Goal: Task Accomplishment & Management: Use online tool/utility

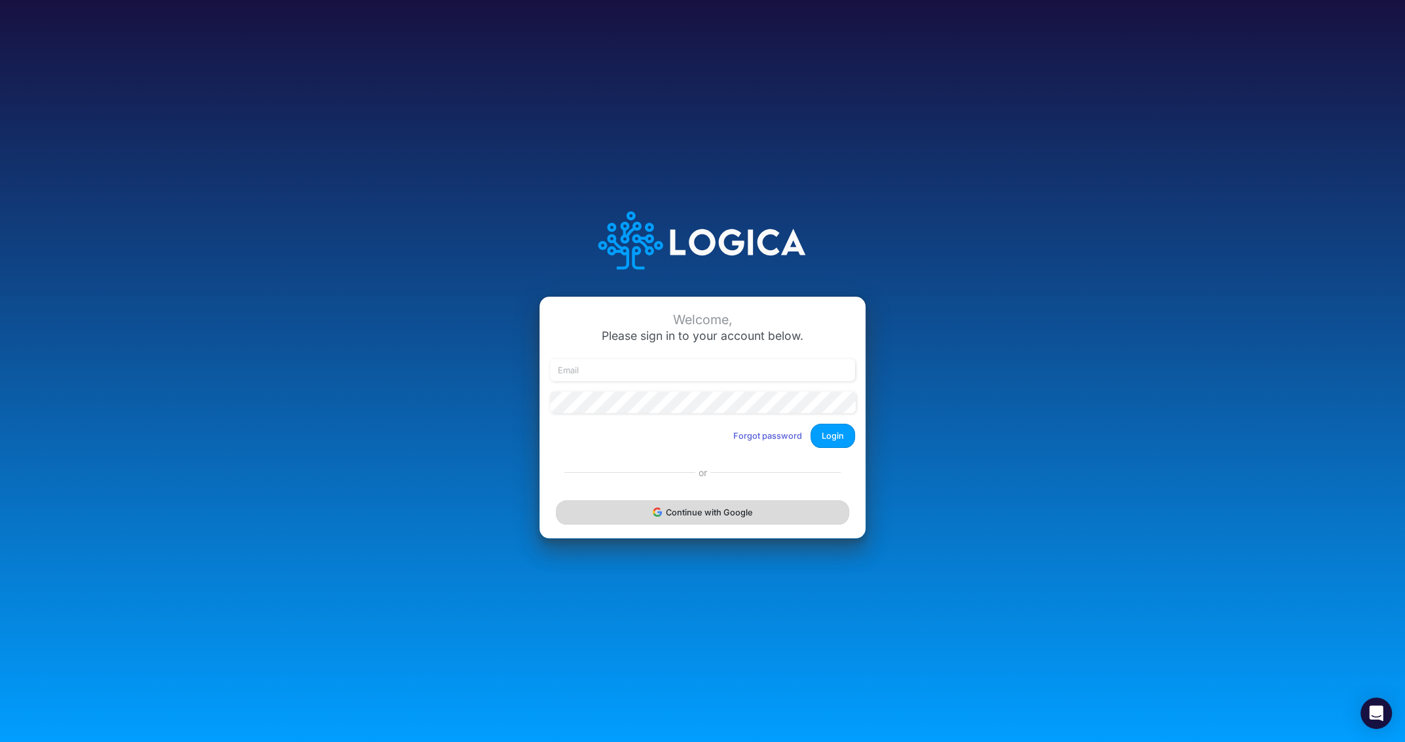
click at [710, 518] on button "Continue with Google" at bounding box center [702, 512] width 293 height 24
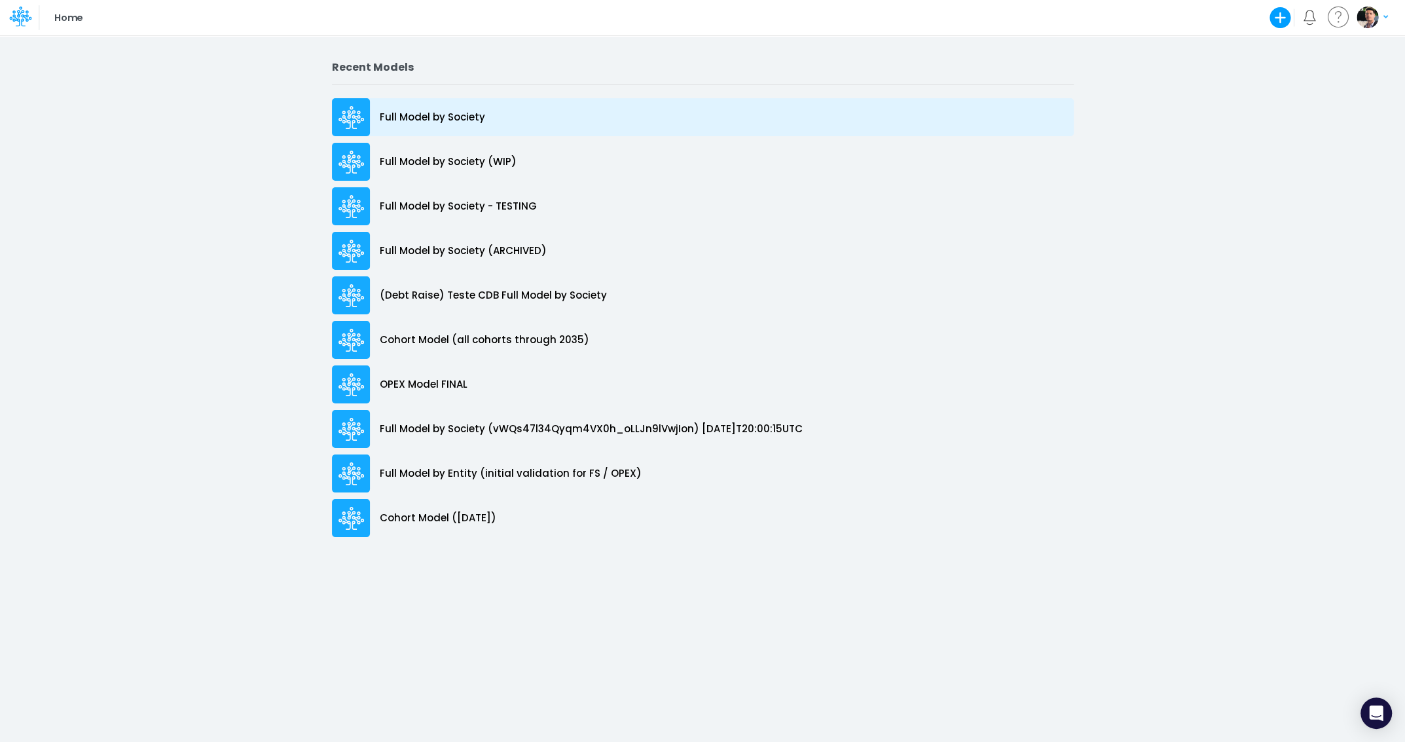
click at [414, 111] on p "Full Model by Society" at bounding box center [432, 117] width 105 height 15
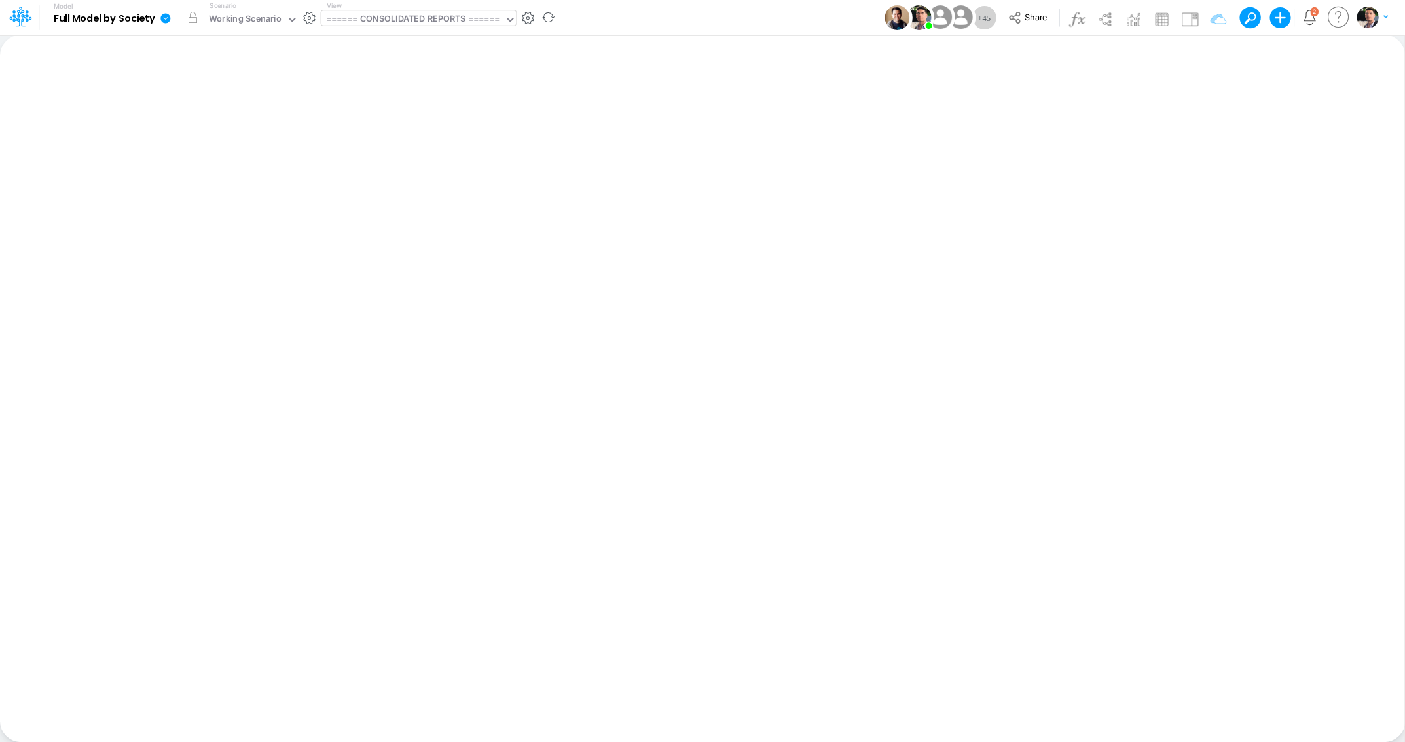
click at [430, 27] on div "====== CONSOLIDATED REPORTS ======" at bounding box center [413, 19] width 174 height 15
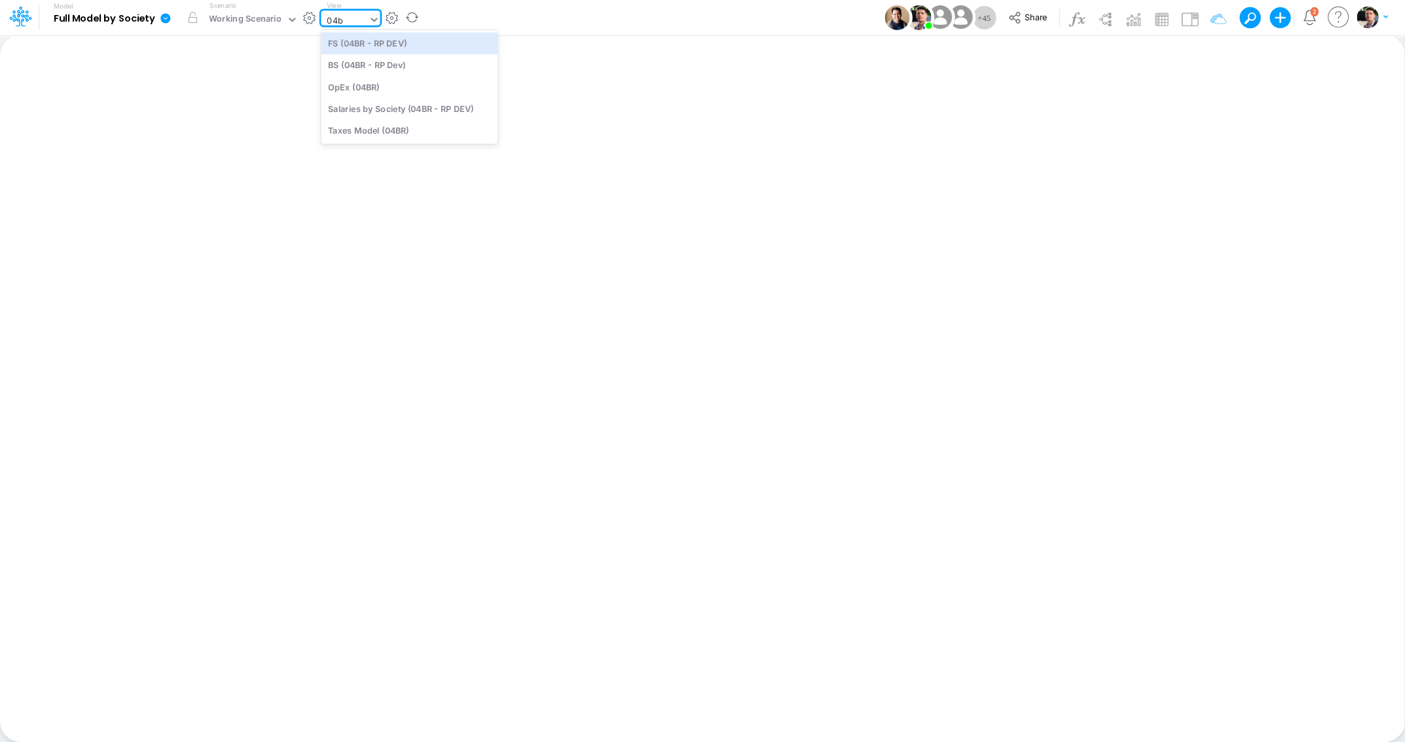
type input "04br"
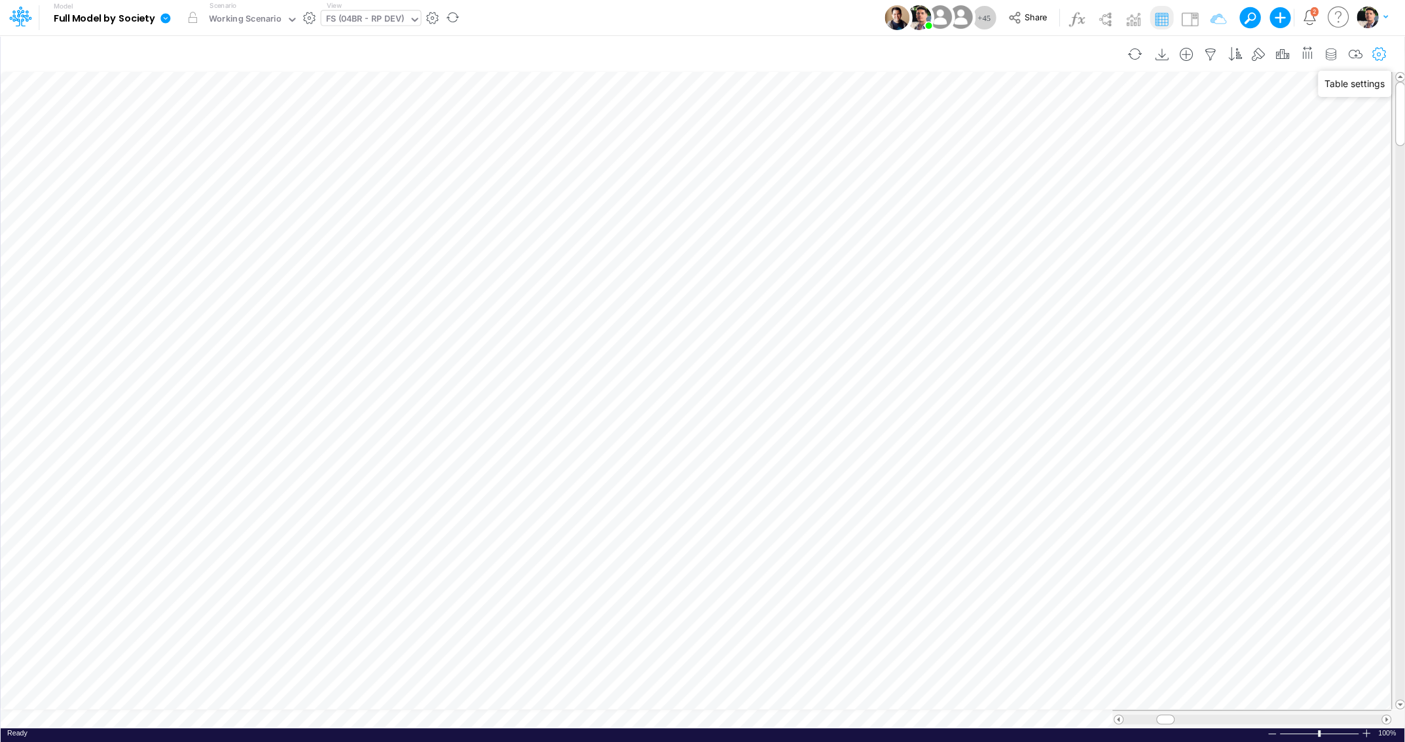
click at [1378, 48] on icon "button" at bounding box center [1379, 55] width 20 height 14
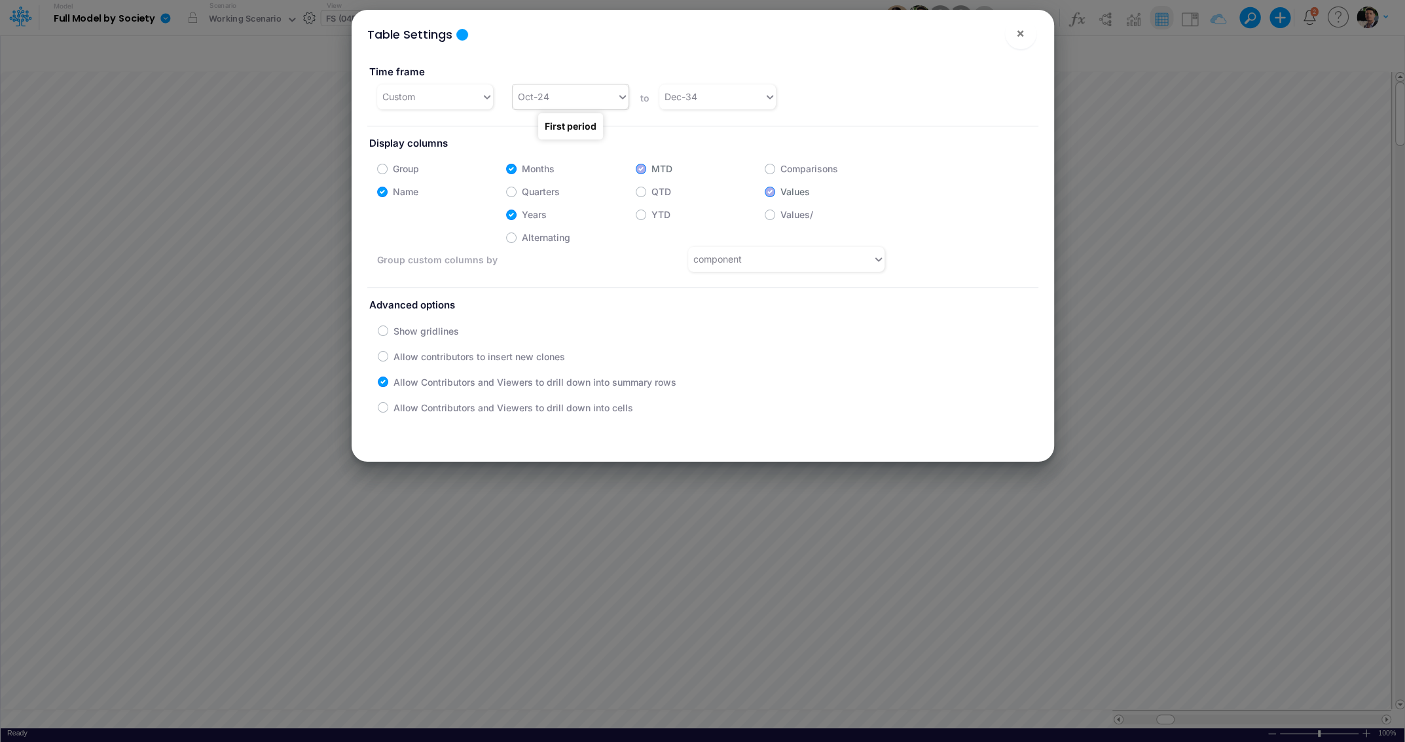
click at [579, 102] on div "Oct-24" at bounding box center [565, 97] width 104 height 22
type input "apr-25"
click at [1019, 37] on span "×" at bounding box center [1020, 33] width 9 height 16
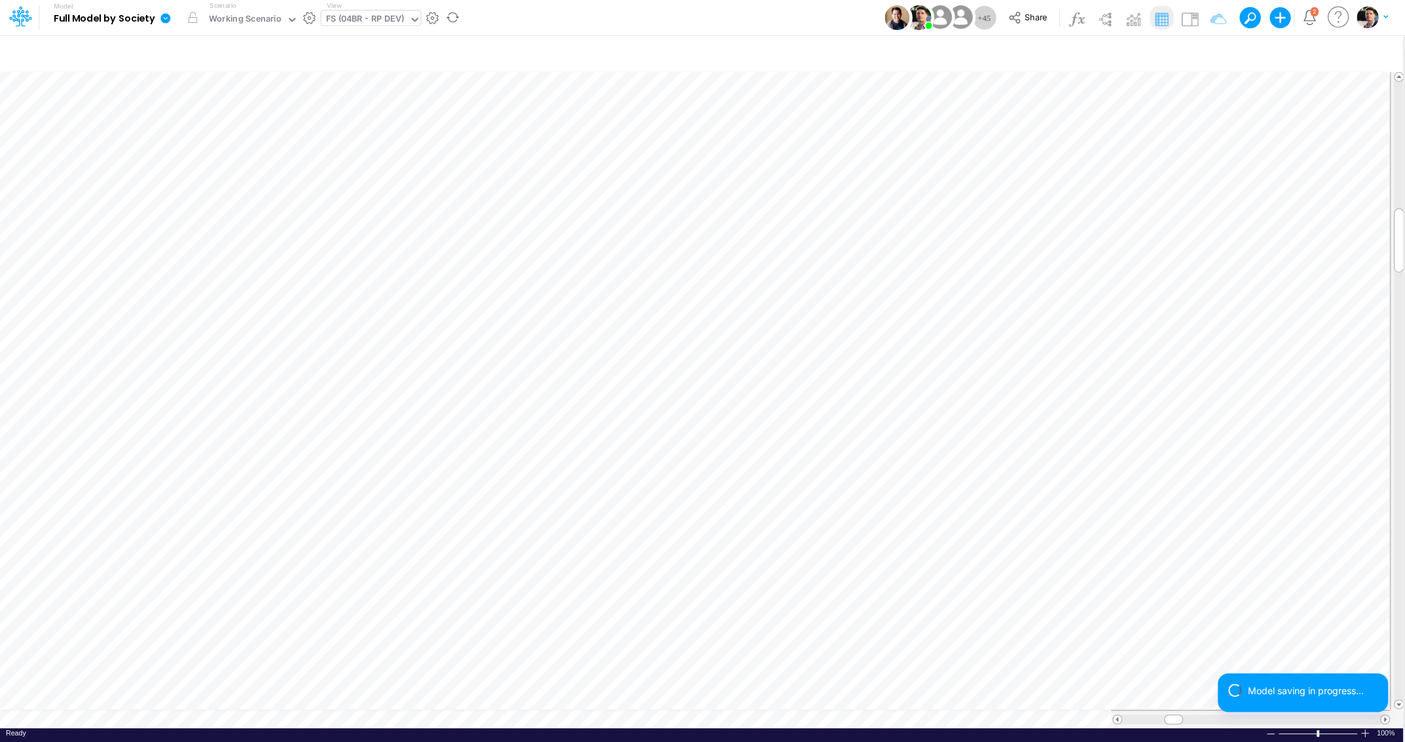
scroll to position [5, 17]
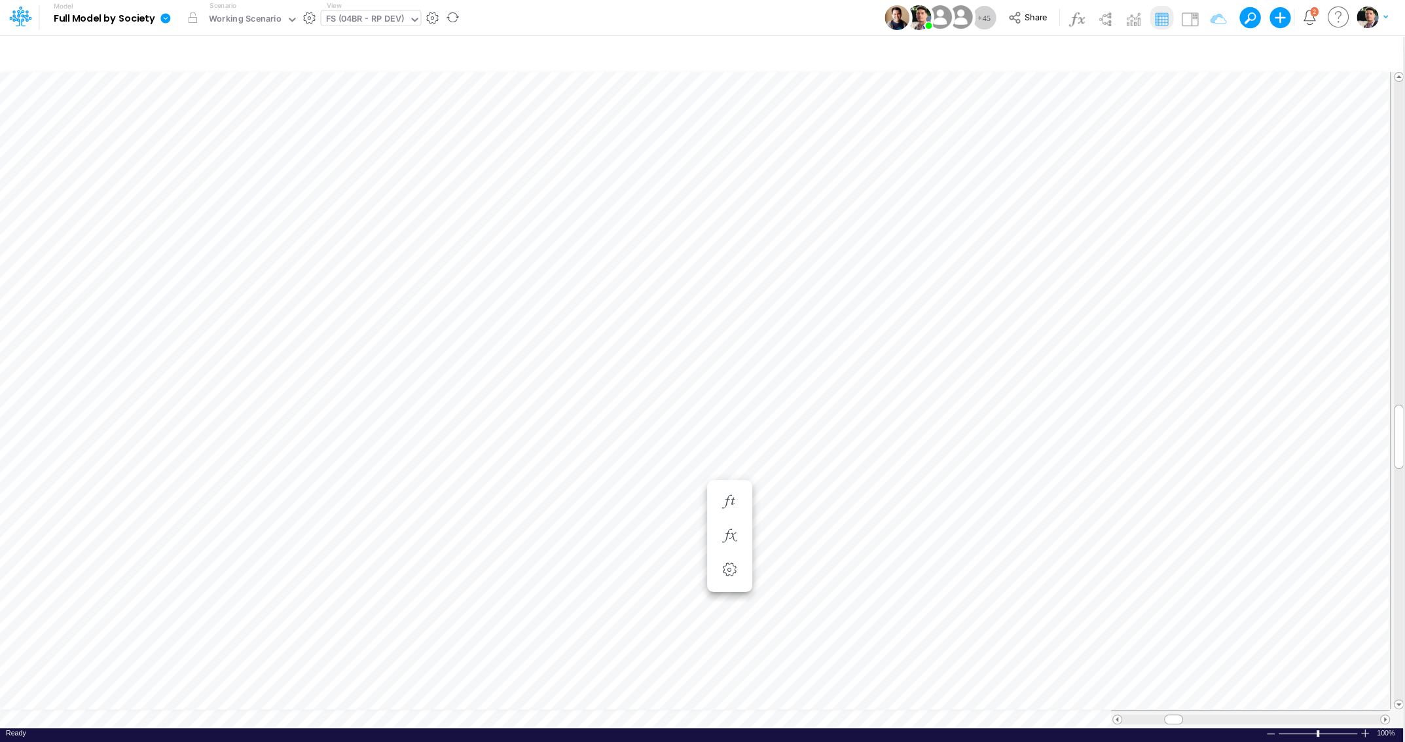
scroll to position [5, 43]
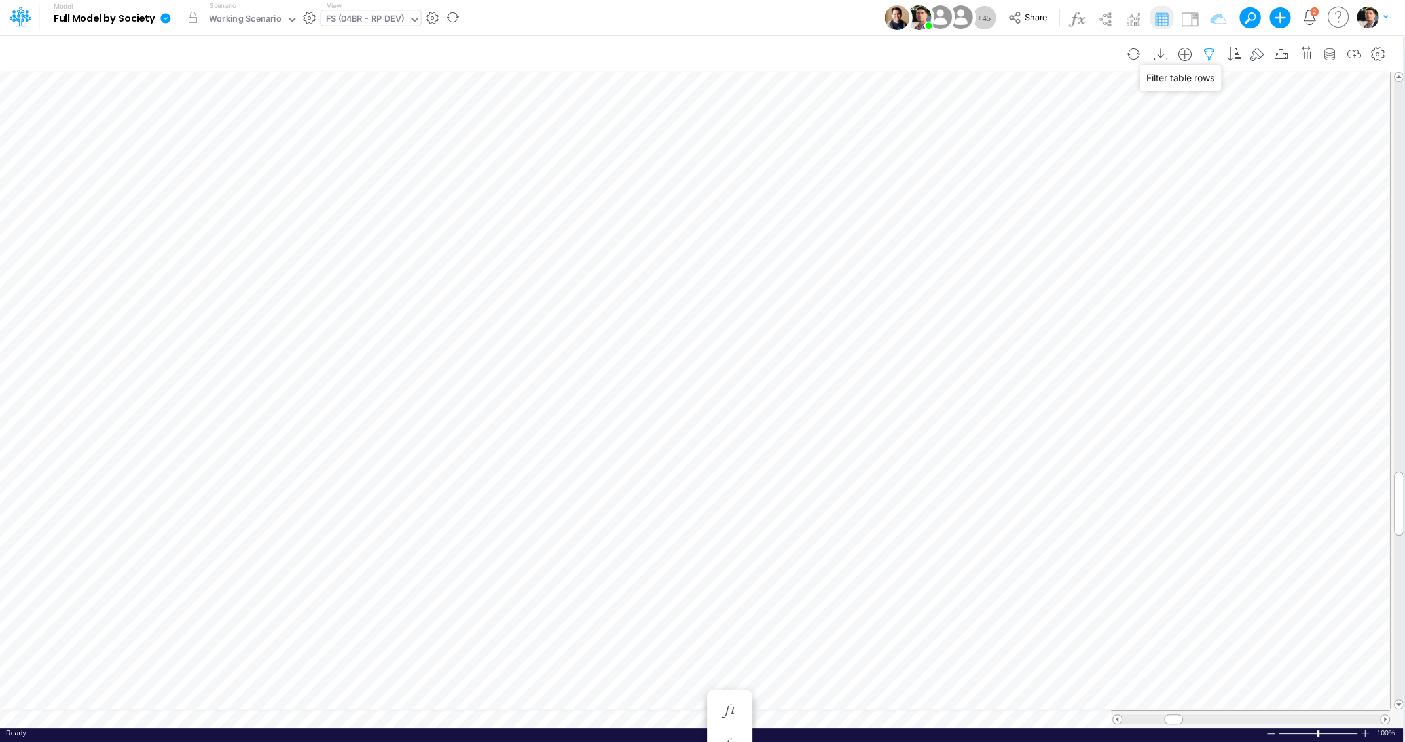
click at [1209, 54] on icon "button" at bounding box center [1209, 55] width 20 height 14
click at [1131, 172] on input "04BR" at bounding box center [1136, 180] width 88 height 22
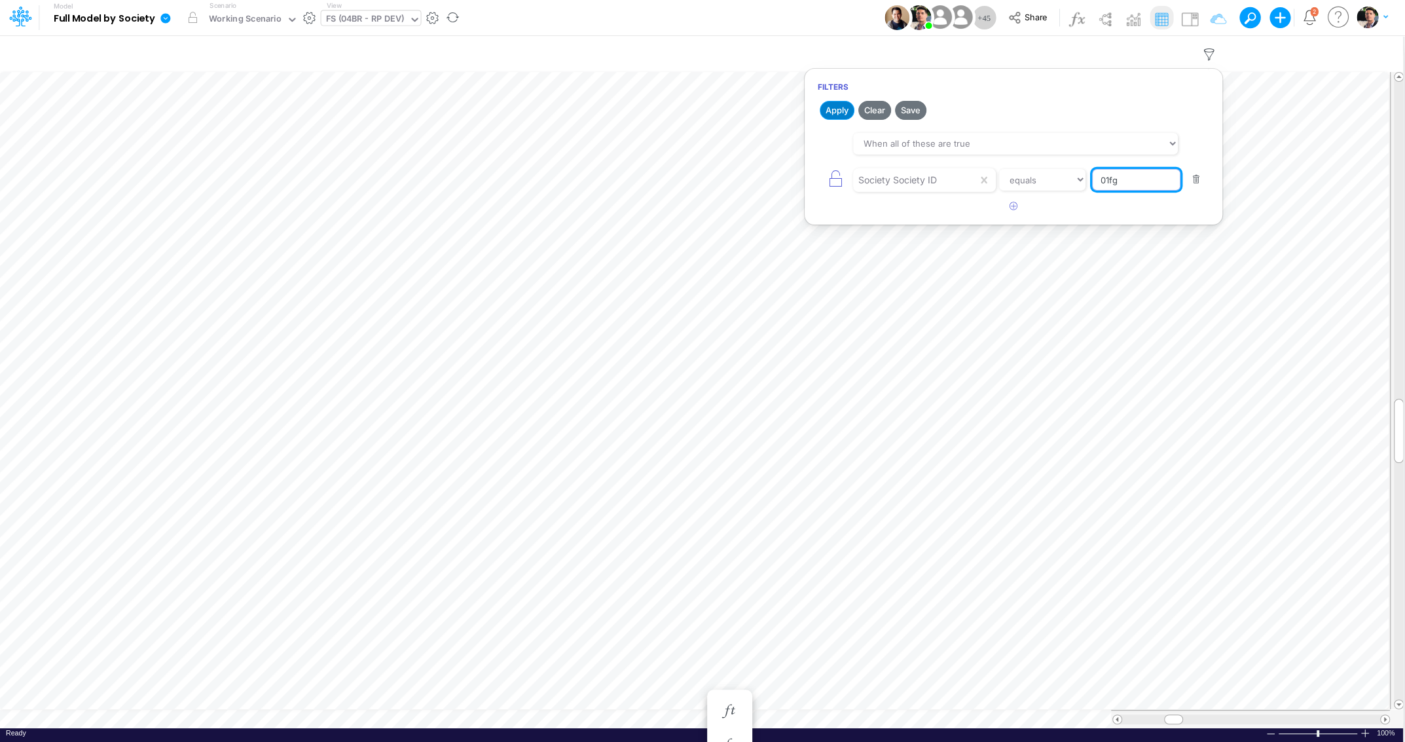
type input "01fg"
click at [834, 109] on button "Apply" at bounding box center [837, 110] width 35 height 19
click at [1144, 179] on input "01fg" at bounding box center [1136, 180] width 88 height 22
type input "02br"
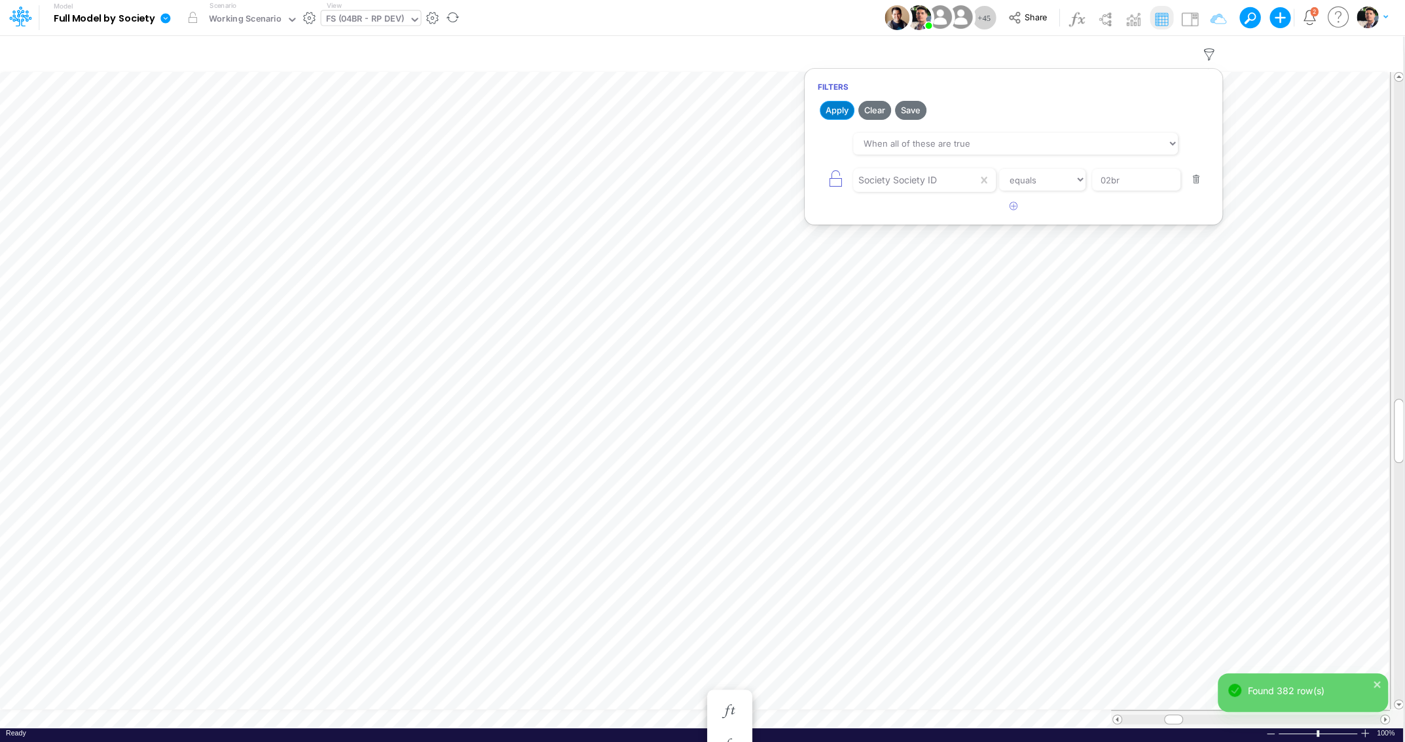
click at [841, 109] on button "Apply" at bounding box center [837, 110] width 35 height 19
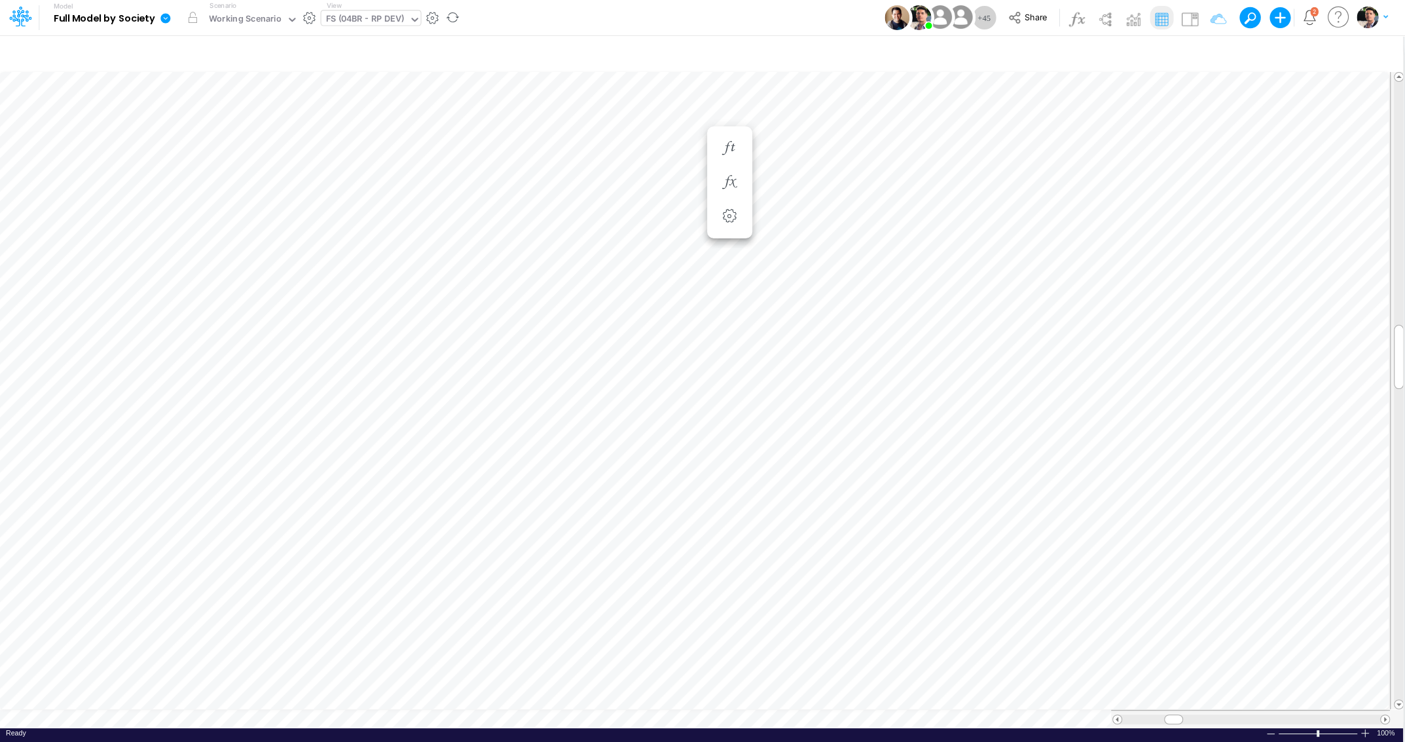
scroll to position [10, 10]
click at [1216, 58] on icon "button" at bounding box center [1209, 55] width 20 height 14
click at [1141, 183] on input "02br" at bounding box center [1136, 180] width 88 height 22
type input "03br"
click at [843, 112] on button "Apply" at bounding box center [837, 110] width 35 height 19
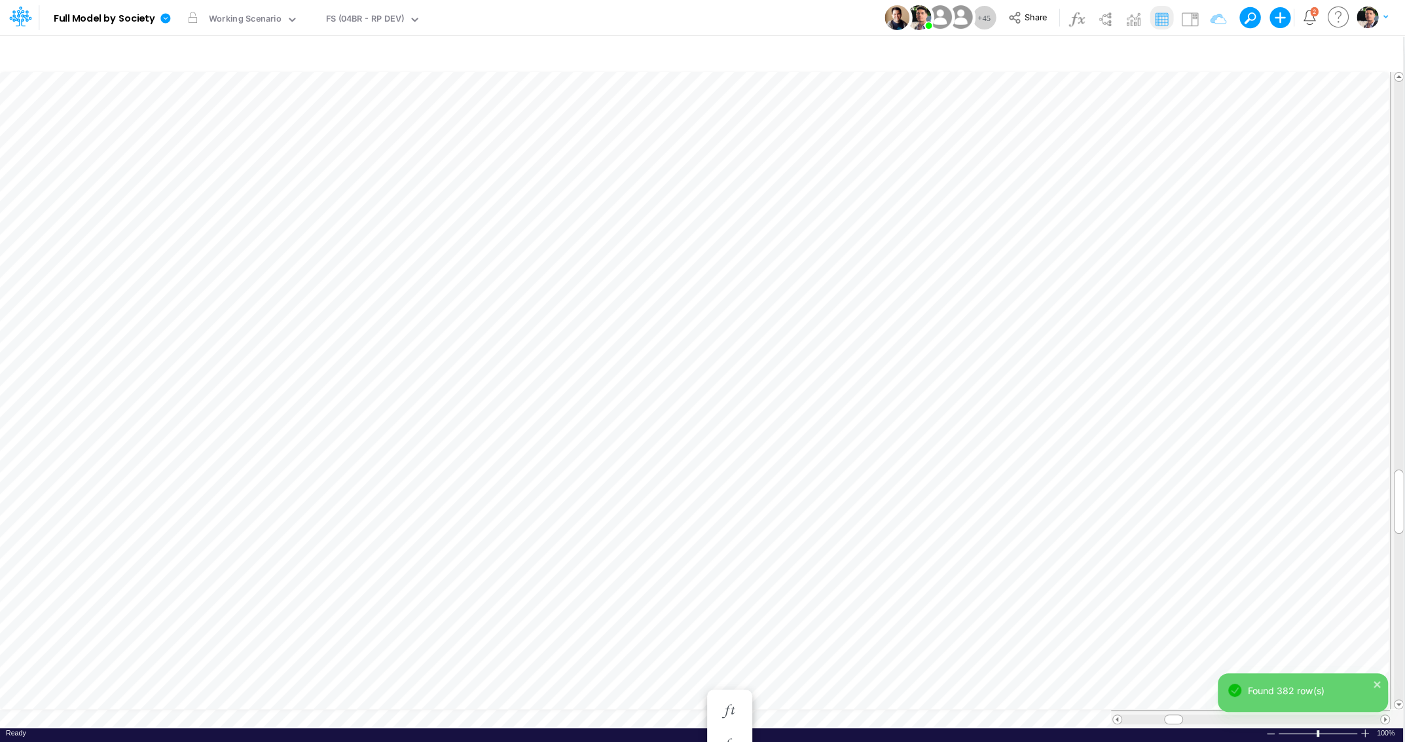
scroll to position [5, 3]
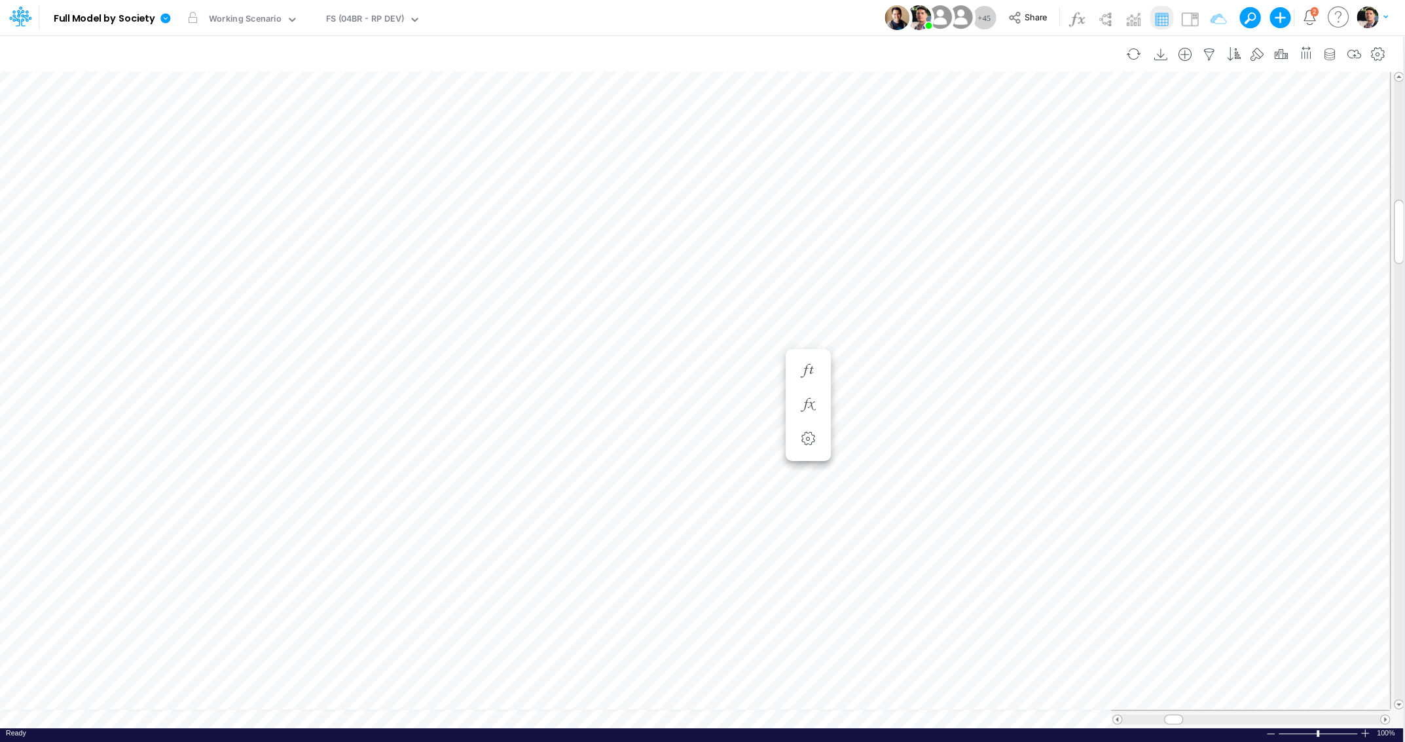
scroll to position [5, 17]
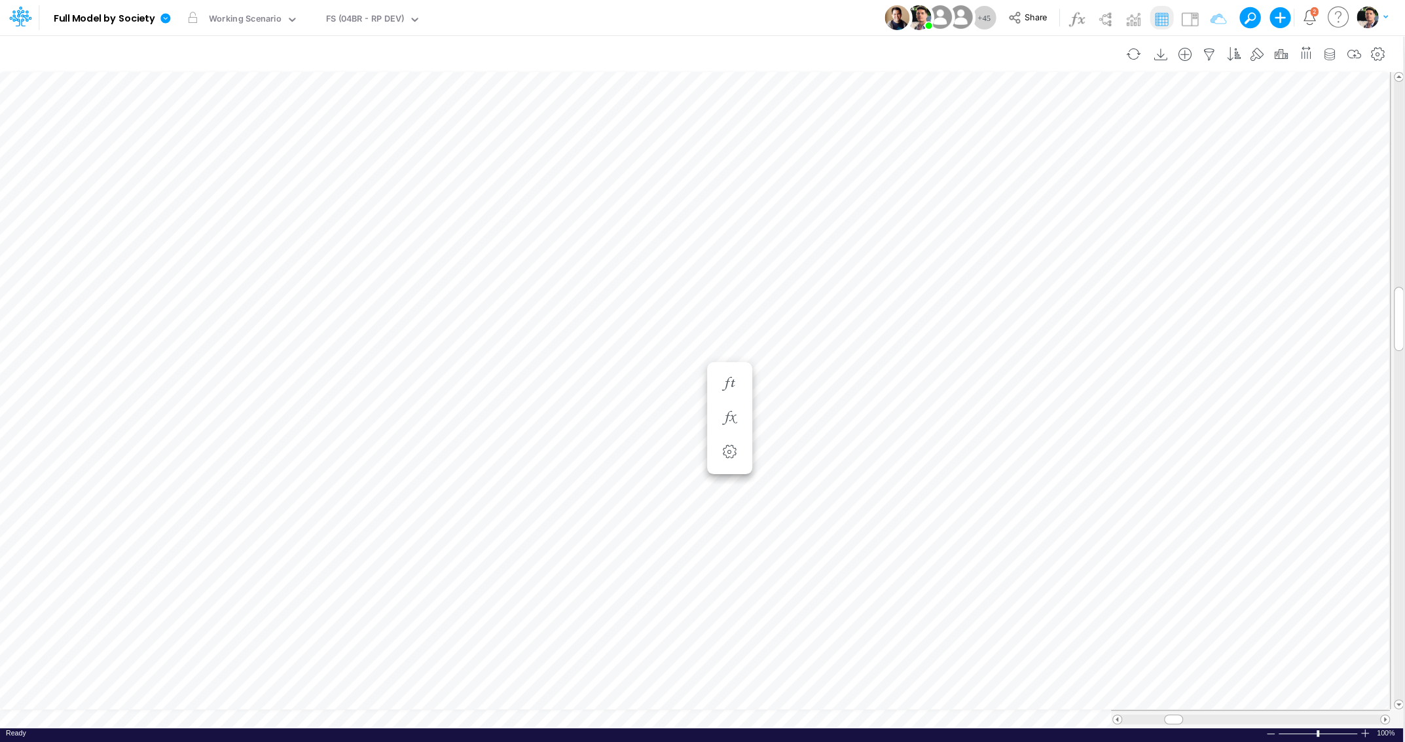
scroll to position [5, 3]
click at [365, 14] on div "FS (04BR - RP DEV)" at bounding box center [365, 19] width 79 height 15
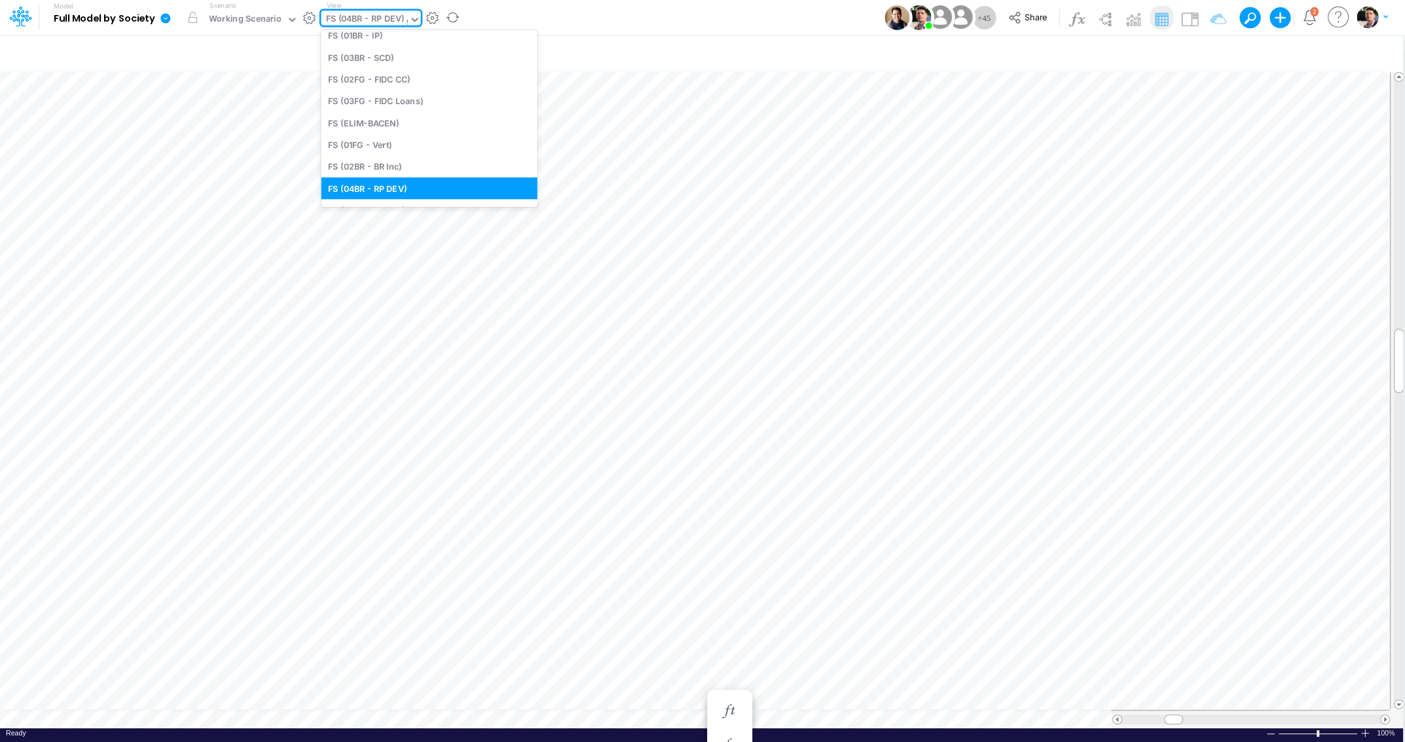
type input "gr"
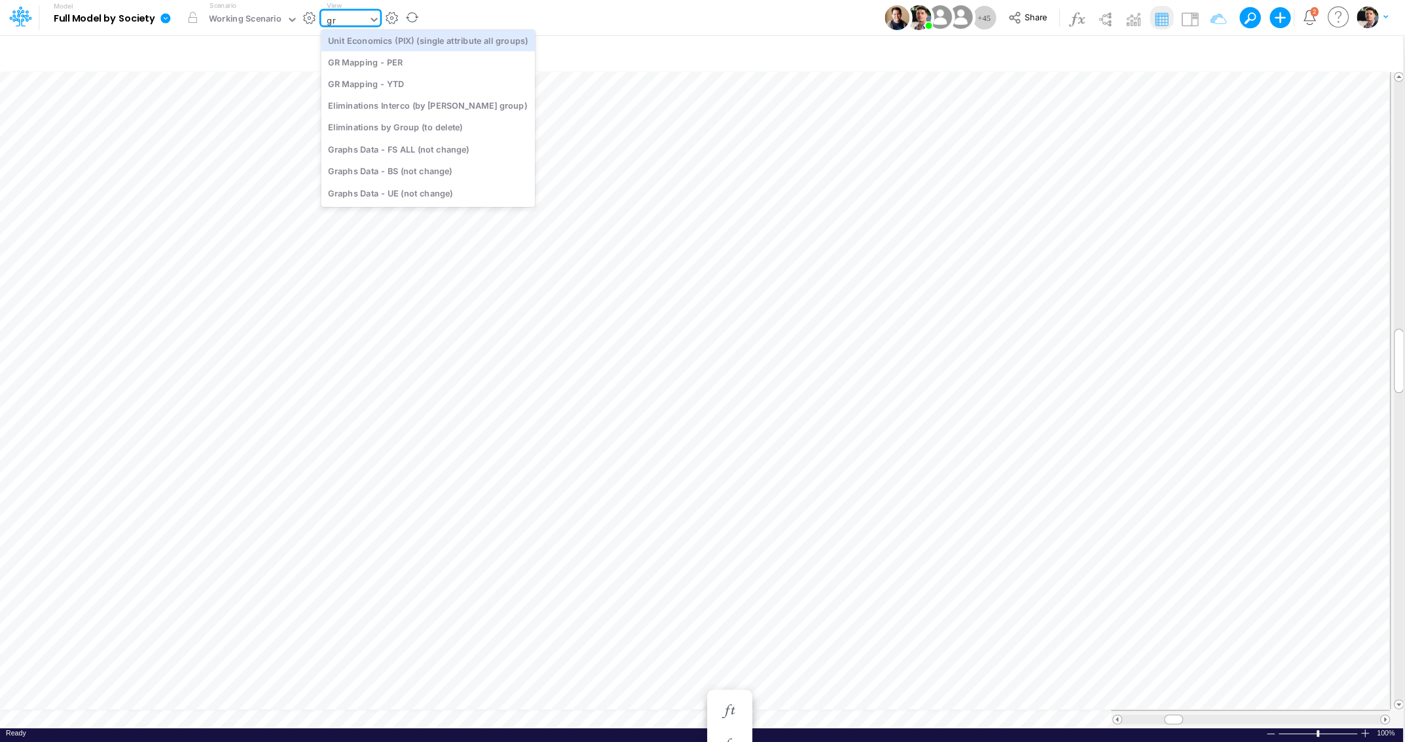
scroll to position [3, 0]
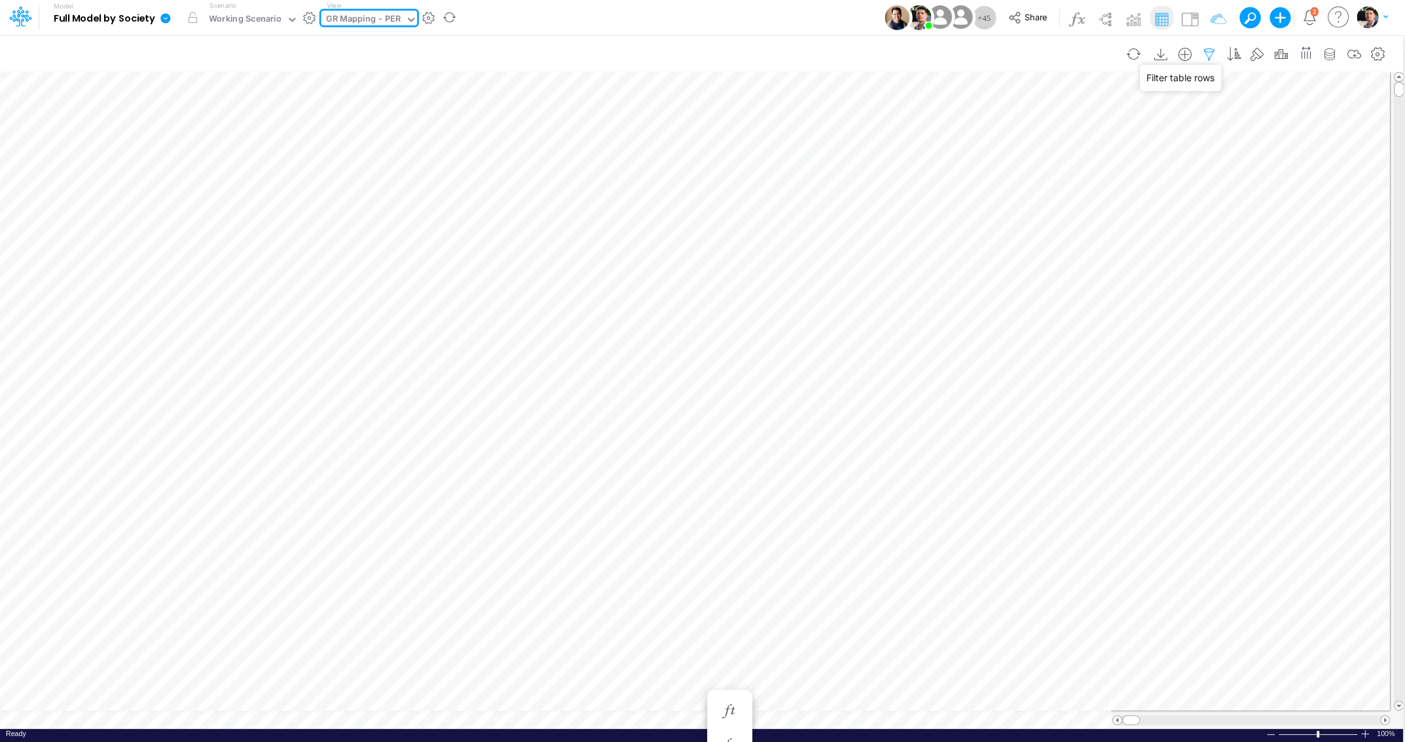
click at [1209, 52] on icon "button" at bounding box center [1209, 55] width 20 height 14
click at [1007, 138] on button "button" at bounding box center [1014, 139] width 26 height 22
select select "tableSearchOR"
click at [902, 176] on div at bounding box center [915, 180] width 124 height 22
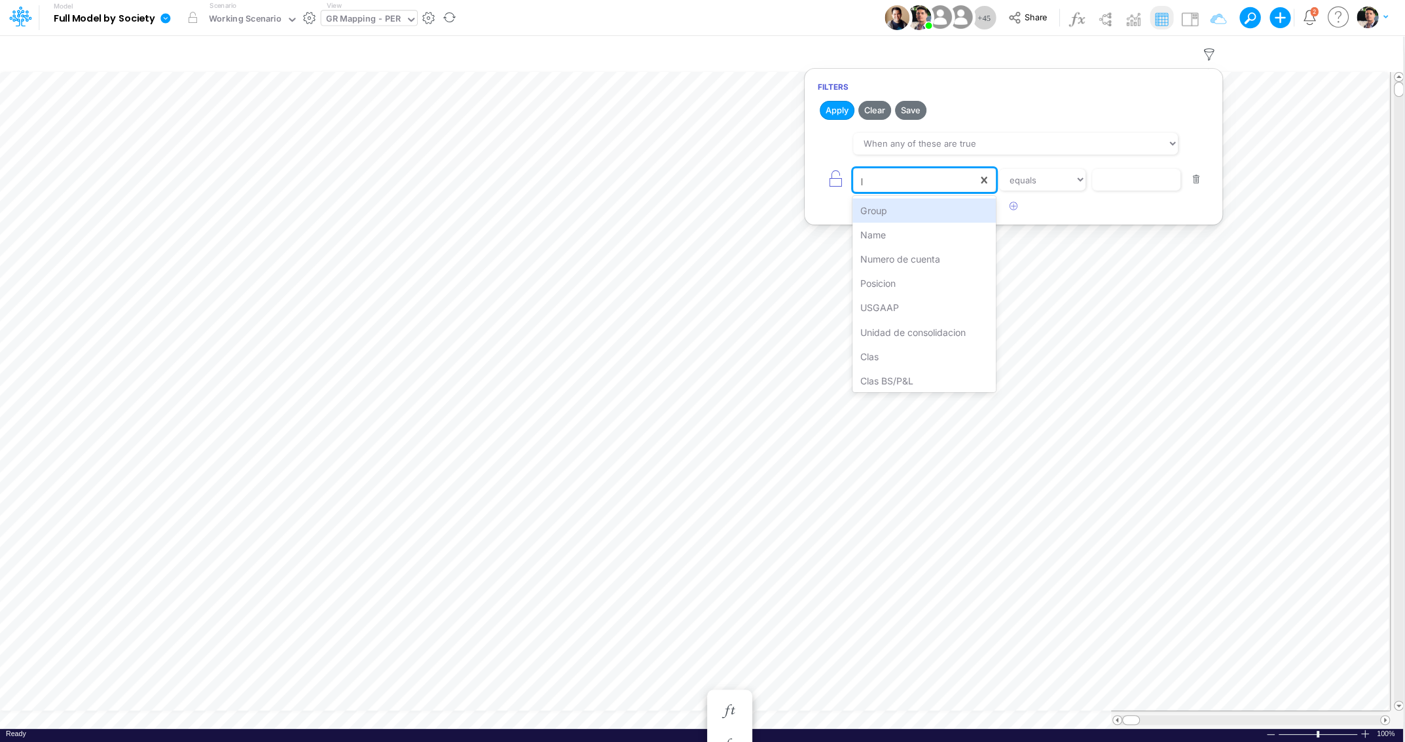
type input "po"
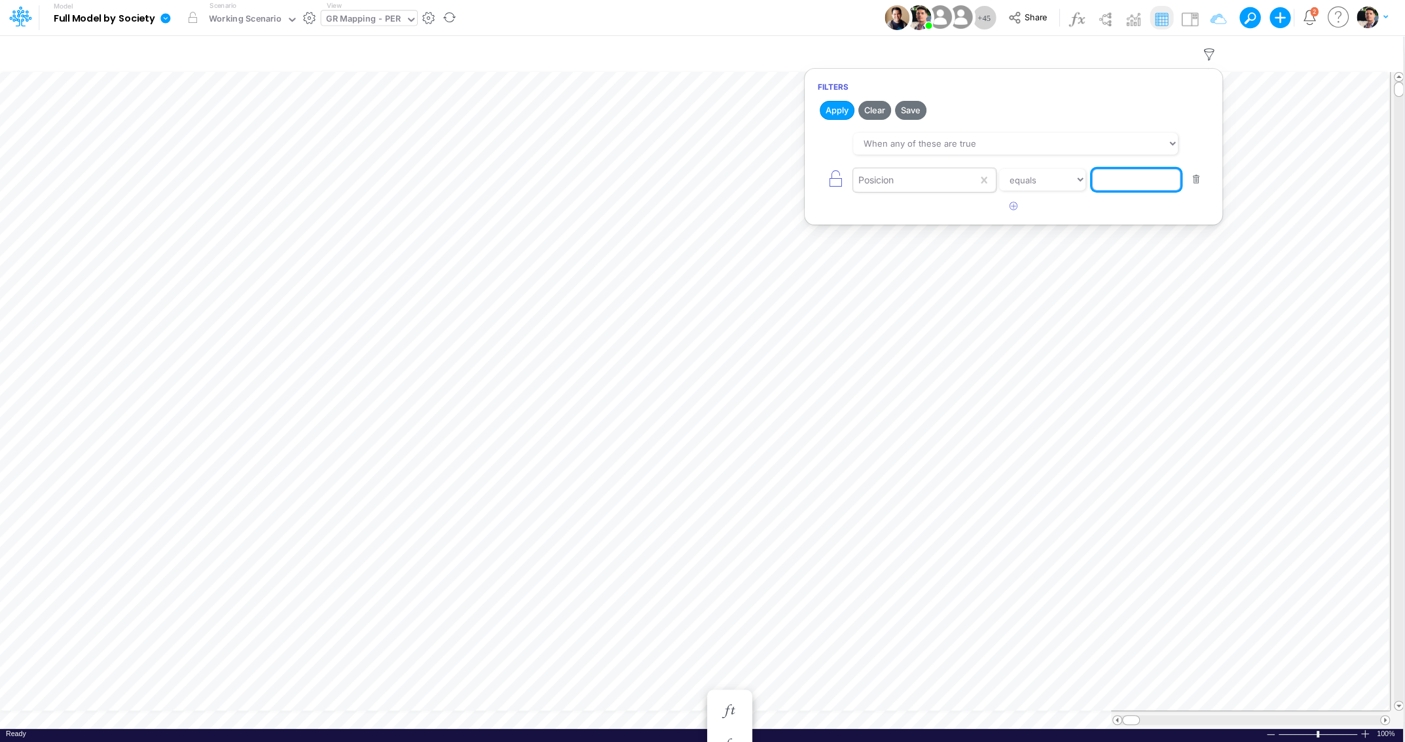
paste input "5110000038"
type input "5110000038"
click at [839, 108] on button "Apply" at bounding box center [837, 110] width 35 height 19
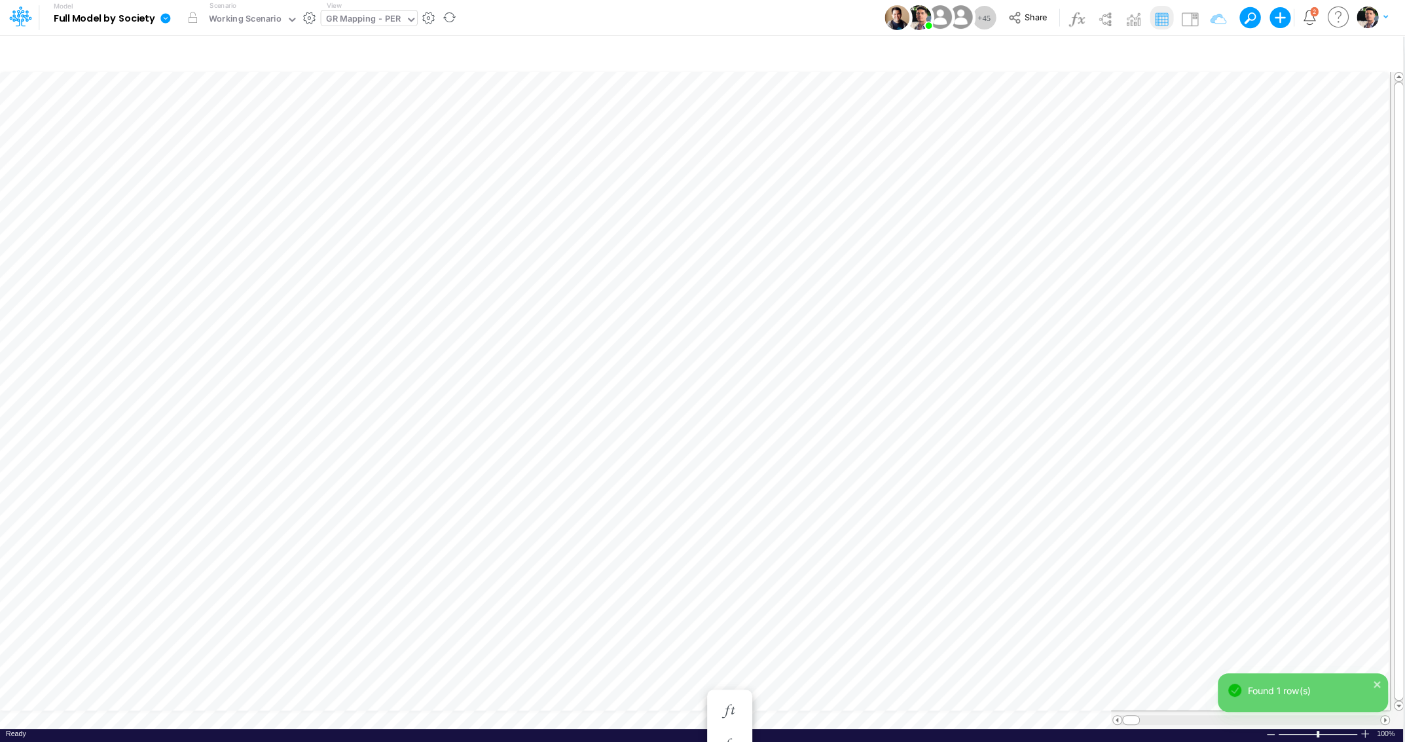
scroll to position [5, 10]
click at [1211, 53] on icon "button" at bounding box center [1209, 55] width 20 height 14
select select "tableSearchOR"
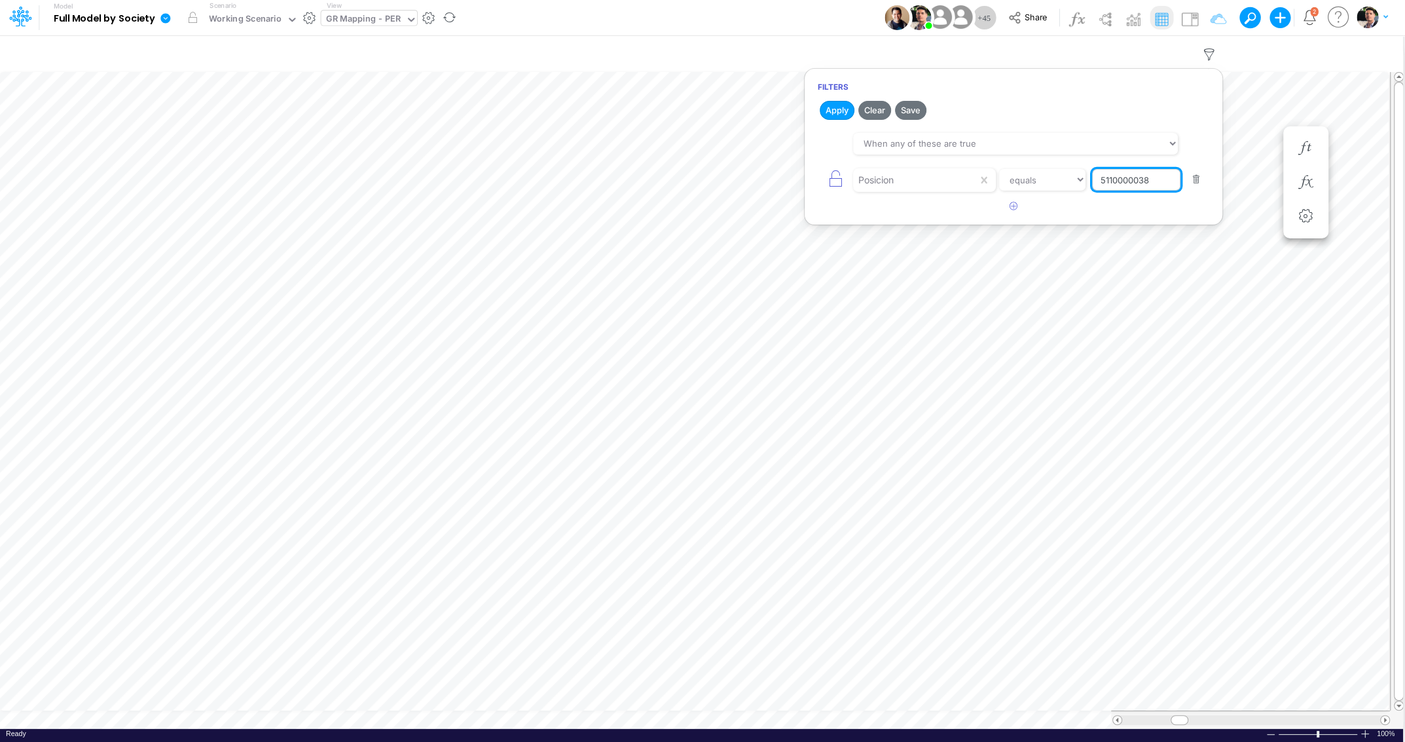
click at [1156, 183] on input "5110000038" at bounding box center [1136, 180] width 88 height 22
paste input "9"
type input "5110000039"
click at [839, 109] on button "Apply" at bounding box center [837, 110] width 35 height 19
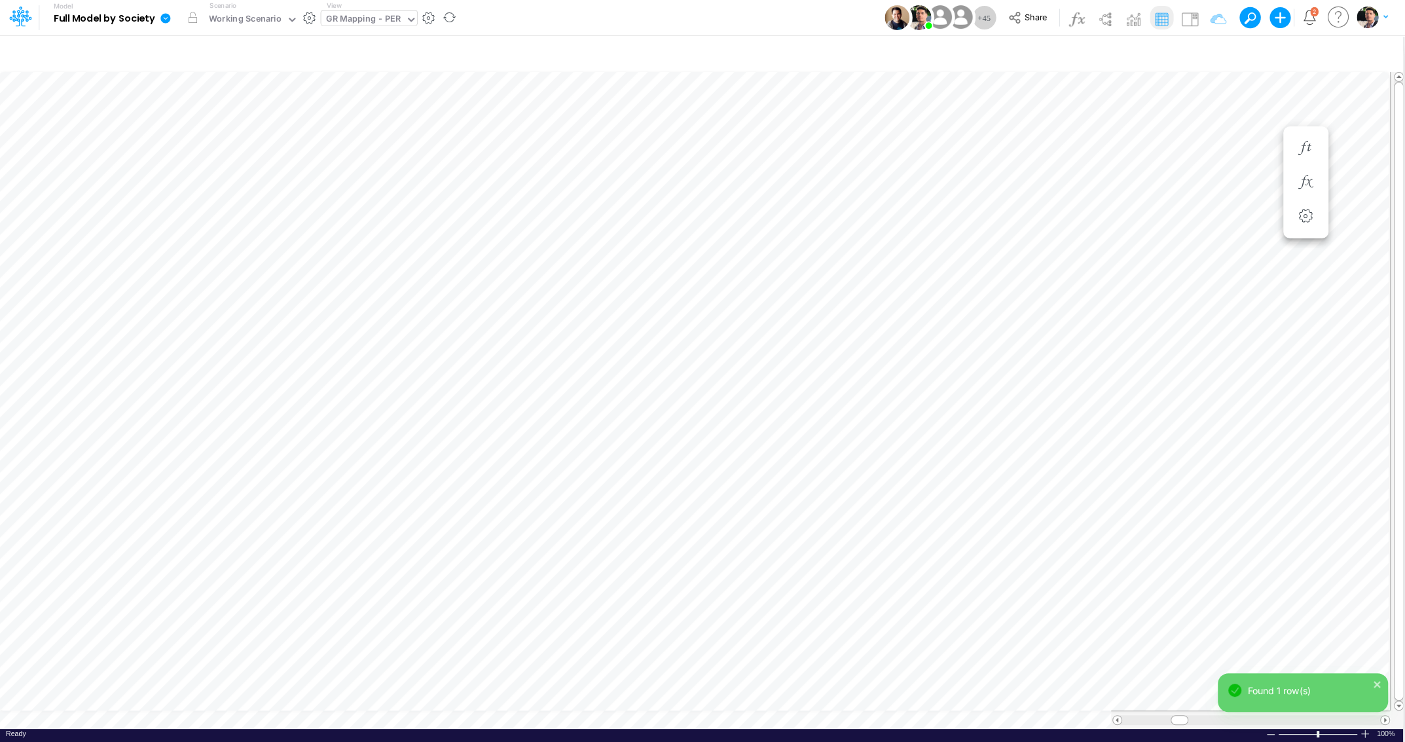
scroll to position [5, 3]
click at [1215, 51] on icon "button" at bounding box center [1209, 55] width 20 height 14
select select "tableSearchOR"
click at [1165, 183] on input "5110000039" at bounding box center [1136, 180] width 88 height 22
type input "51100000"
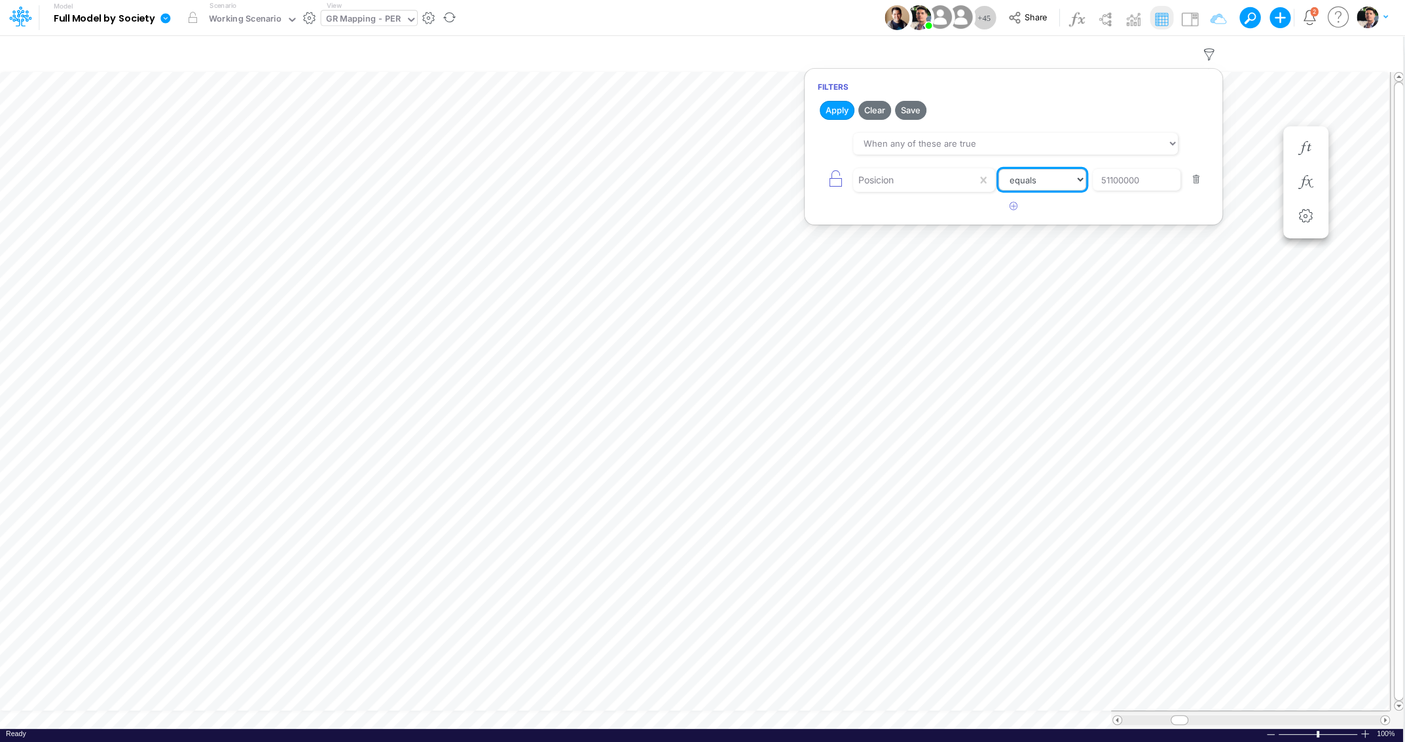
select select "startsWith"
click at [838, 99] on h2 "Apply Clear Save" at bounding box center [1014, 110] width 418 height 24
click at [831, 115] on button "Apply" at bounding box center [837, 110] width 35 height 19
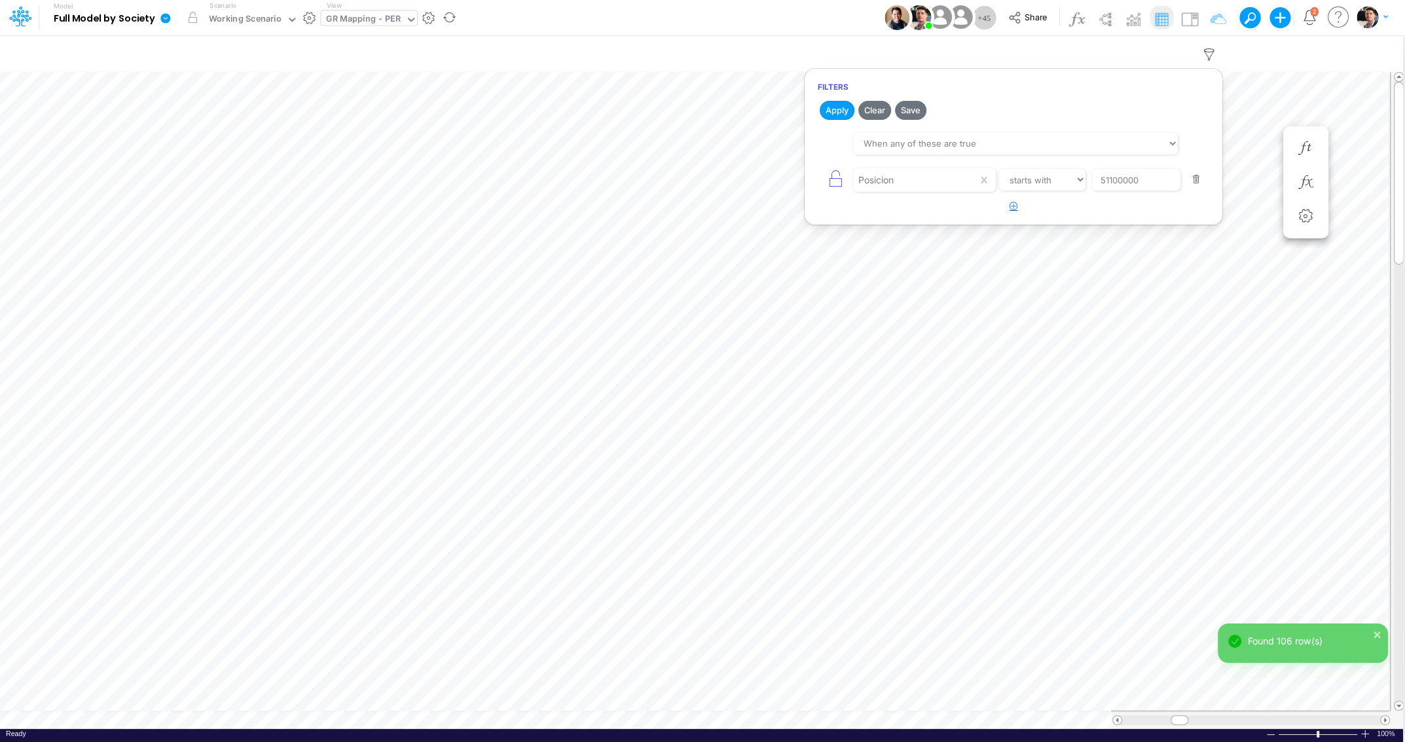
click at [1012, 206] on icon "button" at bounding box center [1013, 206] width 9 height 9
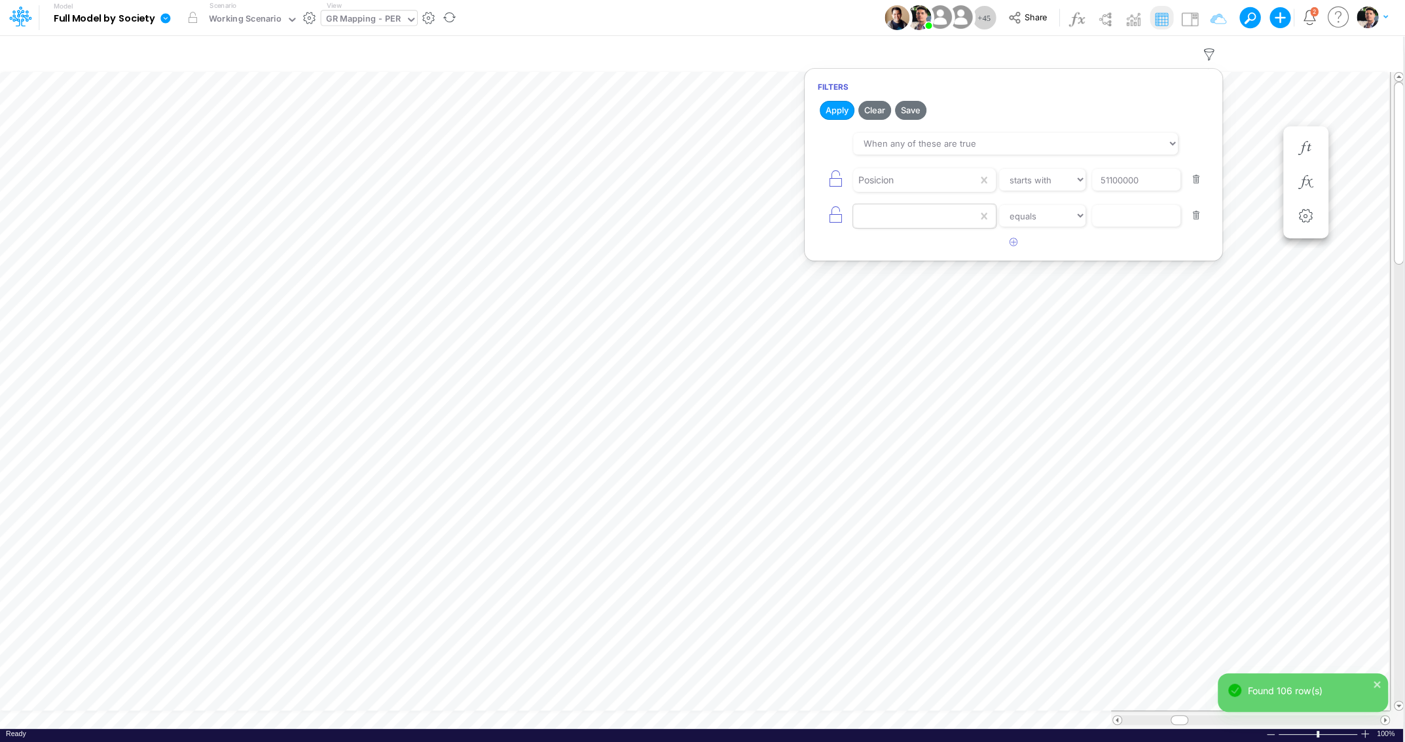
click at [917, 217] on div at bounding box center [915, 216] width 124 height 22
type input "e"
type input "un"
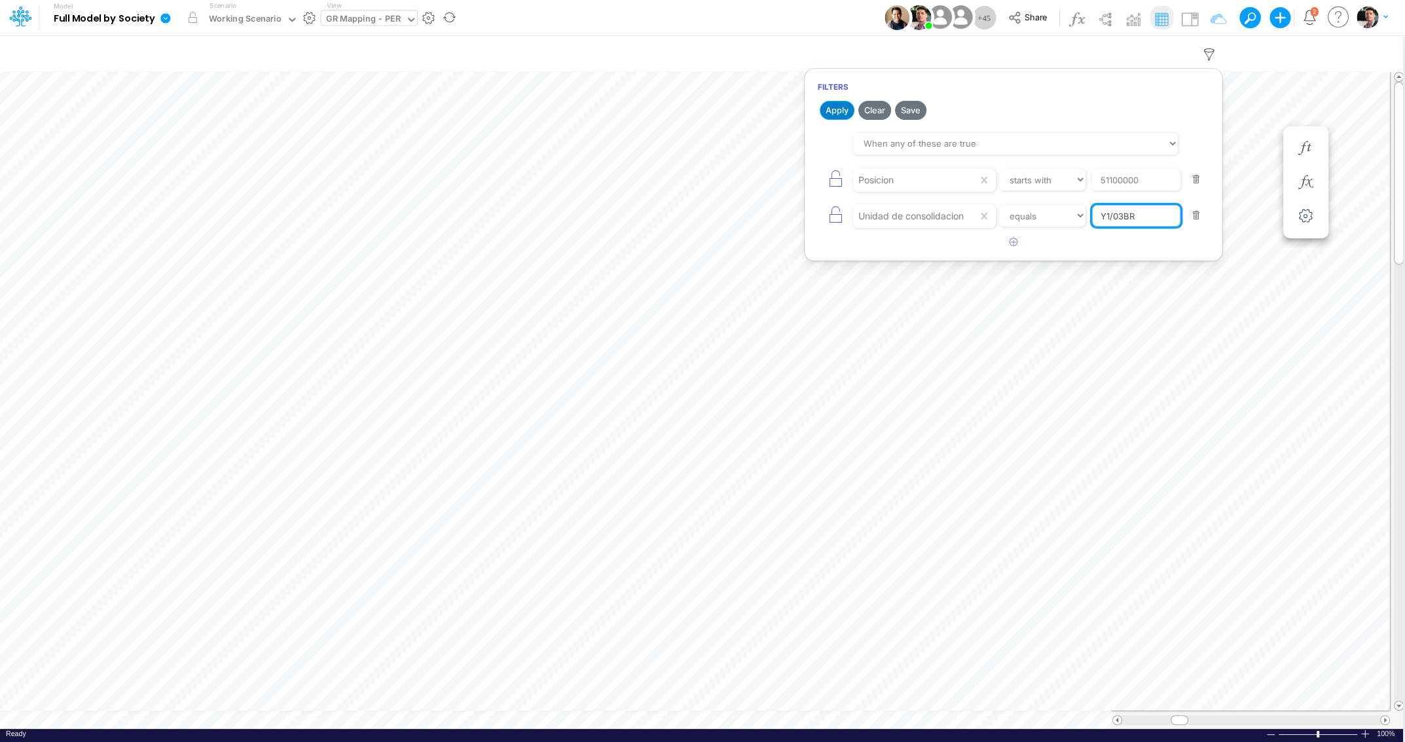
type input "Y1/03BR"
click at [835, 114] on button "Apply" at bounding box center [837, 110] width 35 height 19
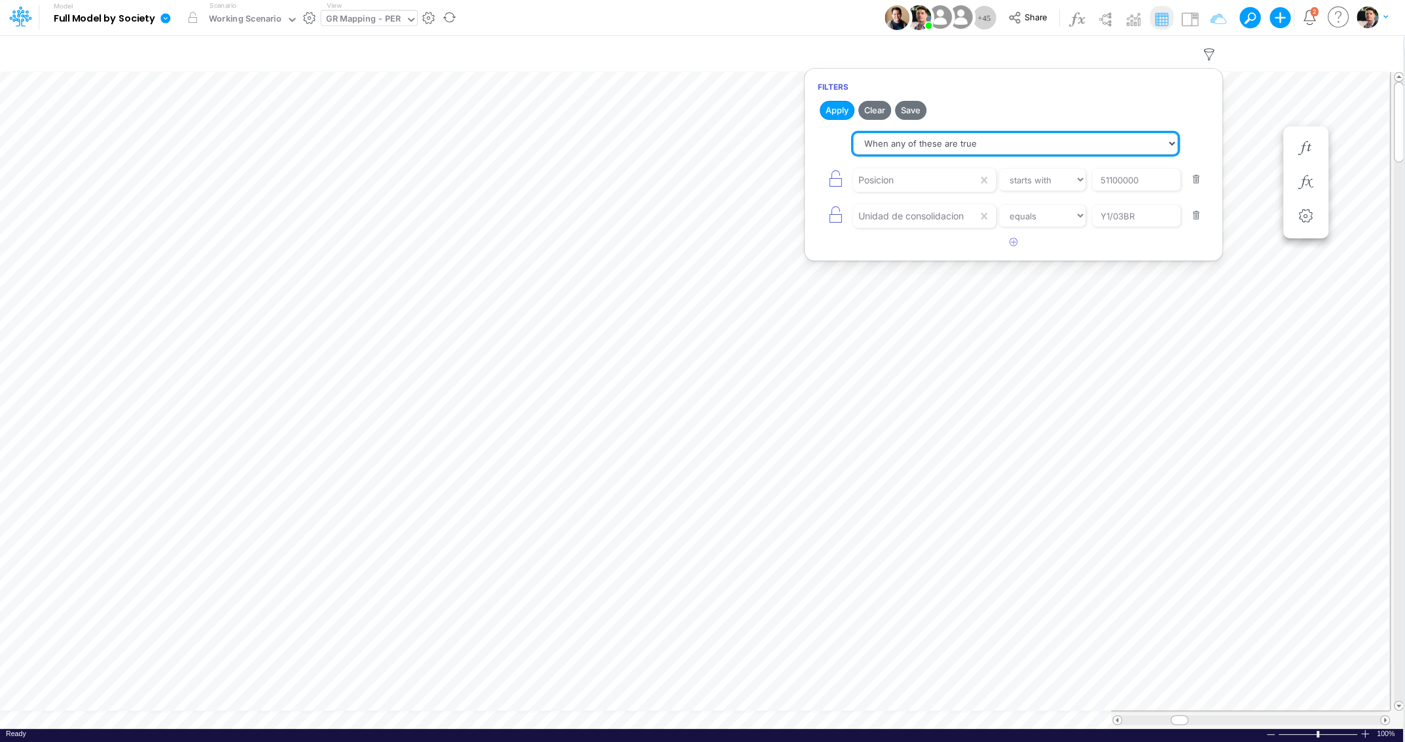
select select "tableSearchAND"
click option "When all of these are true" at bounding box center [0, 0] width 0 height 0
click at [836, 111] on button "Apply" at bounding box center [837, 110] width 35 height 19
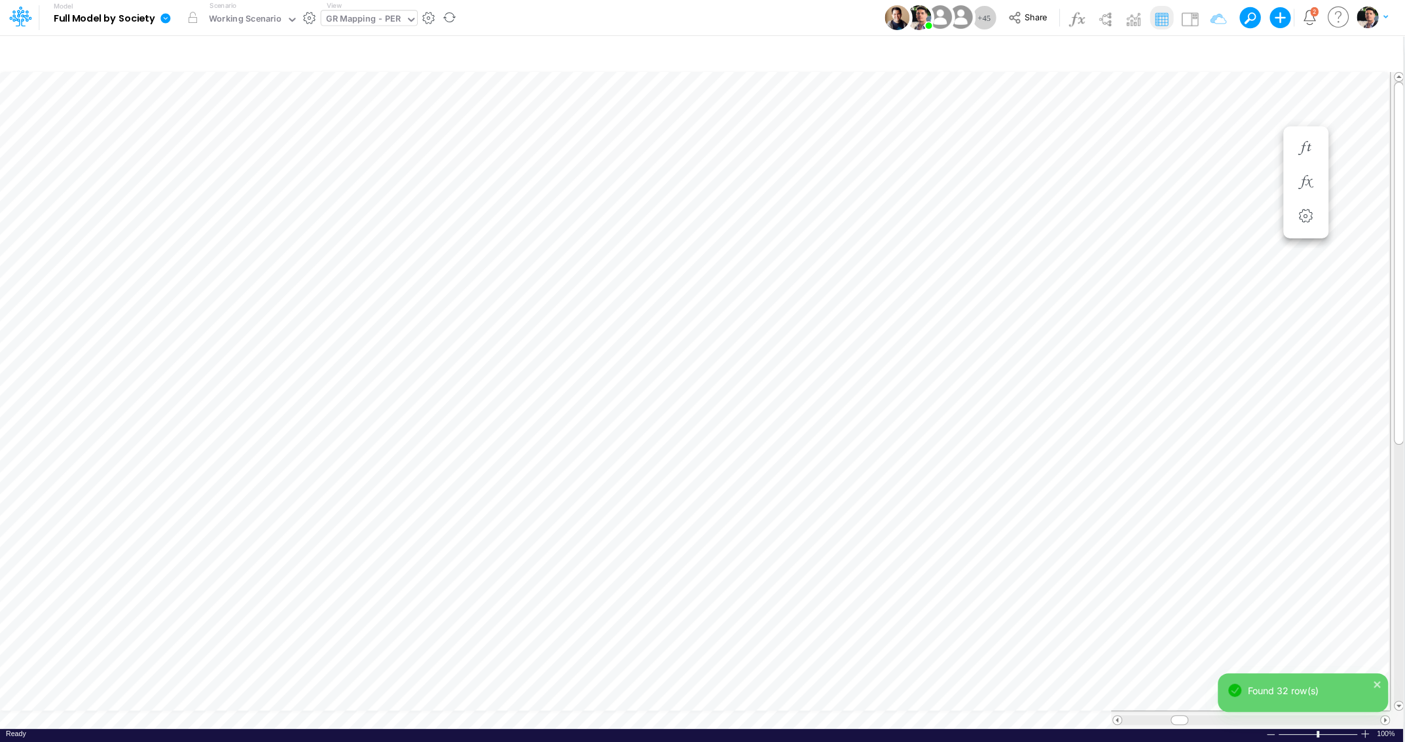
scroll to position [5, 21]
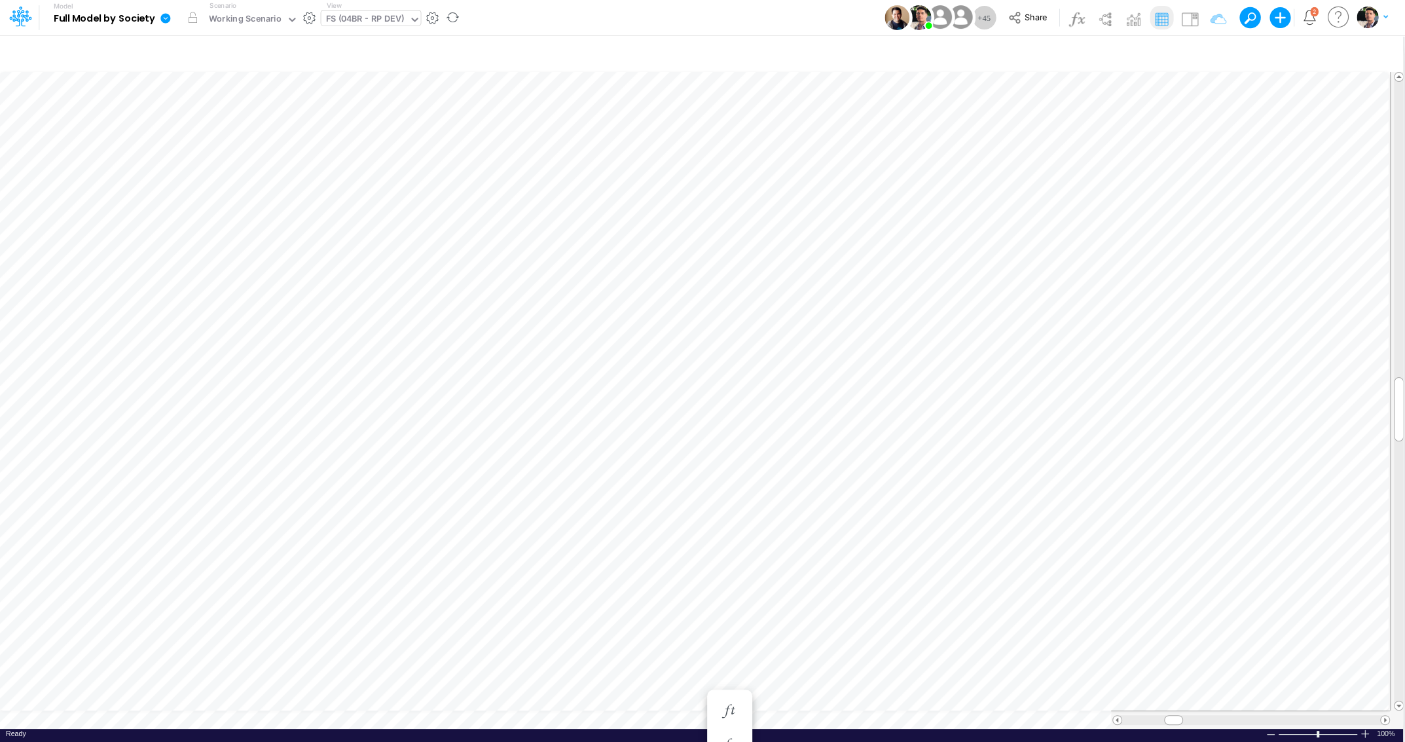
scroll to position [10, 4]
click at [1330, 50] on icon "button" at bounding box center [1330, 55] width 20 height 14
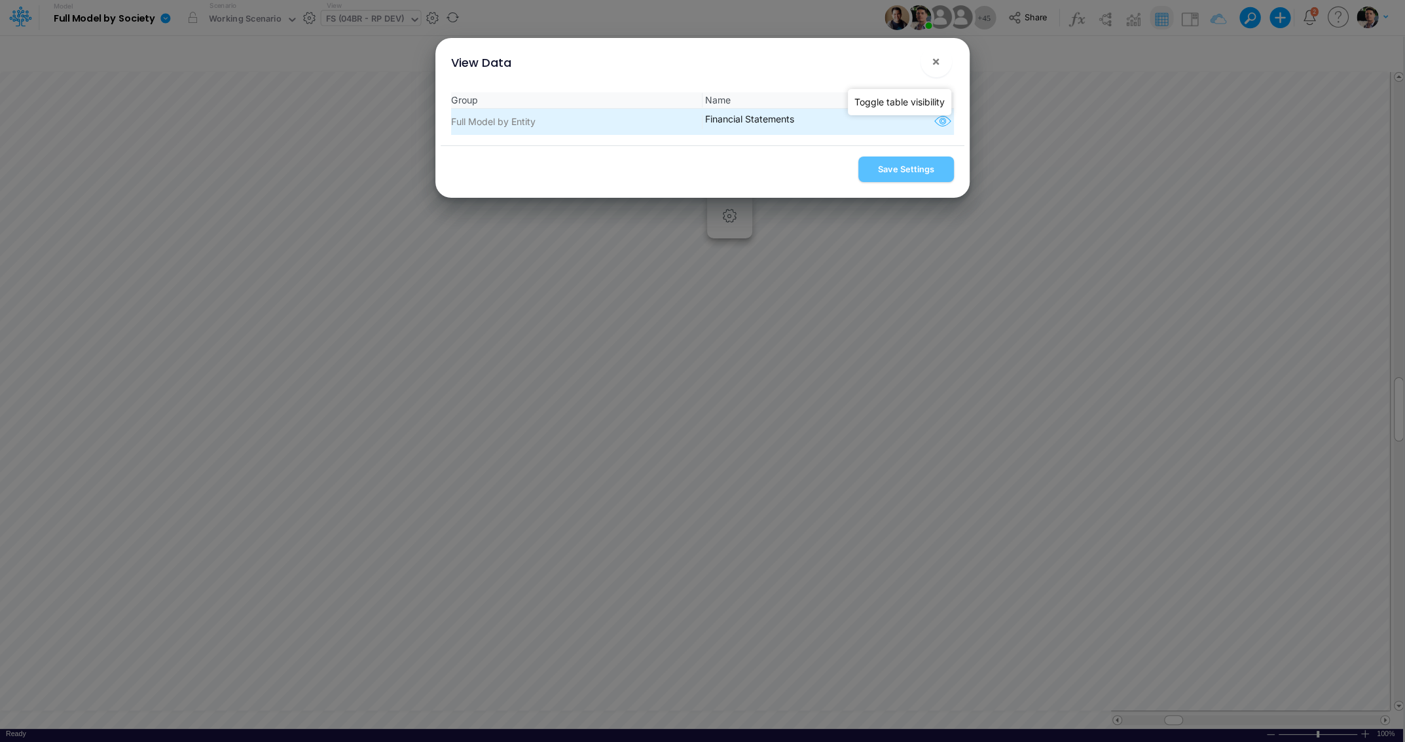
click at [943, 121] on icon "button" at bounding box center [942, 121] width 20 height 17
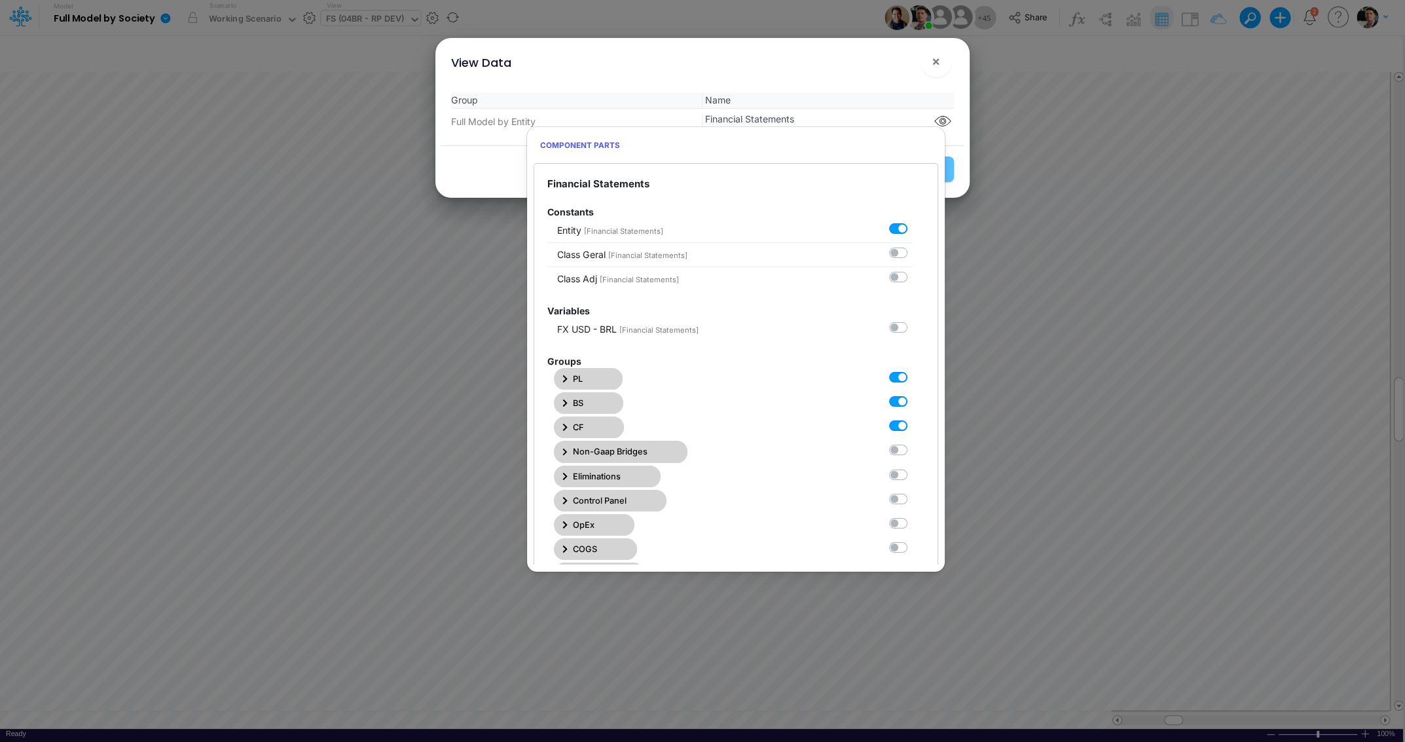
click at [565, 378] on icon "button" at bounding box center [564, 378] width 5 height 7
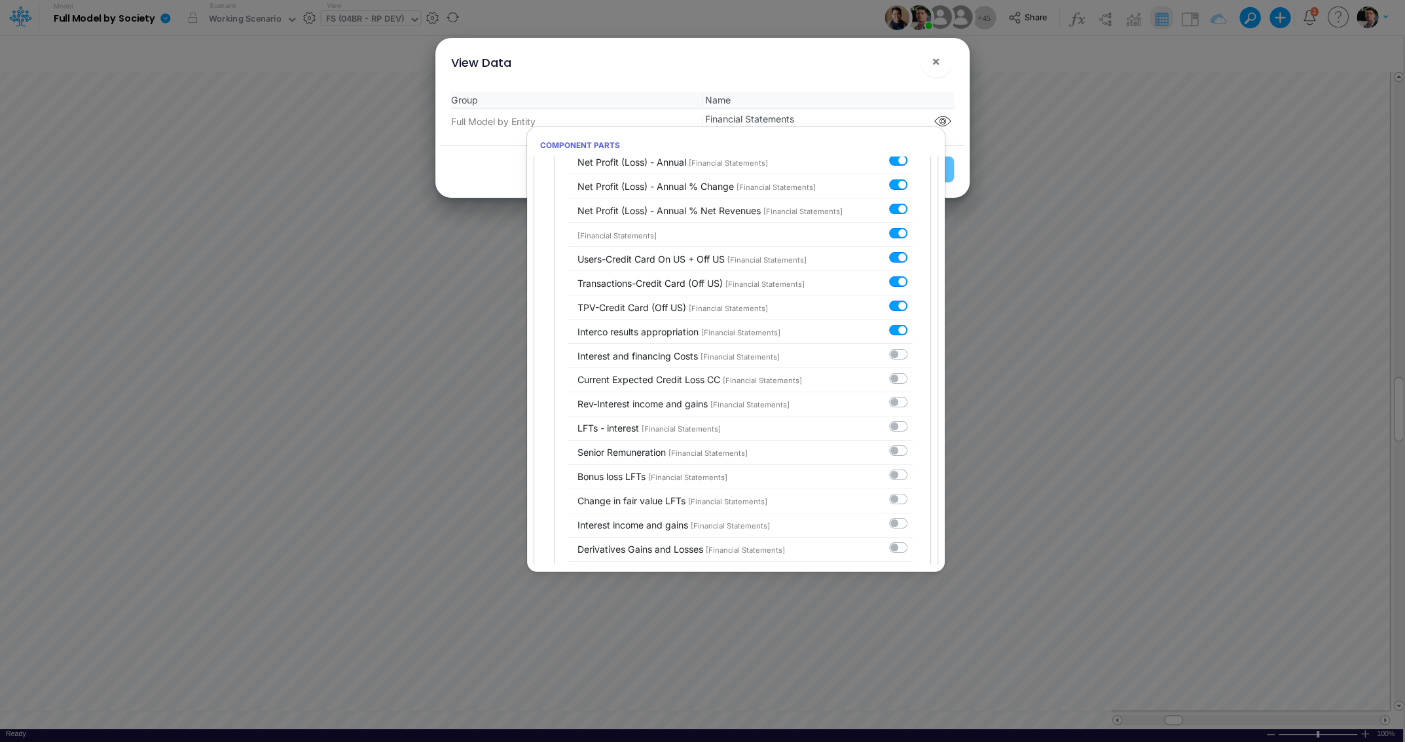
scroll to position [6052, 0]
click at [913, 344] on label at bounding box center [913, 344] width 0 height 0
click at [913, 344] on input "checkbox" at bounding box center [917, 348] width 9 height 9
checkbox input "true"
click at [913, 369] on label at bounding box center [913, 369] width 0 height 0
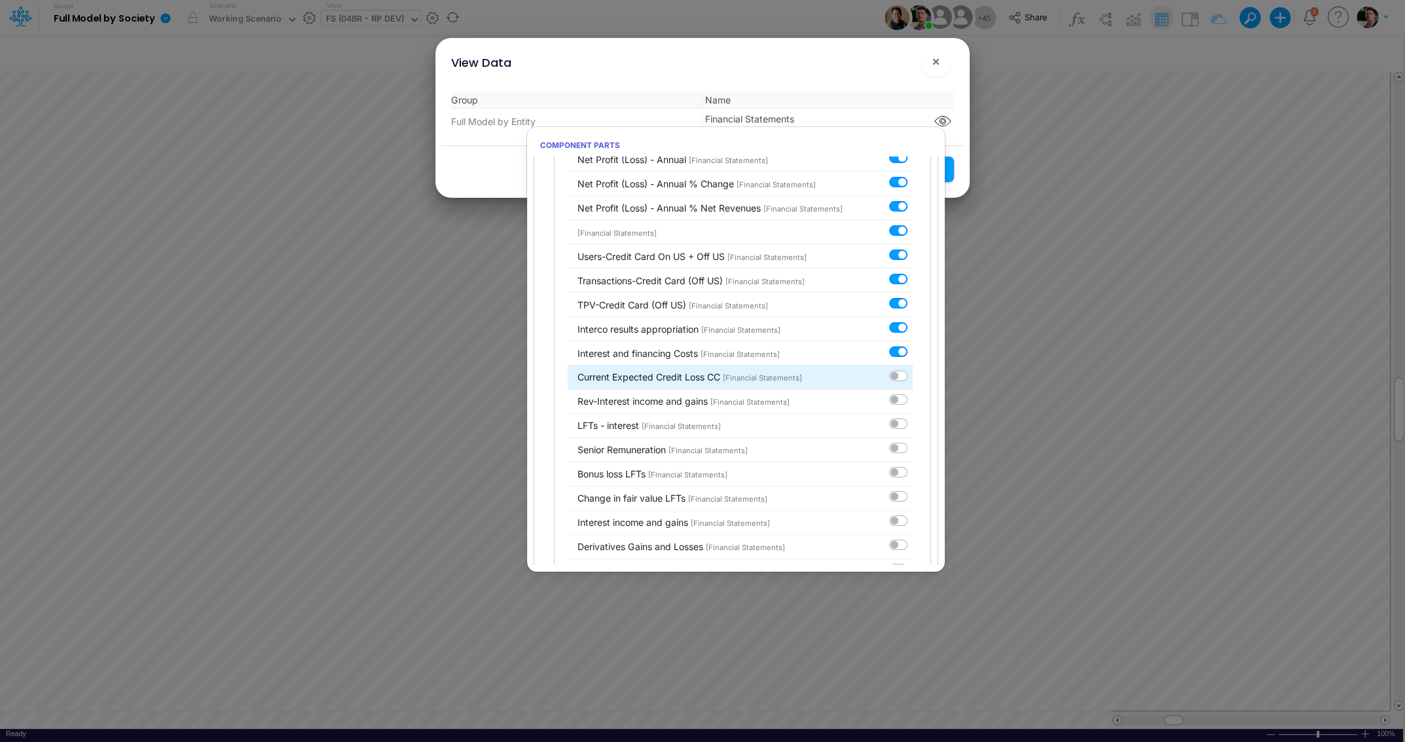
click at [913, 369] on input "checkbox" at bounding box center [917, 373] width 9 height 9
checkbox input "true"
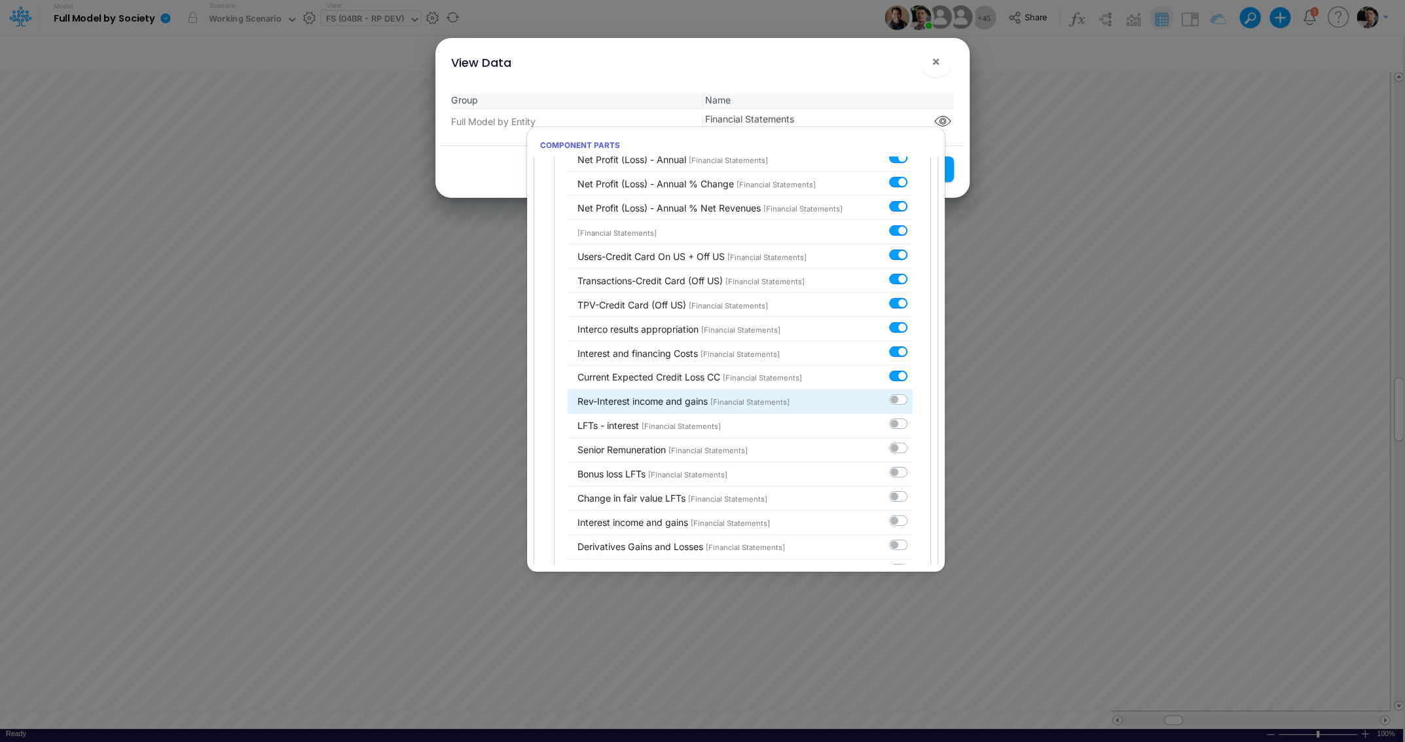
click at [913, 393] on label at bounding box center [913, 393] width 0 height 0
click at [913, 393] on input "checkbox" at bounding box center [917, 397] width 9 height 9
checkbox input "true"
click at [913, 417] on label at bounding box center [913, 417] width 0 height 0
click at [913, 417] on input "checkbox" at bounding box center [917, 421] width 9 height 9
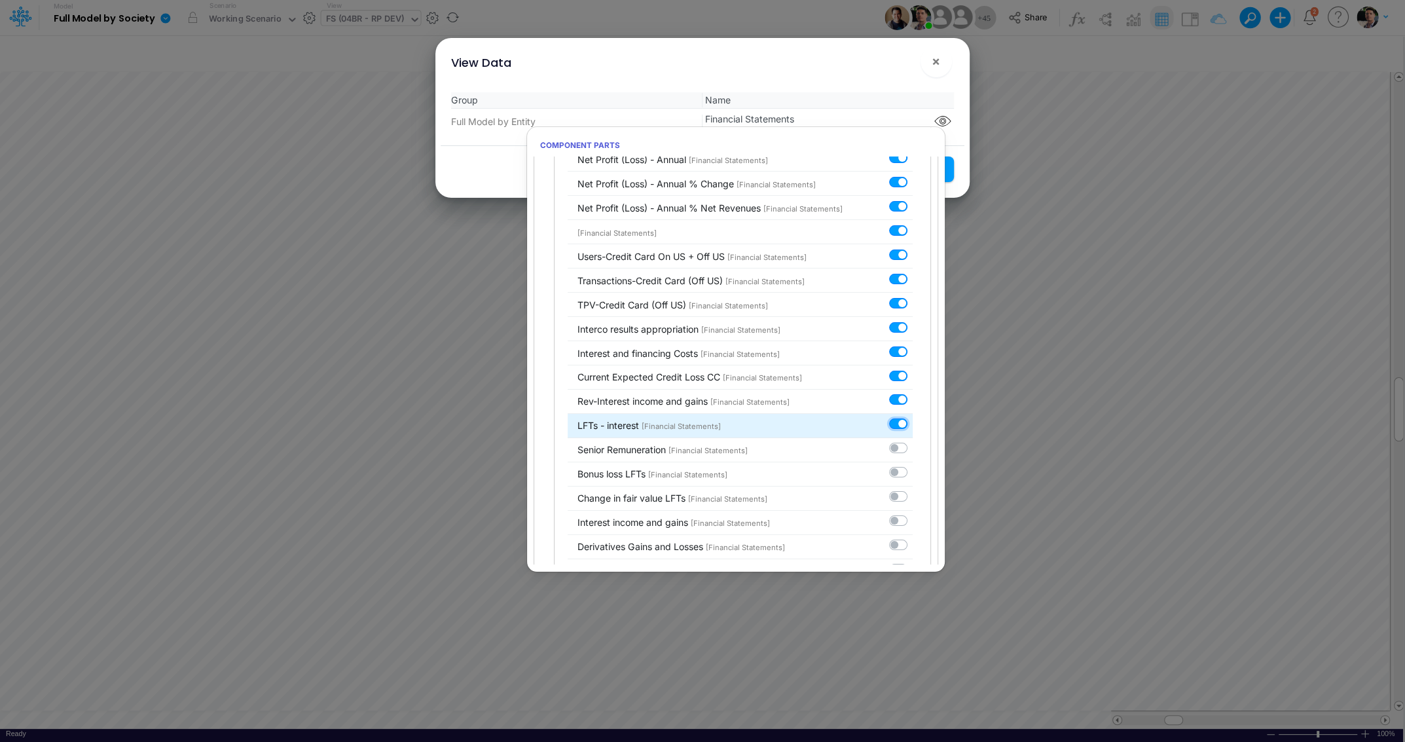
checkbox input "true"
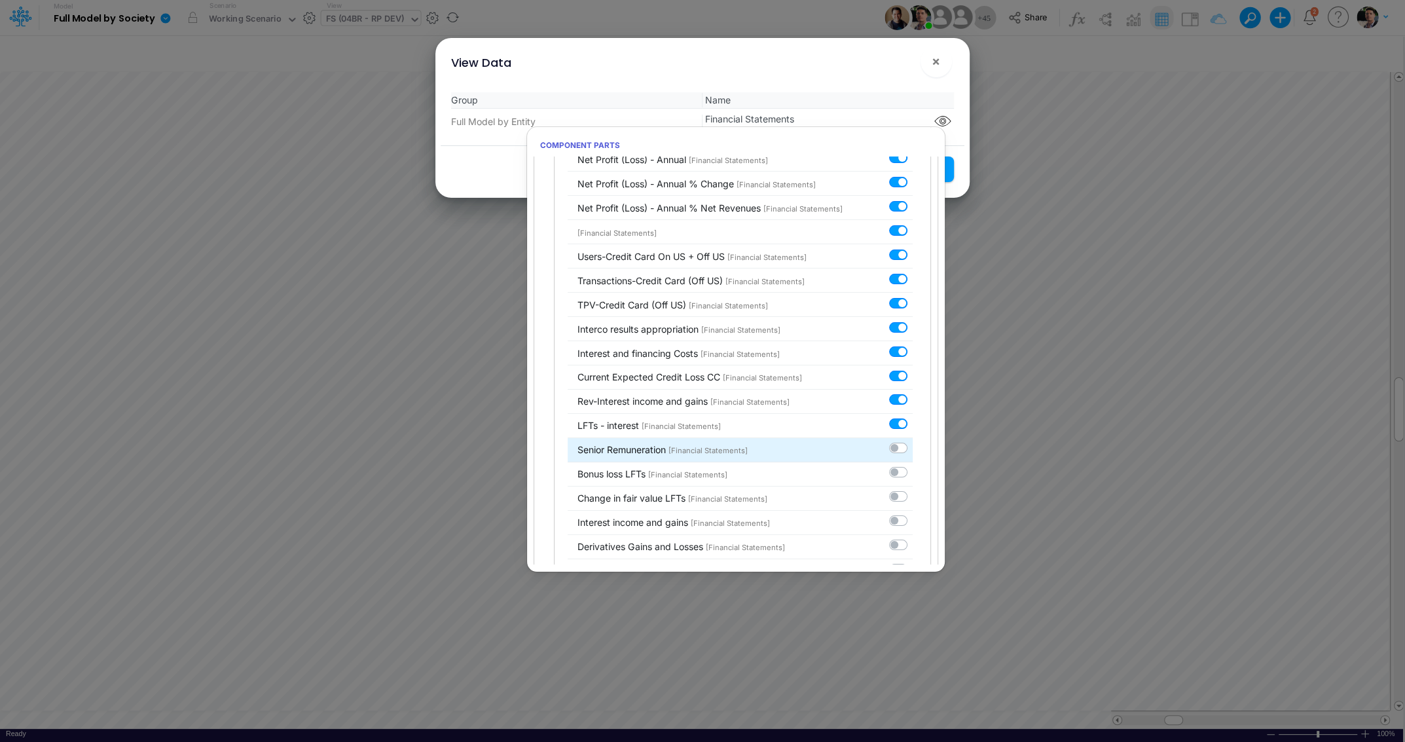
click at [913, 441] on label at bounding box center [913, 441] width 0 height 0
click at [913, 441] on input "checkbox" at bounding box center [917, 445] width 9 height 9
checkbox input "true"
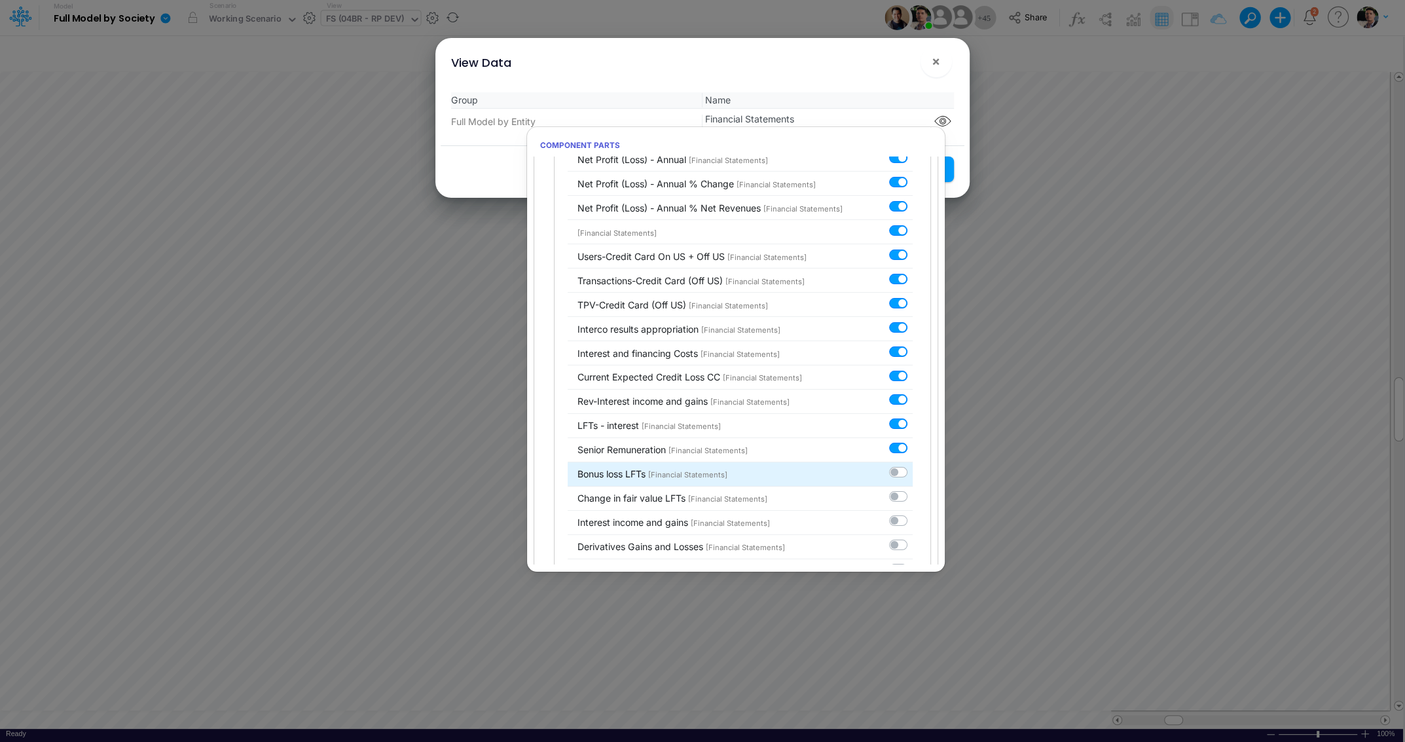
click at [913, 465] on label at bounding box center [913, 465] width 0 height 0
click at [913, 465] on input "checkbox" at bounding box center [917, 469] width 9 height 9
checkbox input "true"
click at [904, 490] on div at bounding box center [901, 497] width 24 height 14
click at [913, 490] on label at bounding box center [913, 490] width 0 height 0
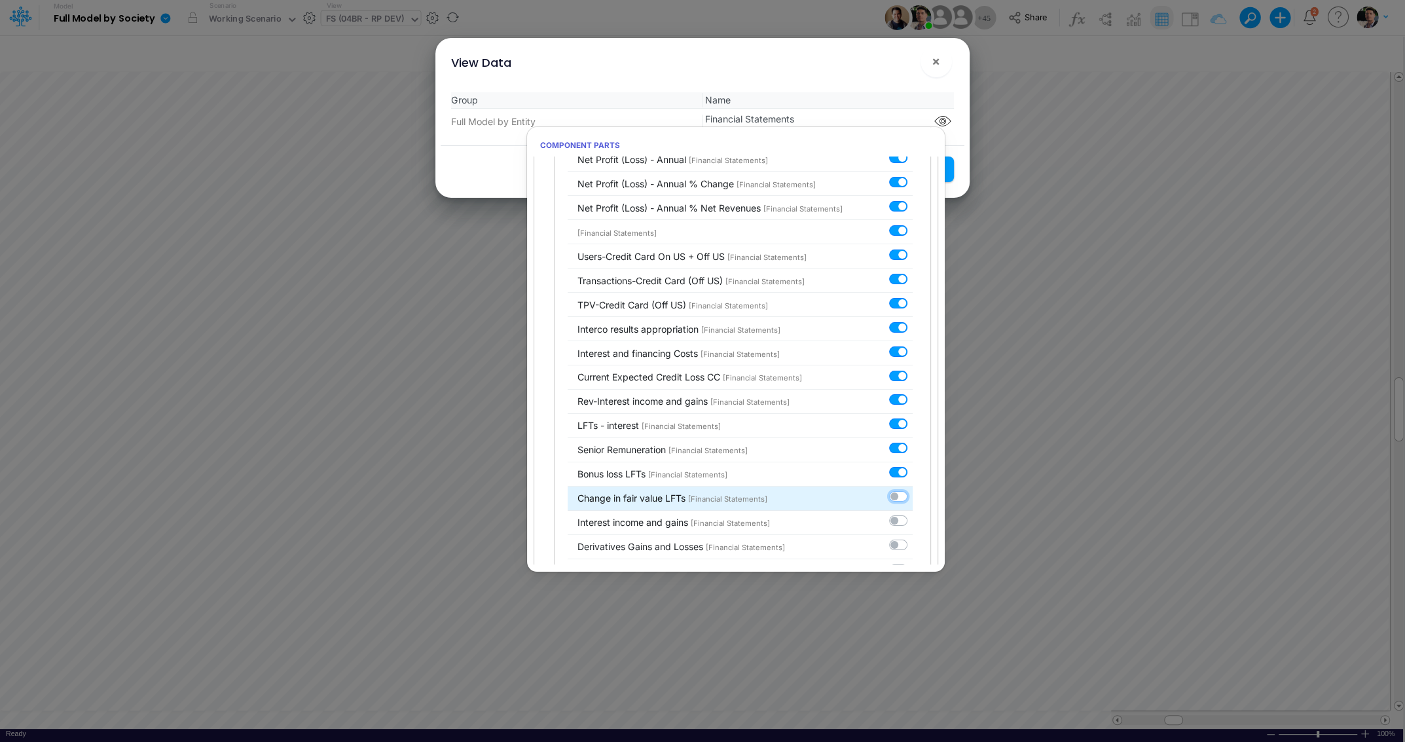
click at [913, 490] on input "checkbox" at bounding box center [917, 494] width 9 height 9
checkbox input "true"
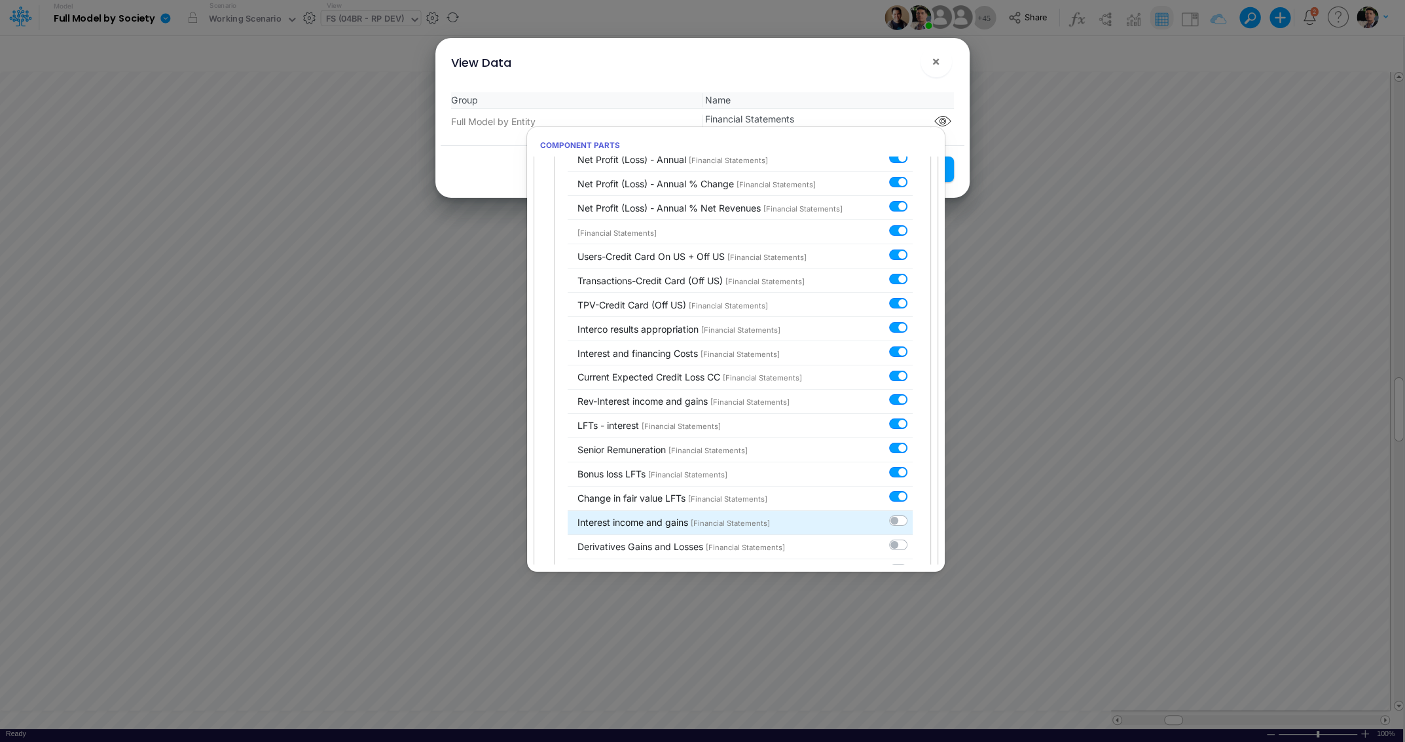
click at [913, 514] on label at bounding box center [913, 514] width 0 height 0
click at [913, 514] on input "checkbox" at bounding box center [917, 518] width 9 height 9
checkbox input "true"
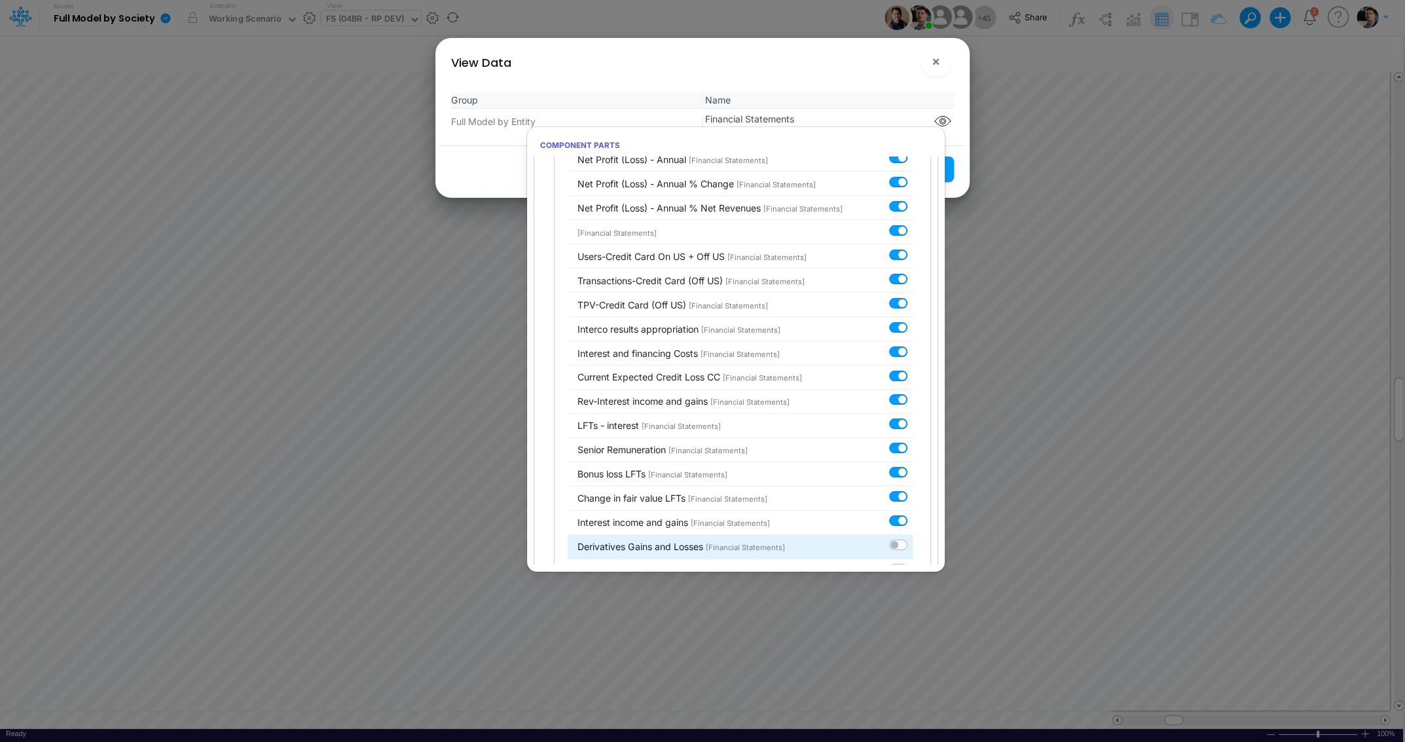
click at [913, 538] on label at bounding box center [913, 538] width 0 height 0
click at [913, 538] on input "checkbox" at bounding box center [917, 542] width 9 height 9
checkbox input "true"
click at [913, 562] on label at bounding box center [913, 562] width 0 height 0
click at [913, 562] on input "checkbox" at bounding box center [917, 566] width 9 height 9
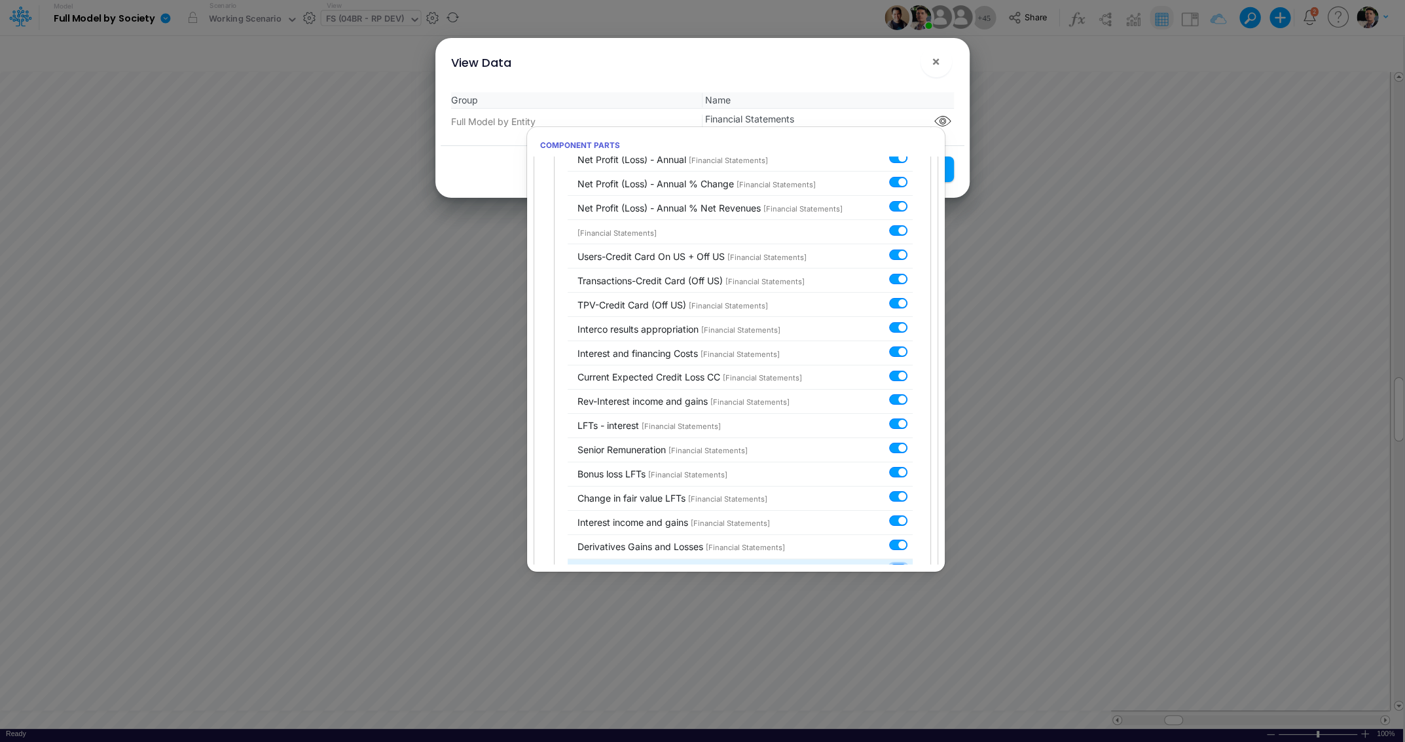
checkbox input "true"
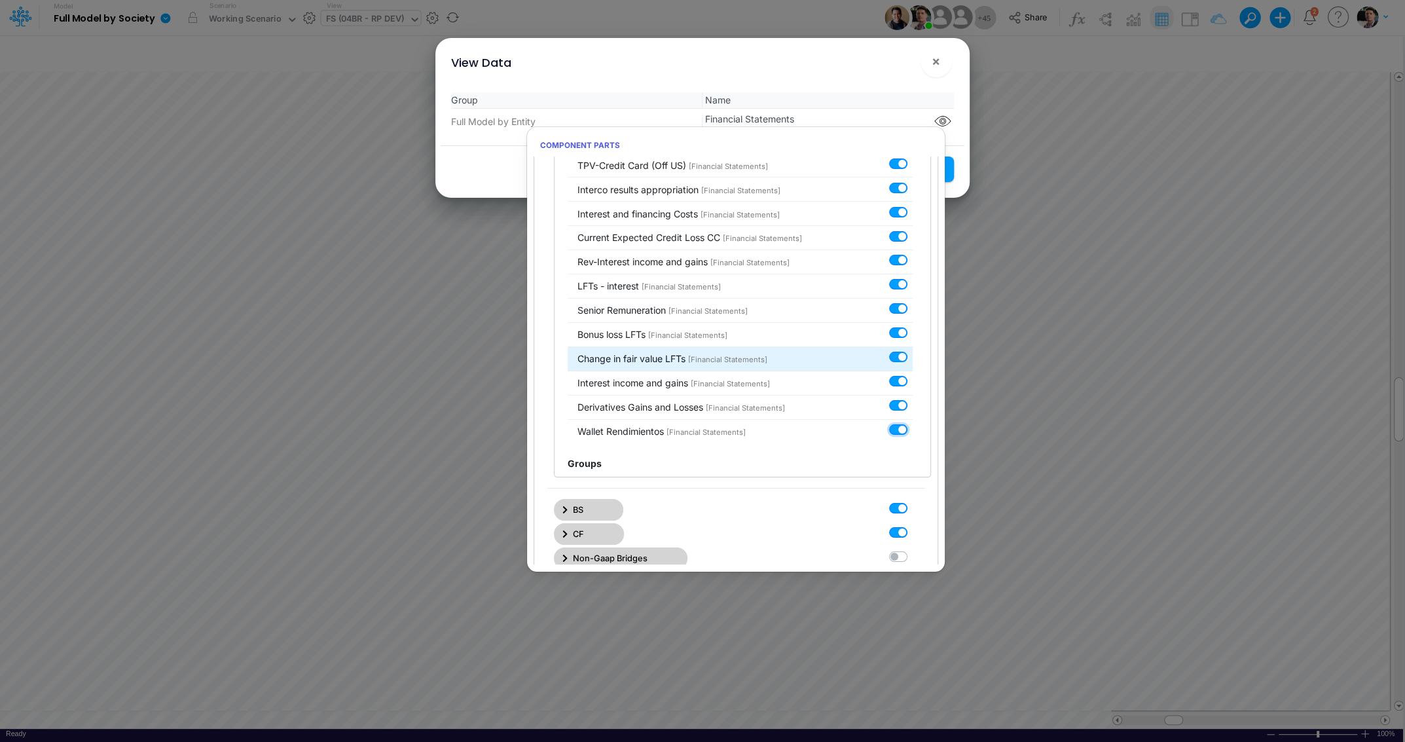
scroll to position [6201, 0]
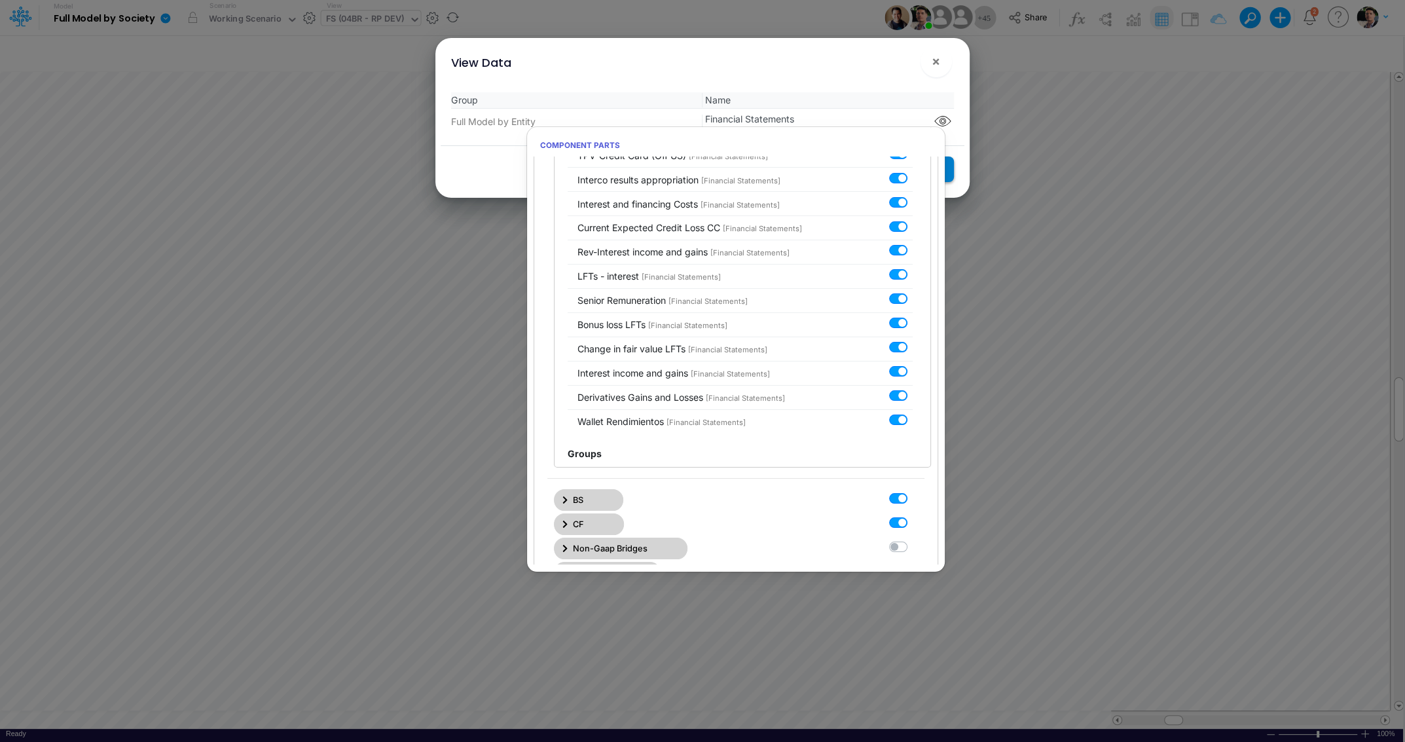
click at [951, 172] on button "Save Settings" at bounding box center [906, 169] width 96 height 26
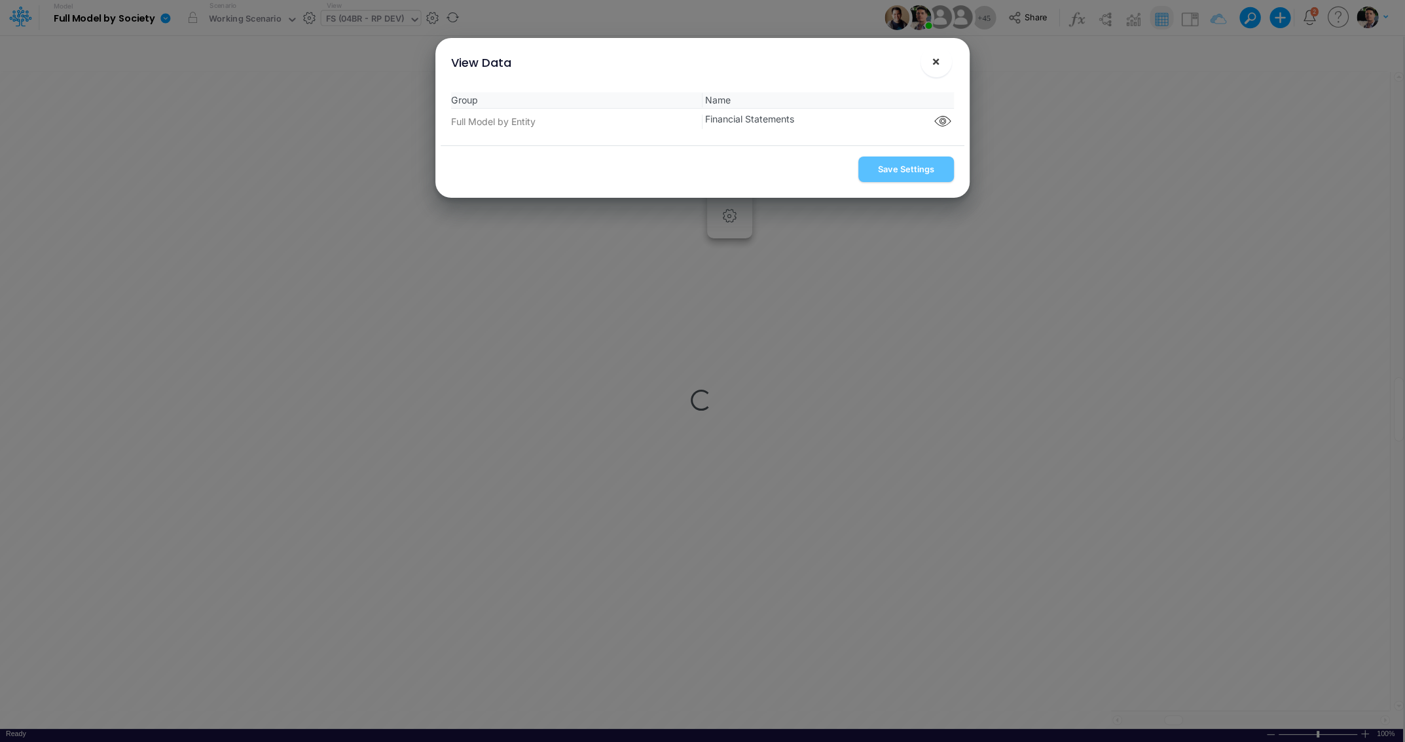
click at [938, 71] on button "×" at bounding box center [935, 61] width 31 height 31
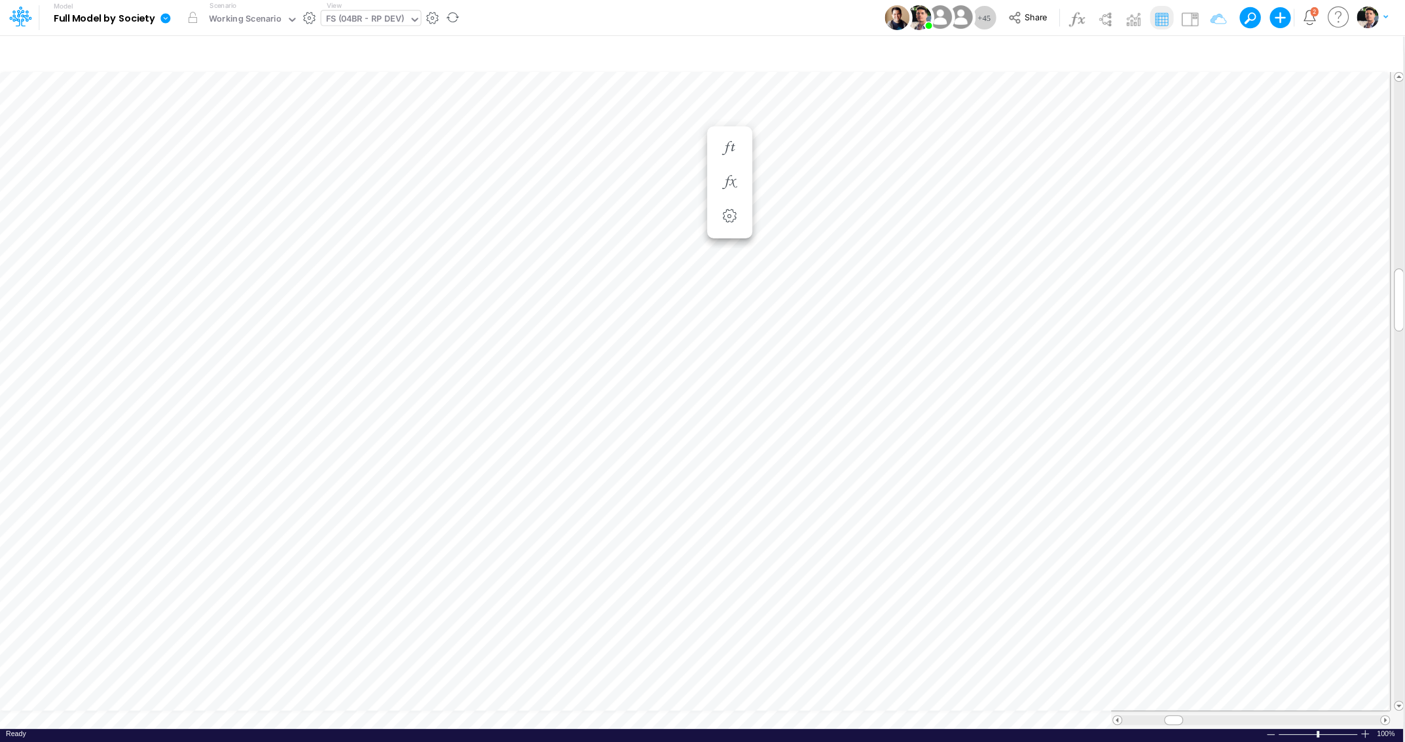
scroll to position [5, 3]
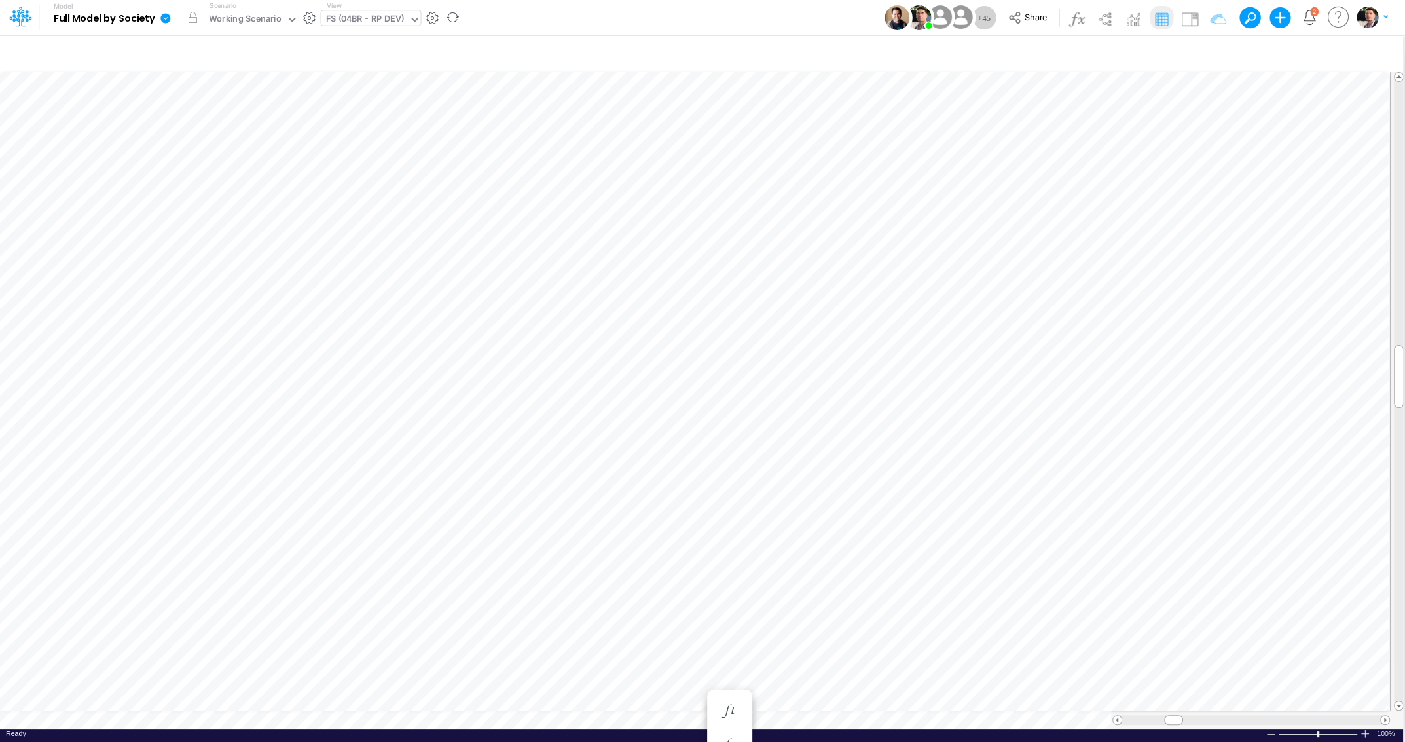
scroll to position [10, 6]
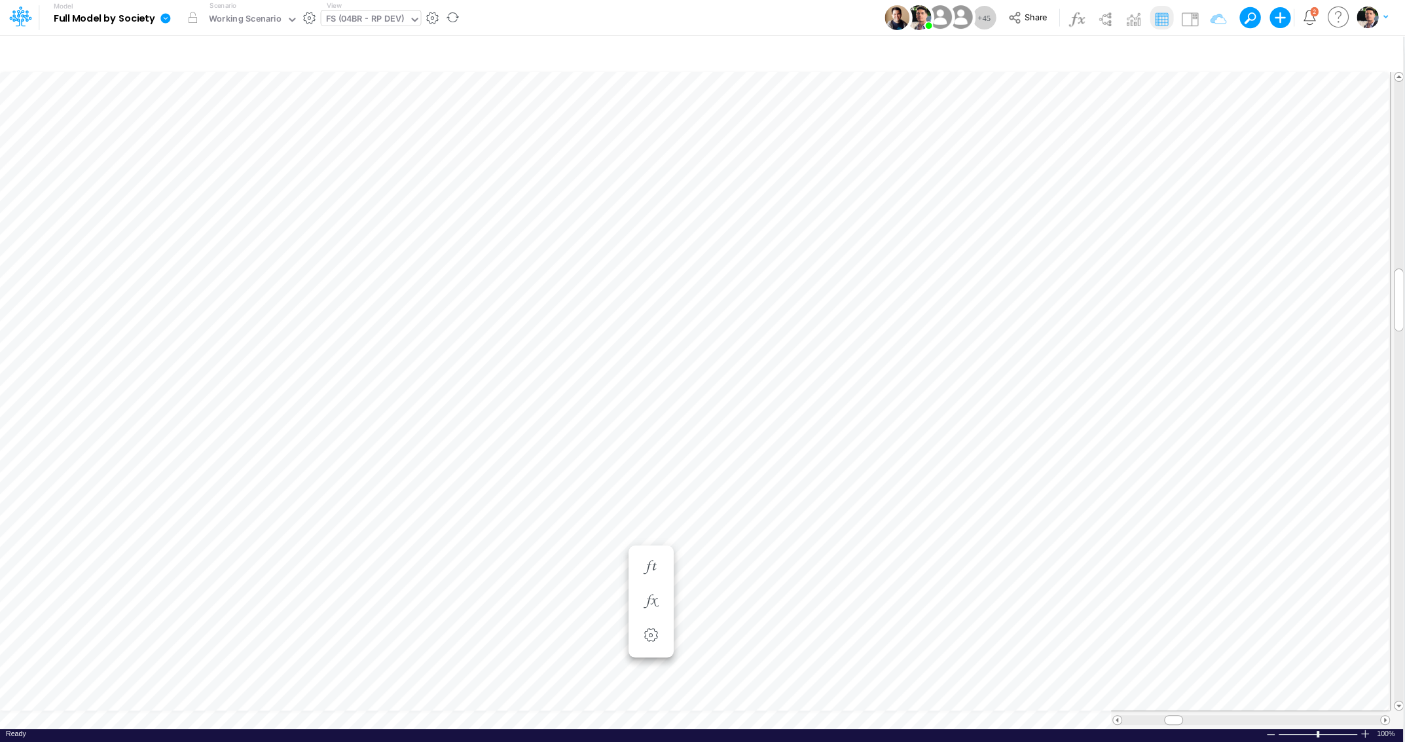
scroll to position [5, 3]
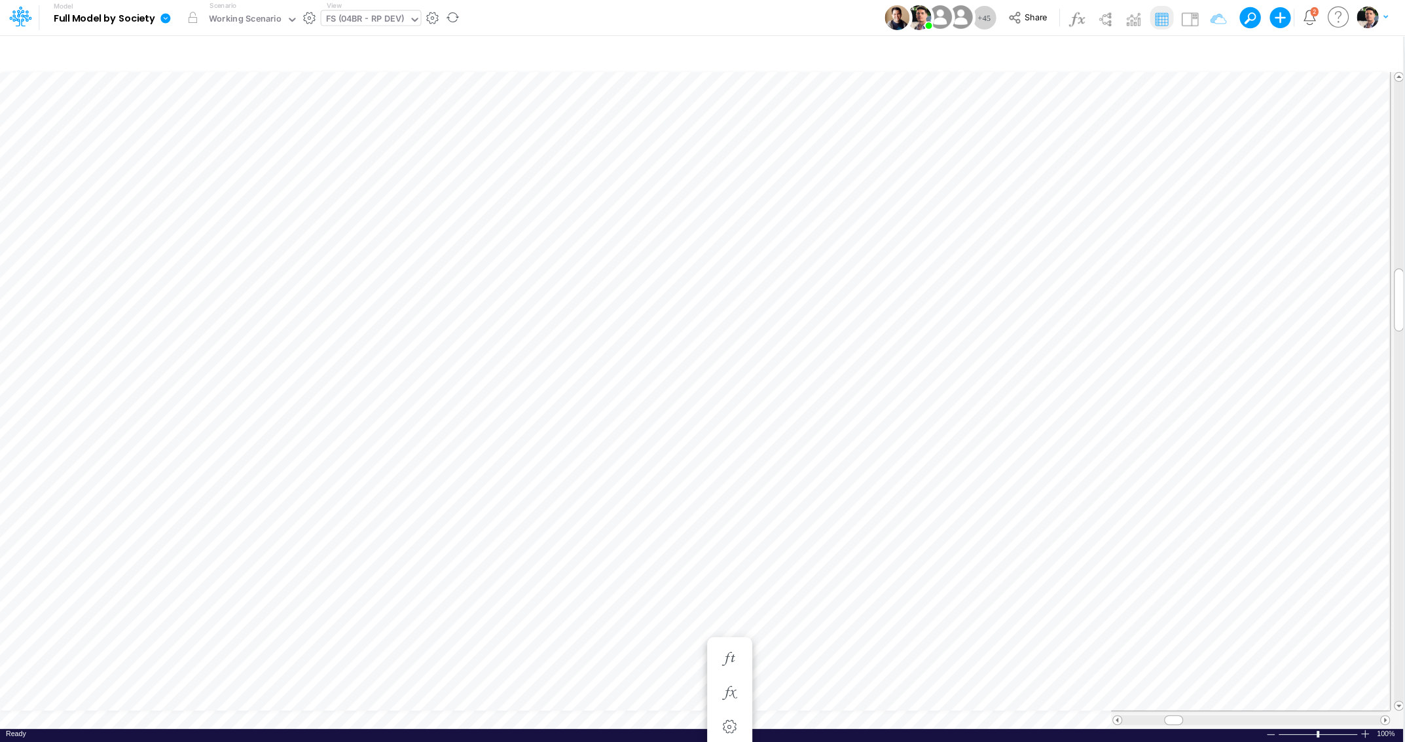
click at [382, 24] on div "FS (04BR - RP DEV)" at bounding box center [365, 19] width 79 height 15
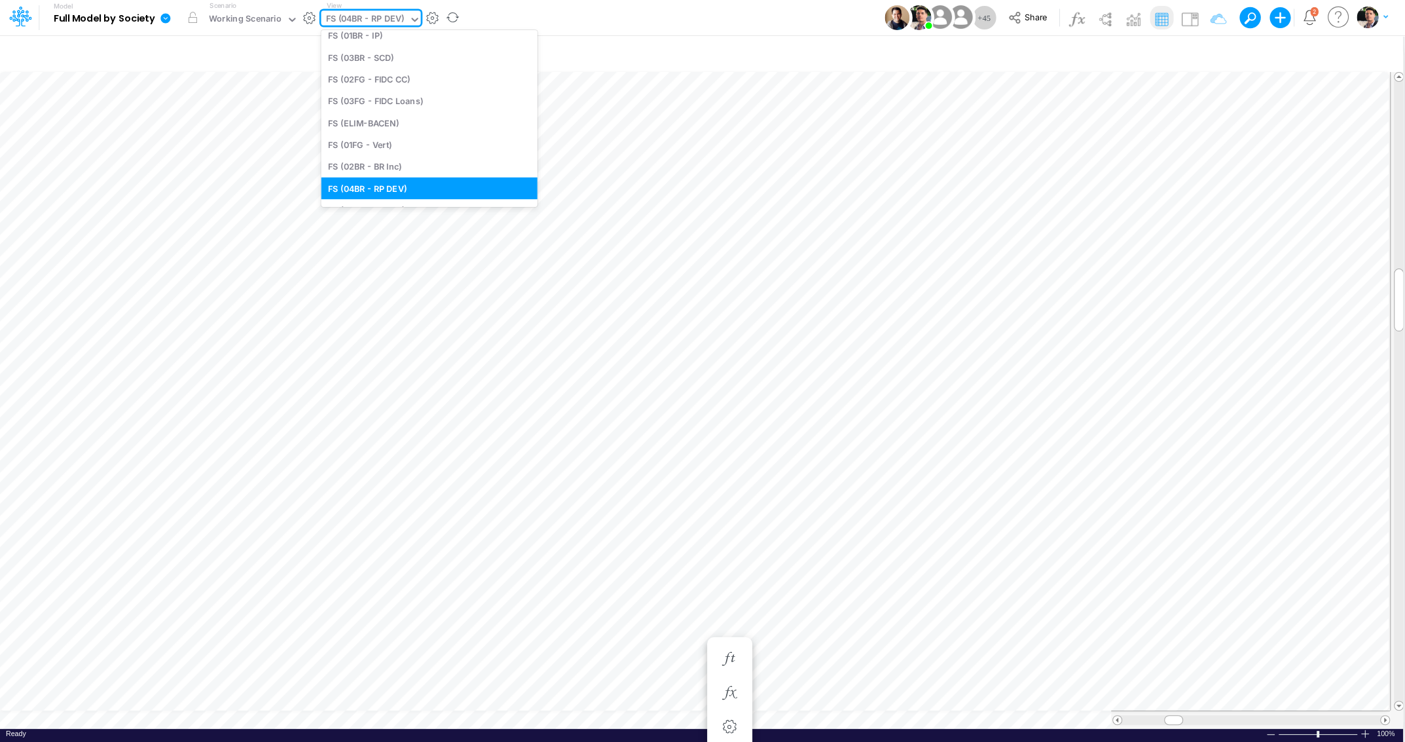
click at [382, 24] on div "FS (04BR - RP DEV)" at bounding box center [365, 19] width 79 height 15
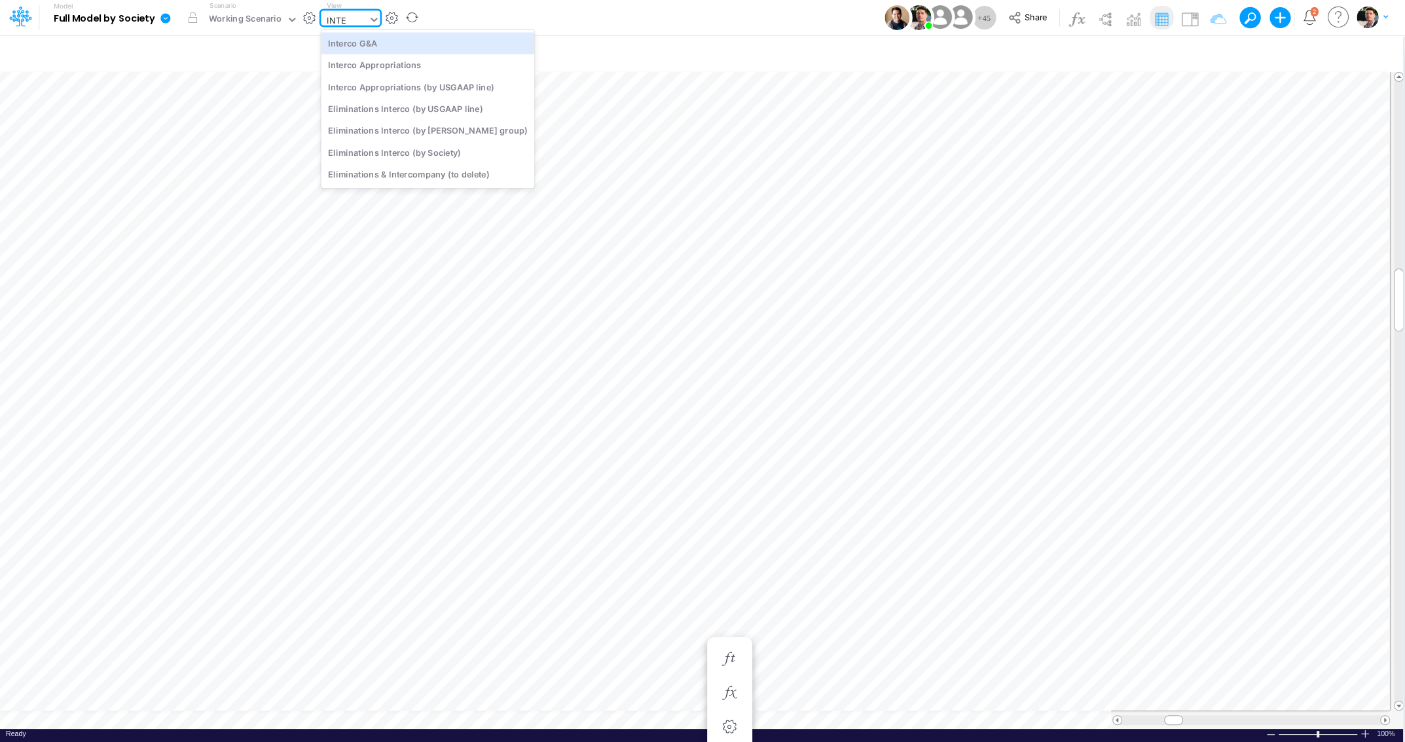
type input "INTER"
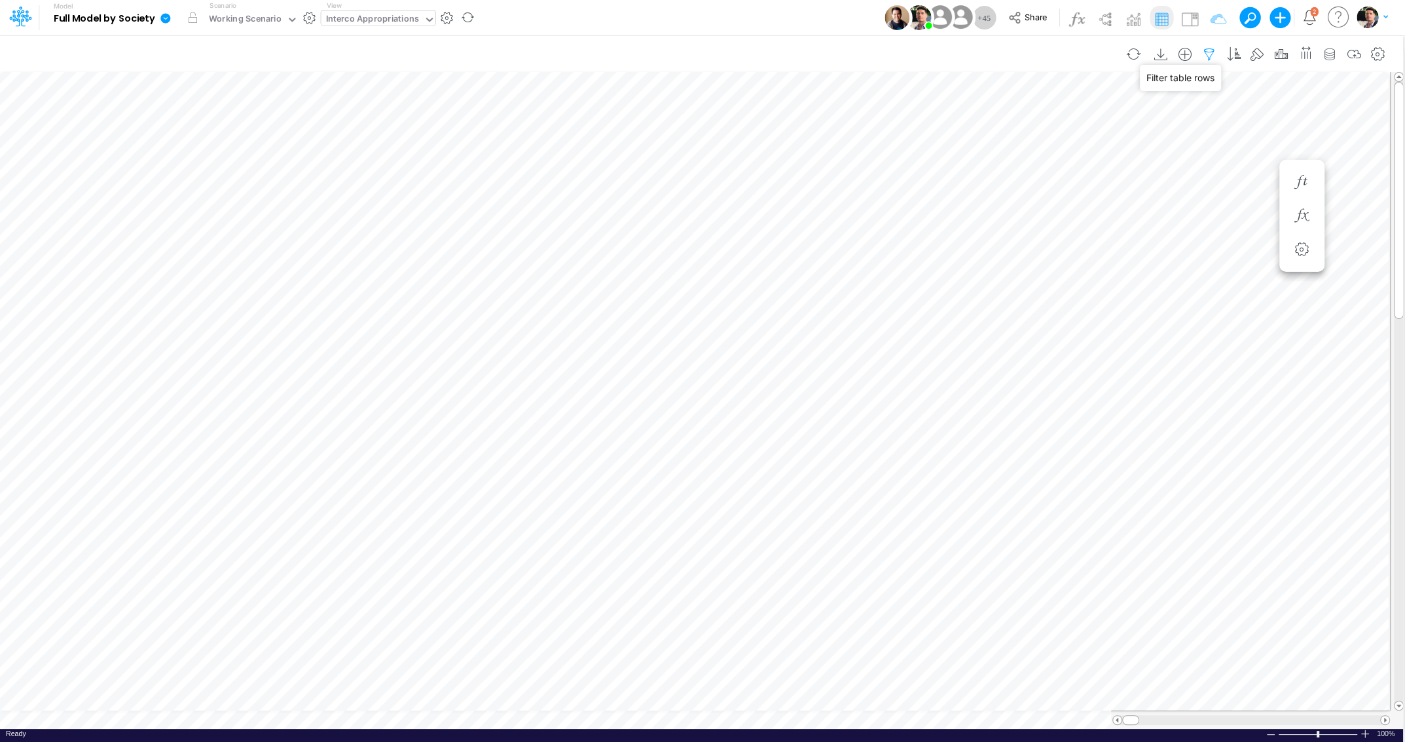
click at [1218, 54] on icon "button" at bounding box center [1209, 55] width 20 height 14
select select "notEqual"
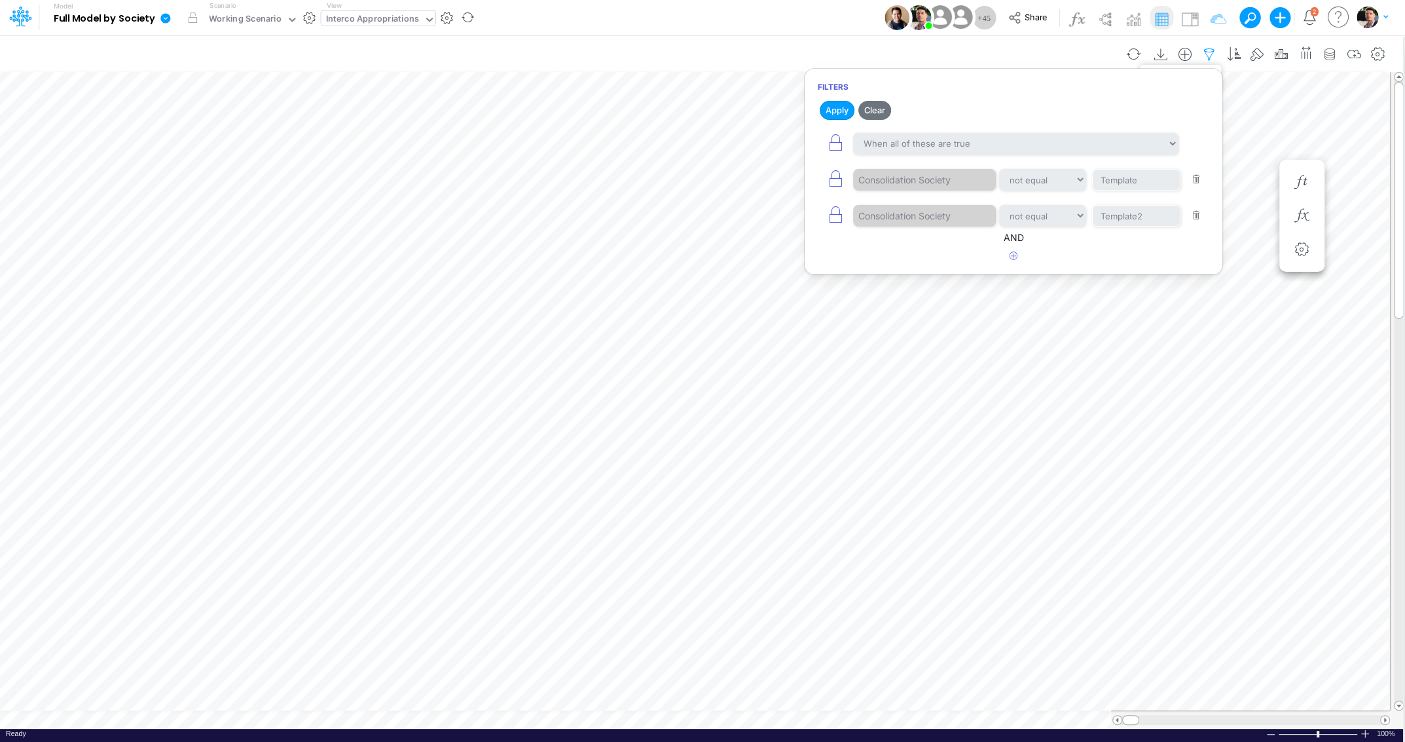
click at [1218, 54] on icon "button" at bounding box center [1209, 55] width 20 height 14
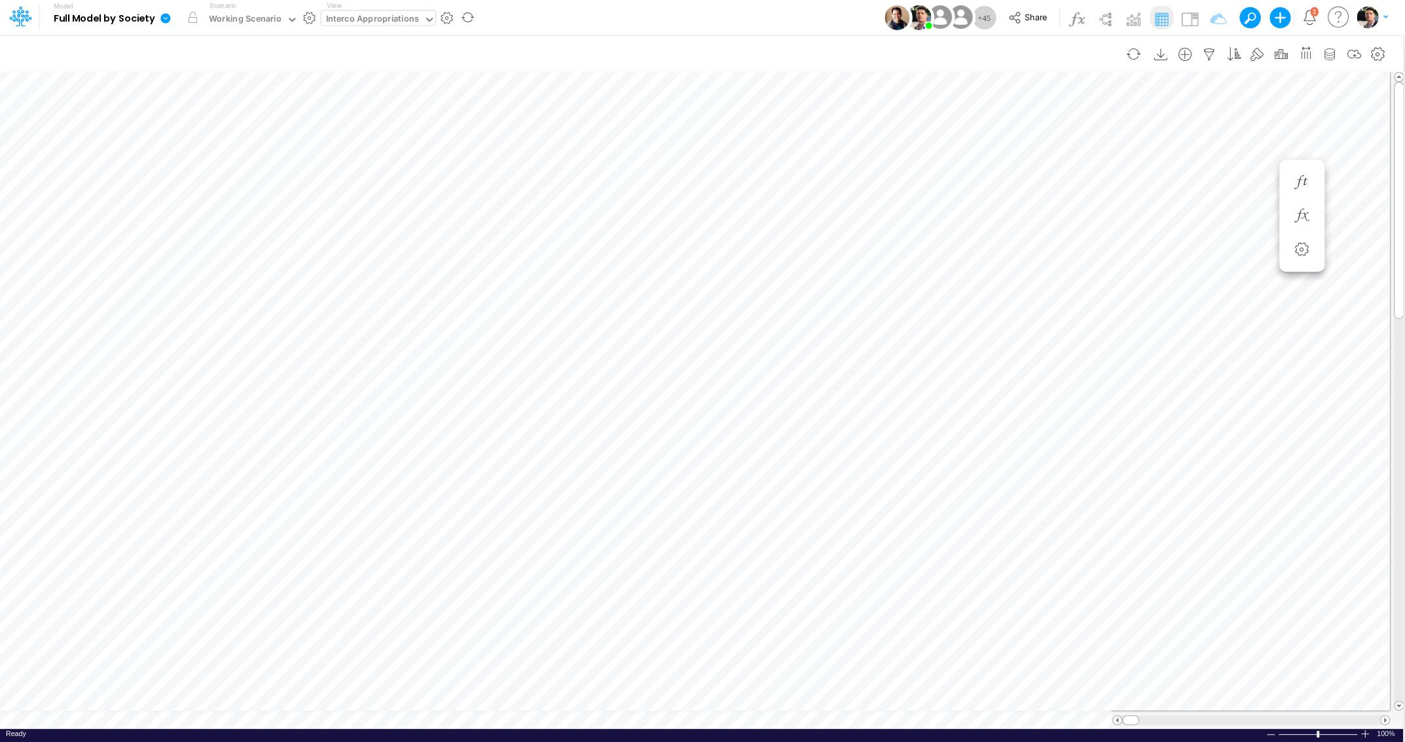
select select "notEqual"
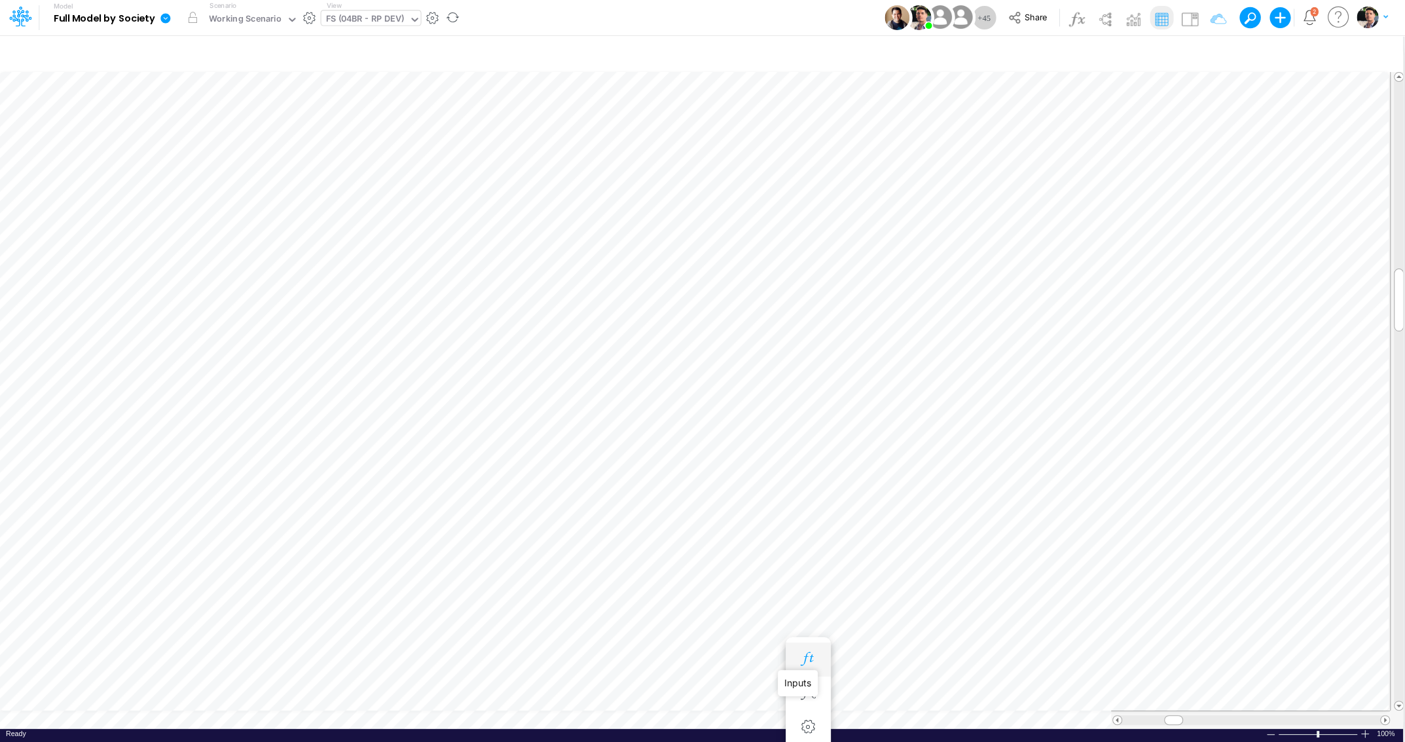
click at [805, 655] on icon "button" at bounding box center [808, 659] width 20 height 14
click at [1064, 657] on icon "button" at bounding box center [1066, 659] width 20 height 14
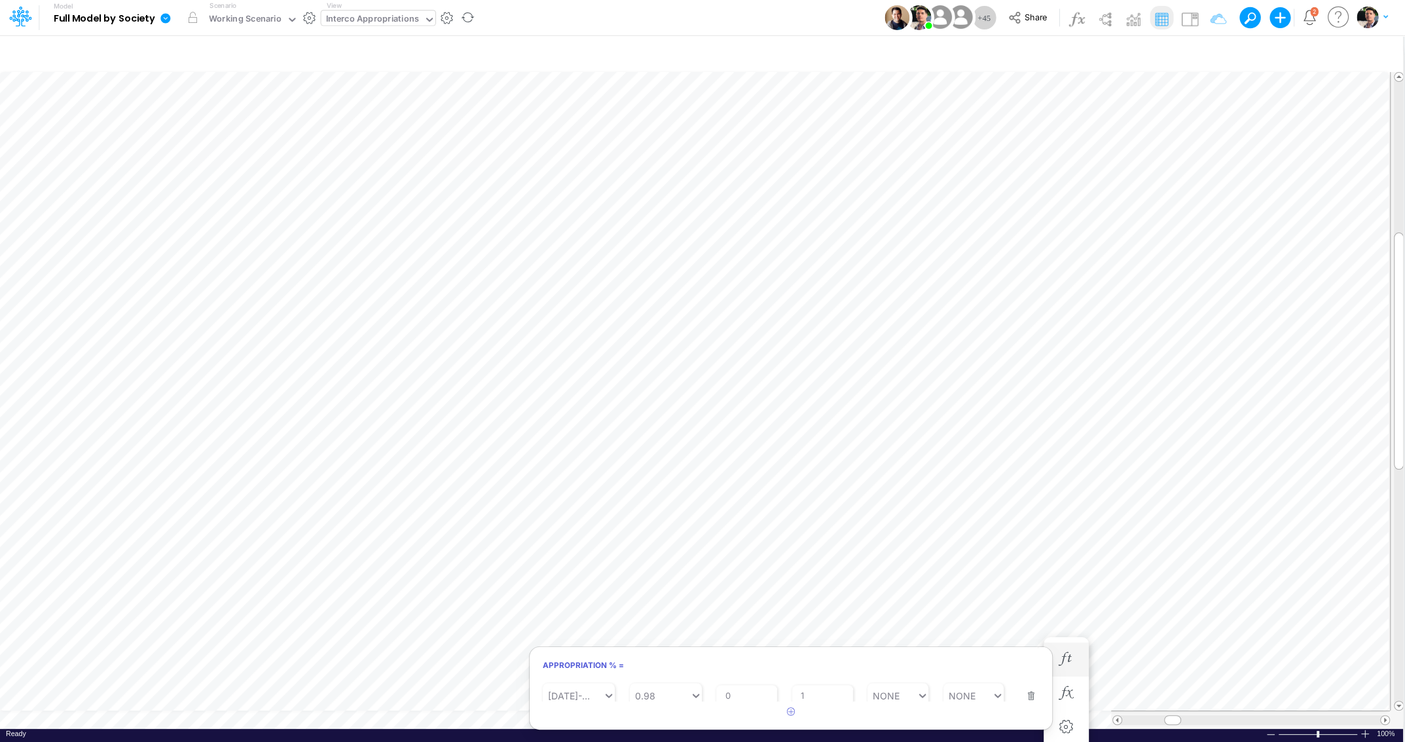
scroll to position [60, 0]
click at [1028, 688] on button "button" at bounding box center [1027, 679] width 17 height 35
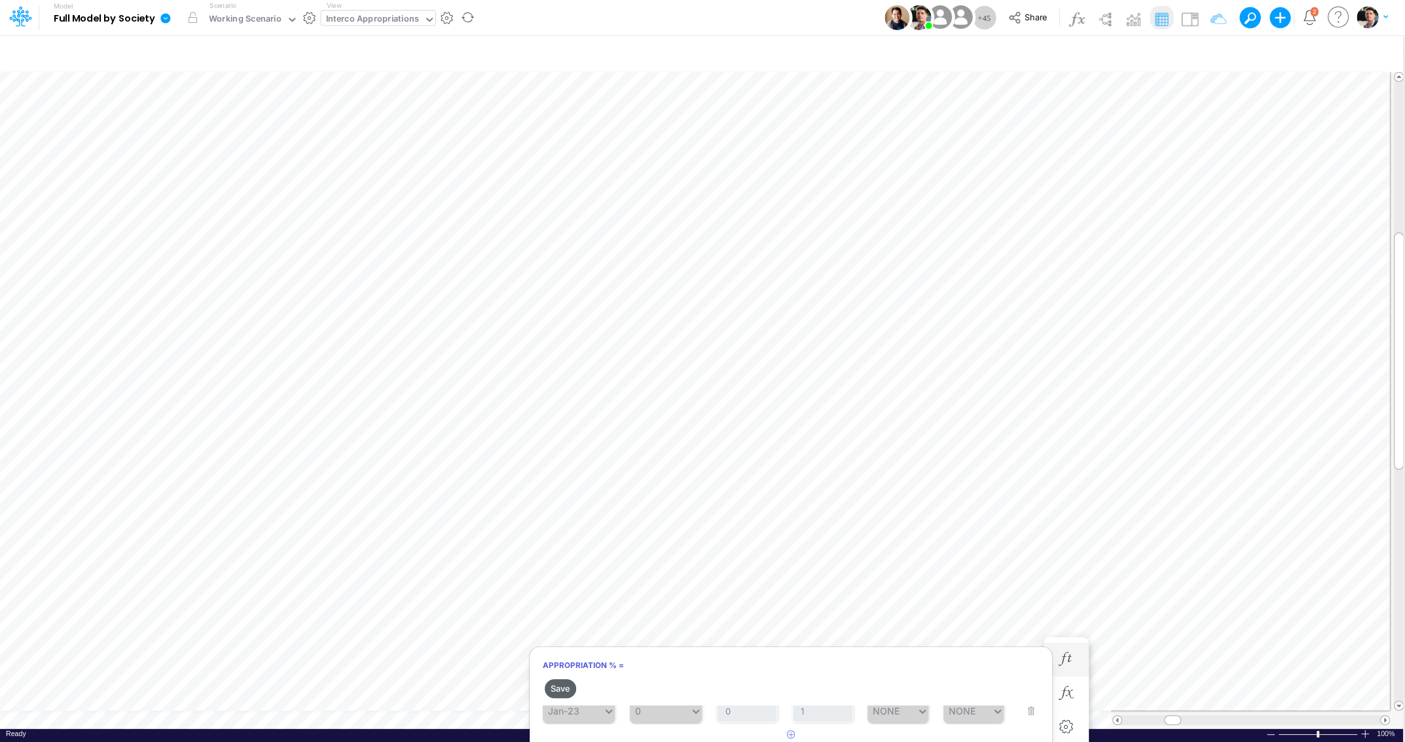
click at [554, 687] on button "Save" at bounding box center [560, 688] width 31 height 19
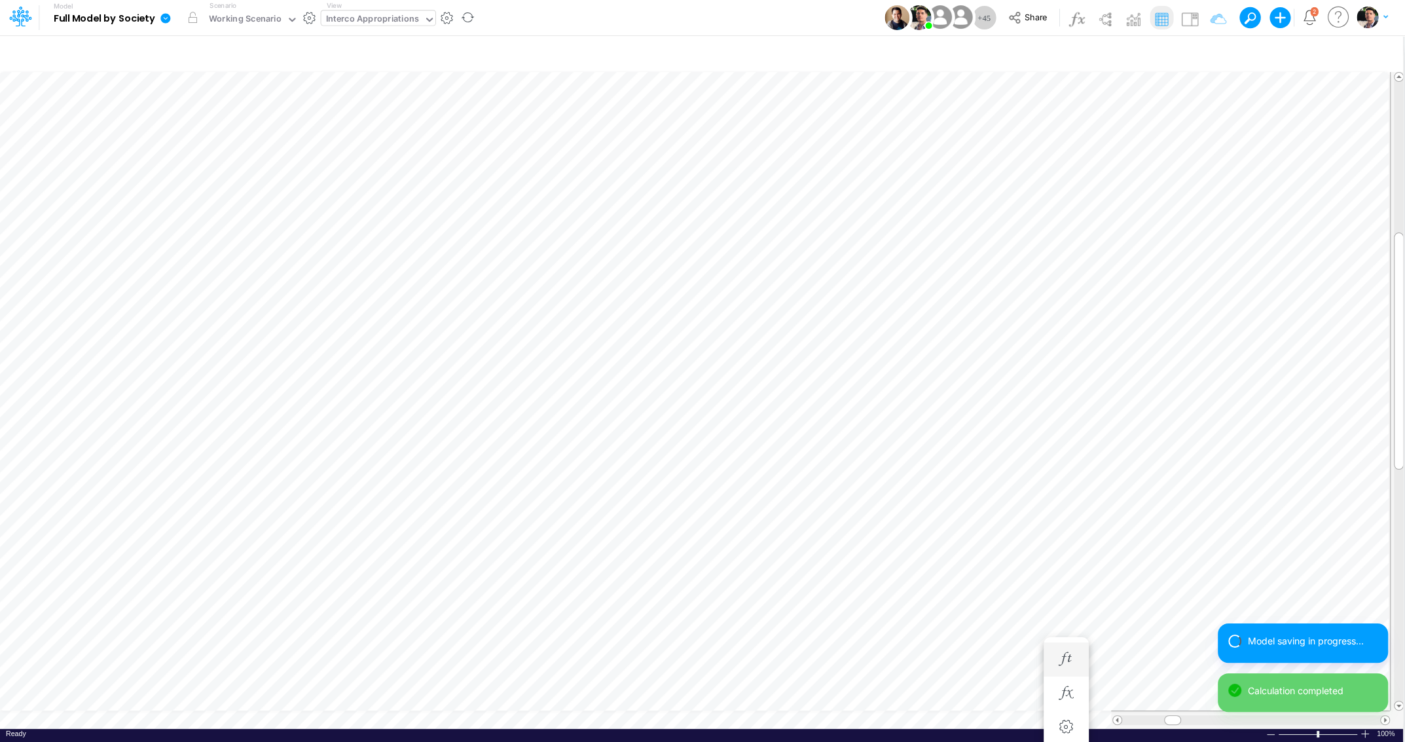
scroll to position [10, 4]
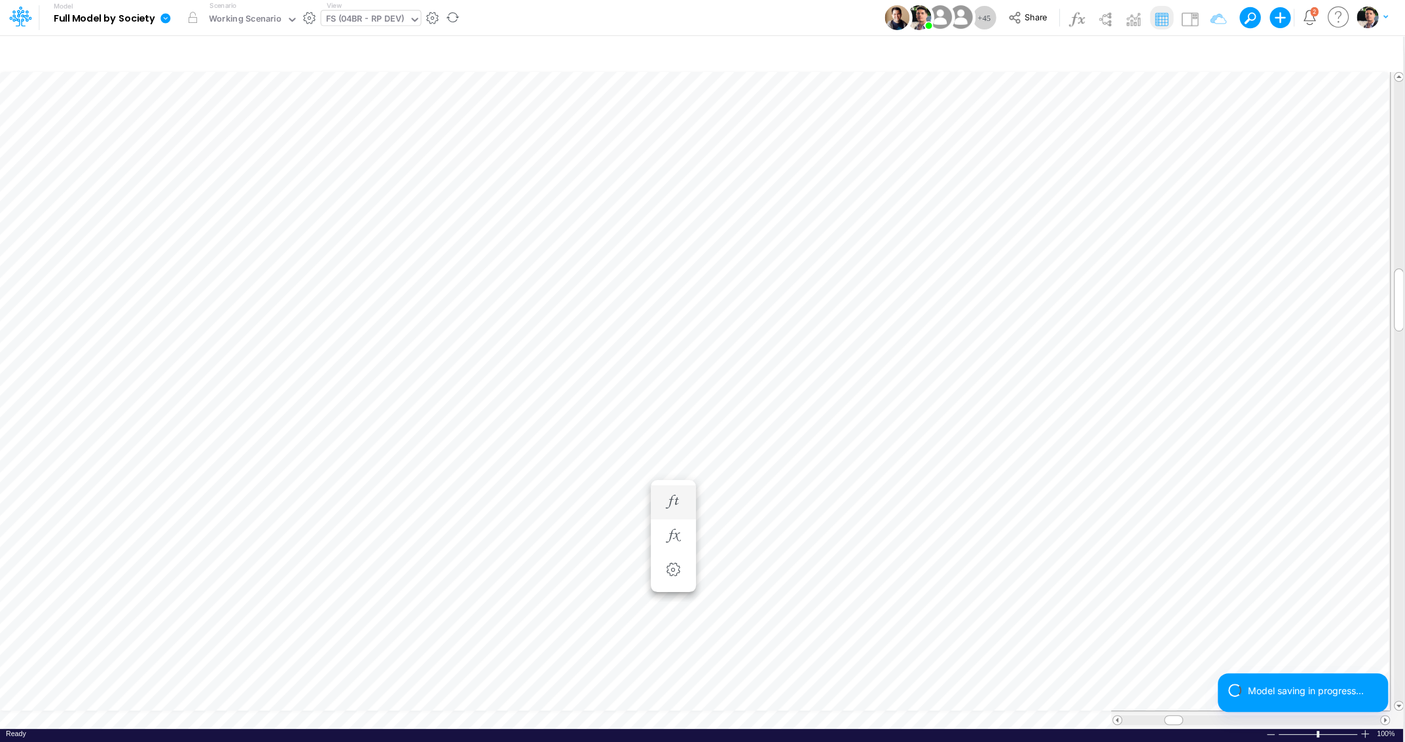
scroll to position [5, 3]
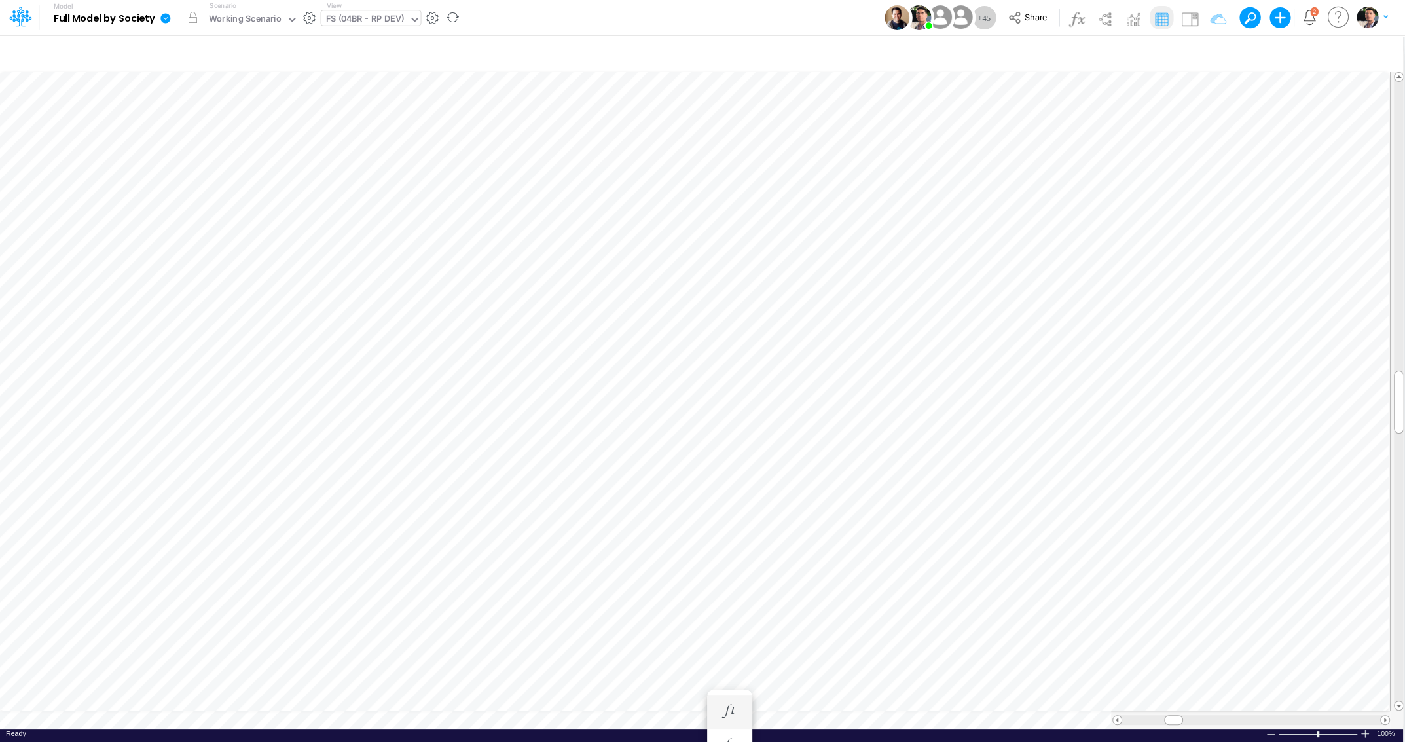
scroll to position [10, 7]
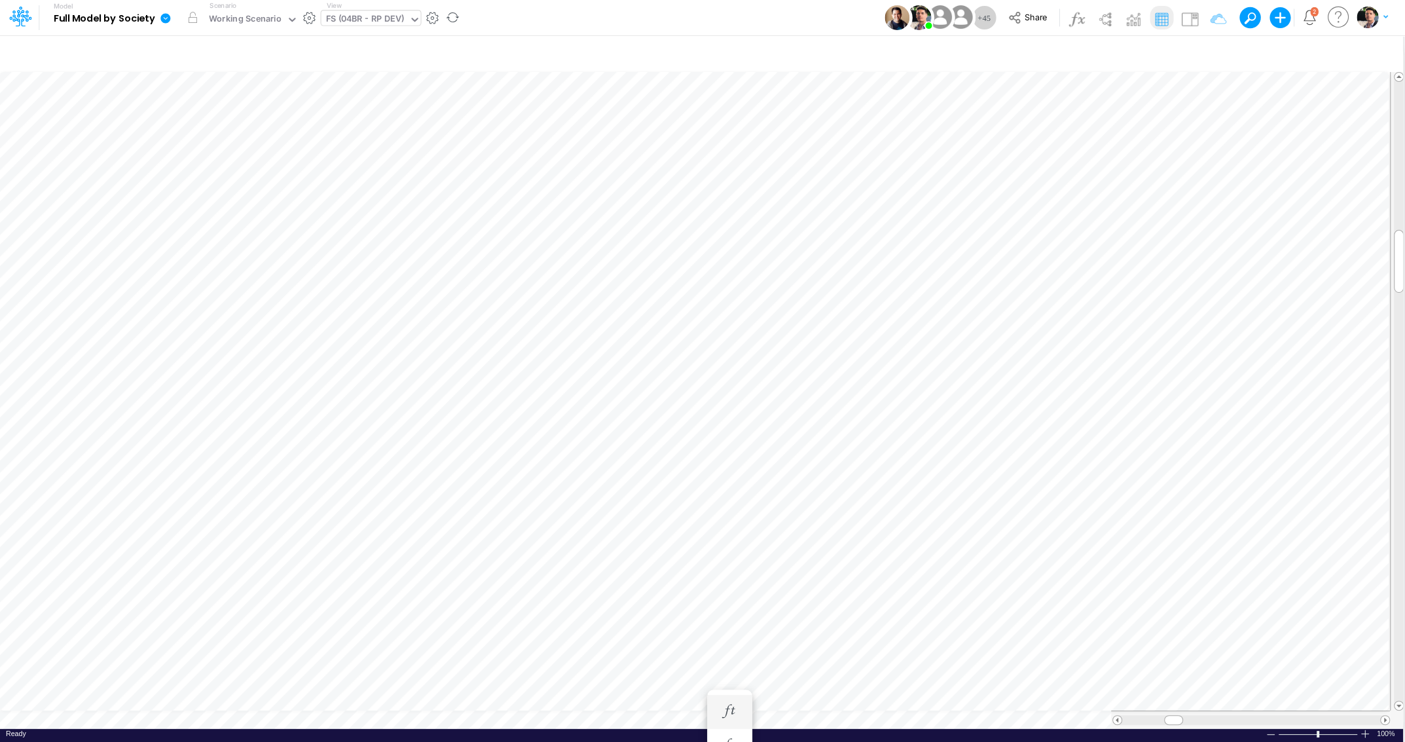
scroll to position [5, 3]
click at [352, 14] on div "FS (04BR - RP DEV)" at bounding box center [365, 19] width 79 height 15
type input "opex"
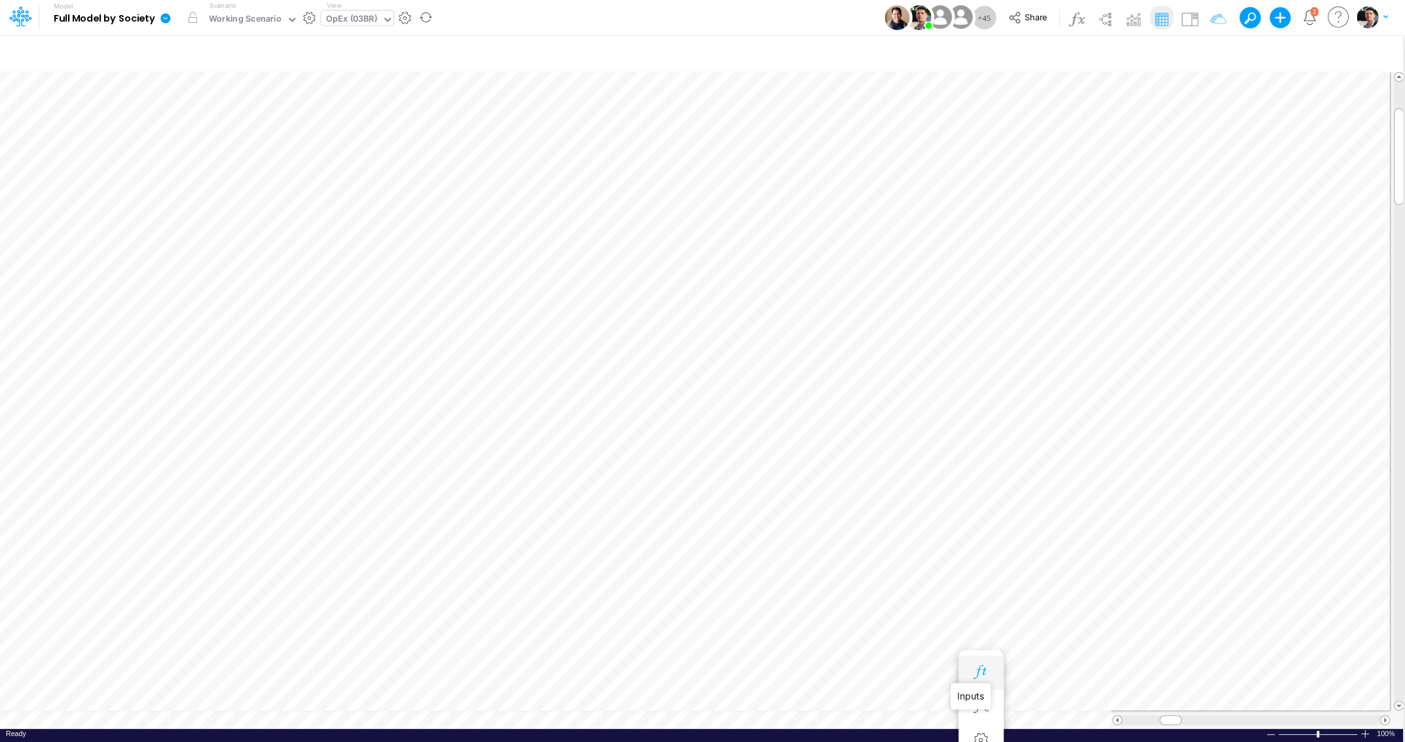
click at [978, 666] on icon "button" at bounding box center [981, 672] width 20 height 14
click at [981, 456] on icon "button" at bounding box center [981, 463] width 20 height 14
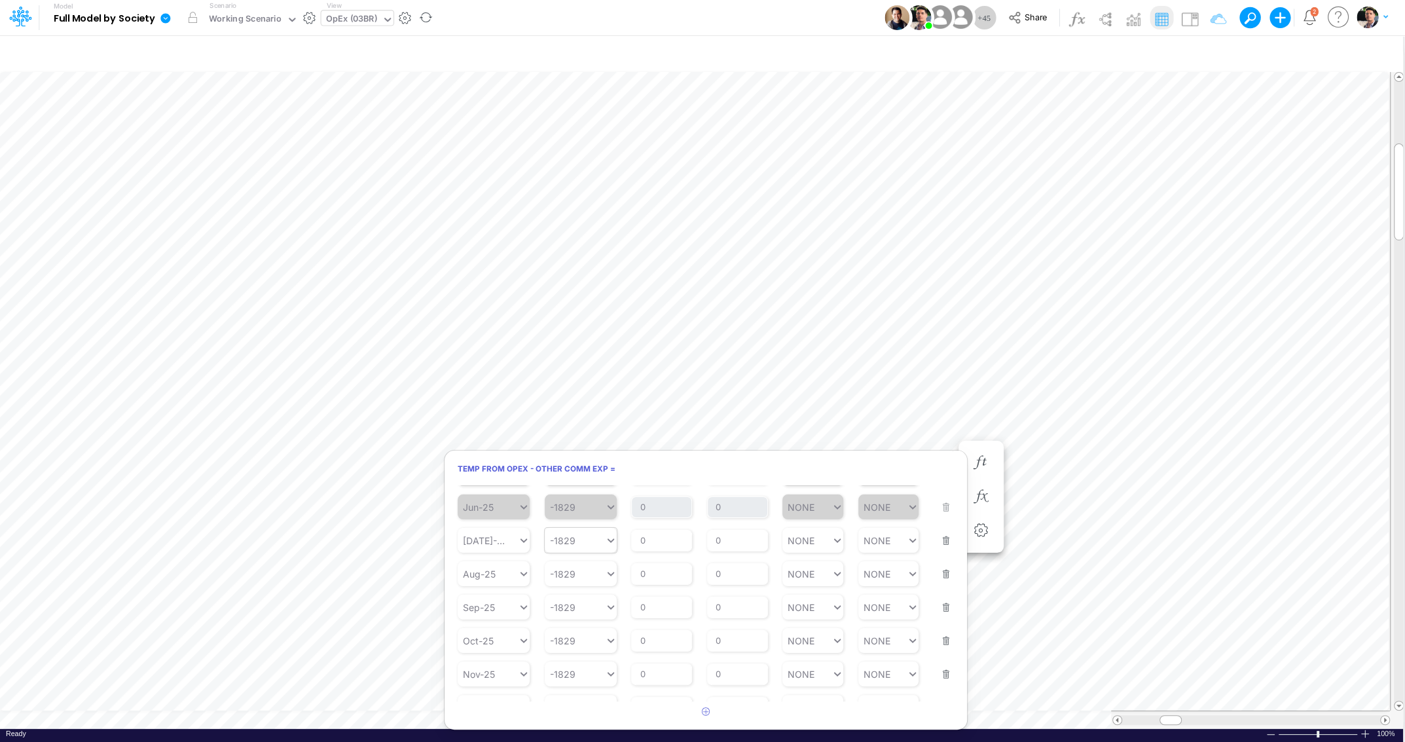
click at [589, 549] on div "-1829" at bounding box center [575, 540] width 60 height 19
paste input "(11,845)"
click at [578, 573] on div "Set value (11,845)" at bounding box center [590, 577] width 92 height 22
type input "(11,845)"
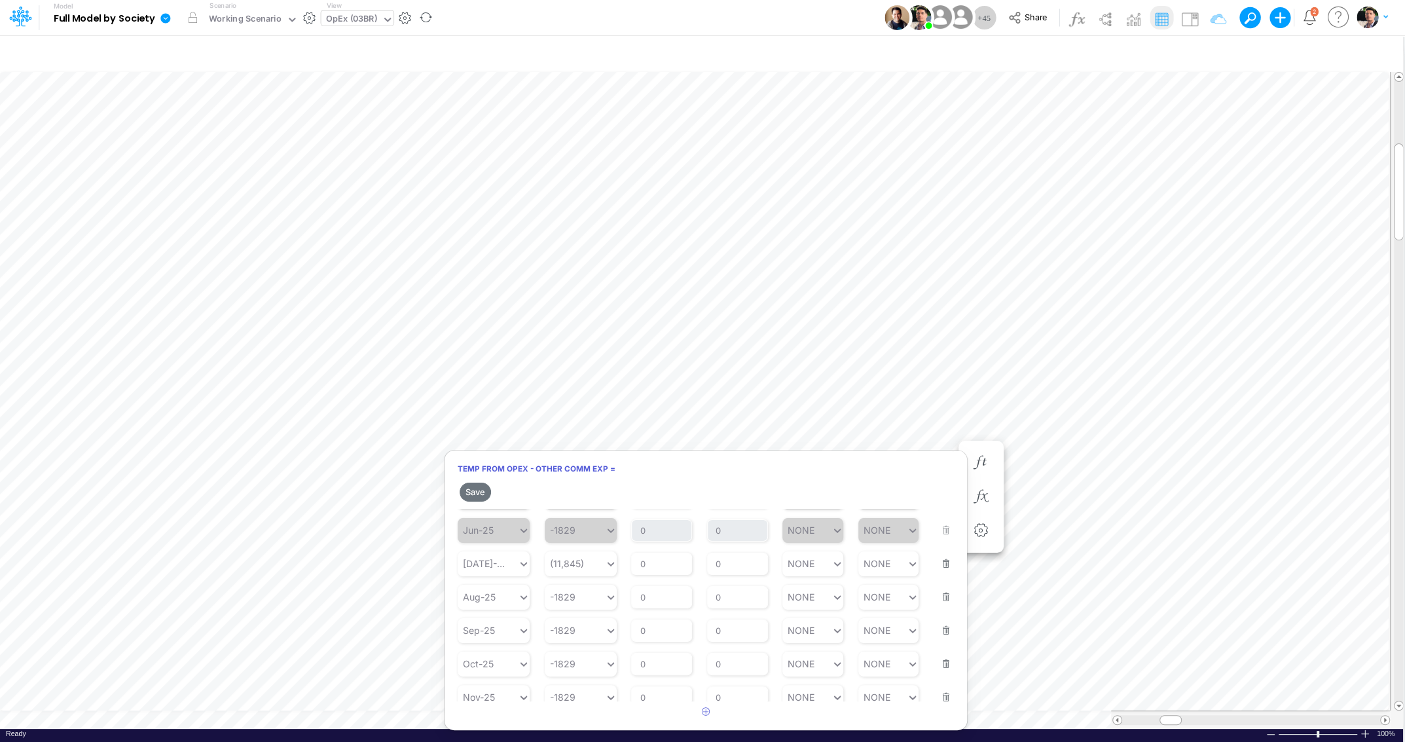
click at [941, 603] on button "button" at bounding box center [941, 588] width 17 height 35
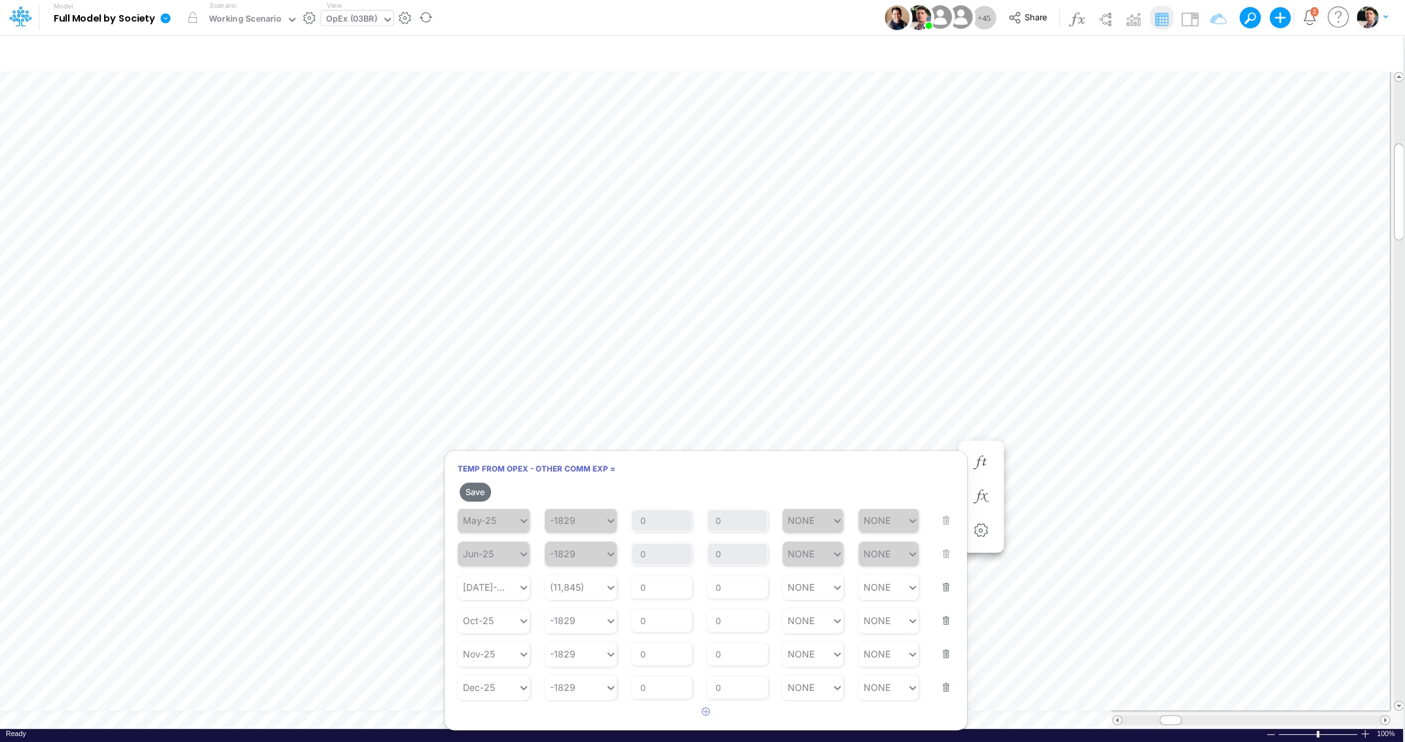
click at [941, 603] on button "button" at bounding box center [941, 611] width 17 height 35
click at [945, 619] on button "button" at bounding box center [941, 611] width 17 height 35
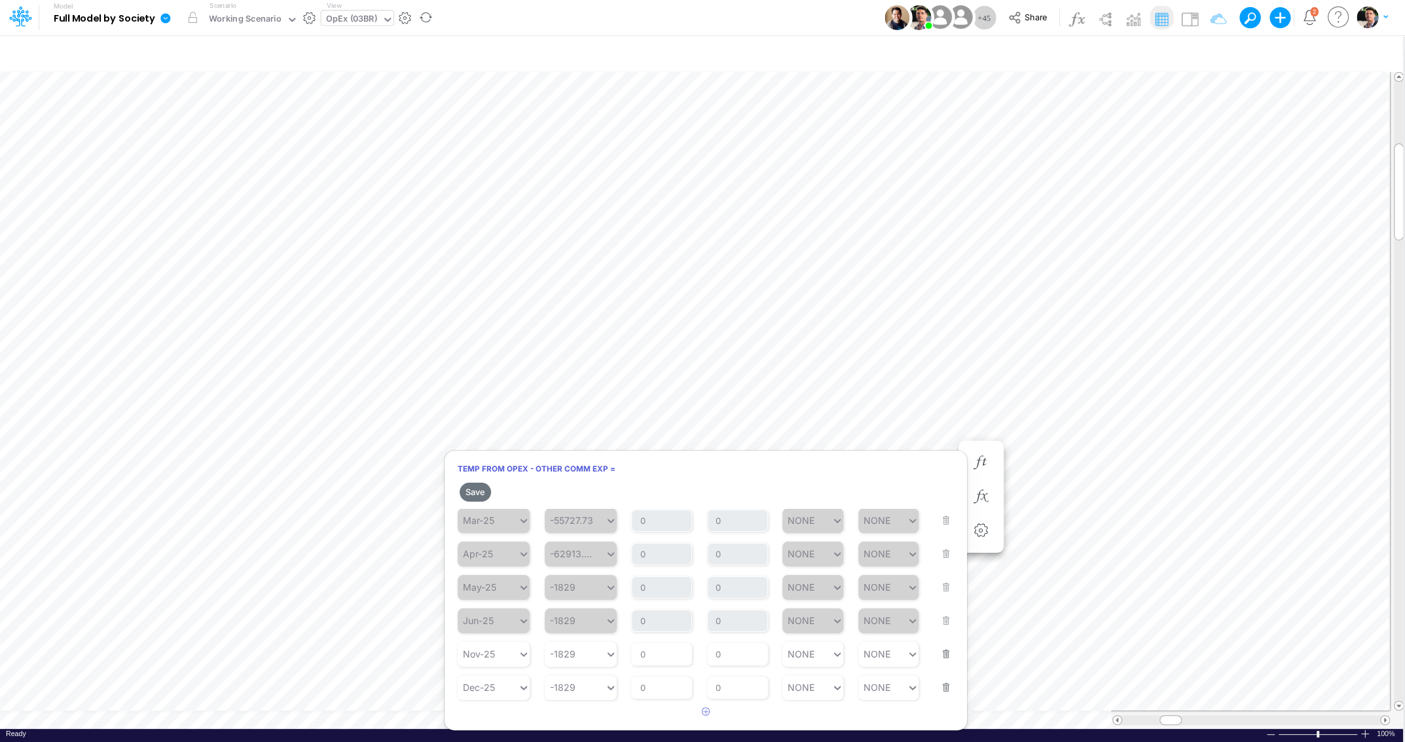
click at [945, 619] on div "Starting Period Jun-25 Starting Value -1829 % Growth Rate 0 Repeats Every 0 Min…" at bounding box center [706, 612] width 496 height 41
click at [947, 652] on button "button" at bounding box center [941, 645] width 17 height 35
click at [947, 685] on button "button" at bounding box center [941, 678] width 17 height 35
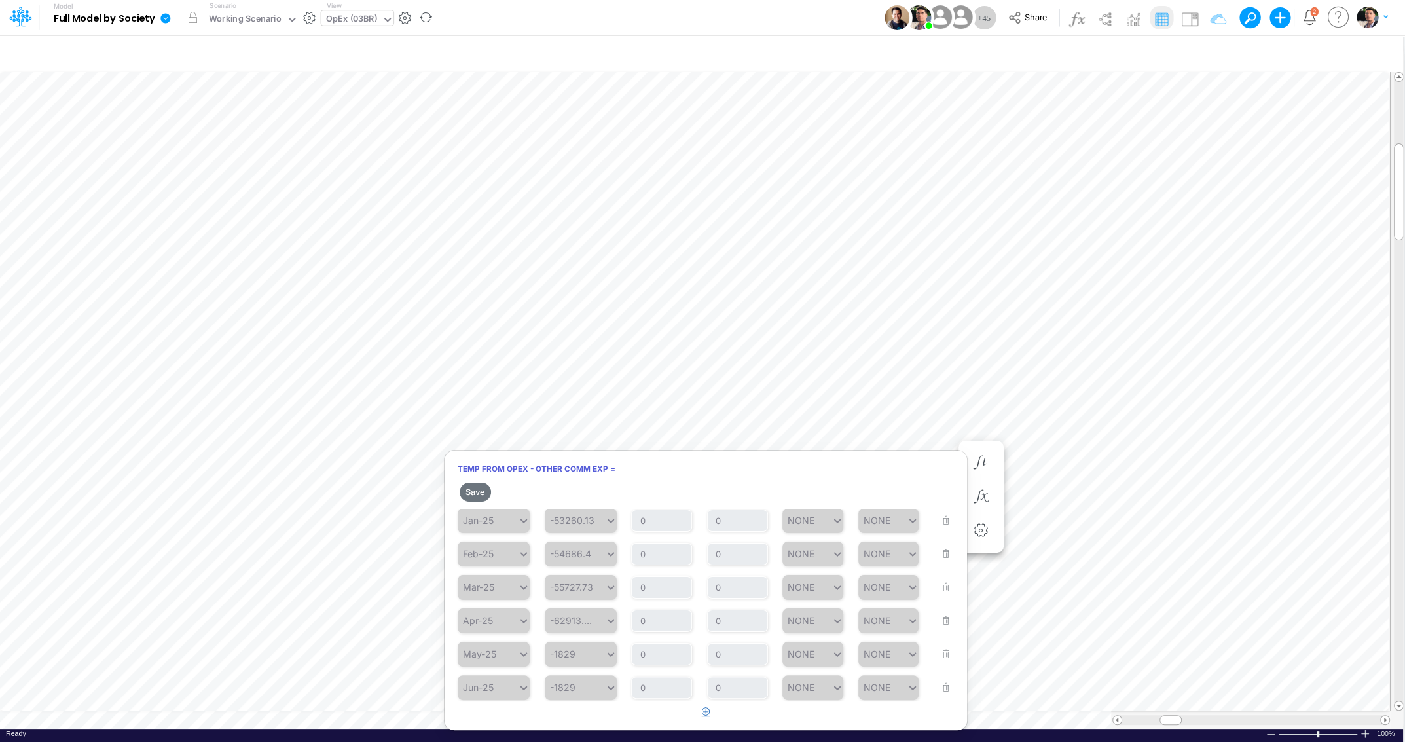
click at [704, 710] on icon "button" at bounding box center [706, 711] width 9 height 9
click at [493, 696] on div "Type to search..." at bounding box center [488, 687] width 60 height 19
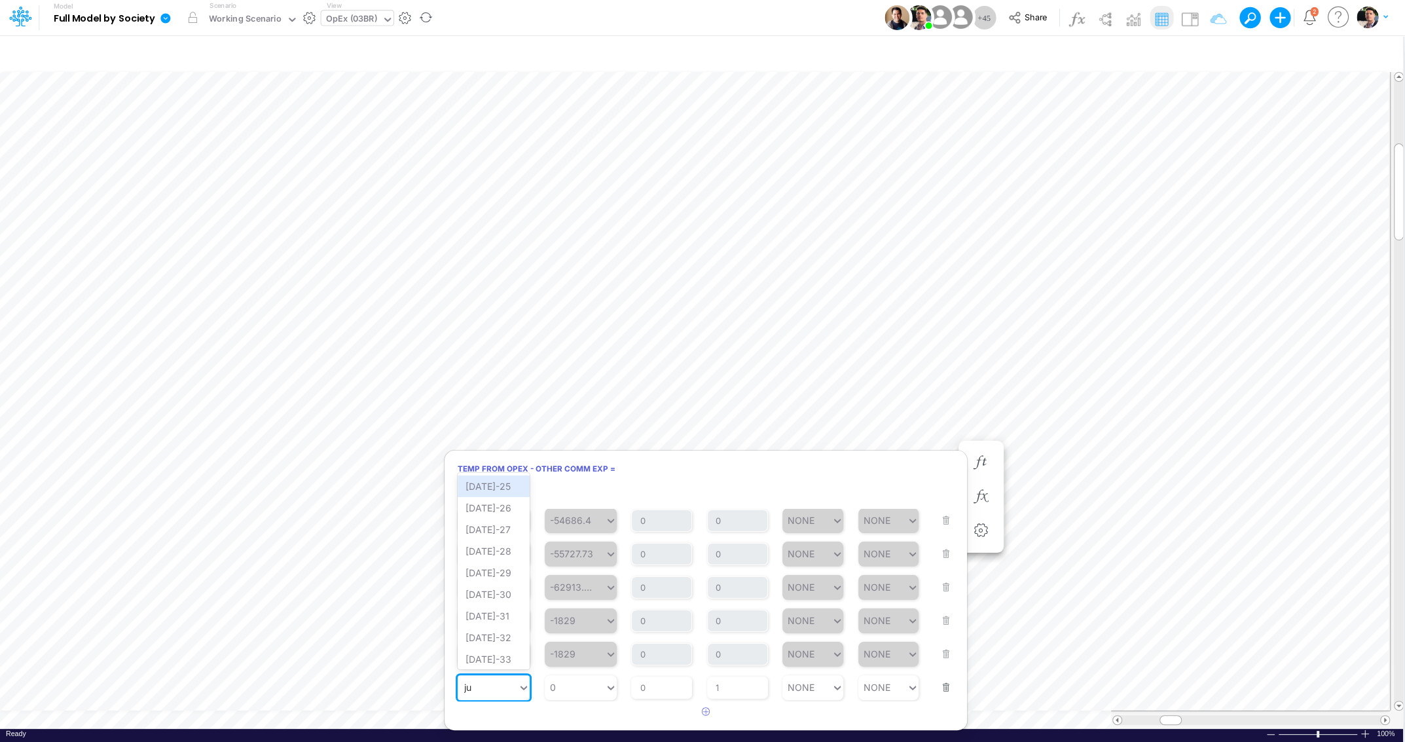
type input "j"
type input "for"
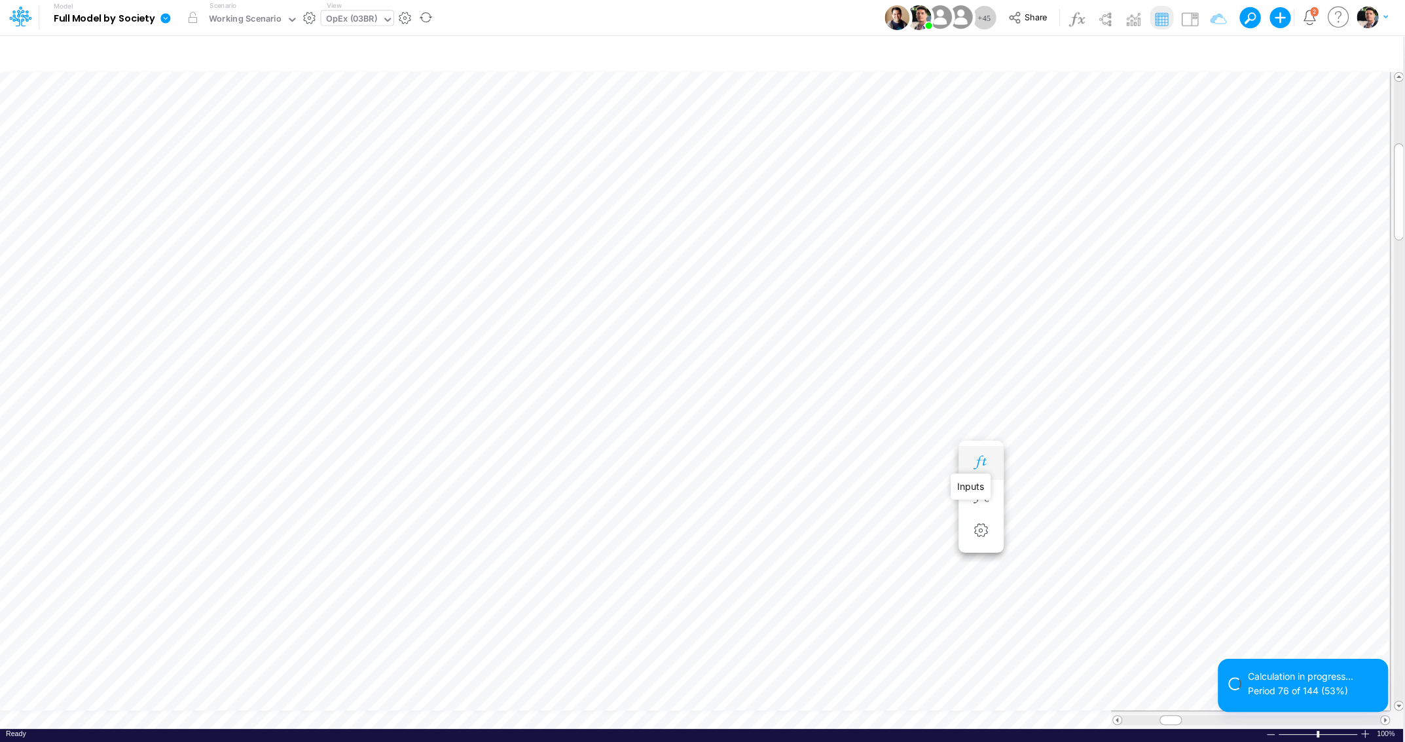
click at [979, 463] on icon "button" at bounding box center [981, 463] width 20 height 14
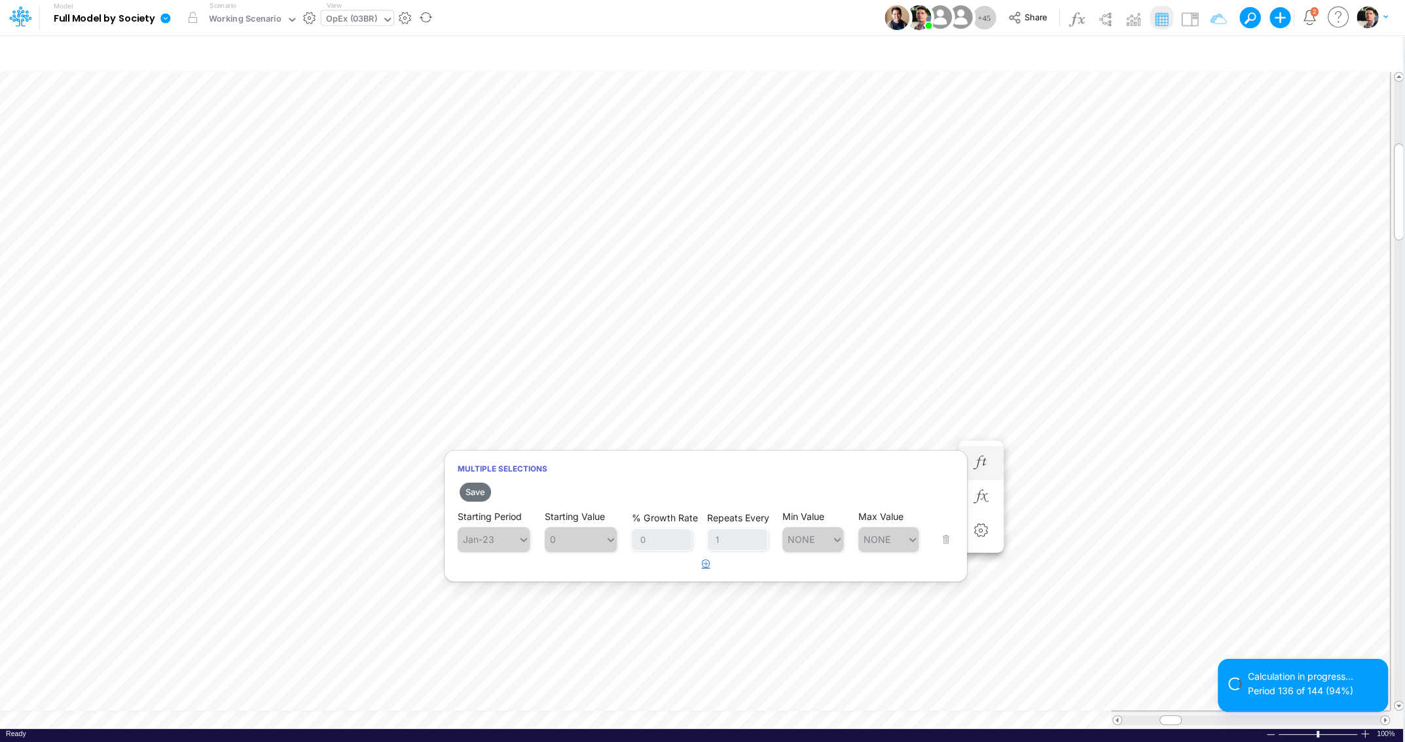
click at [705, 566] on icon "button" at bounding box center [706, 563] width 9 height 9
click at [501, 579] on div "Type to search..." at bounding box center [488, 572] width 60 height 19
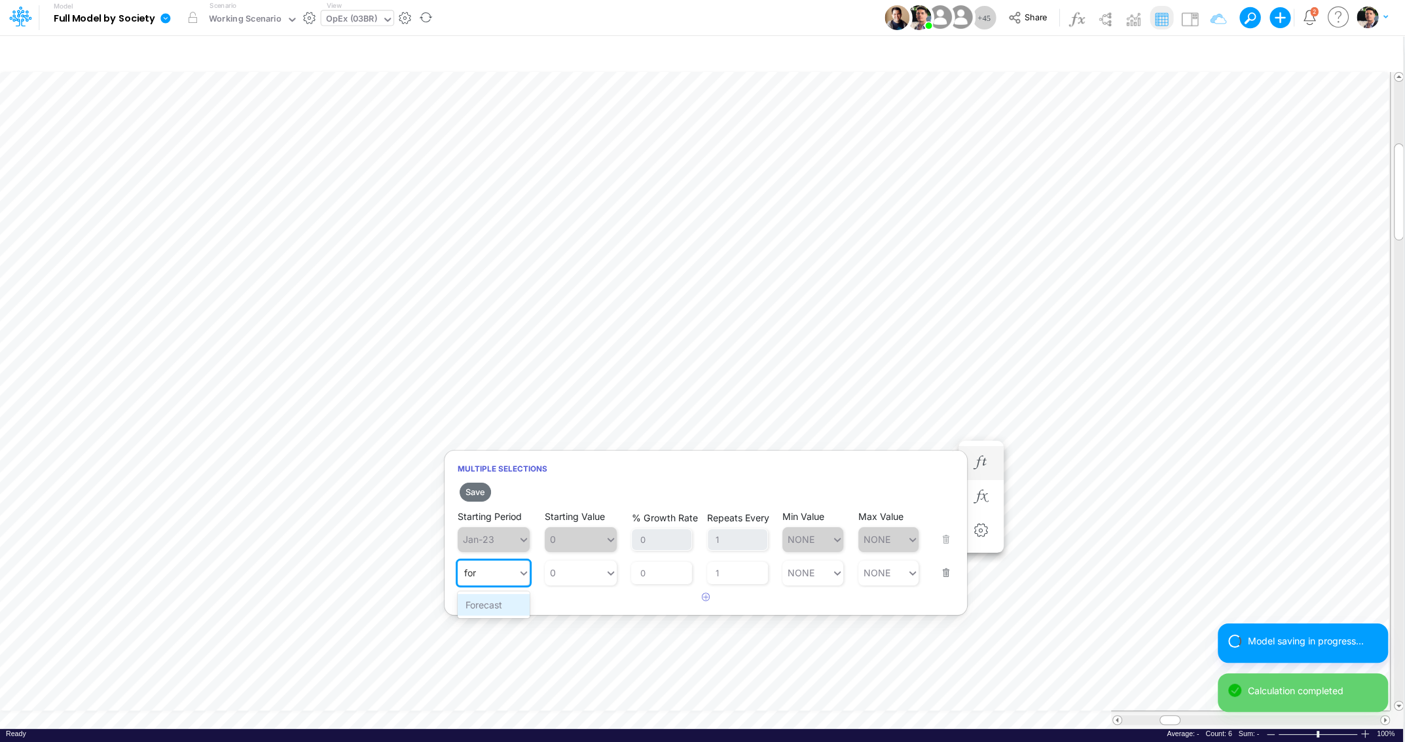
click at [481, 607] on div "Forecast" at bounding box center [494, 605] width 72 height 22
type input "for"
click at [583, 563] on div "0 0" at bounding box center [581, 572] width 72 height 25
paste input "(11,845)"
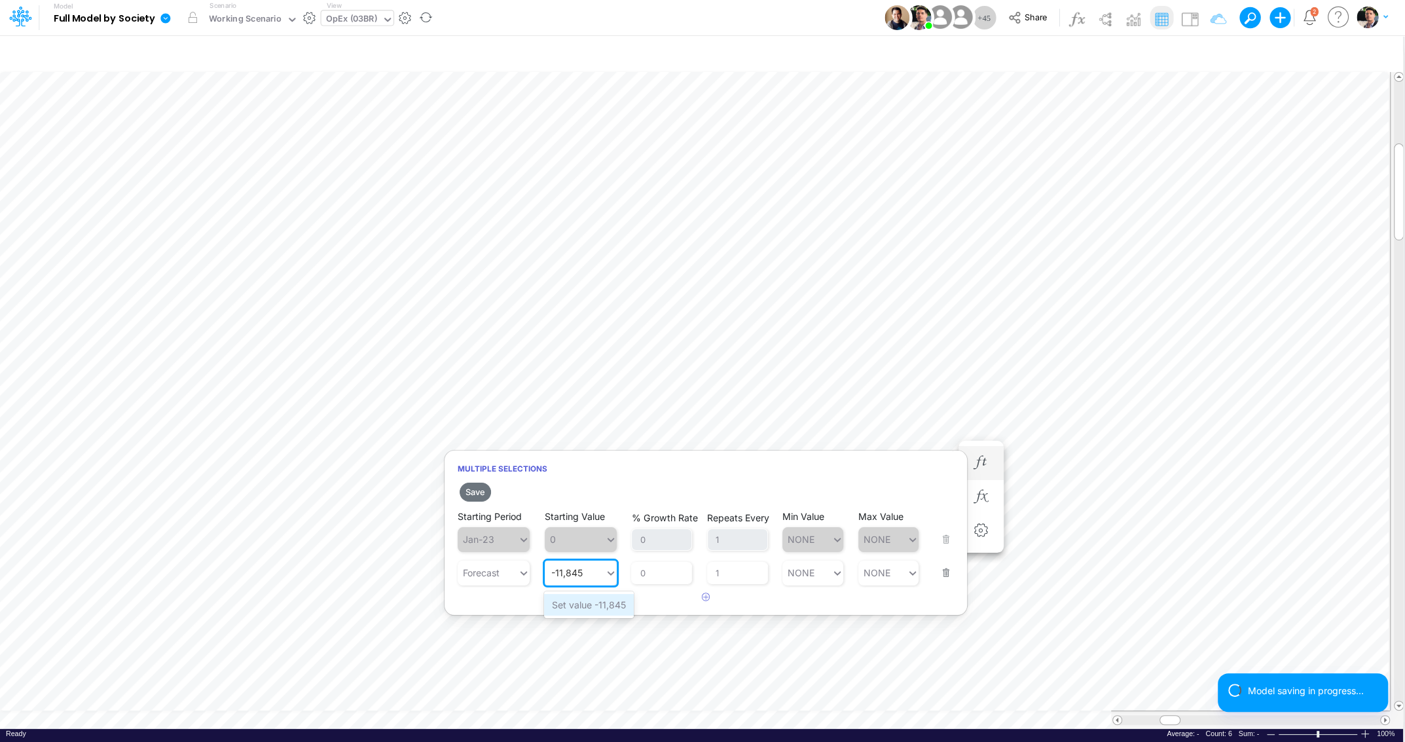
click at [579, 607] on div "Set value -11,845" at bounding box center [589, 605] width 90 height 22
type input "-11,845"
click at [705, 599] on icon "button" at bounding box center [706, 596] width 9 height 9
click at [506, 613] on div "Type to search..." at bounding box center [488, 605] width 60 height 19
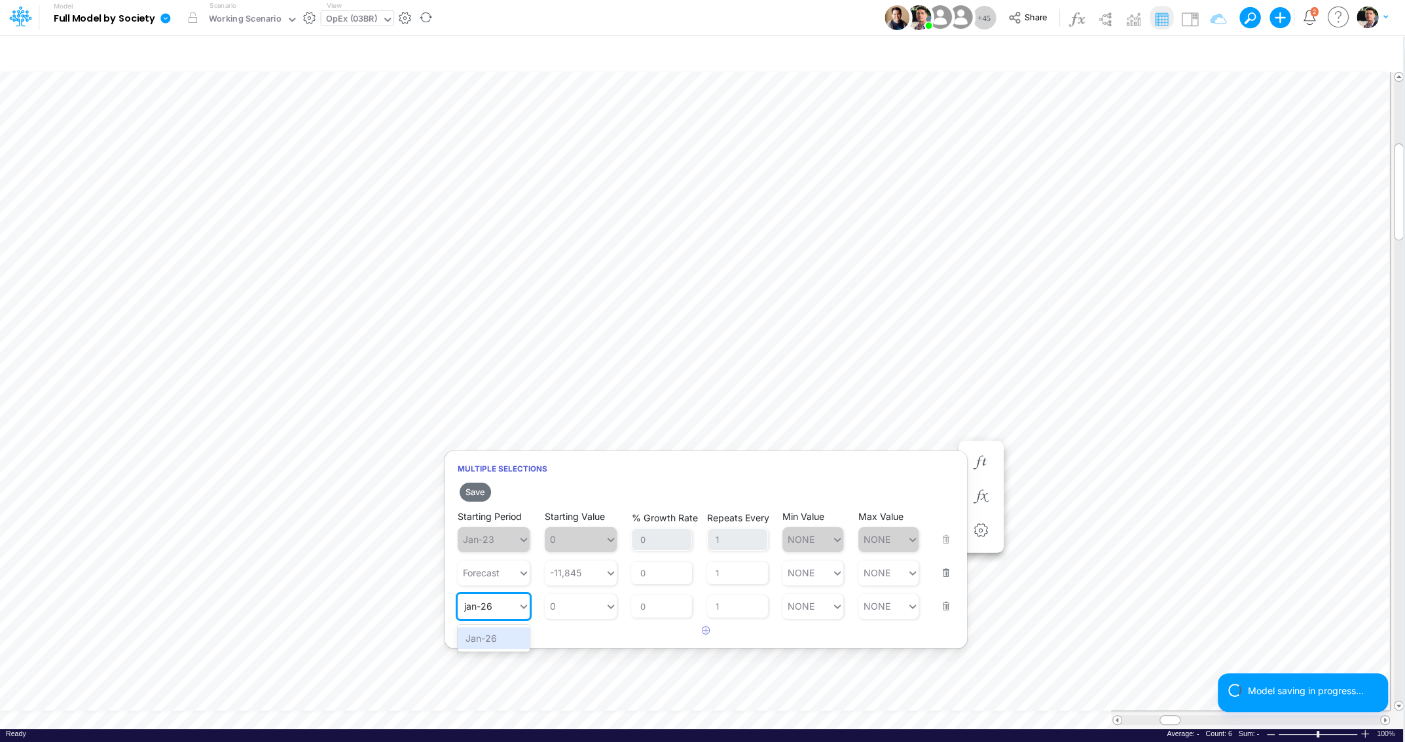
type input "jan-26"
type input "0"
click at [470, 488] on button "Save" at bounding box center [475, 491] width 31 height 19
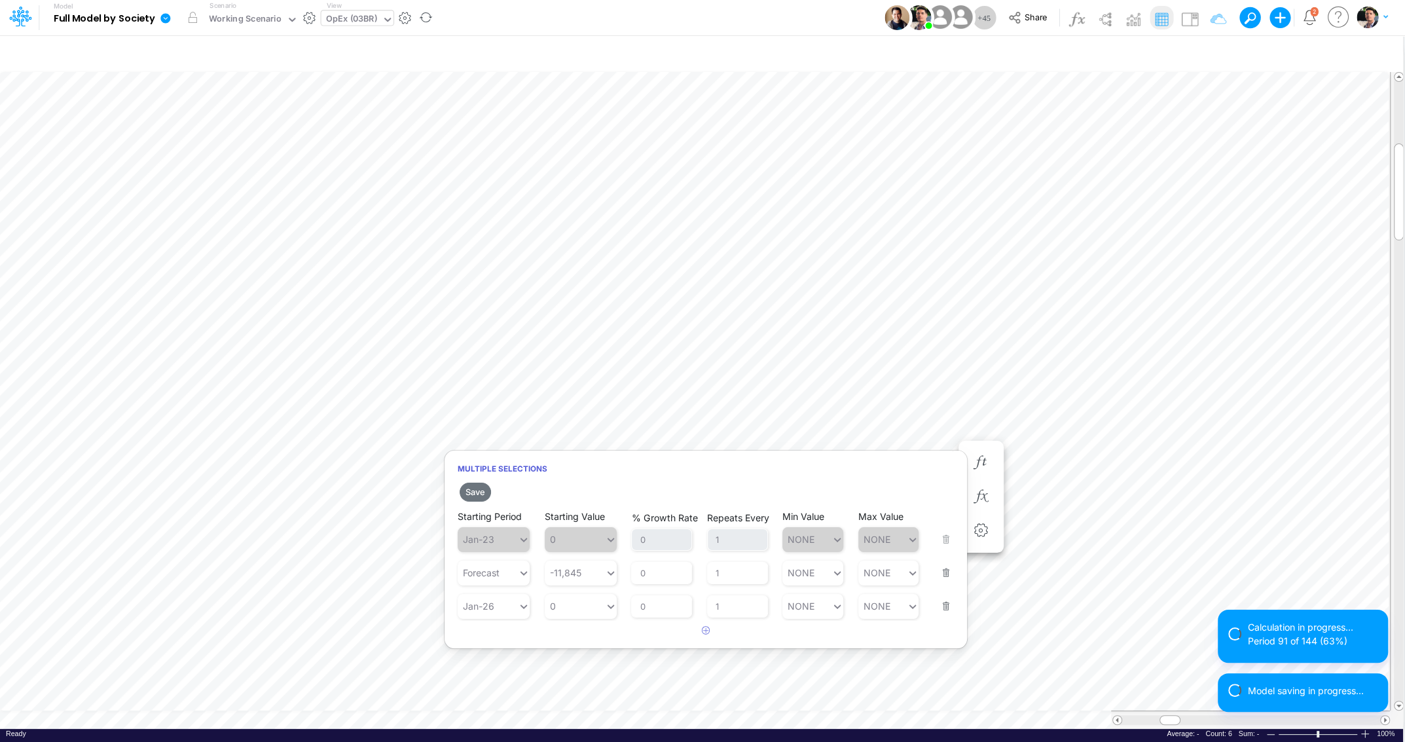
click at [947, 610] on button "button" at bounding box center [941, 597] width 17 height 35
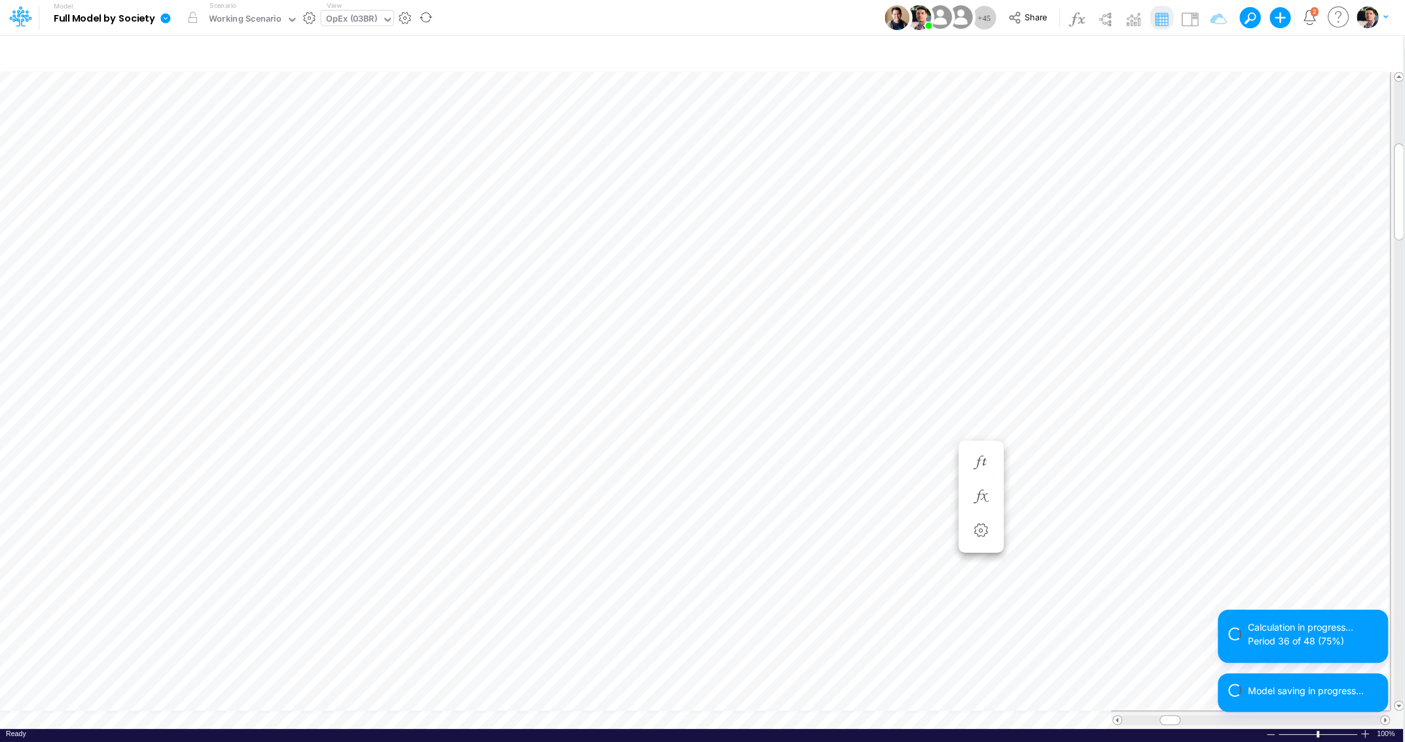
scroll to position [5, 3]
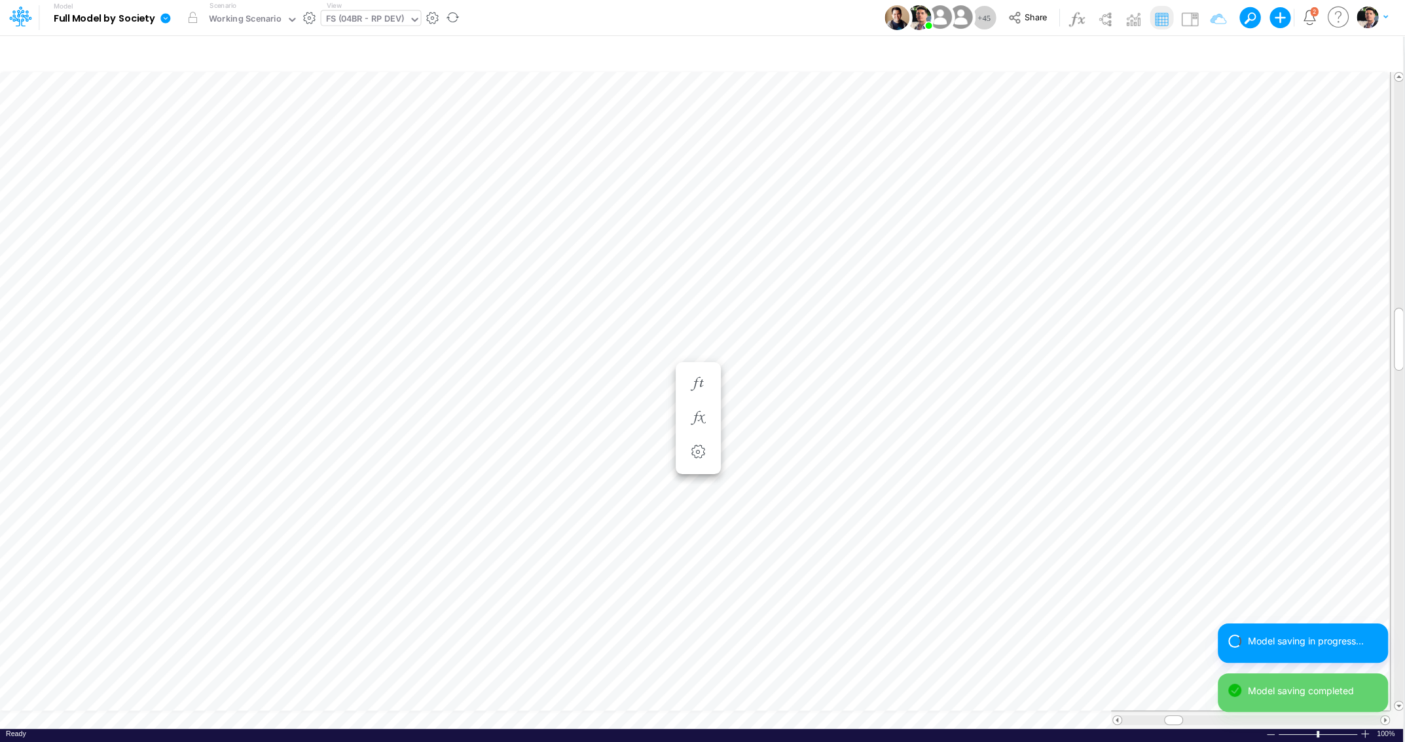
scroll to position [10, 7]
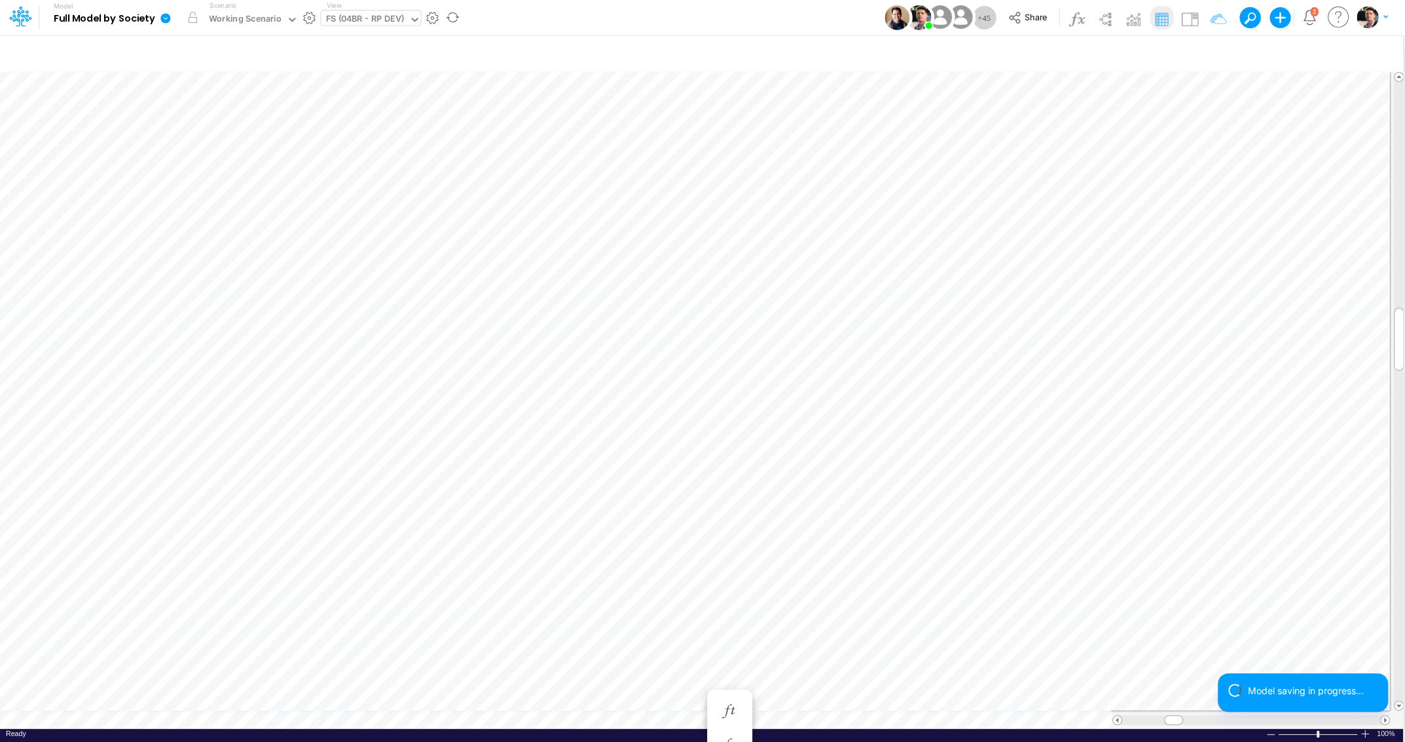
scroll to position [5, 12]
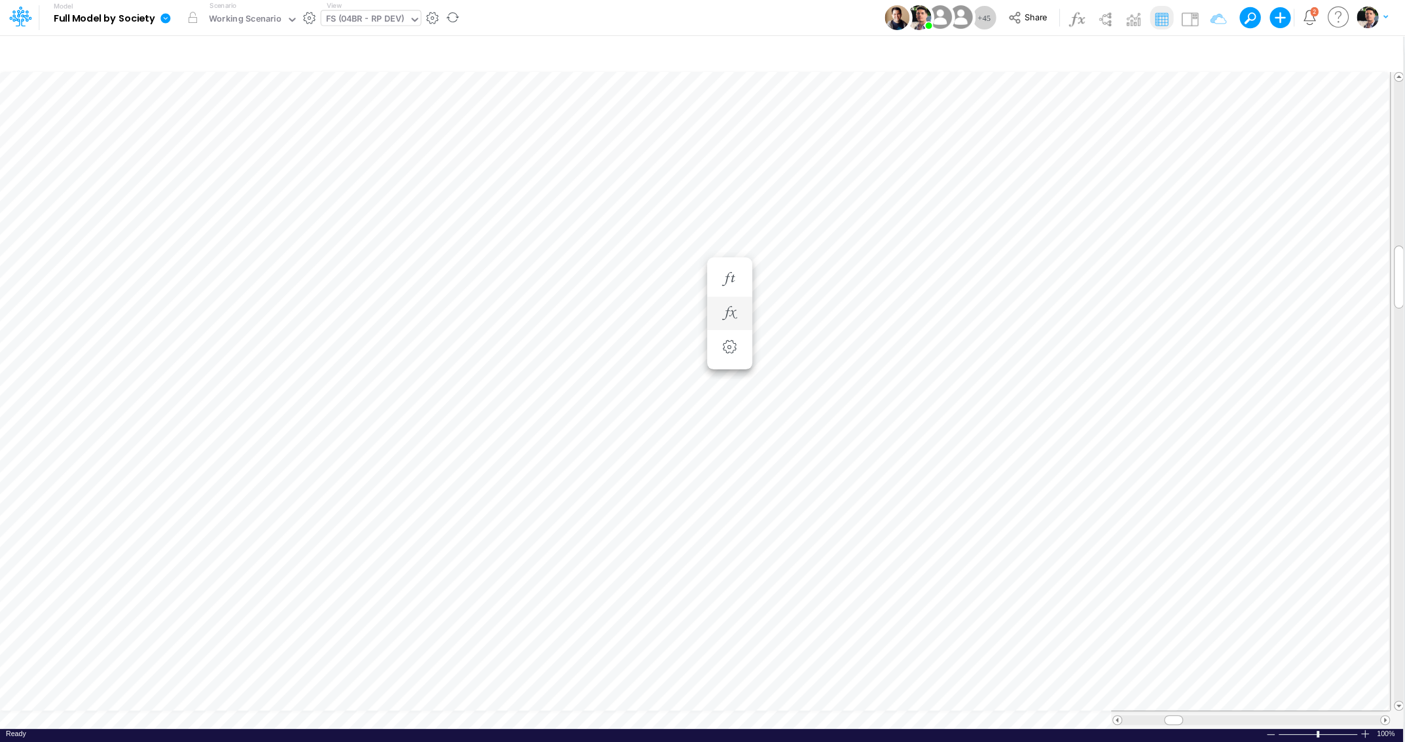
scroll to position [5, 40]
click at [725, 588] on icon "button" at bounding box center [729, 594] width 20 height 14
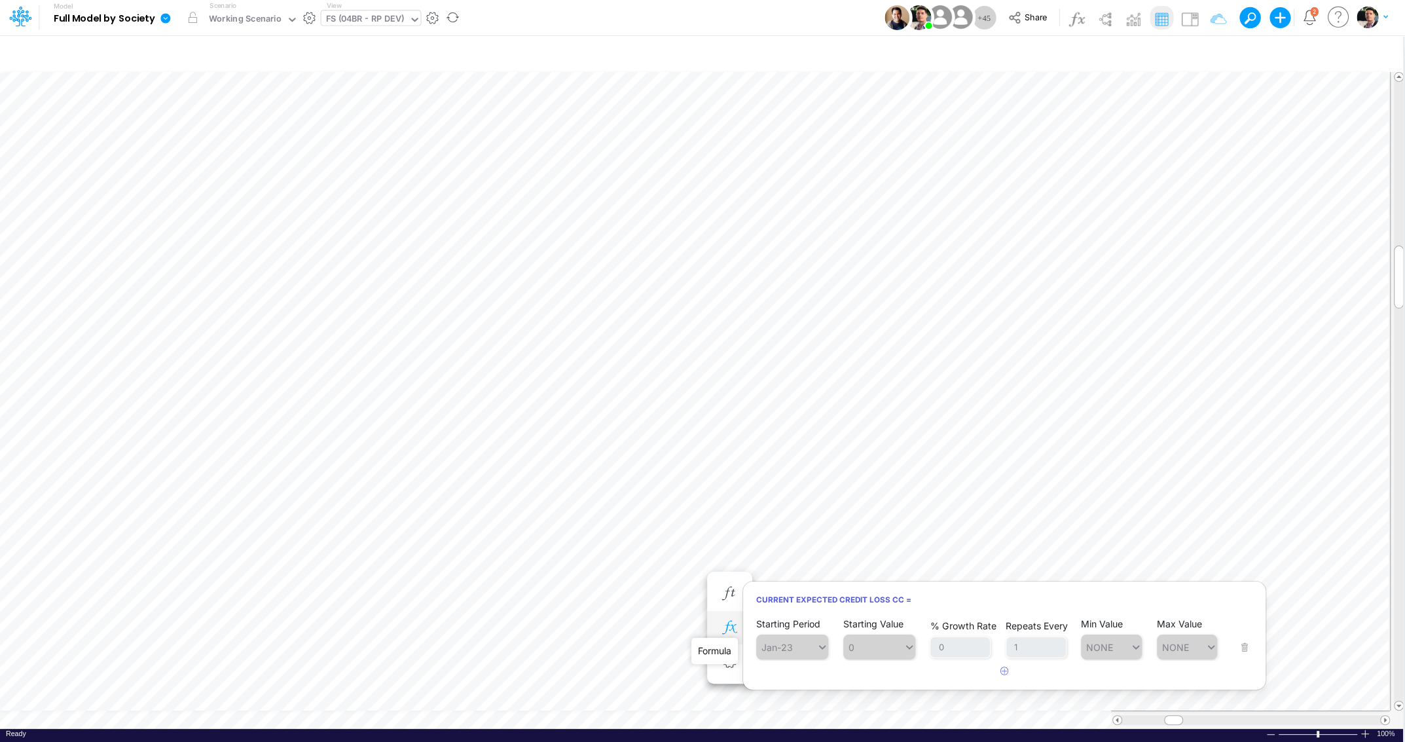
click at [728, 628] on icon "button" at bounding box center [729, 628] width 20 height 14
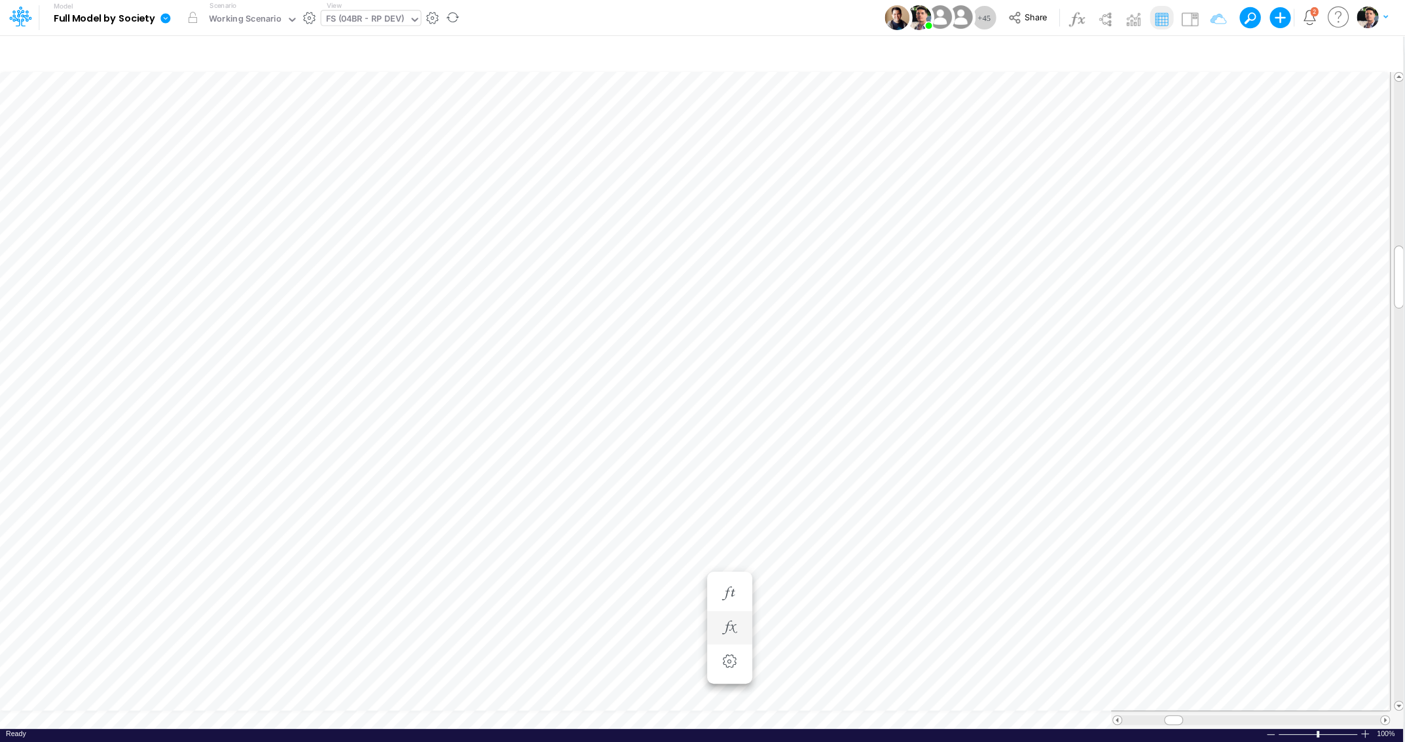
scroll to position [5, 3]
click at [1191, 10] on img at bounding box center [1189, 19] width 21 height 21
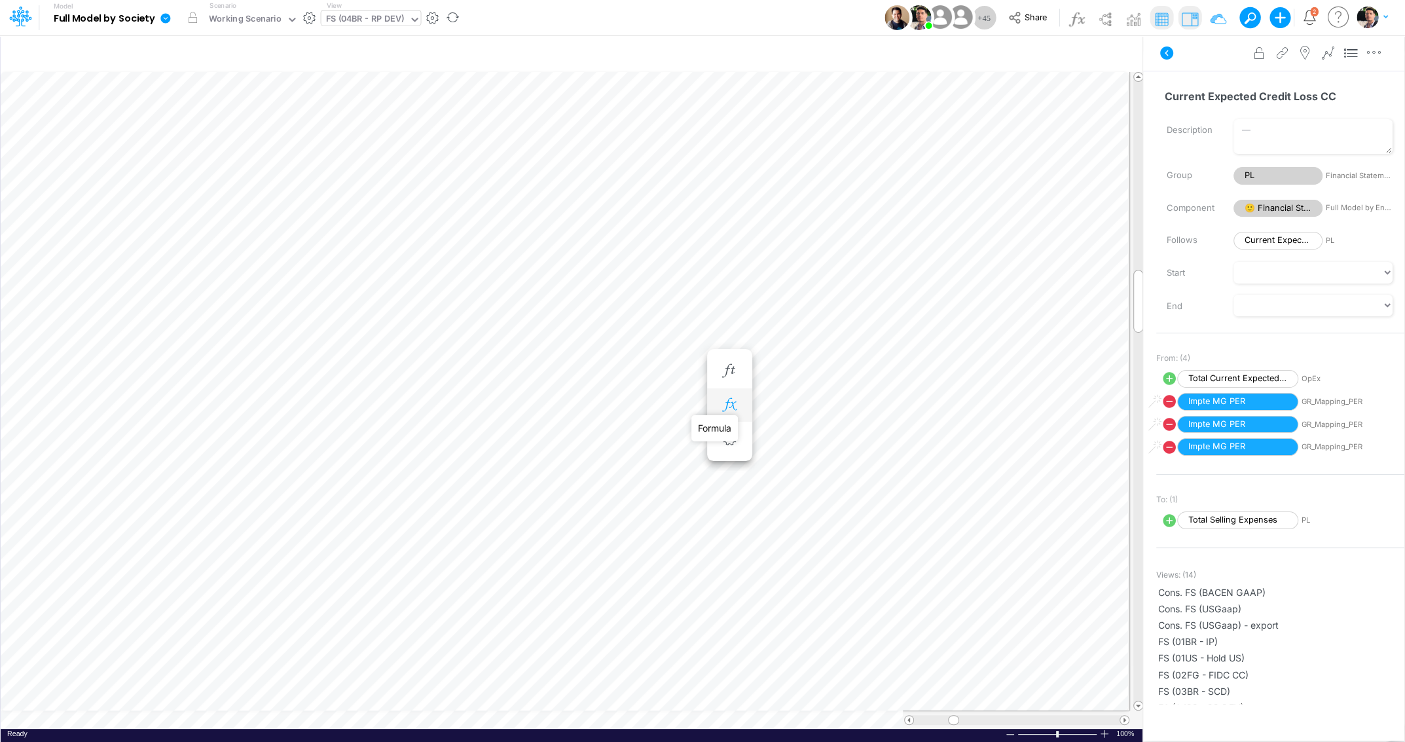
click at [732, 408] on icon "button" at bounding box center [729, 405] width 20 height 14
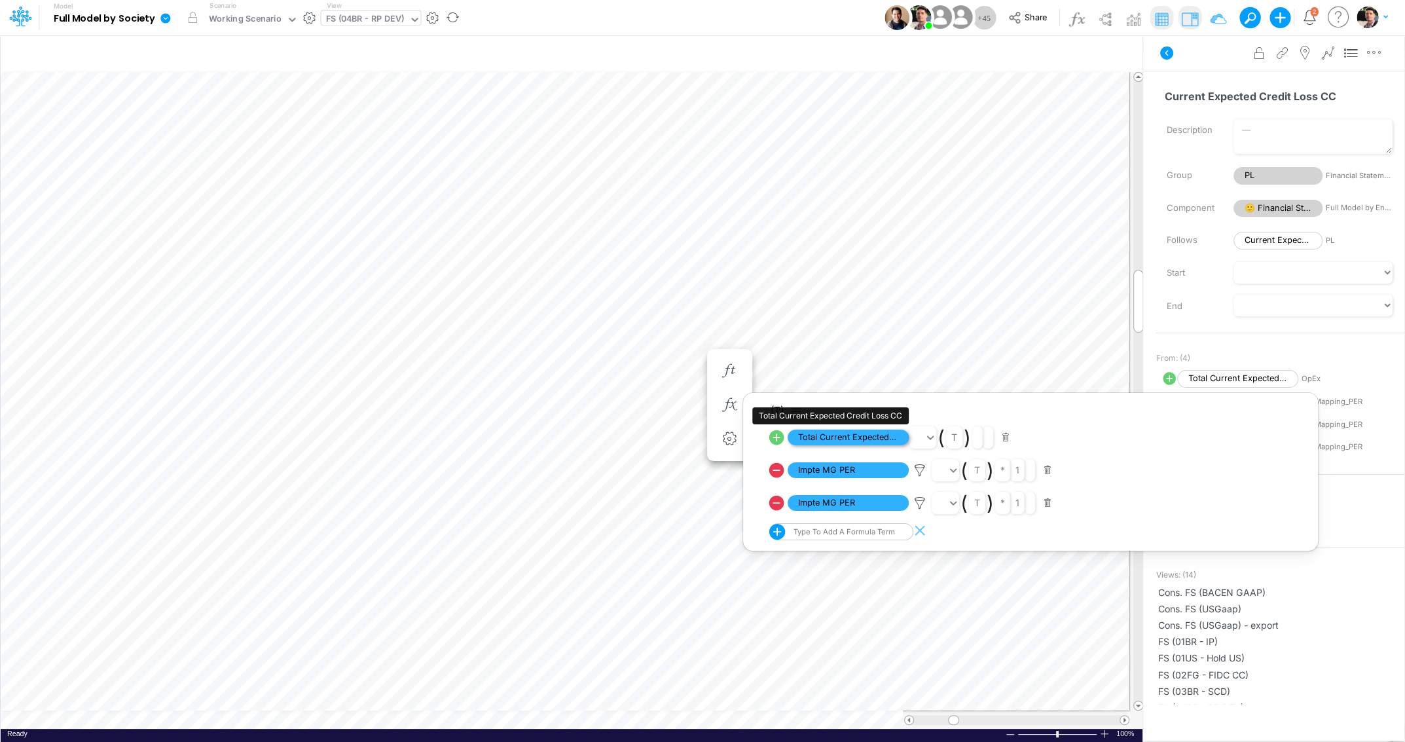
click at [857, 438] on span "Total Current Expected Credit Loss CC" at bounding box center [848, 437] width 121 height 16
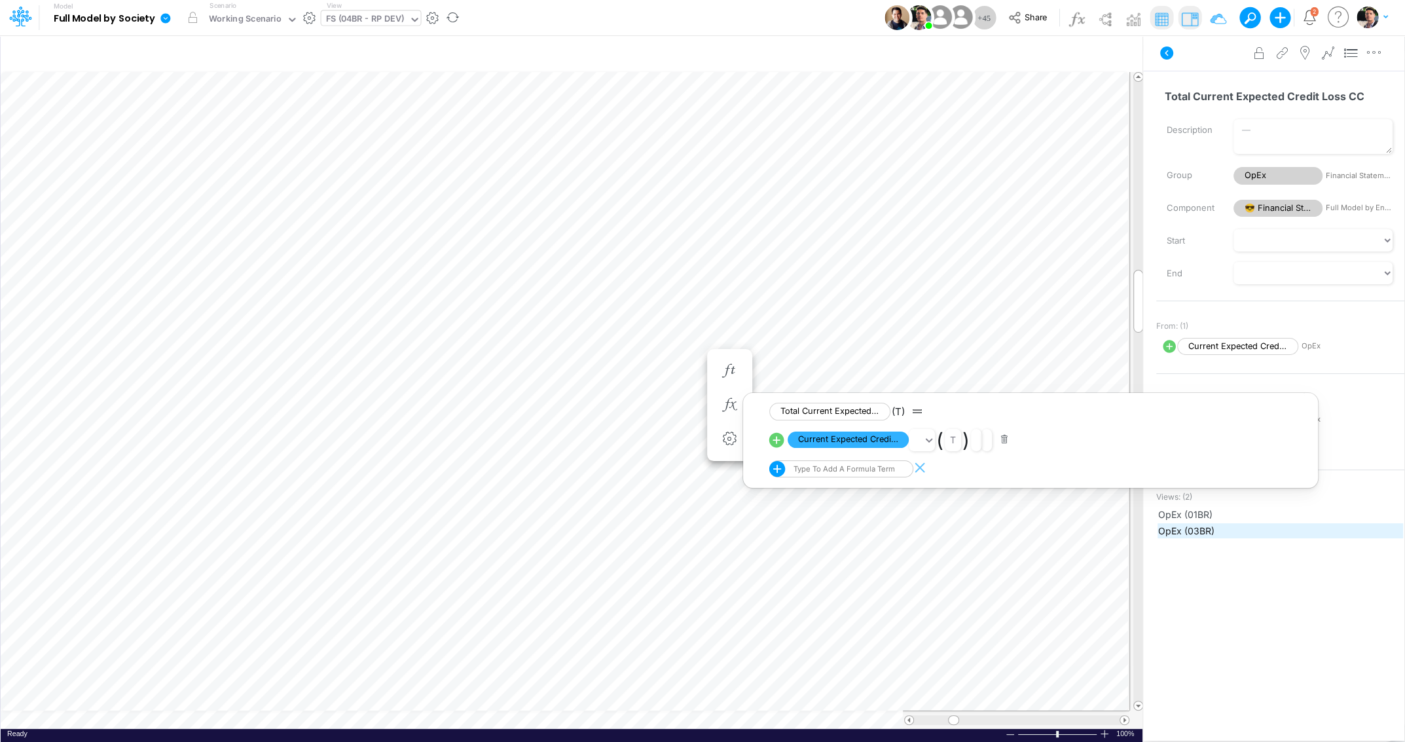
click at [1196, 534] on span "OpEx (03BR)" at bounding box center [1280, 531] width 244 height 14
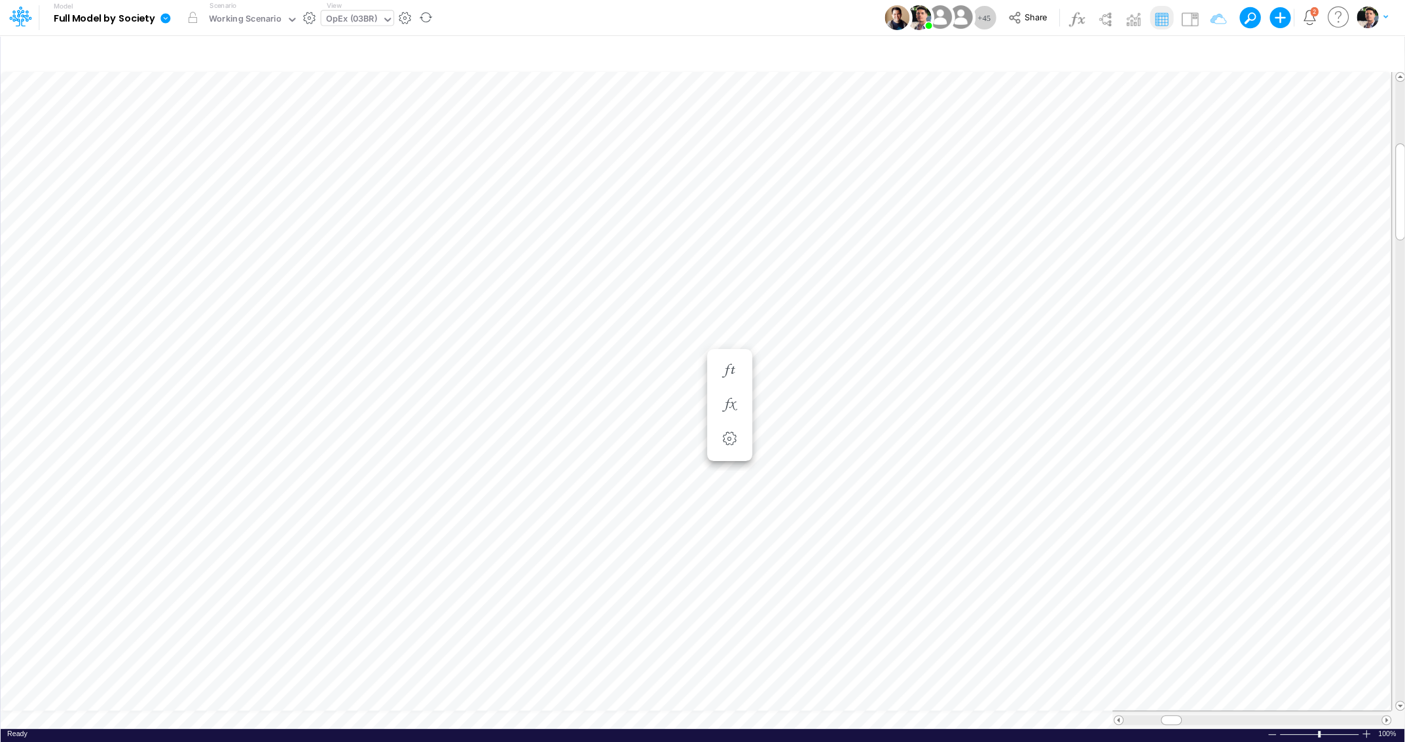
scroll to position [5, 3]
click at [981, 534] on icon "button" at bounding box center [981, 536] width 20 height 14
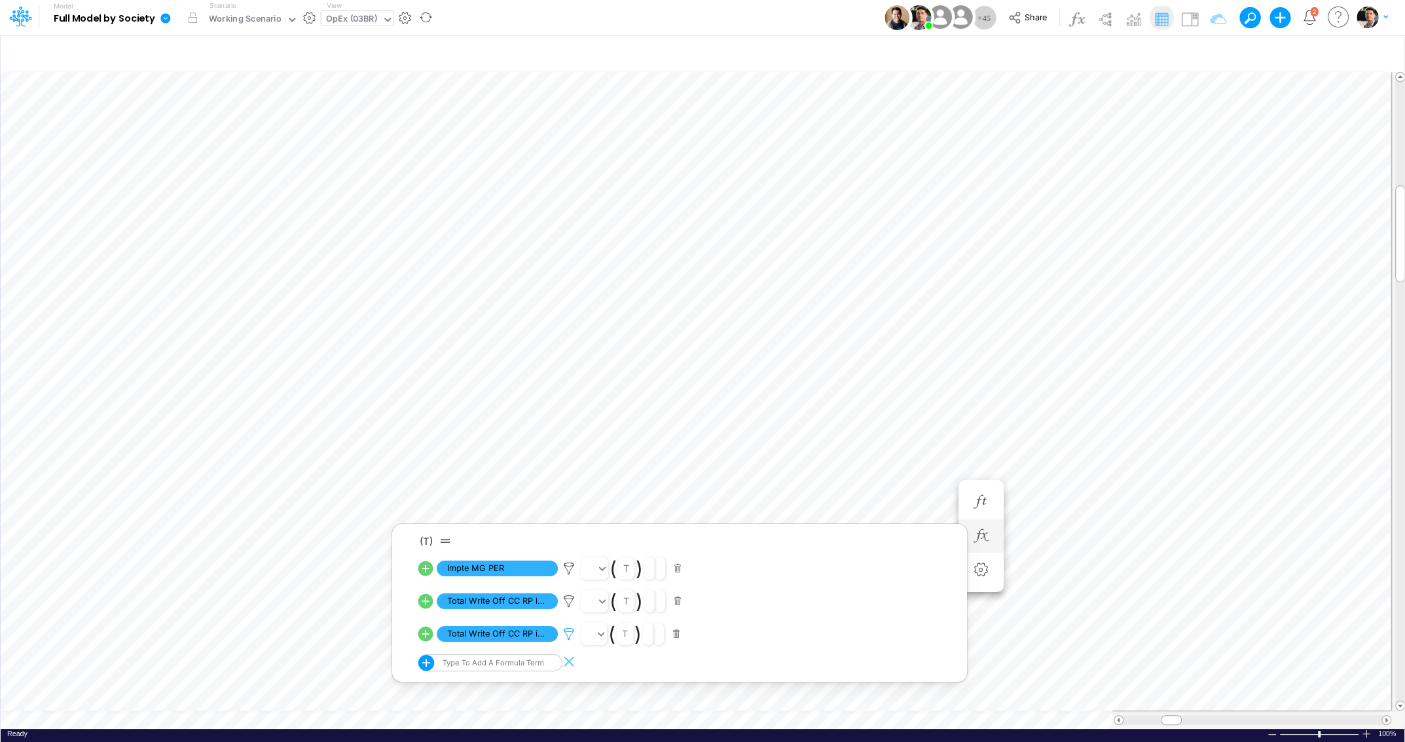
click at [567, 633] on icon at bounding box center [569, 634] width 20 height 14
click at [498, 635] on div at bounding box center [702, 374] width 1405 height 735
click at [1210, 58] on icon "button" at bounding box center [1211, 55] width 20 height 14
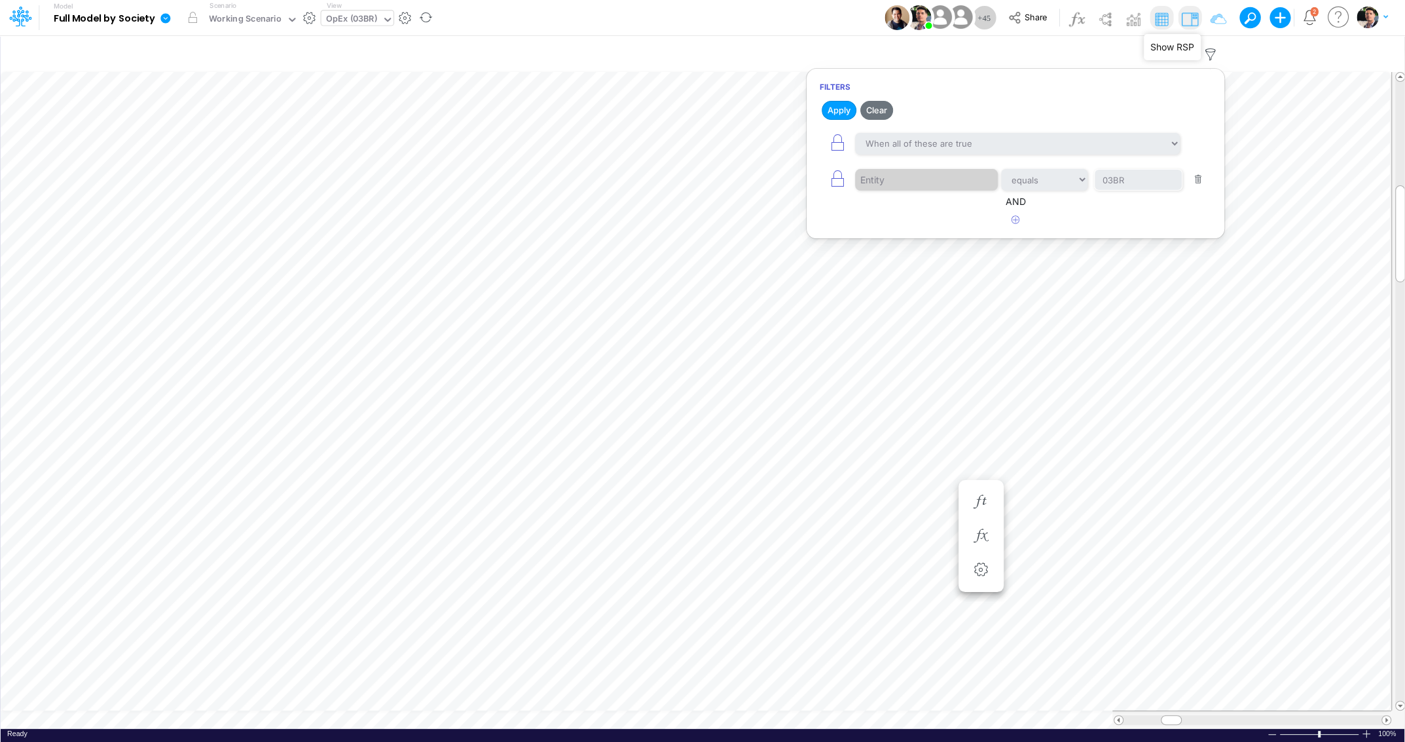
click at [1193, 17] on img at bounding box center [1189, 19] width 21 height 21
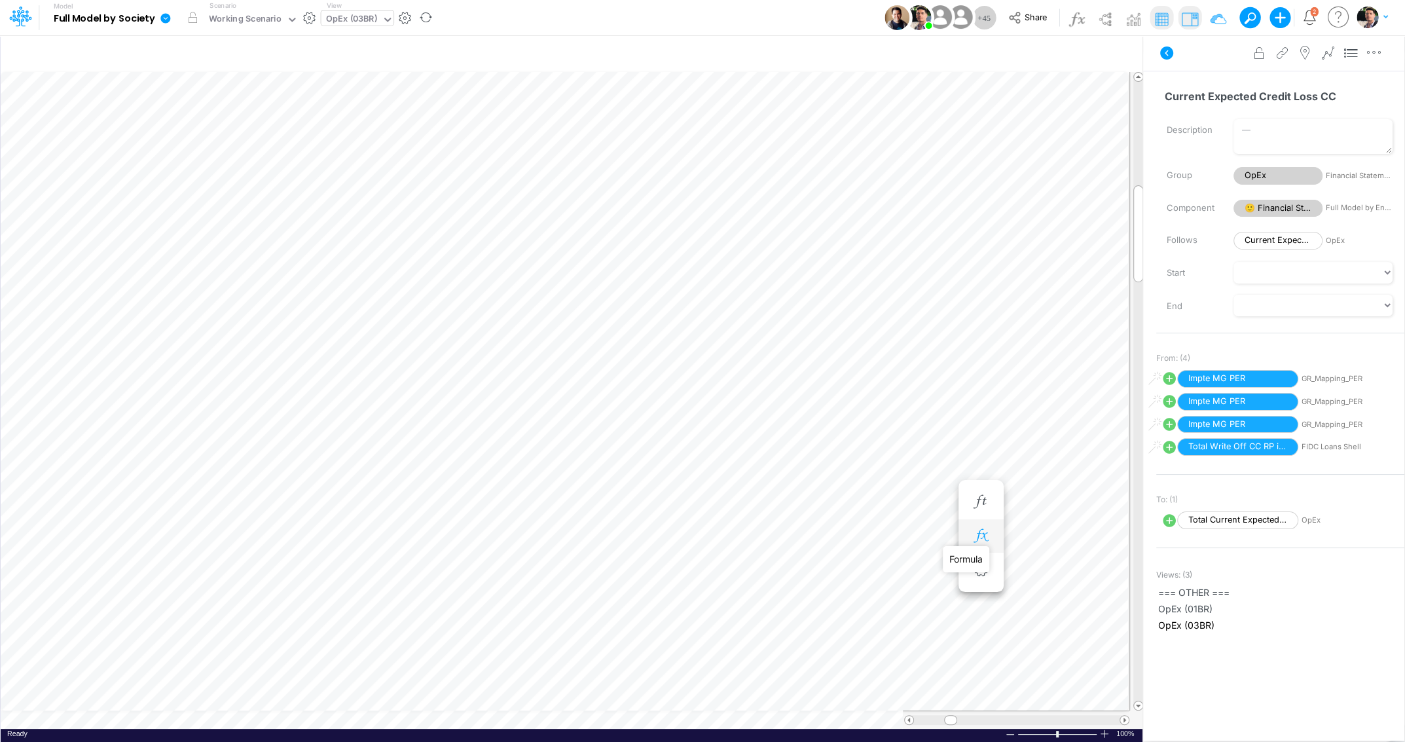
click at [986, 535] on icon "button" at bounding box center [981, 536] width 20 height 14
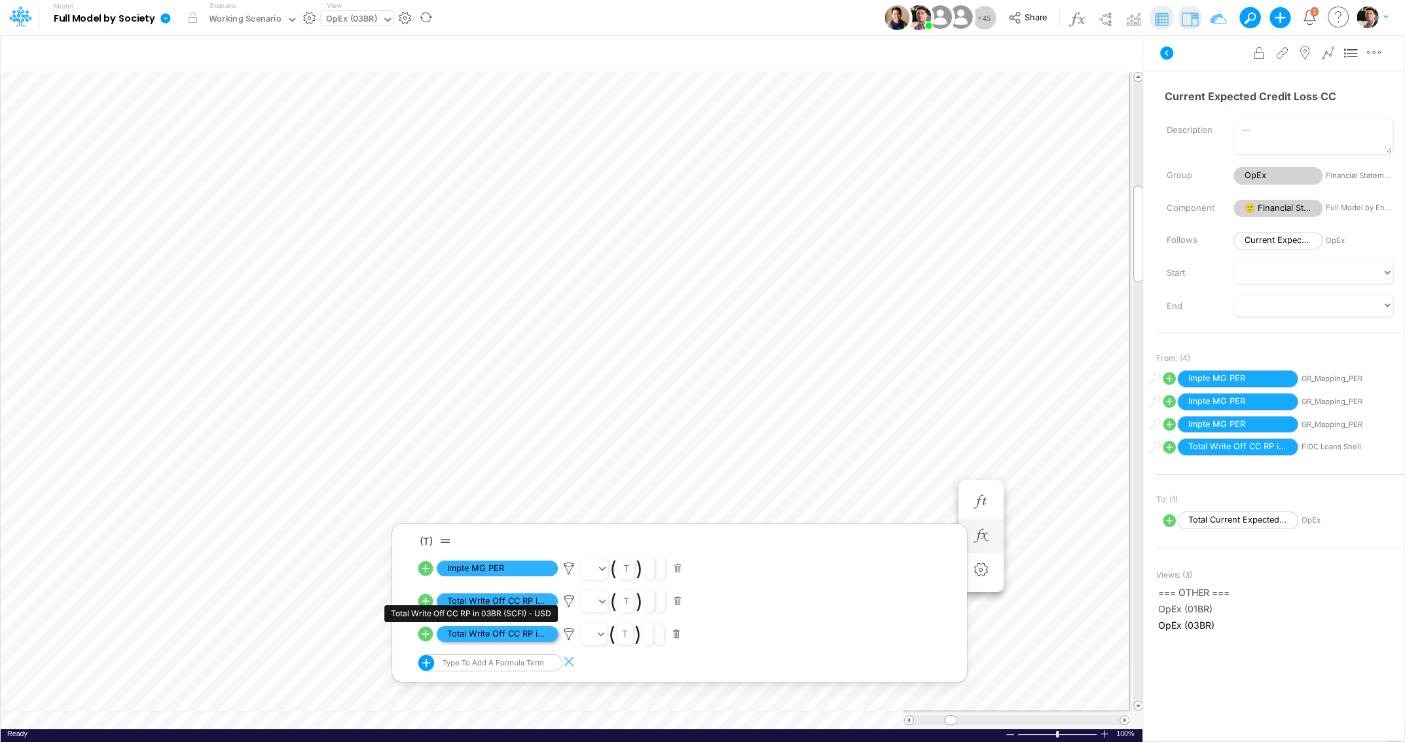
click at [511, 635] on span "Total Write Off CC RP in 03BR (SCFI) - USD" at bounding box center [497, 634] width 121 height 16
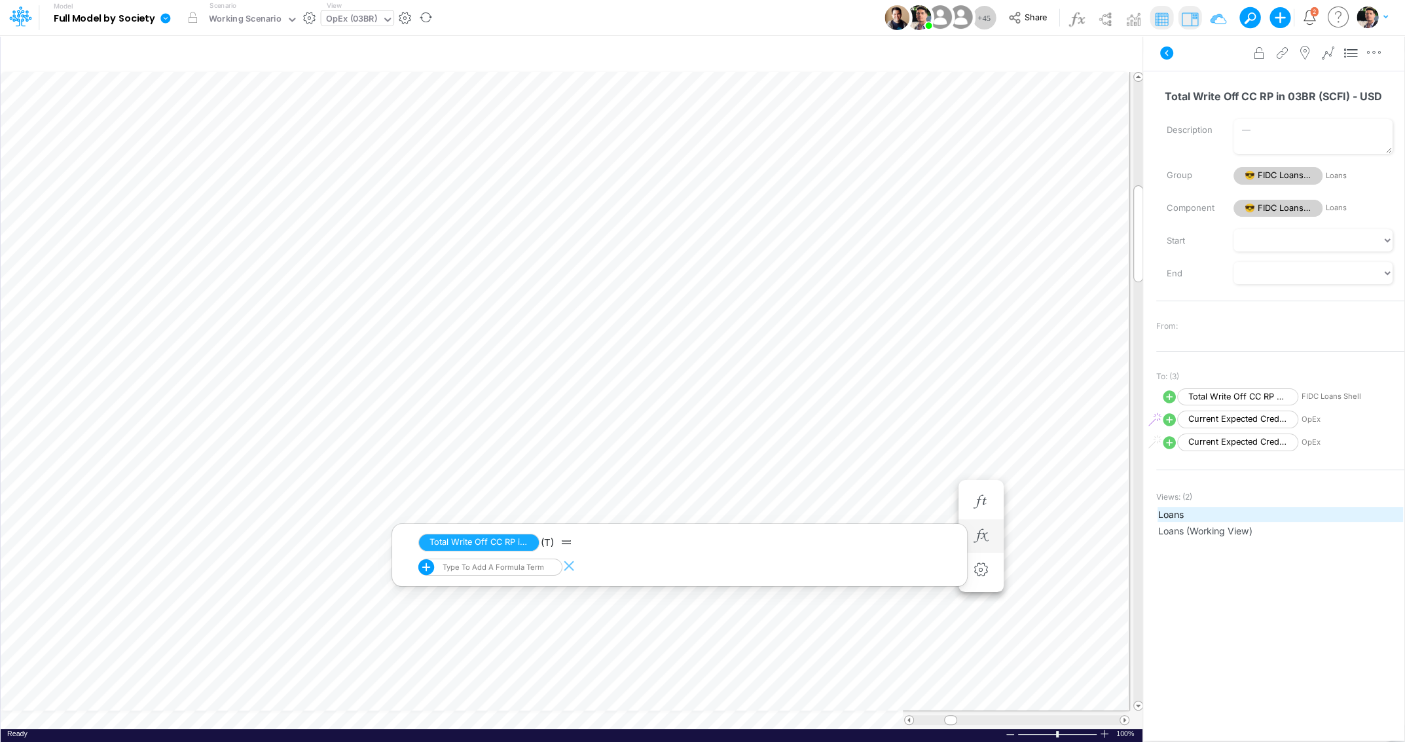
click at [1176, 512] on span "Loans" at bounding box center [1280, 514] width 244 height 14
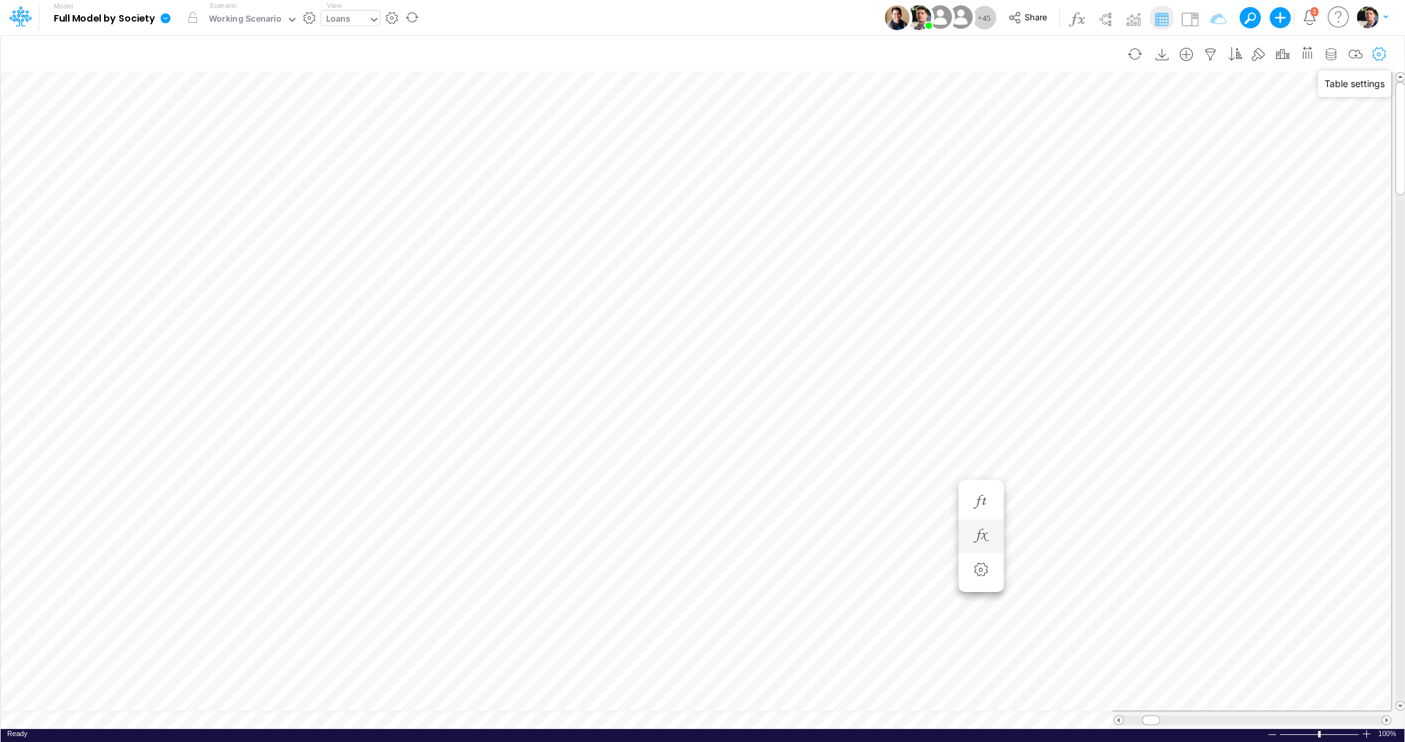
click at [1378, 52] on icon "button" at bounding box center [1379, 55] width 20 height 14
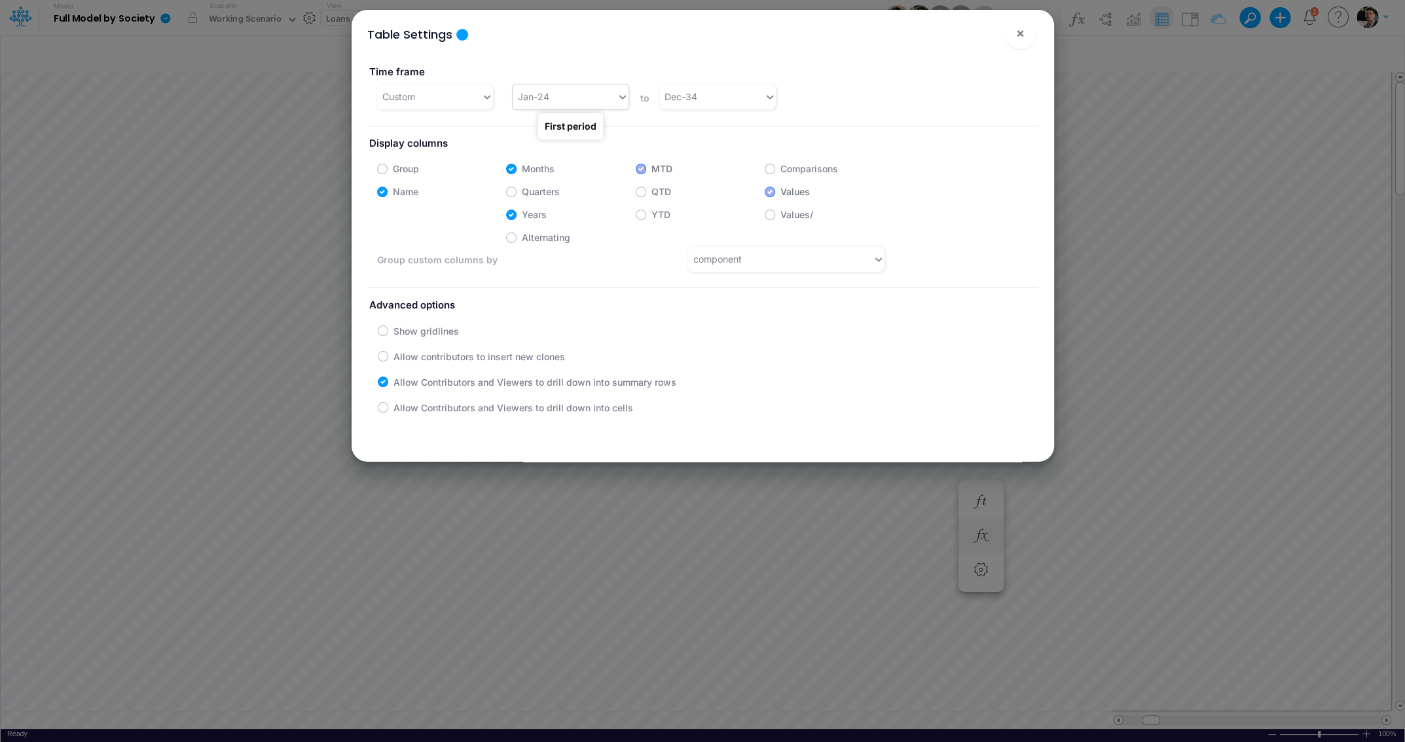
click at [592, 103] on div "Jan-24" at bounding box center [565, 97] width 104 height 22
type input "apr-25"
click at [524, 129] on div "Apr-25" at bounding box center [571, 129] width 116 height 24
click at [1020, 31] on span "×" at bounding box center [1020, 33] width 9 height 16
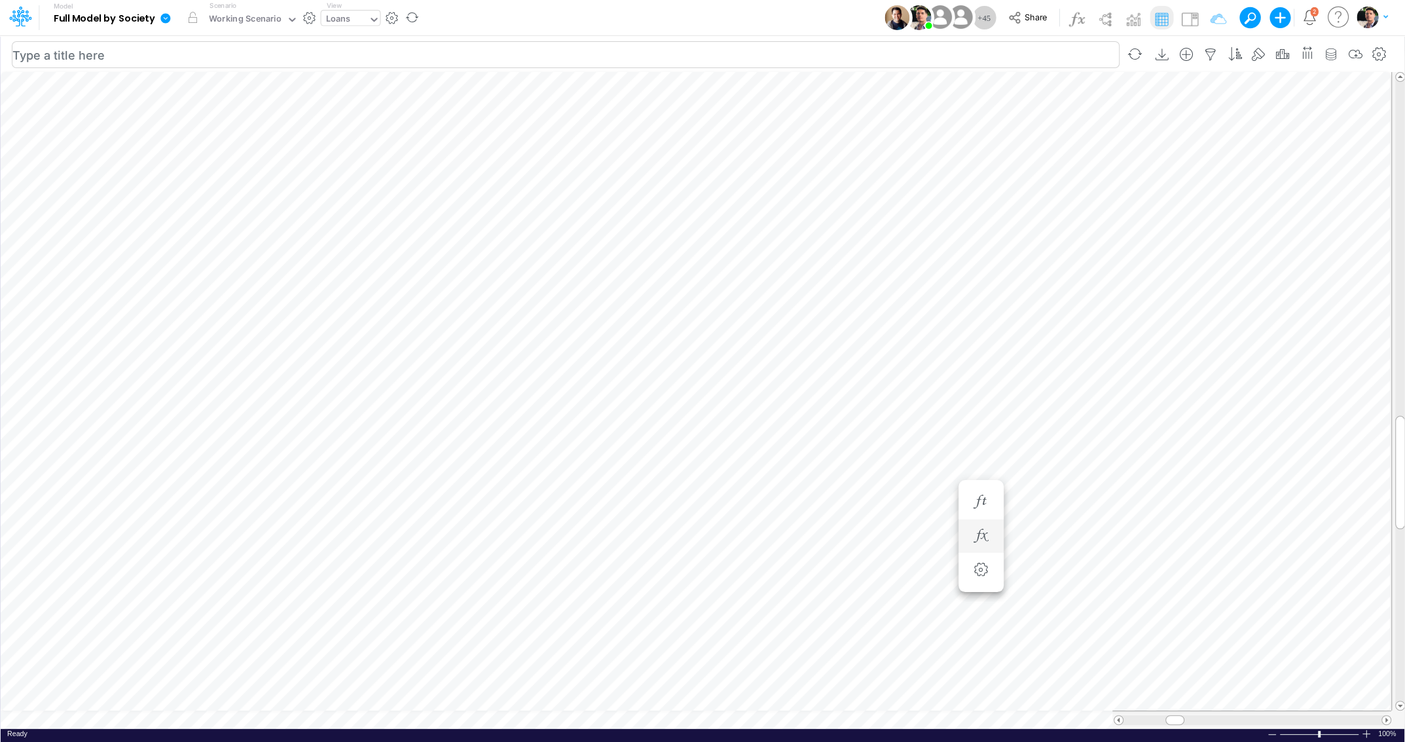
scroll to position [5, 3]
click at [738, 481] on icon "button" at bounding box center [733, 478] width 20 height 14
select select "sum"
select select "field"
select select "Number"
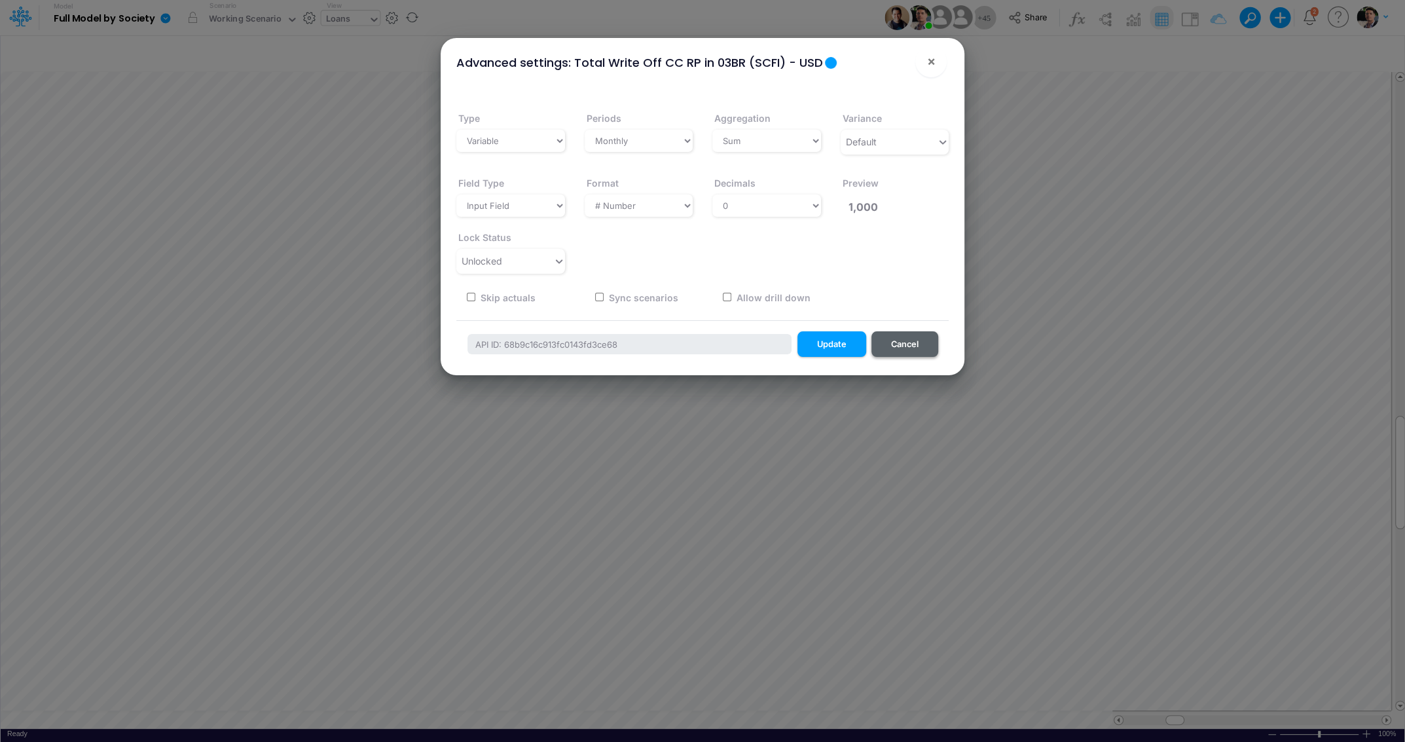
click at [916, 343] on button "Cancel" at bounding box center [904, 344] width 67 height 26
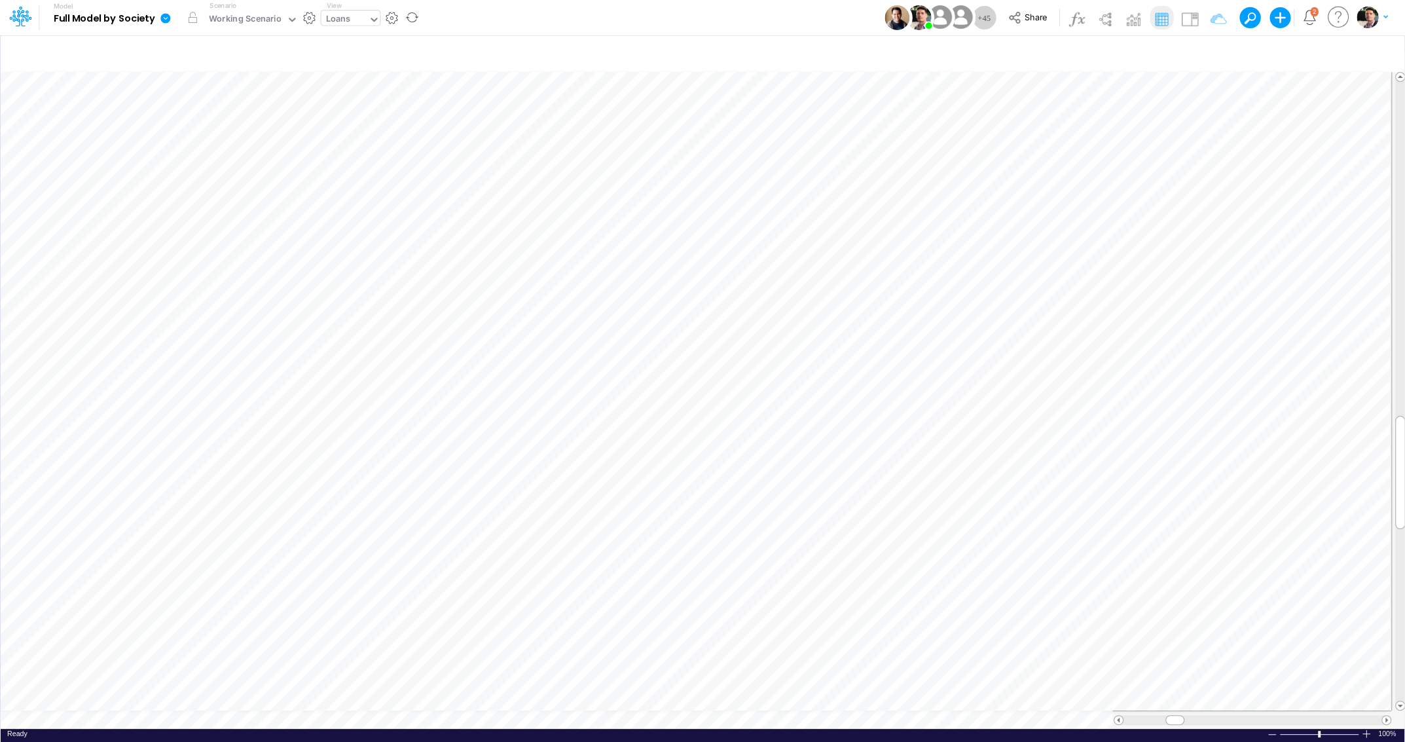
scroll to position [5, 20]
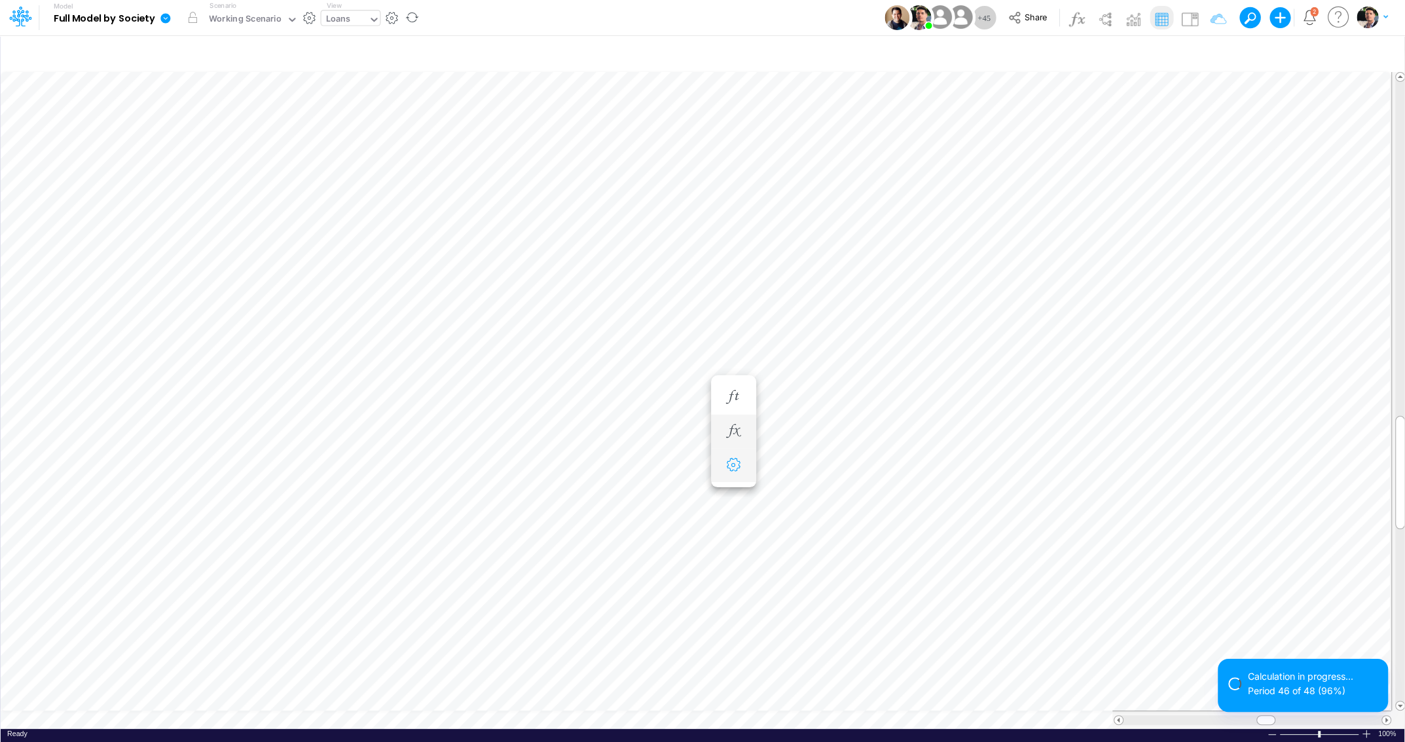
scroll to position [5, 19]
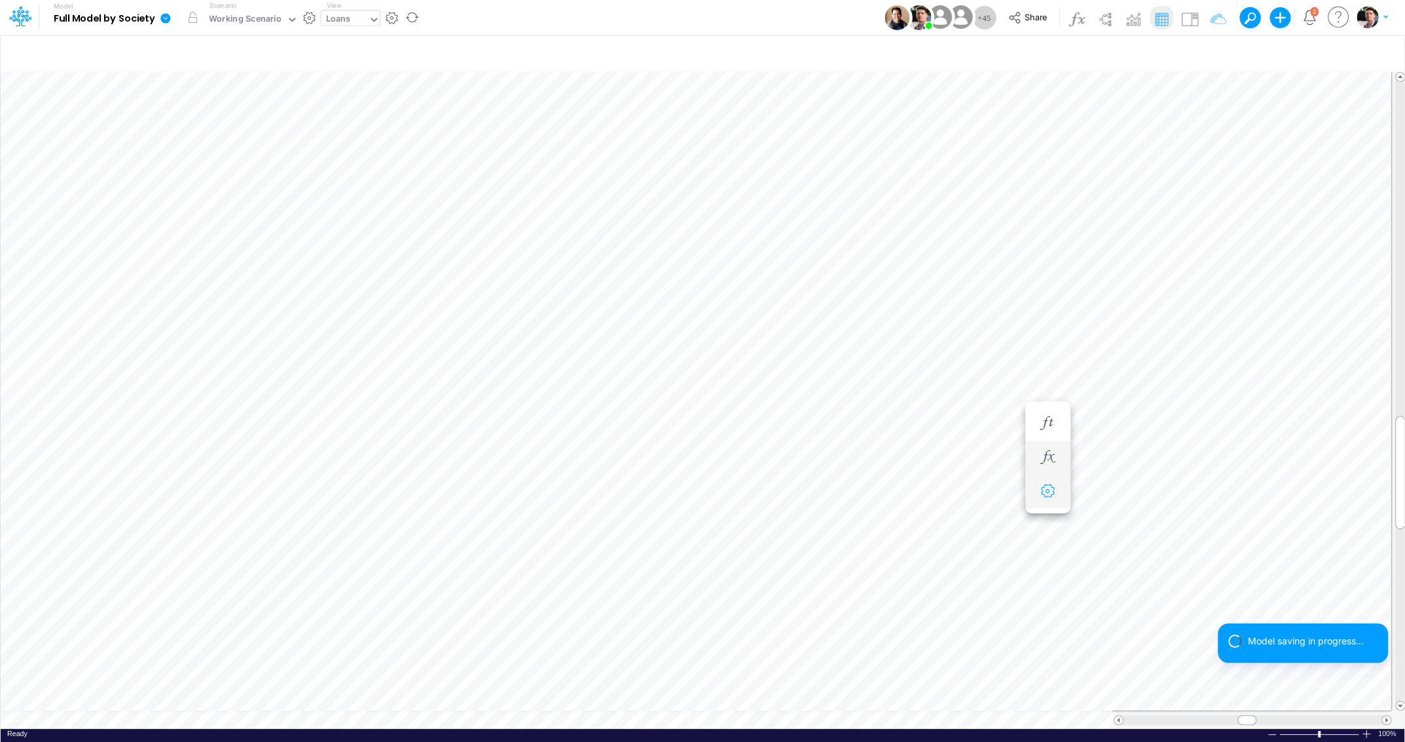
scroll to position [5, 44]
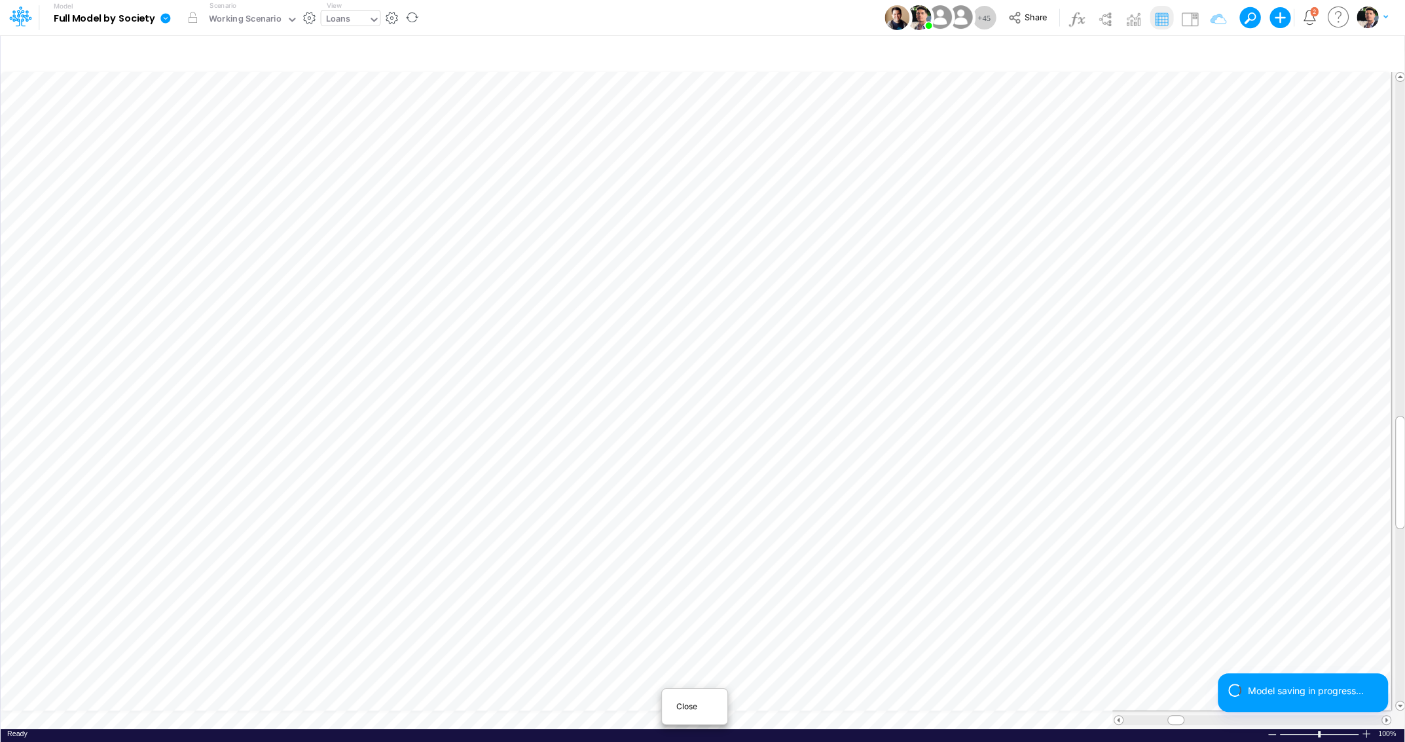
click at [679, 712] on div "Close" at bounding box center [694, 706] width 56 height 16
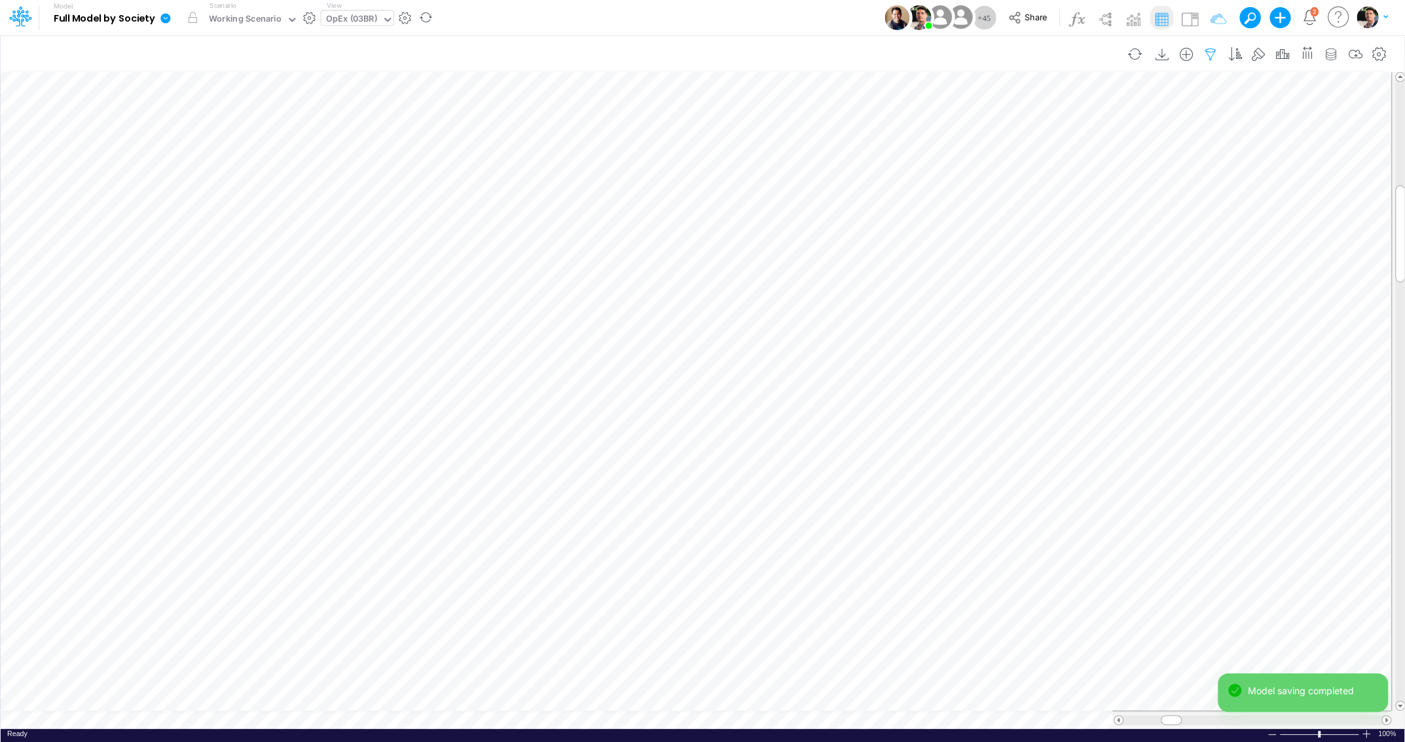
click at [1216, 55] on icon "button" at bounding box center [1211, 55] width 20 height 14
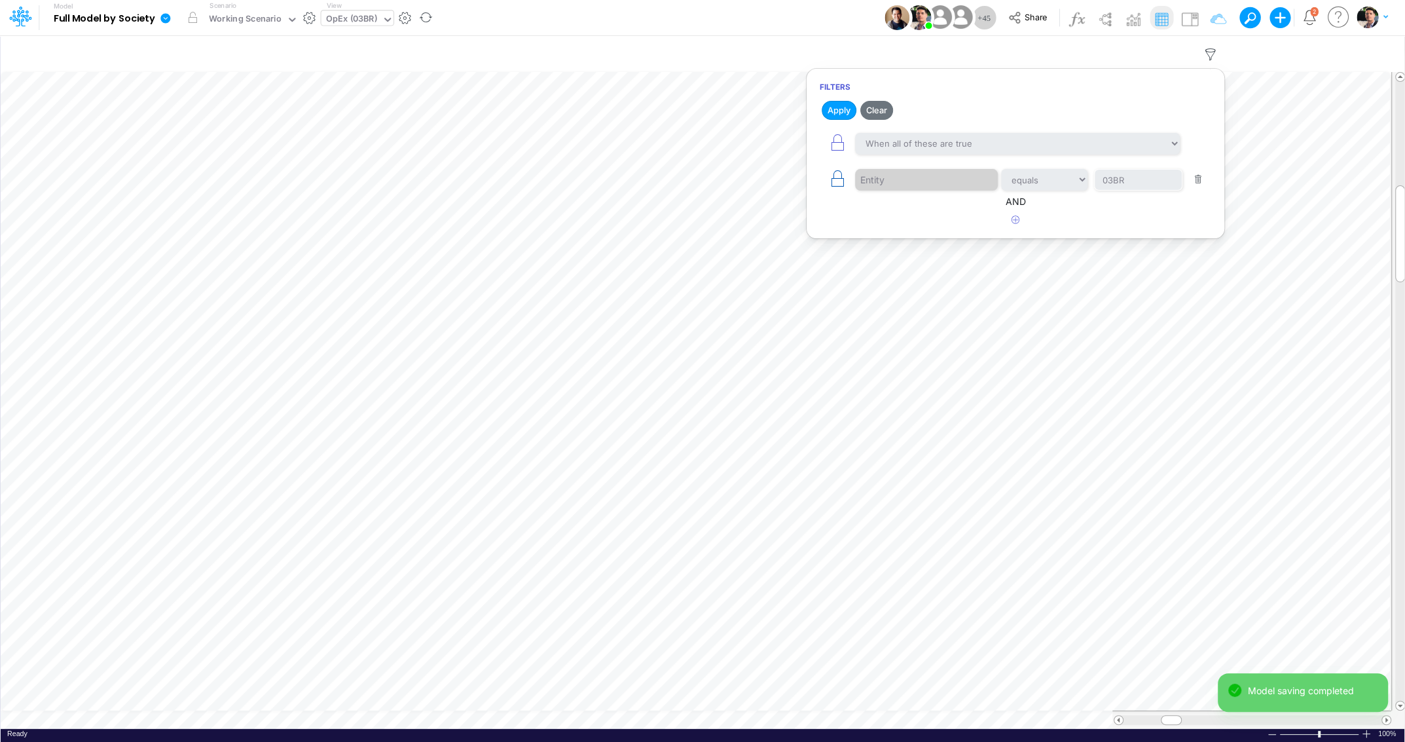
click at [839, 179] on icon "button" at bounding box center [837, 179] width 18 height 18
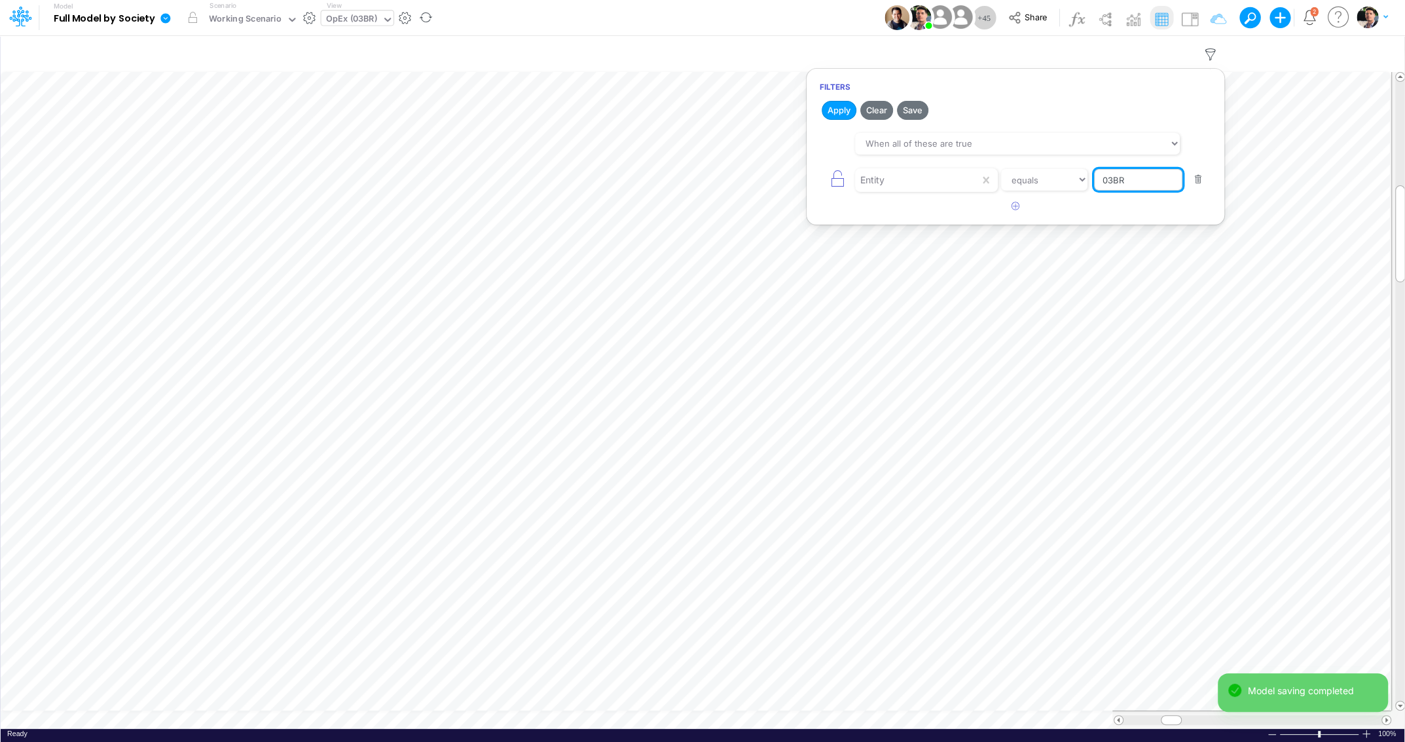
click at [1155, 185] on input "03BR" at bounding box center [1138, 180] width 88 height 22
type input "template"
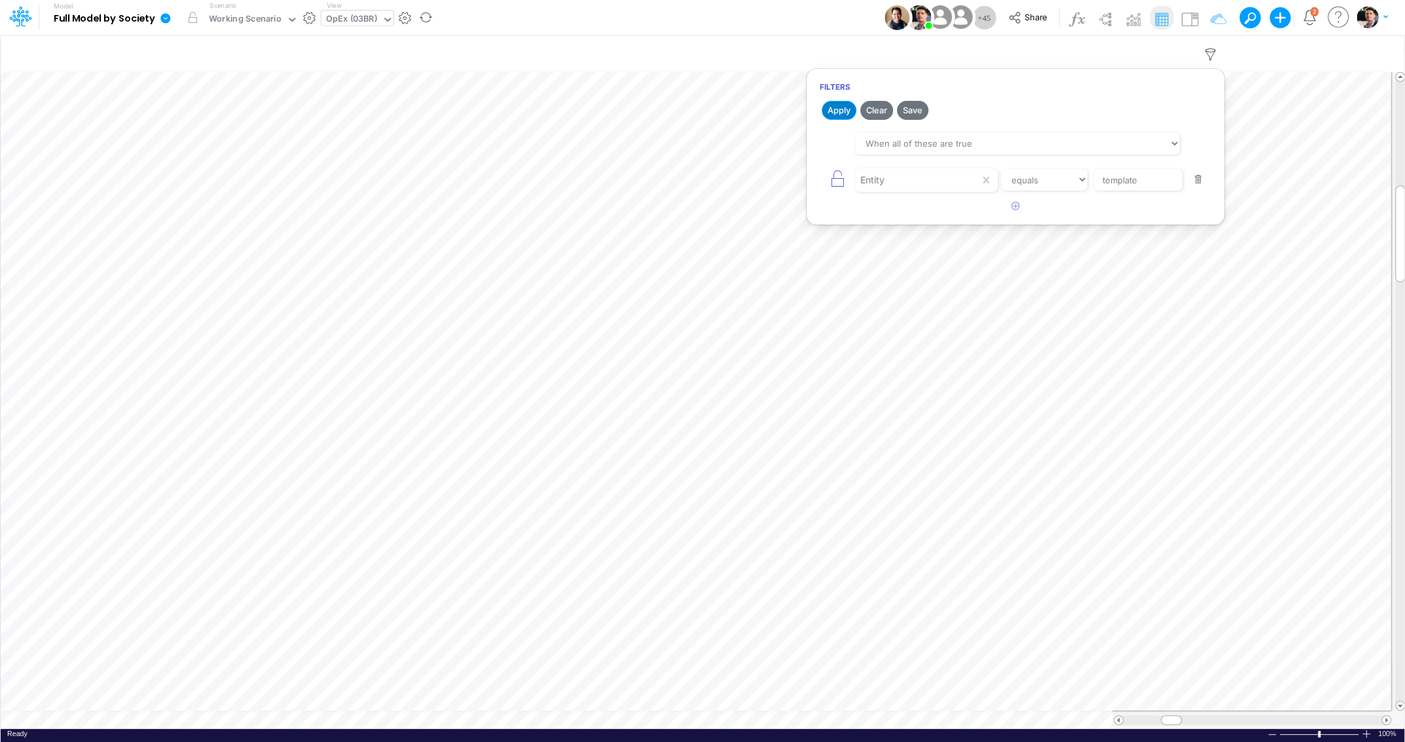
click at [835, 107] on button "Apply" at bounding box center [839, 110] width 35 height 19
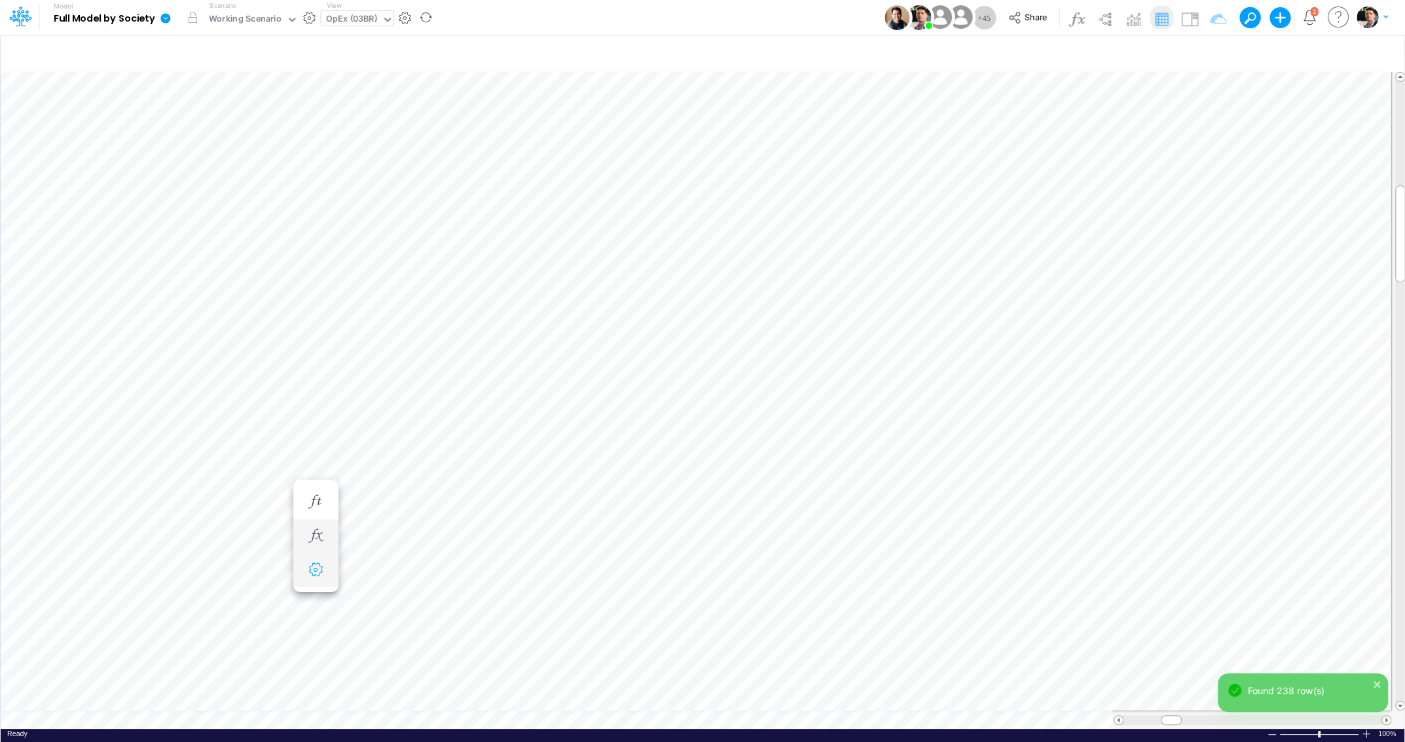
click at [321, 563] on icon "button" at bounding box center [316, 570] width 20 height 14
select select "sum"
select select "field"
select select "Number"
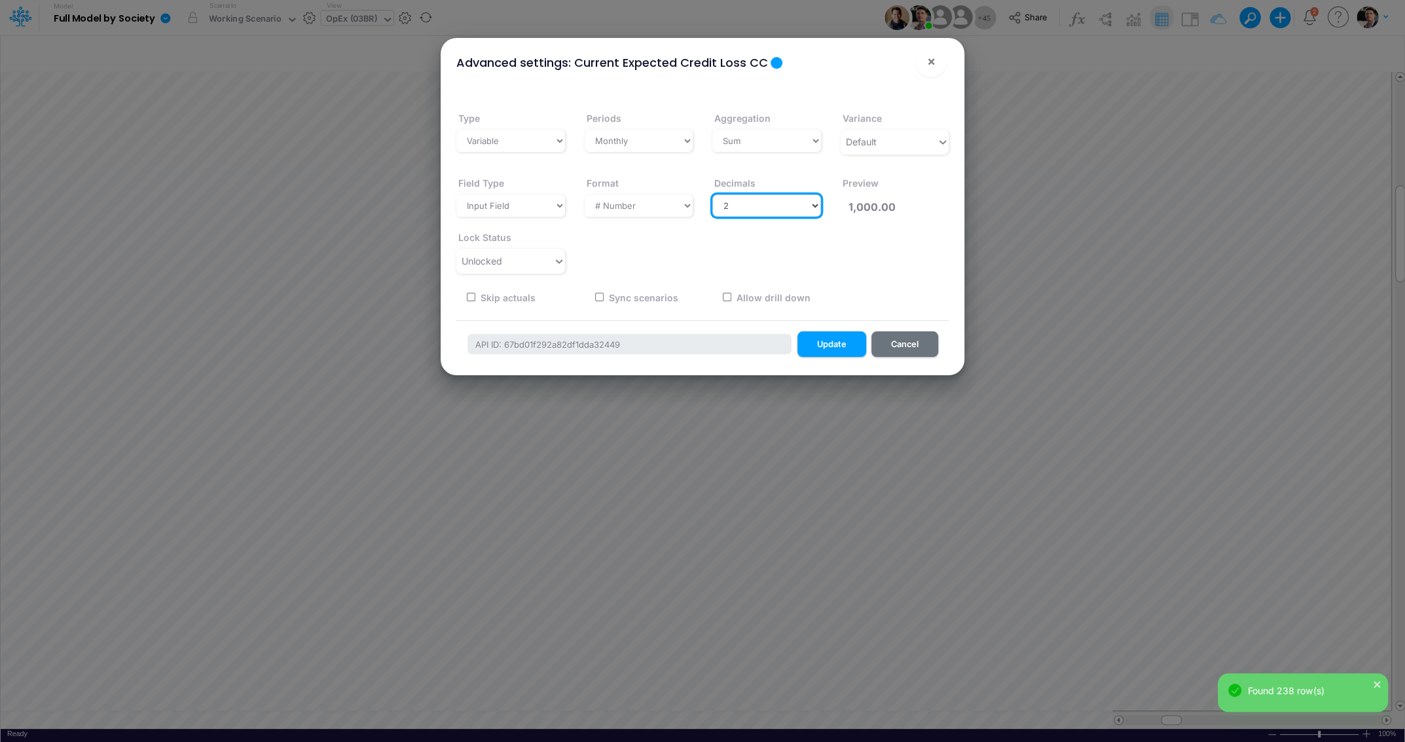
select select "0"
click option "0" at bounding box center [0, 0] width 0 height 0
type input "1,000"
click at [833, 346] on button "Update" at bounding box center [831, 344] width 69 height 26
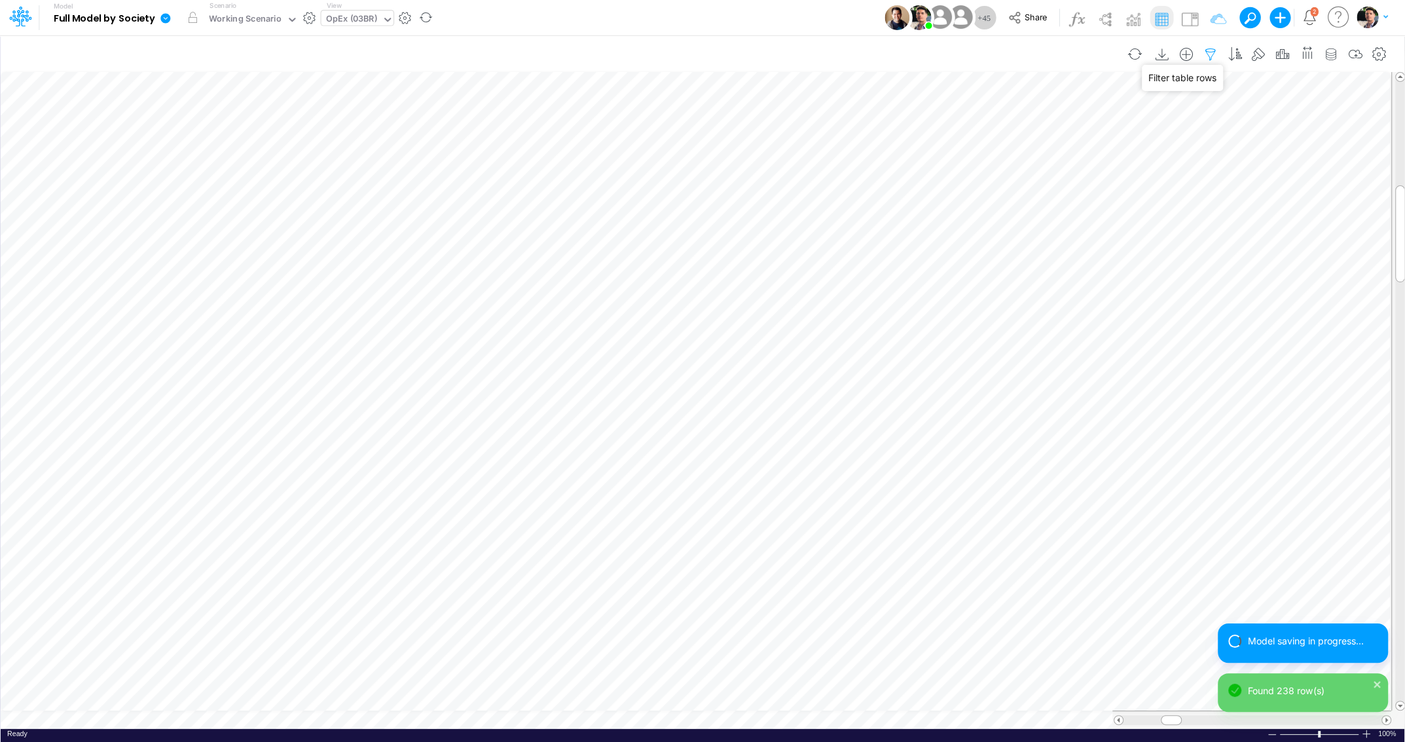
click at [1206, 53] on icon "button" at bounding box center [1211, 55] width 20 height 14
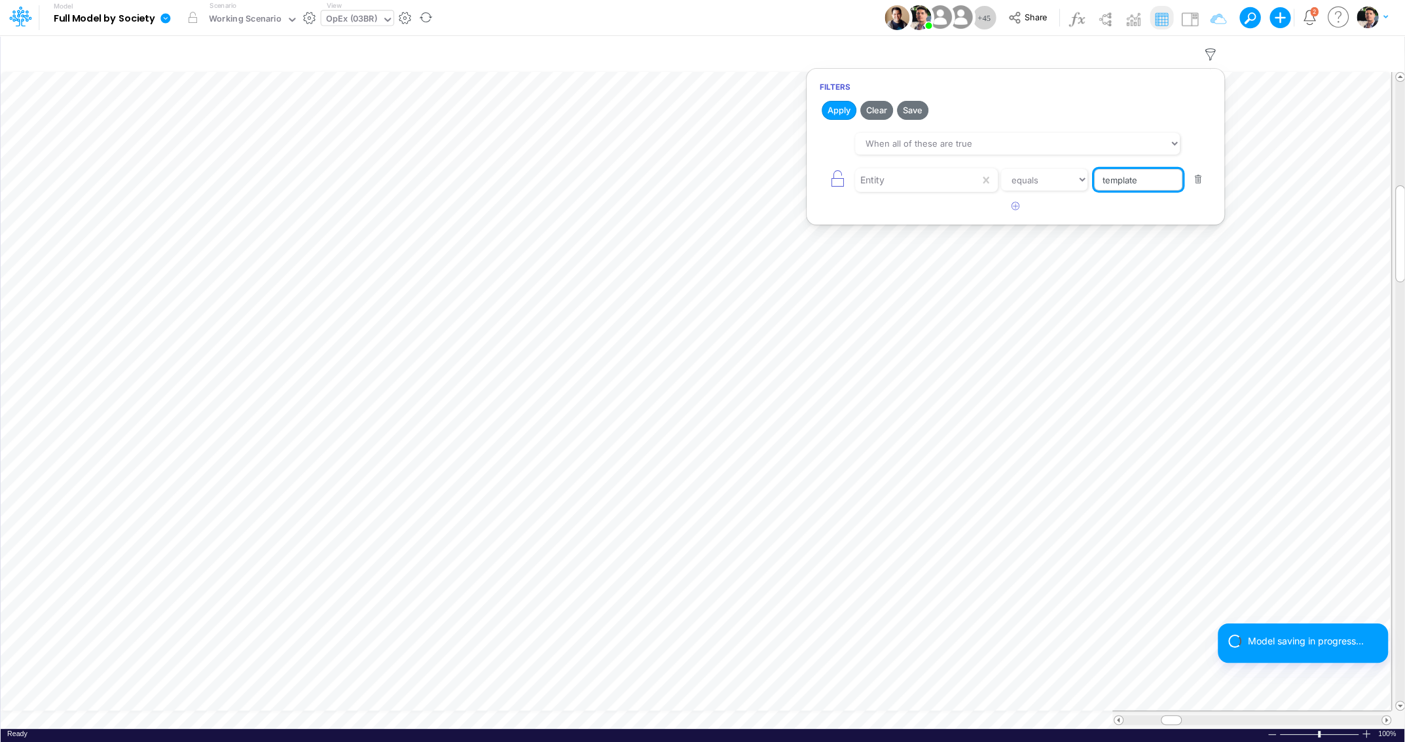
click at [1151, 186] on input "template" at bounding box center [1138, 180] width 88 height 22
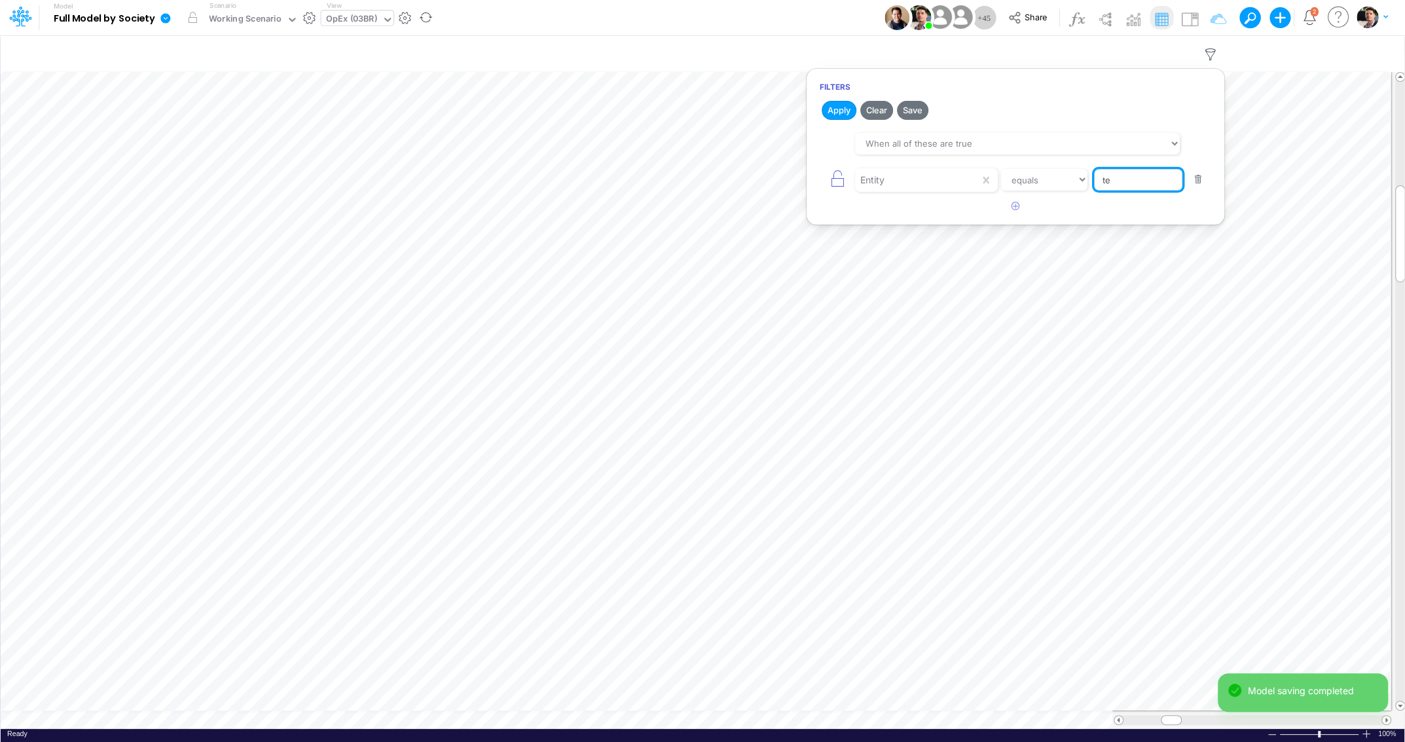
type input "t"
type input "03br"
click at [841, 105] on button "Apply" at bounding box center [839, 110] width 35 height 19
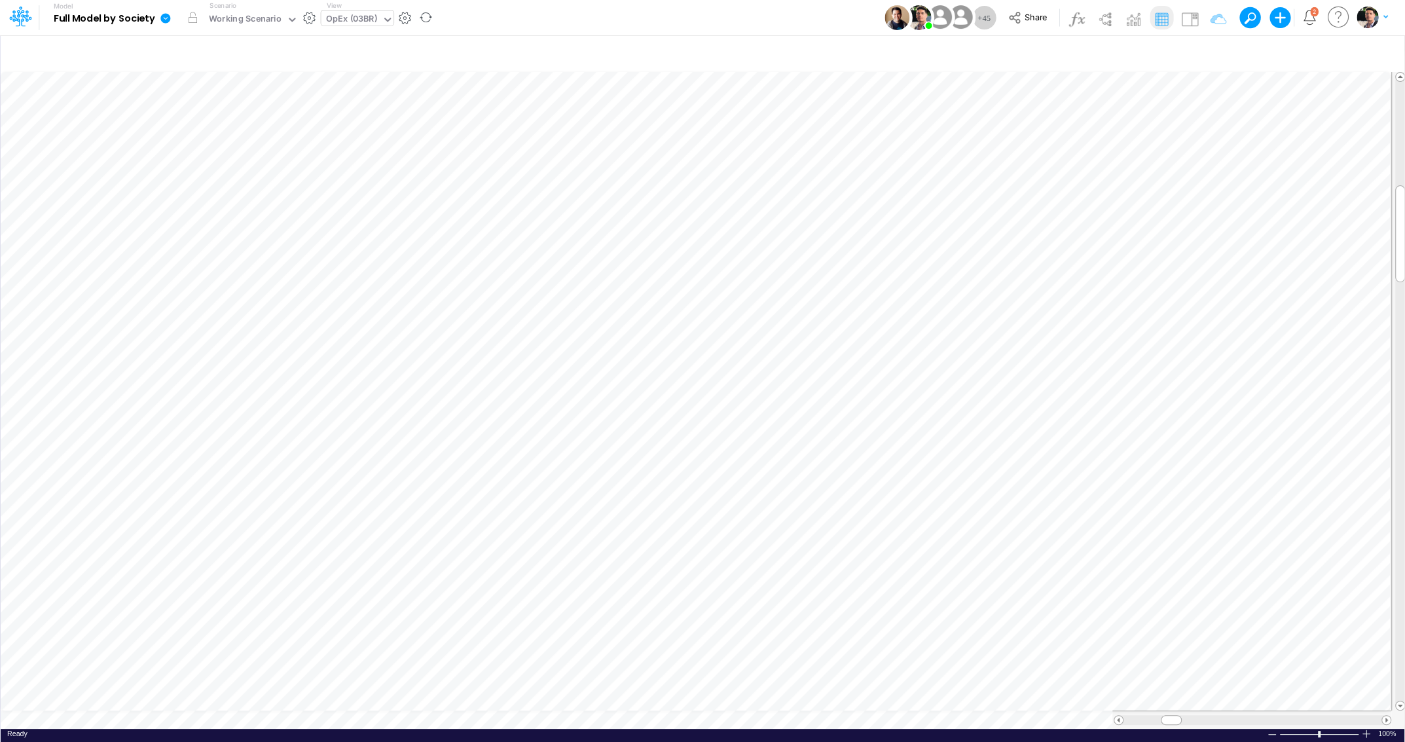
scroll to position [5, 22]
click at [772, 465] on icon "button" at bounding box center [769, 470] width 20 height 14
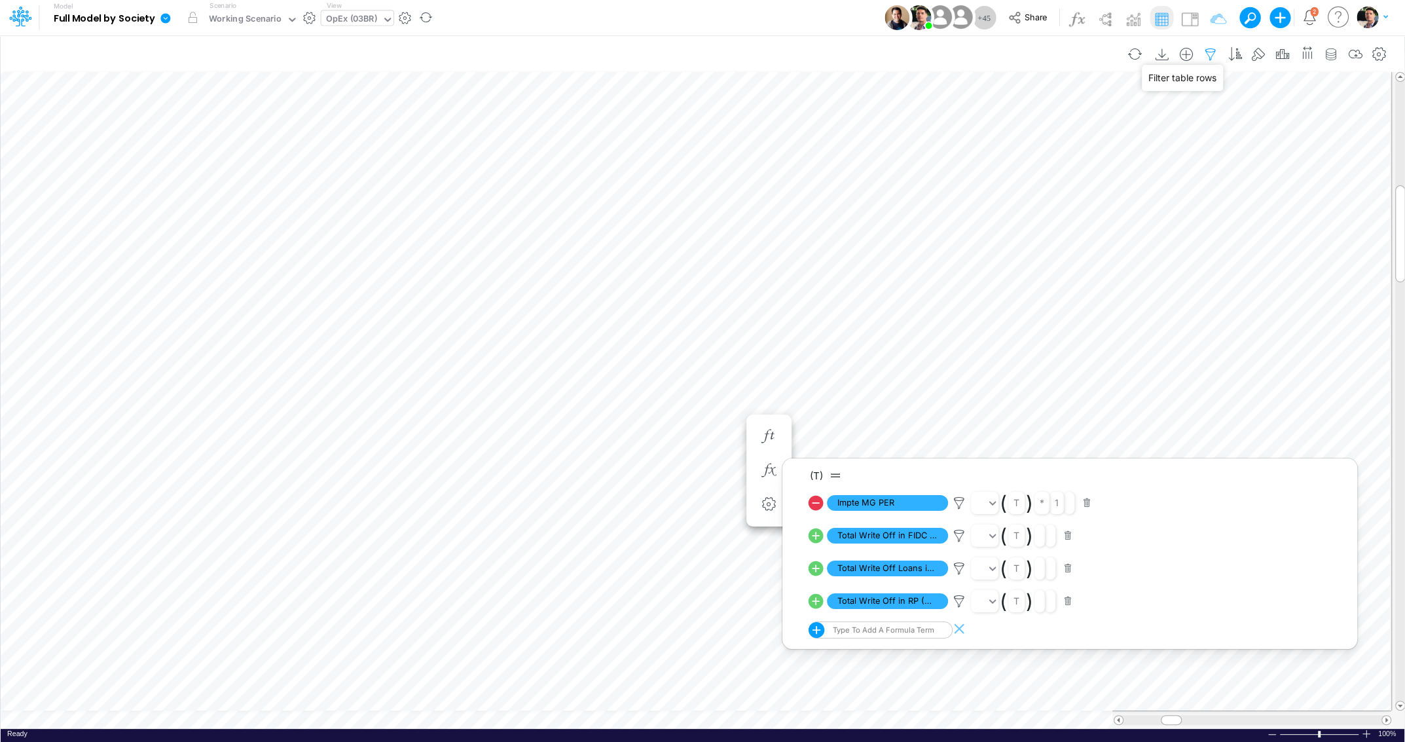
click at [1210, 50] on icon "button" at bounding box center [1211, 55] width 20 height 14
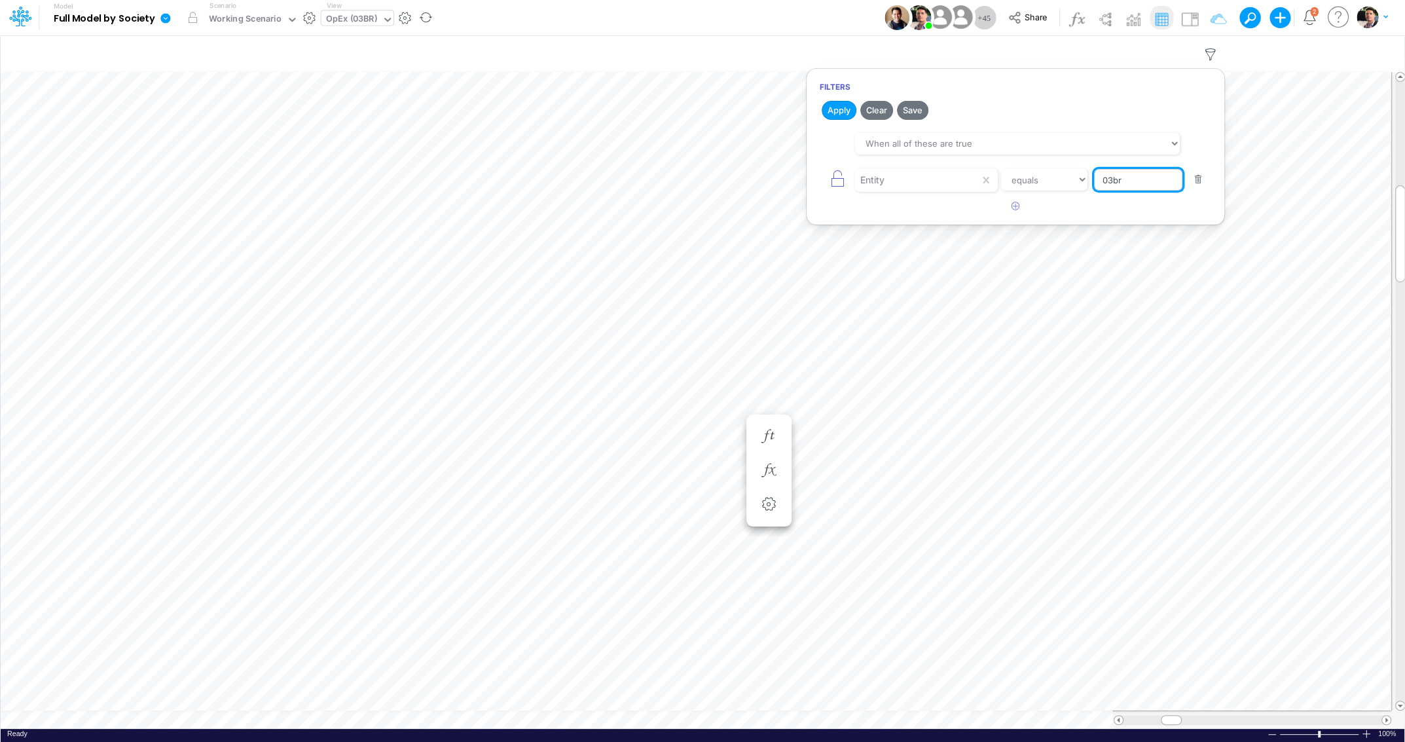
click at [1151, 177] on input "03br" at bounding box center [1138, 180] width 88 height 22
type input "template"
click at [834, 110] on button "Apply" at bounding box center [839, 110] width 35 height 19
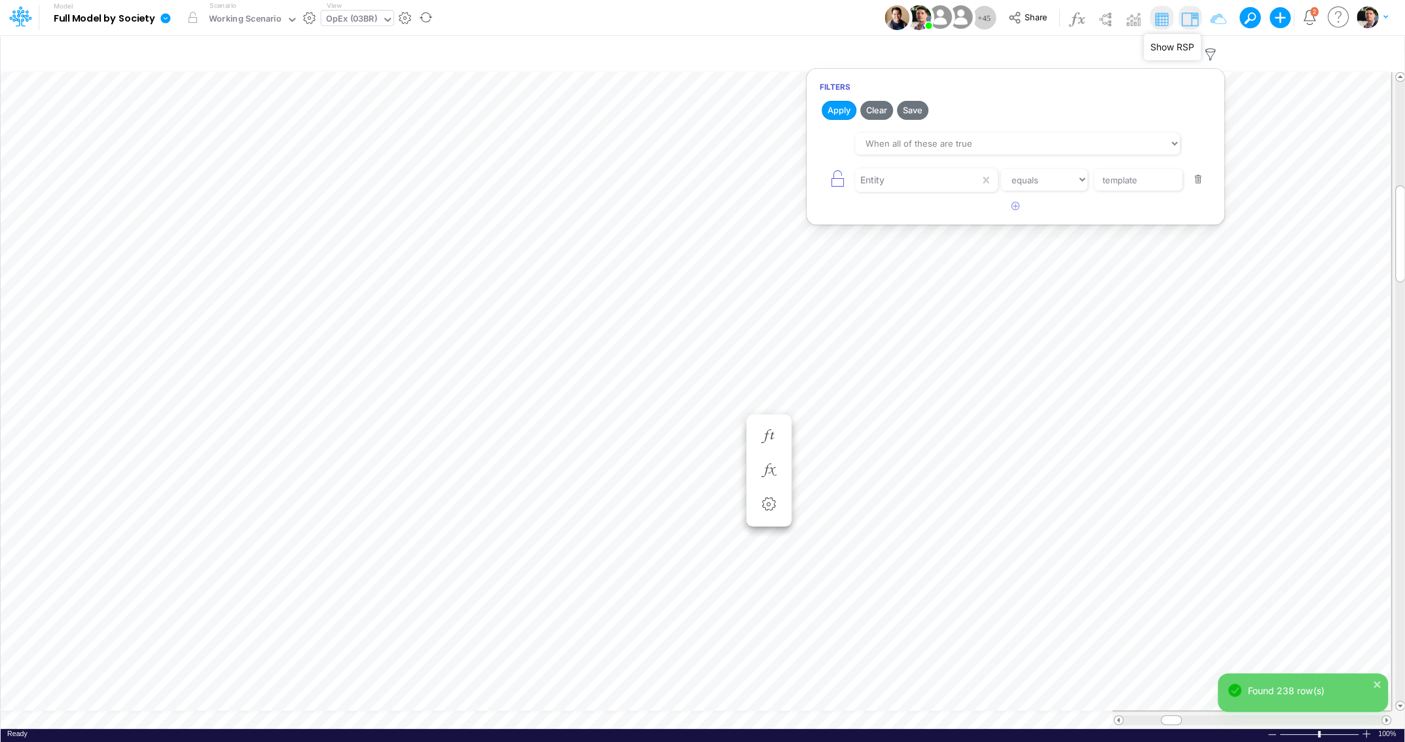
click at [1197, 24] on img at bounding box center [1189, 19] width 21 height 21
type input "Current Expected Credit Loss Loans"
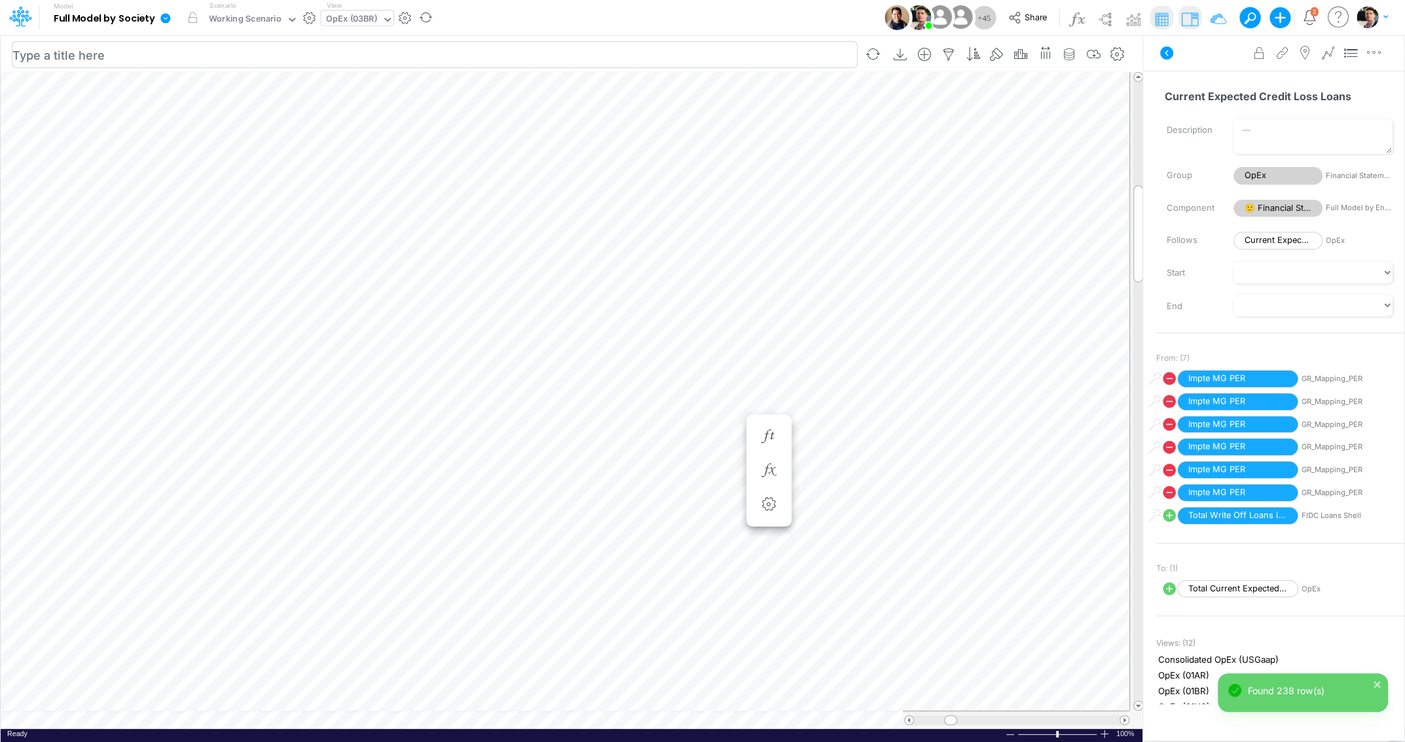
scroll to position [5, 3]
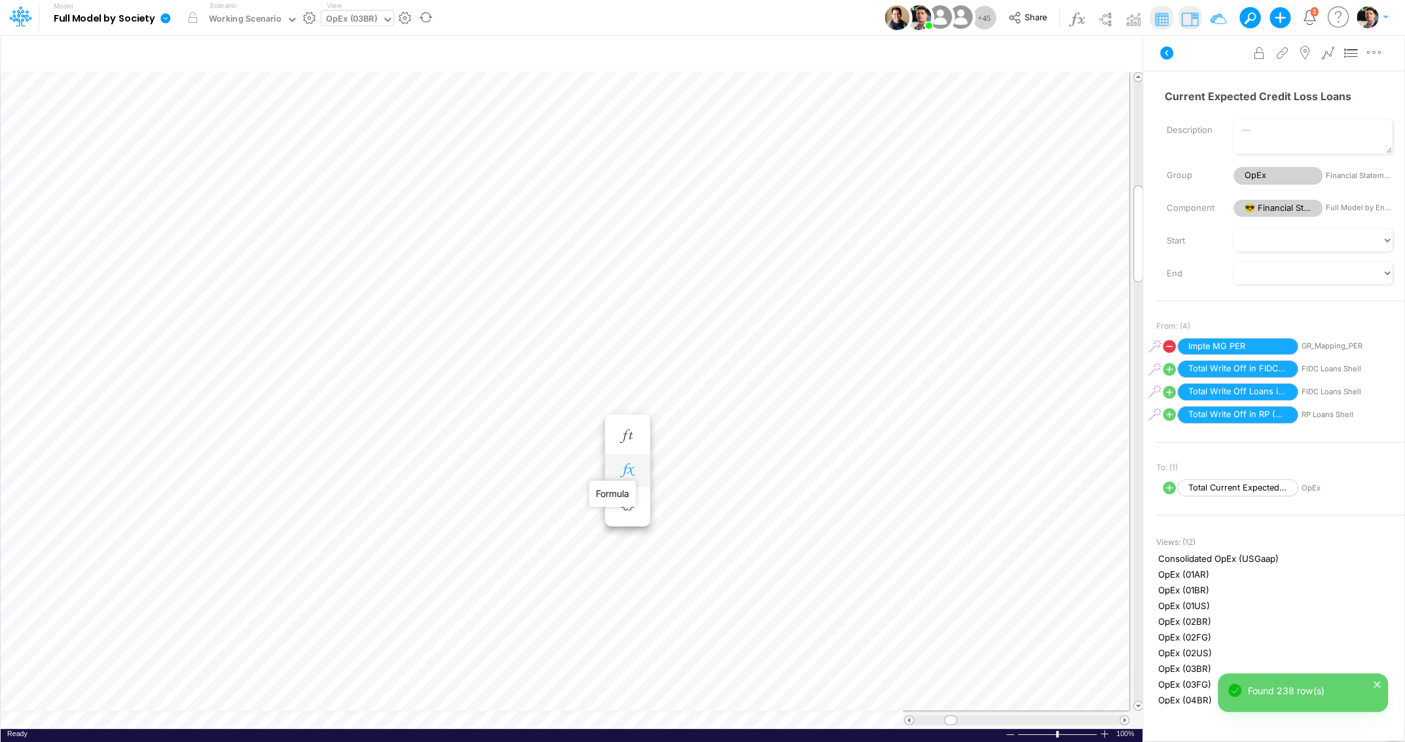
click at [623, 470] on icon "button" at bounding box center [627, 470] width 20 height 14
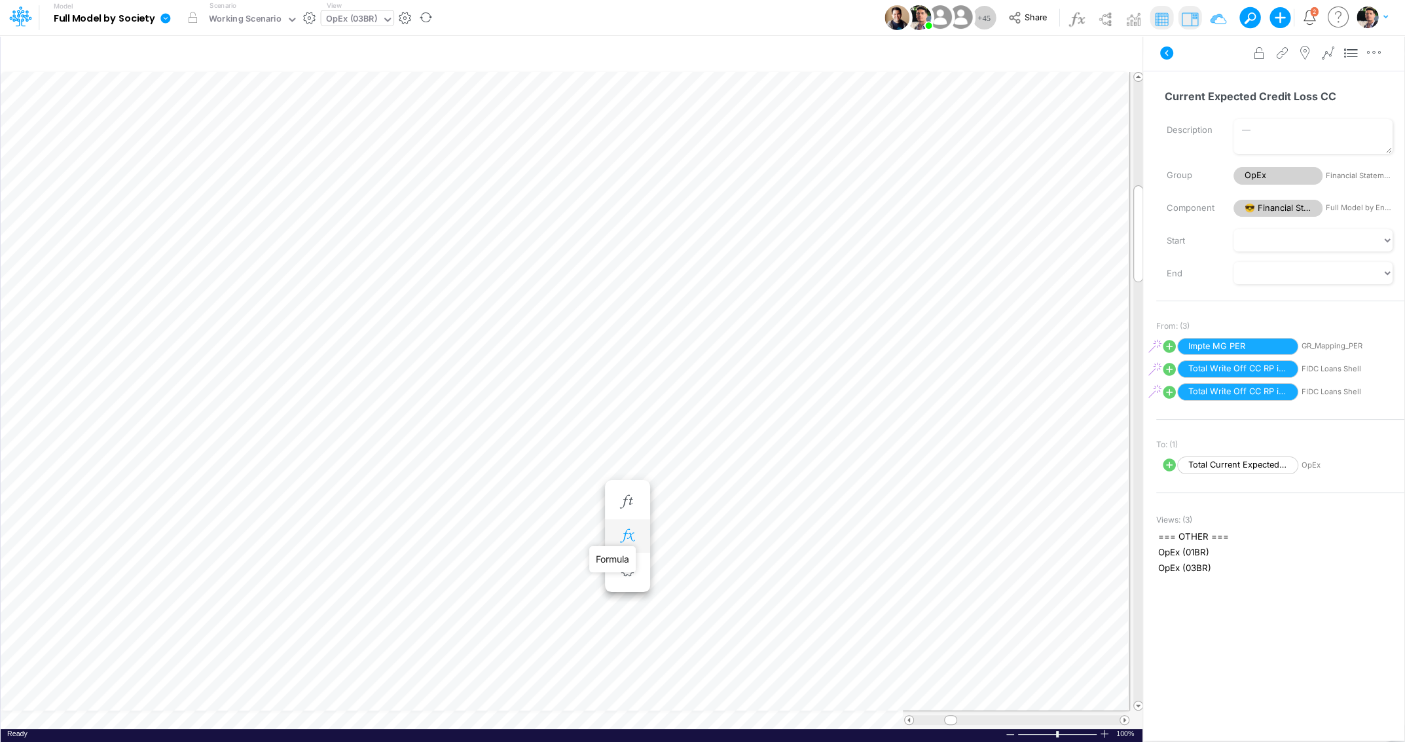
click at [628, 531] on icon "button" at bounding box center [627, 536] width 20 height 14
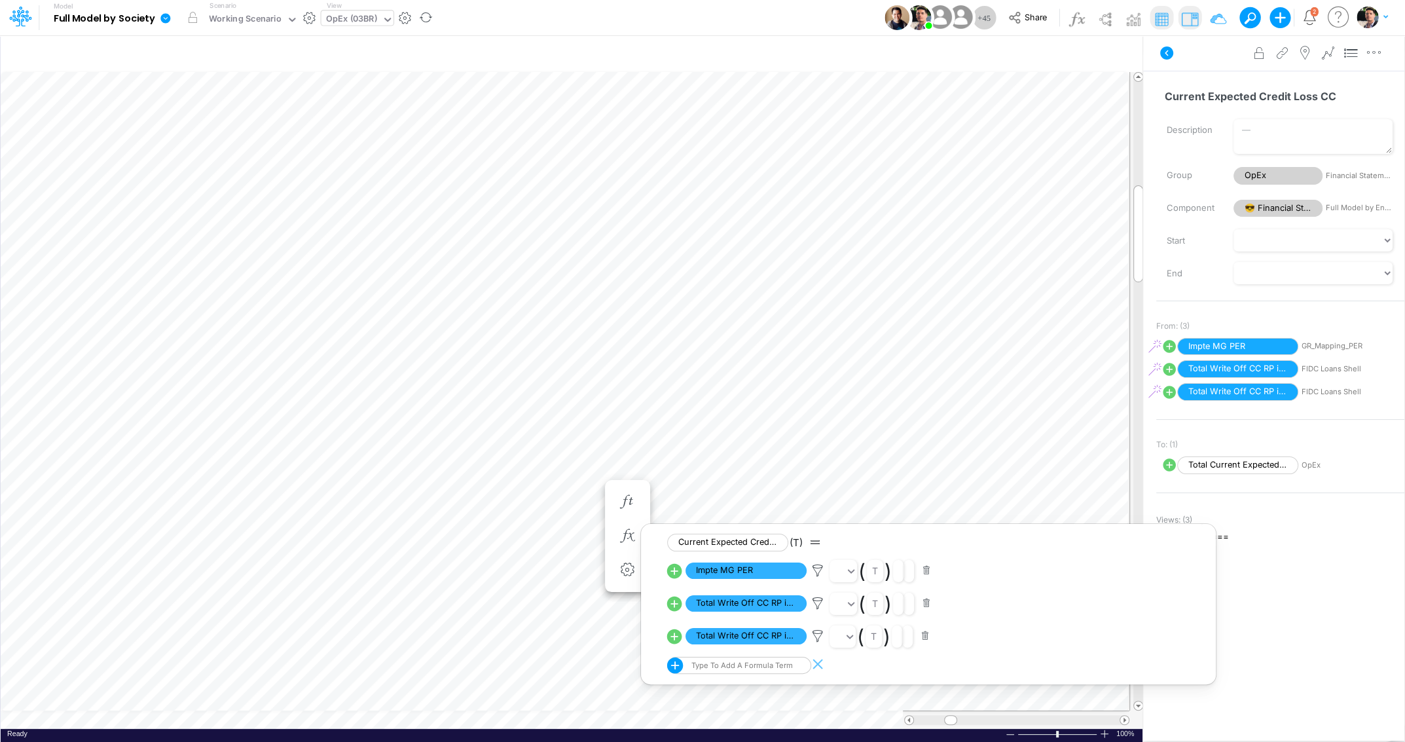
click at [672, 571] on icon at bounding box center [674, 570] width 15 height 15
select select "Multiply"
select select "Add"
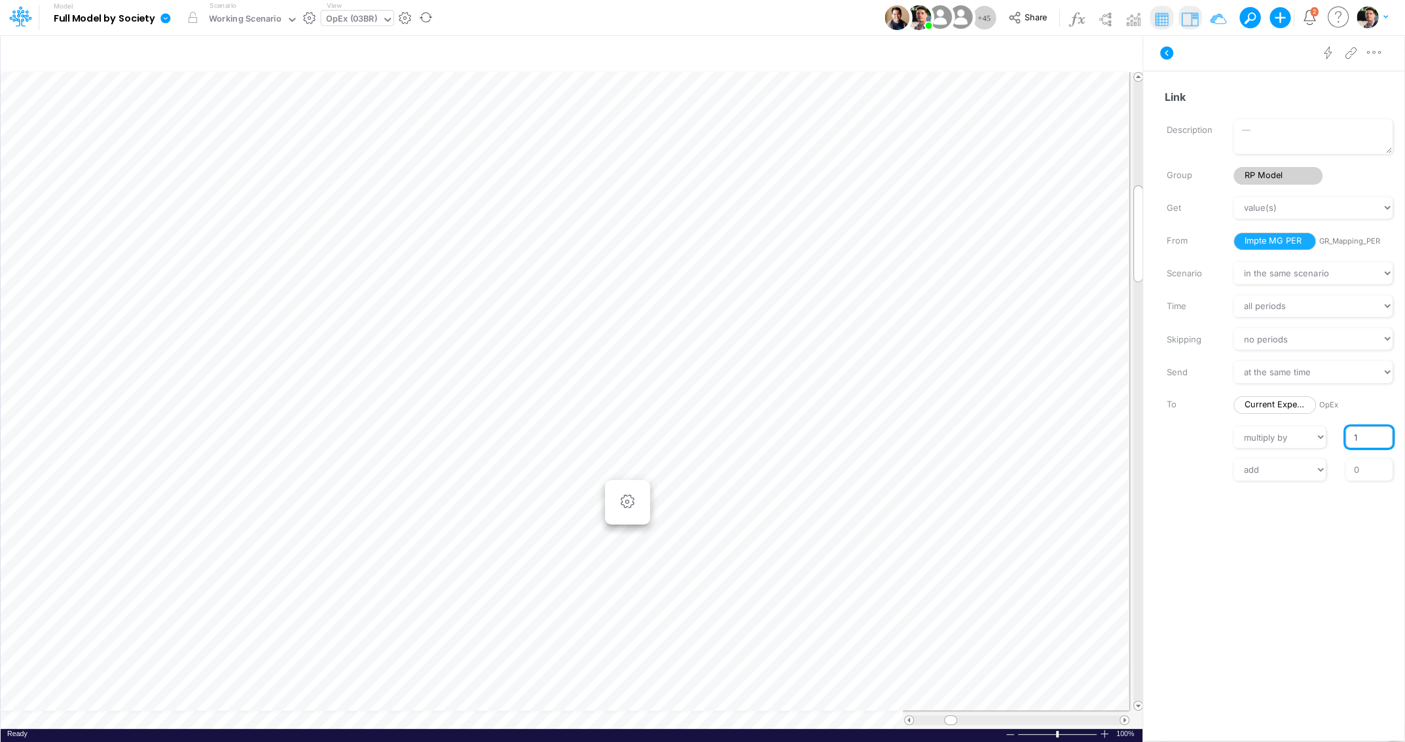
click at [1352, 436] on input "1" at bounding box center [1368, 437] width 47 height 22
type input "-1"
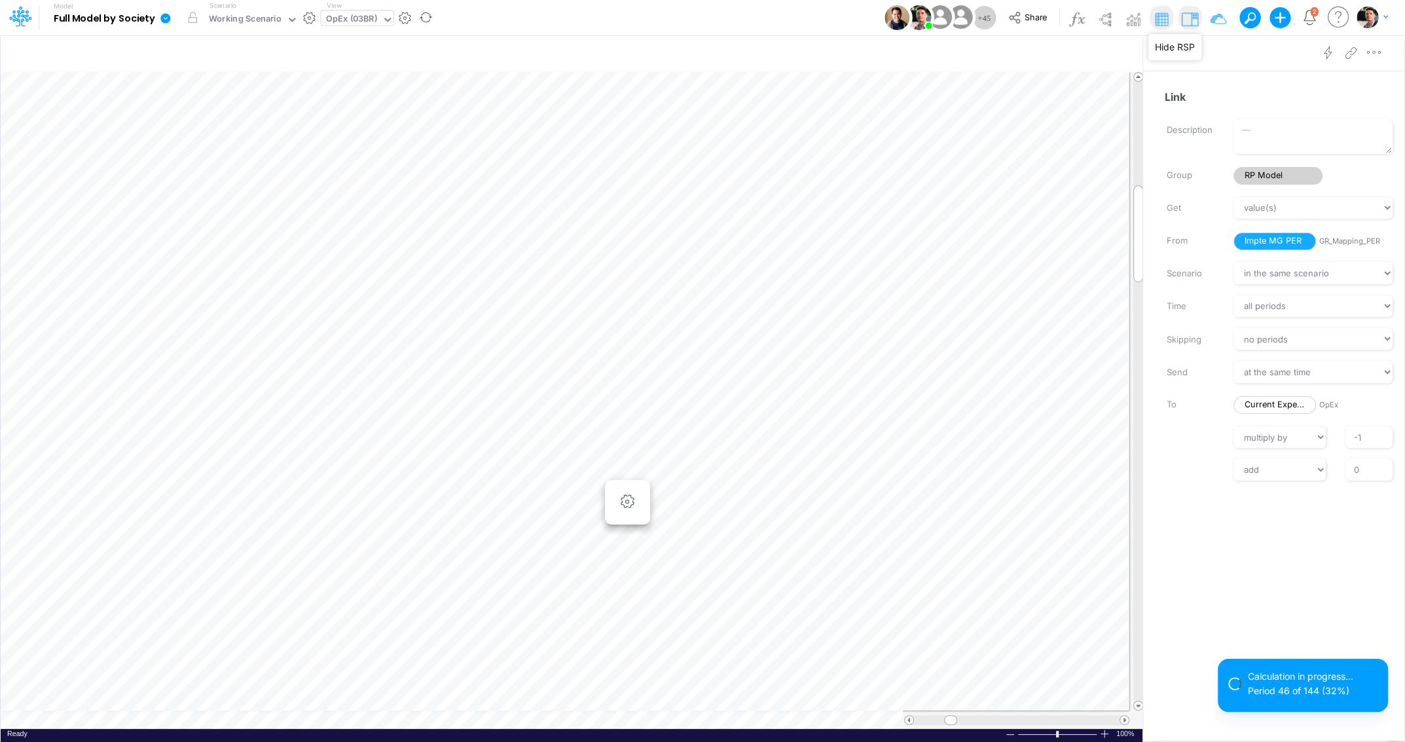
click at [1191, 20] on img at bounding box center [1189, 19] width 21 height 21
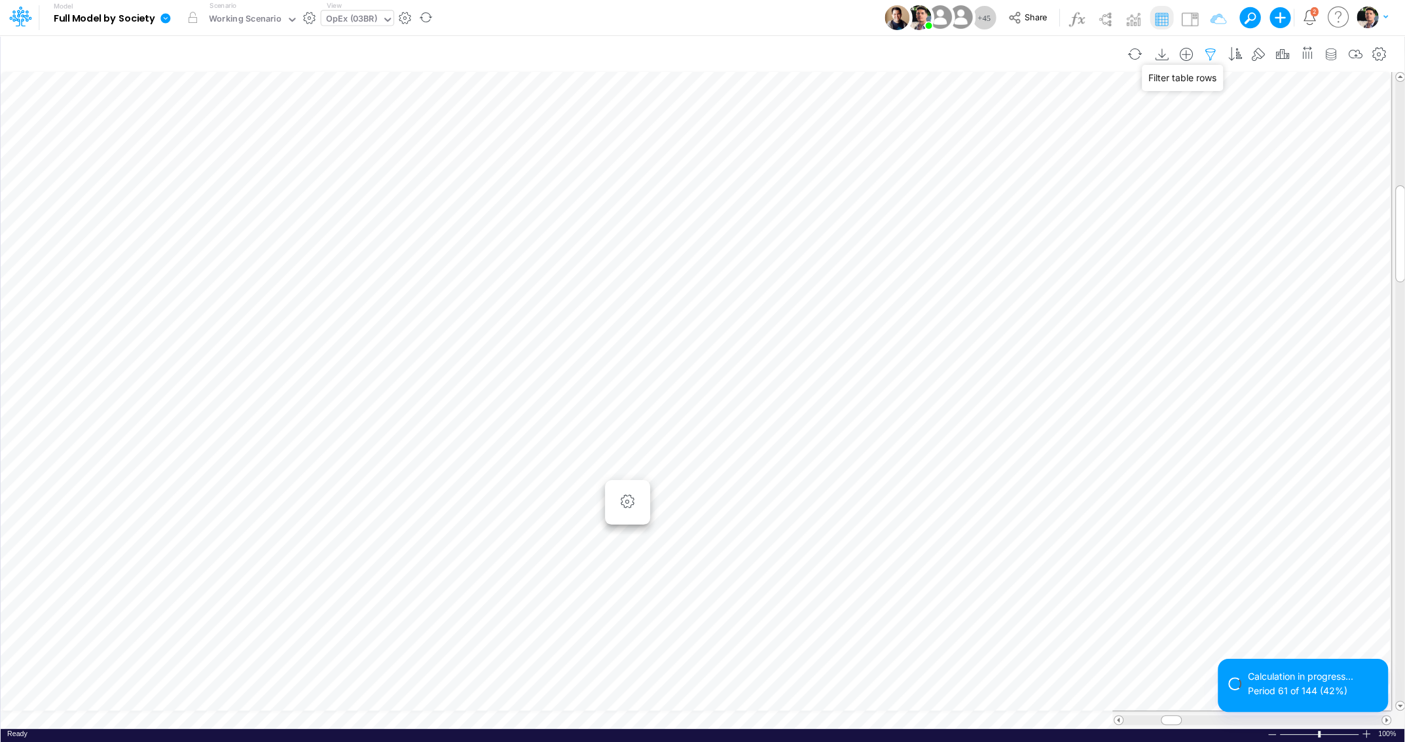
click at [1213, 59] on icon "button" at bounding box center [1211, 55] width 20 height 14
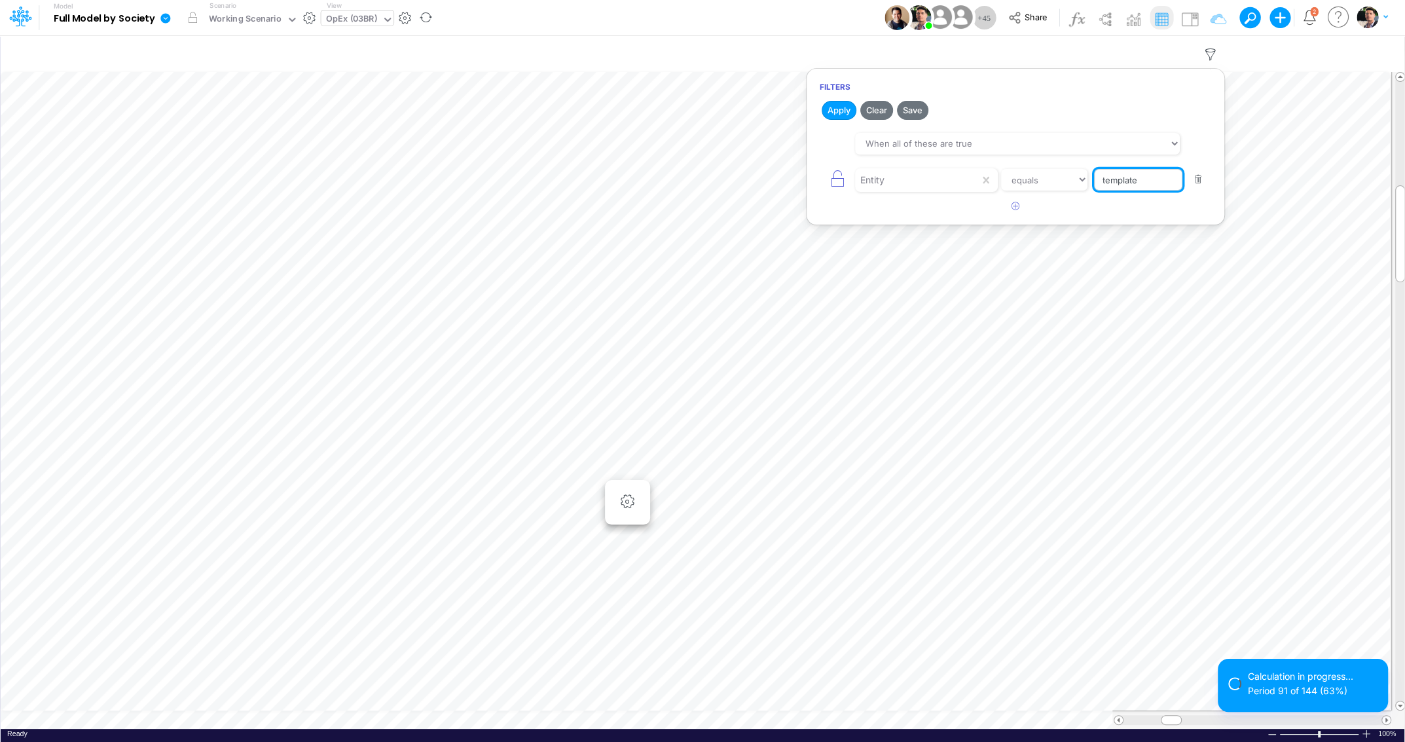
click at [1154, 181] on input "template" at bounding box center [1138, 180] width 88 height 22
type input "03br"
click at [827, 103] on button "Apply" at bounding box center [839, 110] width 35 height 19
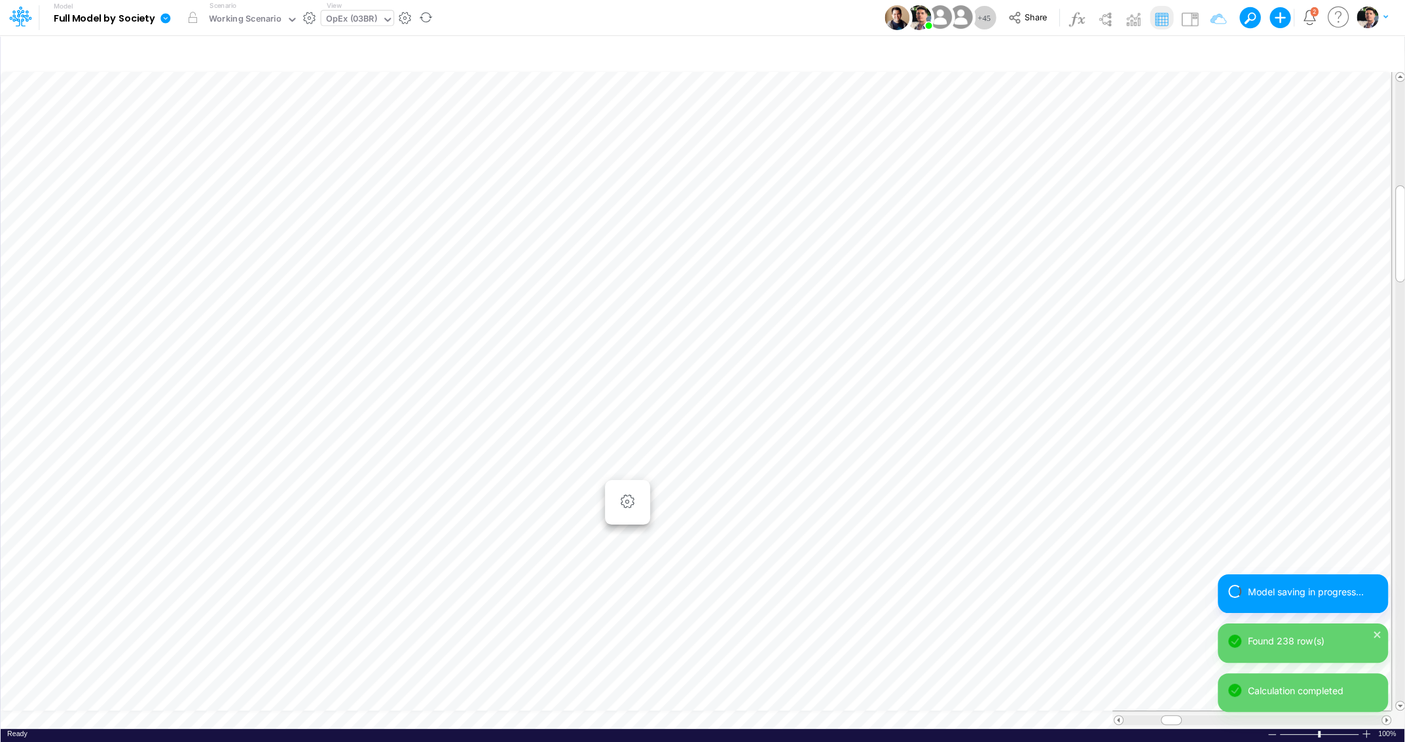
scroll to position [5, 3]
click at [768, 522] on icon "button" at bounding box center [769, 523] width 20 height 14
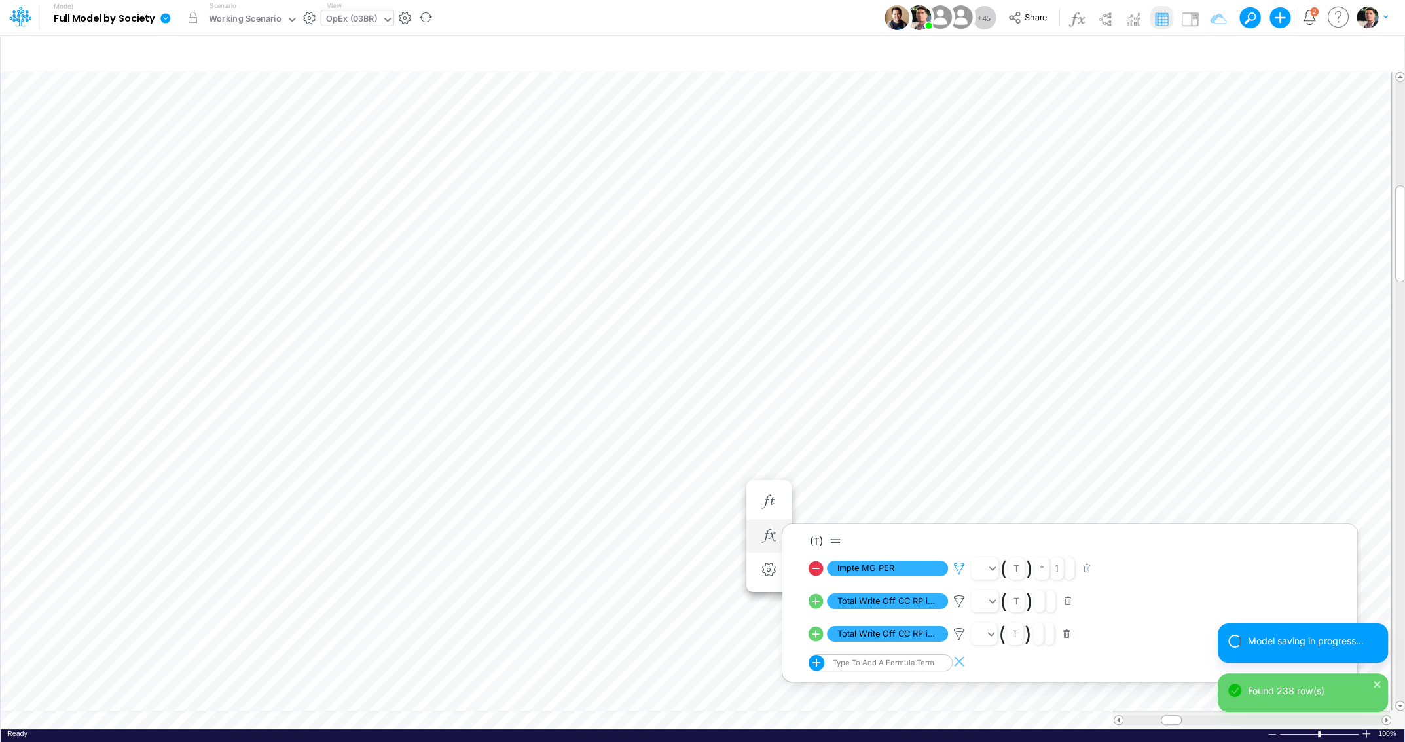
click at [962, 570] on icon at bounding box center [959, 569] width 20 height 14
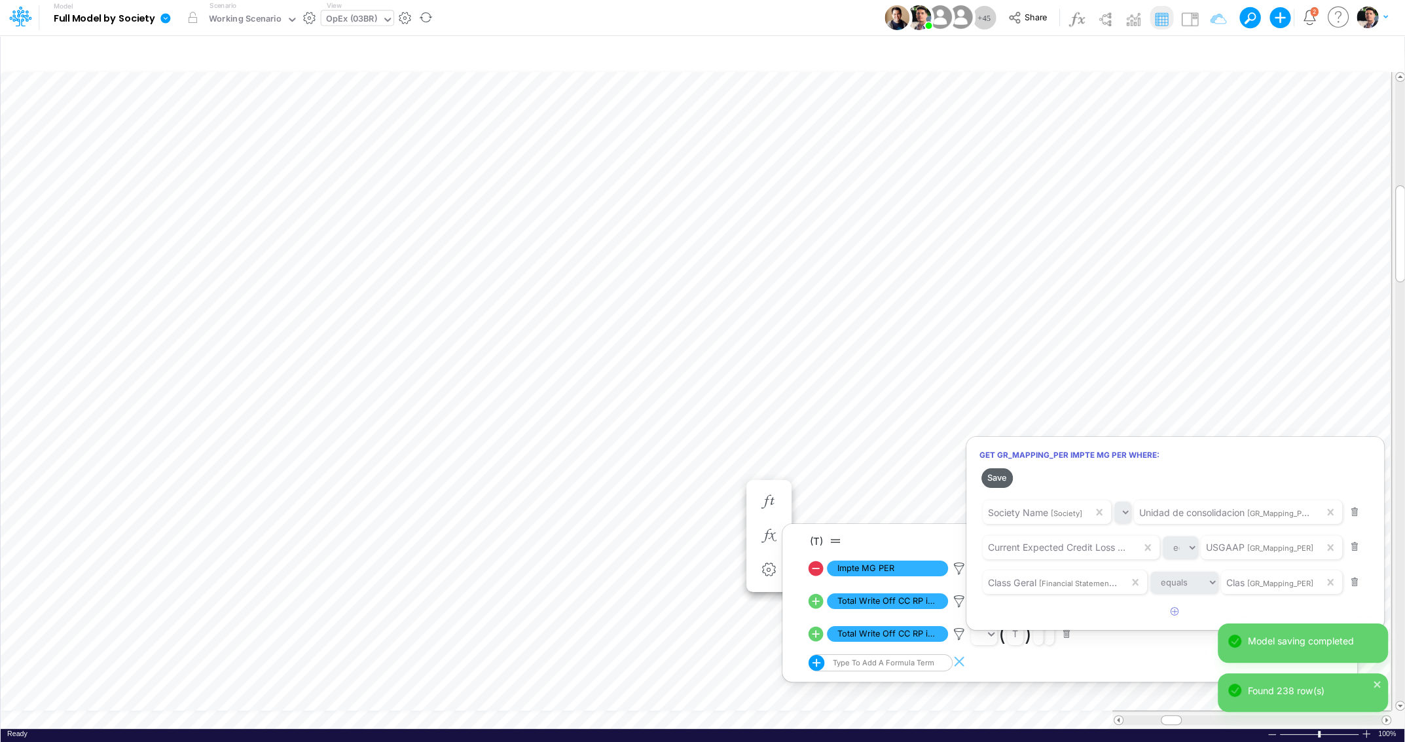
click at [989, 484] on button "Save" at bounding box center [996, 477] width 31 height 19
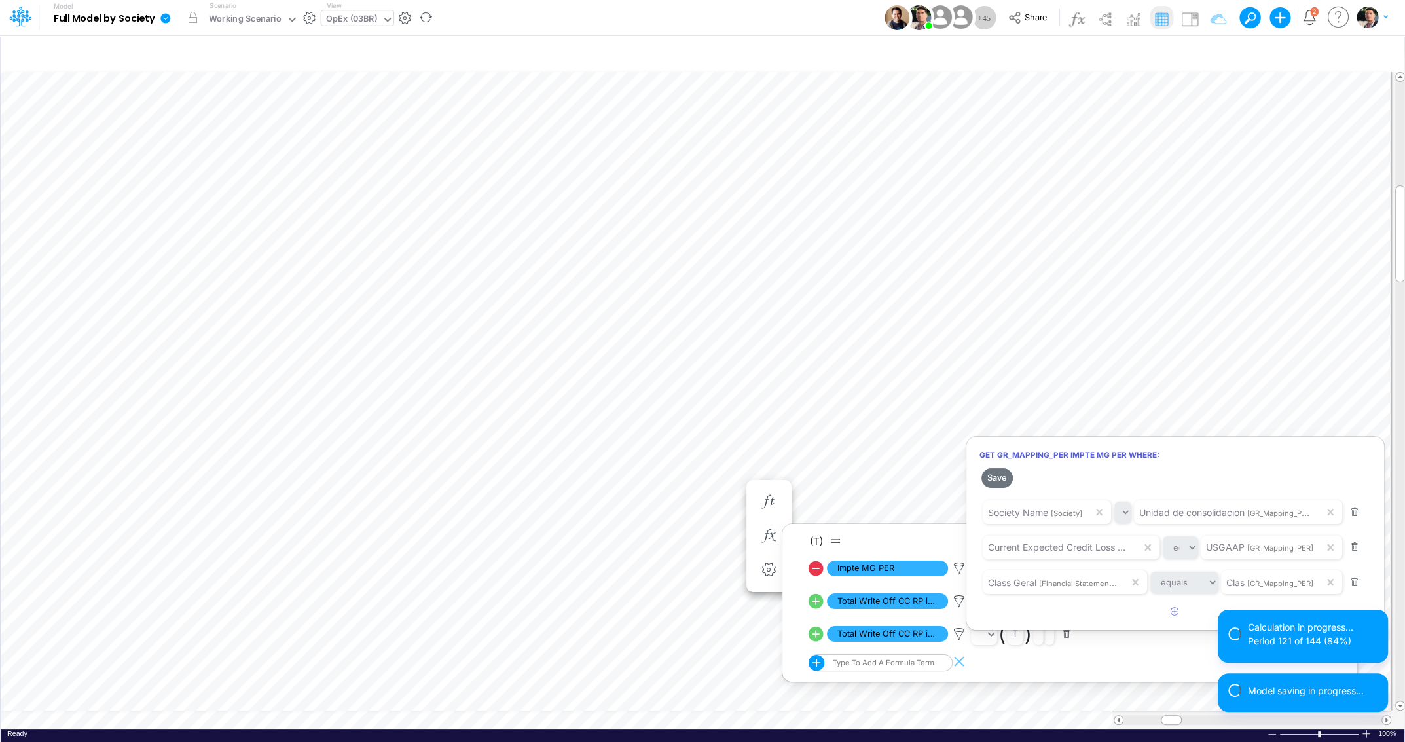
click at [359, 20] on div at bounding box center [702, 374] width 1405 height 735
click at [359, 20] on div "OpEx (03BR)" at bounding box center [351, 19] width 51 height 15
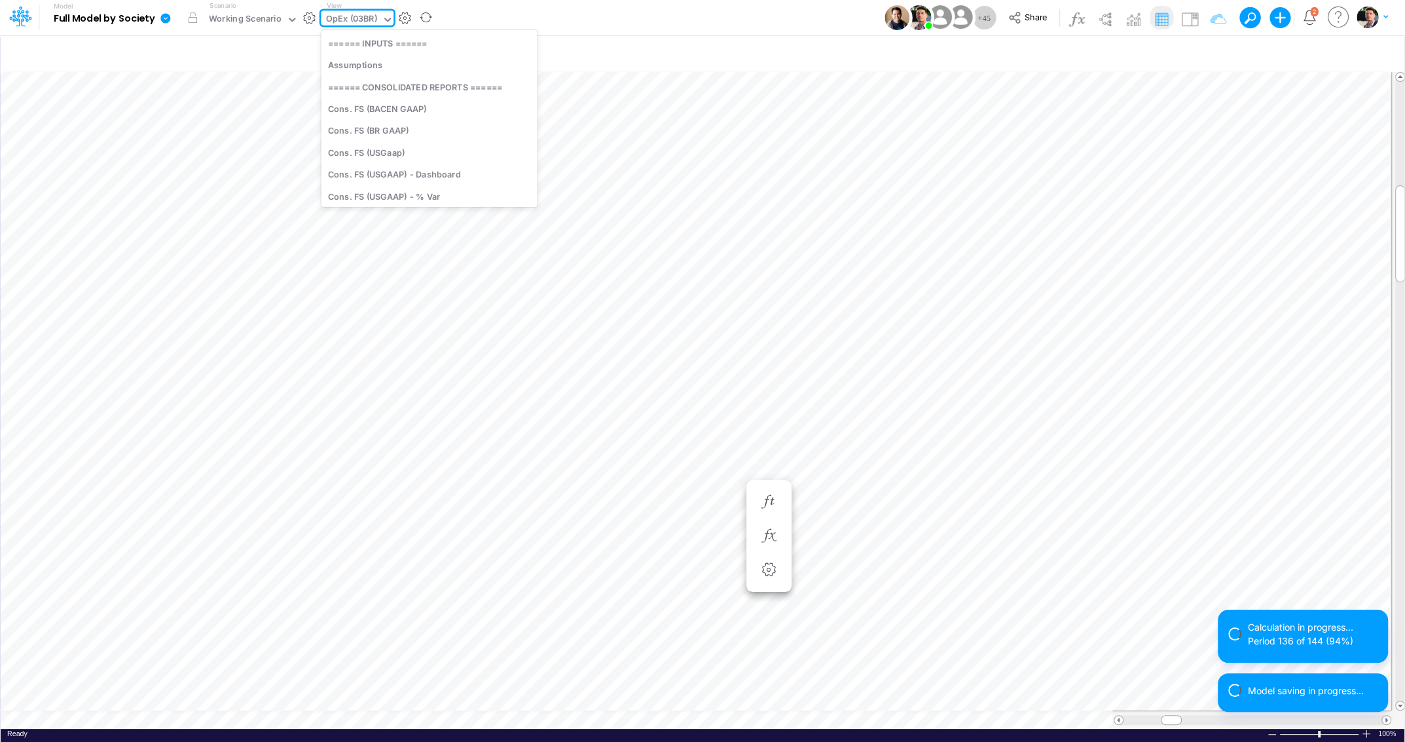
scroll to position [1150, 0]
type input "cn"
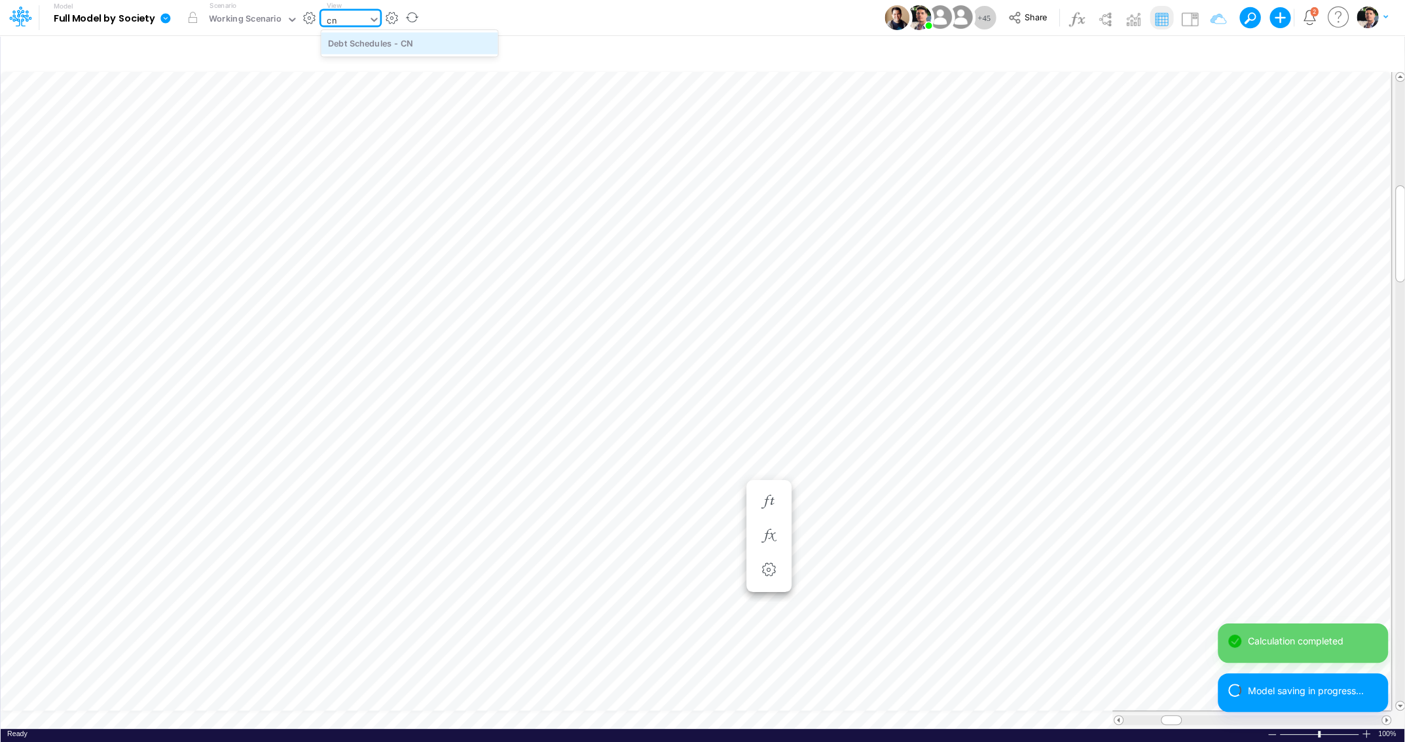
click at [376, 43] on div "Debt Schedules - CN" at bounding box center [409, 43] width 177 height 22
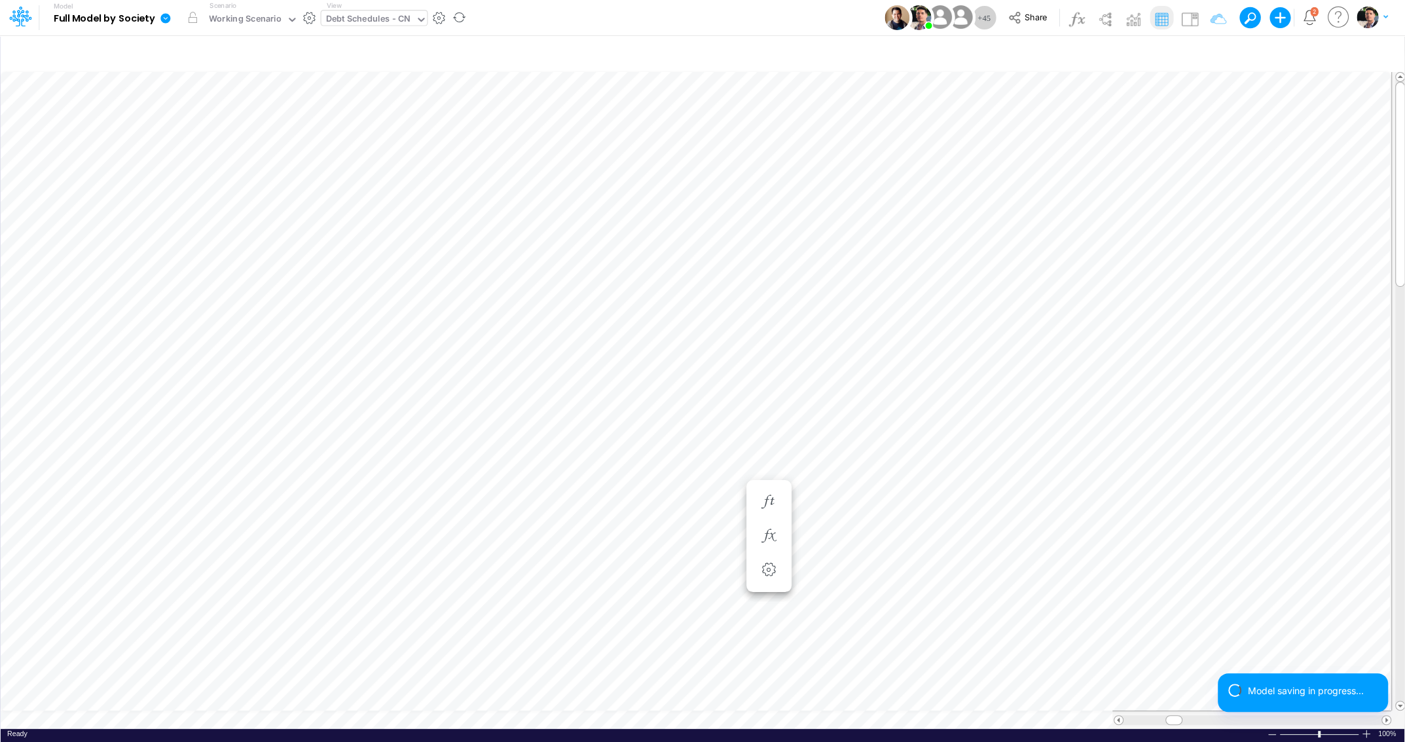
scroll to position [5, 3]
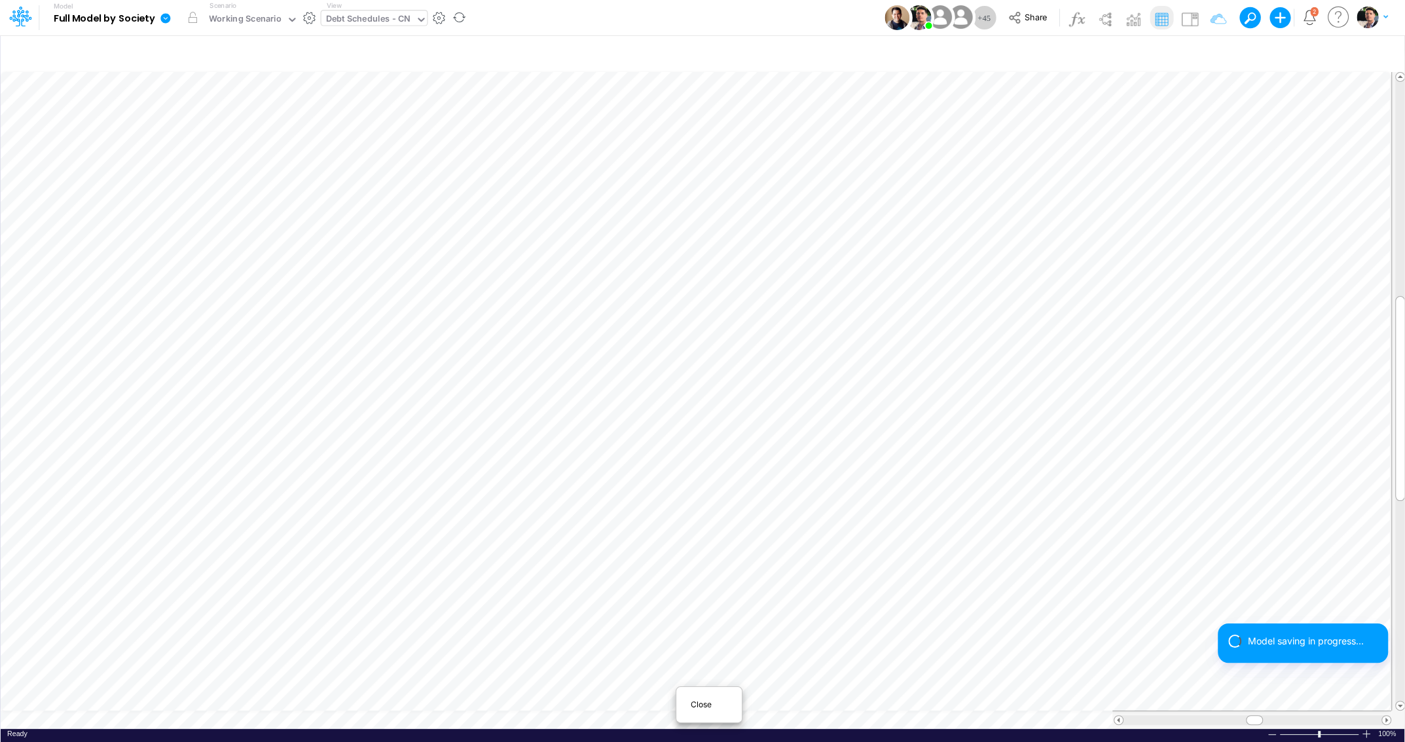
click at [700, 706] on span "Close" at bounding box center [709, 704] width 36 height 12
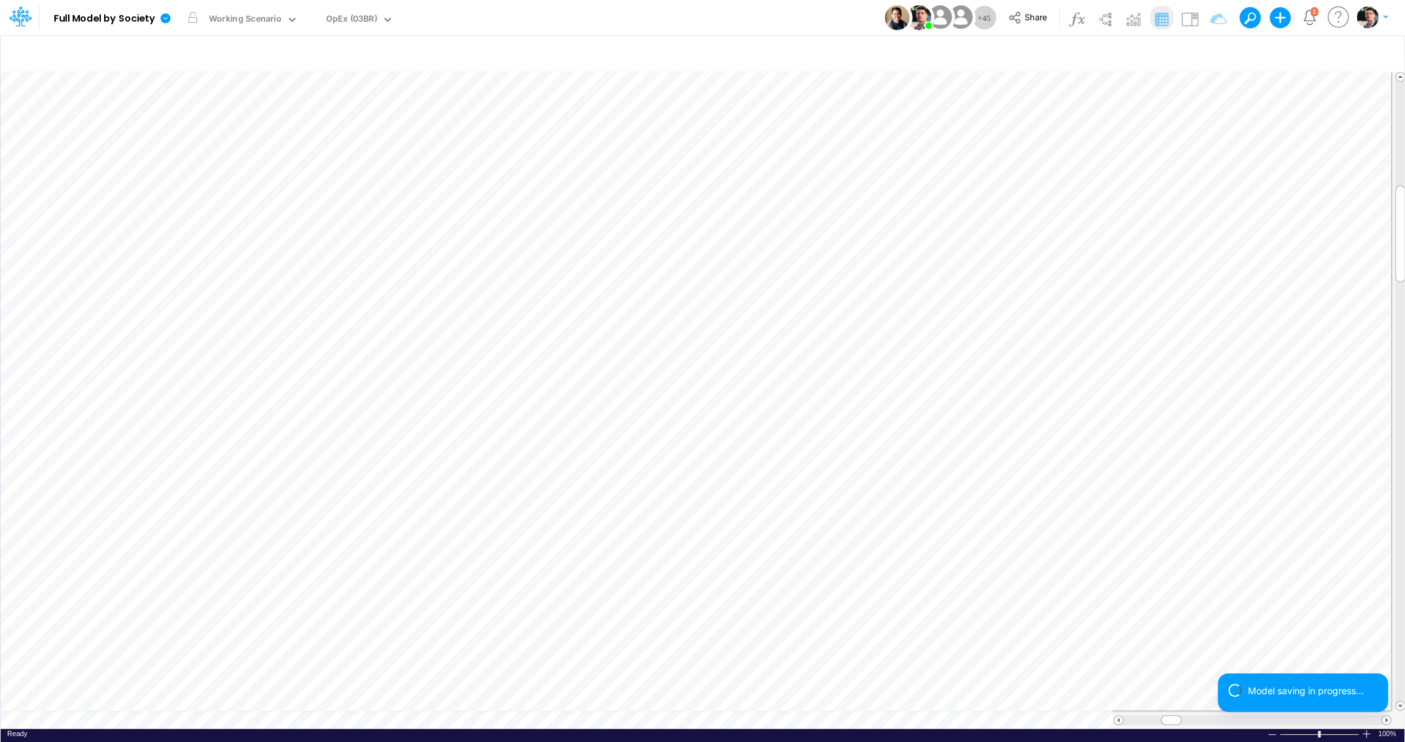
click at [361, 22] on div "OpEx (03BR)" at bounding box center [351, 19] width 51 height 15
type input "loan"
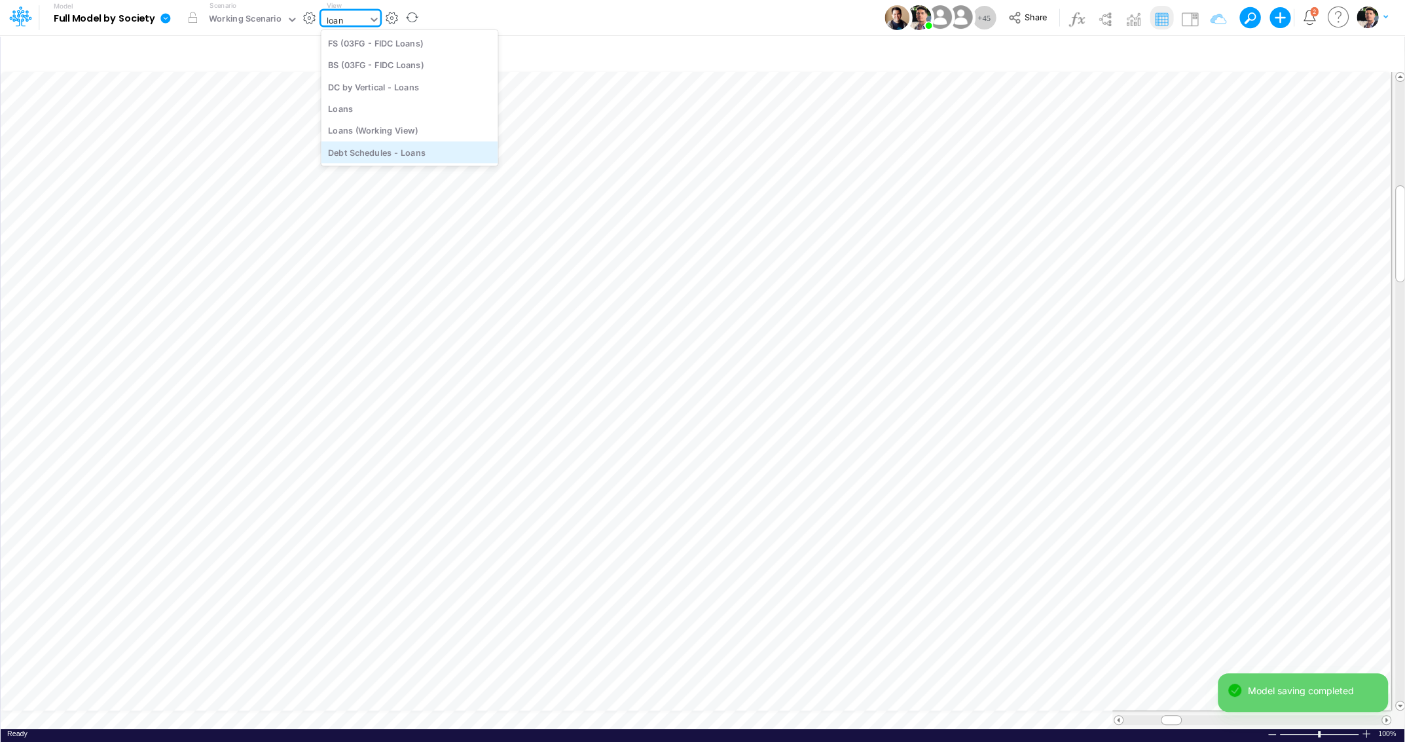
click at [378, 153] on div "Debt Schedules - Loans" at bounding box center [409, 152] width 177 height 22
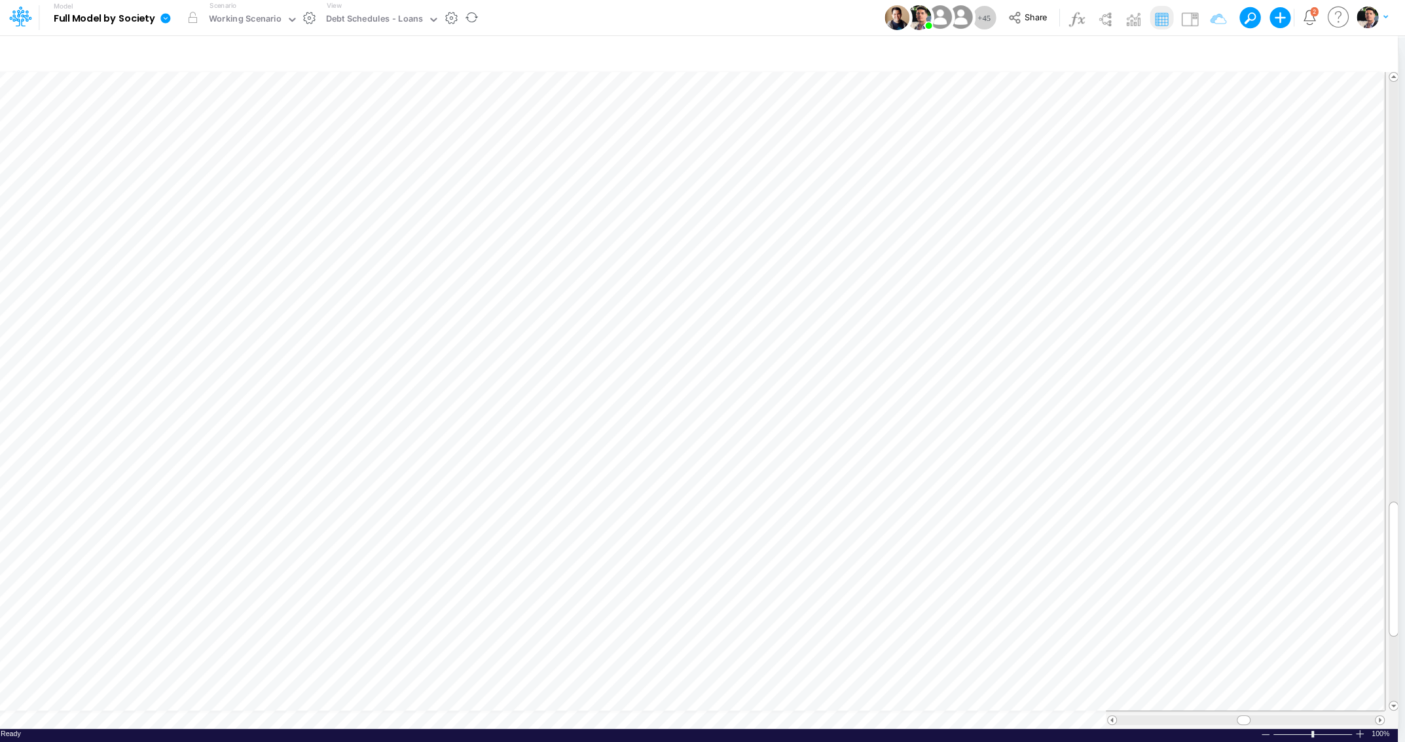
scroll to position [5, 3]
click at [706, 697] on span "Close" at bounding box center [716, 699] width 36 height 12
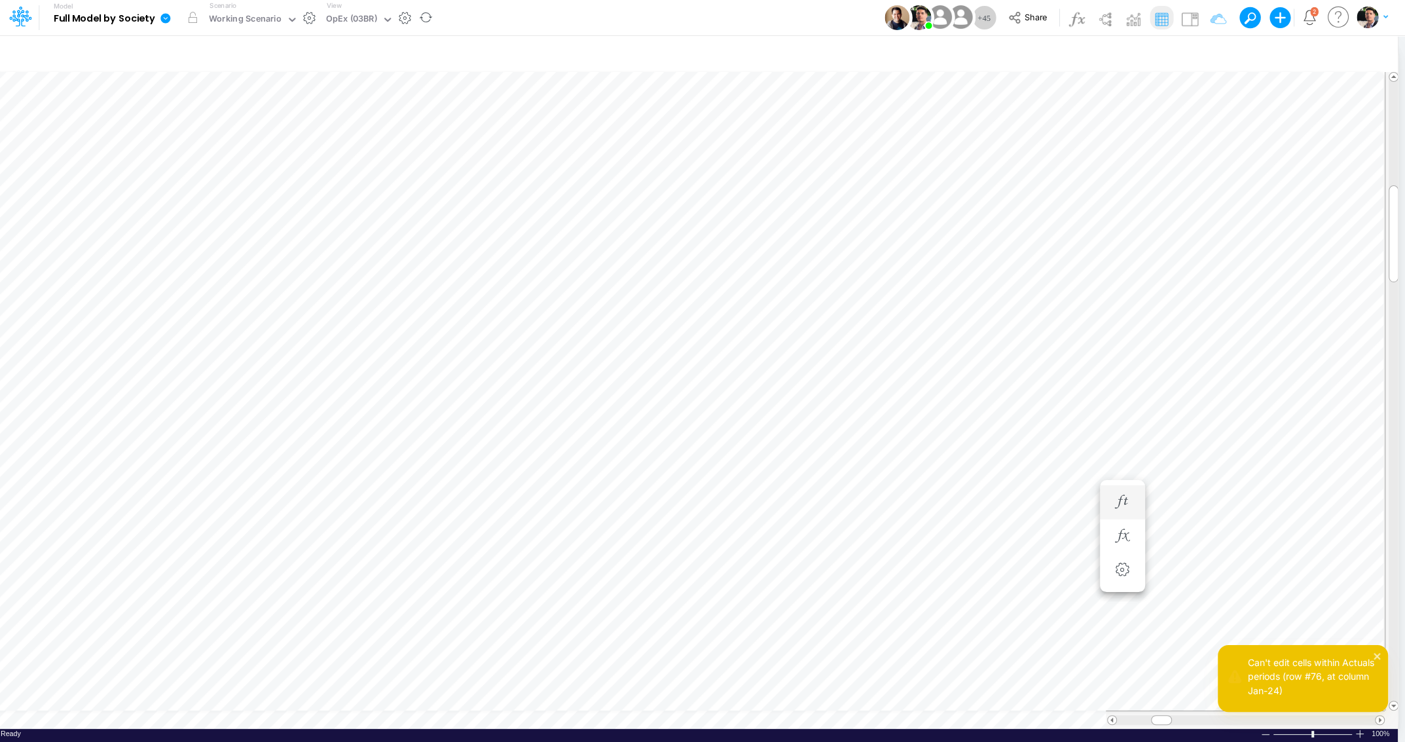
scroll to position [5, 18]
click at [1044, 530] on icon "button" at bounding box center [1051, 536] width 20 height 14
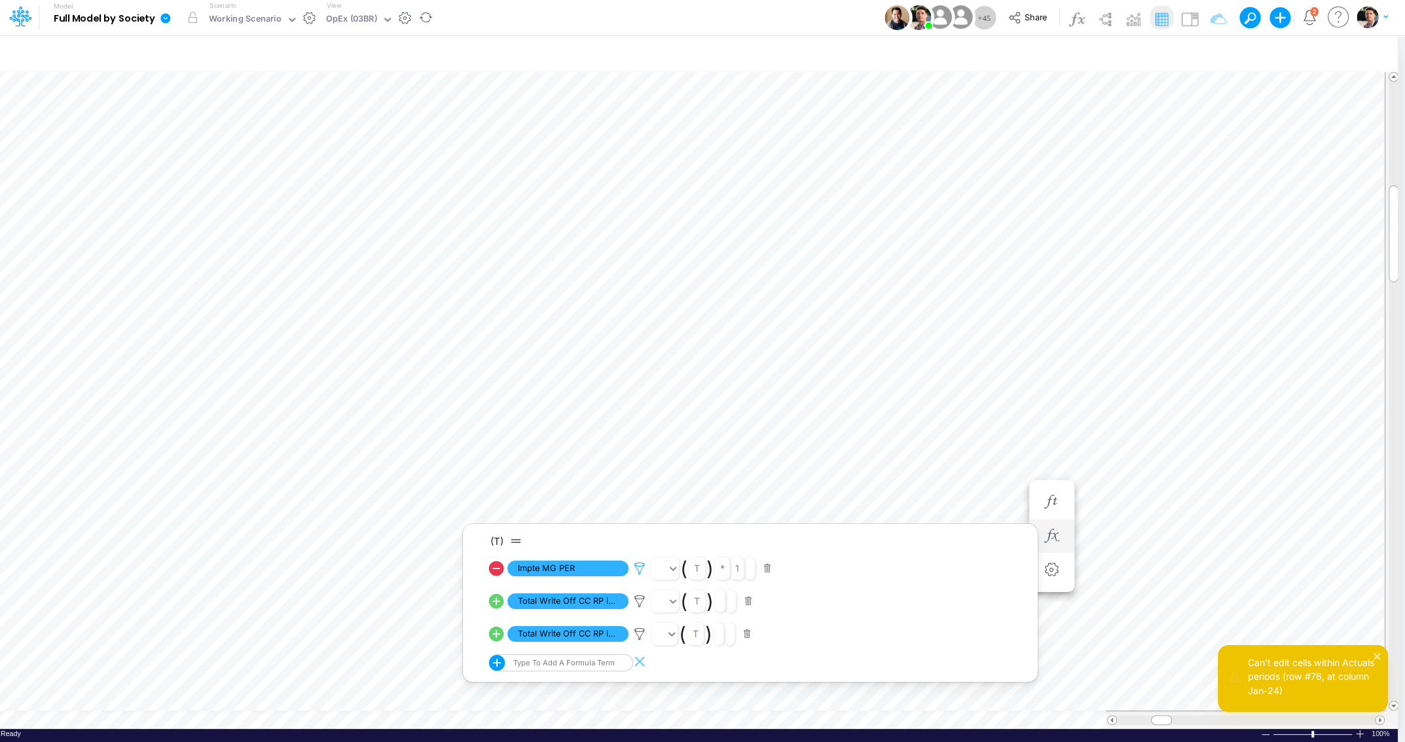
click at [637, 564] on icon at bounding box center [640, 569] width 20 height 14
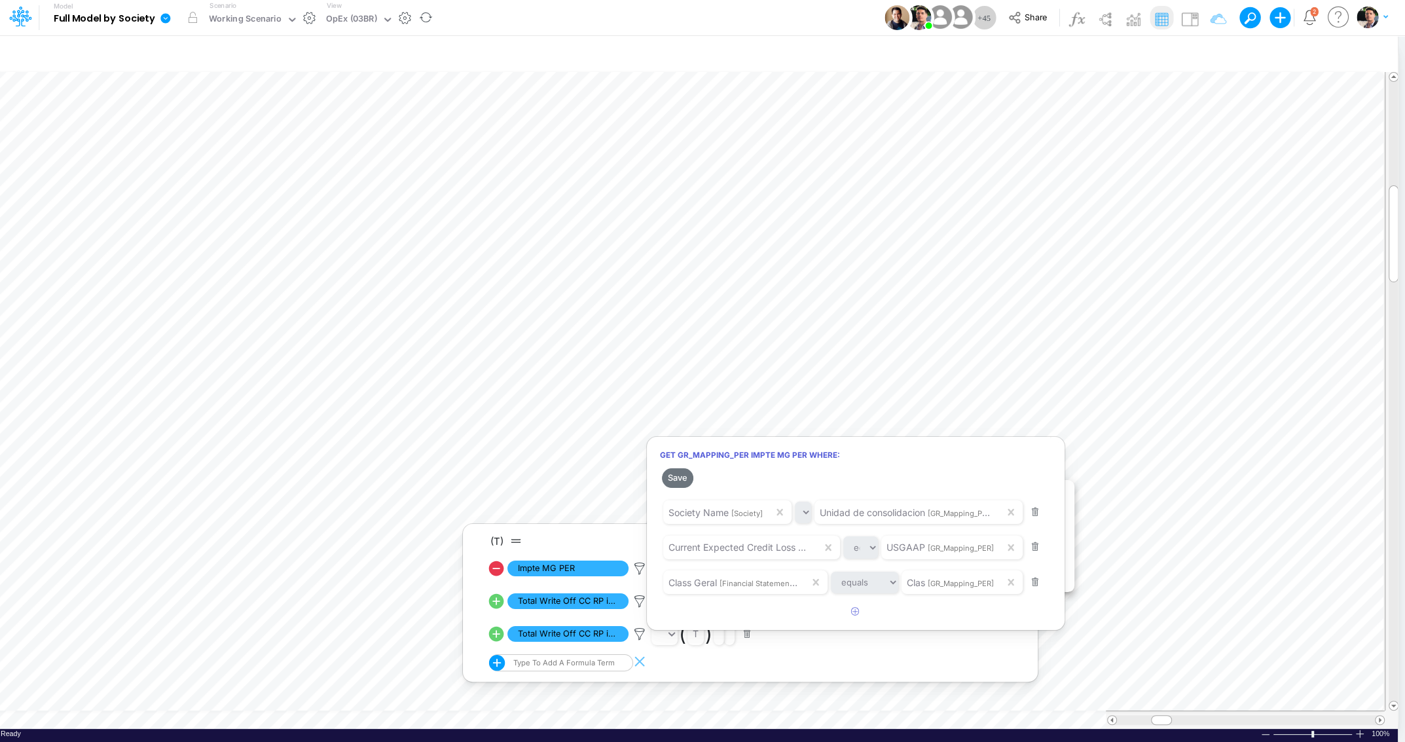
click at [1172, 433] on div at bounding box center [702, 374] width 1405 height 735
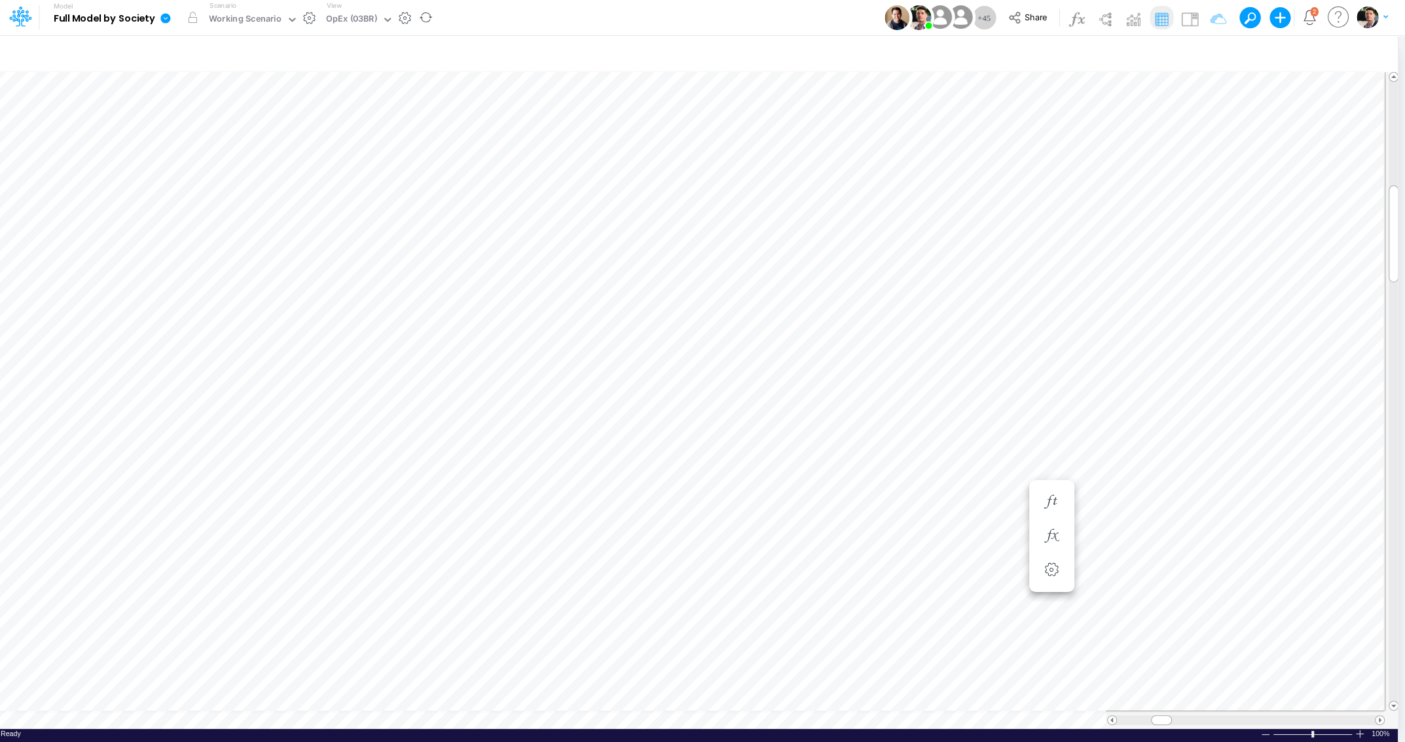
scroll to position [5, 19]
click at [1208, 54] on icon "button" at bounding box center [1204, 55] width 20 height 14
click at [1204, 56] on icon "button" at bounding box center [1204, 55] width 20 height 14
click at [1123, 179] on input "03br" at bounding box center [1131, 180] width 88 height 22
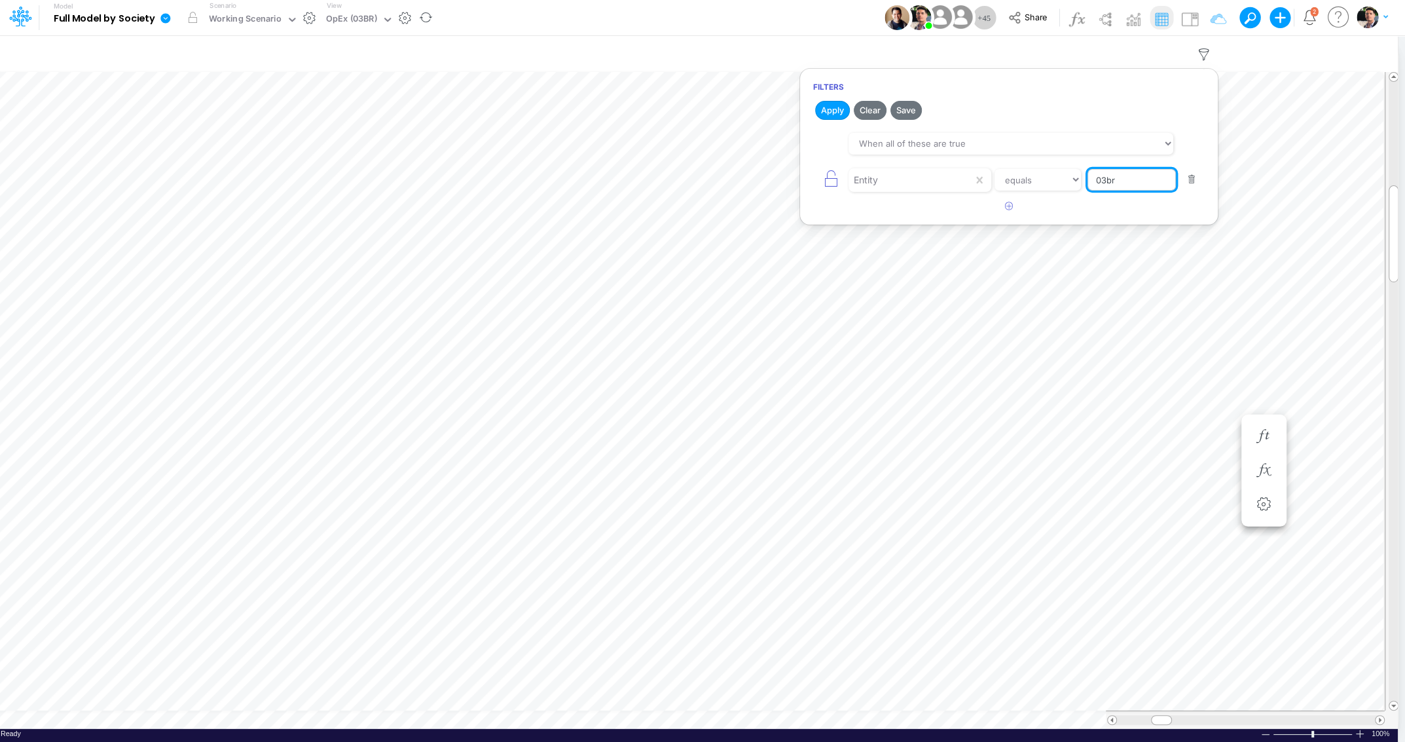
click at [1123, 179] on input "03br" at bounding box center [1131, 180] width 88 height 22
type input "templa"
select select "contains"
click at [831, 113] on button "Apply" at bounding box center [832, 110] width 35 height 19
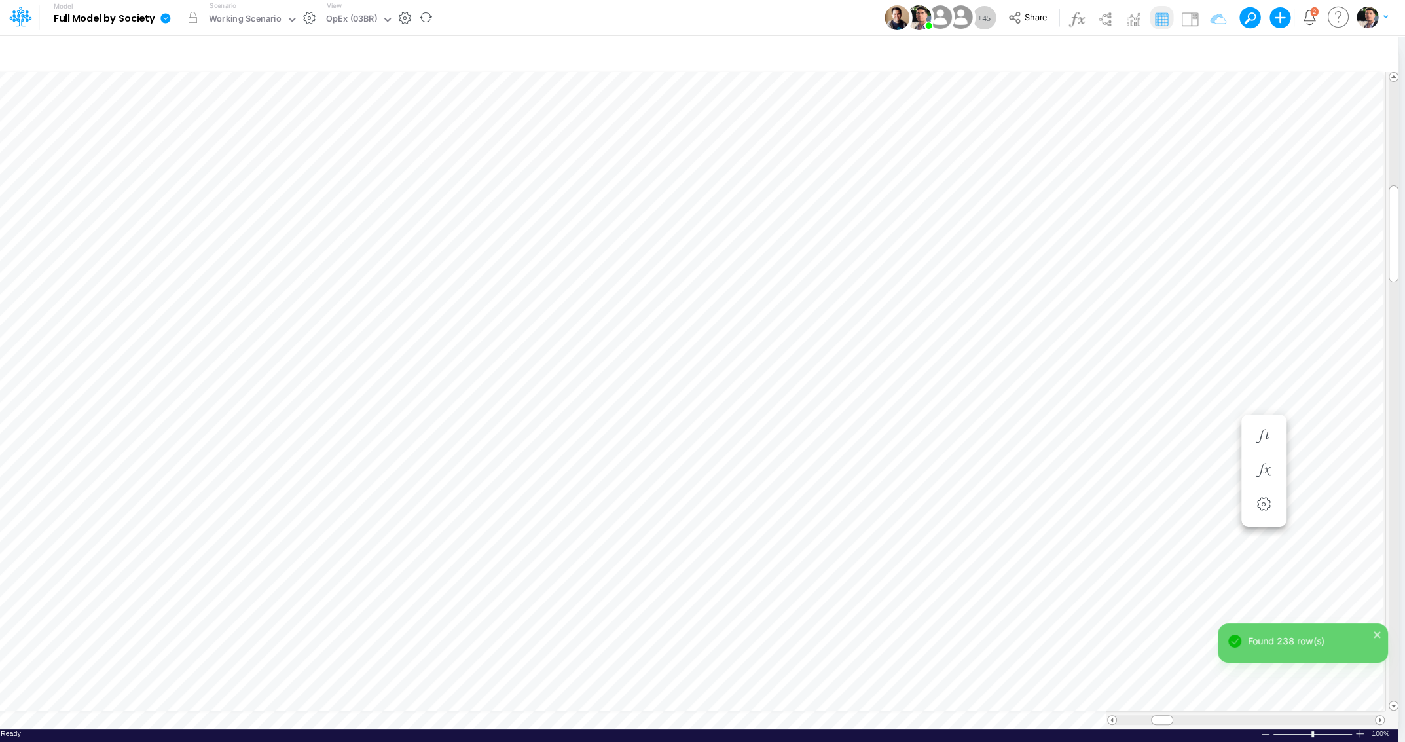
scroll to position [10, 77]
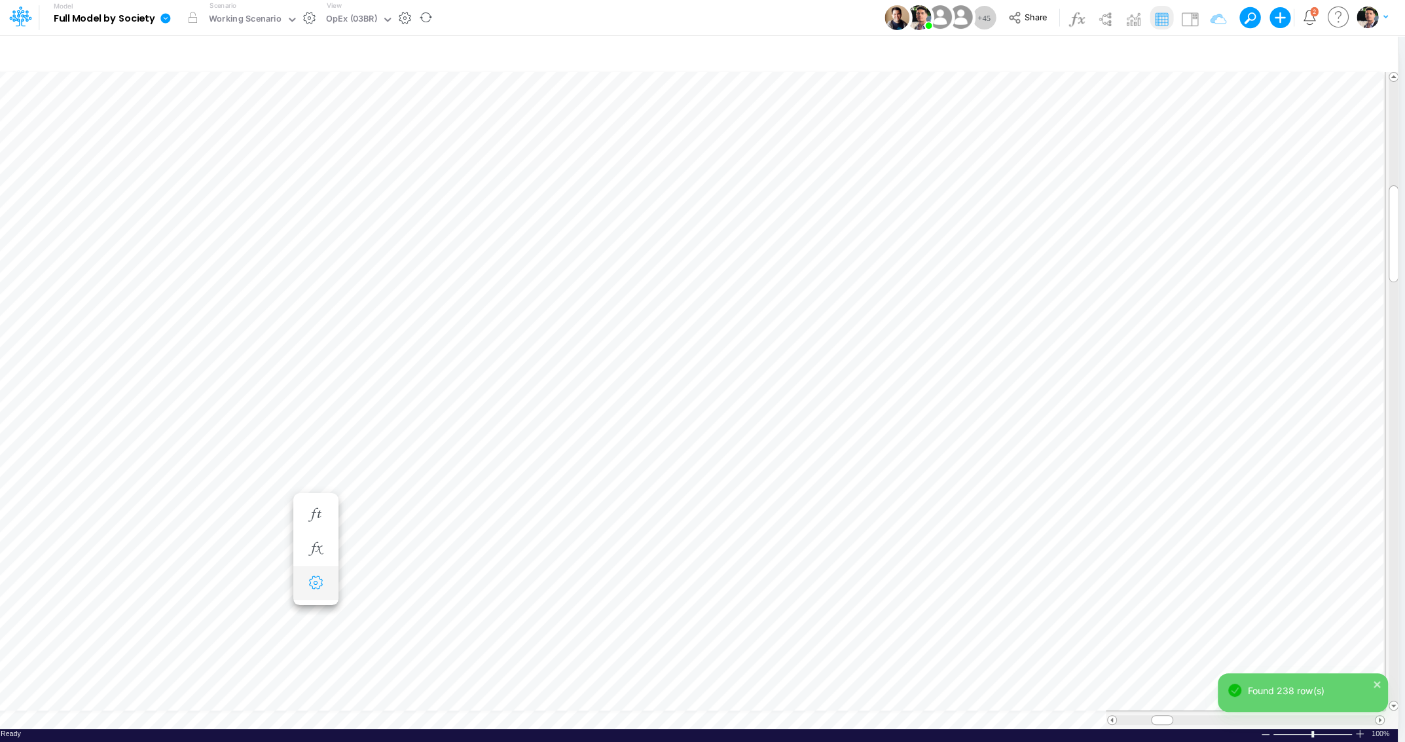
click at [320, 584] on icon "button" at bounding box center [316, 583] width 20 height 14
select select "sum"
select select "field"
select select "Number"
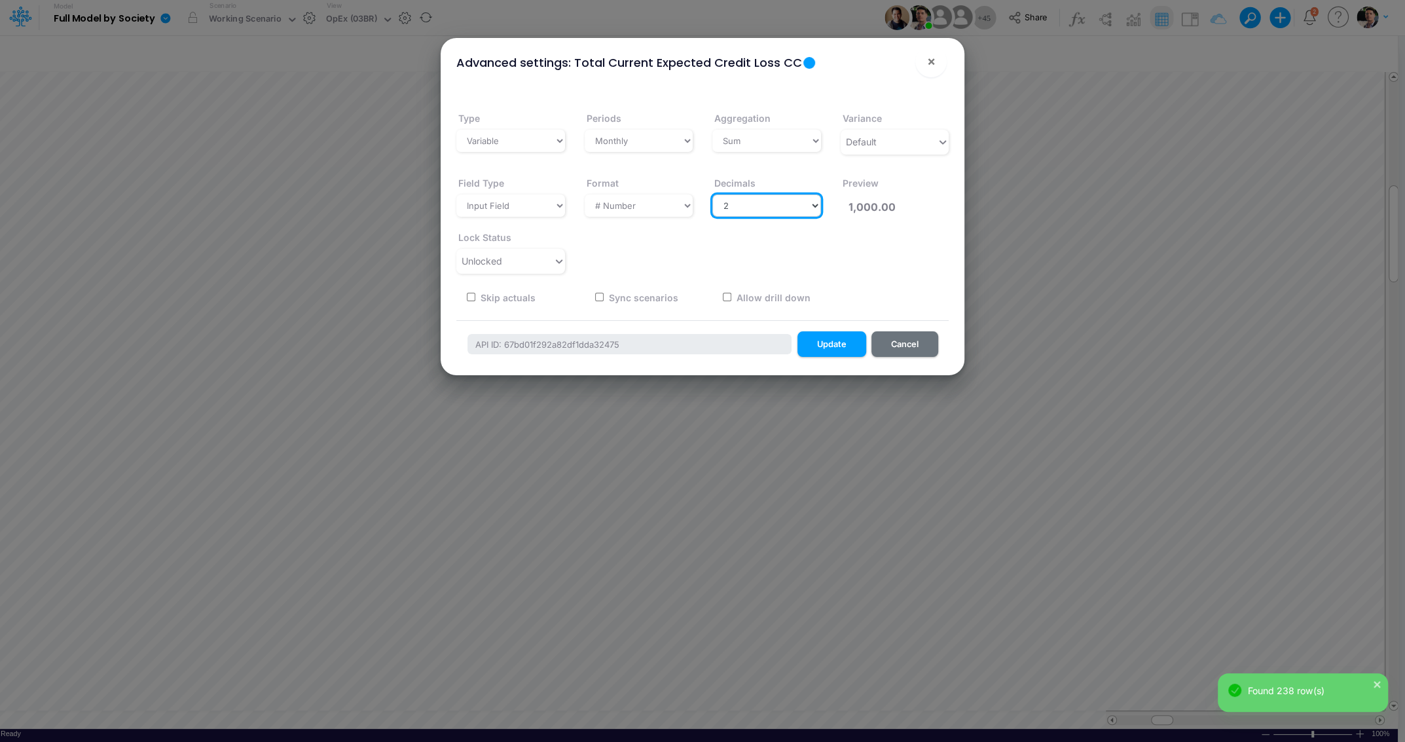
select select "0"
click option "0" at bounding box center [0, 0] width 0 height 0
type input "1,000"
click at [816, 342] on button "Update" at bounding box center [831, 344] width 69 height 26
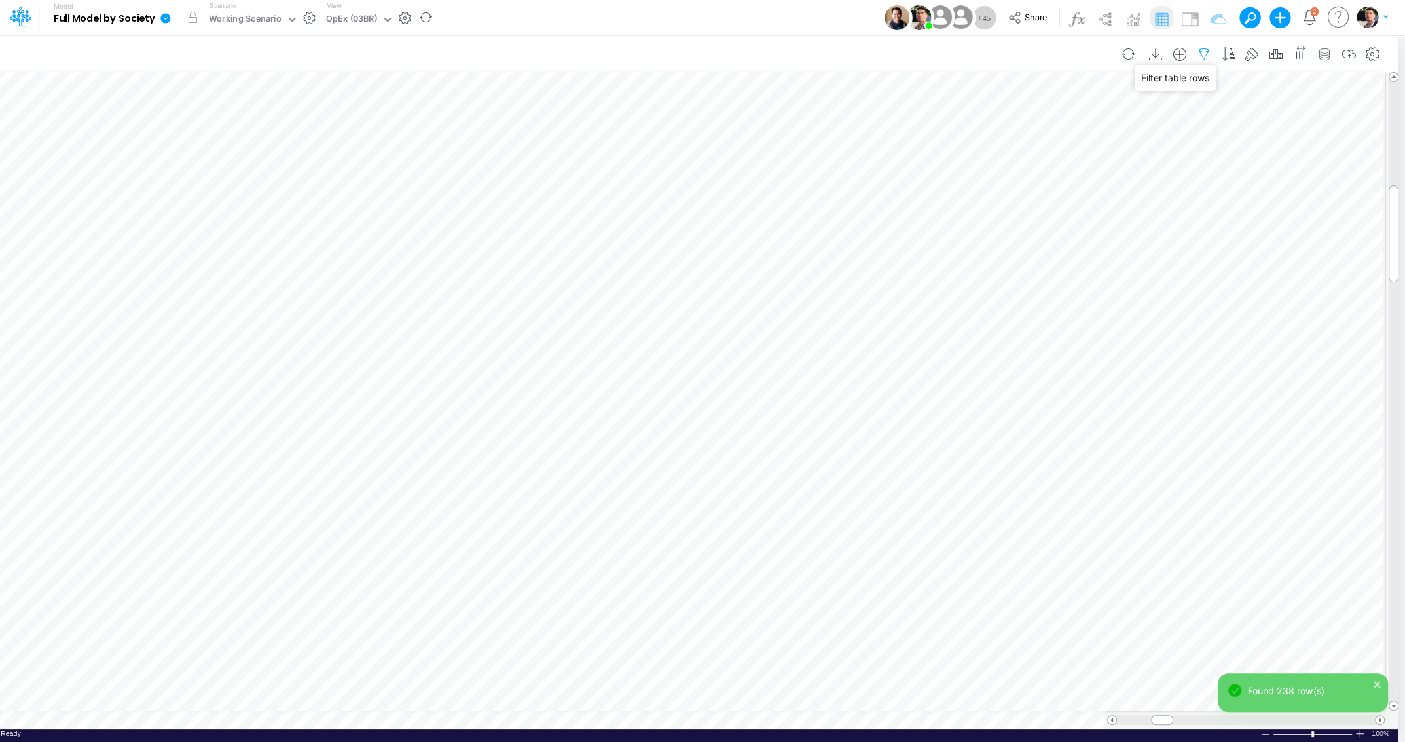
click at [1209, 52] on icon "button" at bounding box center [1204, 55] width 20 height 14
select select "contains"
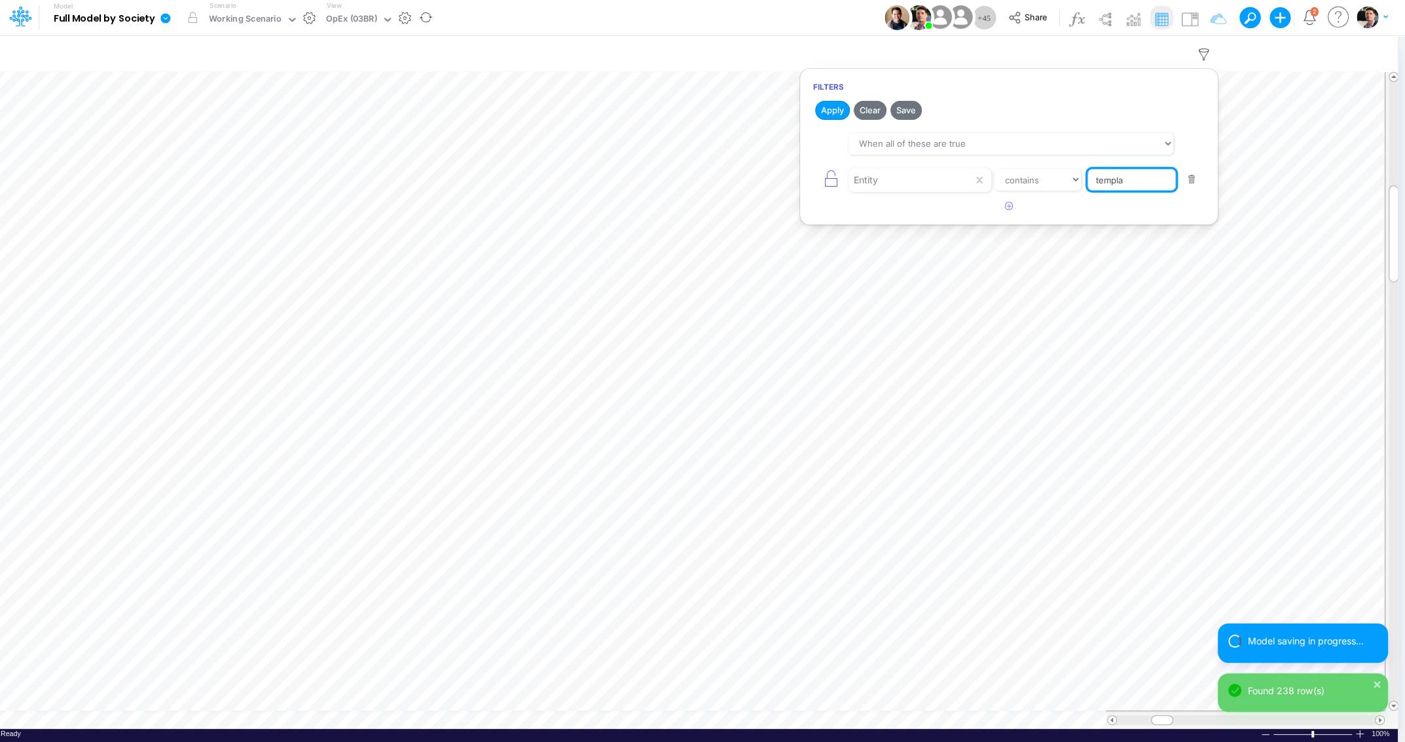
click at [1135, 177] on input "templa" at bounding box center [1131, 180] width 88 height 22
type input "03br"
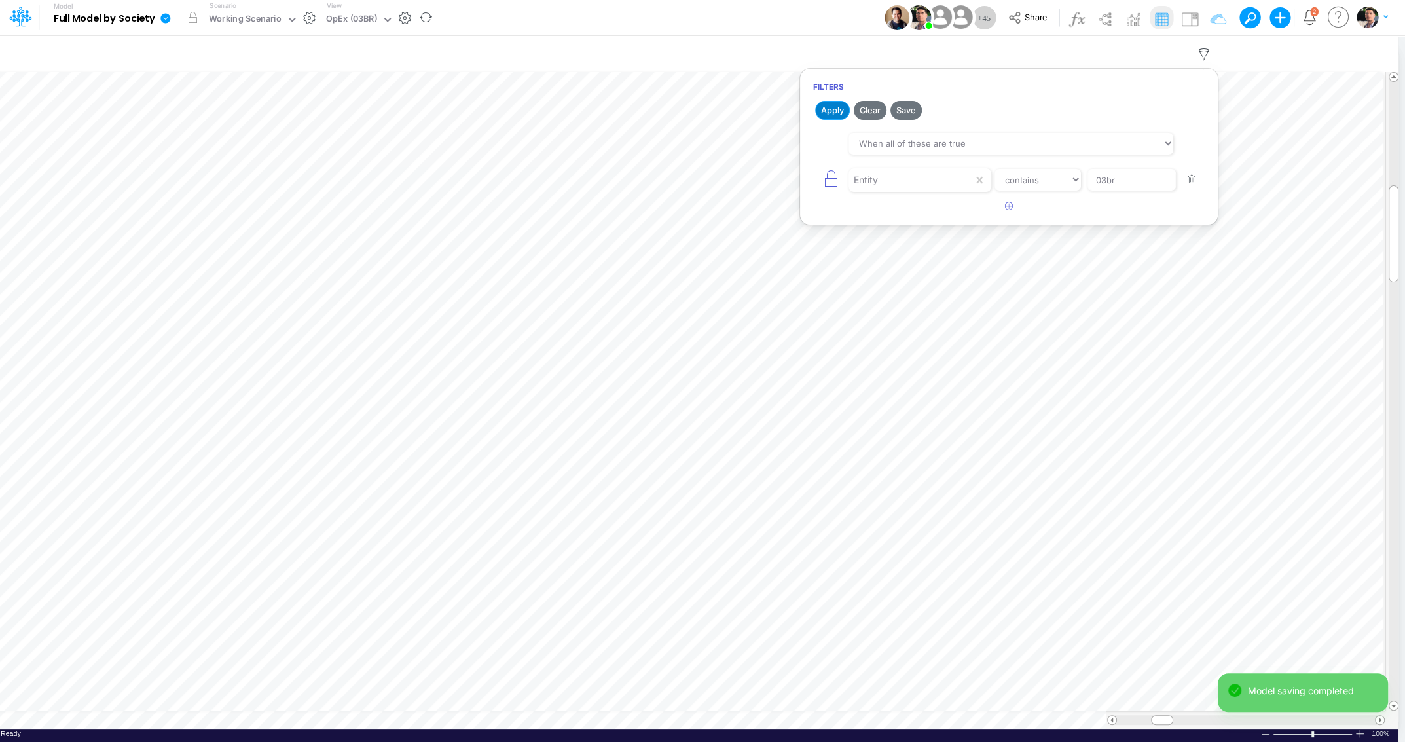
click at [831, 113] on button "Apply" at bounding box center [832, 110] width 35 height 19
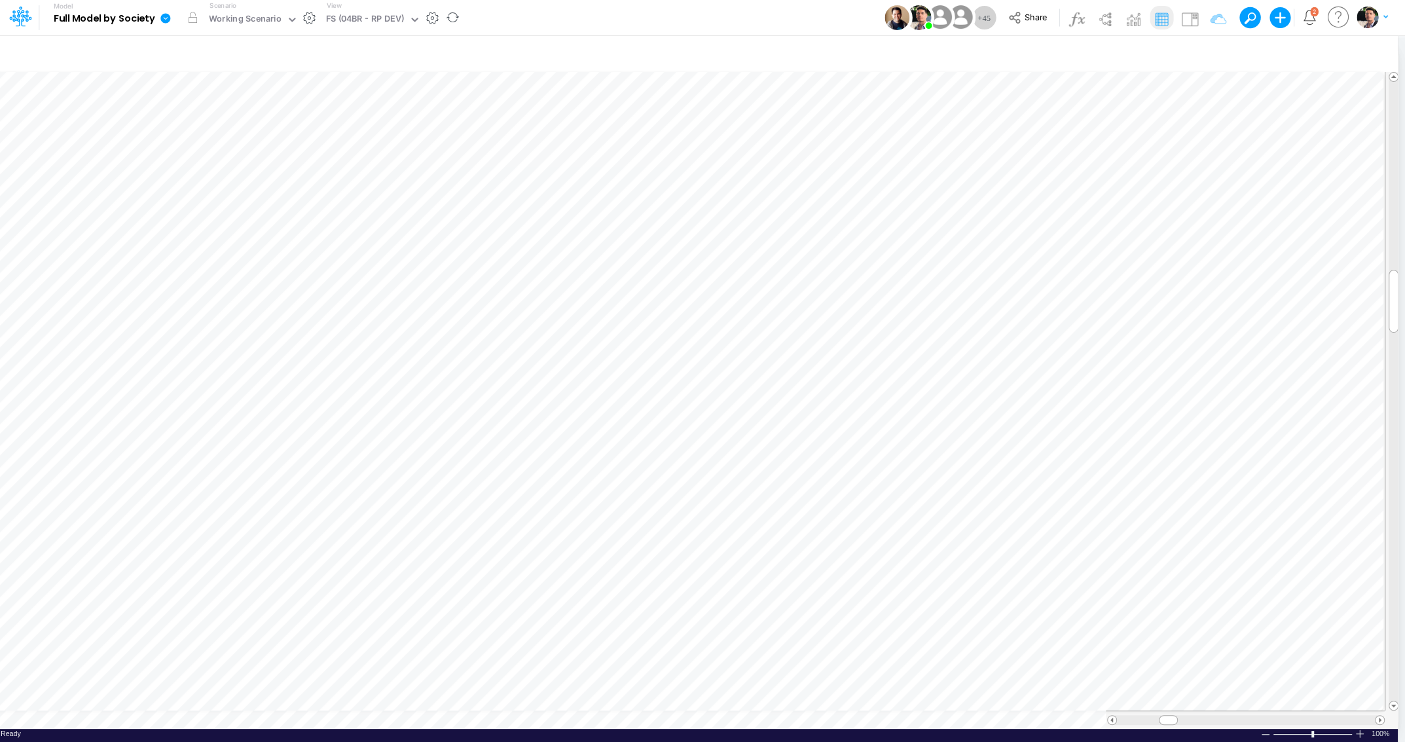
scroll to position [5, 3]
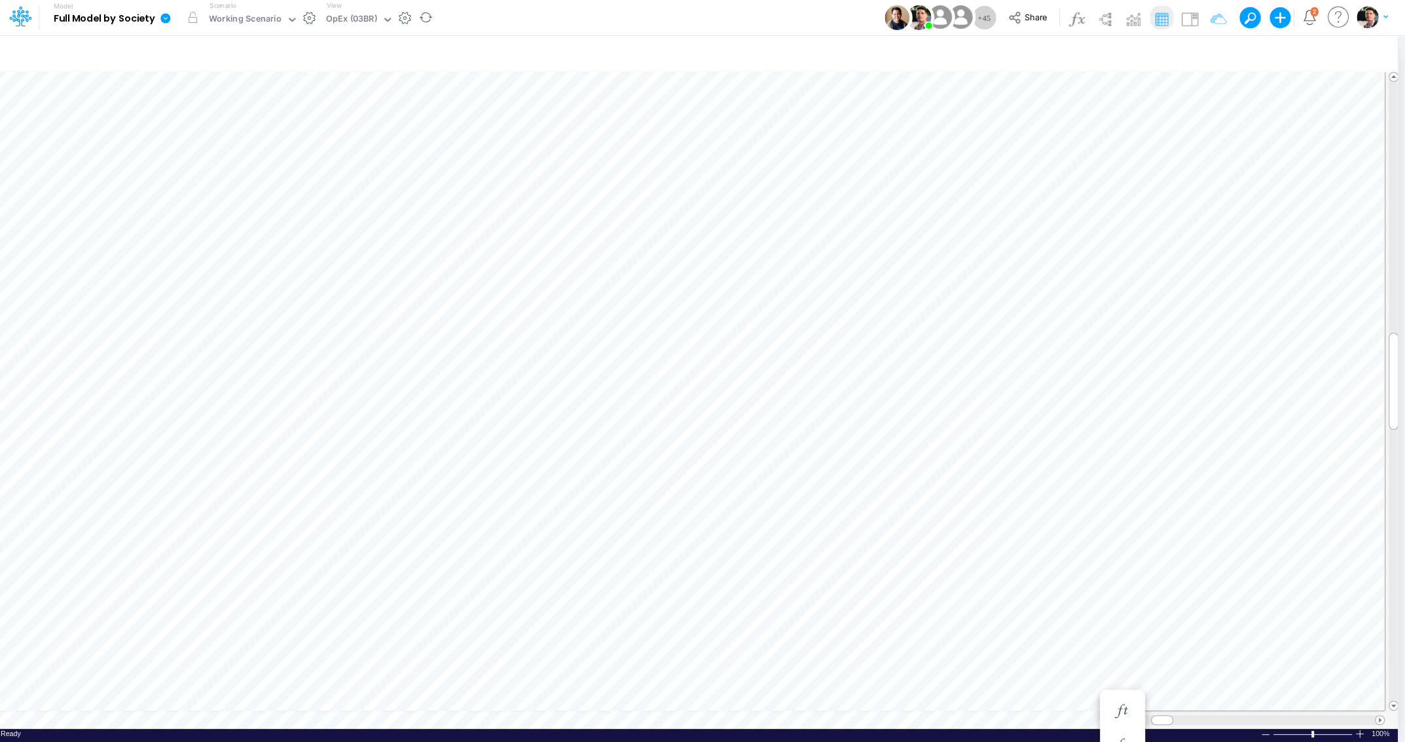
scroll to position [5, 3]
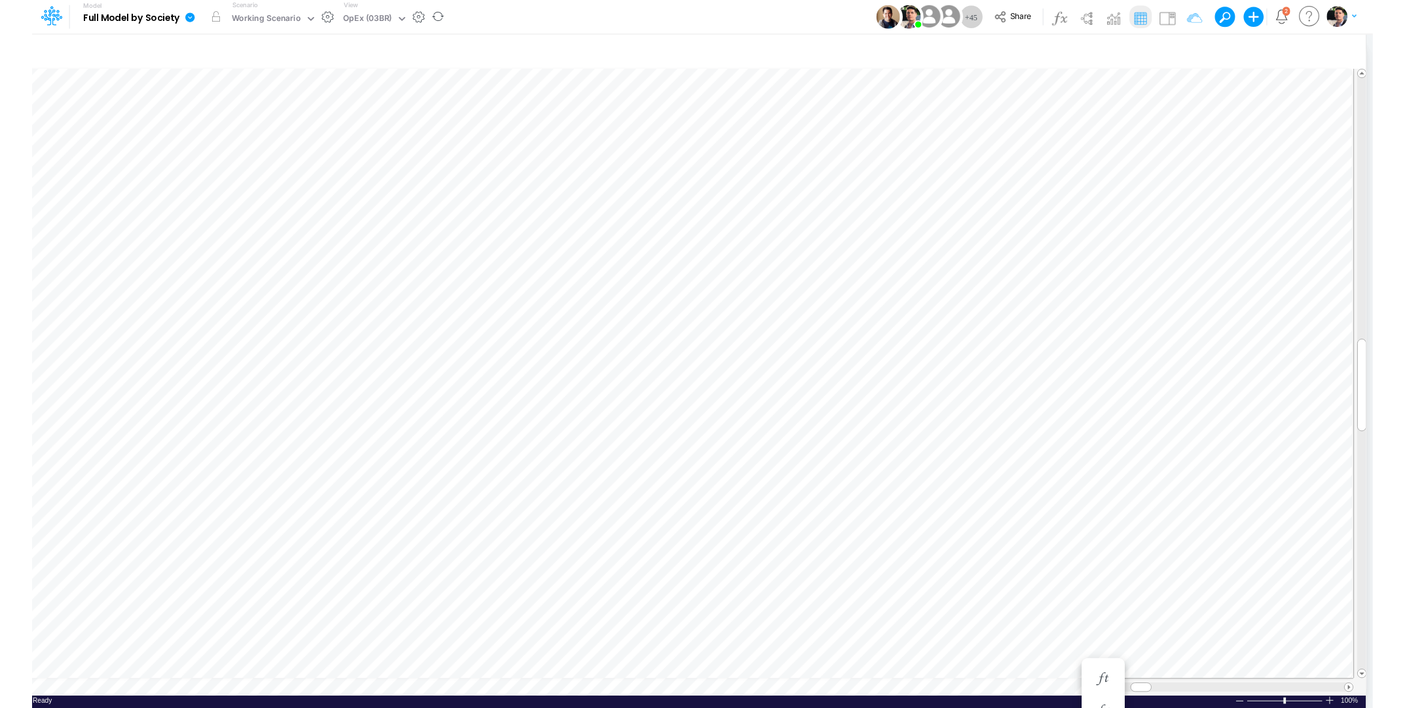
scroll to position [5, 10]
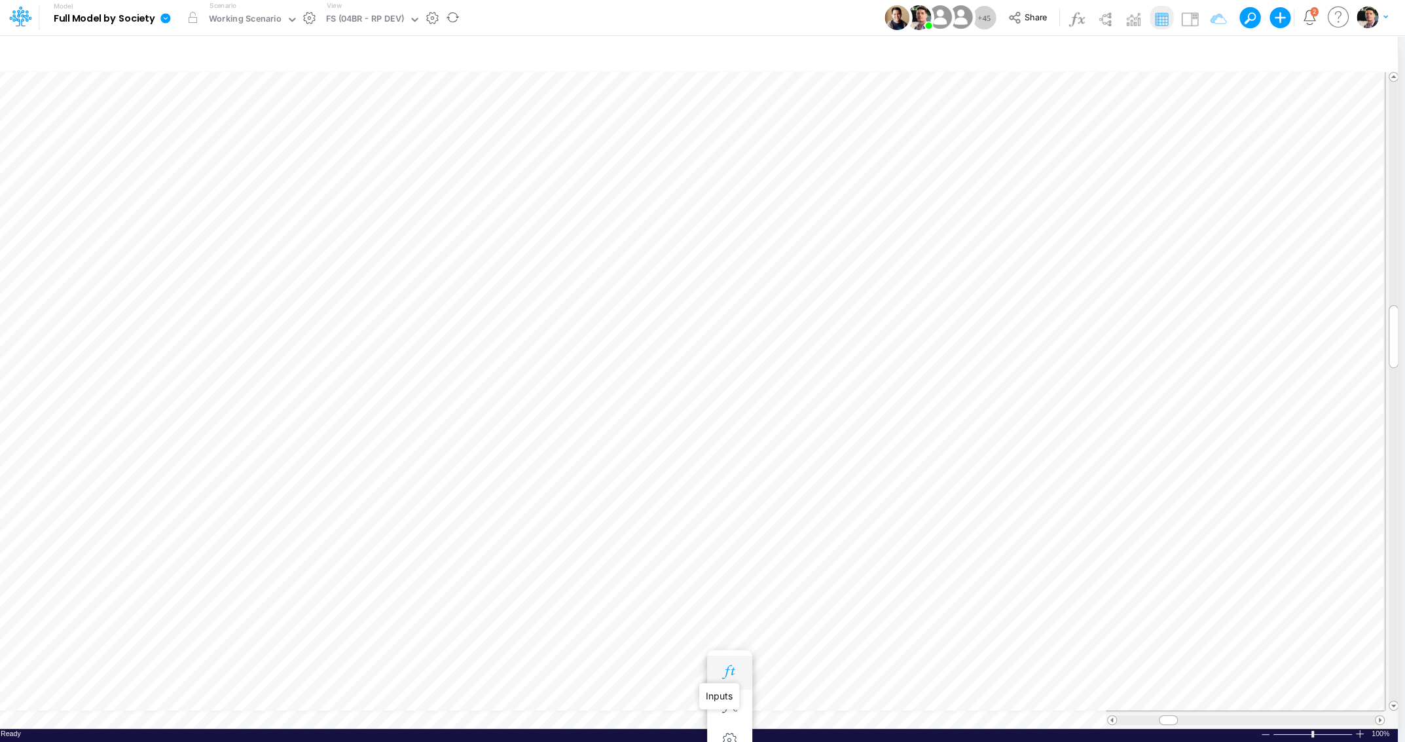
click at [727, 671] on icon "button" at bounding box center [729, 672] width 20 height 14
click at [727, 579] on icon "button" at bounding box center [729, 580] width 20 height 14
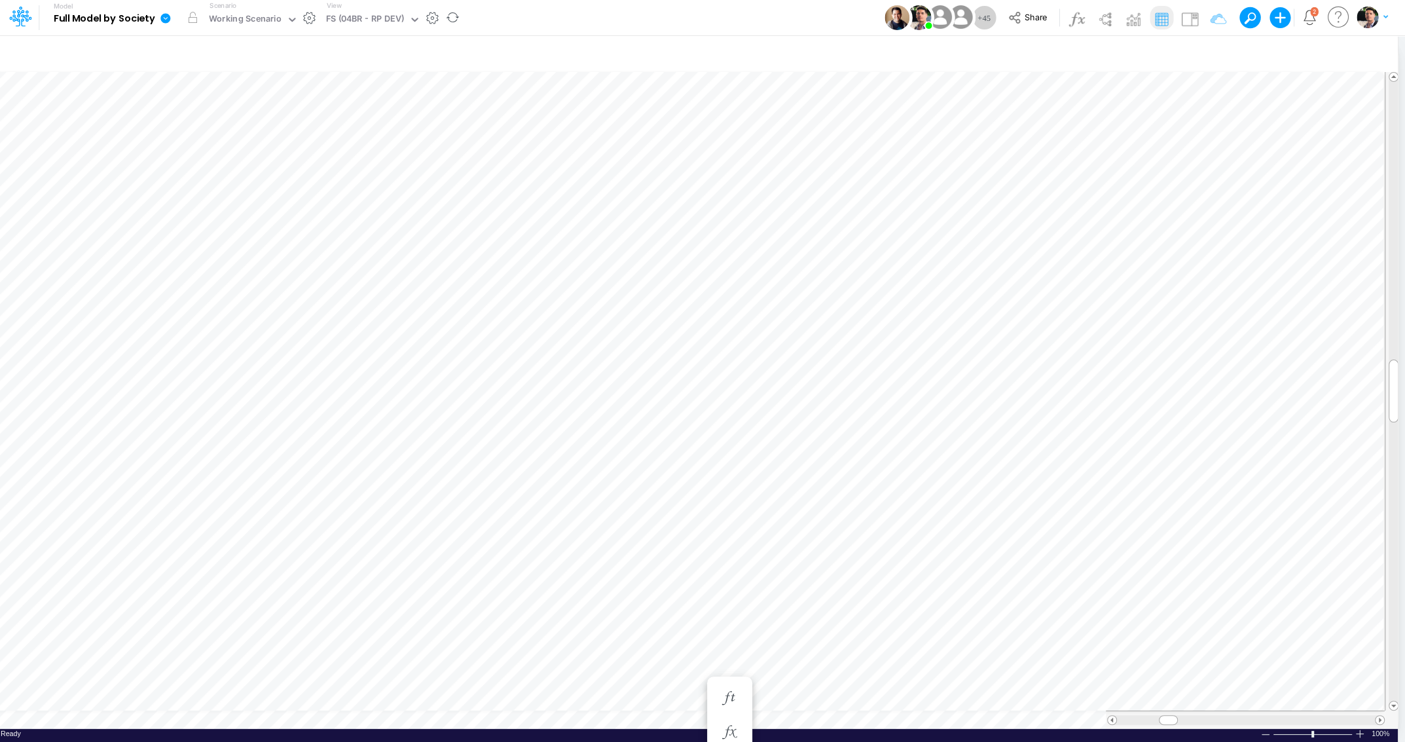
scroll to position [5, 41]
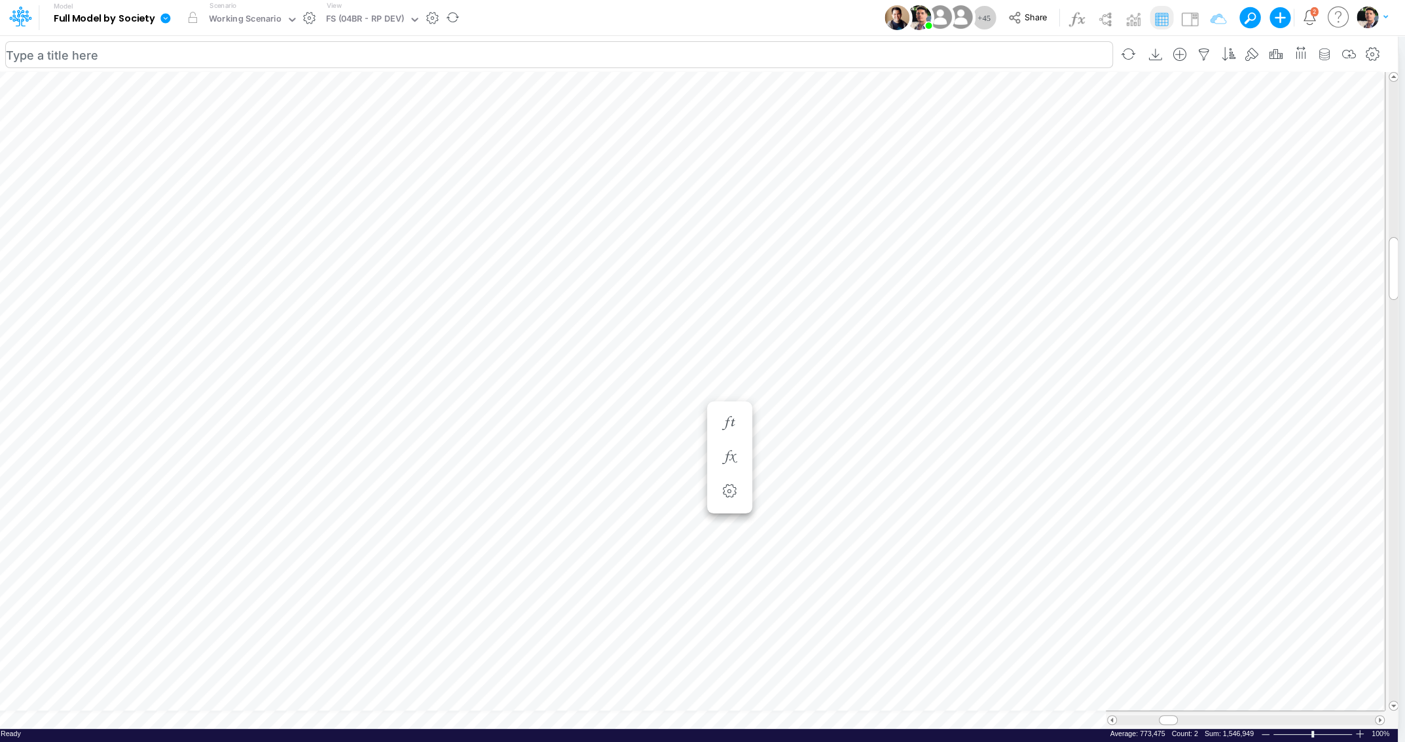
scroll to position [5, 19]
click at [728, 360] on icon "button" at bounding box center [729, 358] width 20 height 14
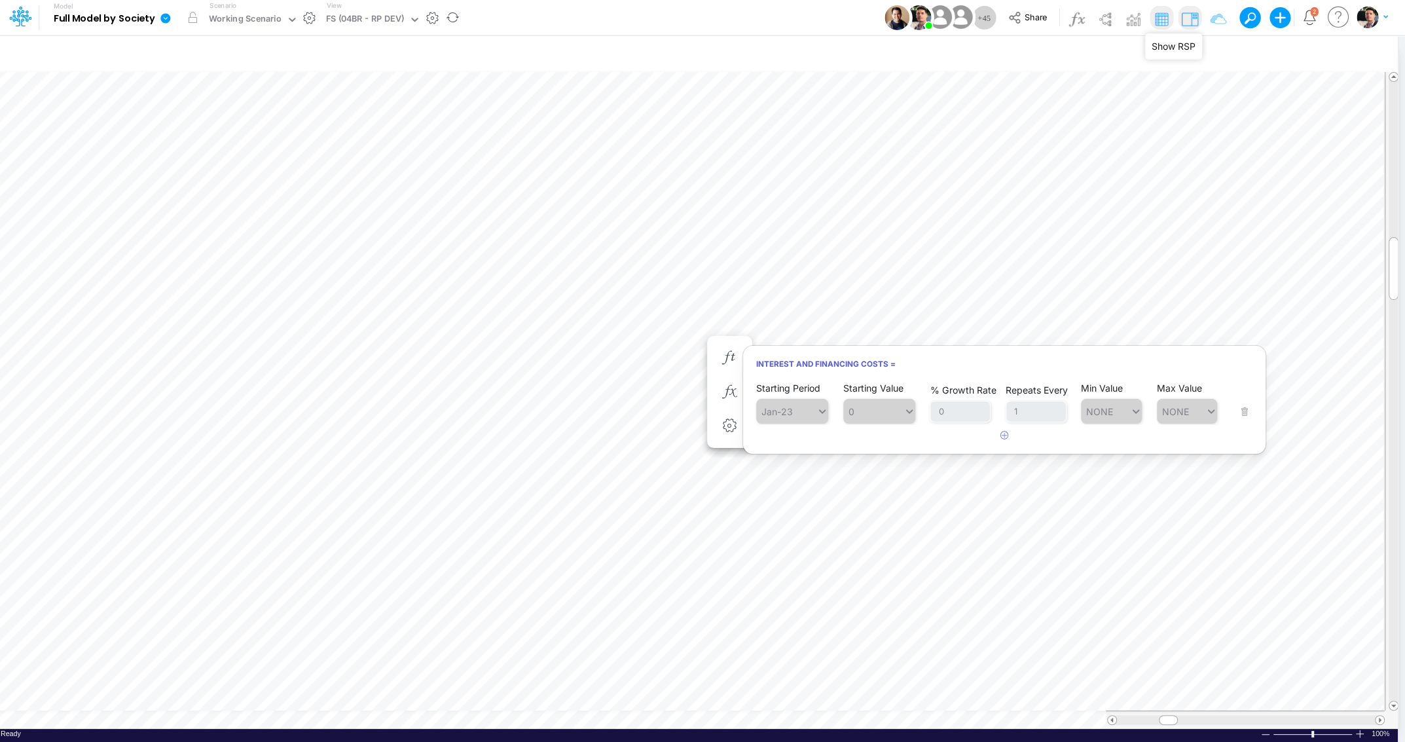
click at [1184, 20] on img at bounding box center [1189, 19] width 21 height 21
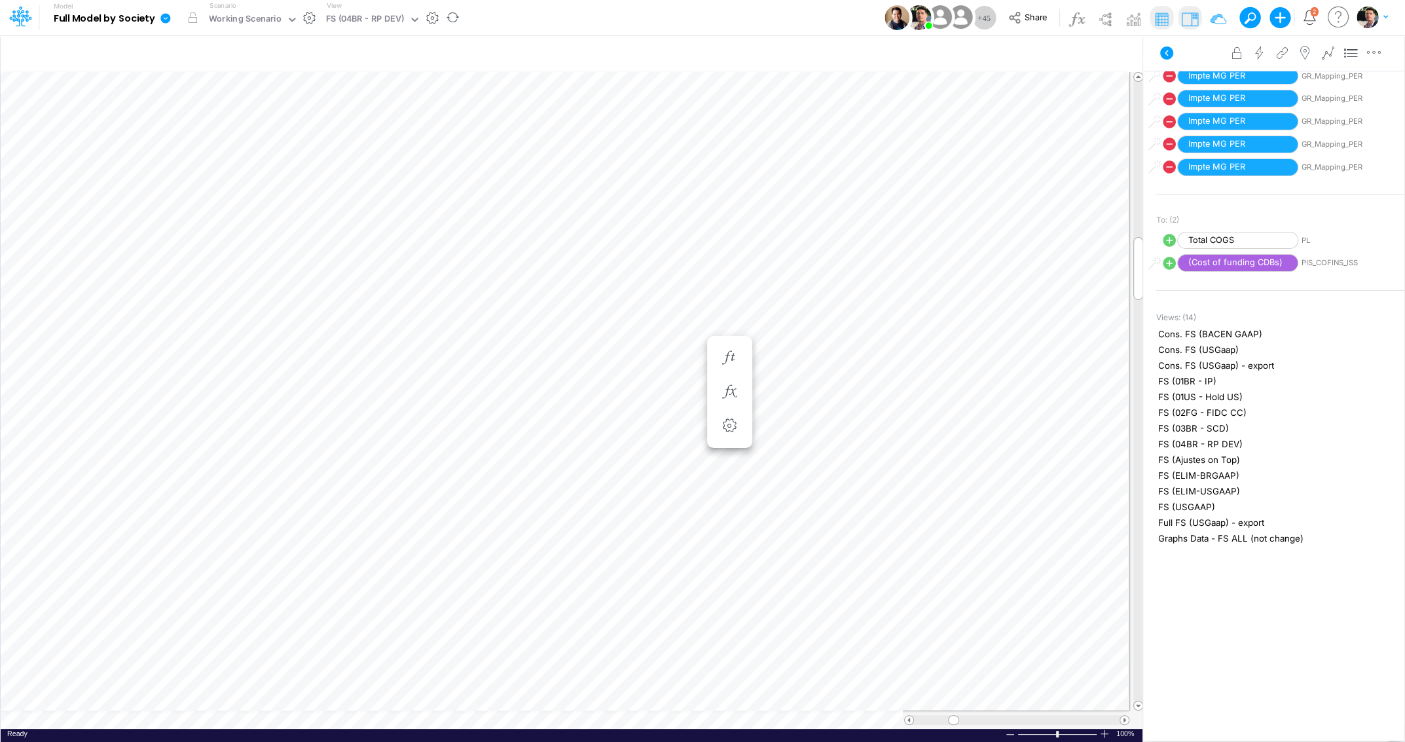
scroll to position [555, 0]
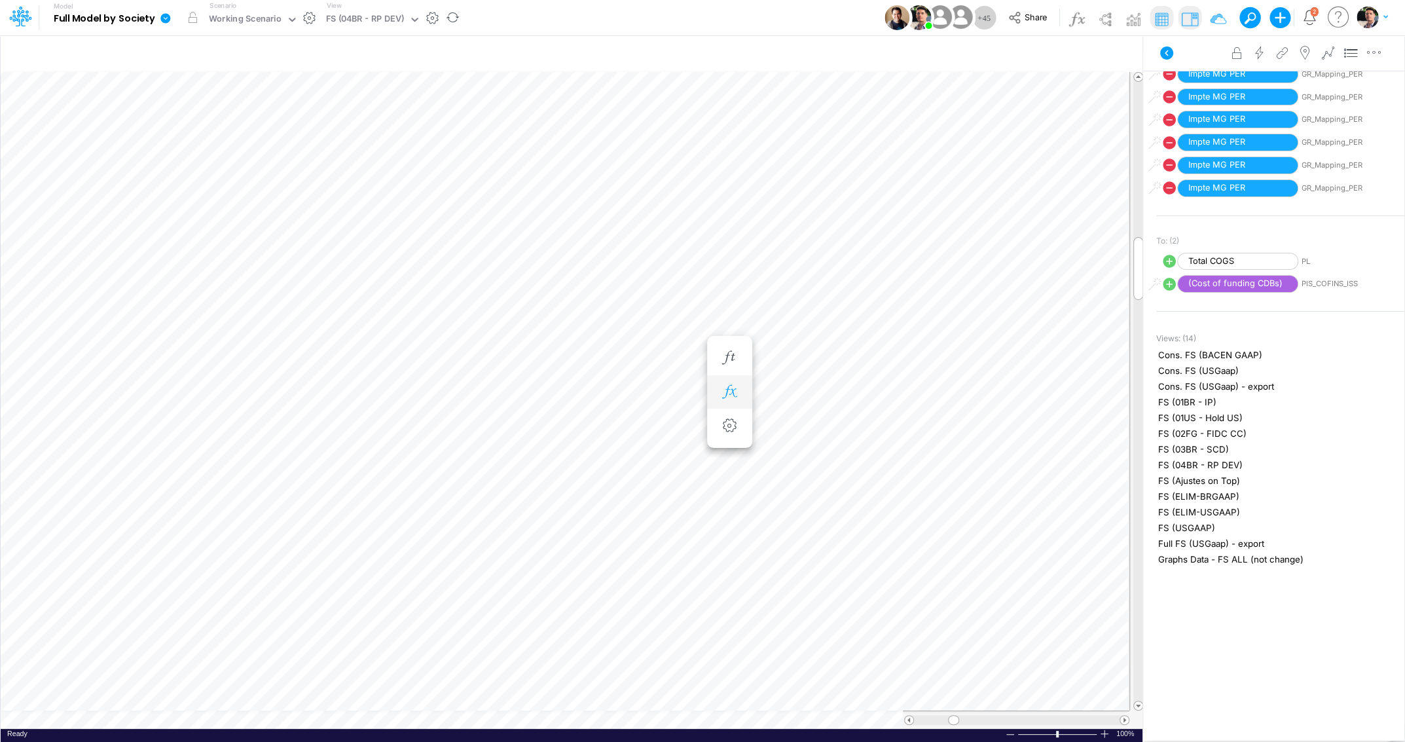
click at [727, 380] on button "button" at bounding box center [729, 392] width 24 height 26
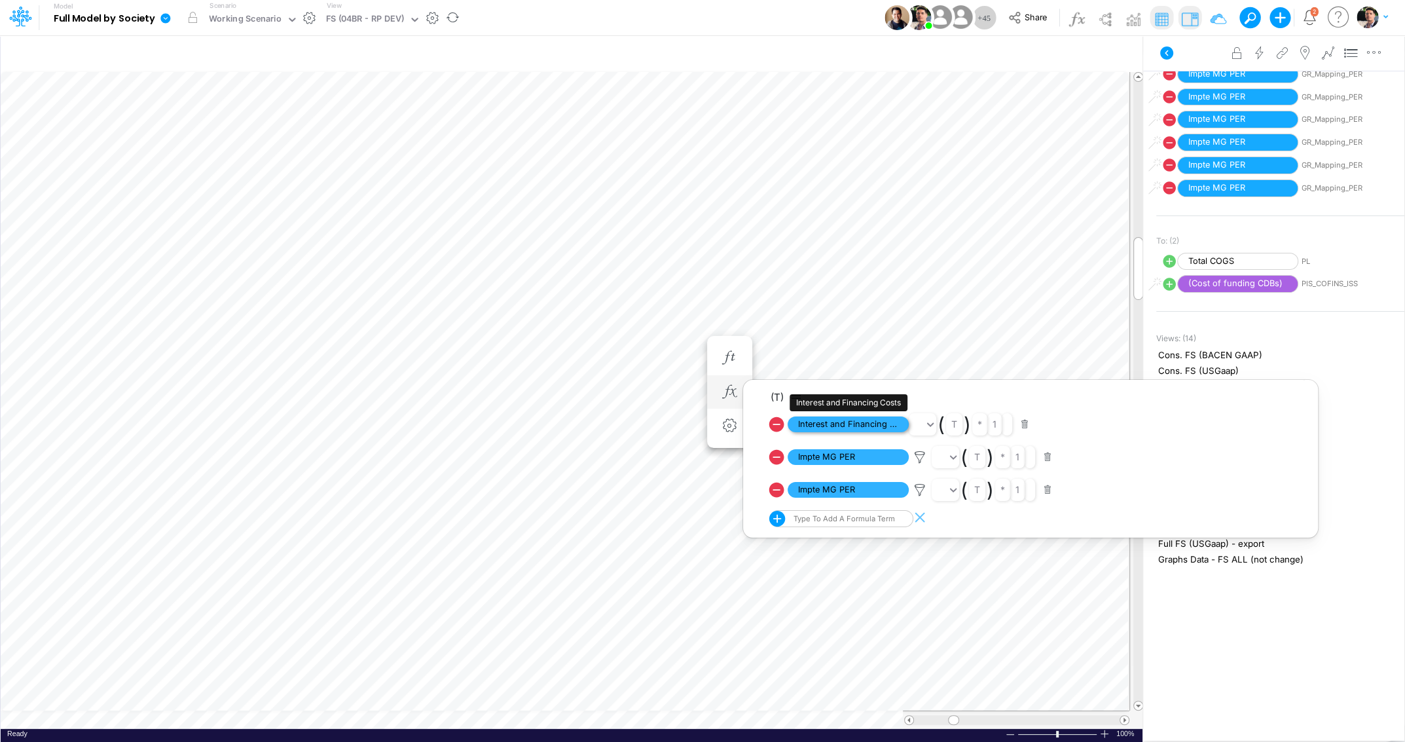
click at [842, 428] on span "Interest and Financing Costs" at bounding box center [848, 424] width 121 height 16
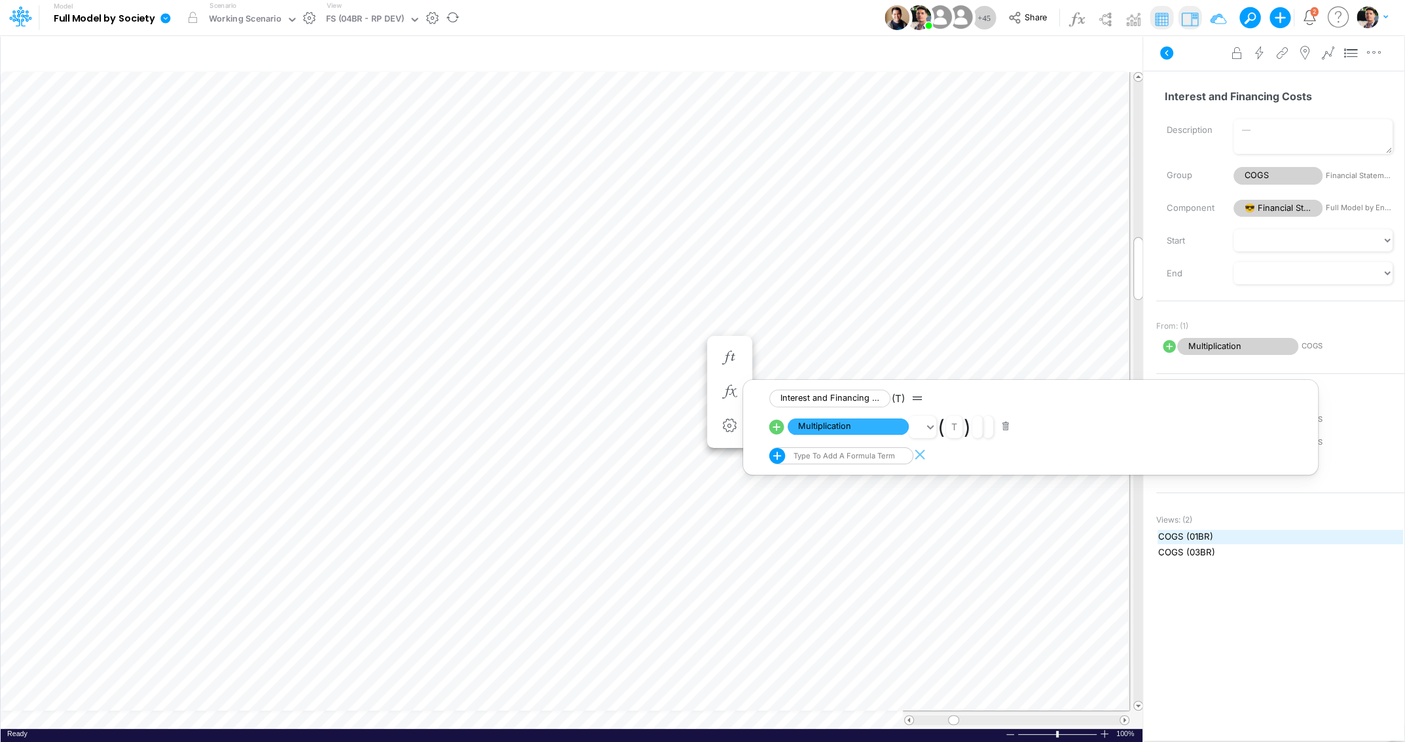
click at [1204, 532] on span "COGS (01BR)" at bounding box center [1280, 536] width 244 height 13
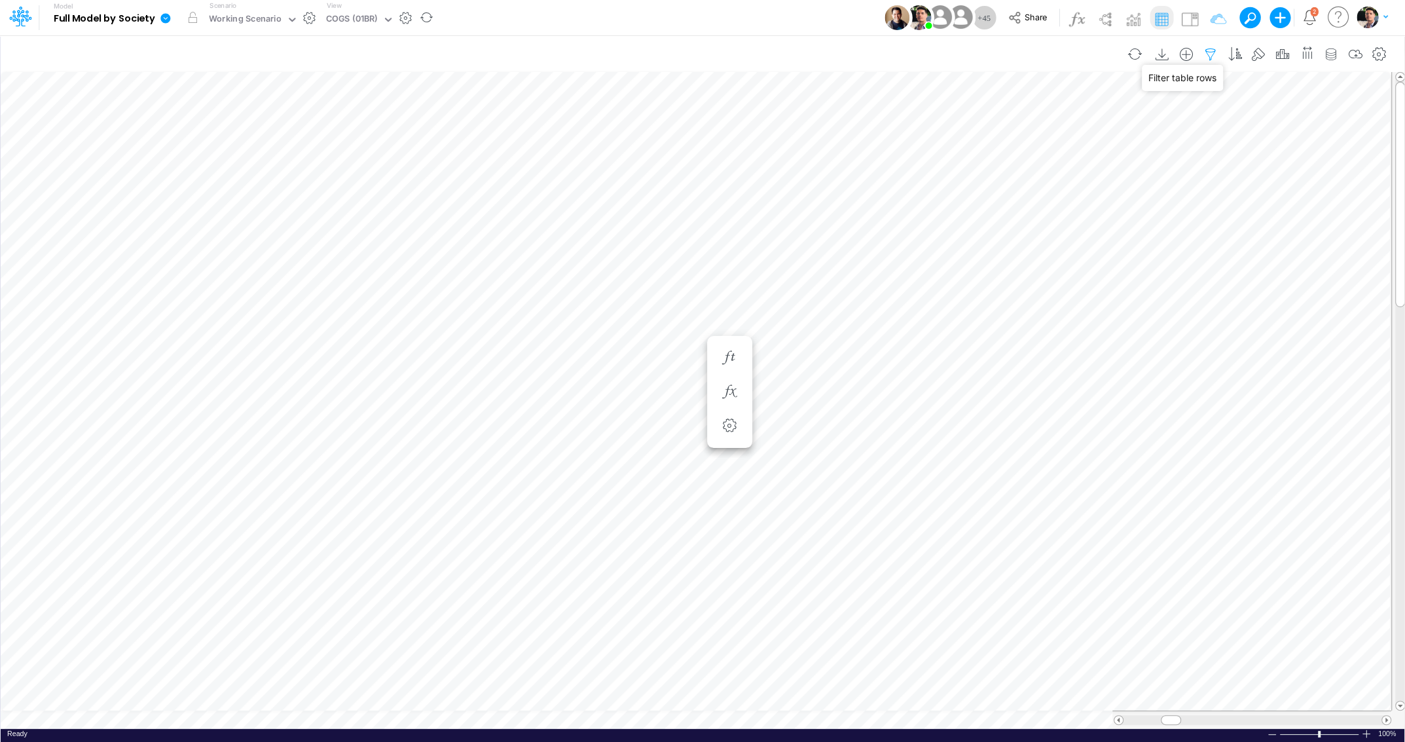
click at [1214, 51] on icon "button" at bounding box center [1211, 55] width 20 height 14
select select "tableSearchOR"
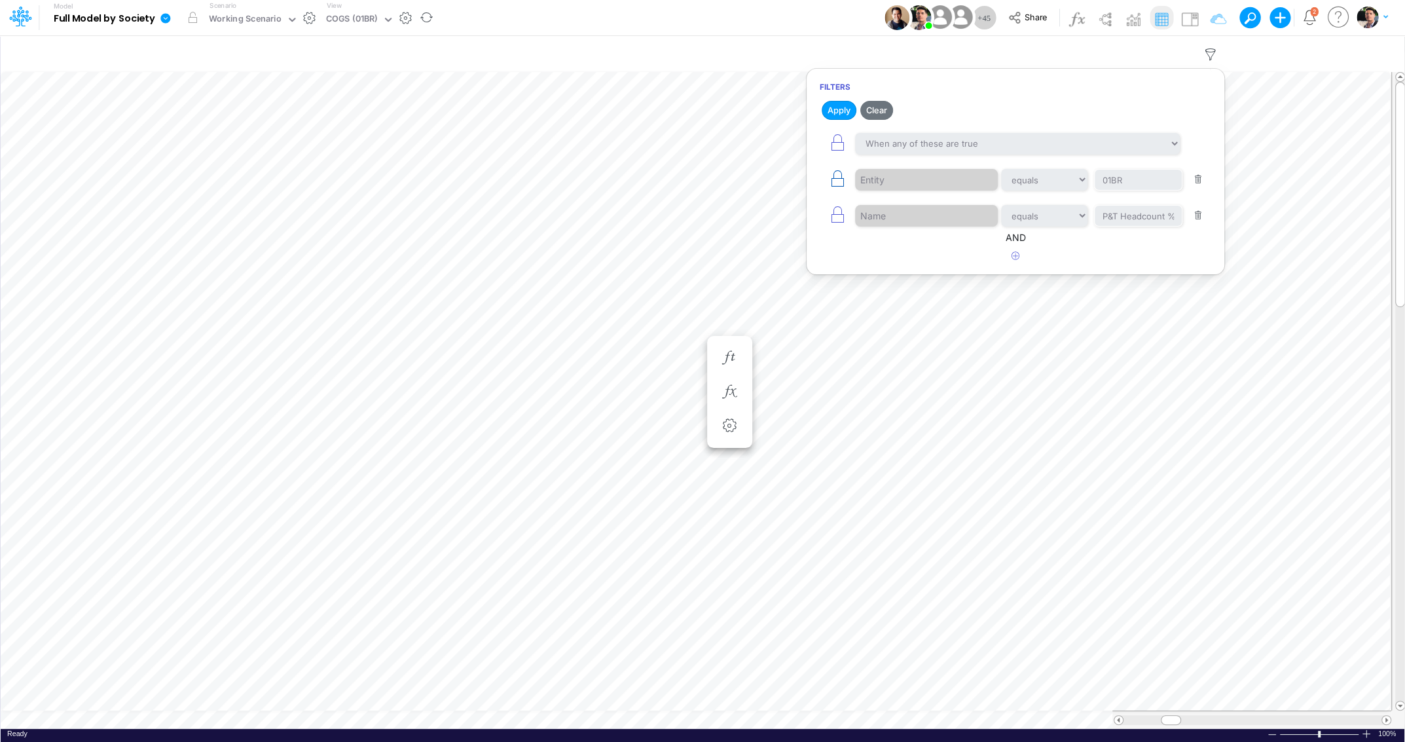
click at [837, 174] on icon "button" at bounding box center [837, 179] width 18 height 18
type input "P&T Headcount % Change"
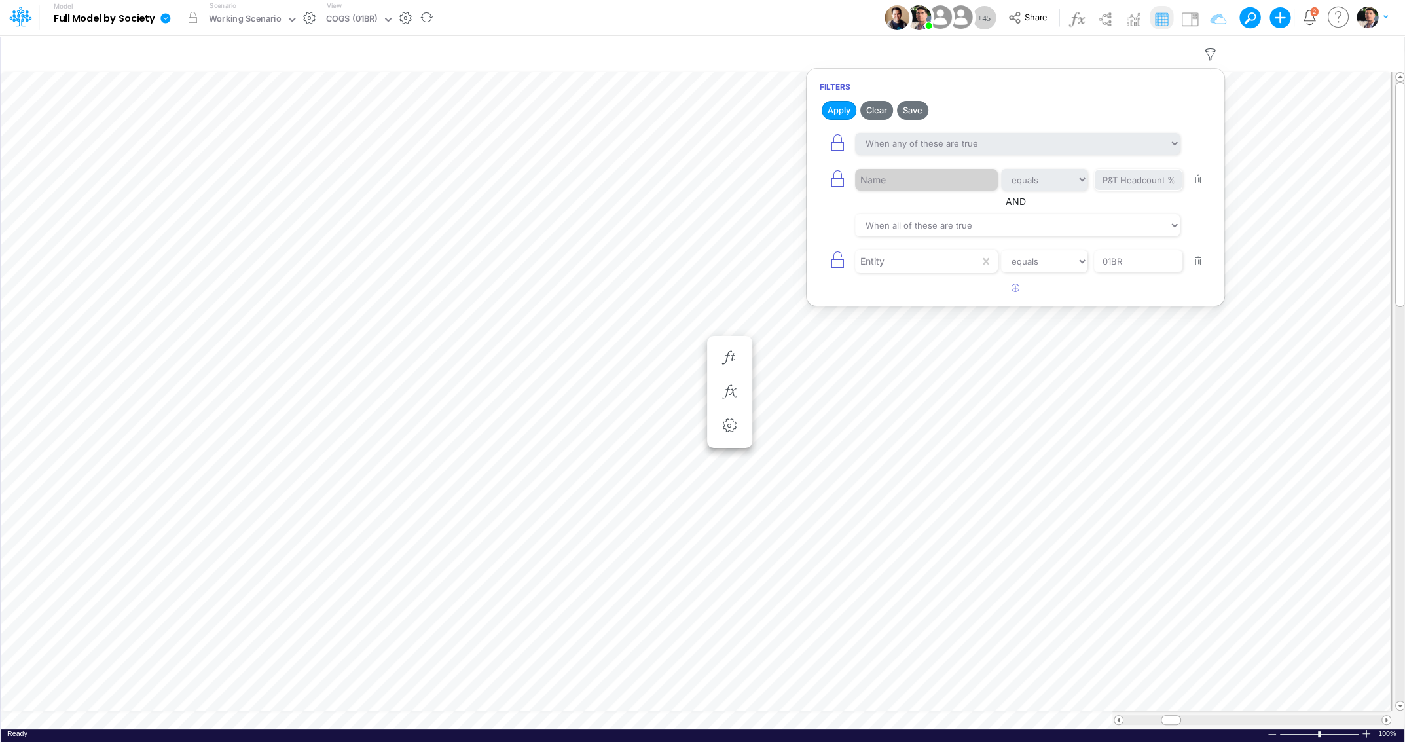
click at [1201, 176] on button "button" at bounding box center [1199, 180] width 26 height 18
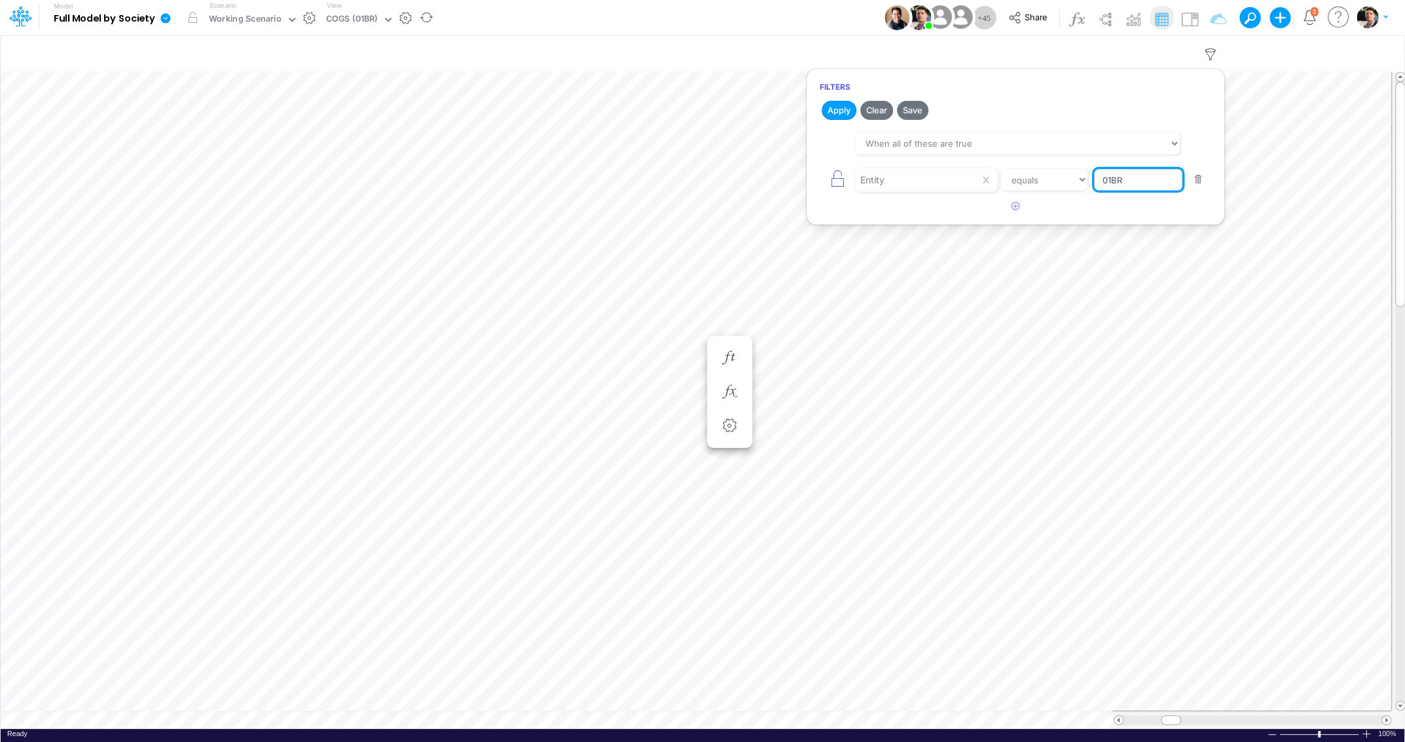
click at [1137, 182] on input "01BR" at bounding box center [1138, 180] width 88 height 22
type input "03BR"
click at [839, 110] on button "Apply" at bounding box center [839, 110] width 35 height 19
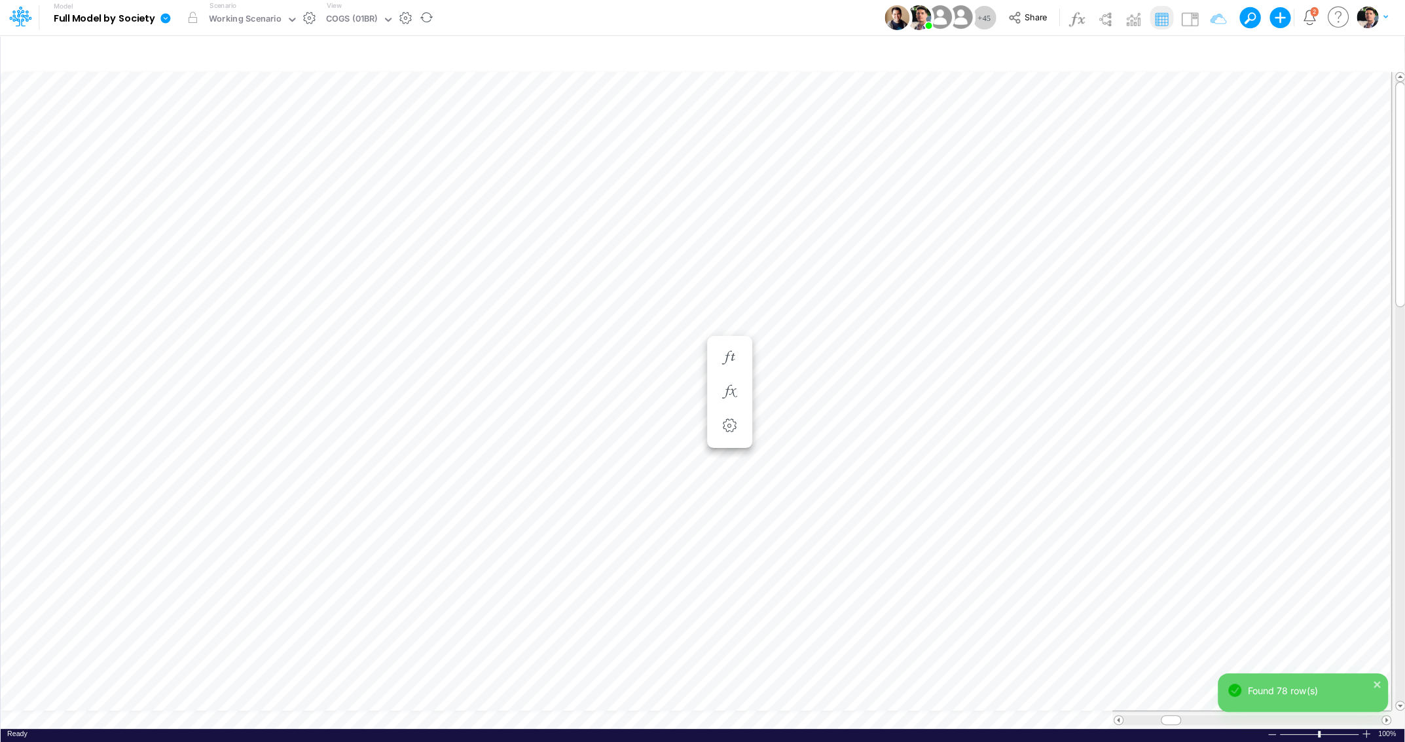
scroll to position [5, 3]
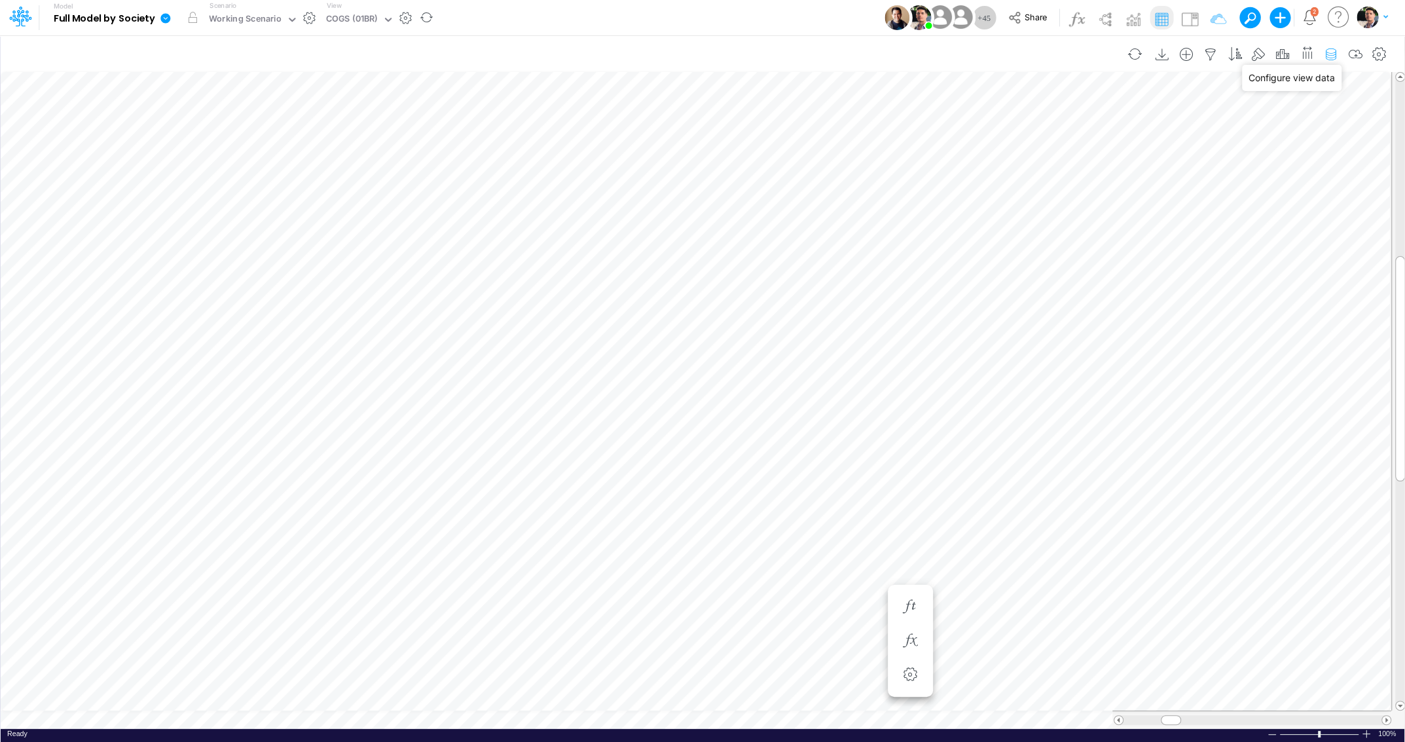
click at [1333, 52] on icon "button" at bounding box center [1331, 55] width 20 height 14
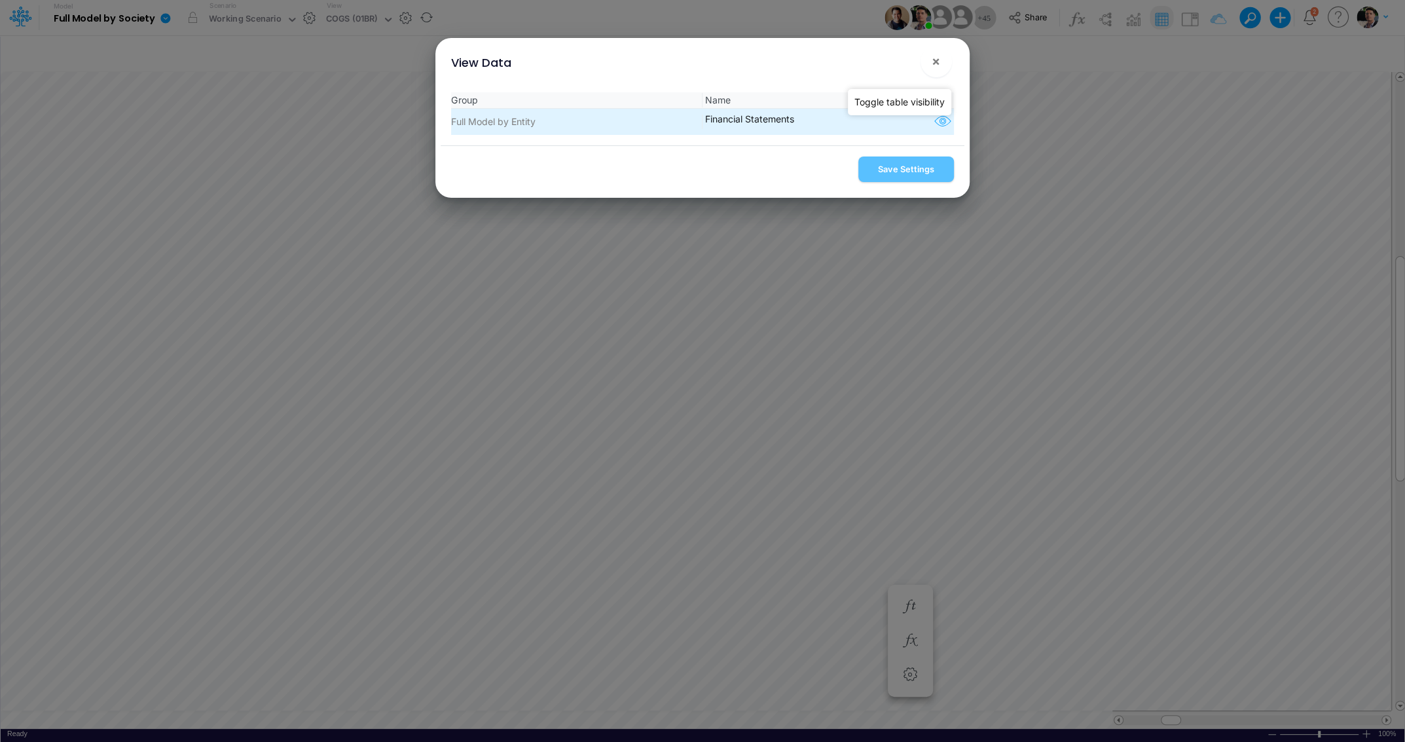
click at [947, 124] on icon "button" at bounding box center [942, 121] width 20 height 17
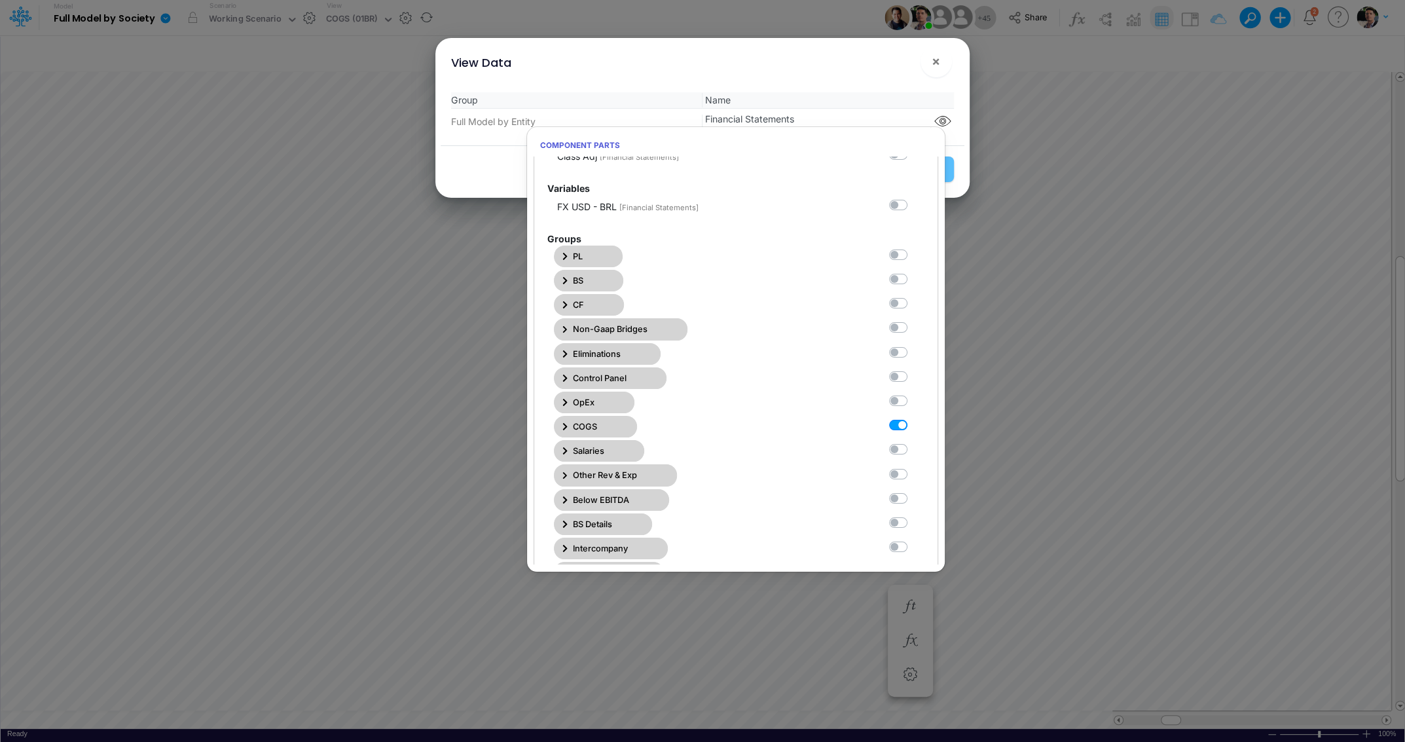
scroll to position [185, 0]
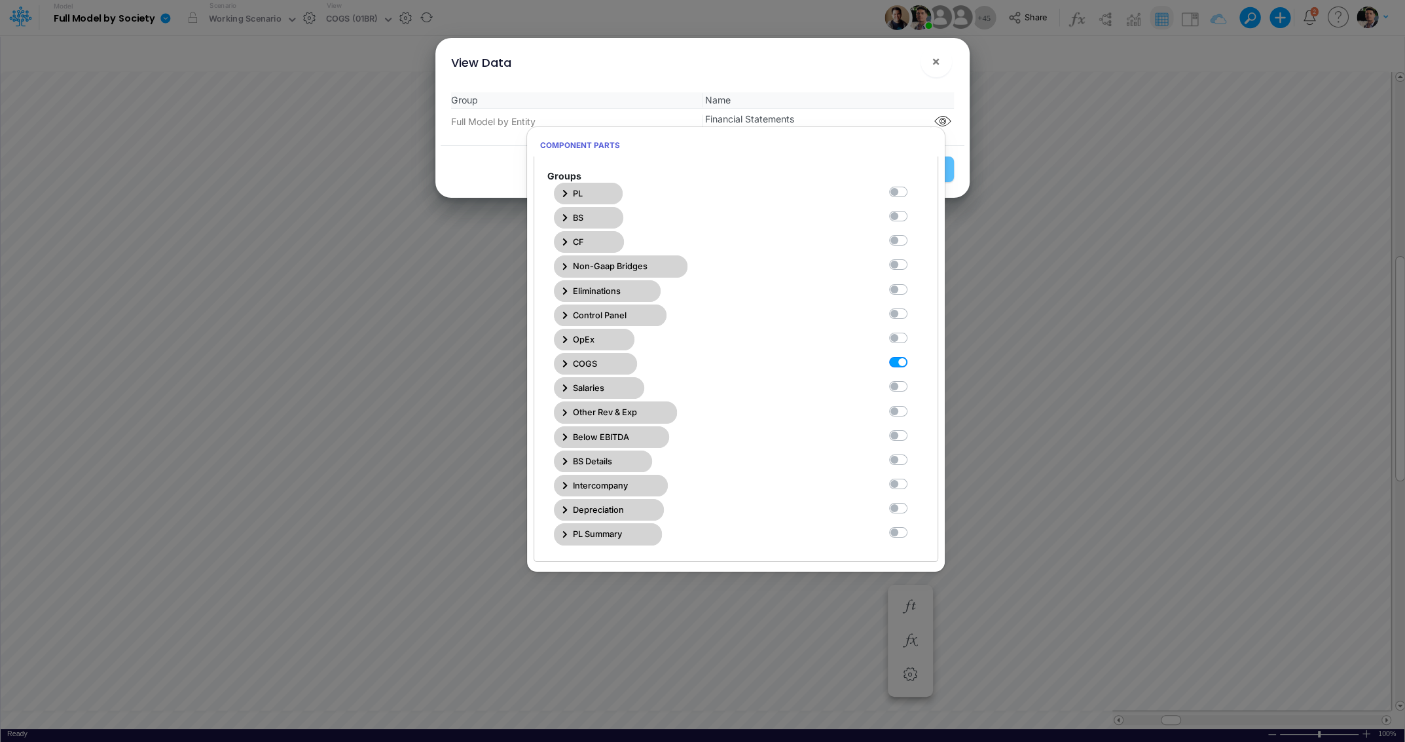
click at [565, 354] on button "COGS" at bounding box center [595, 364] width 83 height 22
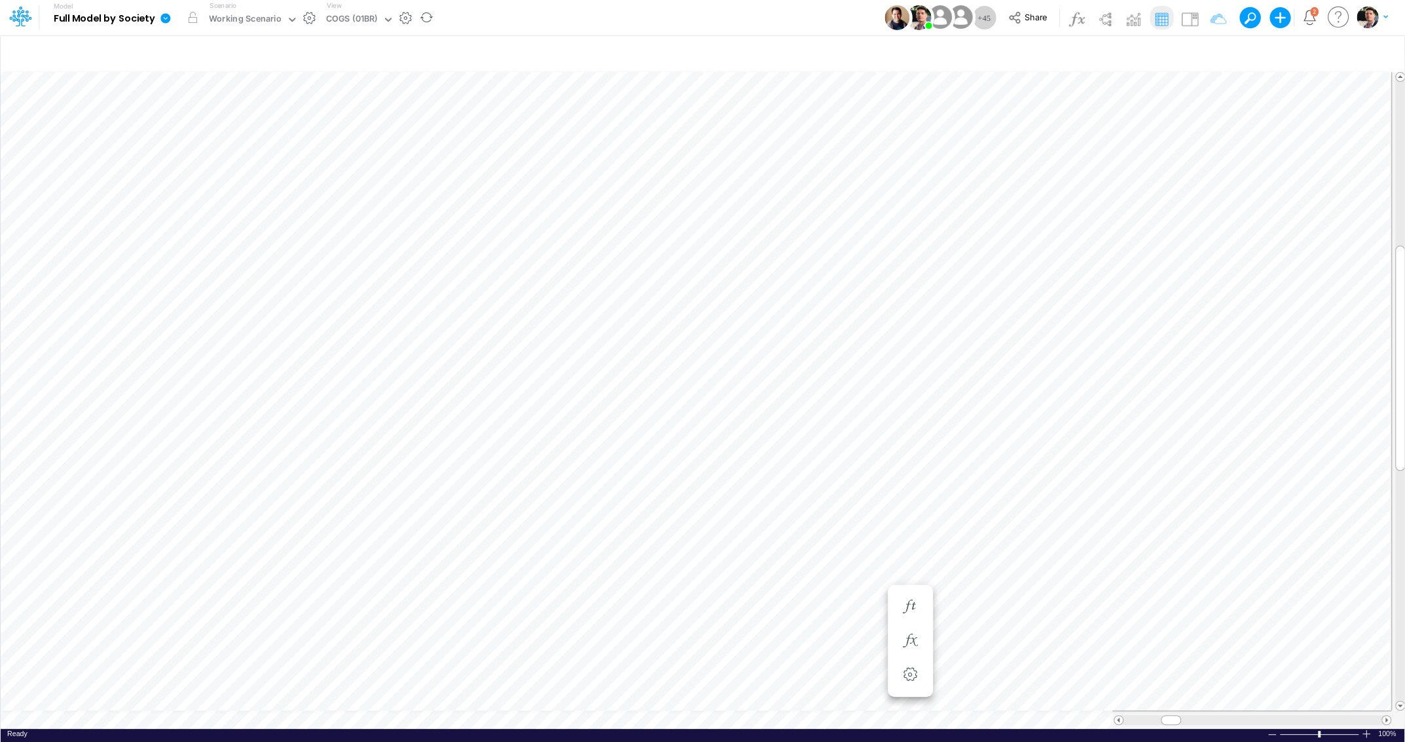
scroll to position [5, 40]
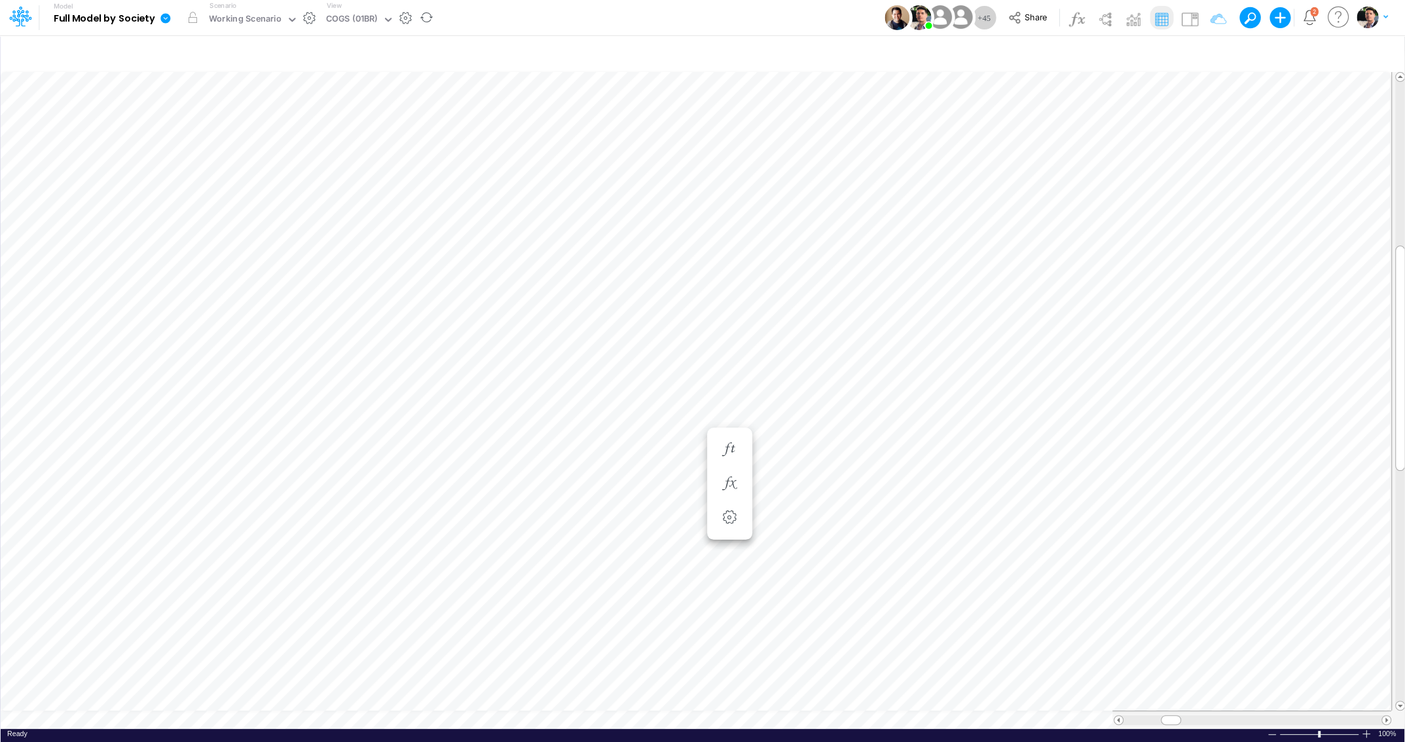
scroll to position [5, 20]
click at [913, 543] on icon "button" at bounding box center [910, 541] width 20 height 14
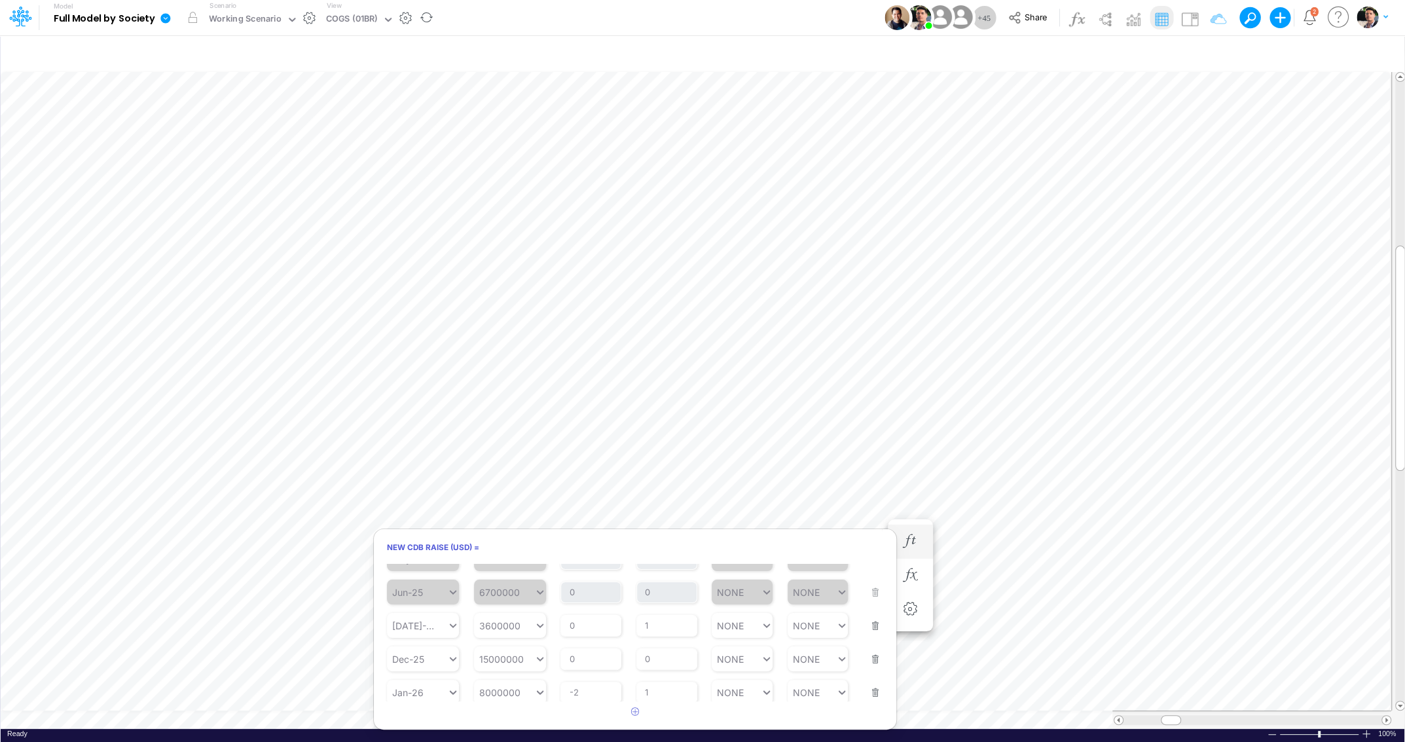
scroll to position [214, 0]
click at [444, 624] on div "Starting Period Dec-25" at bounding box center [423, 639] width 72 height 41
click at [452, 624] on div "Starting Period Dec-25" at bounding box center [423, 639] width 72 height 41
click at [439, 613] on div "[DATE]-25" at bounding box center [417, 614] width 60 height 19
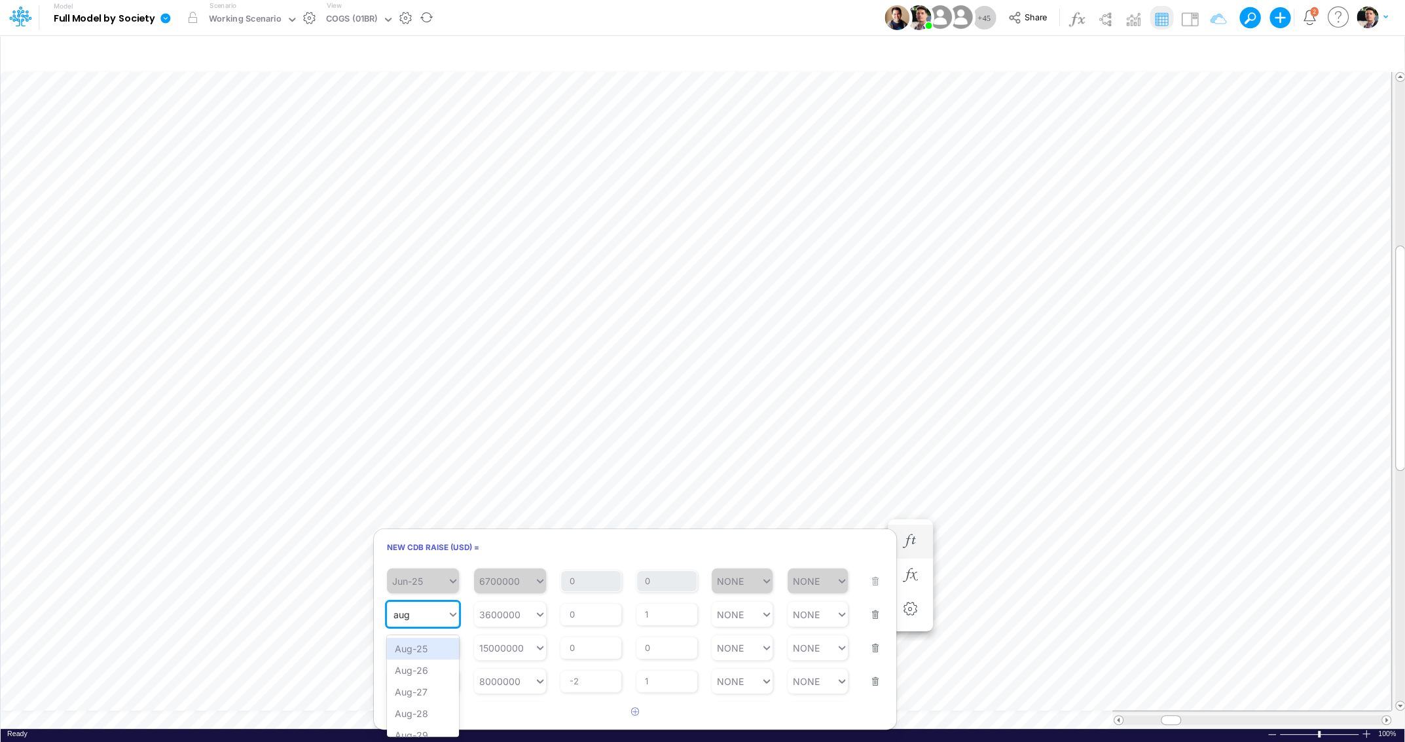
type input "aug"
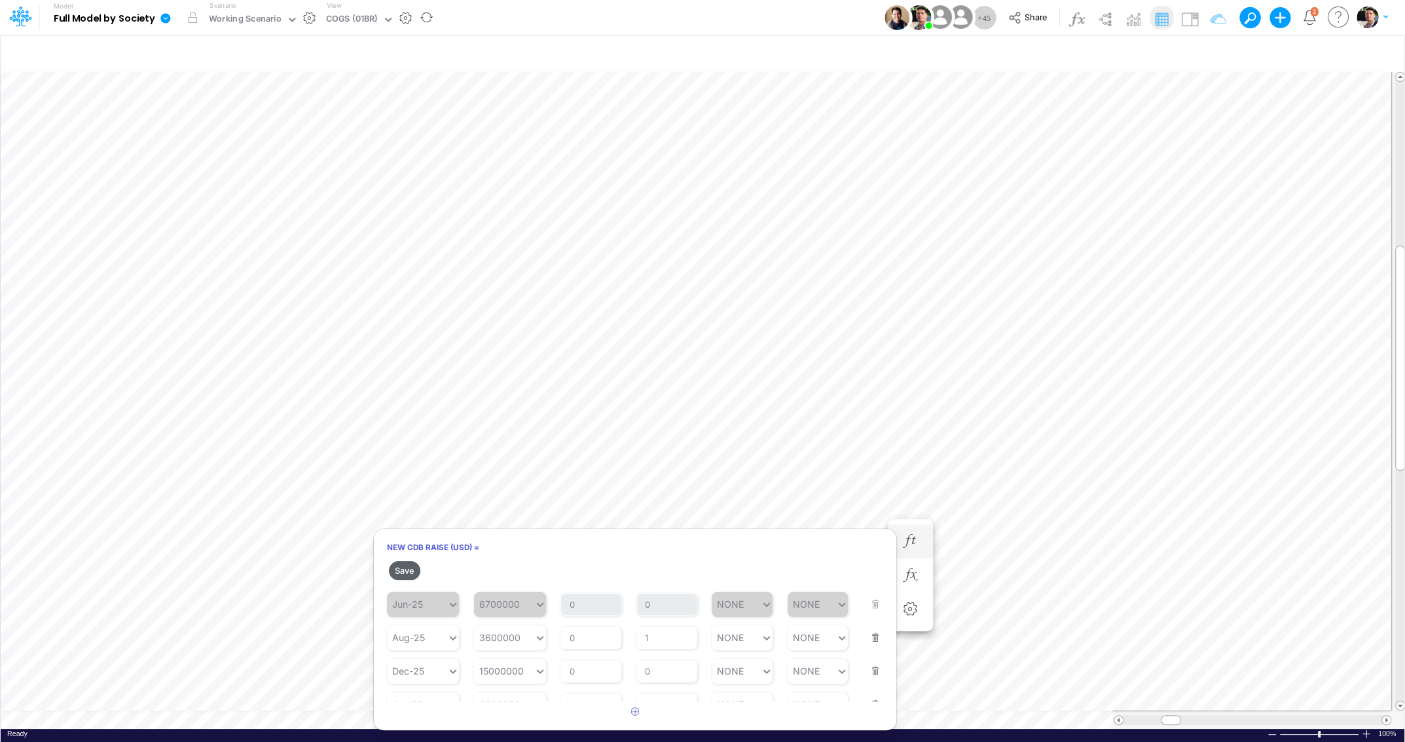
click at [401, 566] on button "Save" at bounding box center [404, 570] width 31 height 19
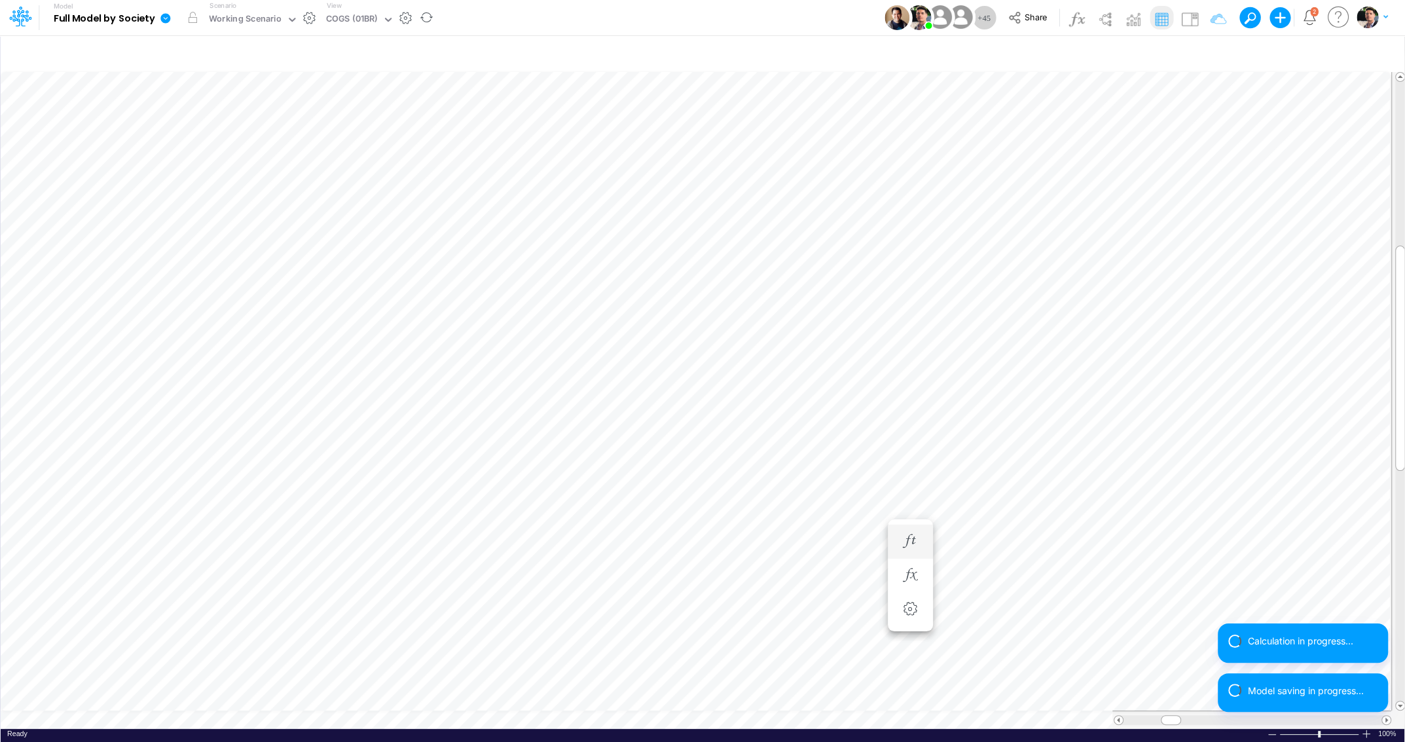
scroll to position [5, 3]
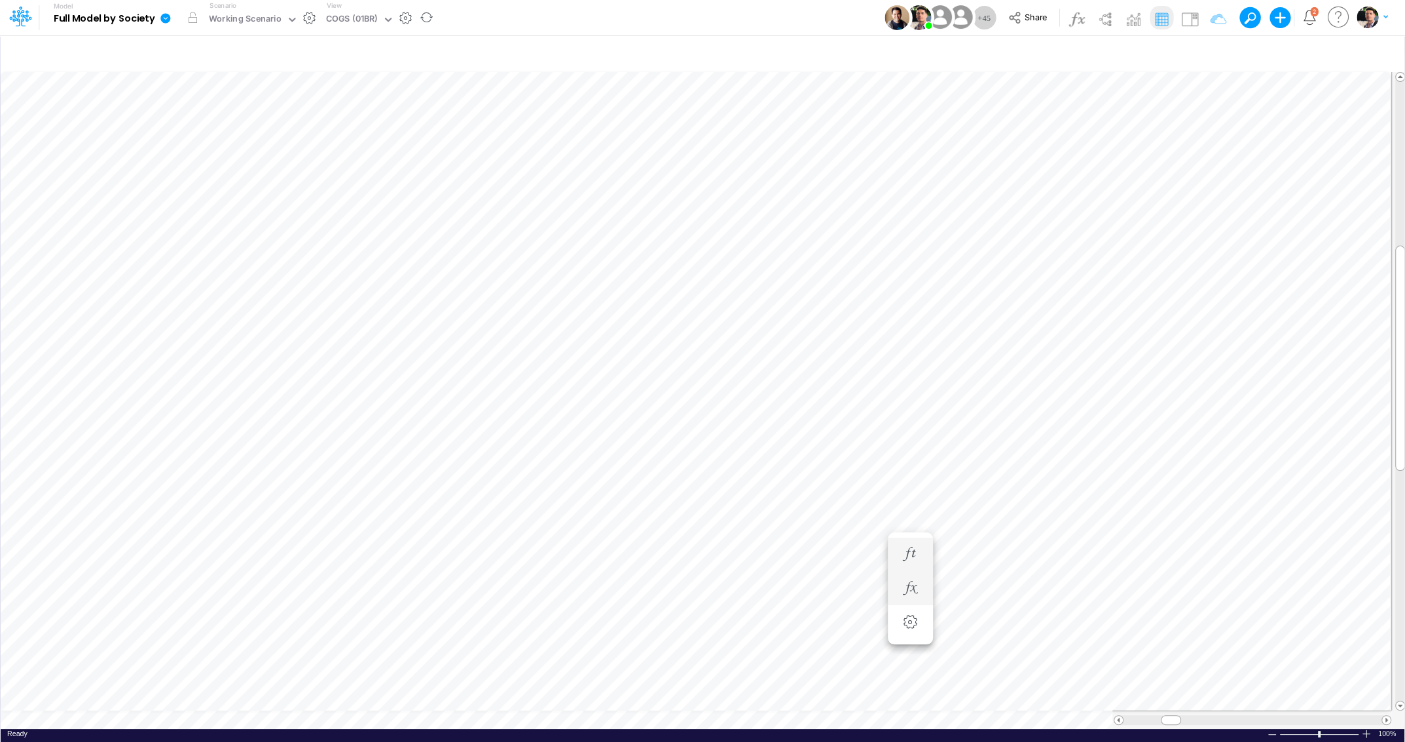
scroll to position [5, 26]
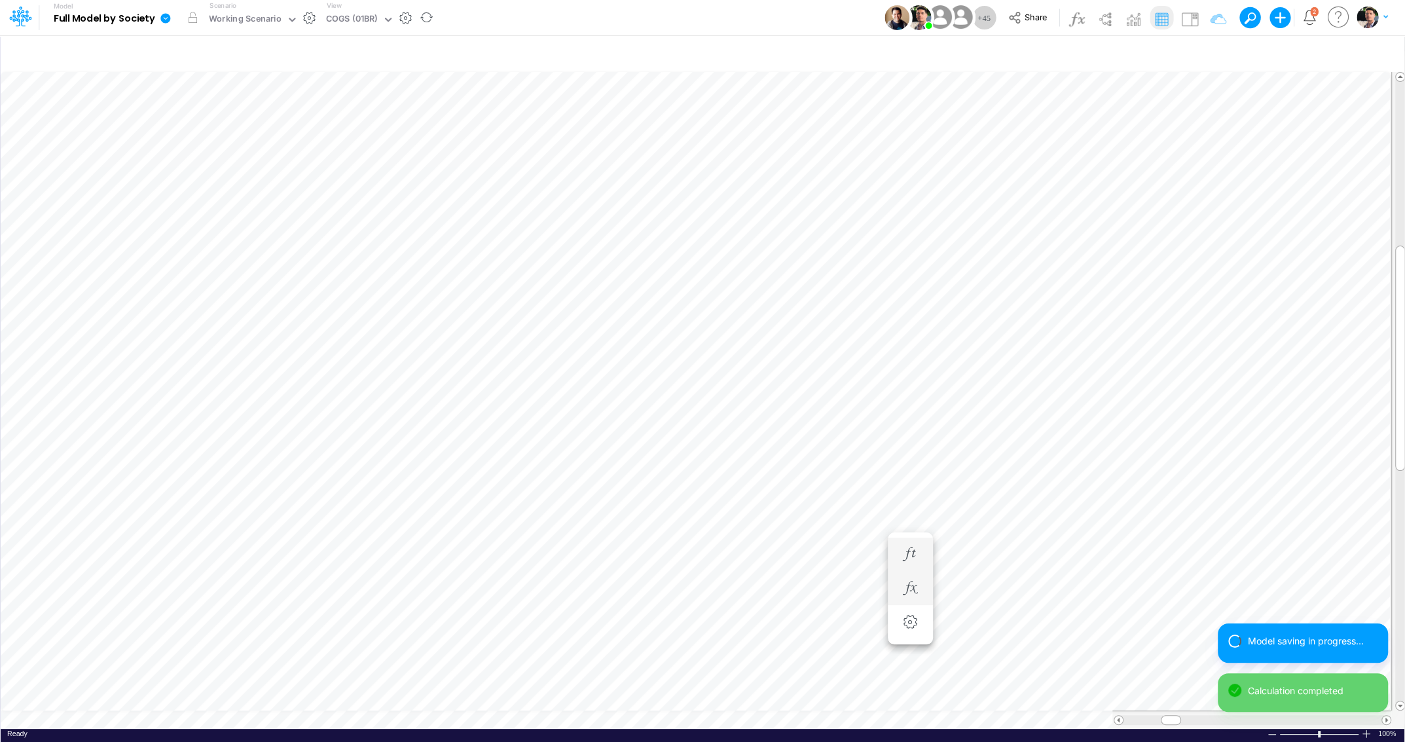
scroll to position [5, 17]
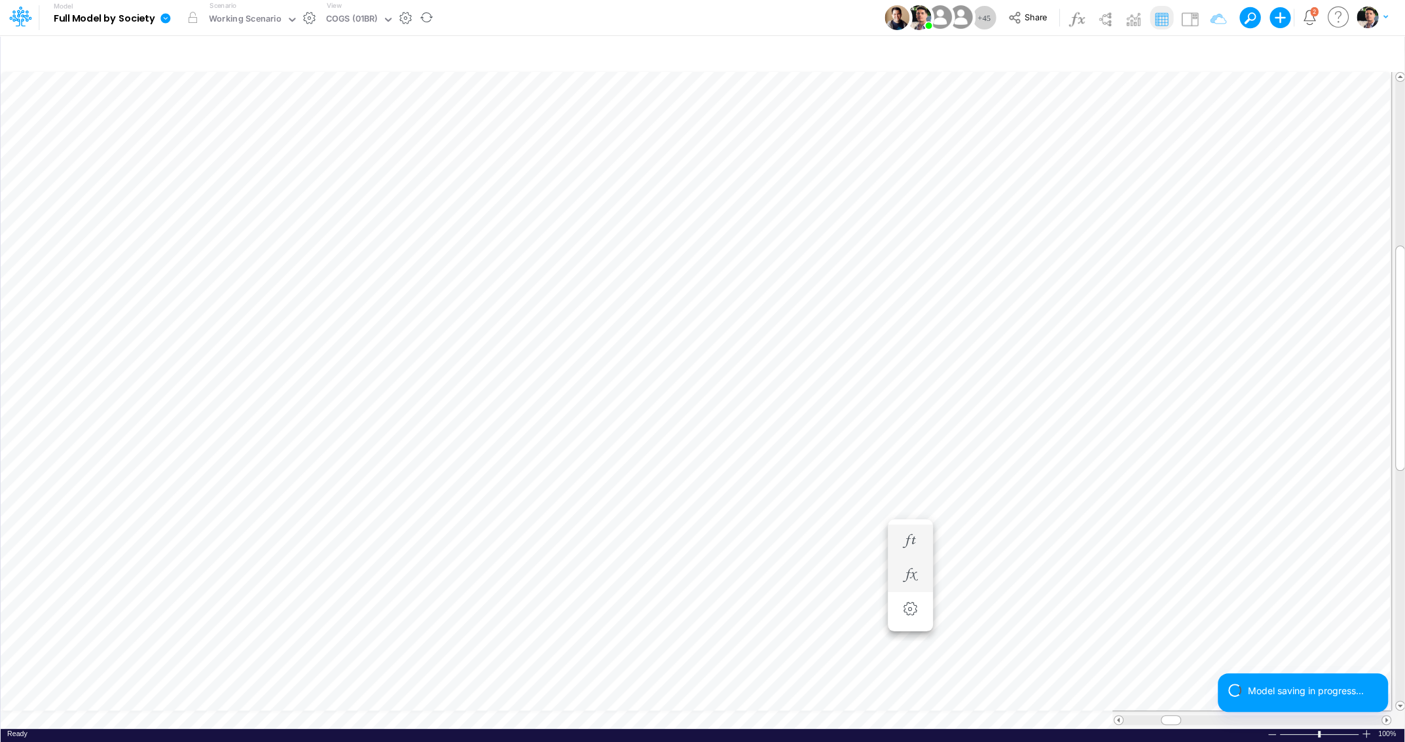
scroll to position [5, 3]
click at [842, 498] on icon "button" at bounding box center [839, 497] width 20 height 14
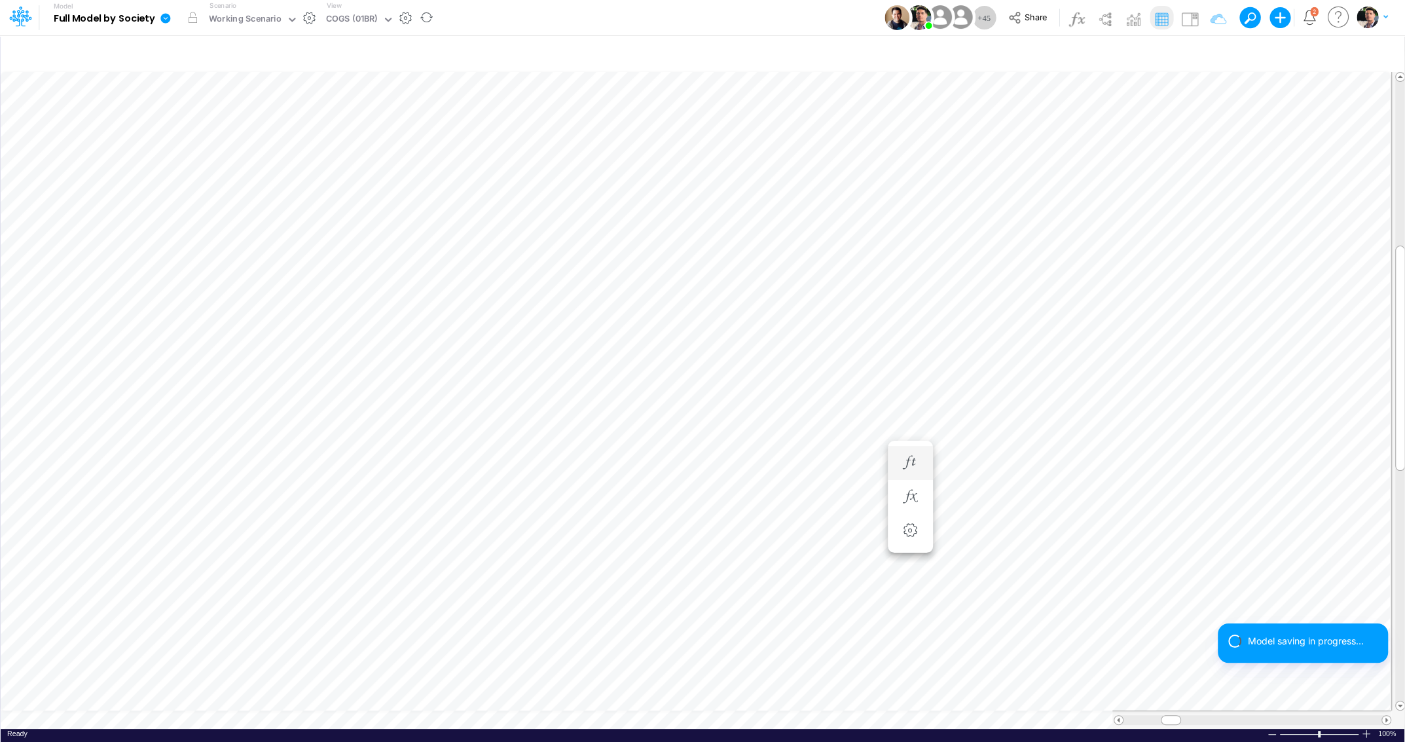
scroll to position [5, 26]
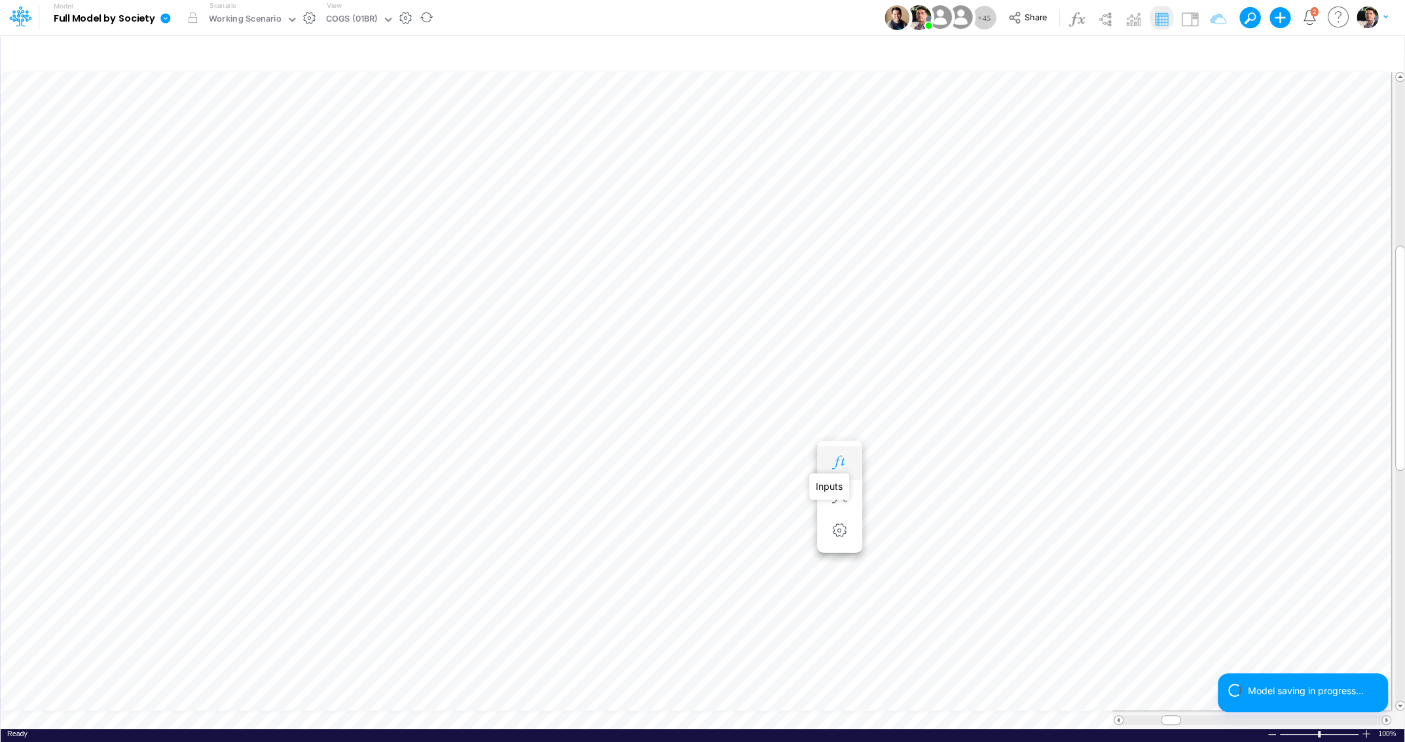
click at [831, 465] on icon "button" at bounding box center [839, 463] width 20 height 14
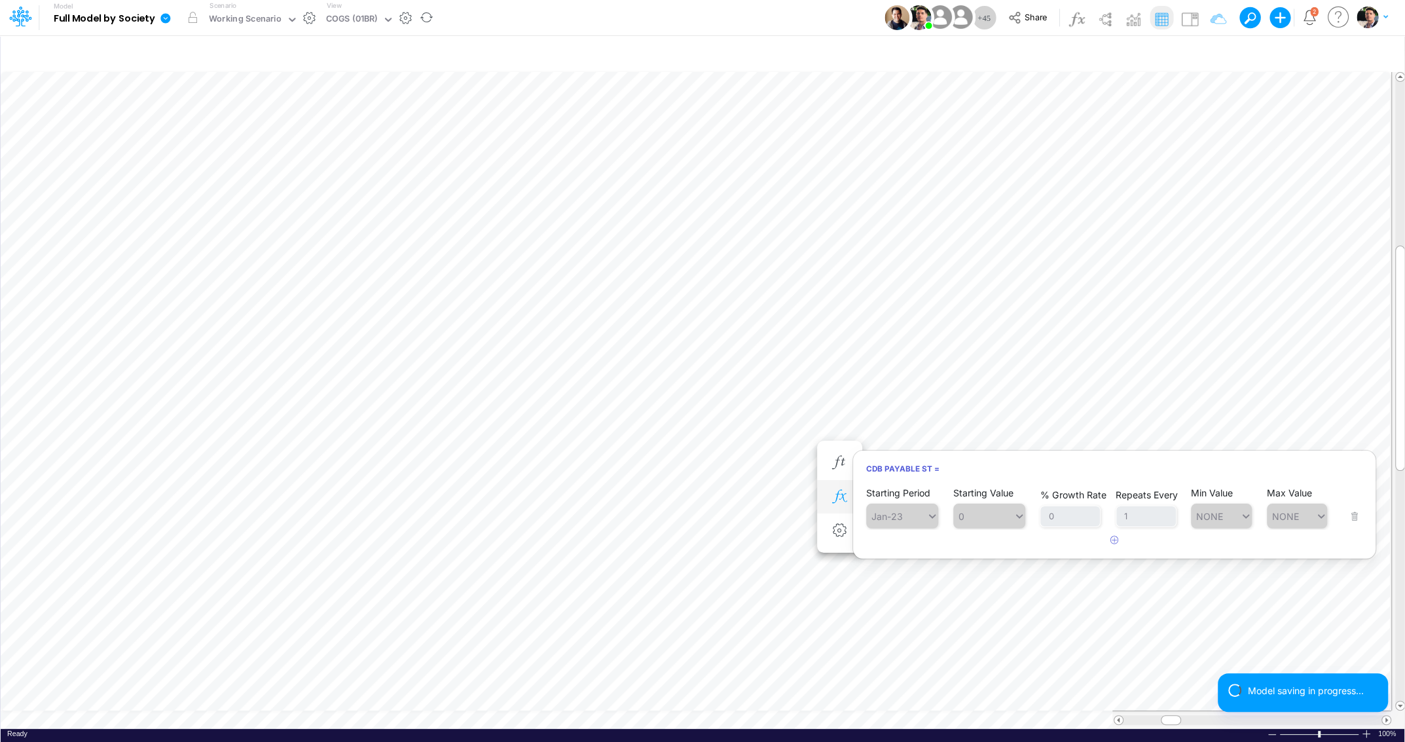
click at [840, 502] on icon "button" at bounding box center [839, 497] width 20 height 14
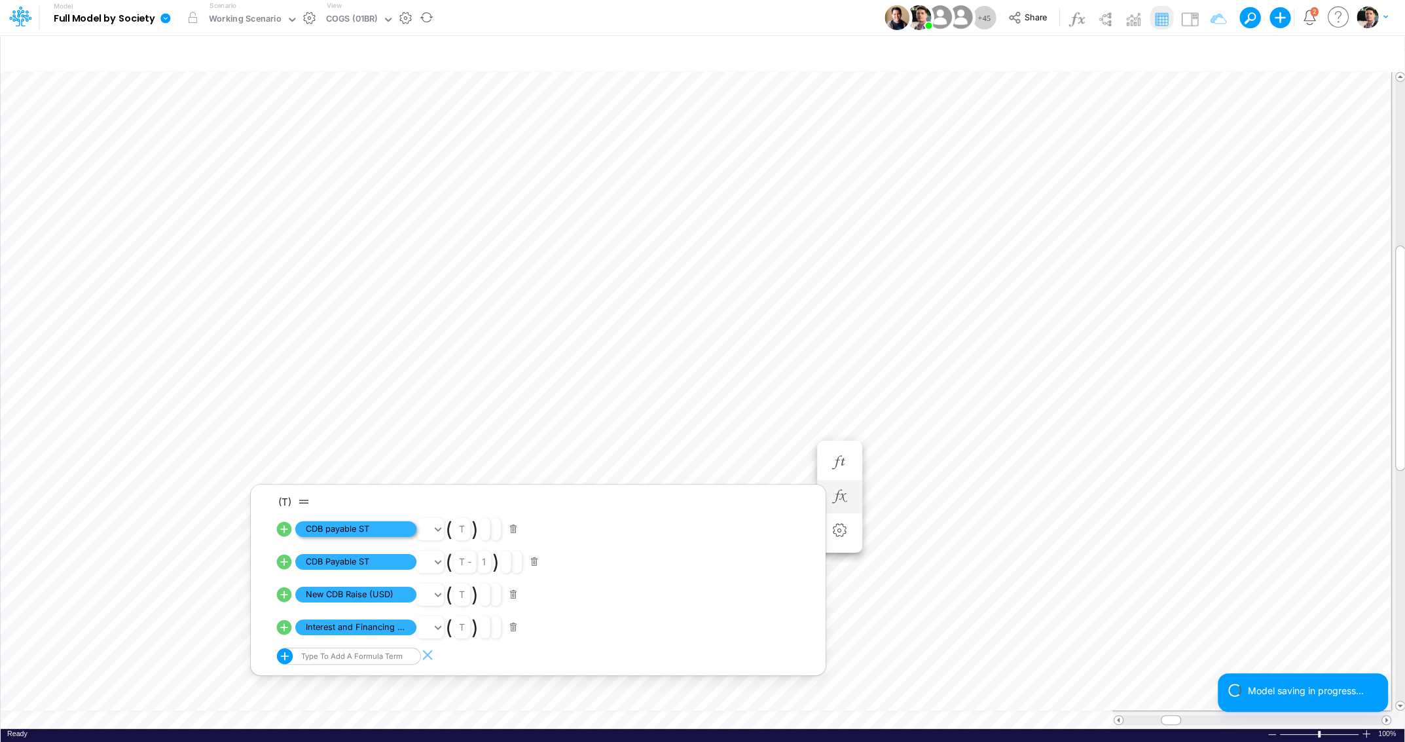
click at [323, 530] on span "CDB payable ST" at bounding box center [355, 529] width 121 height 16
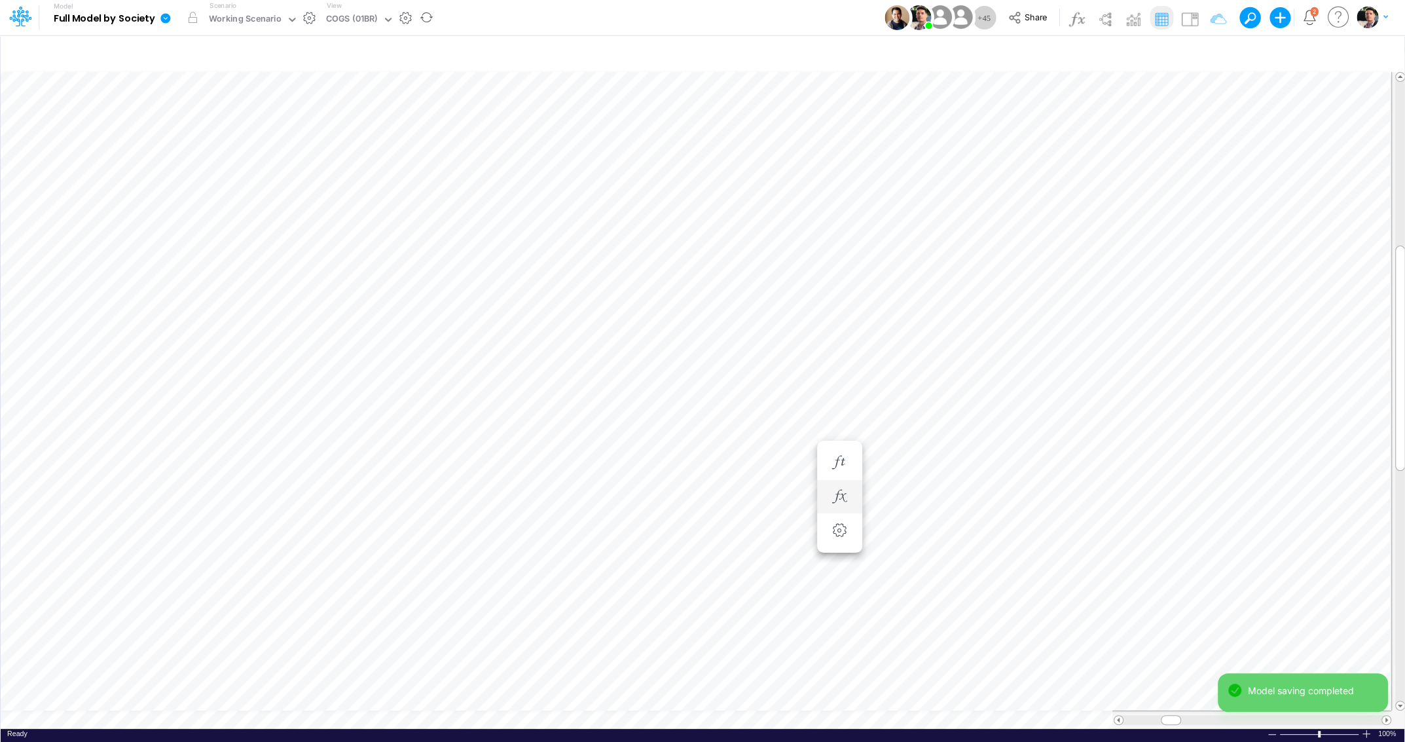
scroll to position [5, 40]
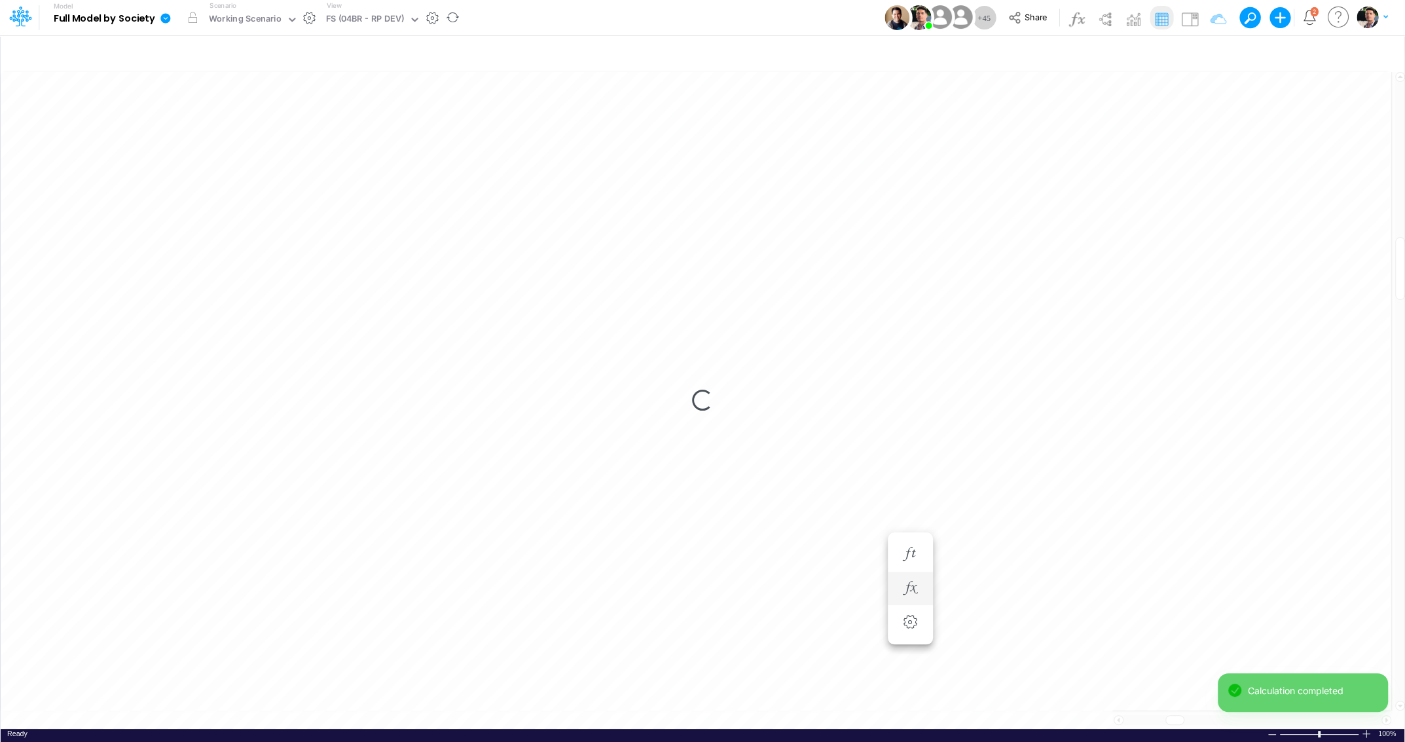
scroll to position [10, 7]
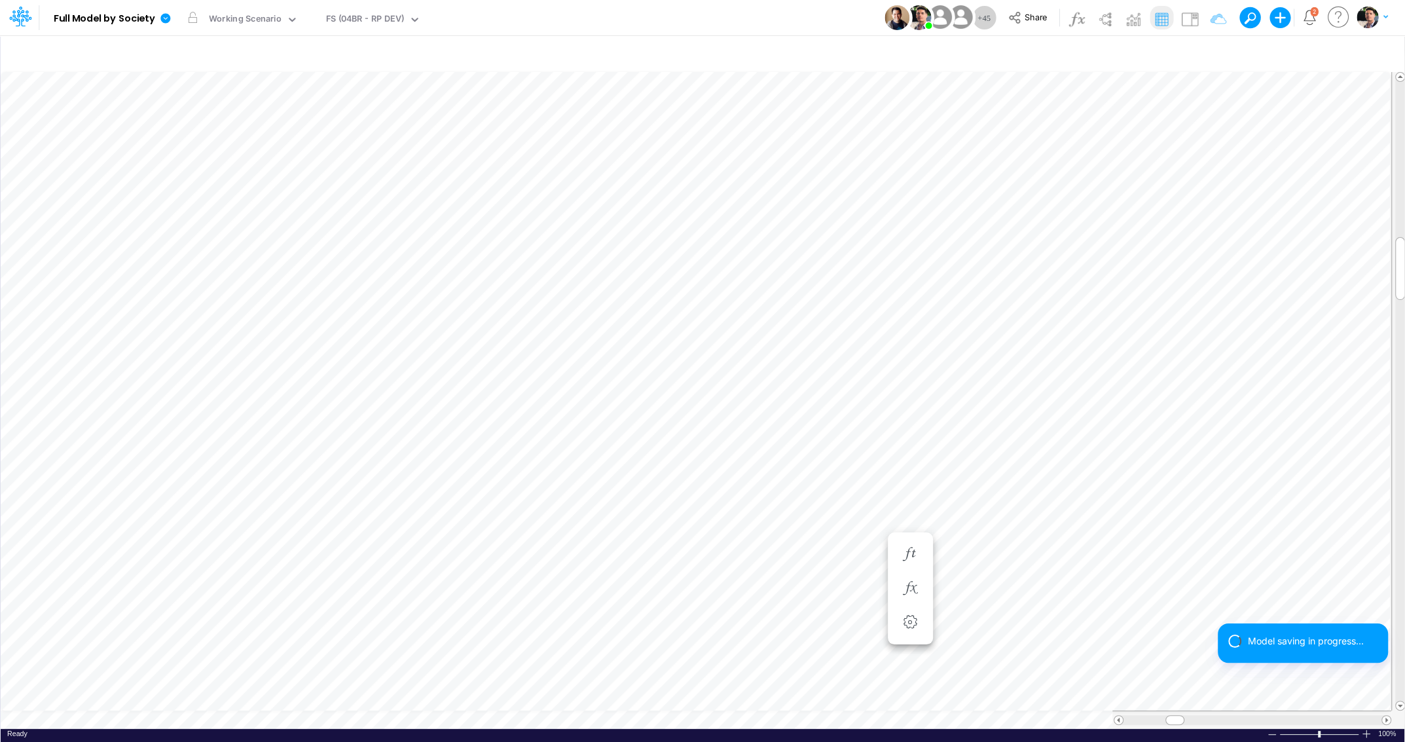
scroll to position [5, 40]
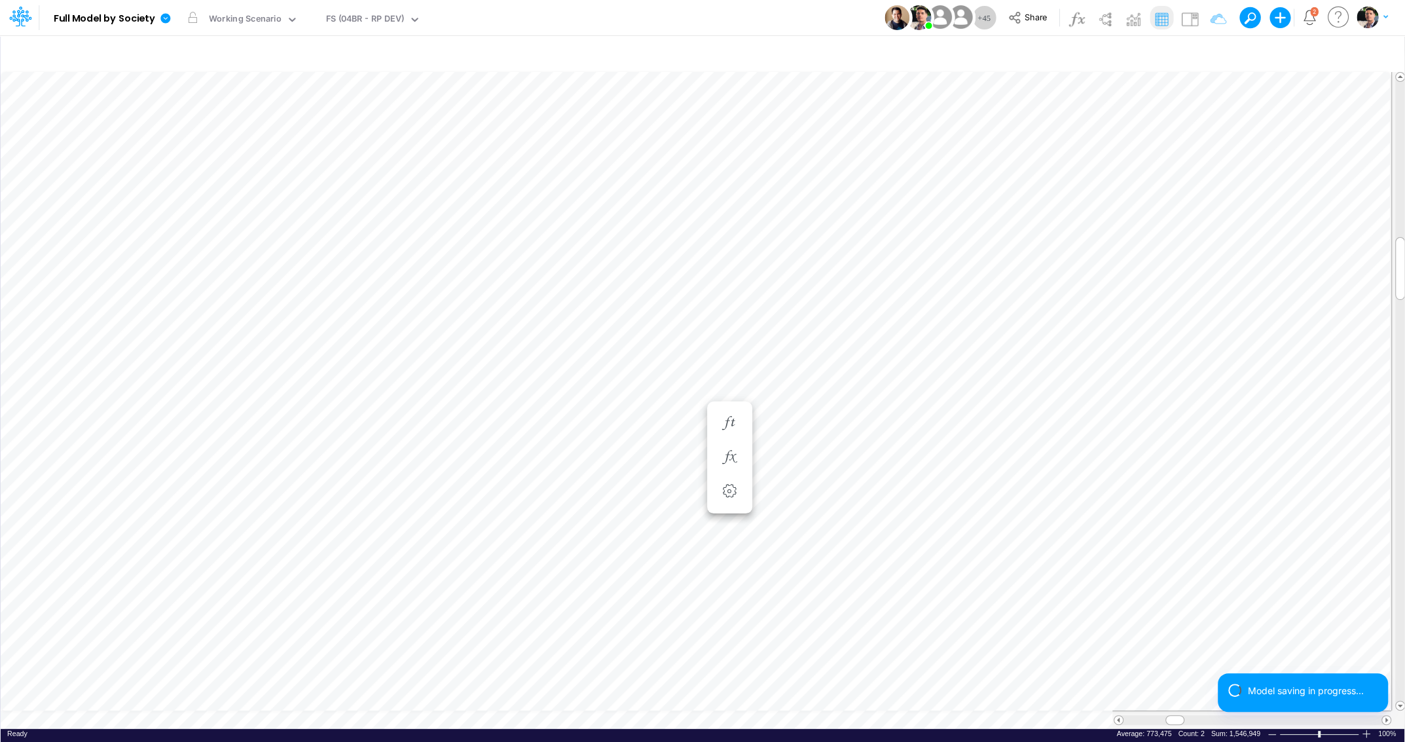
scroll to position [5, 19]
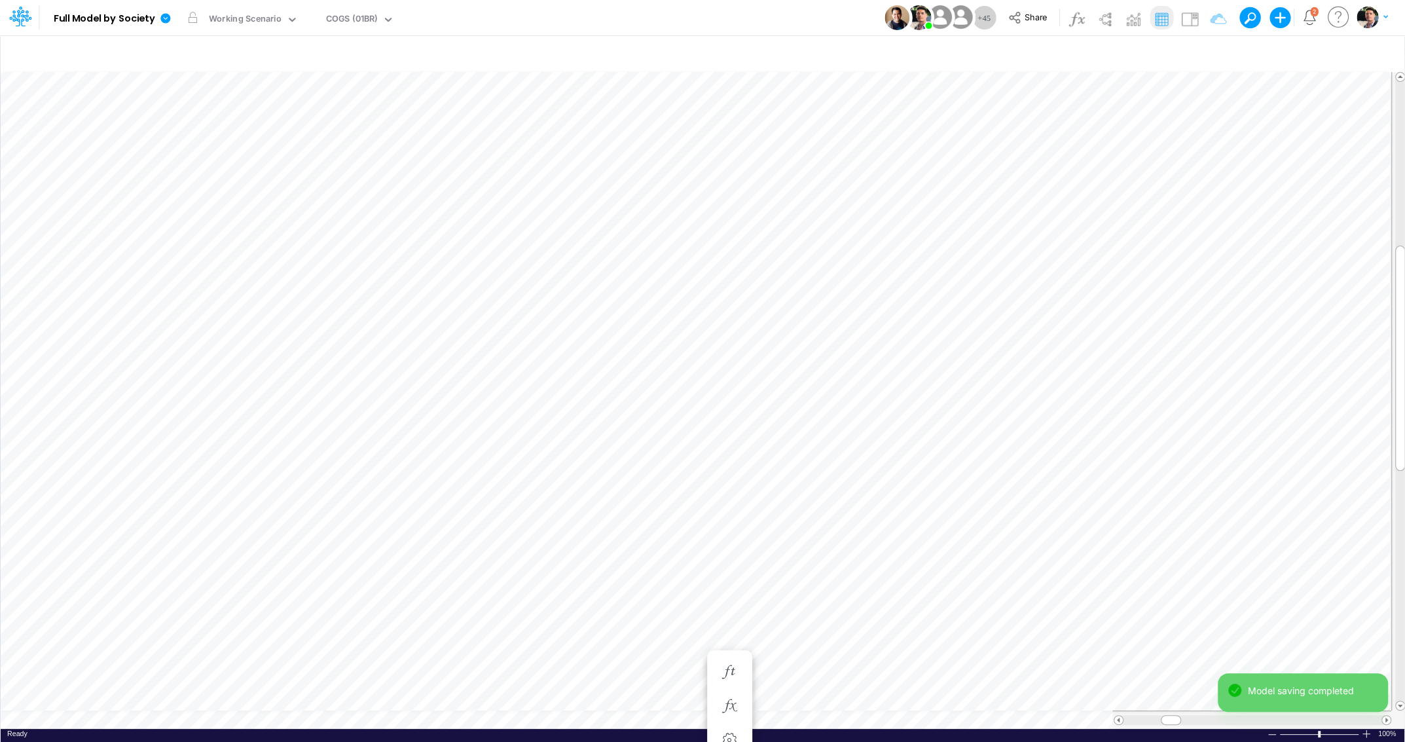
scroll to position [10, 4]
click at [974, 593] on icon "button" at bounding box center [981, 594] width 20 height 14
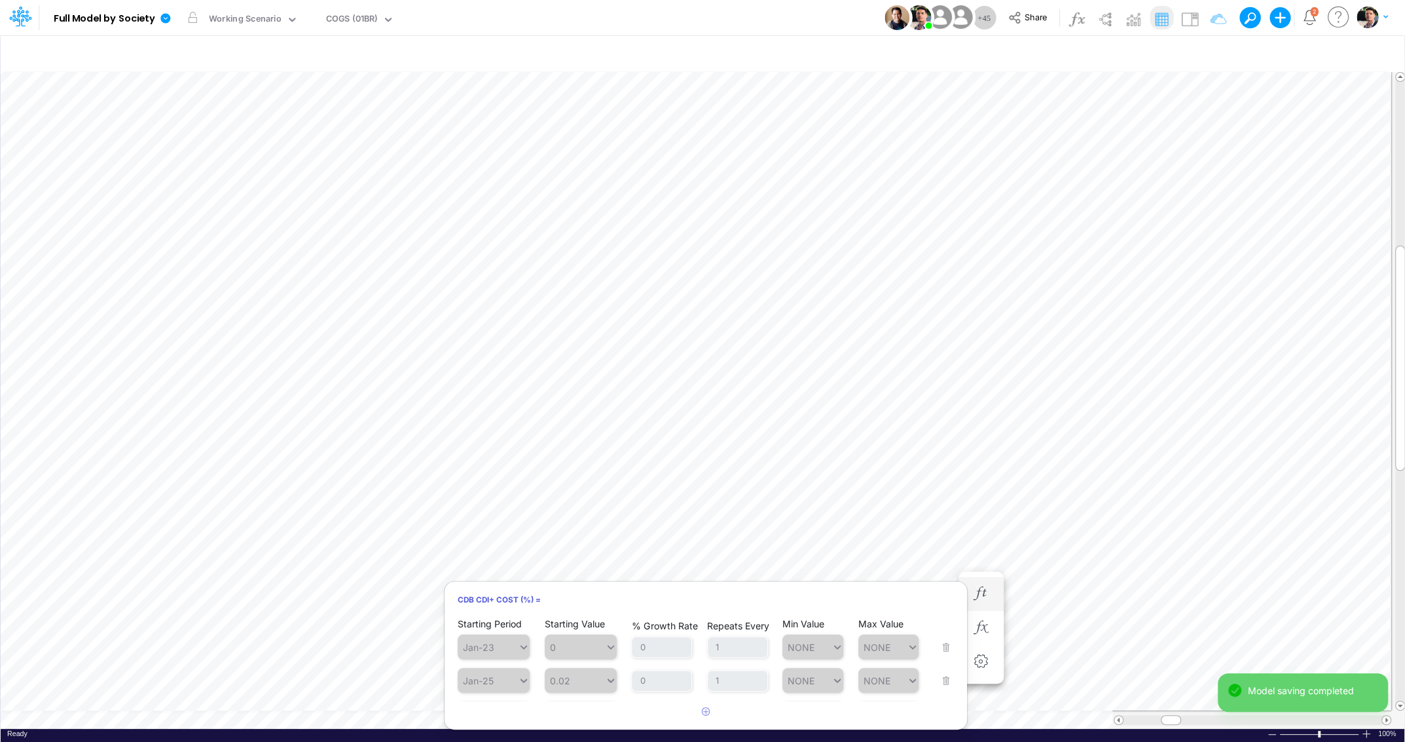
scroll to position [28, 0]
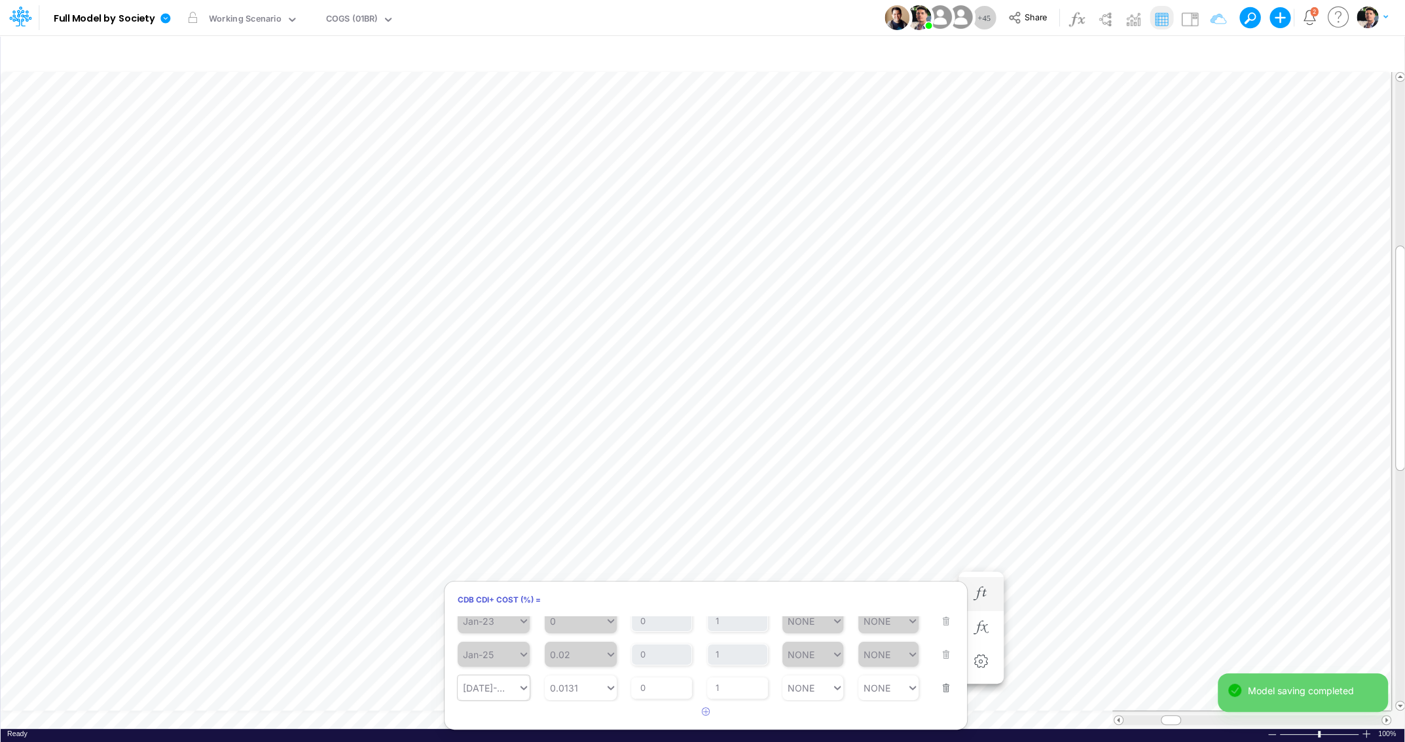
click at [513, 680] on div "[DATE]-25" at bounding box center [488, 687] width 60 height 19
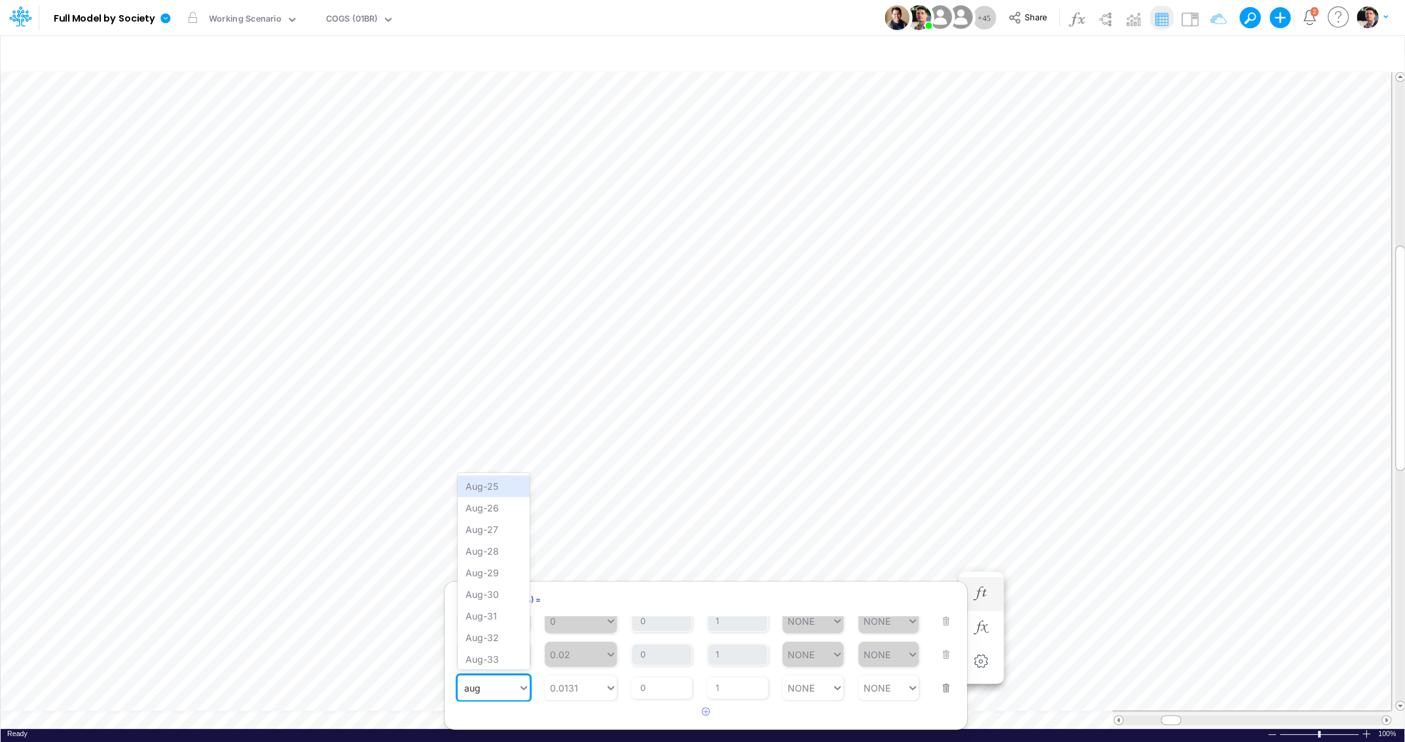
type input "aug"
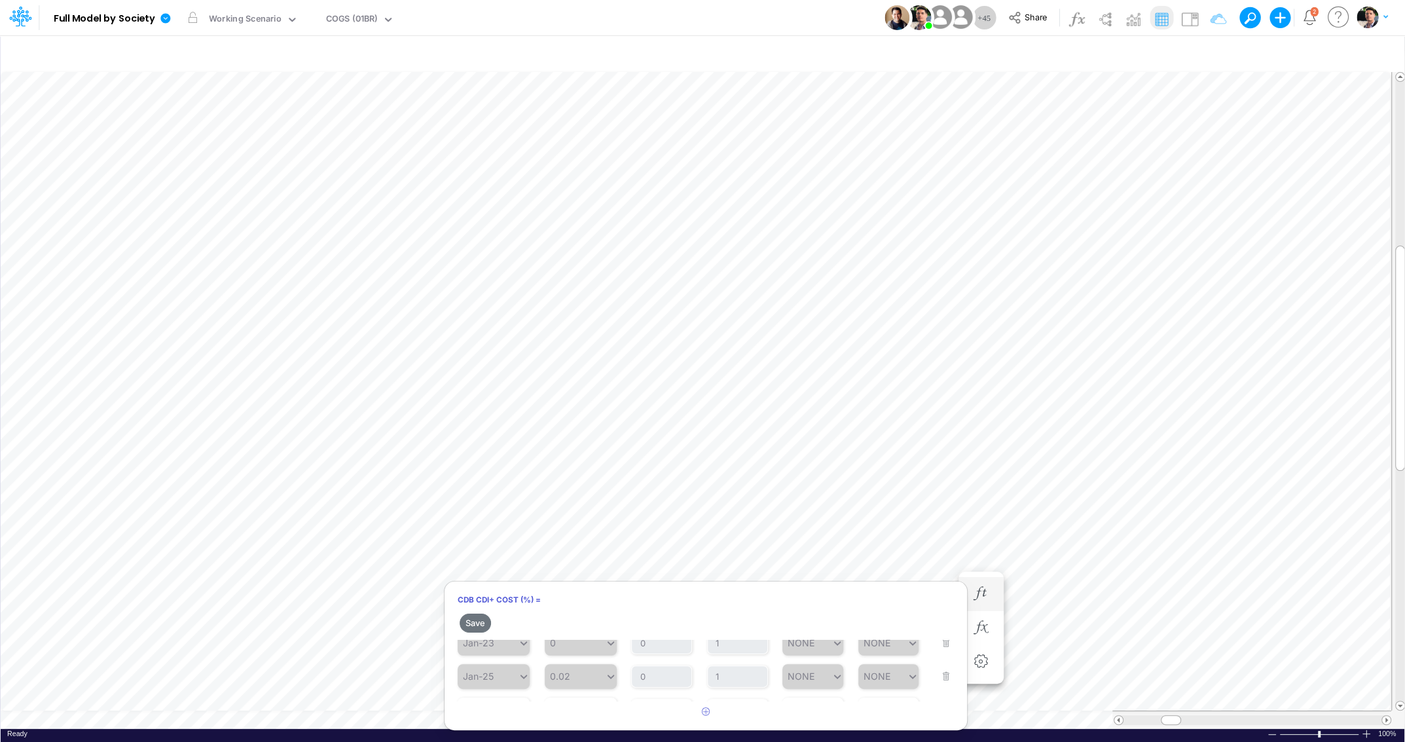
scroll to position [50, 0]
click at [706, 705] on button "button" at bounding box center [706, 712] width 26 height 22
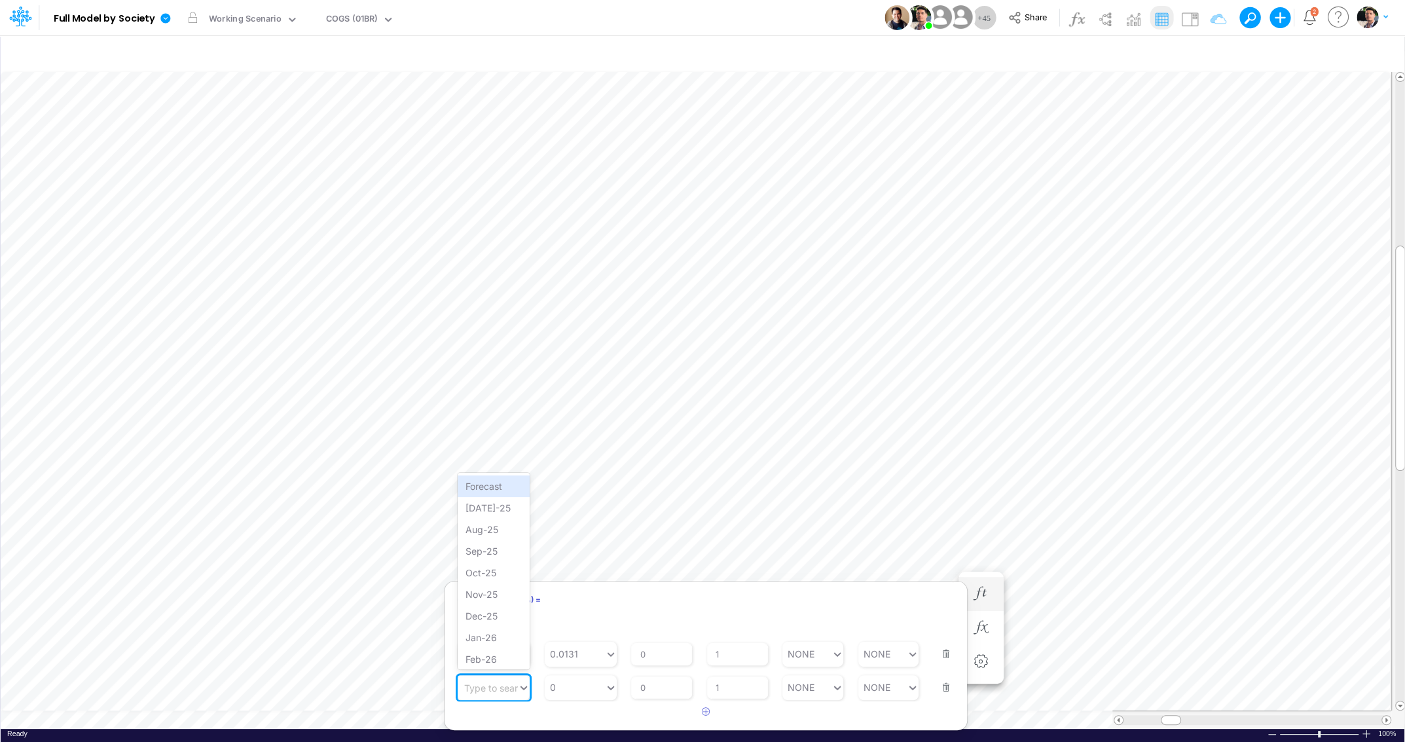
click at [482, 690] on div "Type to search..." at bounding box center [500, 686] width 72 height 11
type input "jul-25"
click at [597, 721] on div "Set value 0.0132" at bounding box center [588, 718] width 88 height 22
type input "0.0132"
click at [482, 626] on button "Save" at bounding box center [475, 622] width 31 height 19
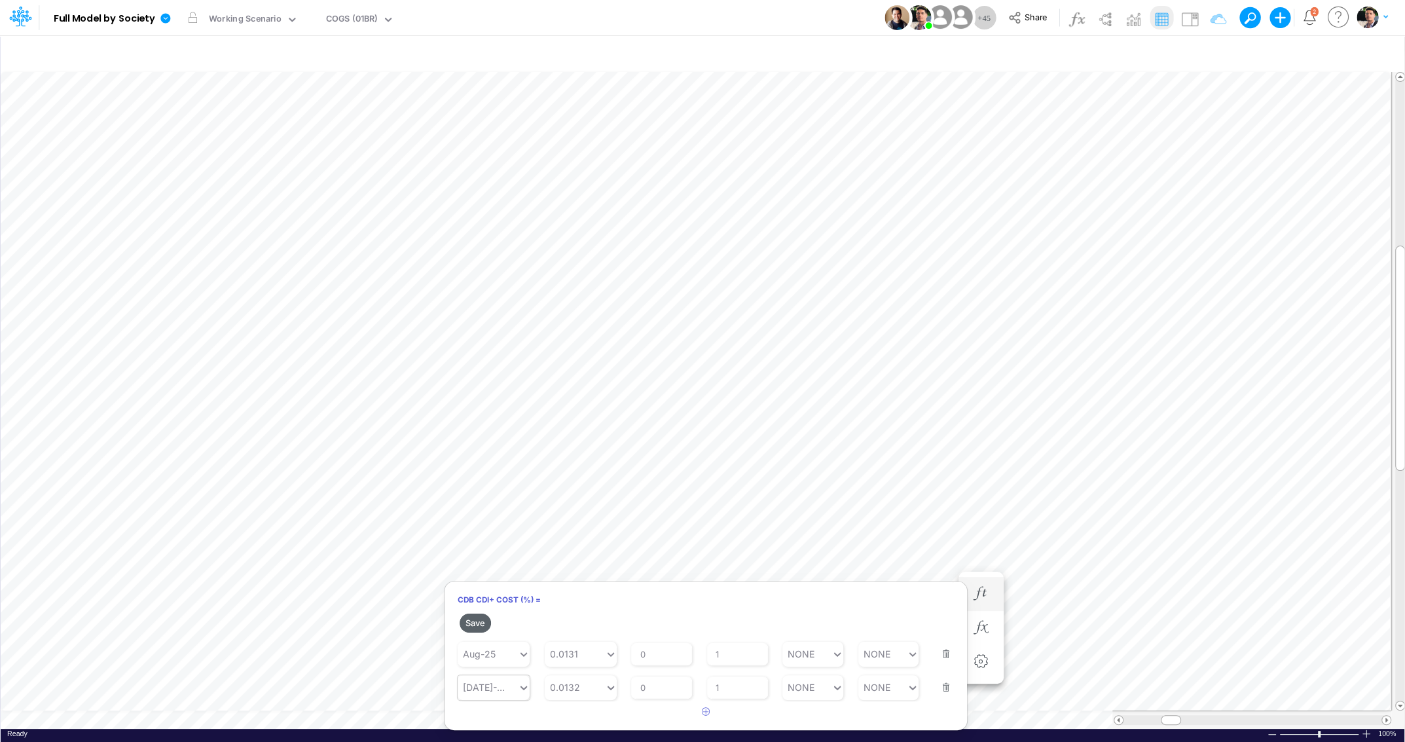
scroll to position [62, 0]
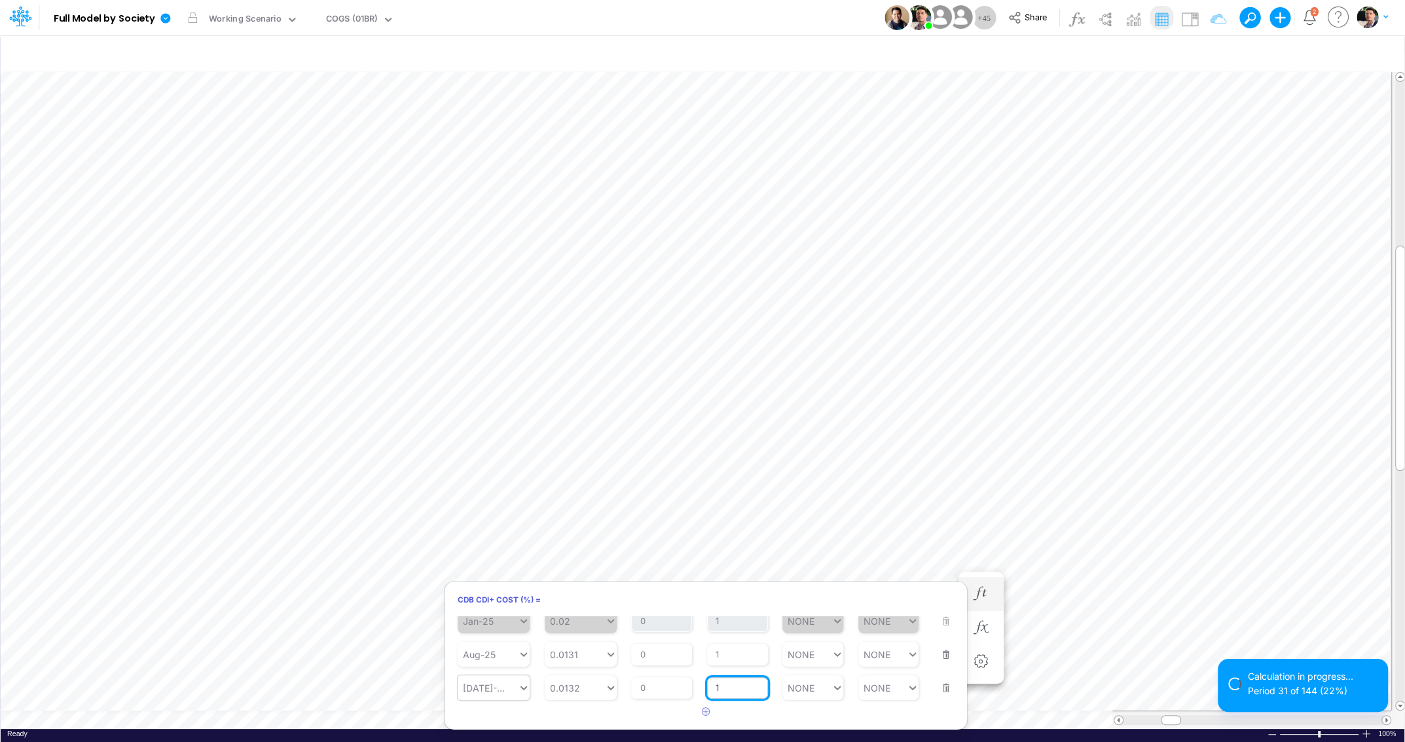
click at [736, 691] on input "1" at bounding box center [737, 688] width 61 height 22
type input "0"
type input "NONE"
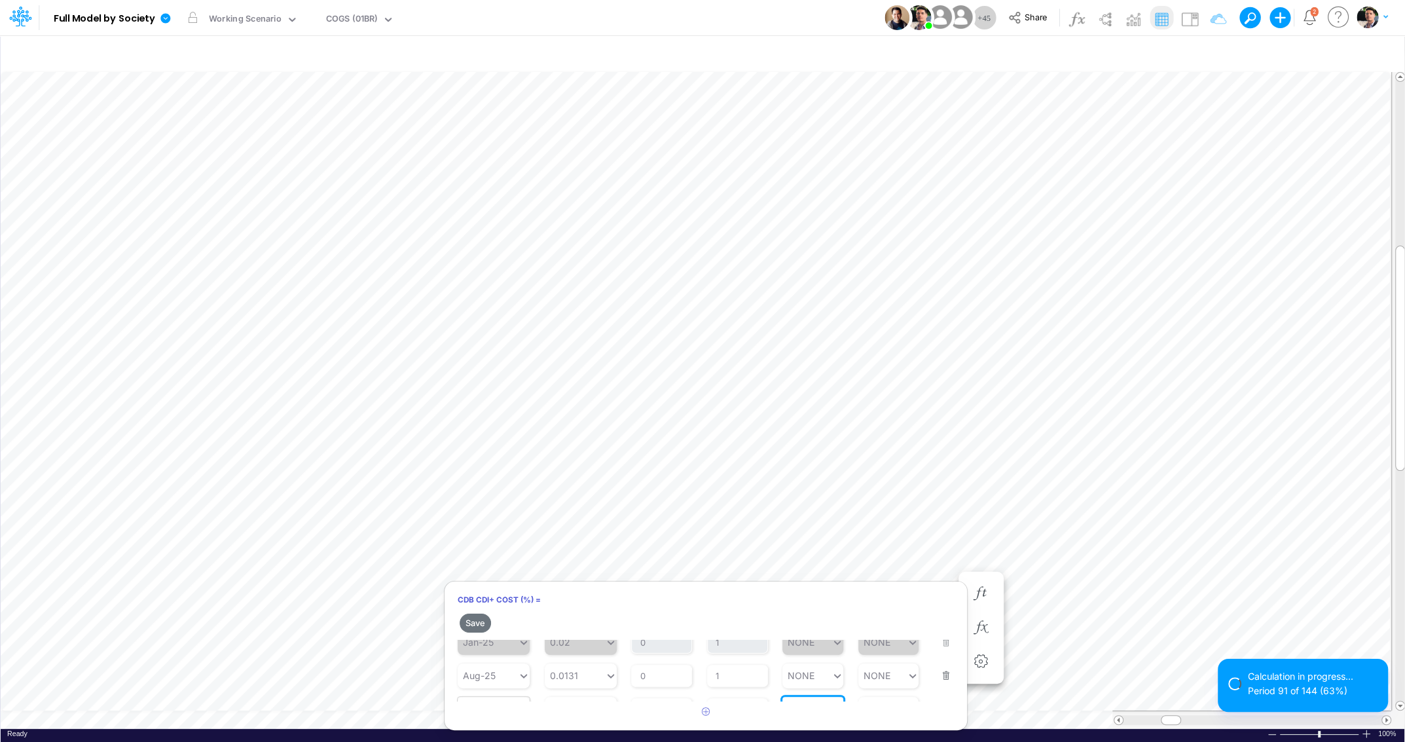
scroll to position [84, 0]
click at [480, 625] on button "Save" at bounding box center [475, 622] width 31 height 19
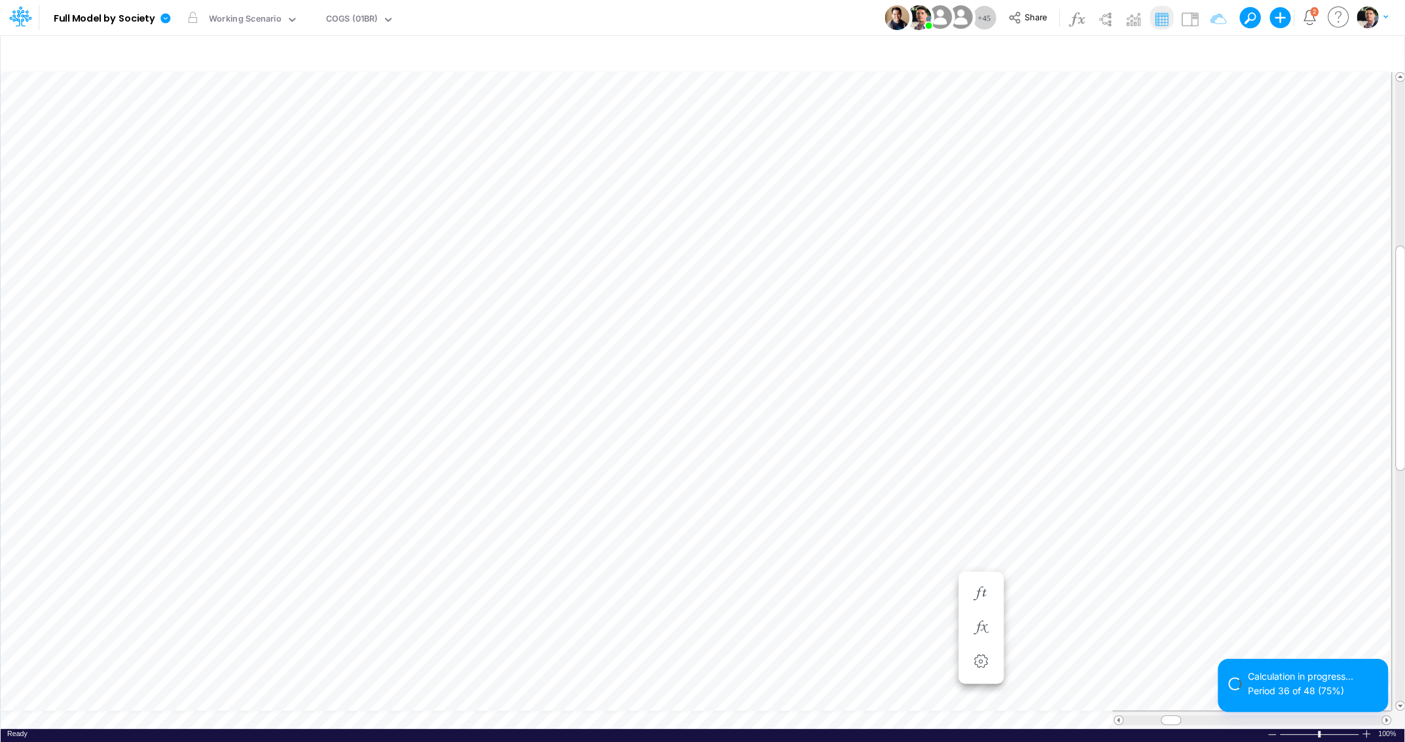
scroll to position [10, 4]
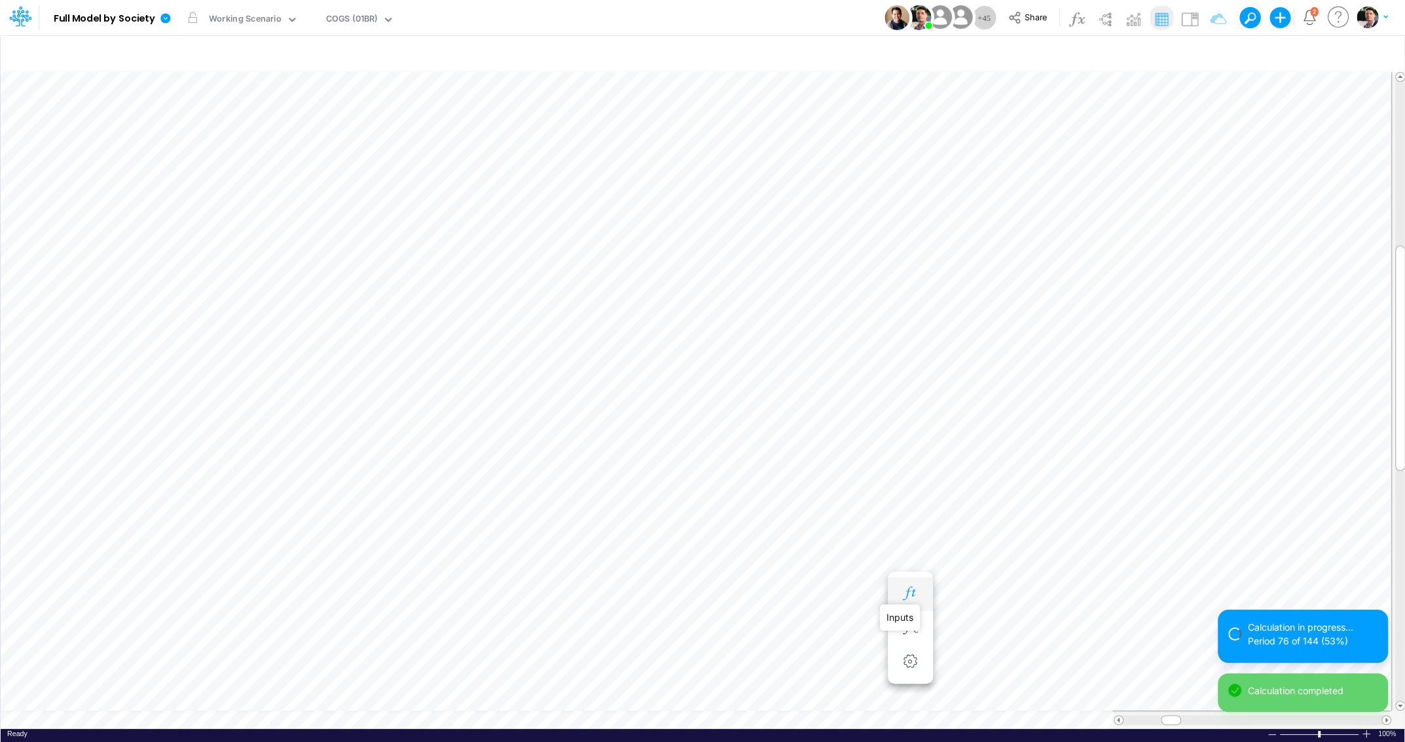
click at [909, 590] on icon "button" at bounding box center [910, 594] width 20 height 14
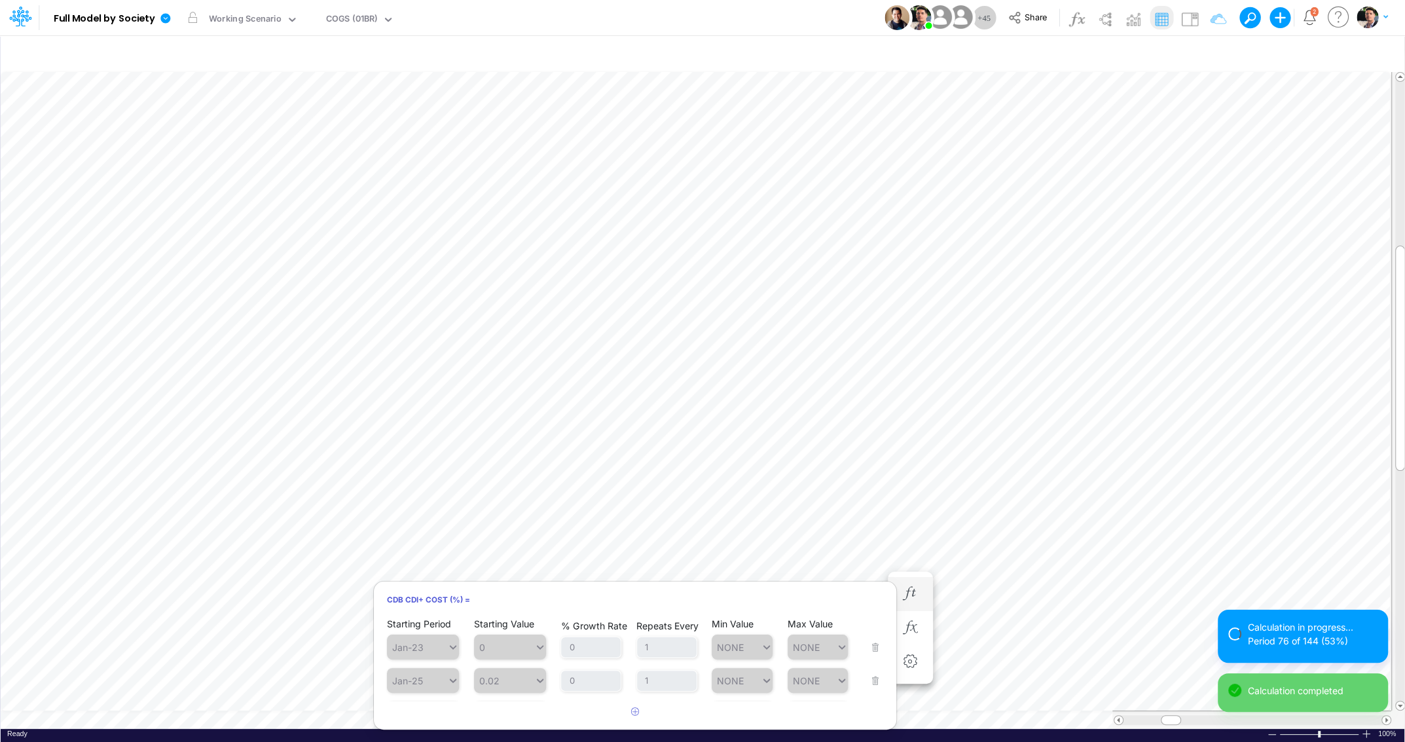
scroll to position [62, 0]
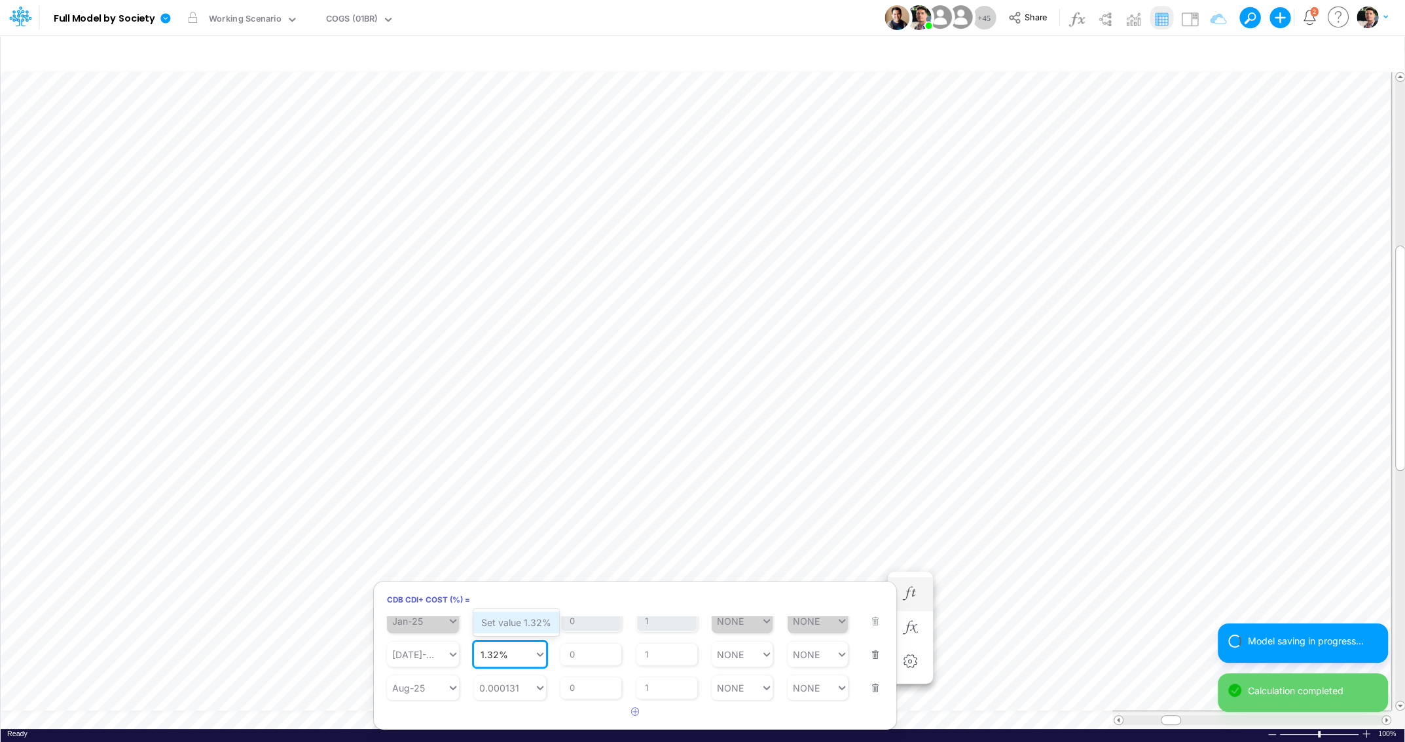
click at [503, 626] on div "Set value 1.32%" at bounding box center [516, 622] width 86 height 22
type input "1.32%"
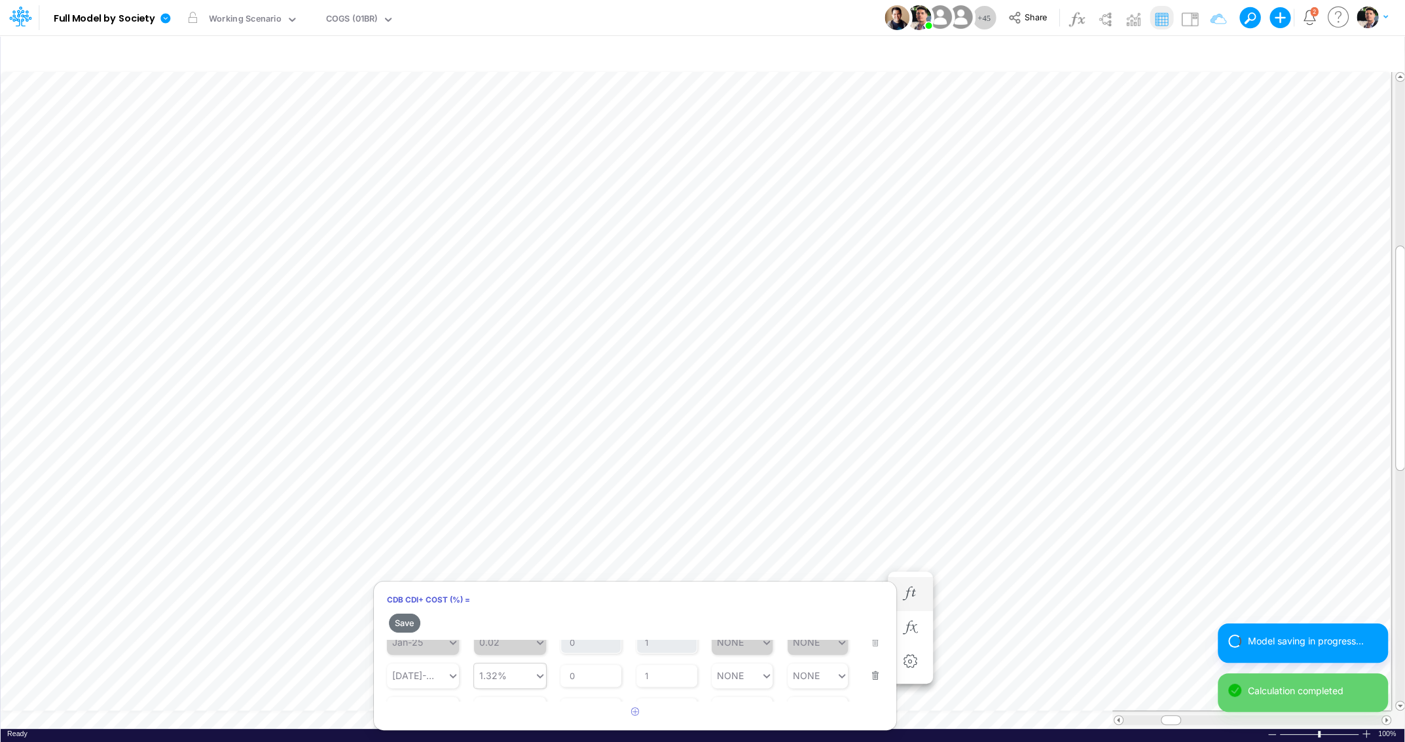
scroll to position [84, 0]
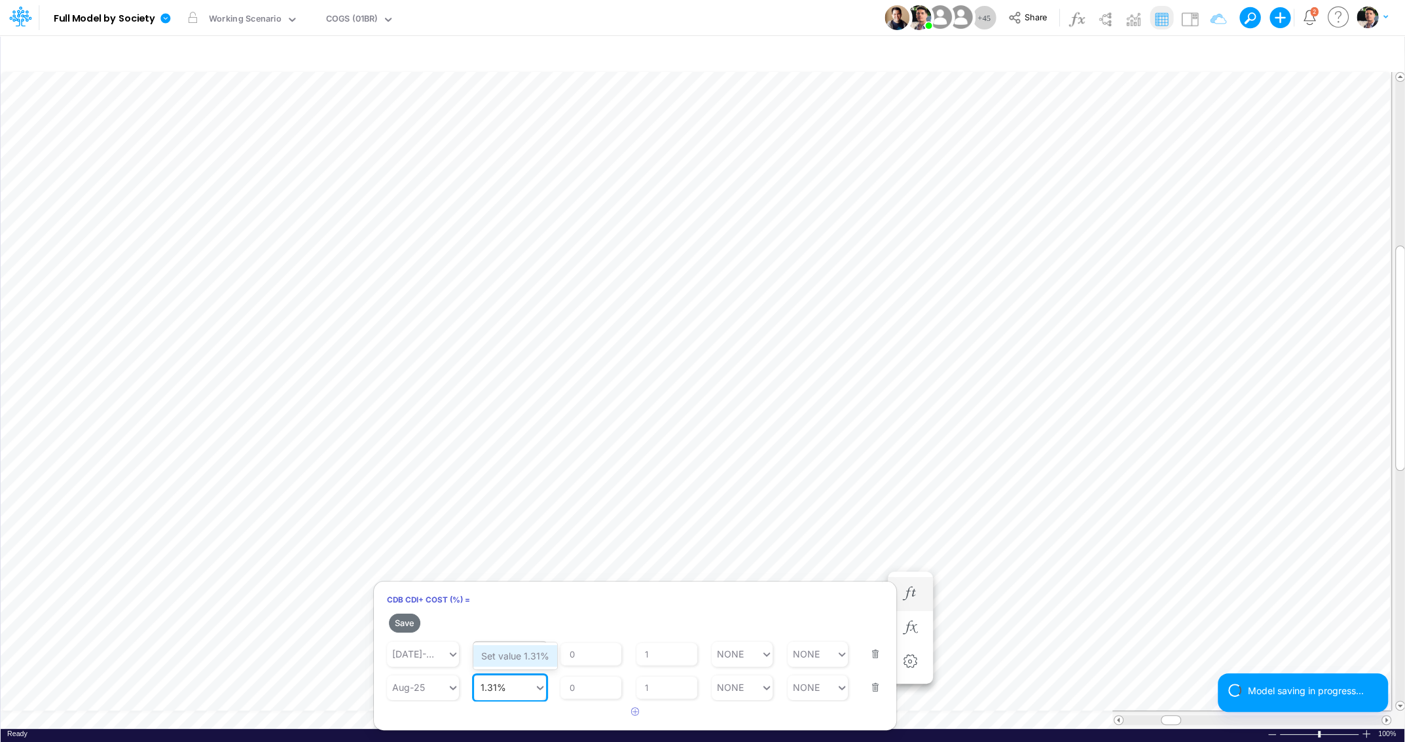
click at [513, 661] on div "Set value 1.31%" at bounding box center [515, 656] width 84 height 22
type input "1.31%"
click at [664, 649] on input "1" at bounding box center [666, 654] width 61 height 22
type input "0"
type input "NONE"
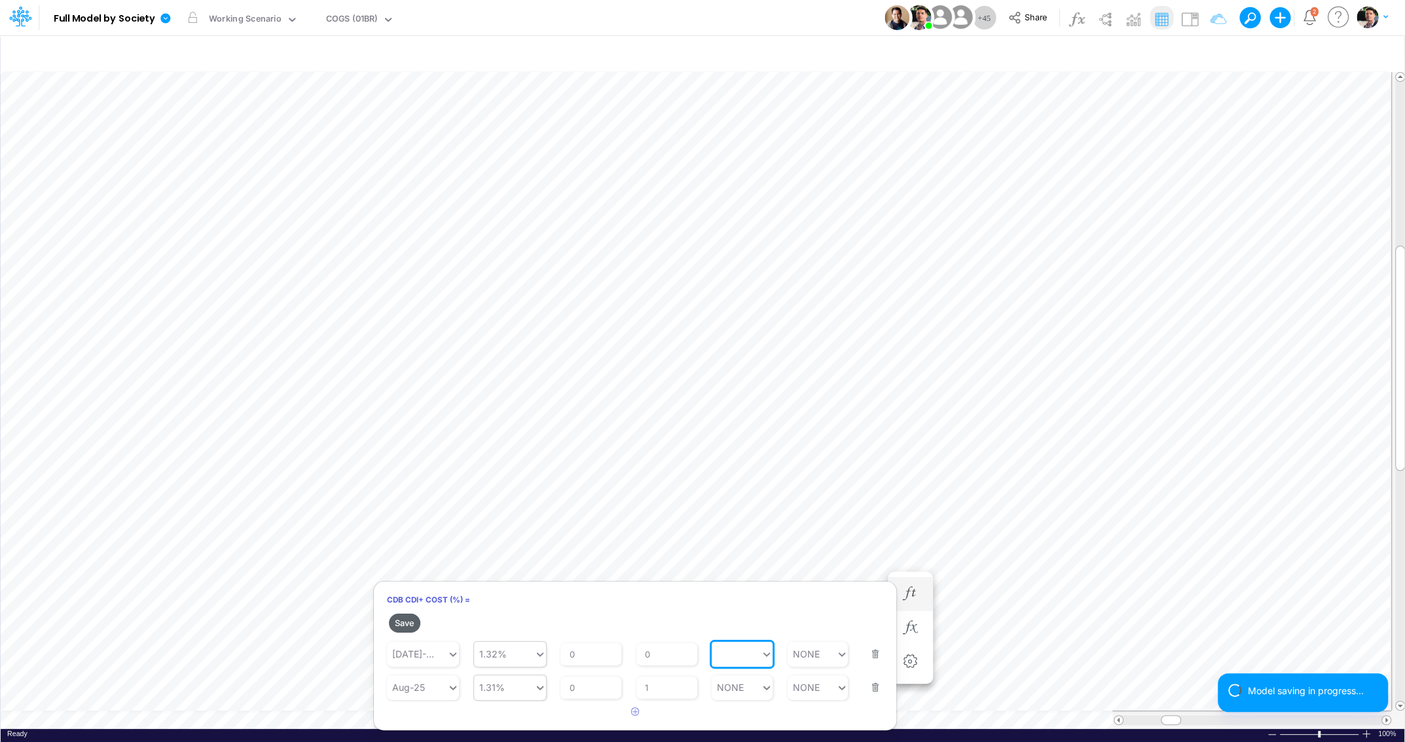
click at [408, 622] on button "Save" at bounding box center [404, 622] width 31 height 19
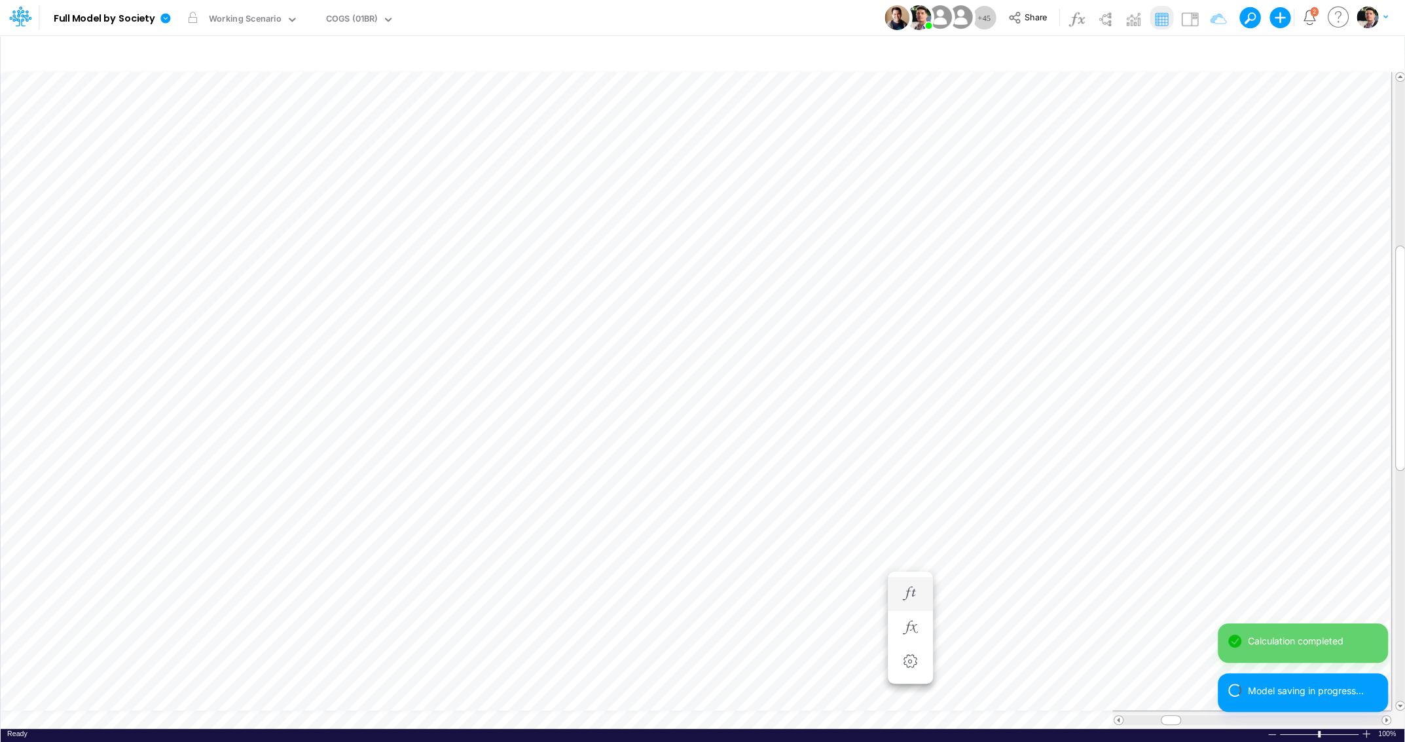
scroll to position [5, 3]
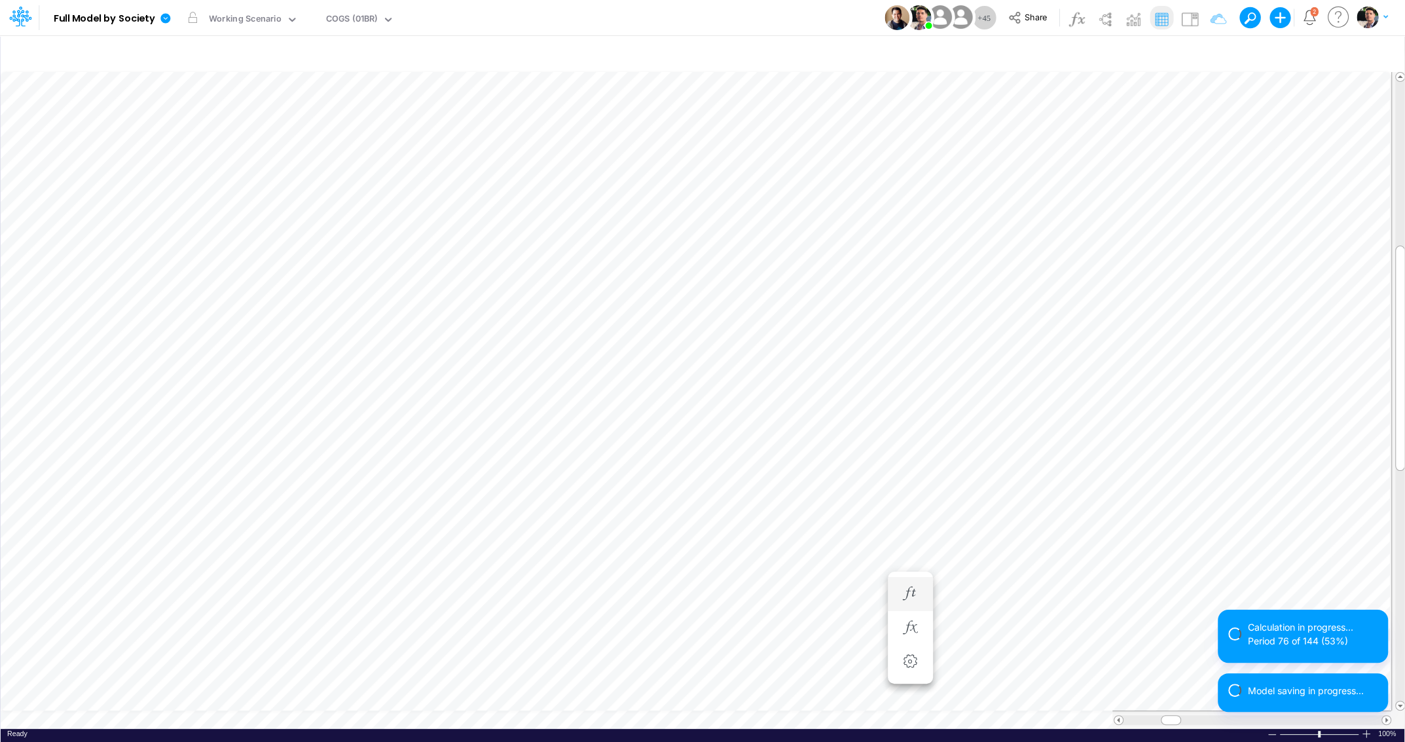
scroll to position [10, 4]
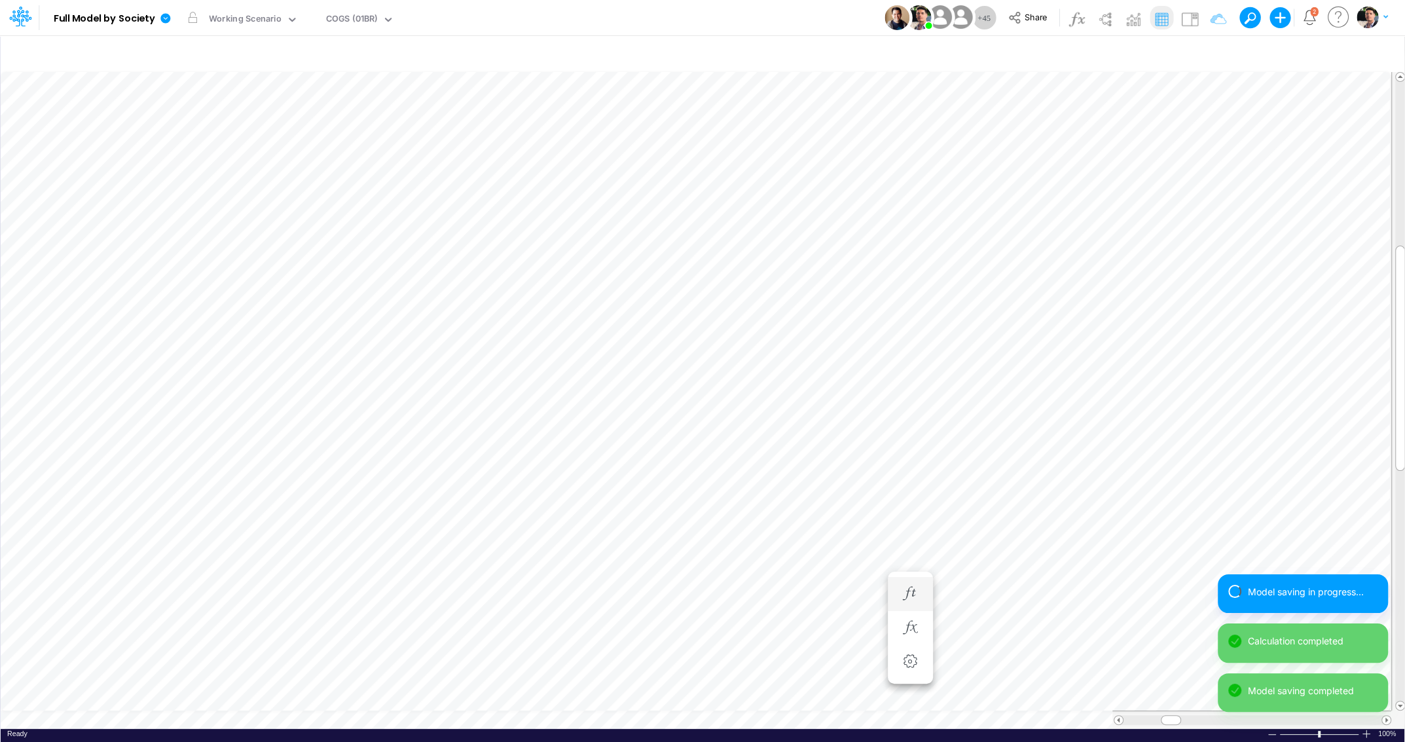
scroll to position [5, 3]
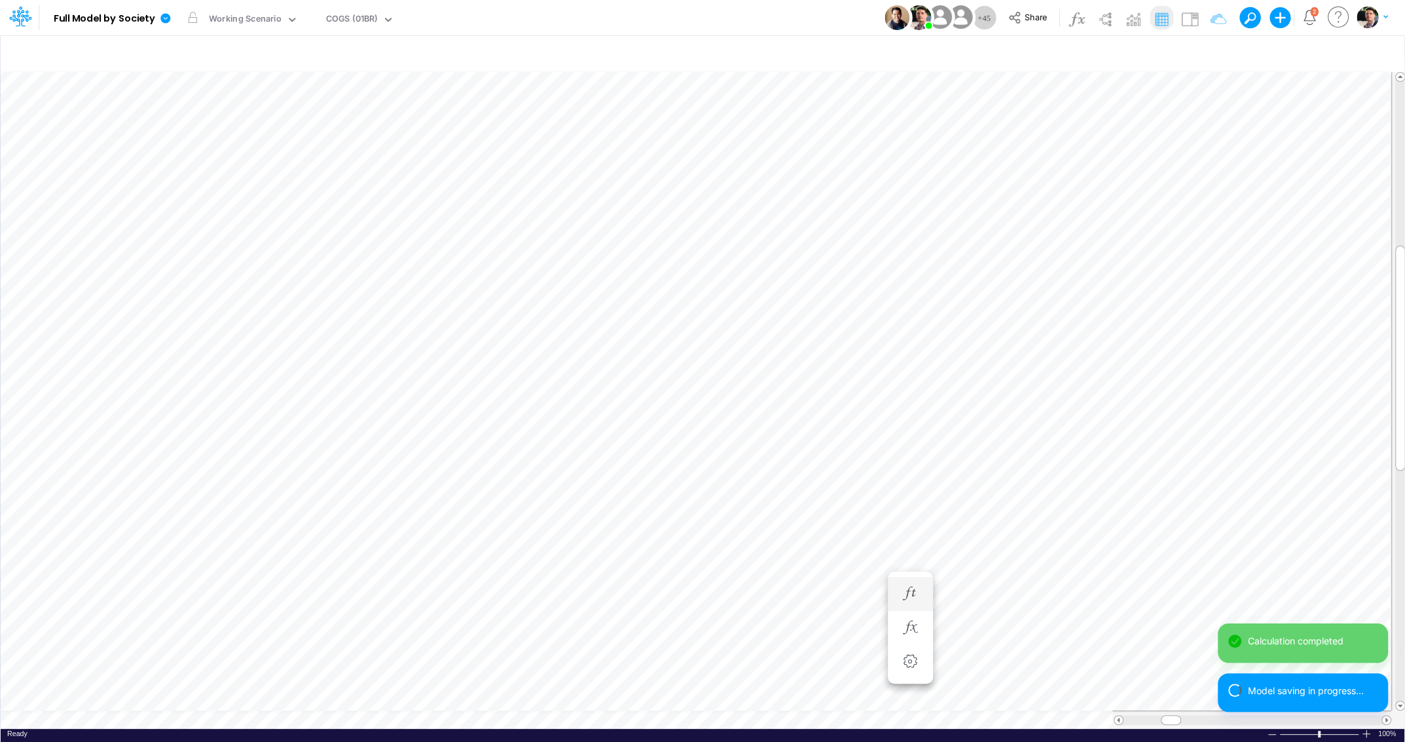
scroll to position [5, 3]
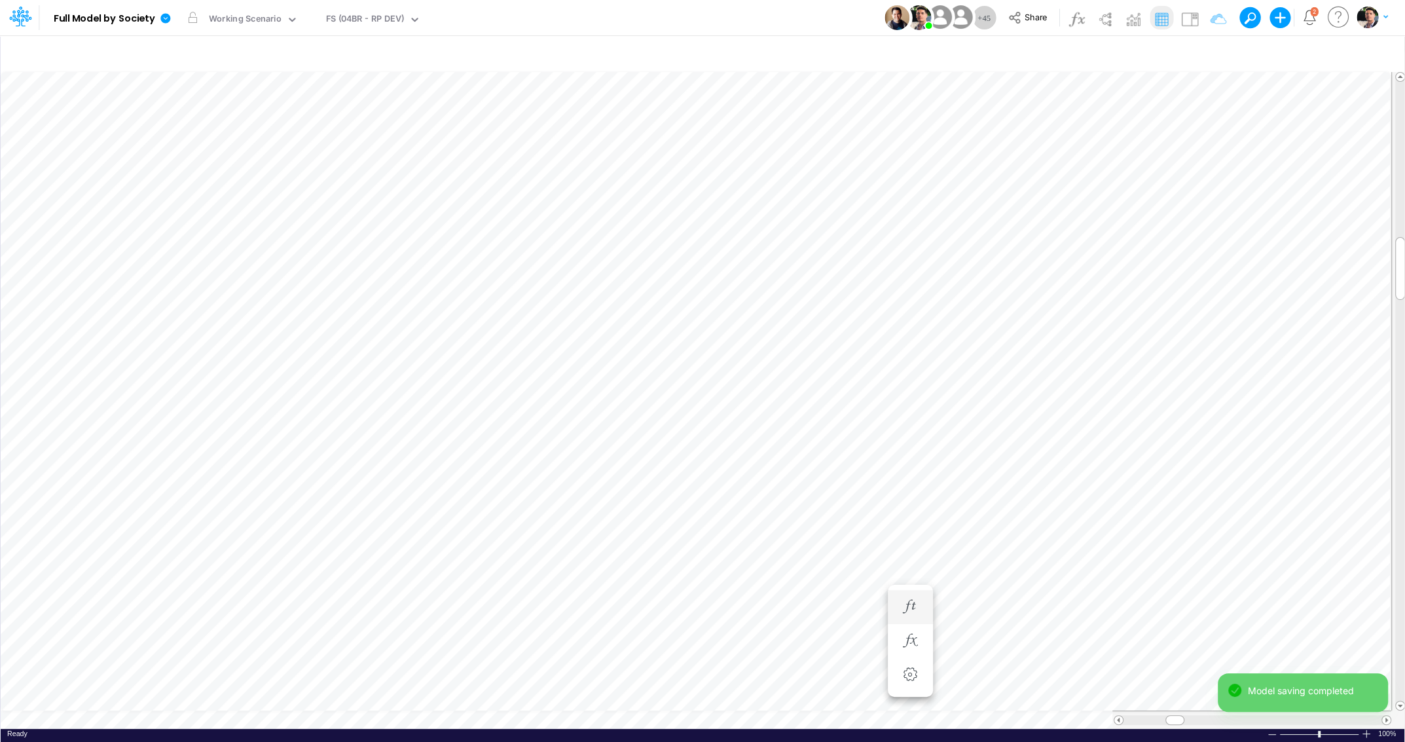
scroll to position [5, 40]
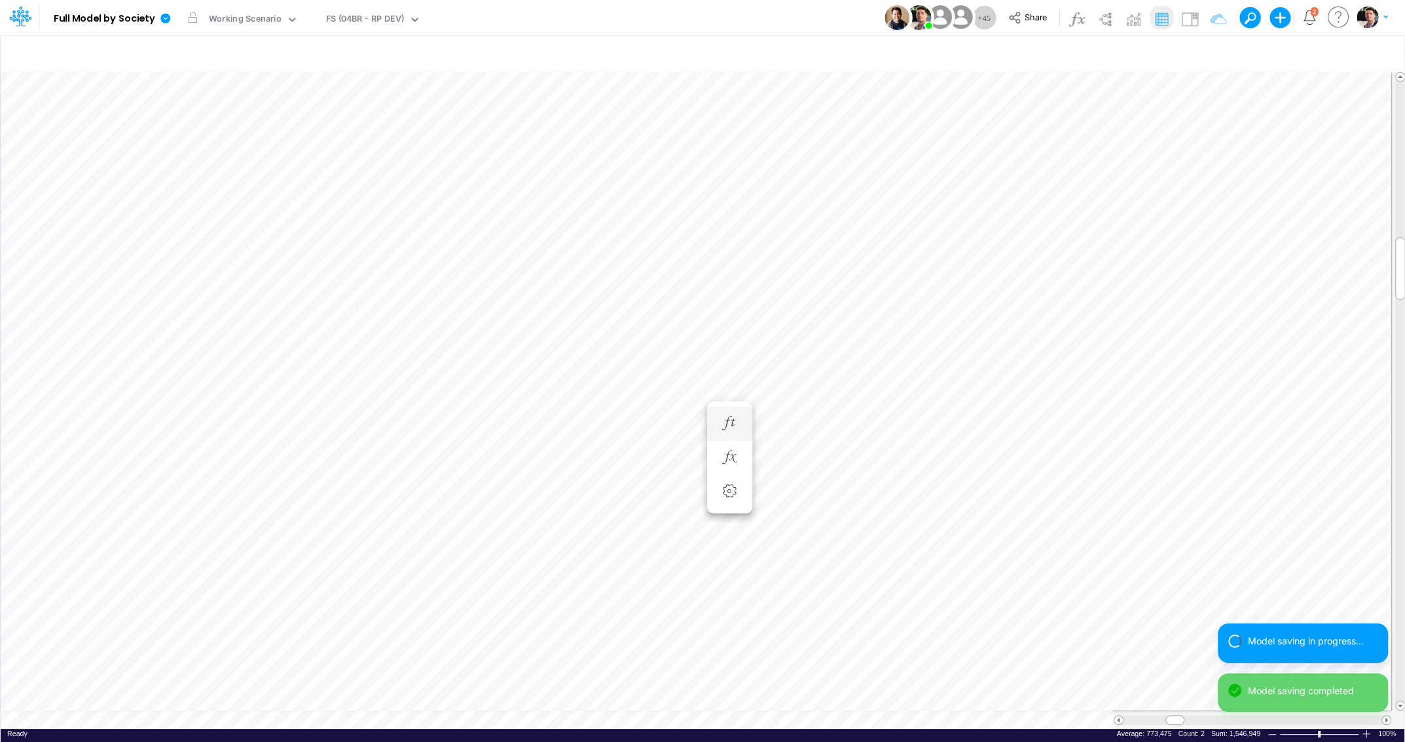
scroll to position [5, 19]
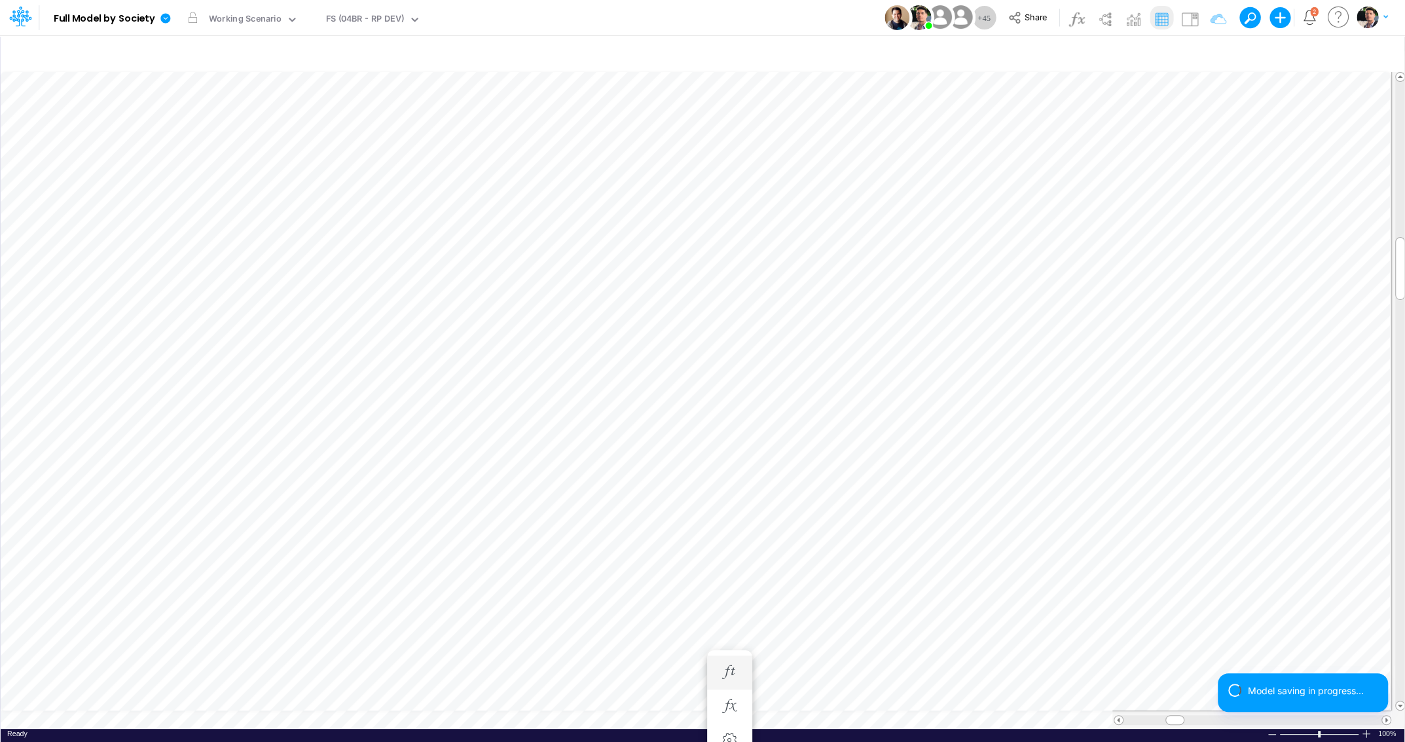
scroll to position [5, 41]
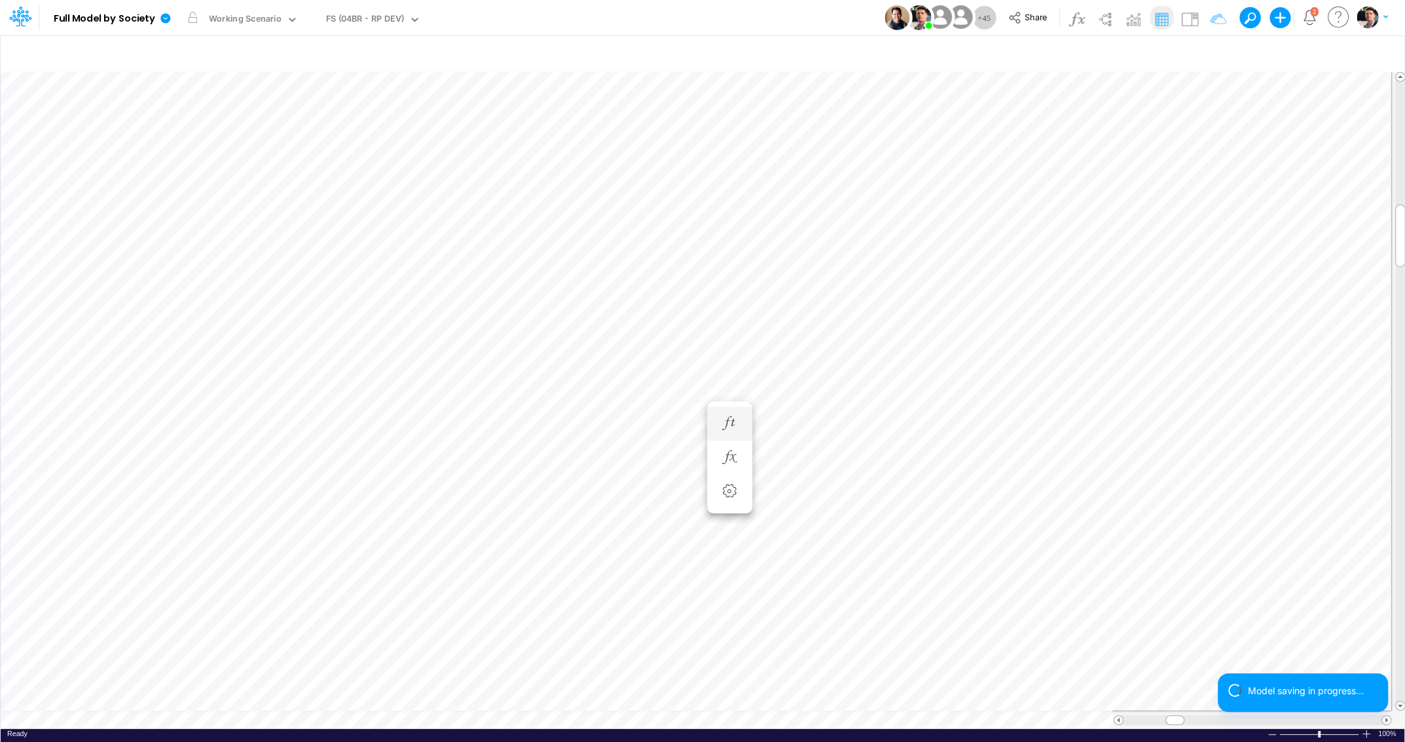
scroll to position [10, 4]
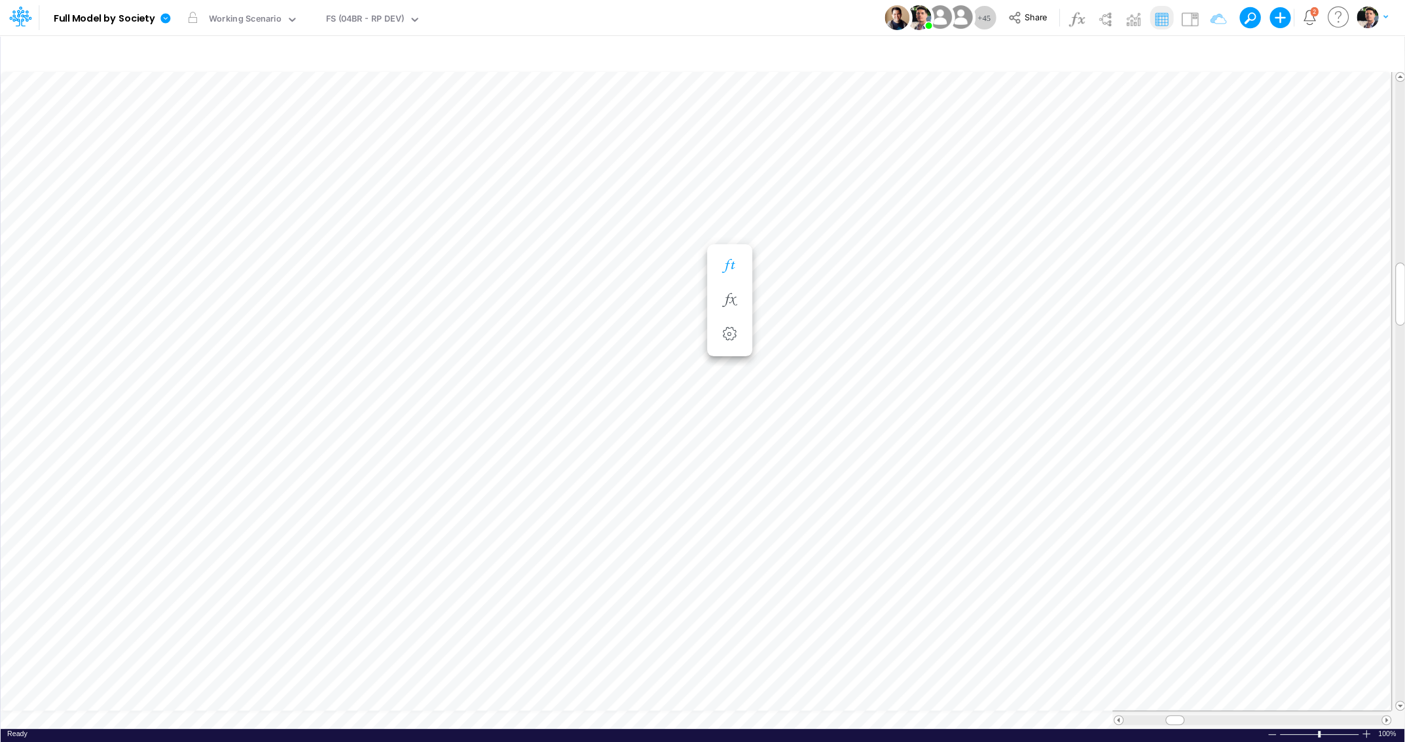
click at [731, 271] on icon "button" at bounding box center [729, 266] width 20 height 14
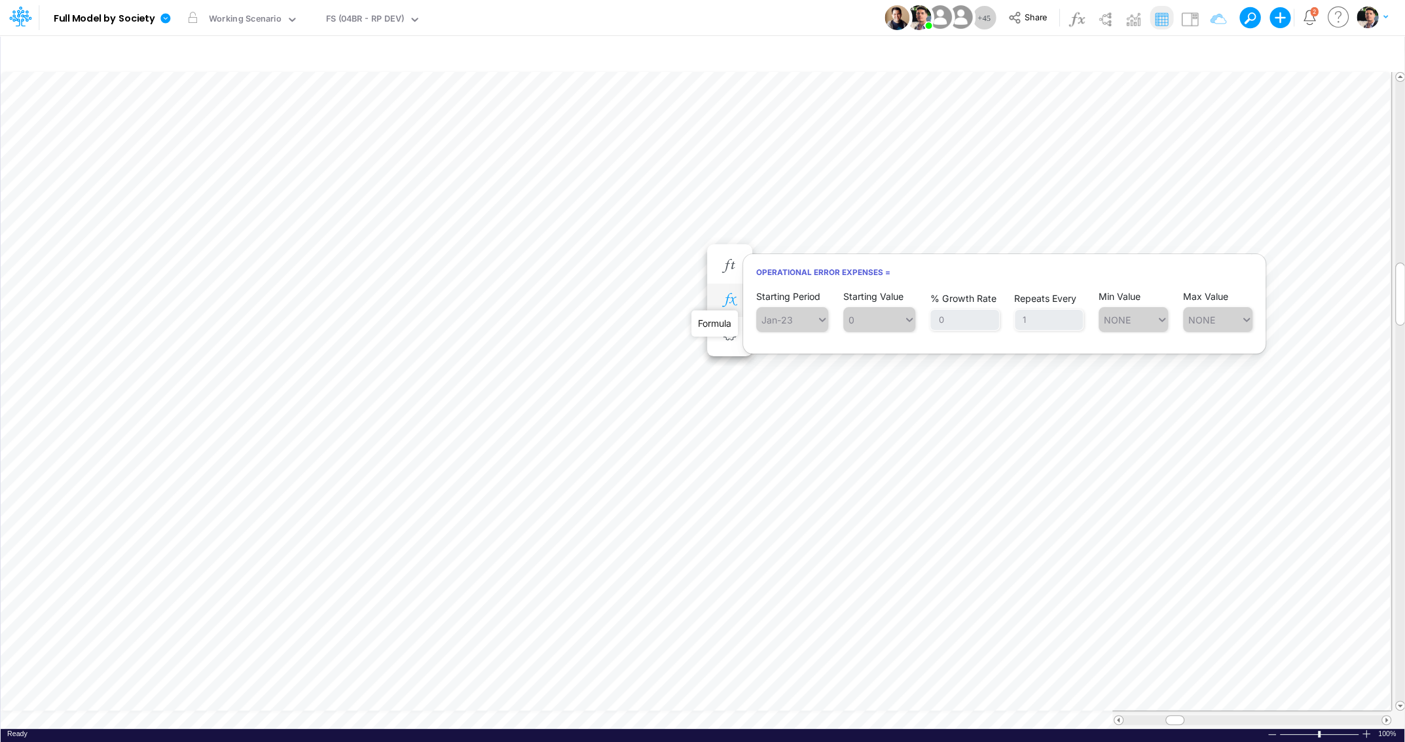
click at [729, 305] on icon "button" at bounding box center [729, 300] width 20 height 14
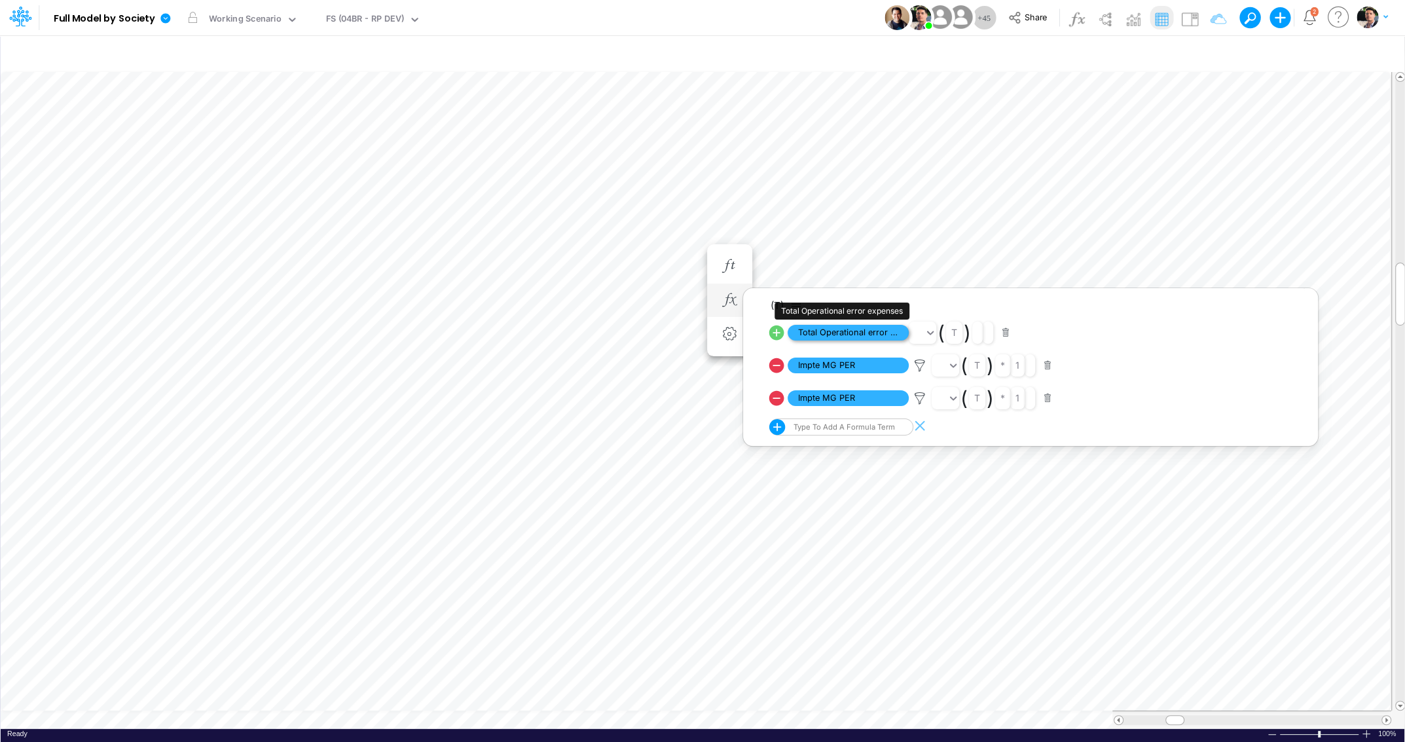
click at [865, 333] on span "Total Operational error expenses" at bounding box center [848, 333] width 121 height 16
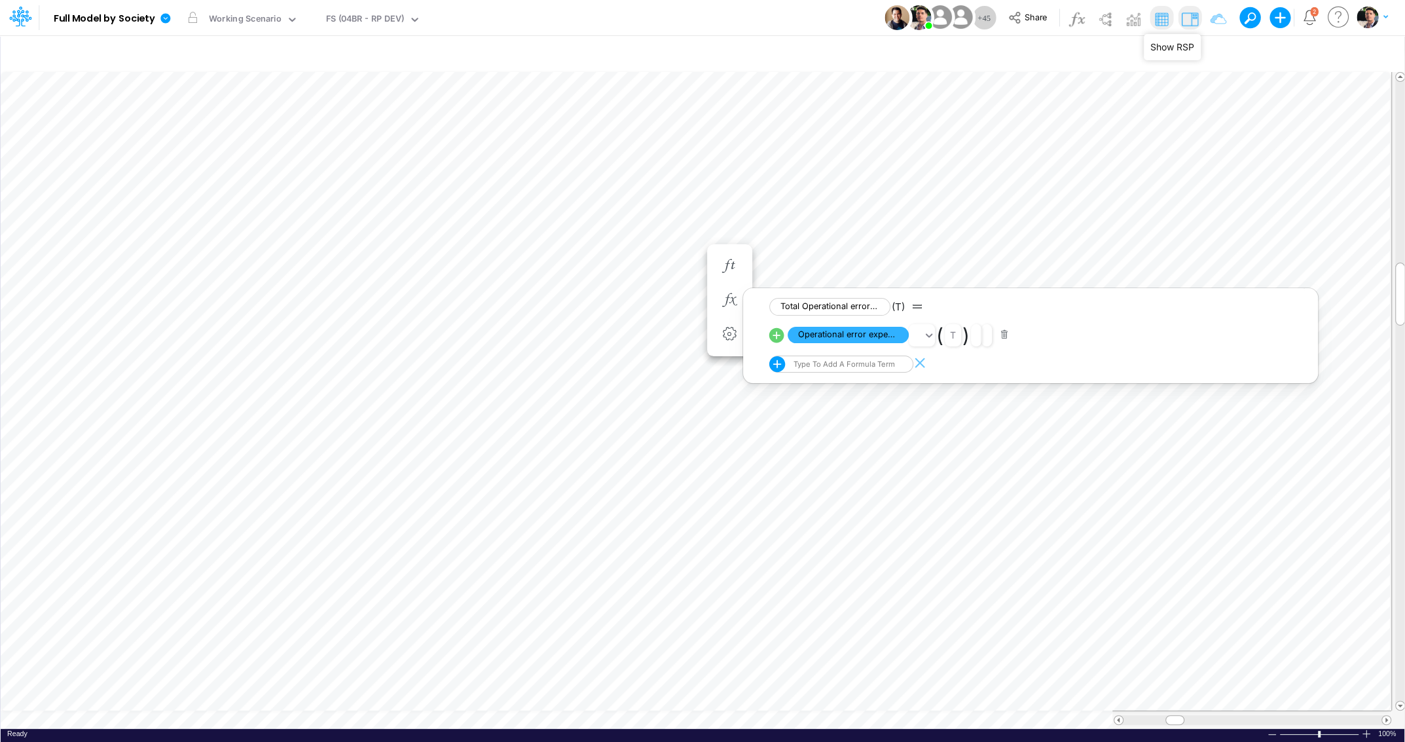
click at [1191, 18] on img at bounding box center [1189, 19] width 21 height 21
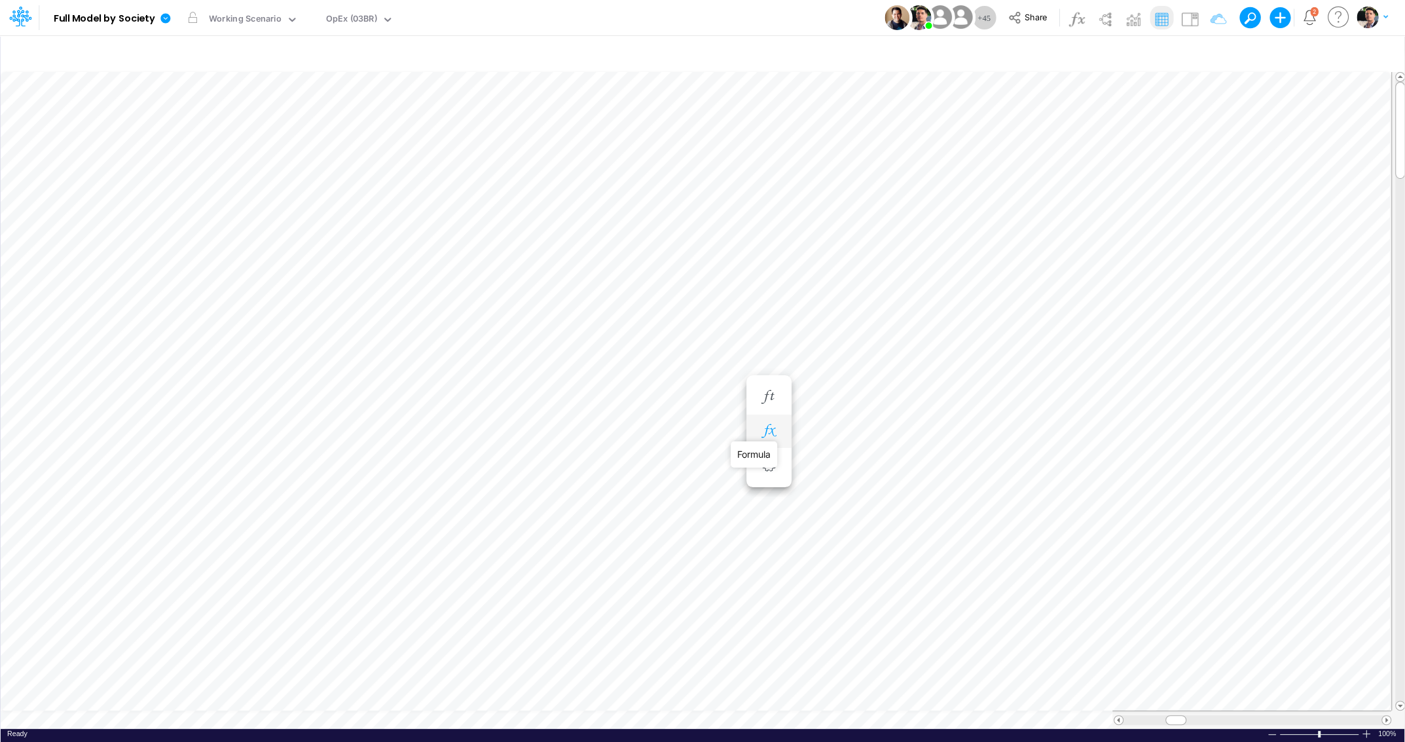
click at [772, 432] on icon "button" at bounding box center [769, 431] width 20 height 14
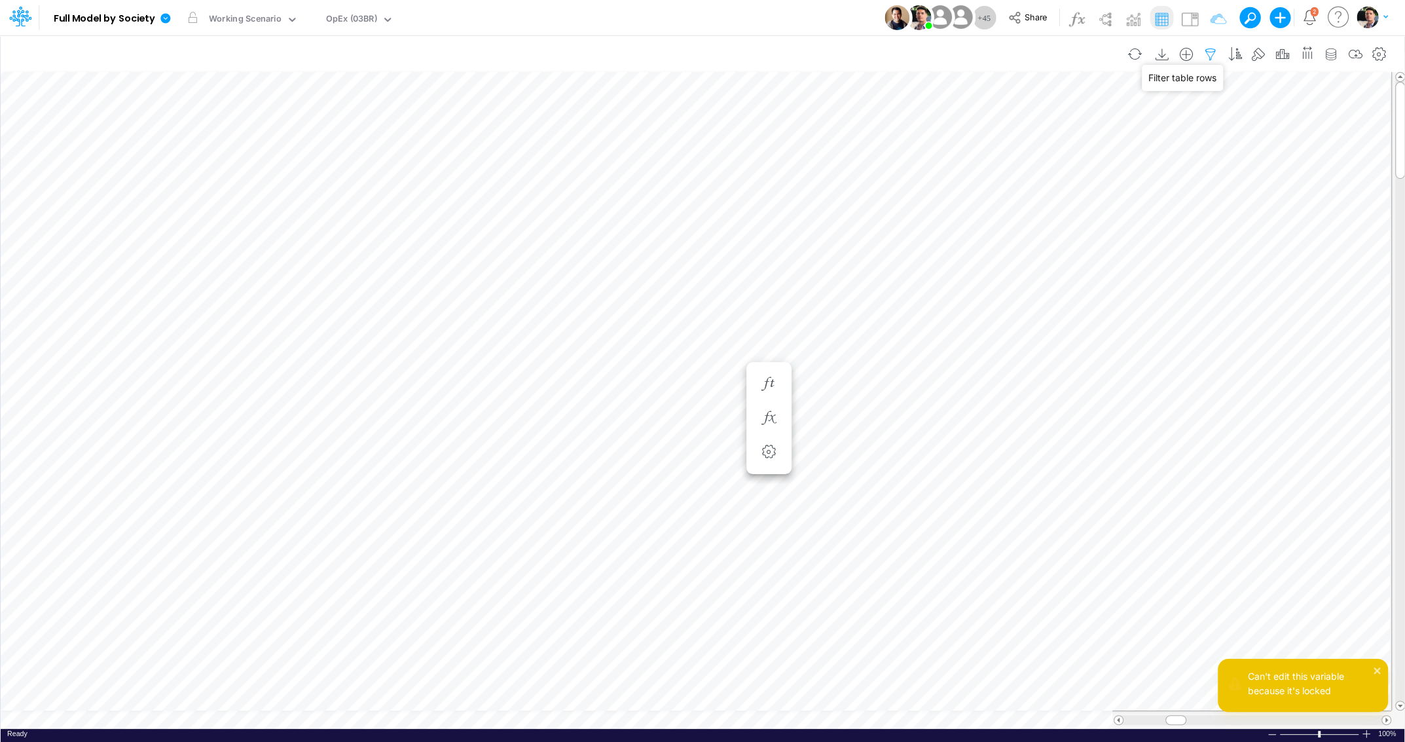
click at [1217, 56] on icon "button" at bounding box center [1211, 55] width 20 height 14
select select "contains"
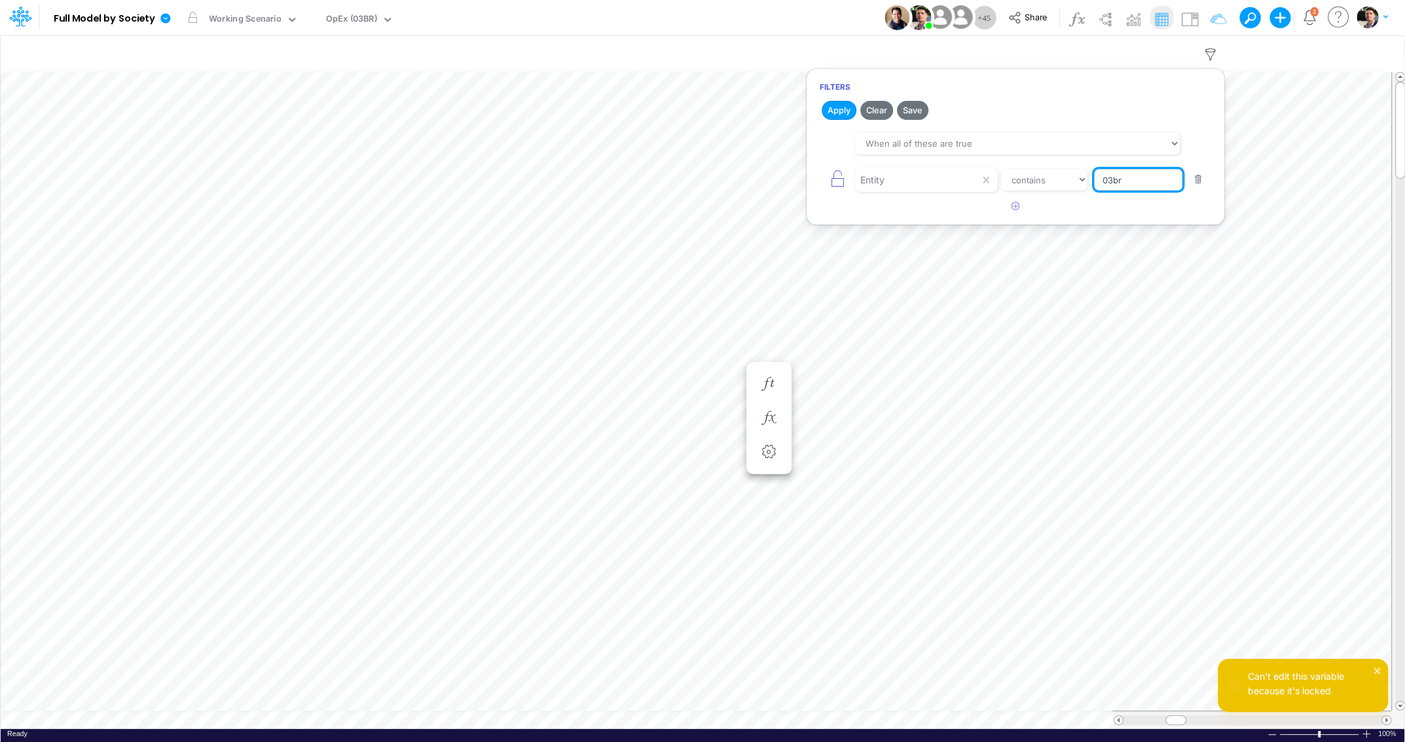
click at [1139, 185] on input "03br" at bounding box center [1138, 180] width 88 height 22
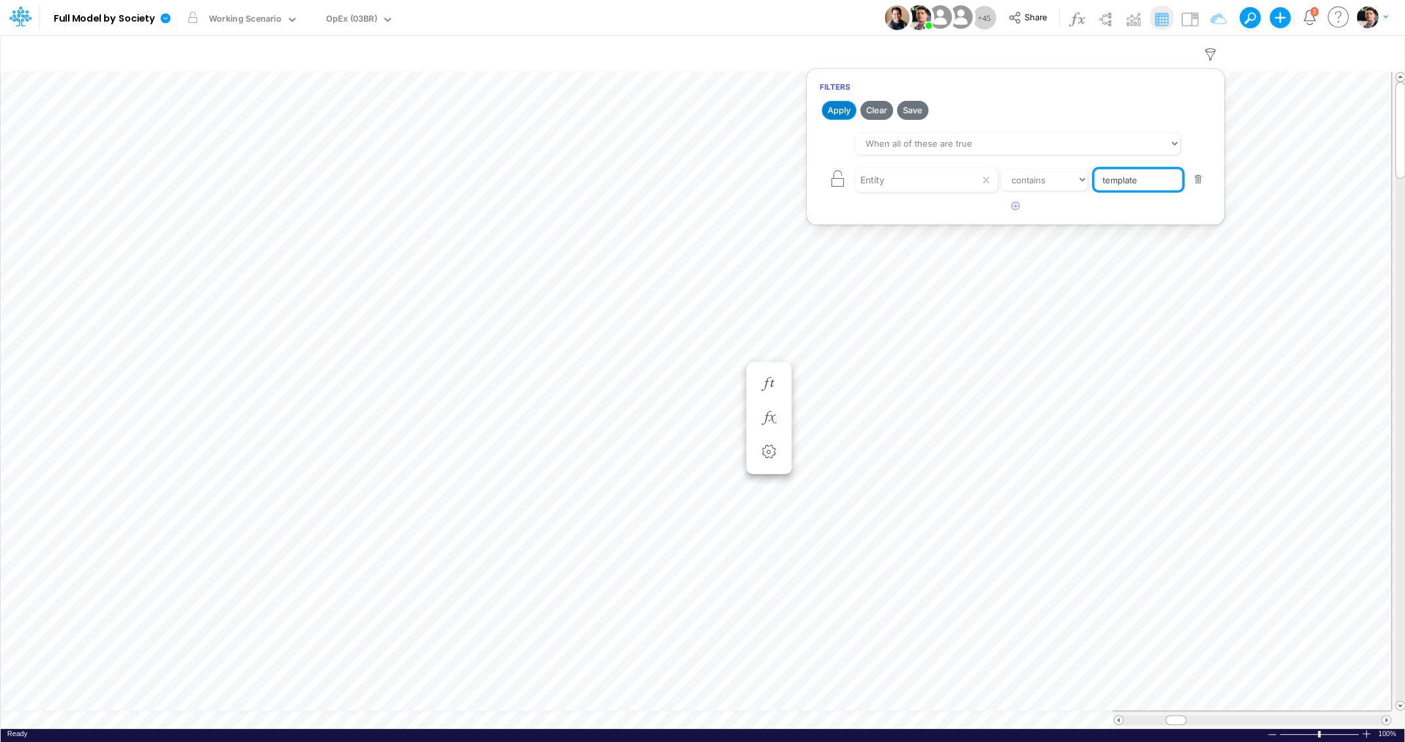
type input "template"
click at [827, 103] on button "Apply" at bounding box center [839, 110] width 35 height 19
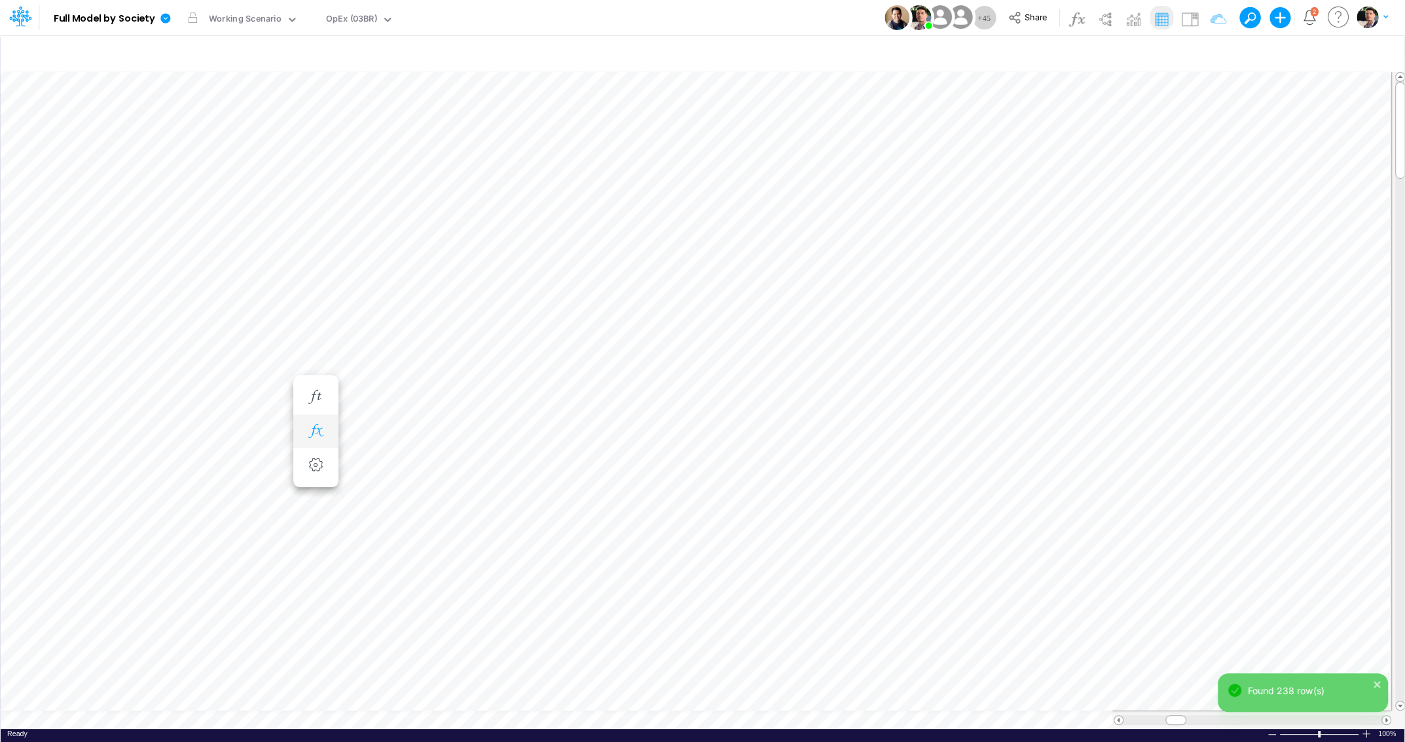
click at [319, 432] on icon "button" at bounding box center [316, 431] width 20 height 14
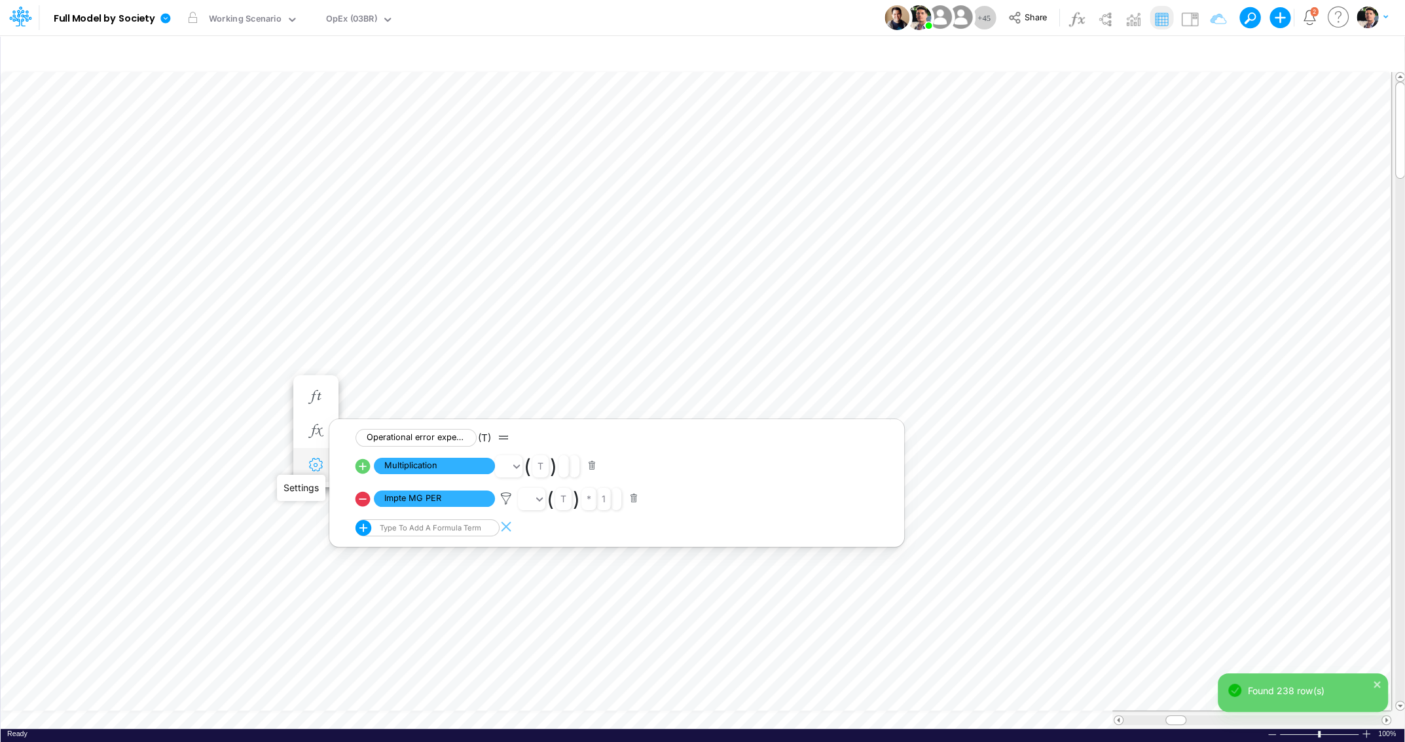
click at [317, 460] on icon "button" at bounding box center [316, 465] width 20 height 14
select select "sum"
select select "field"
select select "Number"
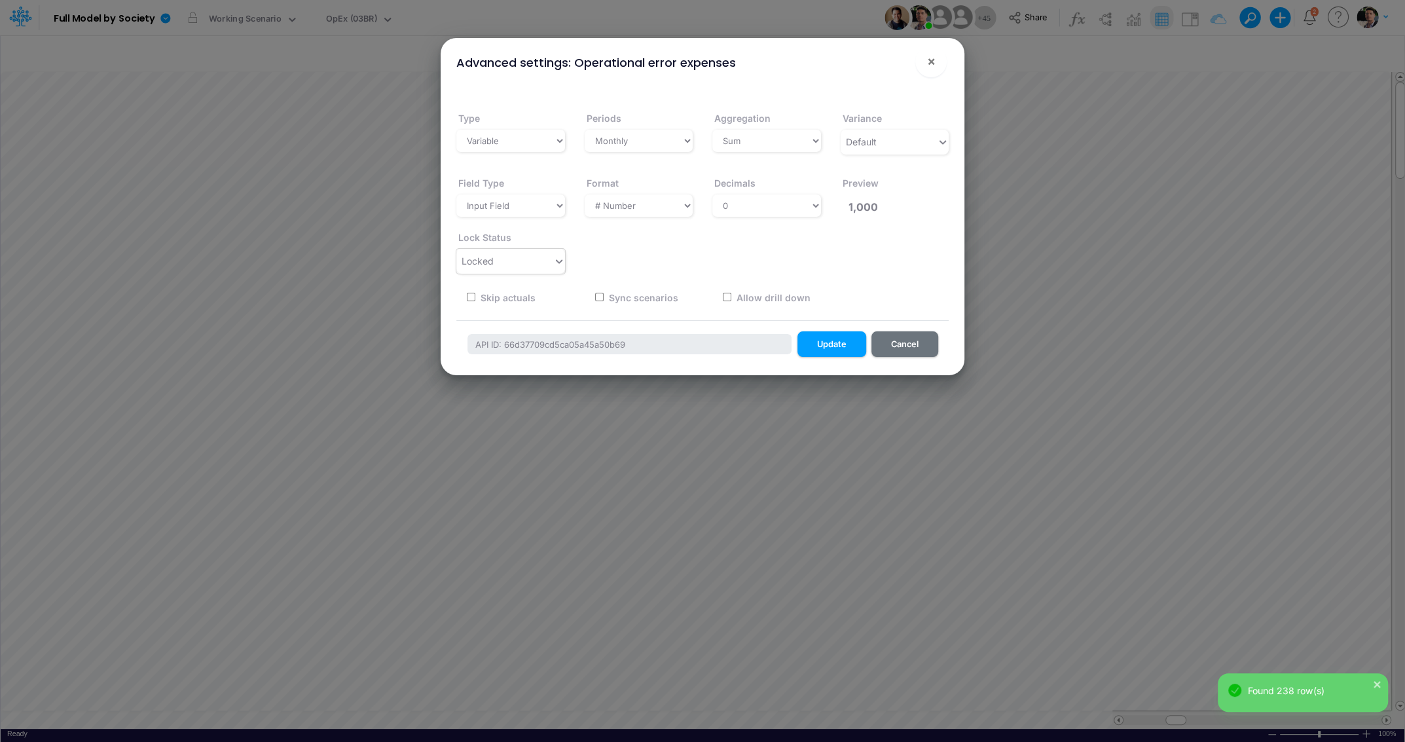
click at [539, 266] on div "Locked" at bounding box center [504, 261] width 97 height 22
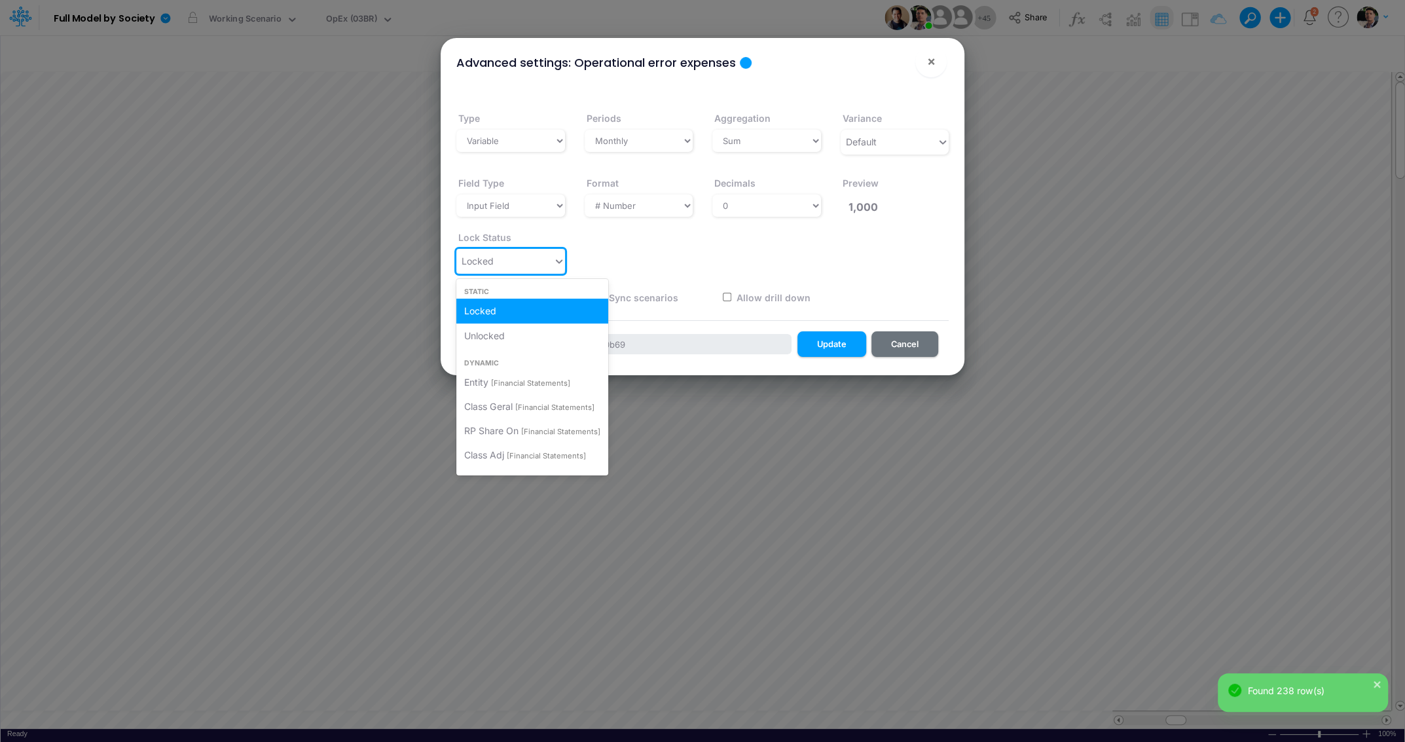
type input "u"
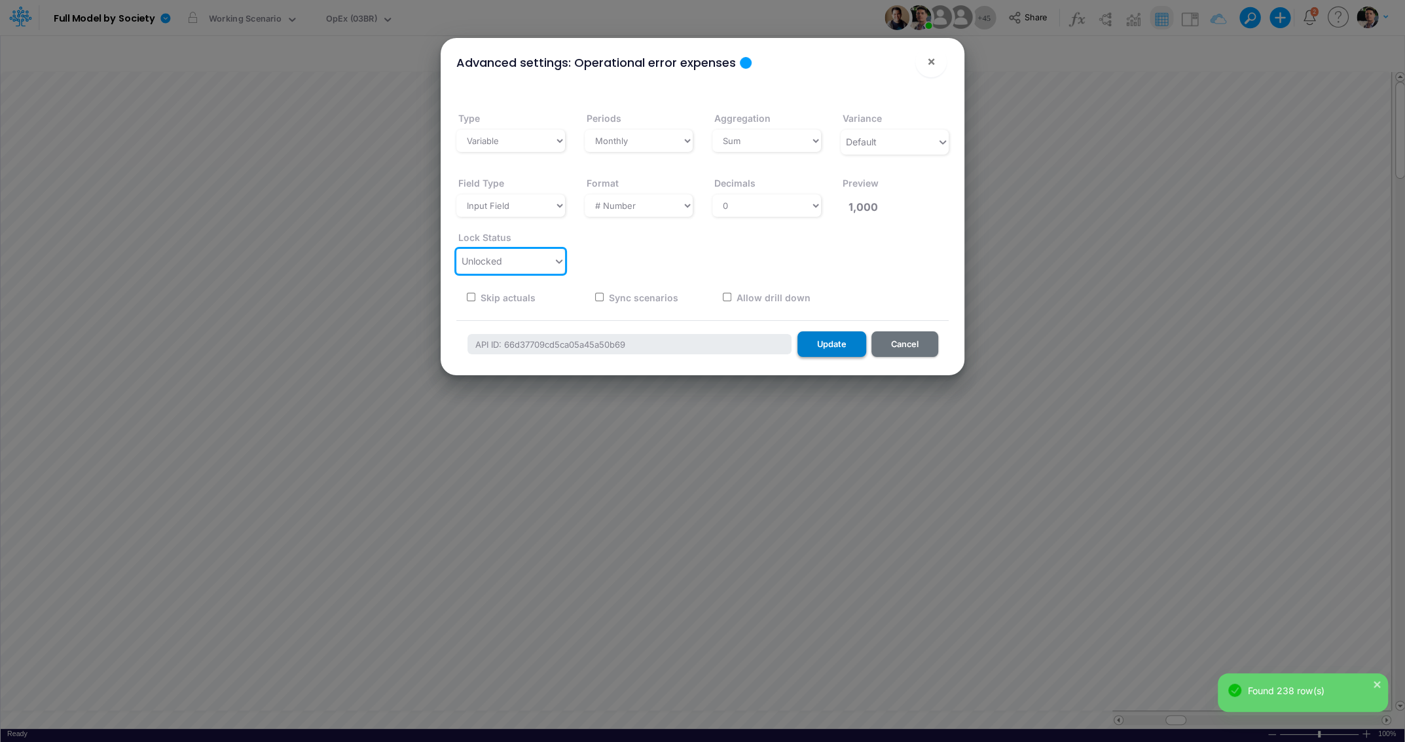
click at [822, 342] on button "Update" at bounding box center [831, 344] width 69 height 26
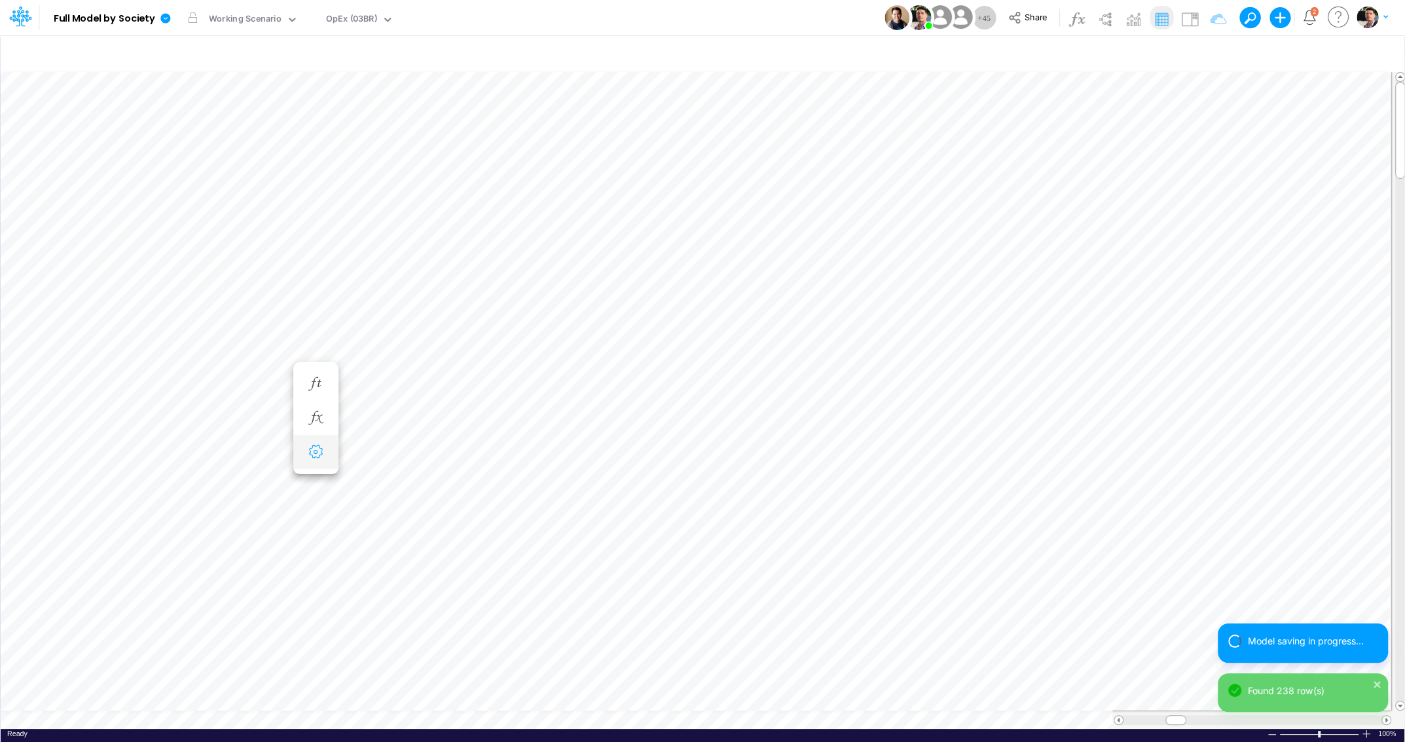
click at [316, 443] on button "button" at bounding box center [316, 452] width 24 height 26
select select "sum"
select select "field"
select select "Number"
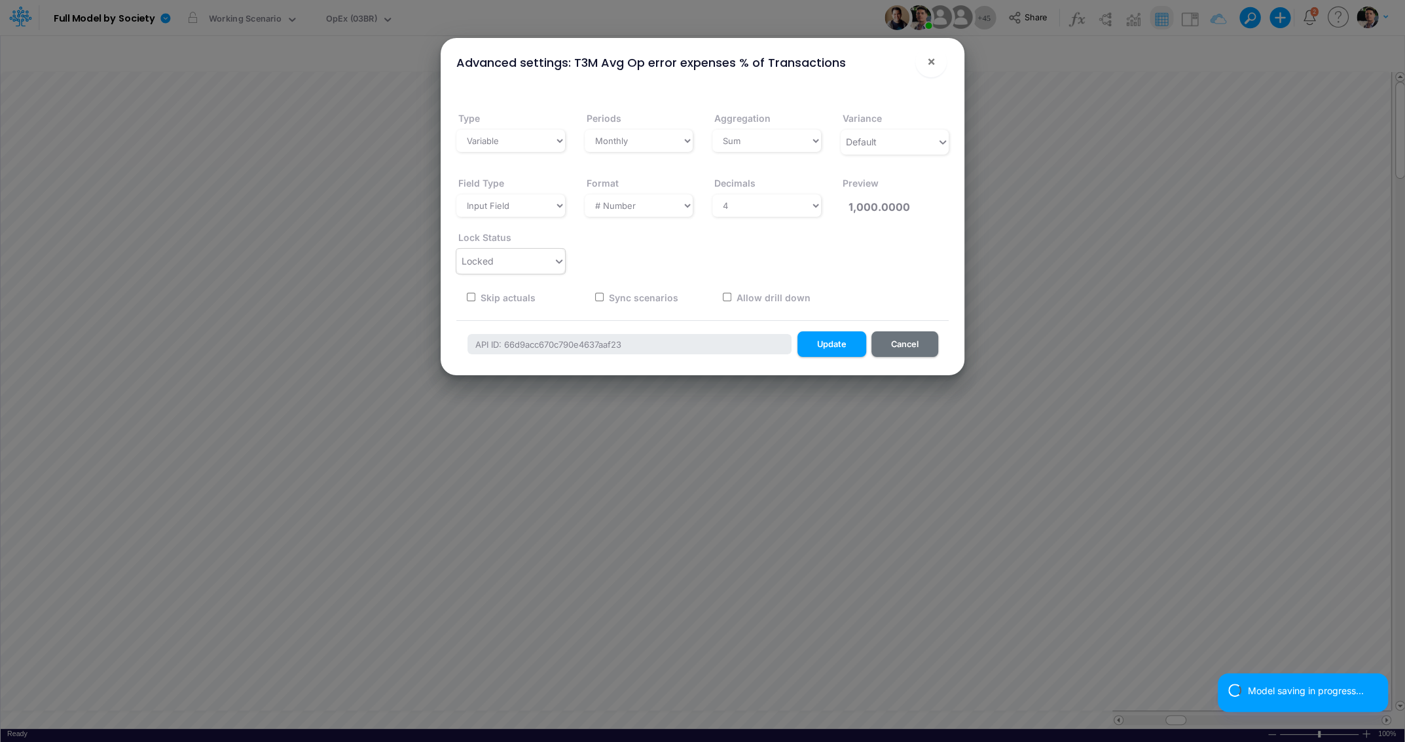
click at [532, 264] on div "Locked" at bounding box center [504, 261] width 97 height 22
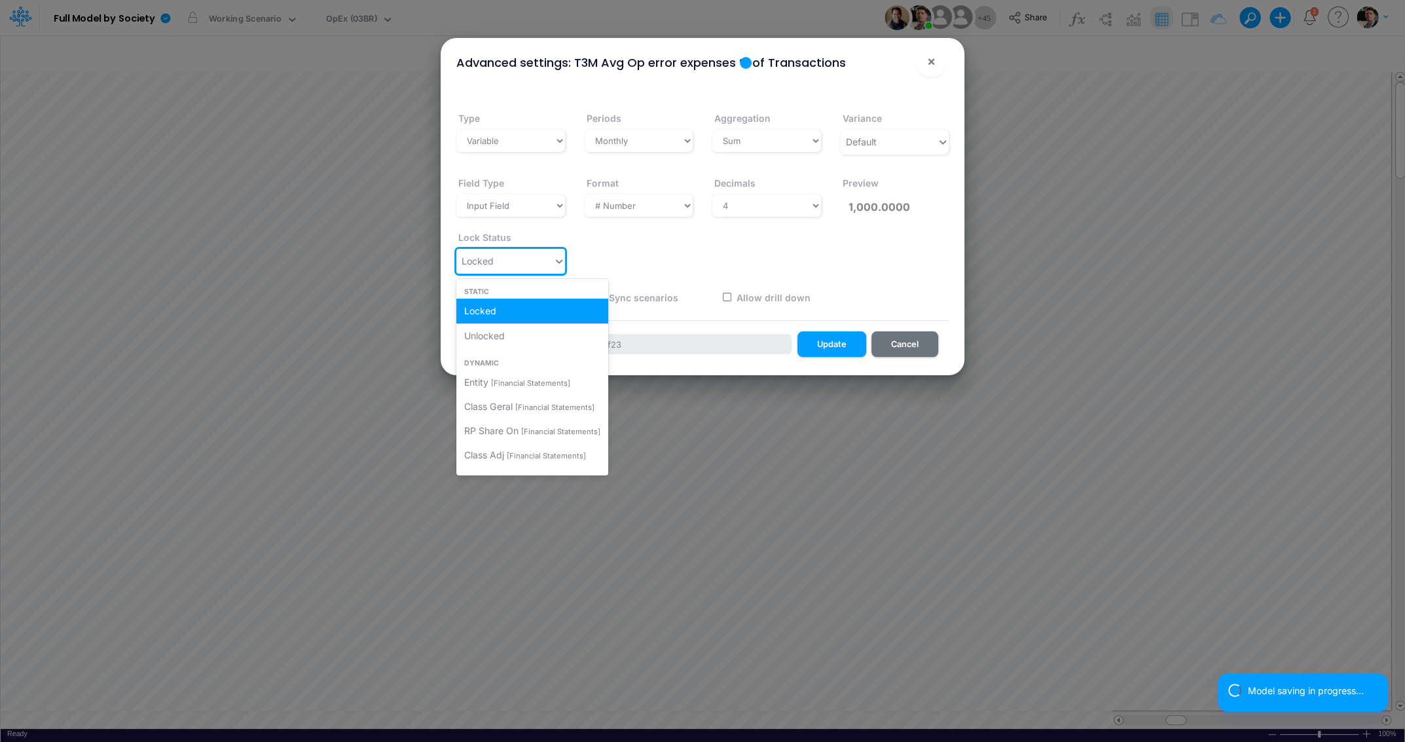
type input "u"
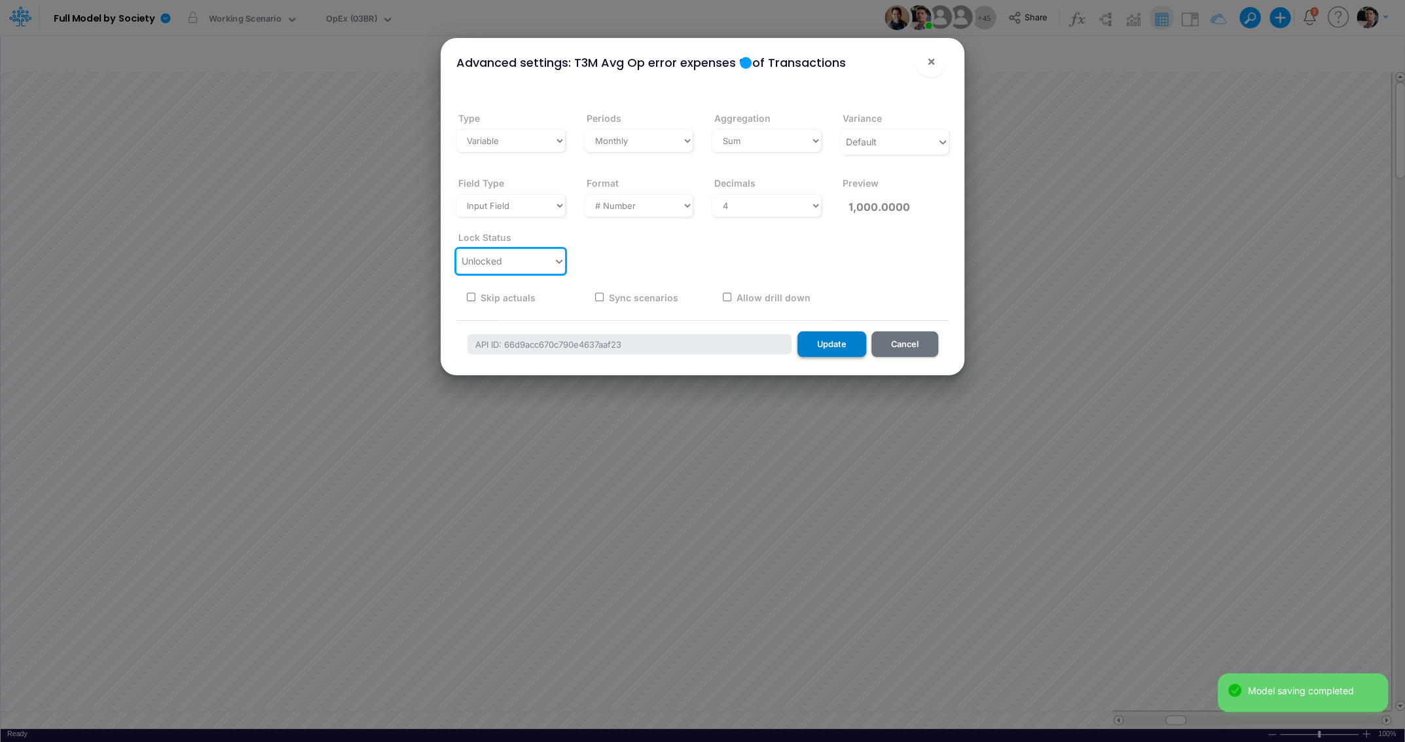
click at [838, 355] on button "Update" at bounding box center [831, 344] width 69 height 26
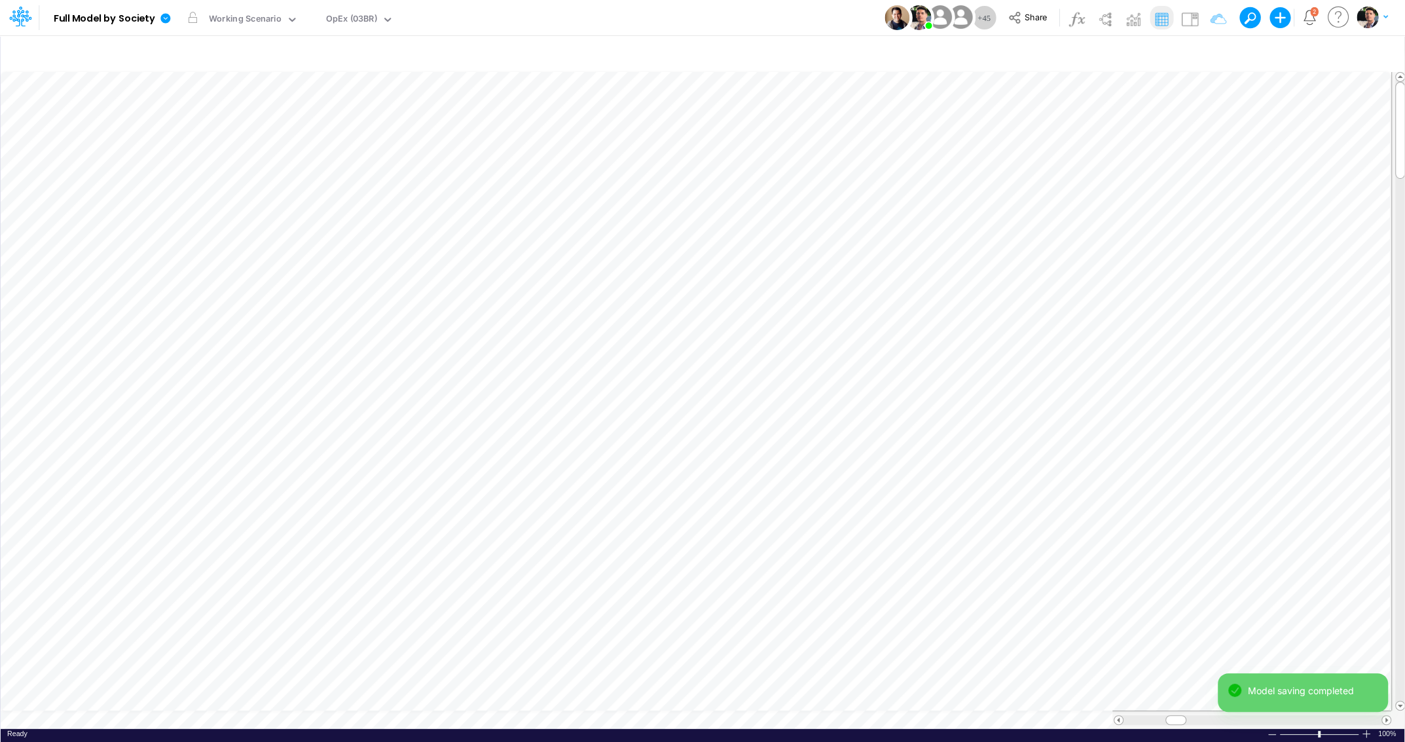
scroll to position [5, 3]
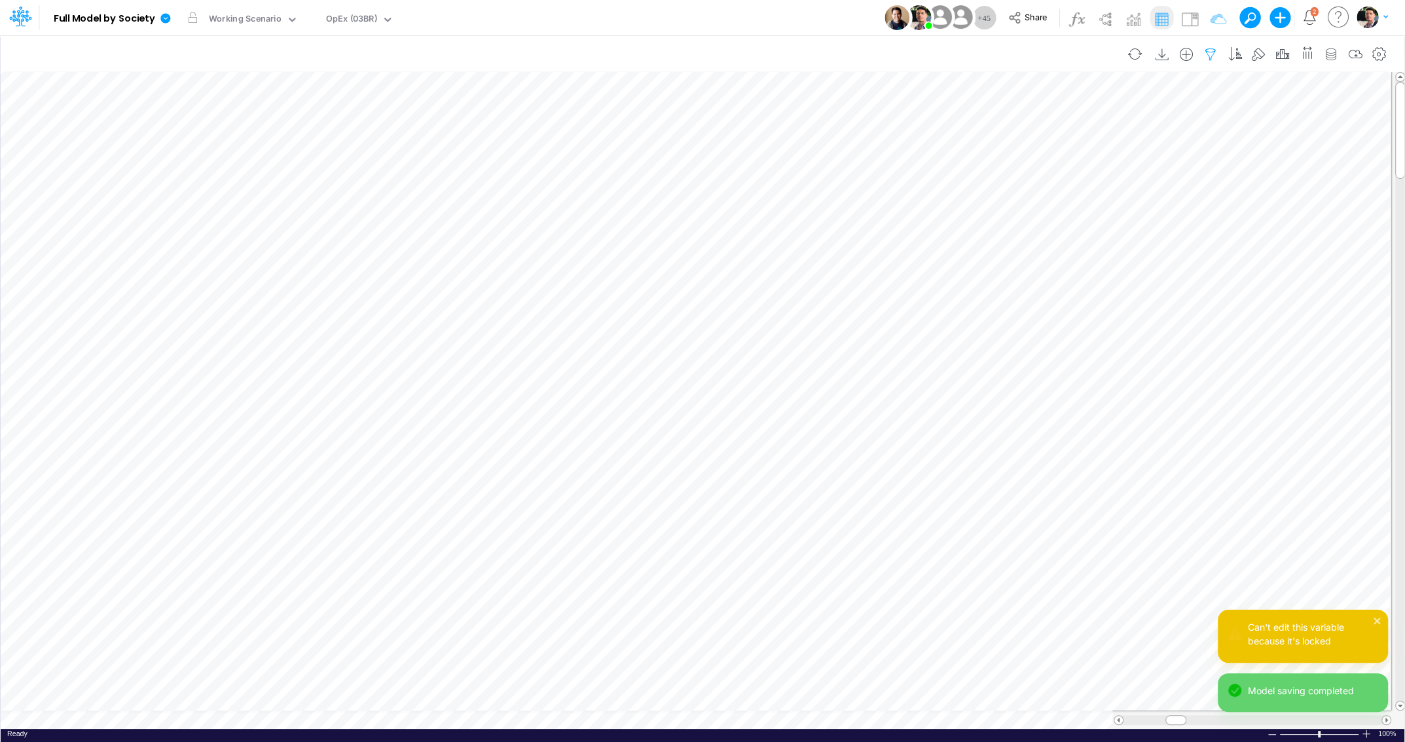
click at [1212, 54] on icon "button" at bounding box center [1211, 55] width 20 height 14
select select "contains"
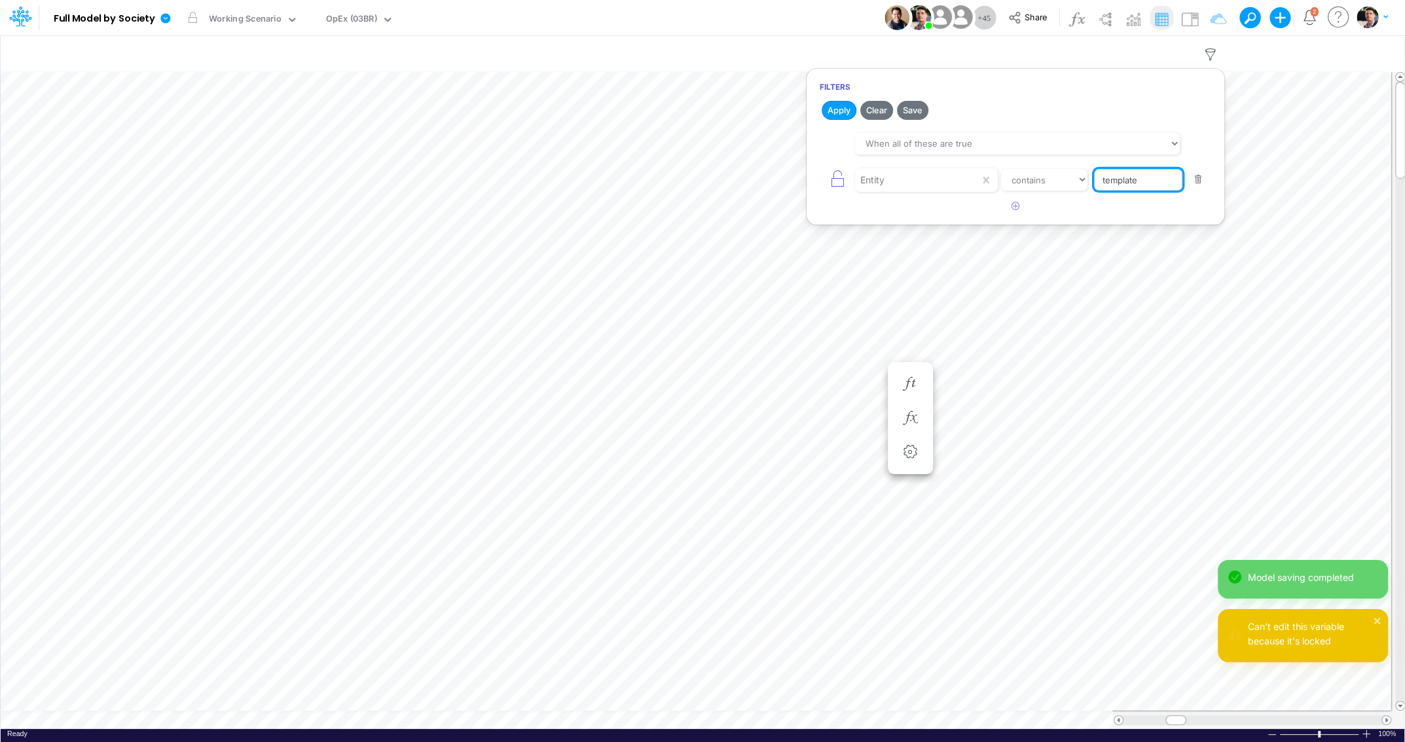
click at [1148, 185] on input "template" at bounding box center [1138, 180] width 88 height 22
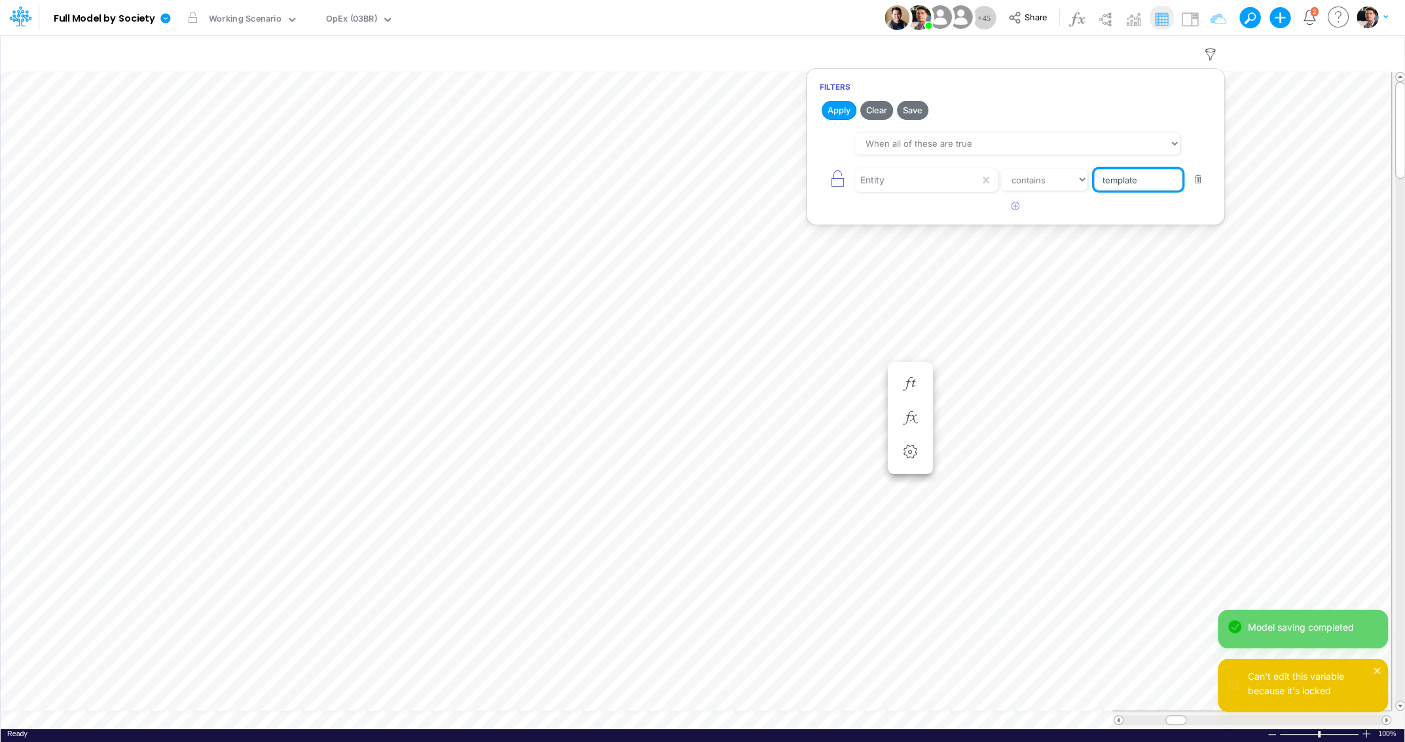
click at [1148, 185] on input "template" at bounding box center [1138, 180] width 88 height 22
type input "03br"
click at [836, 109] on button "Apply" at bounding box center [839, 110] width 35 height 19
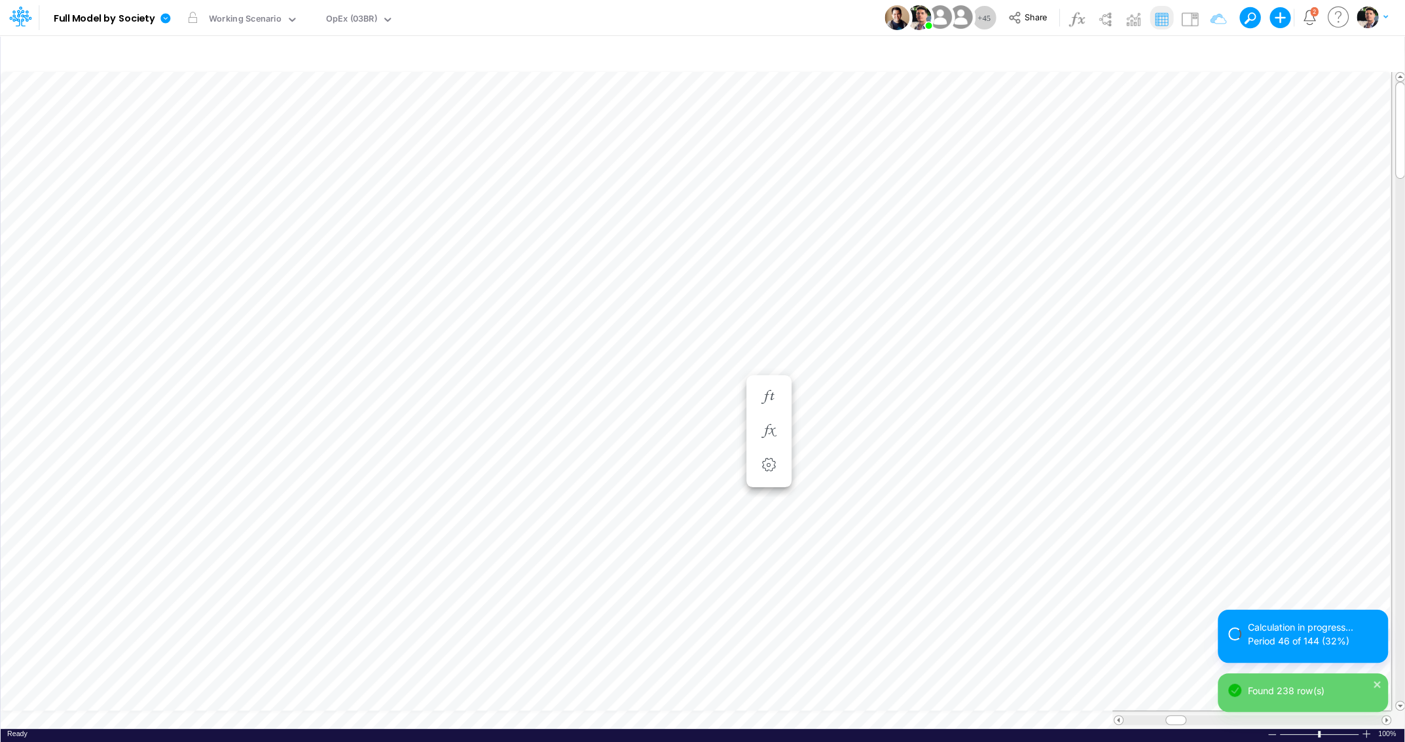
scroll to position [5, 3]
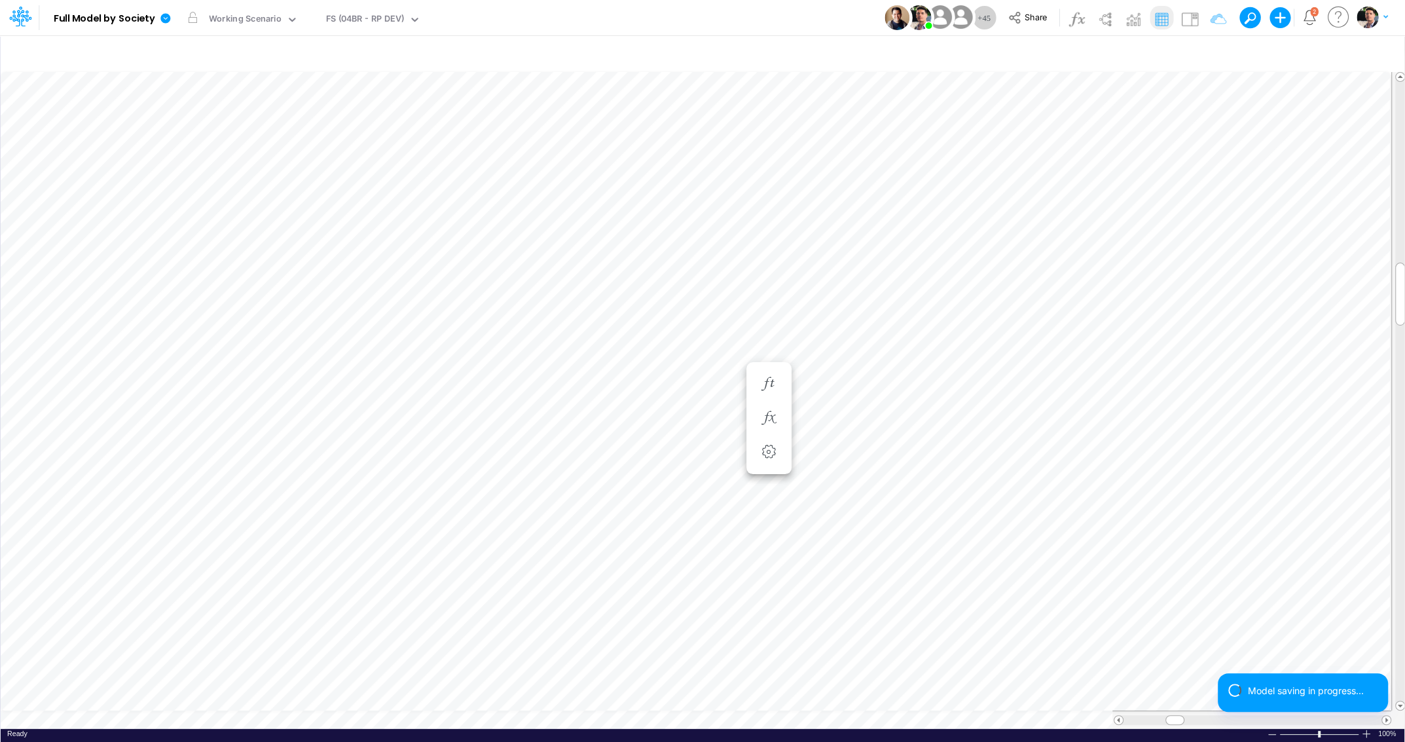
scroll to position [5, 3]
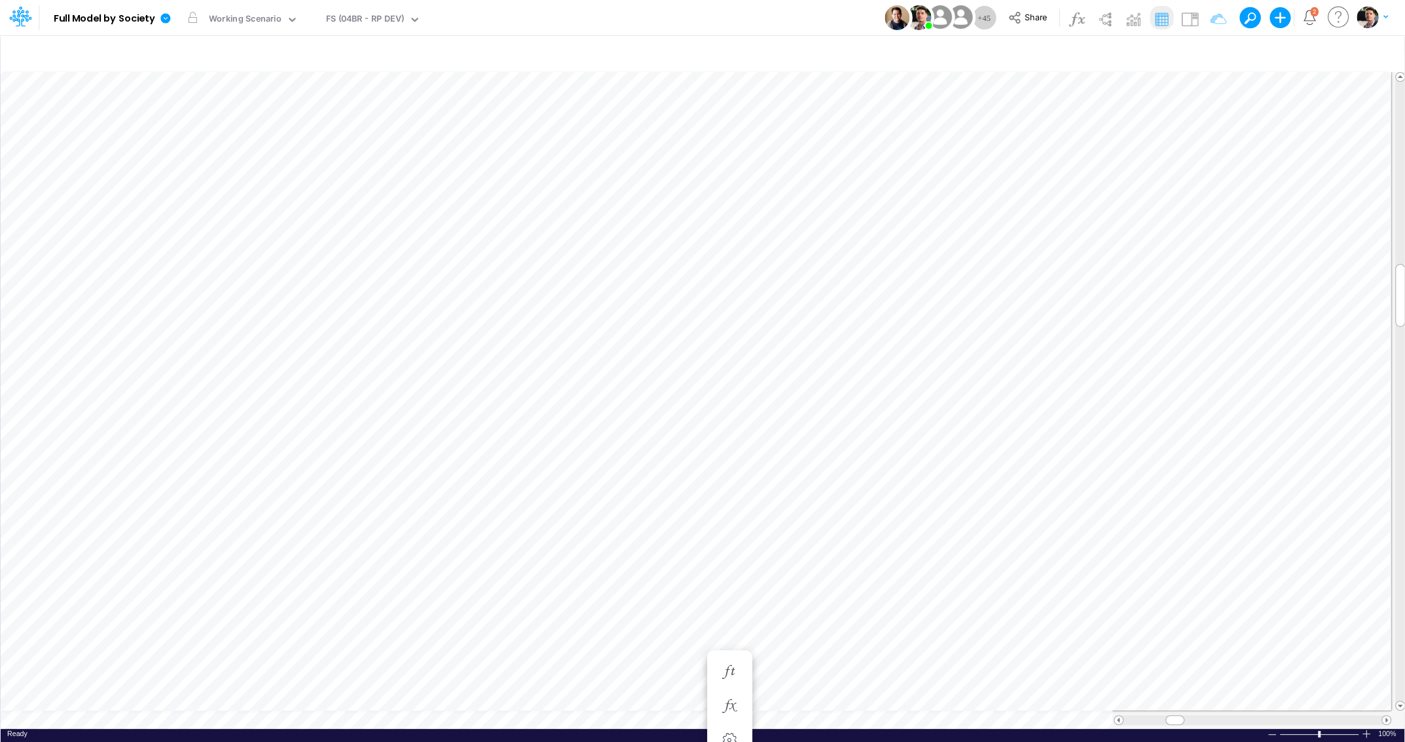
scroll to position [5, 3]
click at [726, 666] on icon "button" at bounding box center [729, 667] width 20 height 14
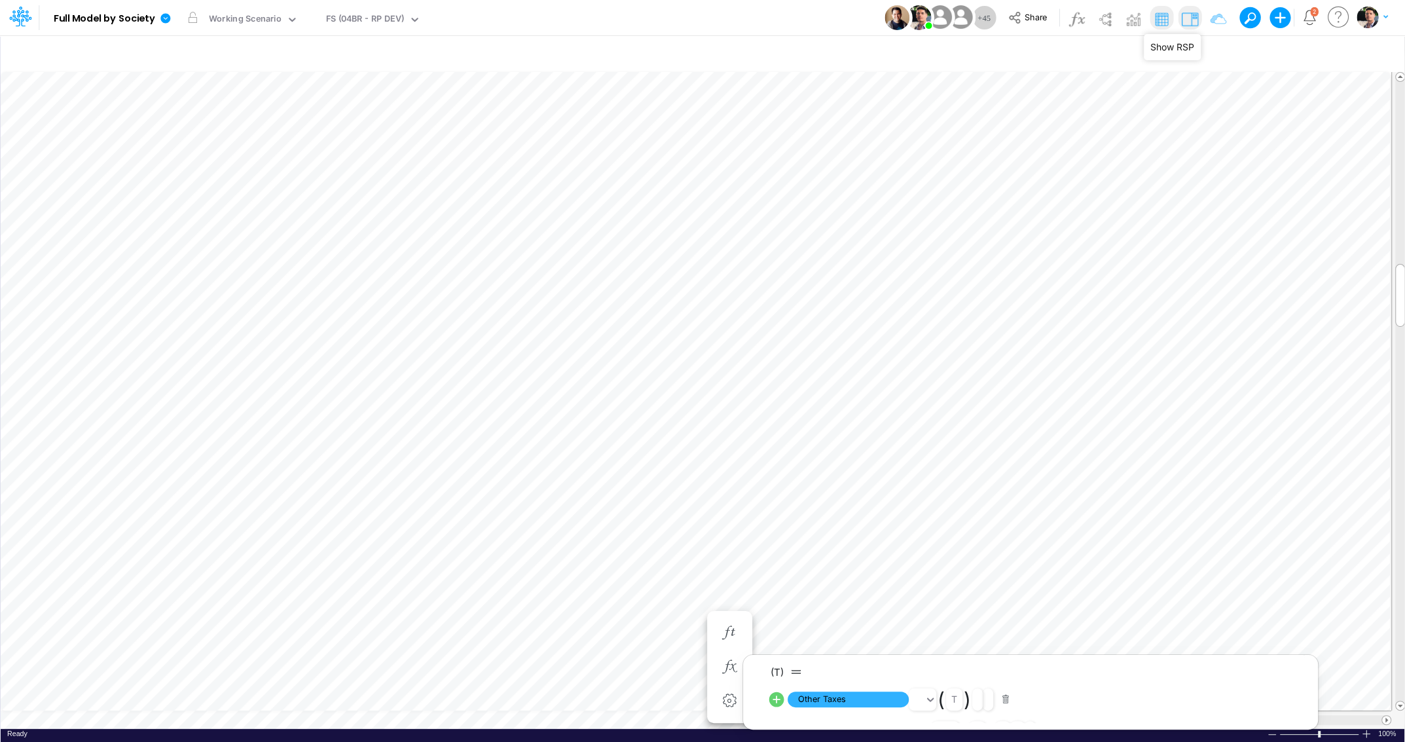
click at [1189, 14] on img at bounding box center [1189, 19] width 21 height 21
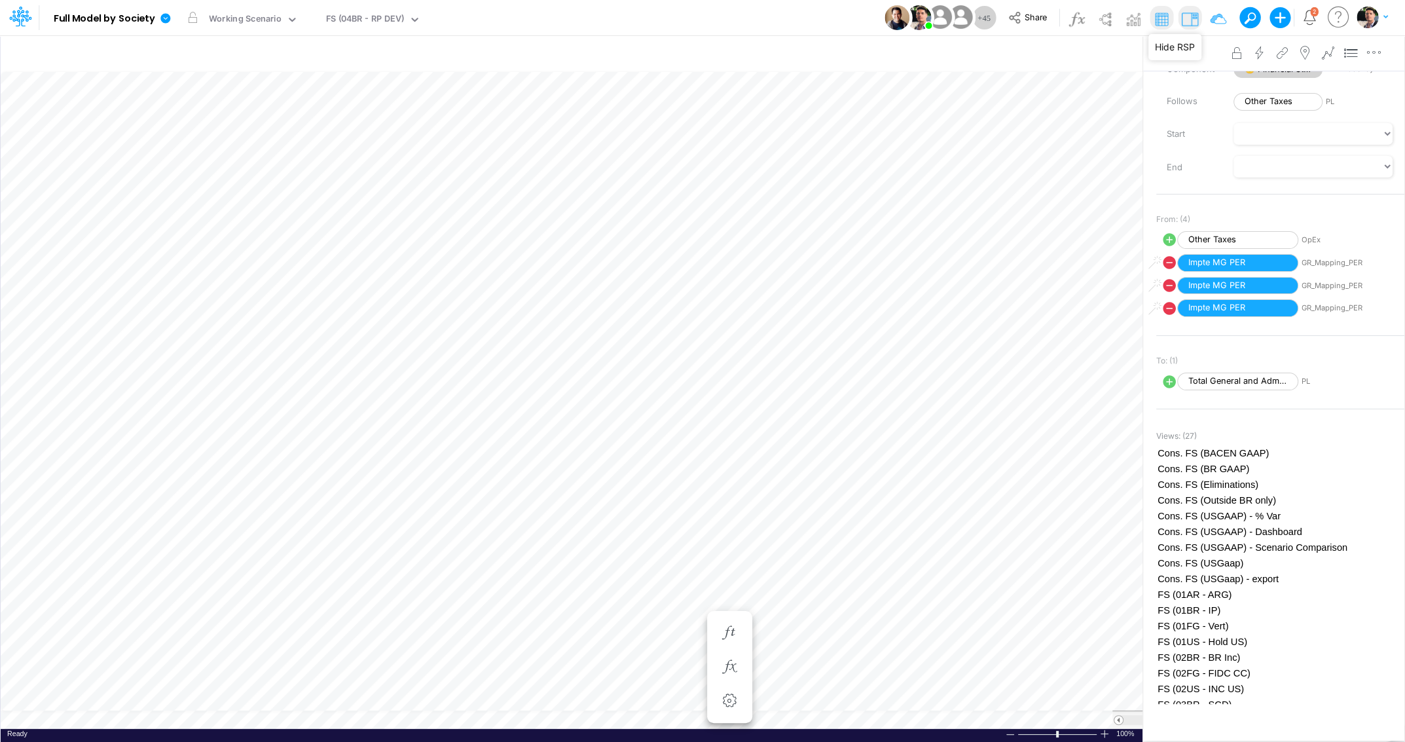
scroll to position [139, 0]
click at [725, 664] on icon "button" at bounding box center [729, 667] width 20 height 14
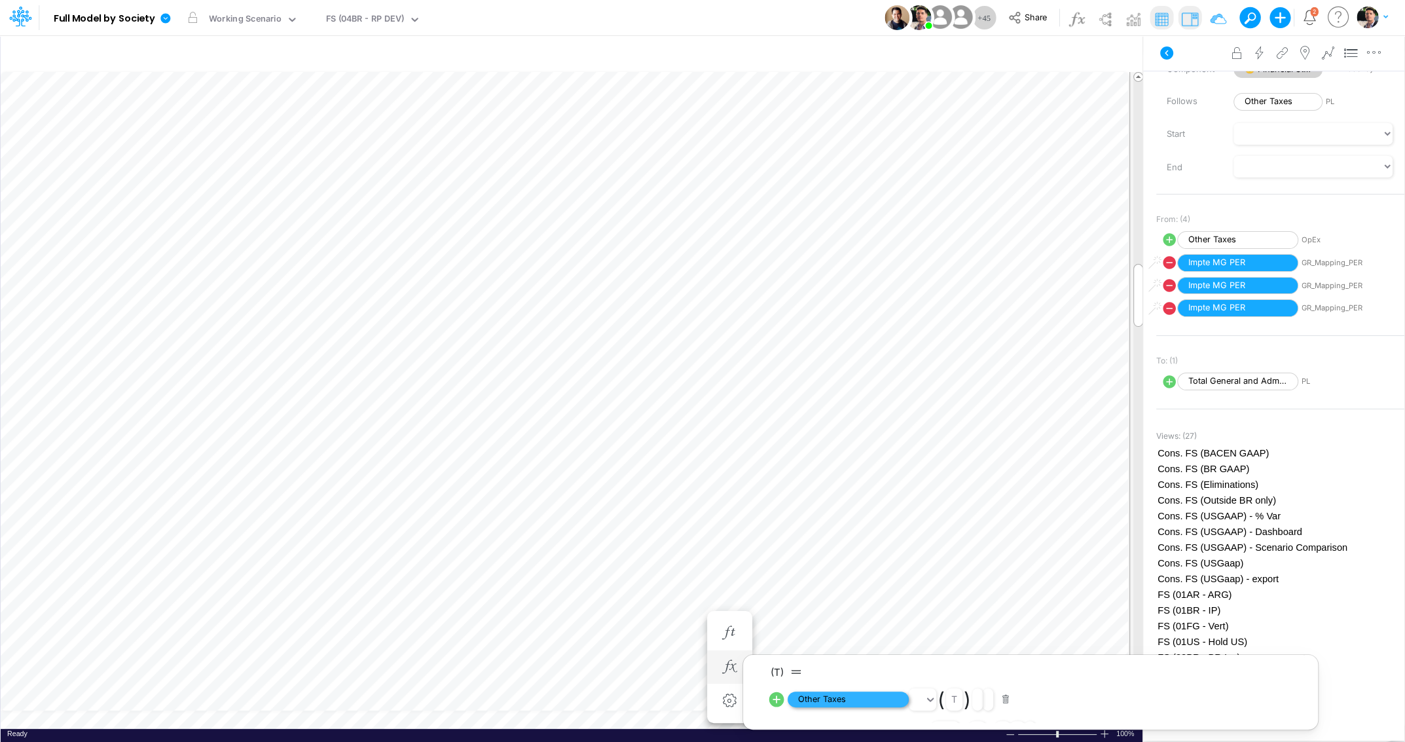
click at [810, 697] on span "Other Taxes" at bounding box center [848, 699] width 121 height 16
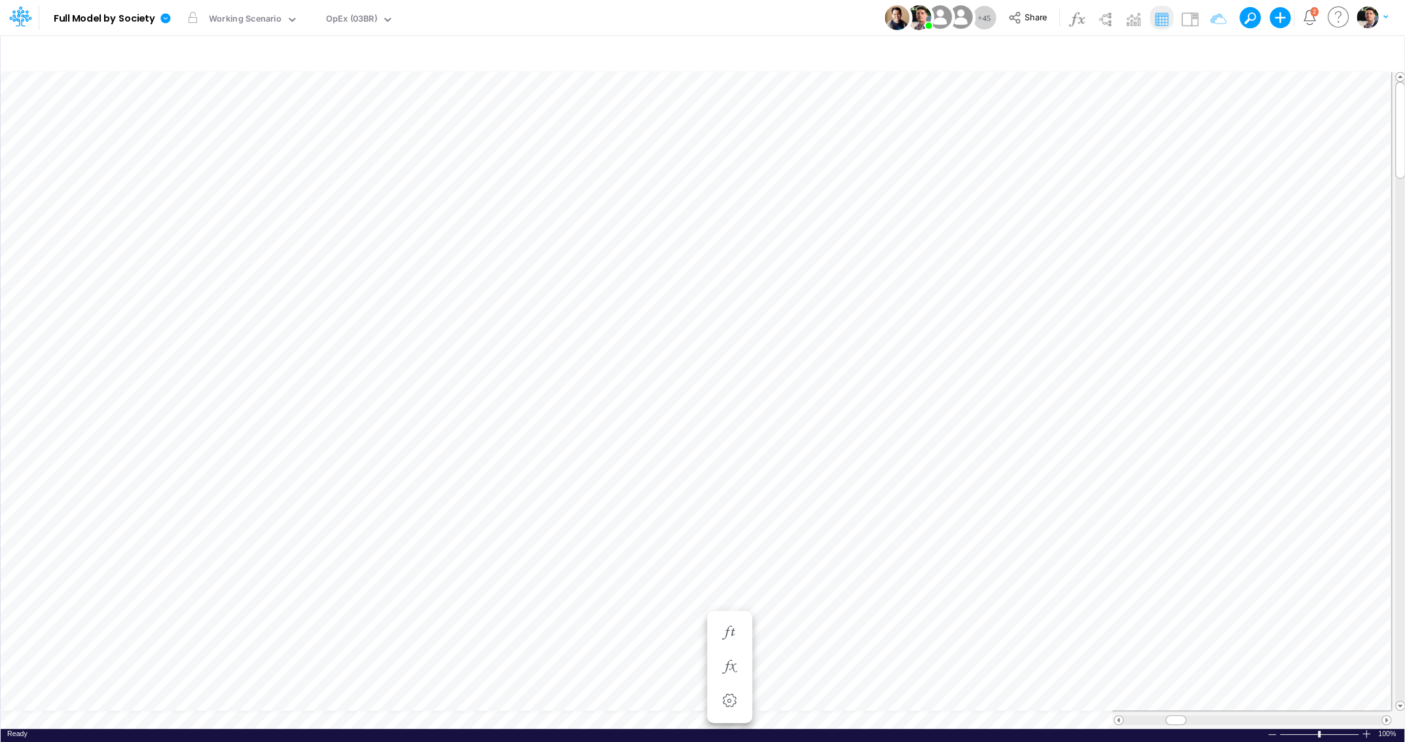
scroll to position [5, 14]
click at [1217, 59] on icon "button" at bounding box center [1211, 55] width 20 height 14
select select "contains"
click at [1334, 51] on icon "button" at bounding box center [1331, 55] width 20 height 14
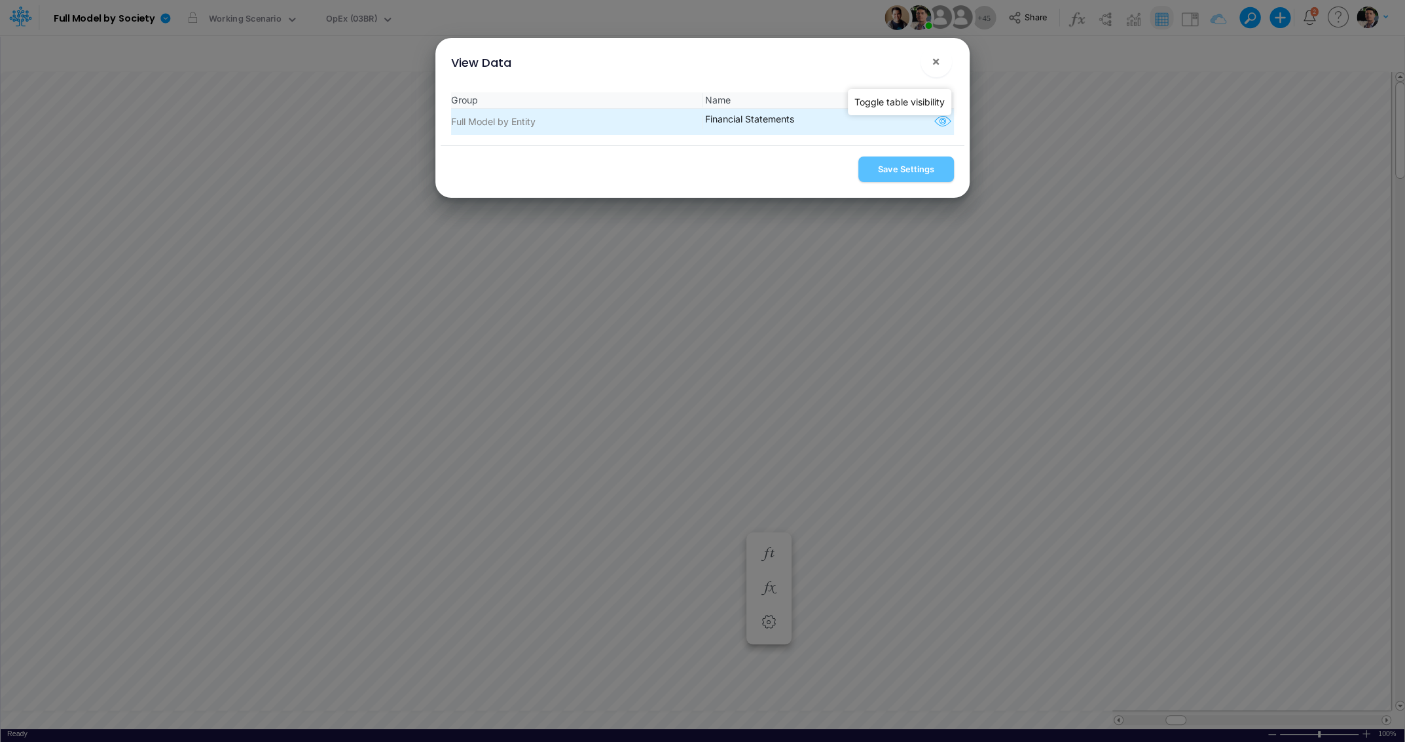
click at [940, 122] on icon "button" at bounding box center [942, 121] width 20 height 17
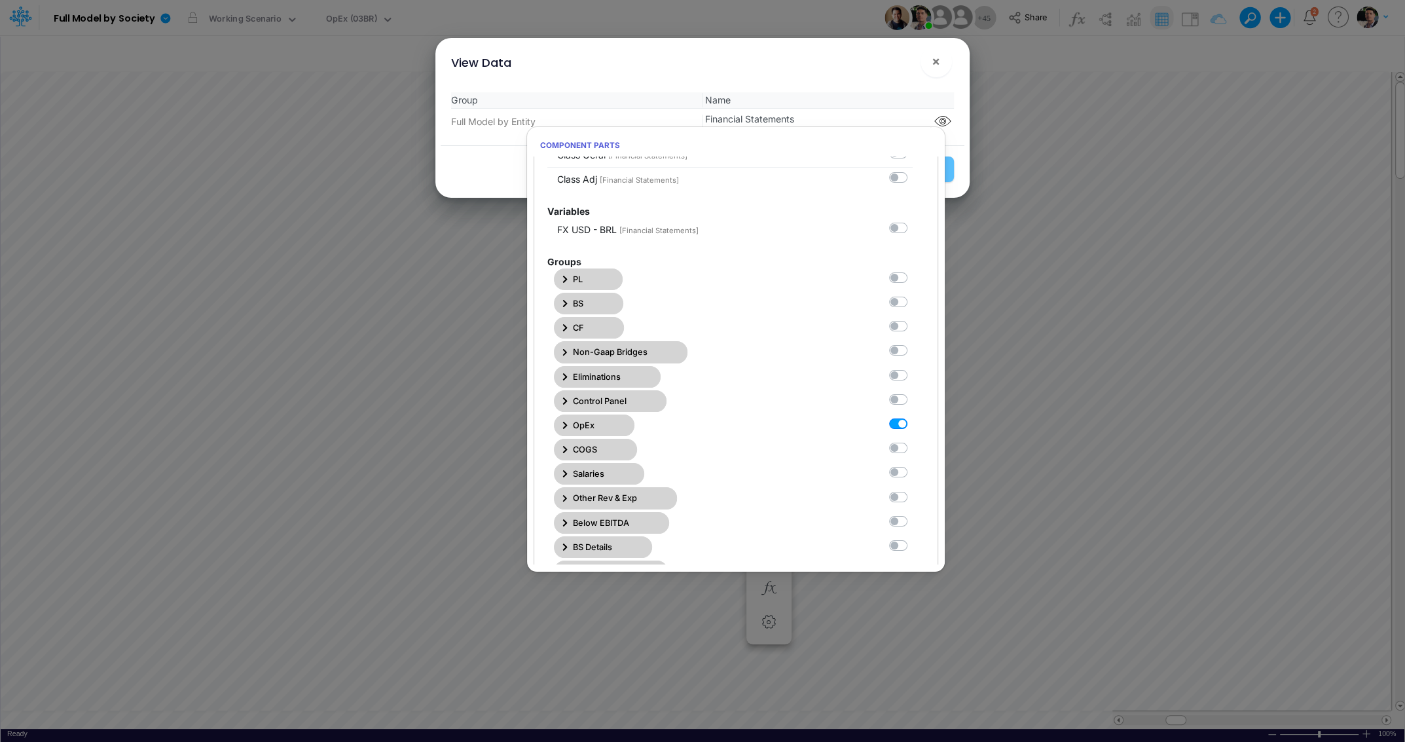
scroll to position [105, 0]
click at [565, 416] on icon "button" at bounding box center [564, 419] width 5 height 7
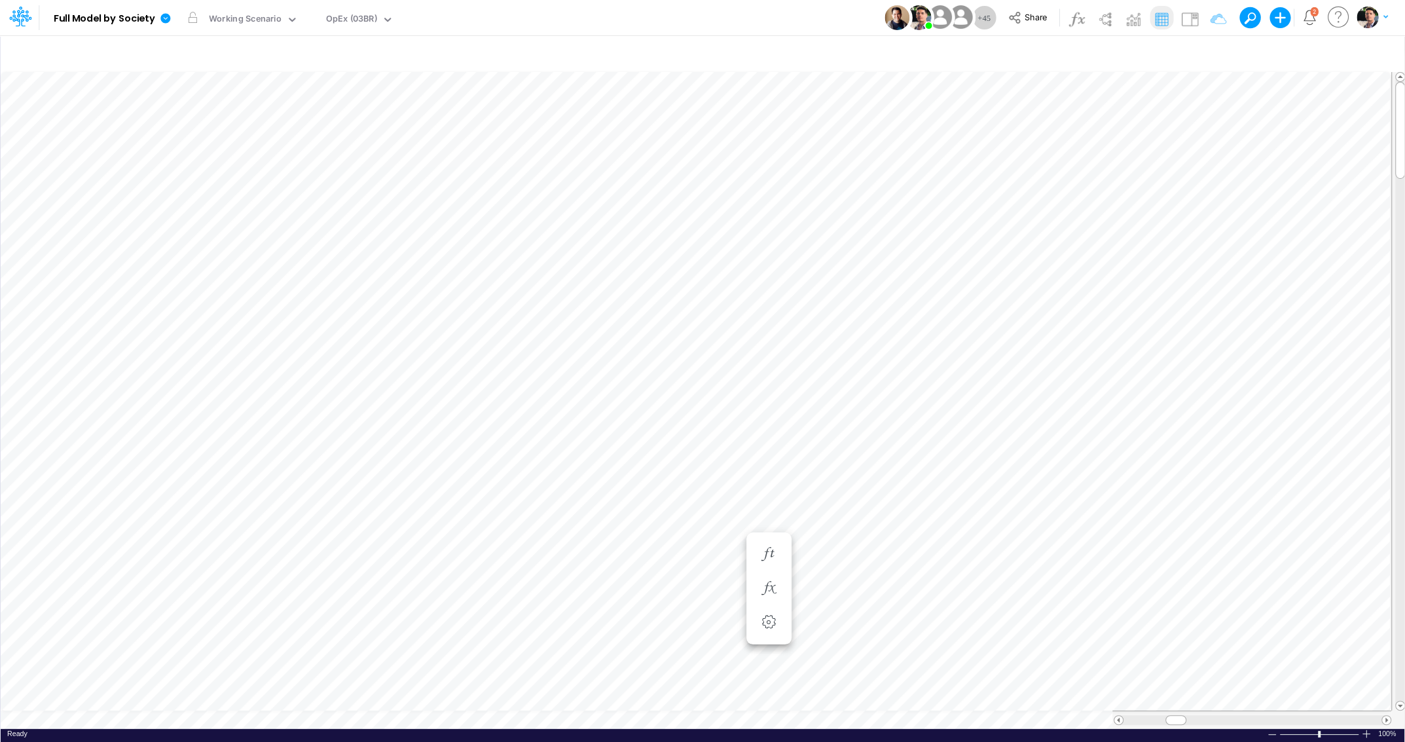
scroll to position [5, 3]
click at [769, 677] on icon "button" at bounding box center [769, 680] width 20 height 14
click at [769, 609] on icon "button" at bounding box center [769, 614] width 20 height 14
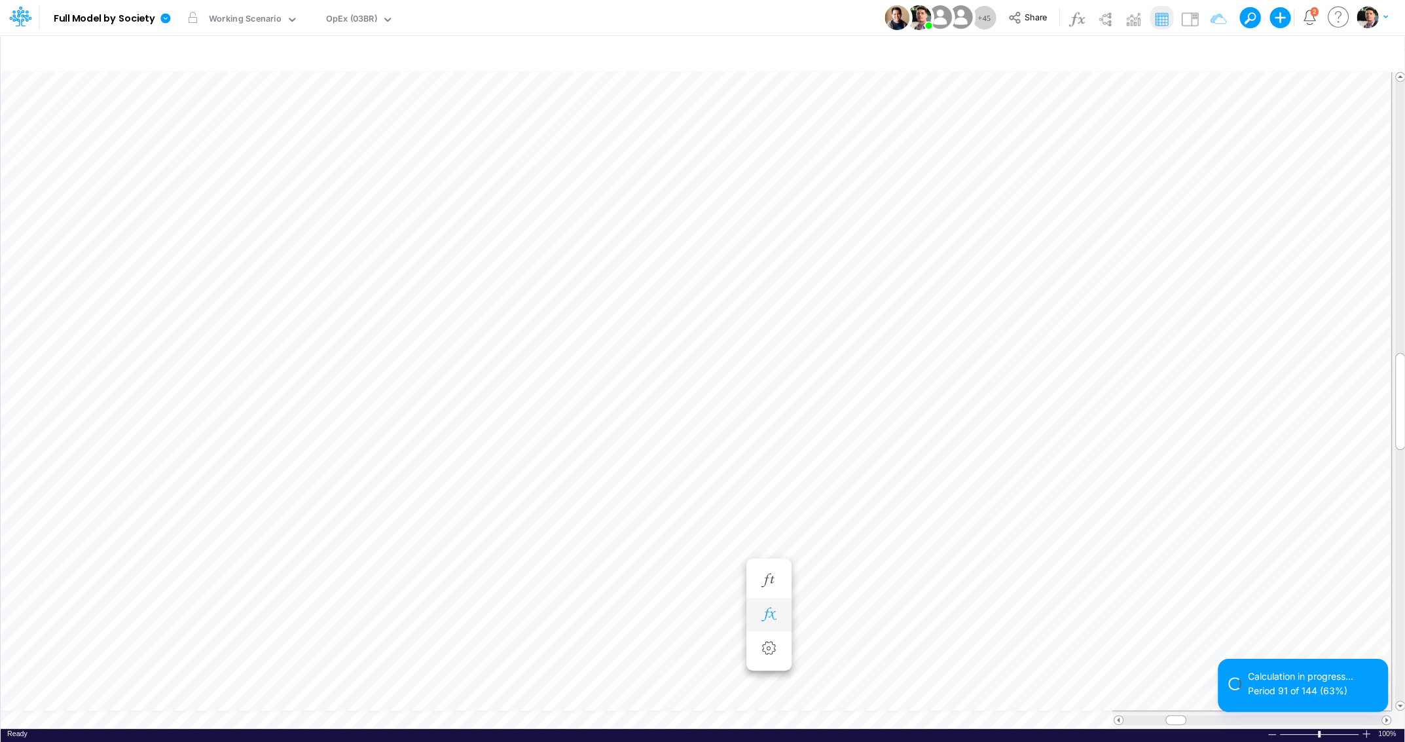
click at [768, 609] on icon "button" at bounding box center [769, 614] width 20 height 14
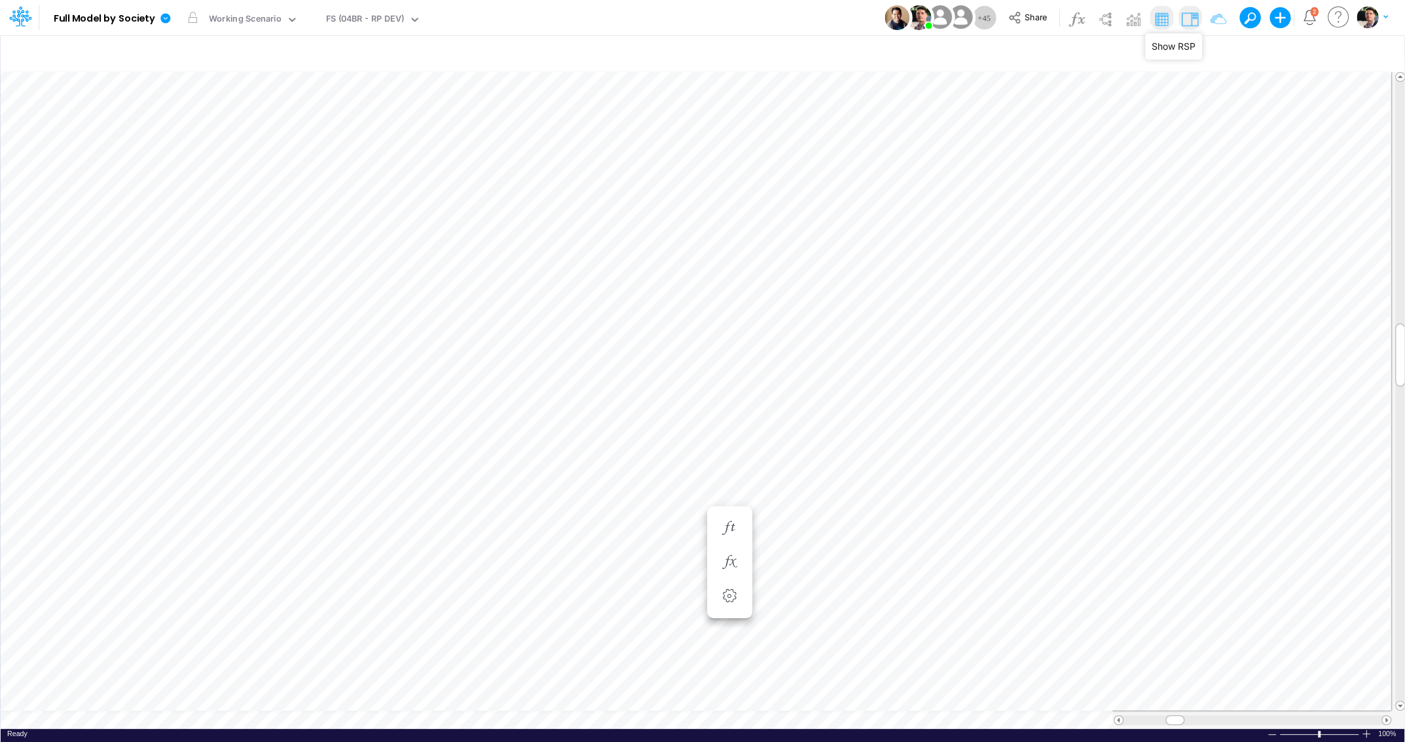
click at [1192, 13] on img at bounding box center [1189, 19] width 21 height 21
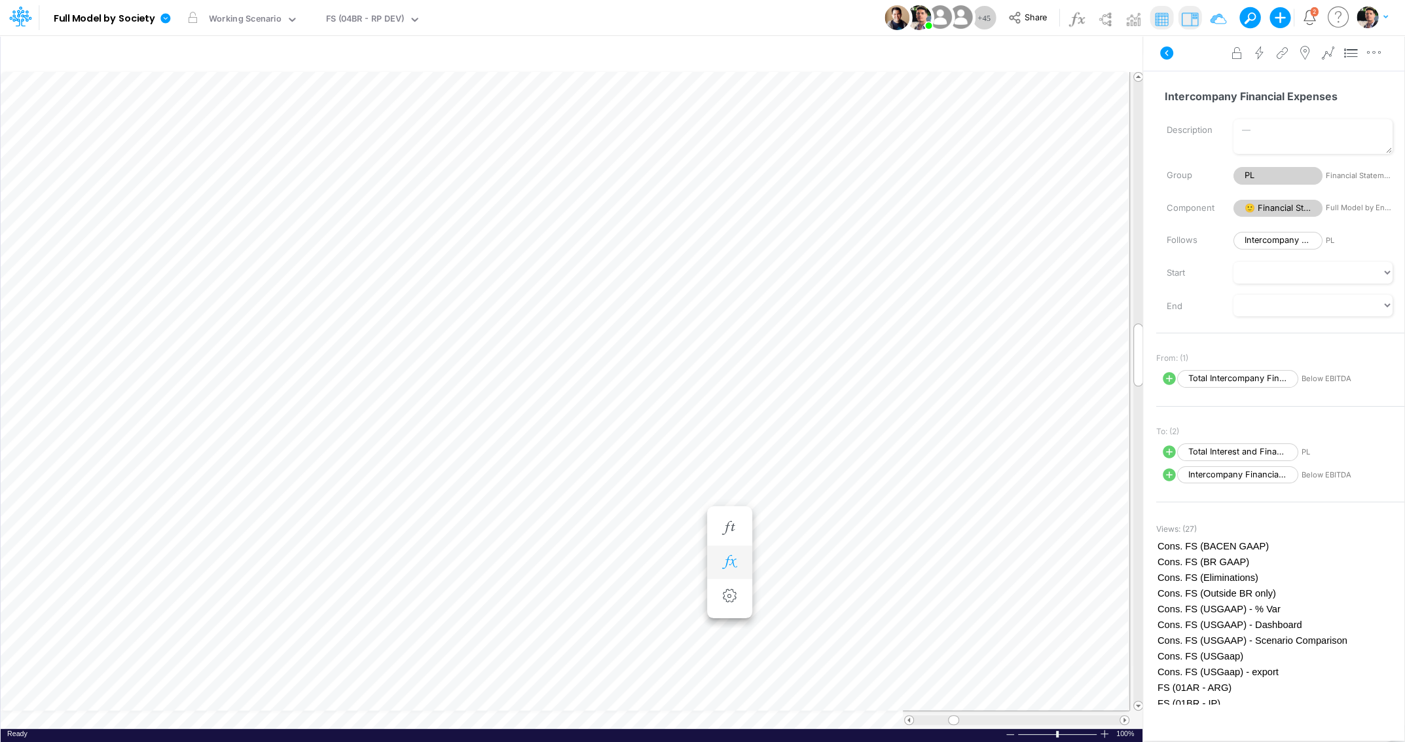
click at [736, 559] on icon "button" at bounding box center [729, 562] width 20 height 14
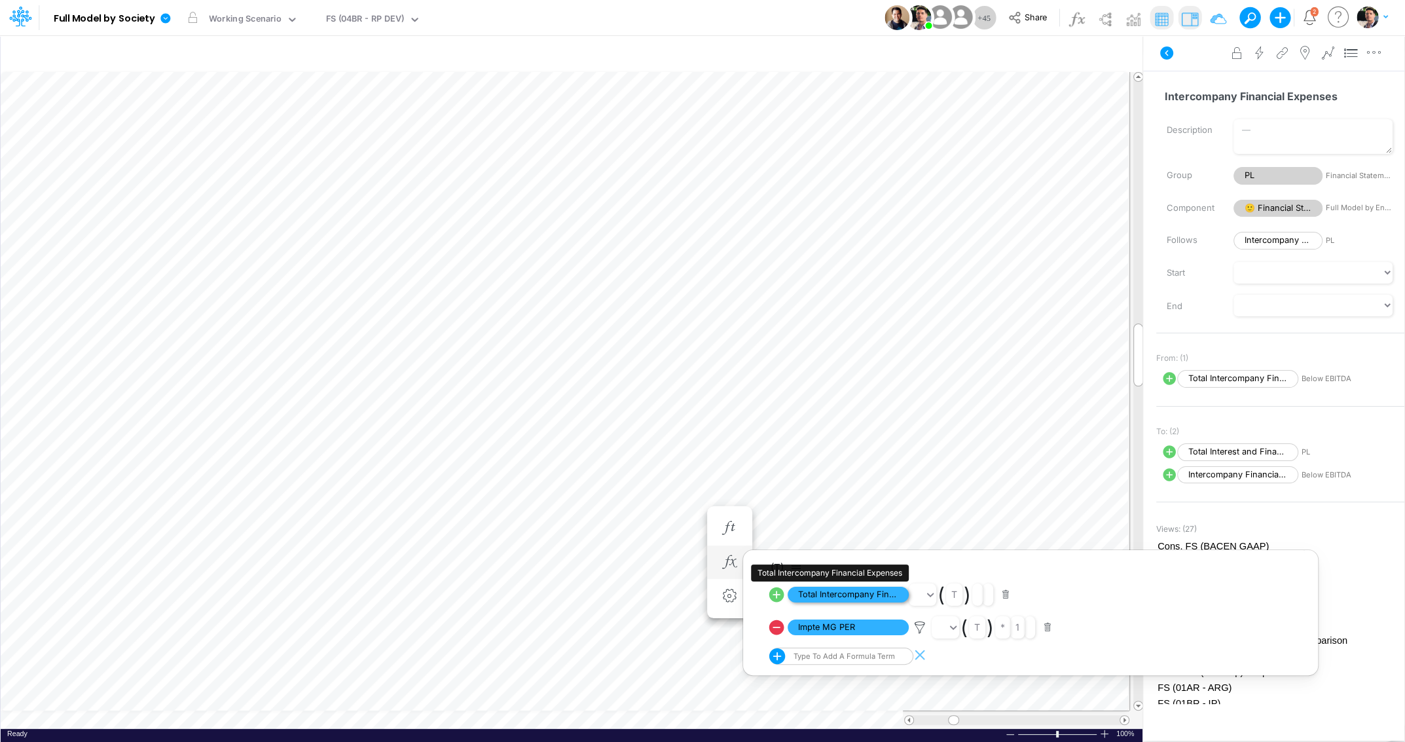
click at [835, 590] on span "Total Intercompany Financial Expenses" at bounding box center [848, 595] width 121 height 16
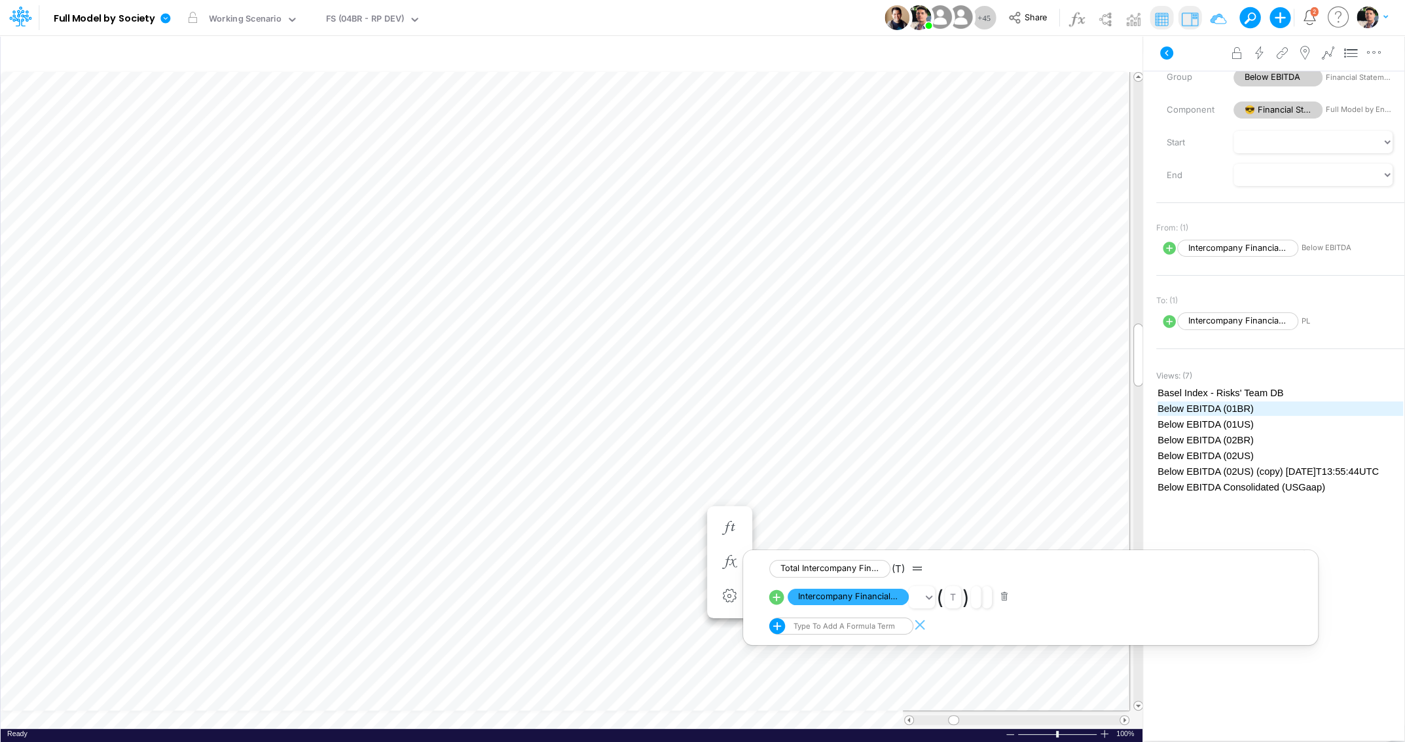
click at [1216, 405] on span "Below EBITDA (01BR)" at bounding box center [1279, 408] width 245 height 14
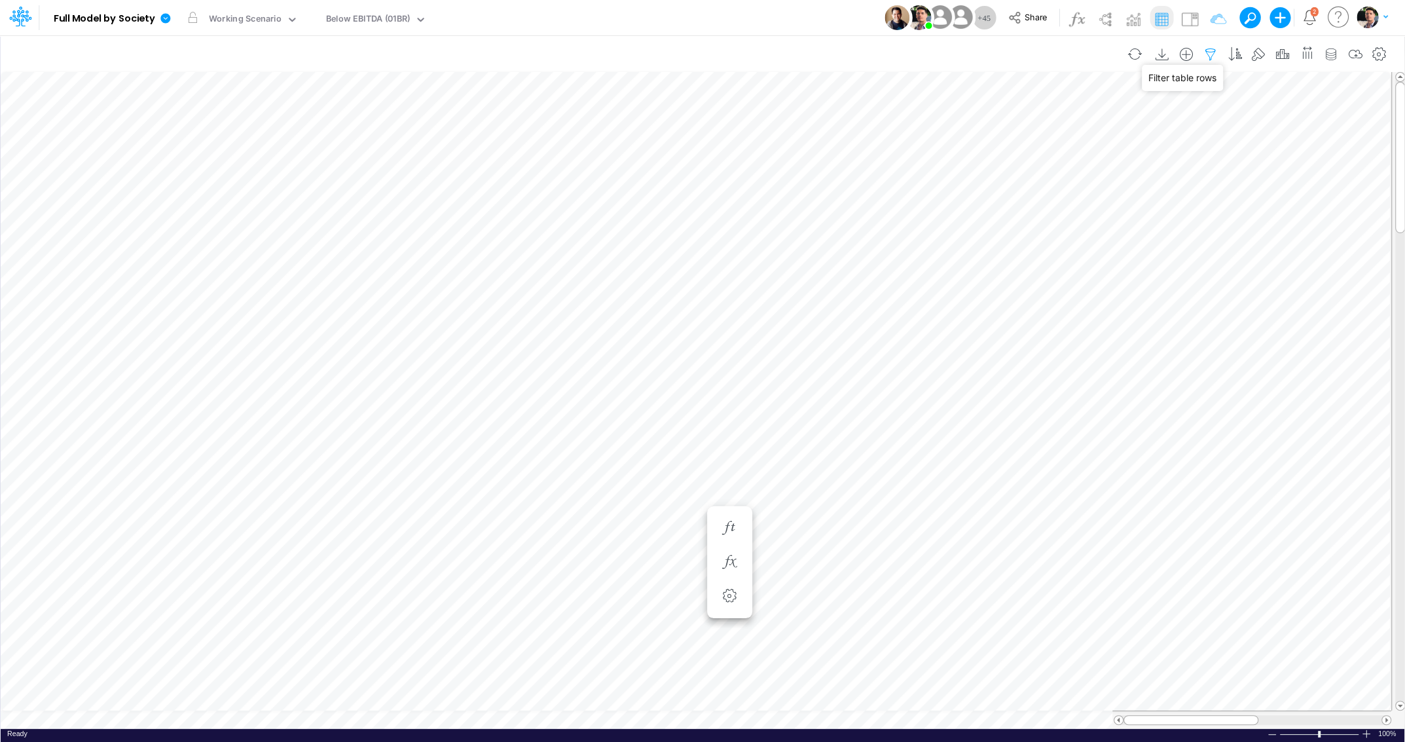
click at [1216, 55] on icon "button" at bounding box center [1211, 55] width 20 height 14
select select "tableSearchOR"
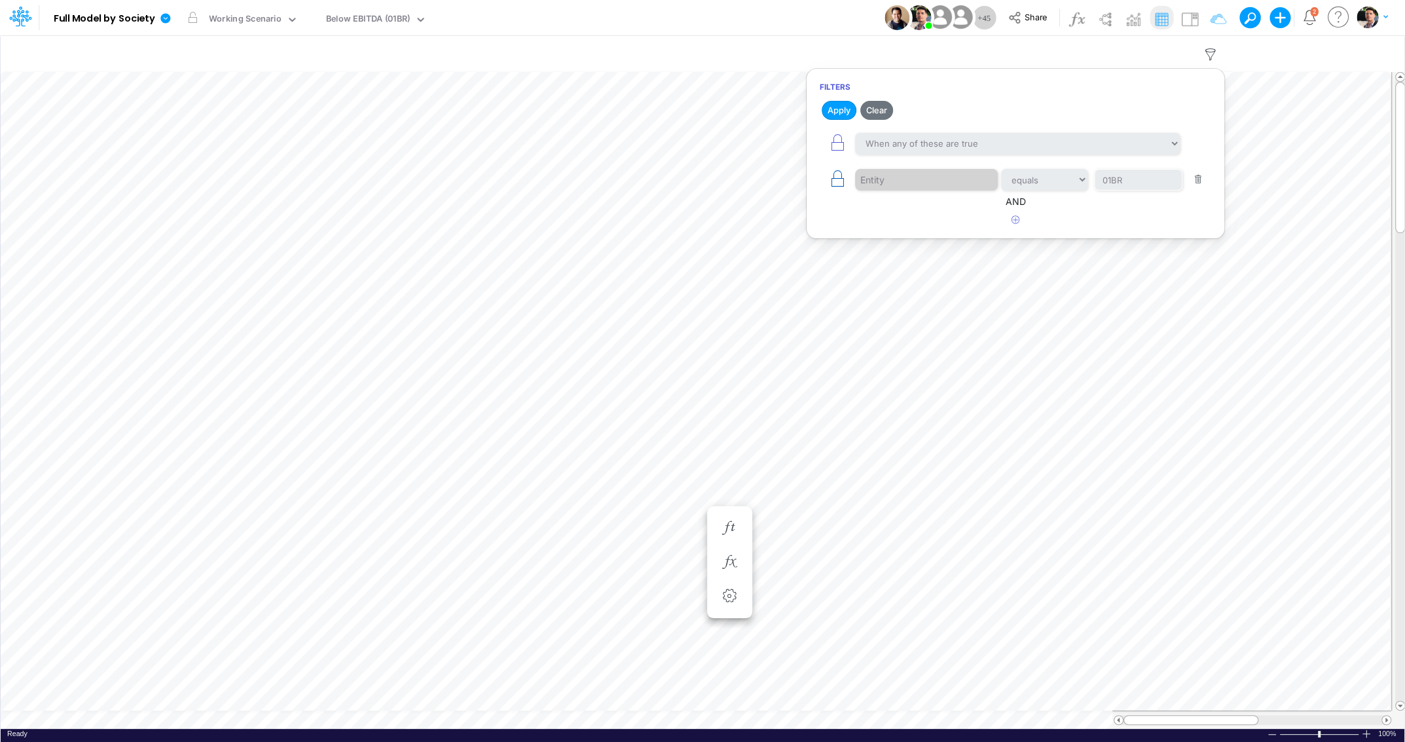
click at [835, 177] on icon "button" at bounding box center [837, 179] width 18 height 18
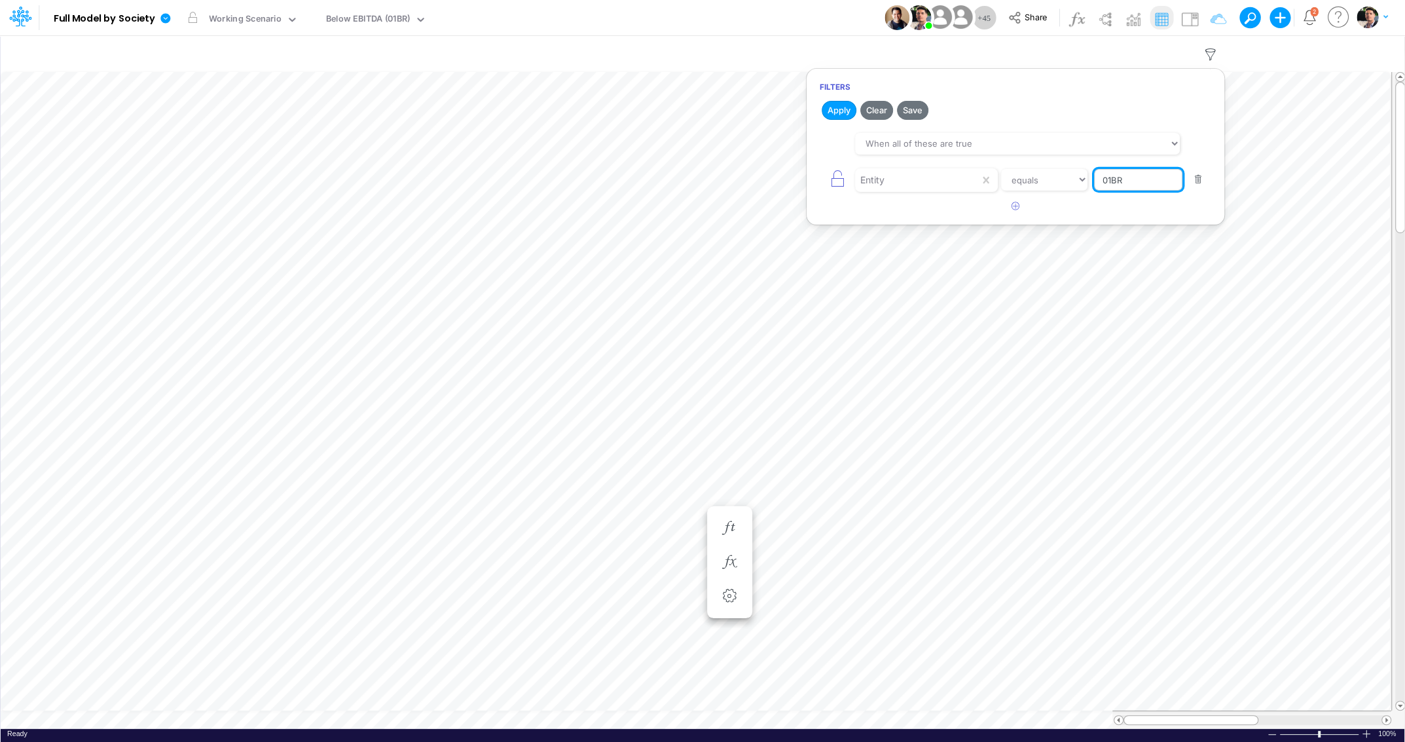
click at [1139, 185] on input "01BR" at bounding box center [1138, 180] width 88 height 22
type input "03br"
click at [836, 107] on button "Apply" at bounding box center [839, 110] width 35 height 19
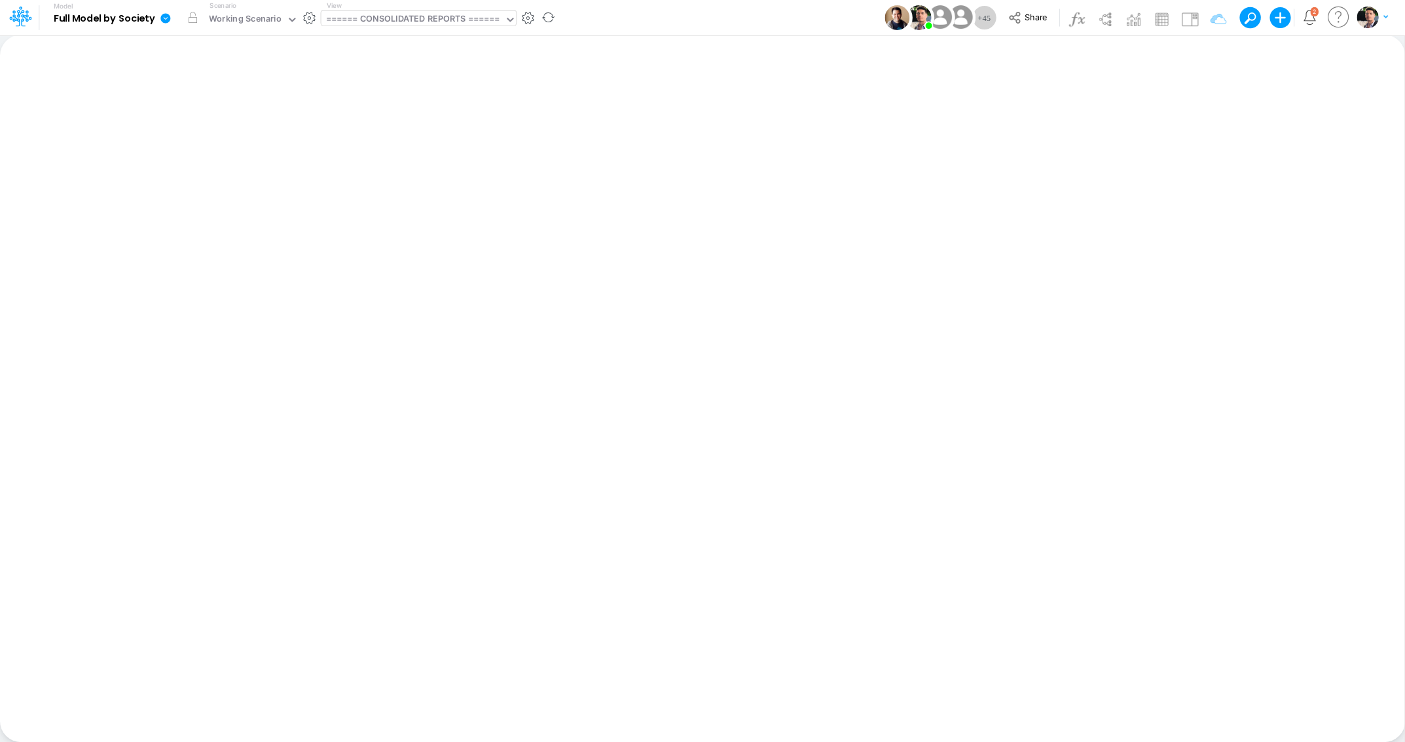
click at [460, 27] on div "====== CONSOLIDATED REPORTS ======" at bounding box center [413, 19] width 174 height 15
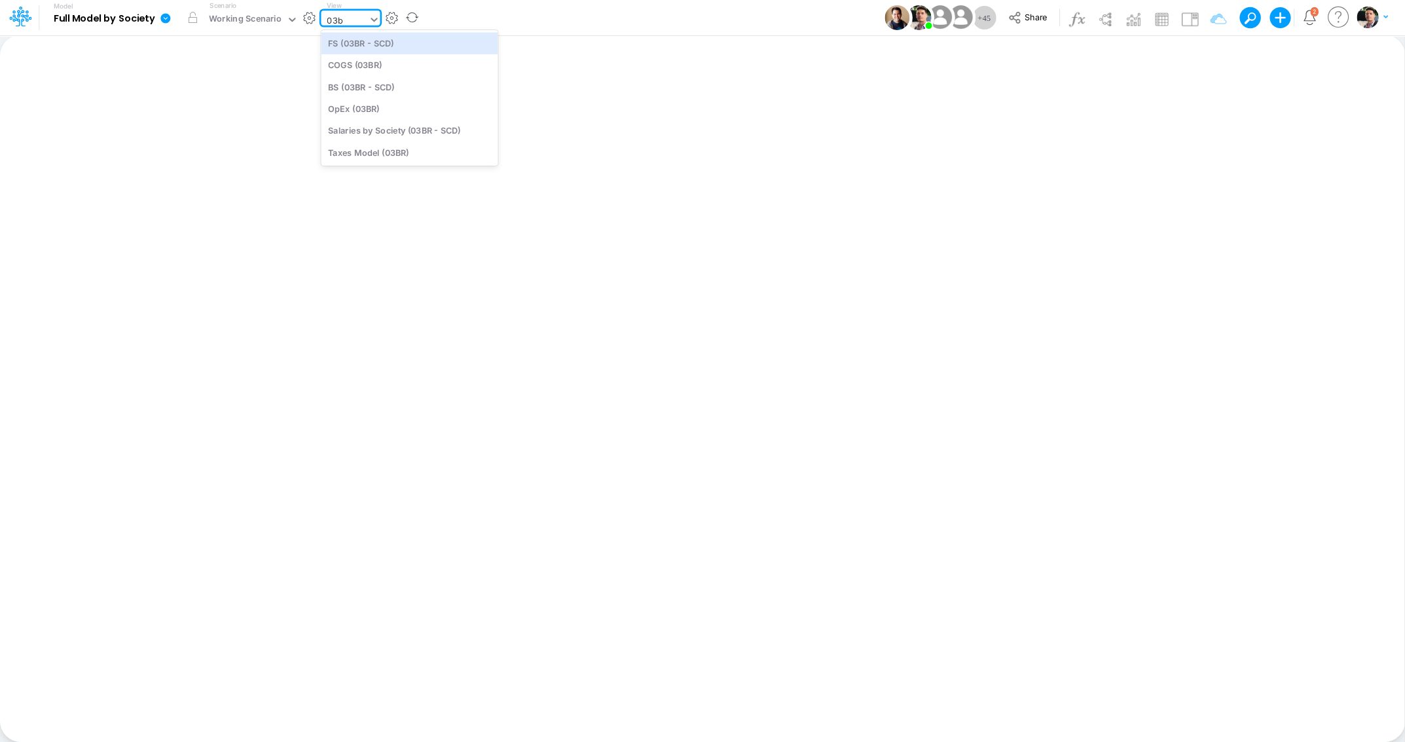
type input "03br"
click at [402, 41] on div "FS (03BR - SCD)" at bounding box center [409, 43] width 177 height 22
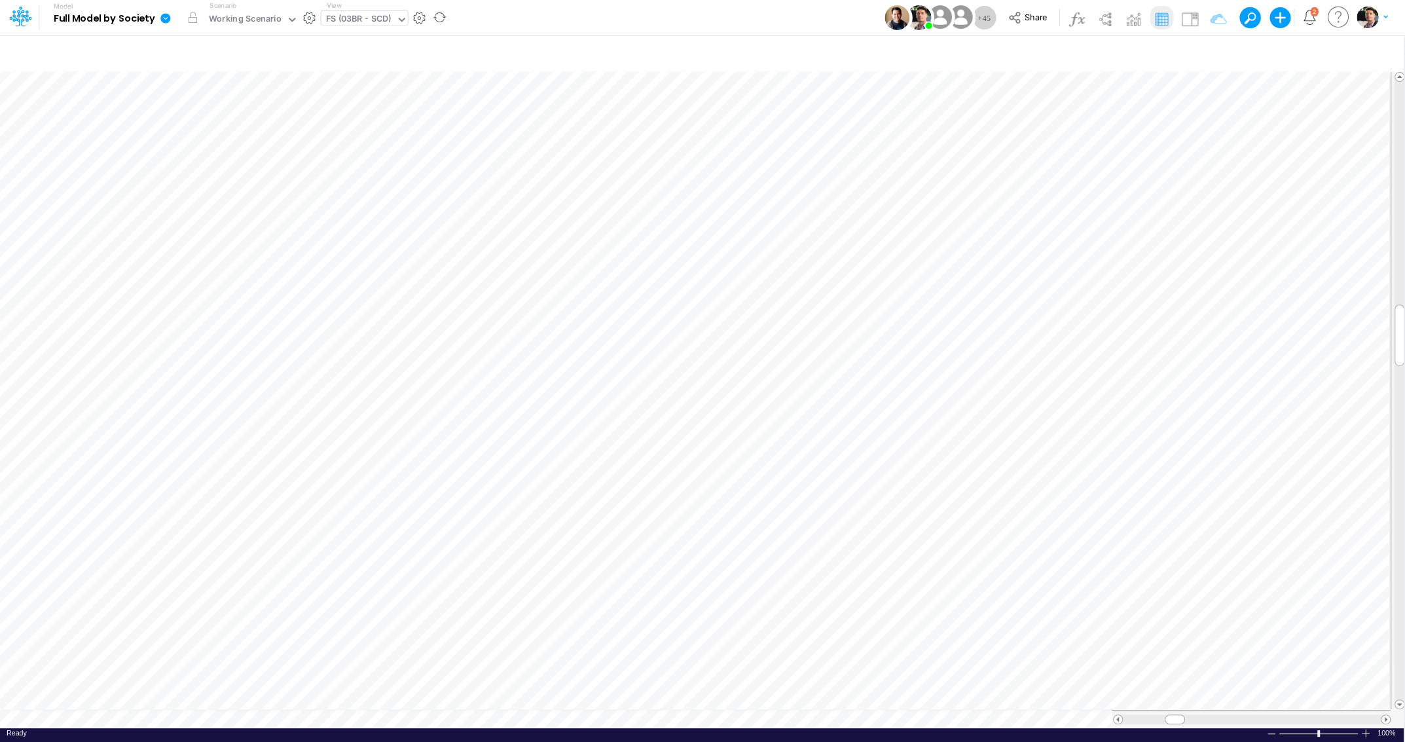
scroll to position [5, 3]
click at [363, 16] on div "FS (03BR - SCD)" at bounding box center [358, 19] width 65 height 15
type input "03br"
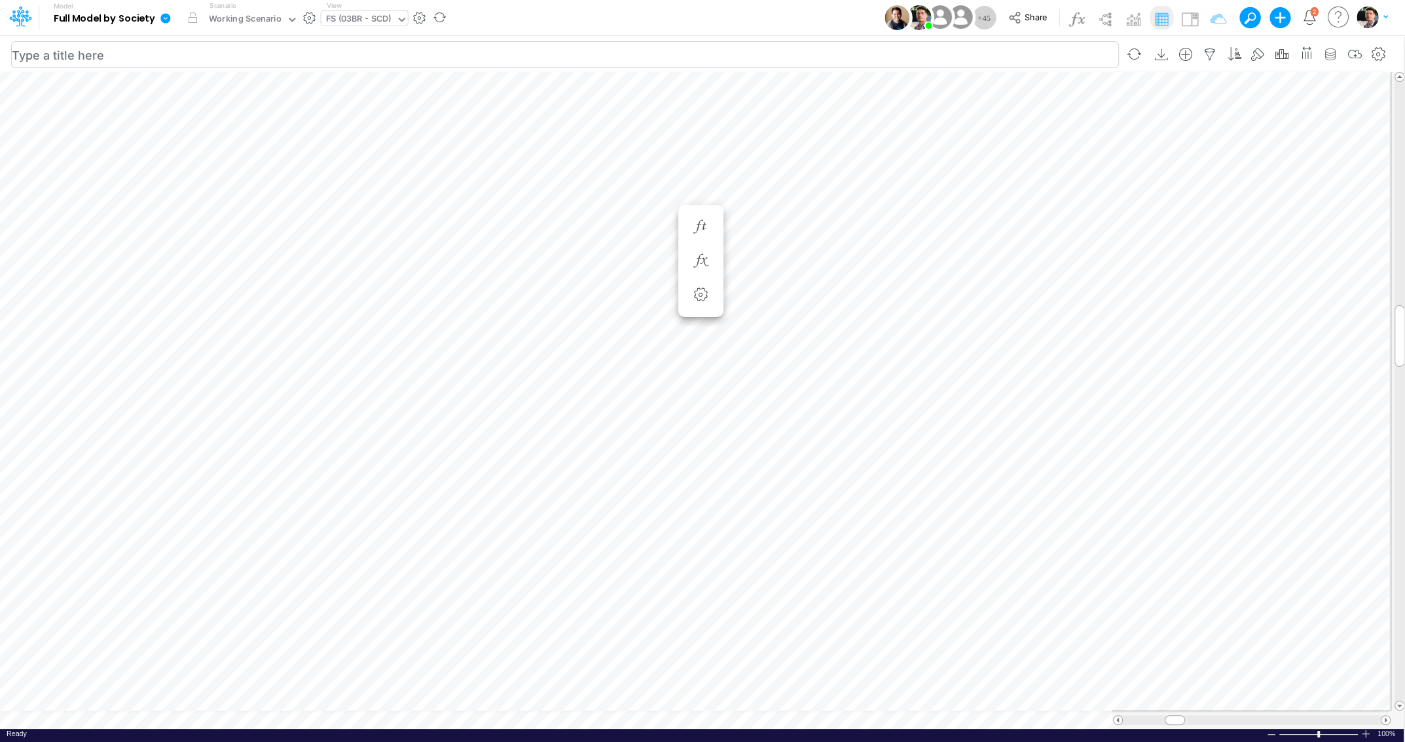
scroll to position [5, 3]
click at [1379, 54] on icon "button" at bounding box center [1379, 55] width 20 height 14
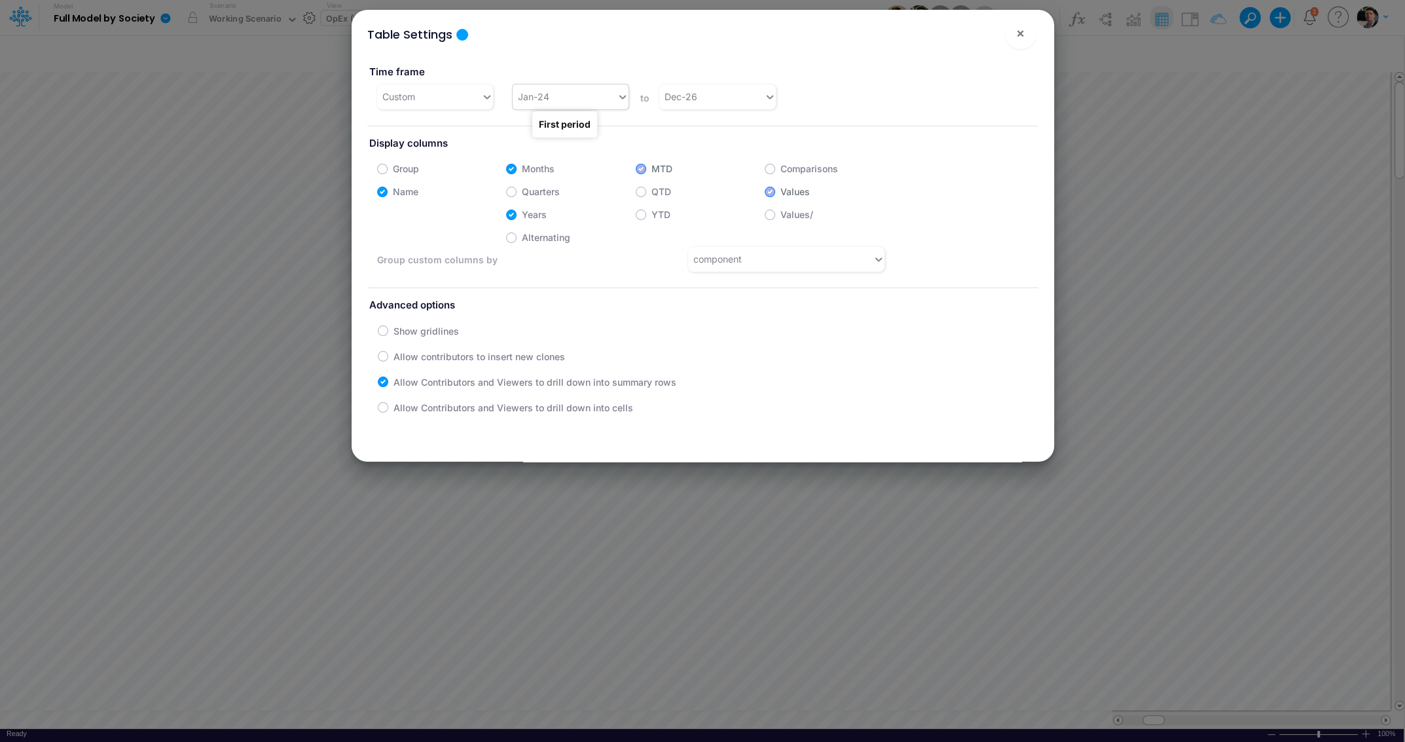
click at [565, 101] on div "Jan-24" at bounding box center [565, 97] width 104 height 22
type input "apr-25"
click at [608, 132] on div "Apr-25" at bounding box center [571, 129] width 116 height 24
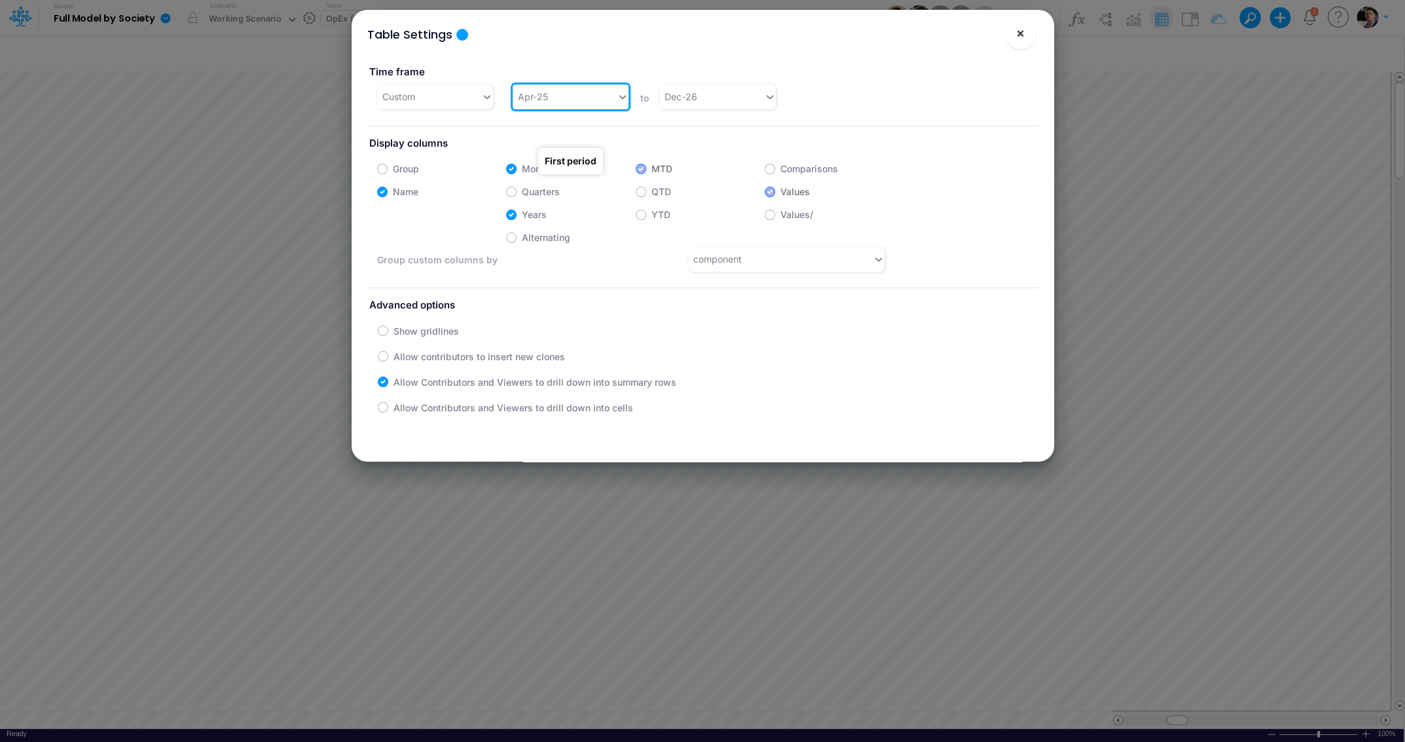
click at [1026, 37] on button "×" at bounding box center [1020, 33] width 31 height 31
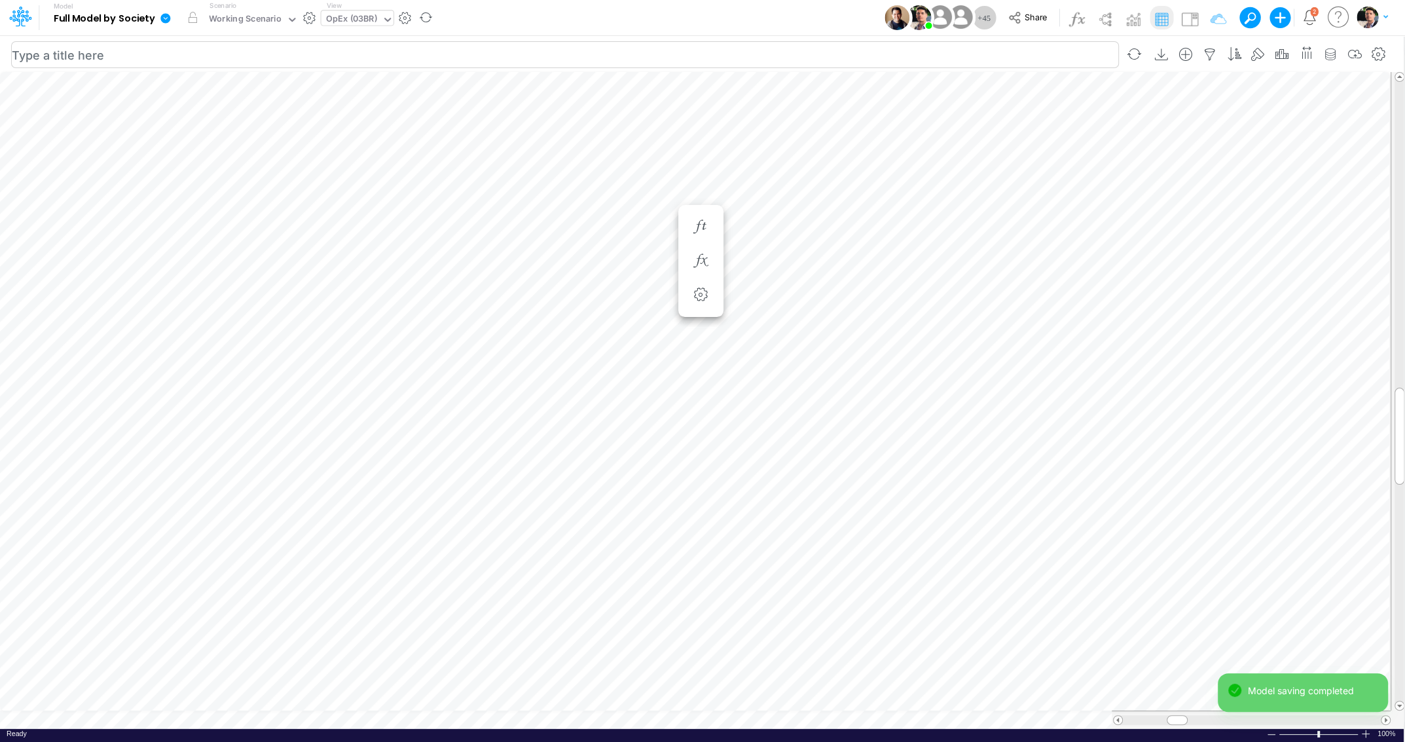
scroll to position [5, 14]
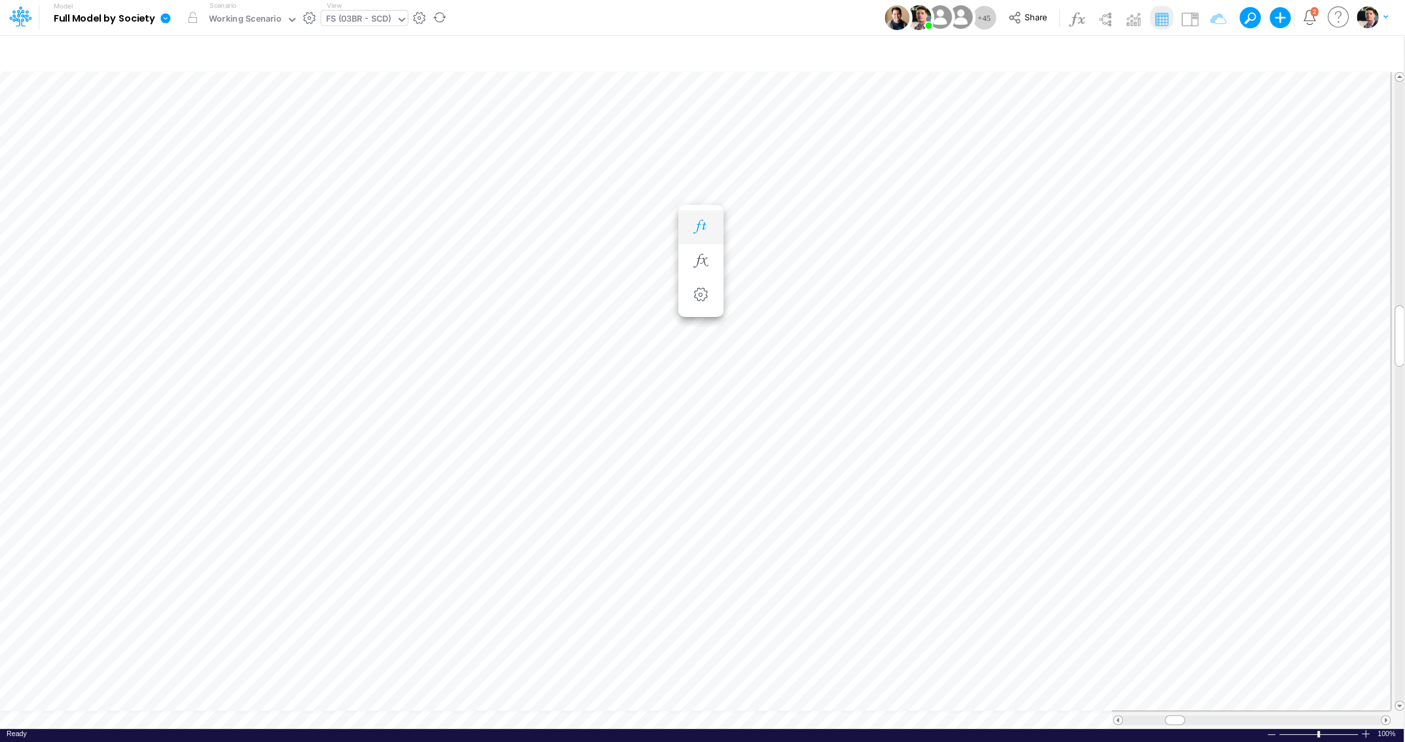
click at [705, 230] on icon "button" at bounding box center [701, 227] width 20 height 14
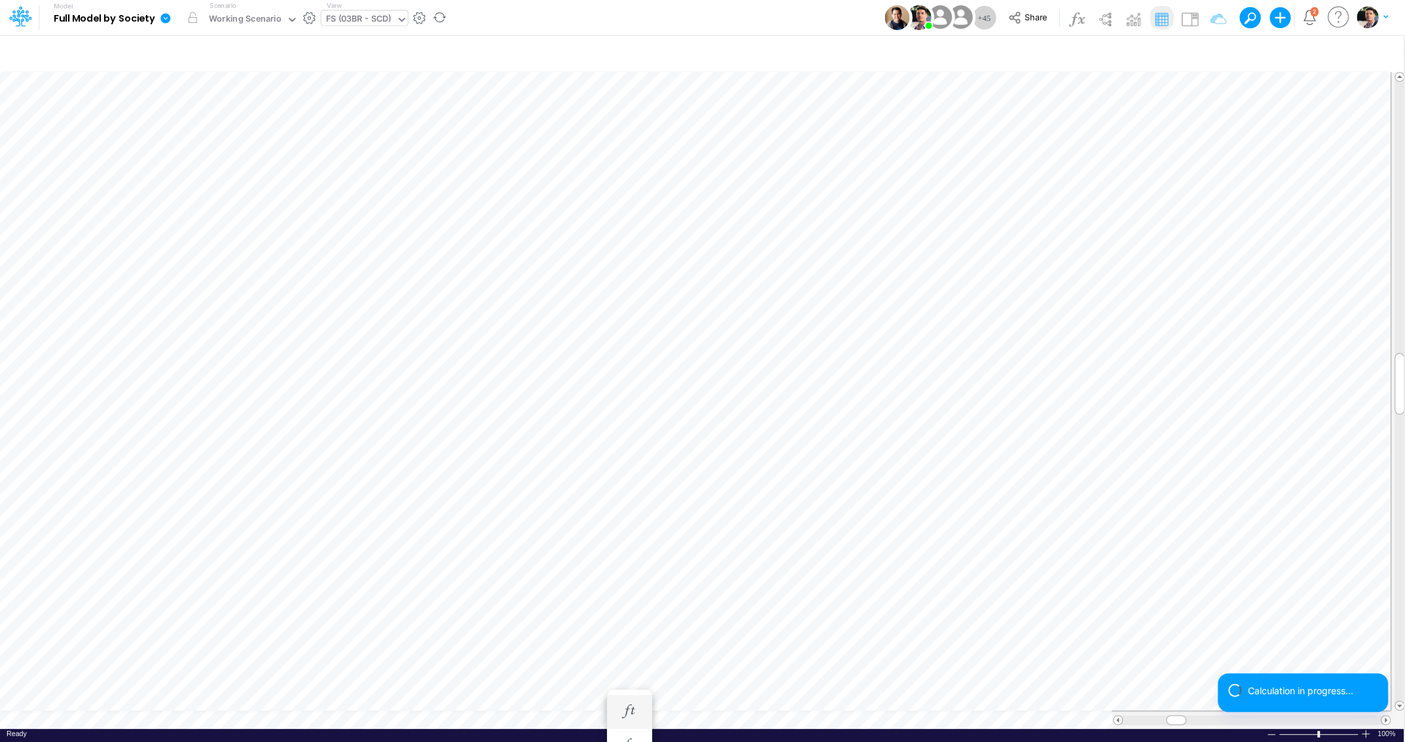
click at [376, 18] on div "FS (03BR - SCD)" at bounding box center [358, 19] width 65 height 15
type input "be"
click at [1208, 56] on icon "button" at bounding box center [1210, 55] width 20 height 14
click at [1134, 179] on input "02BR" at bounding box center [1137, 180] width 88 height 22
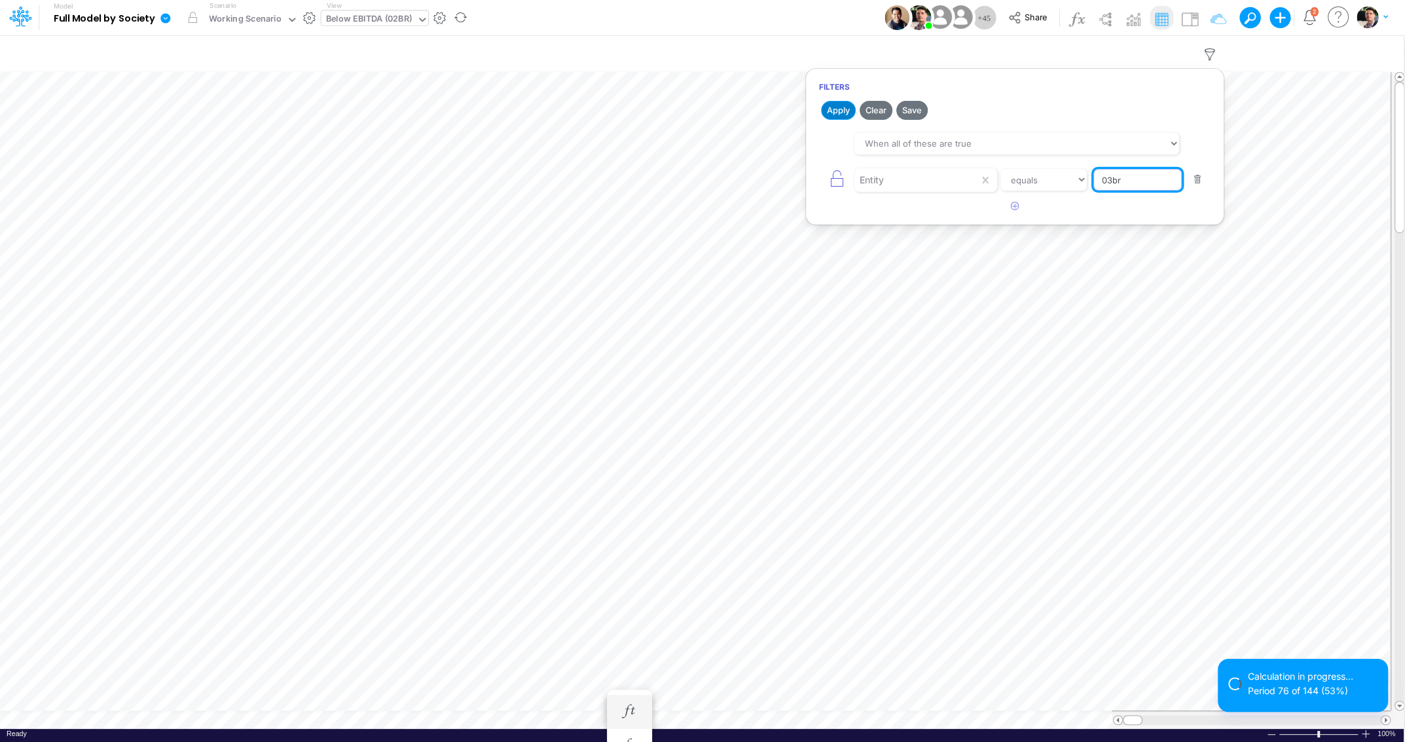
type input "03br"
click at [835, 114] on button "Apply" at bounding box center [838, 110] width 35 height 19
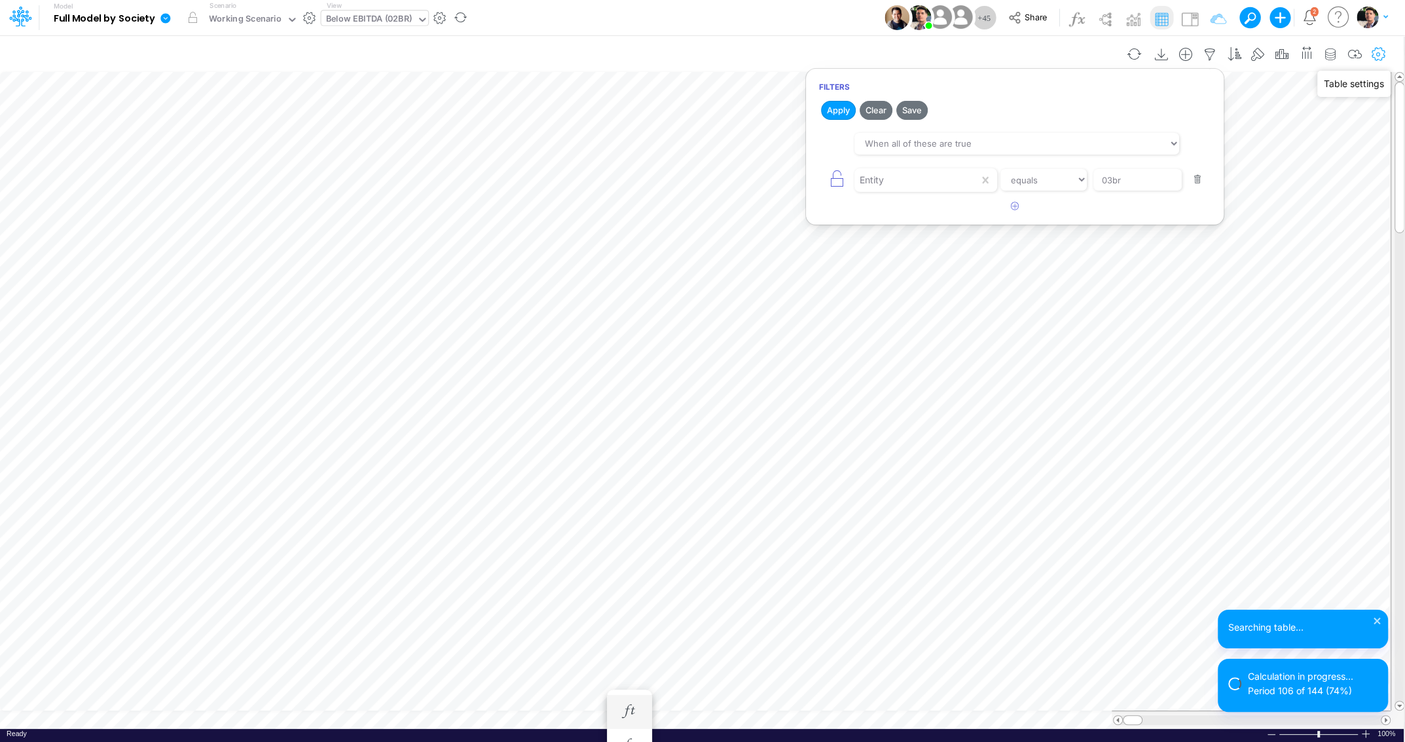
click at [1375, 57] on icon "button" at bounding box center [1379, 55] width 20 height 14
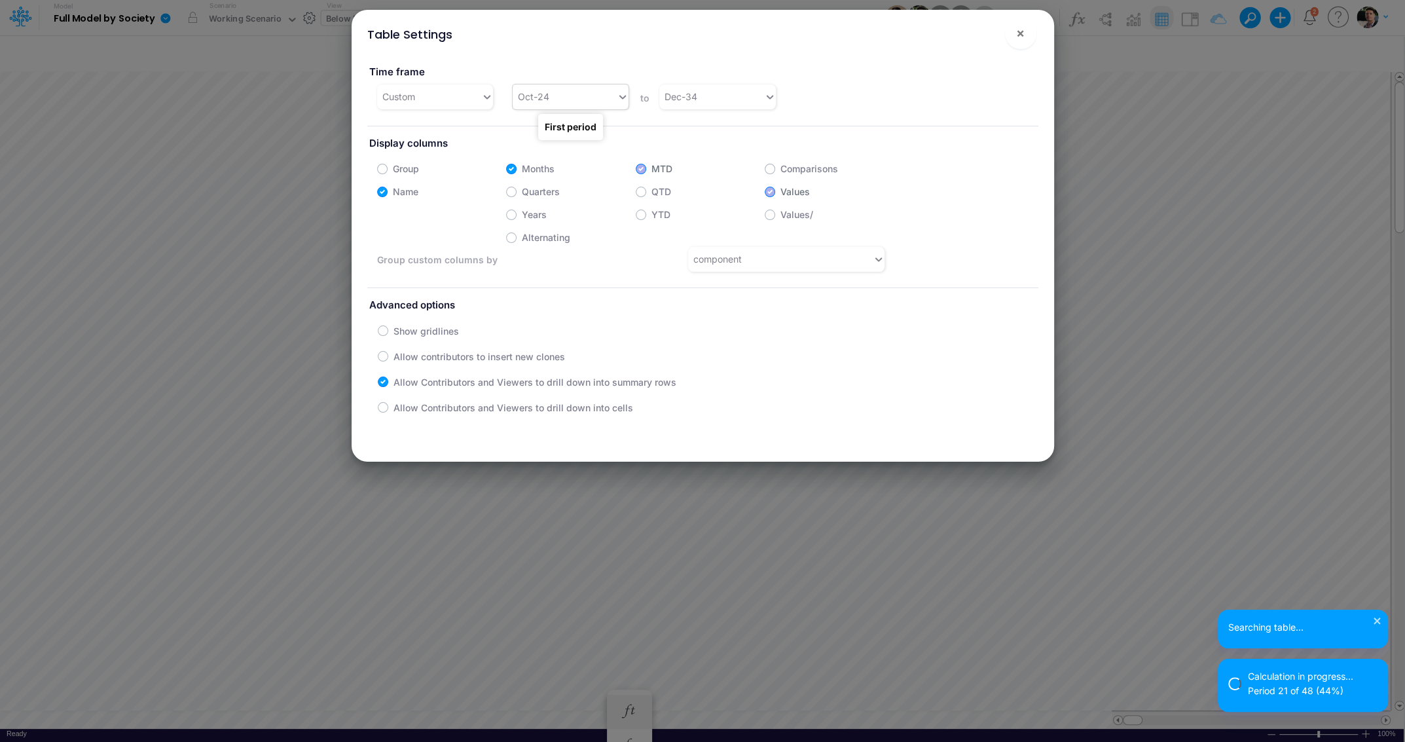
click at [588, 94] on div "Oct-24" at bounding box center [565, 97] width 104 height 22
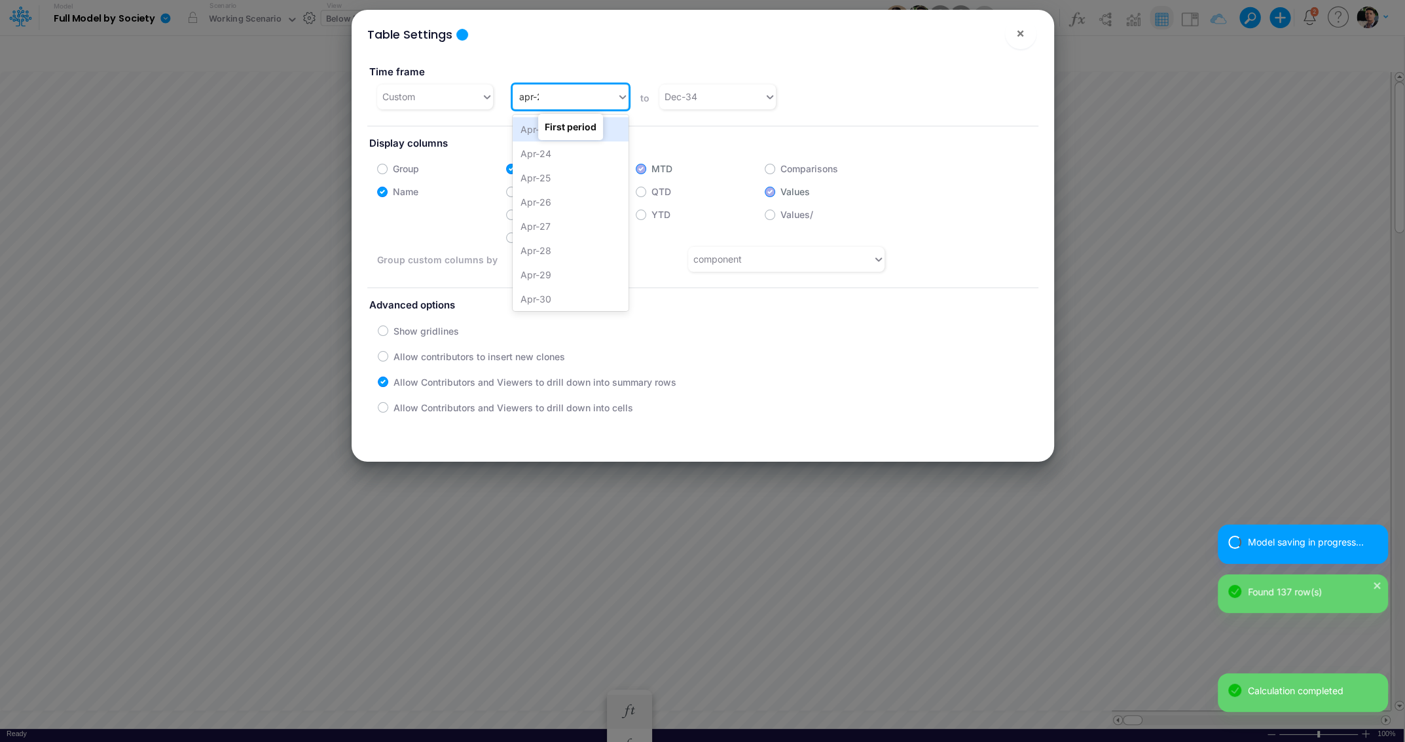
type input "apr-25"
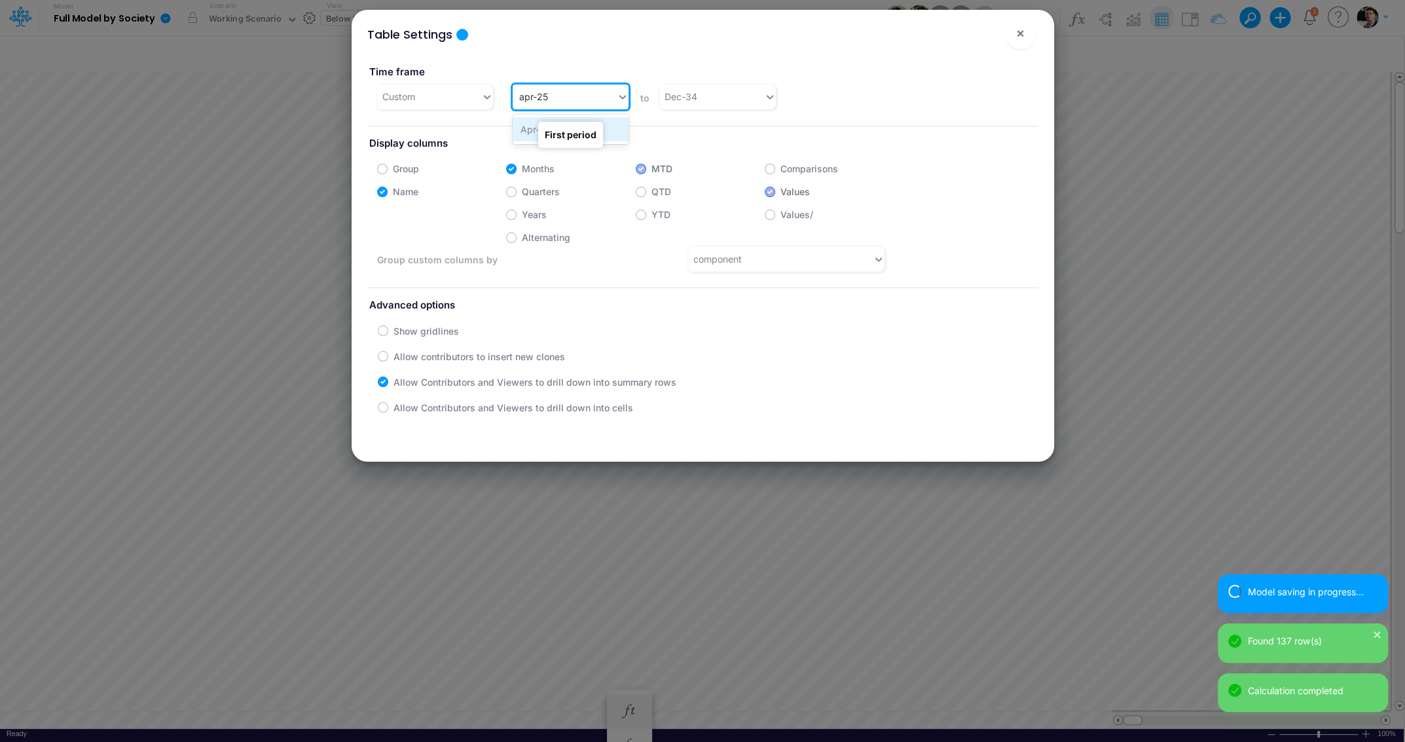
click at [525, 130] on div "Apr-25" at bounding box center [571, 129] width 116 height 24
click at [1025, 35] on button "×" at bounding box center [1020, 33] width 31 height 31
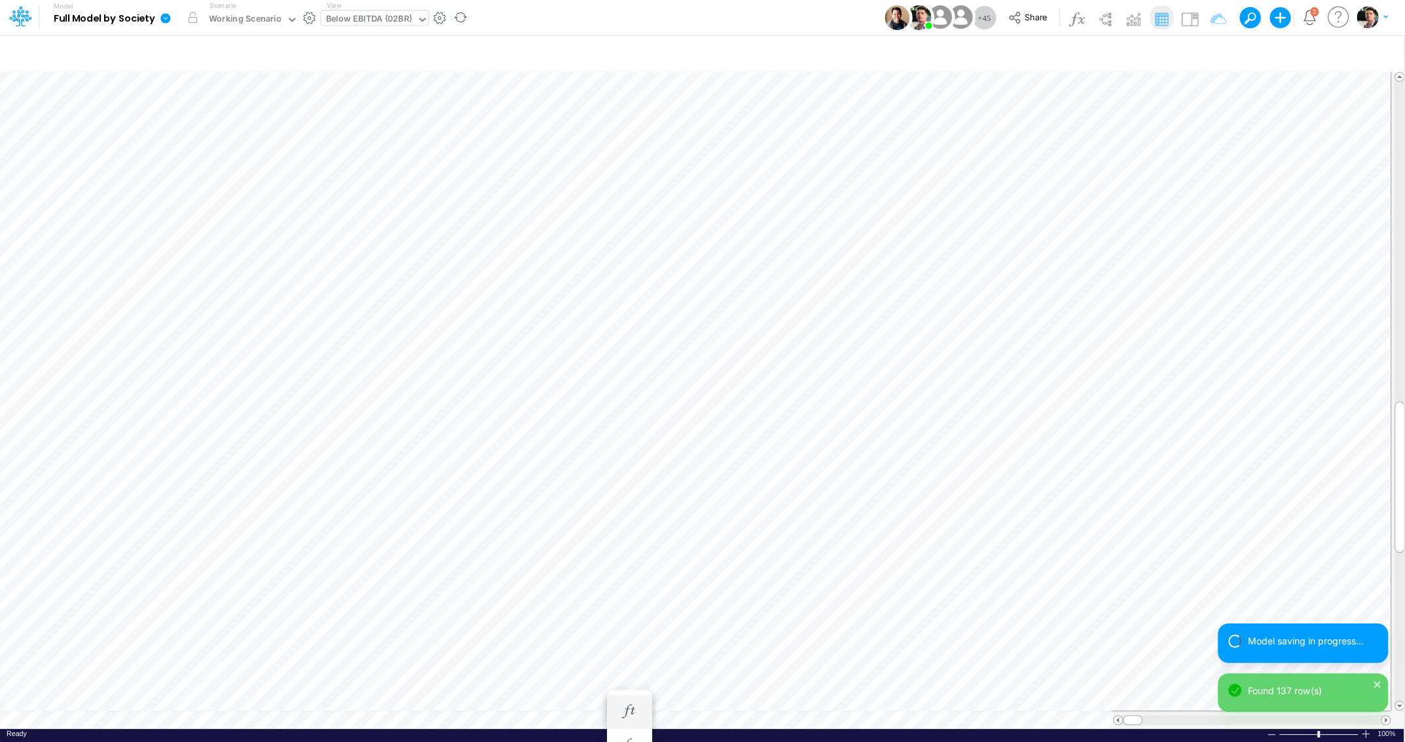
scroll to position [5, 3]
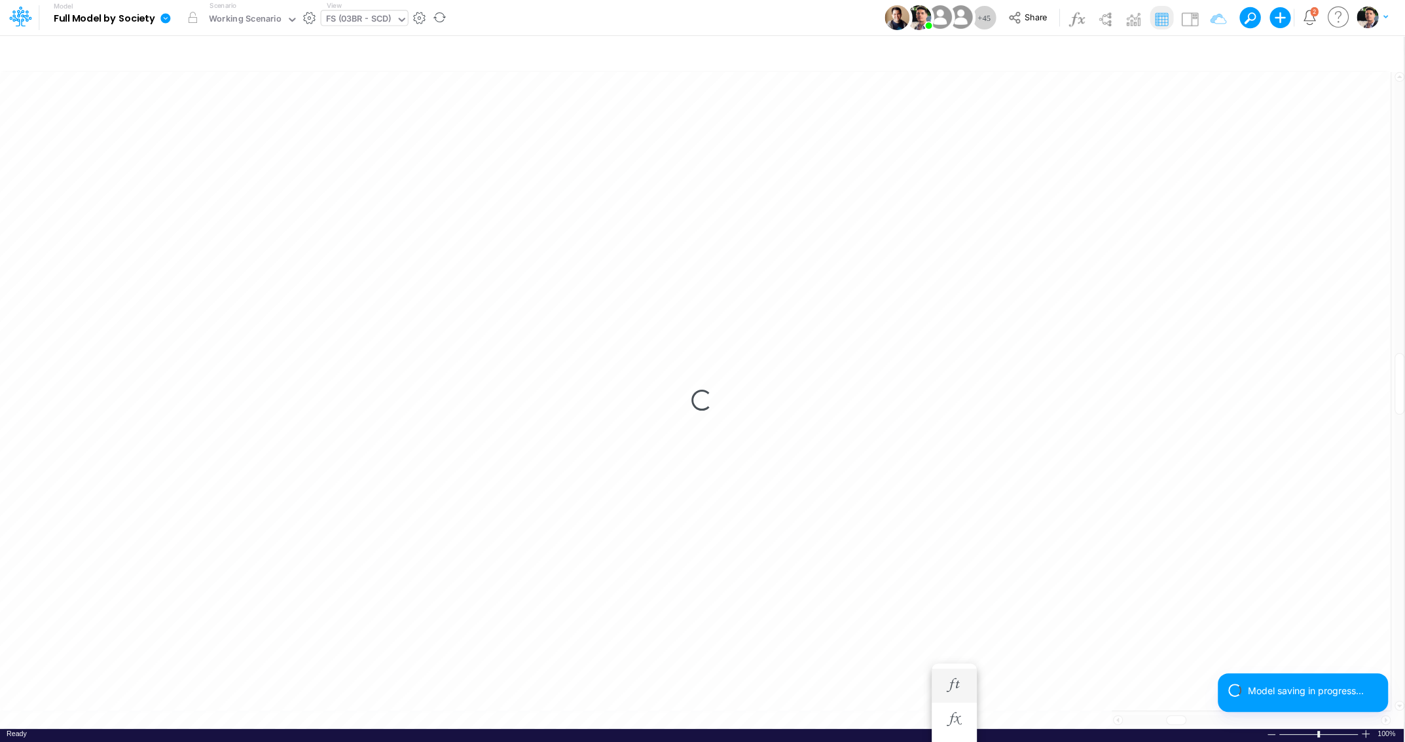
click at [581, 184] on div "Loading..." at bounding box center [701, 400] width 1403 height 656
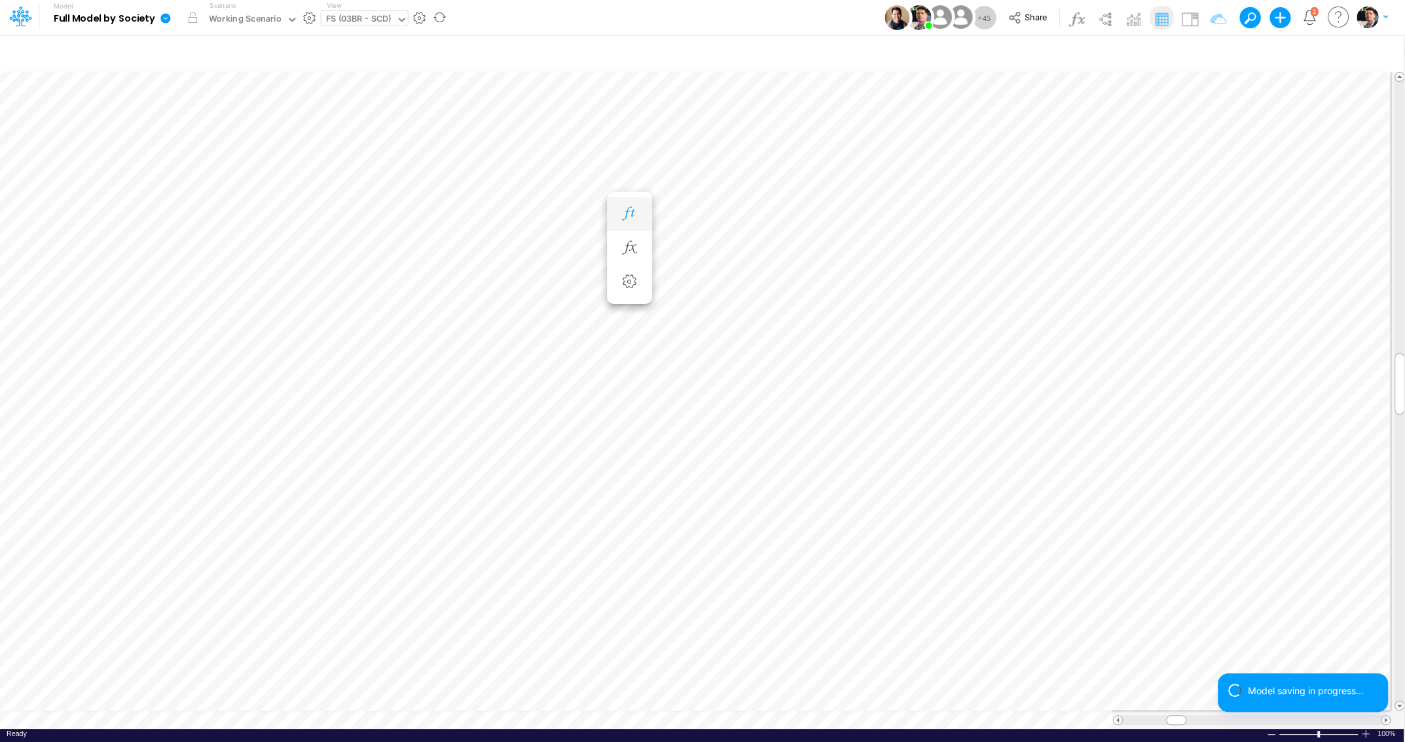
click at [629, 218] on icon "button" at bounding box center [629, 214] width 20 height 14
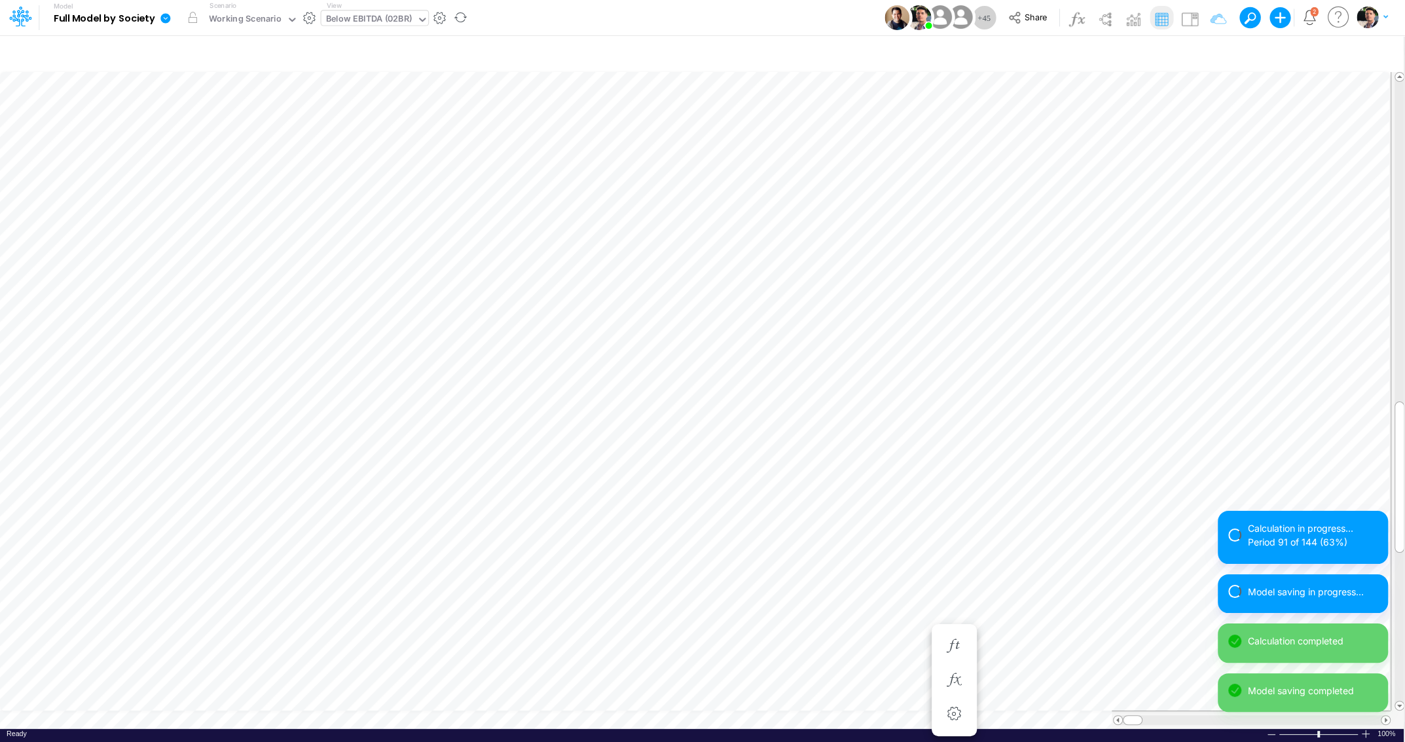
scroll to position [5, 12]
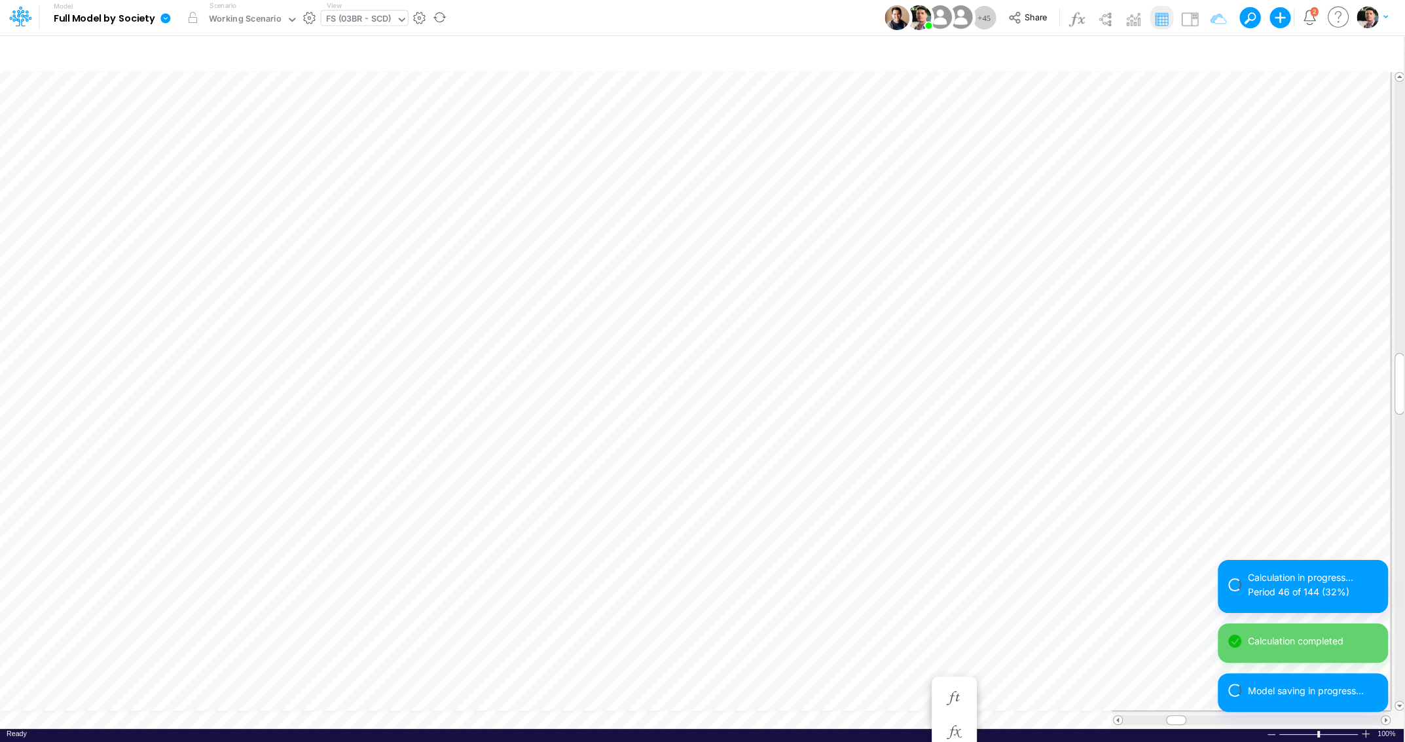
scroll to position [5, 8]
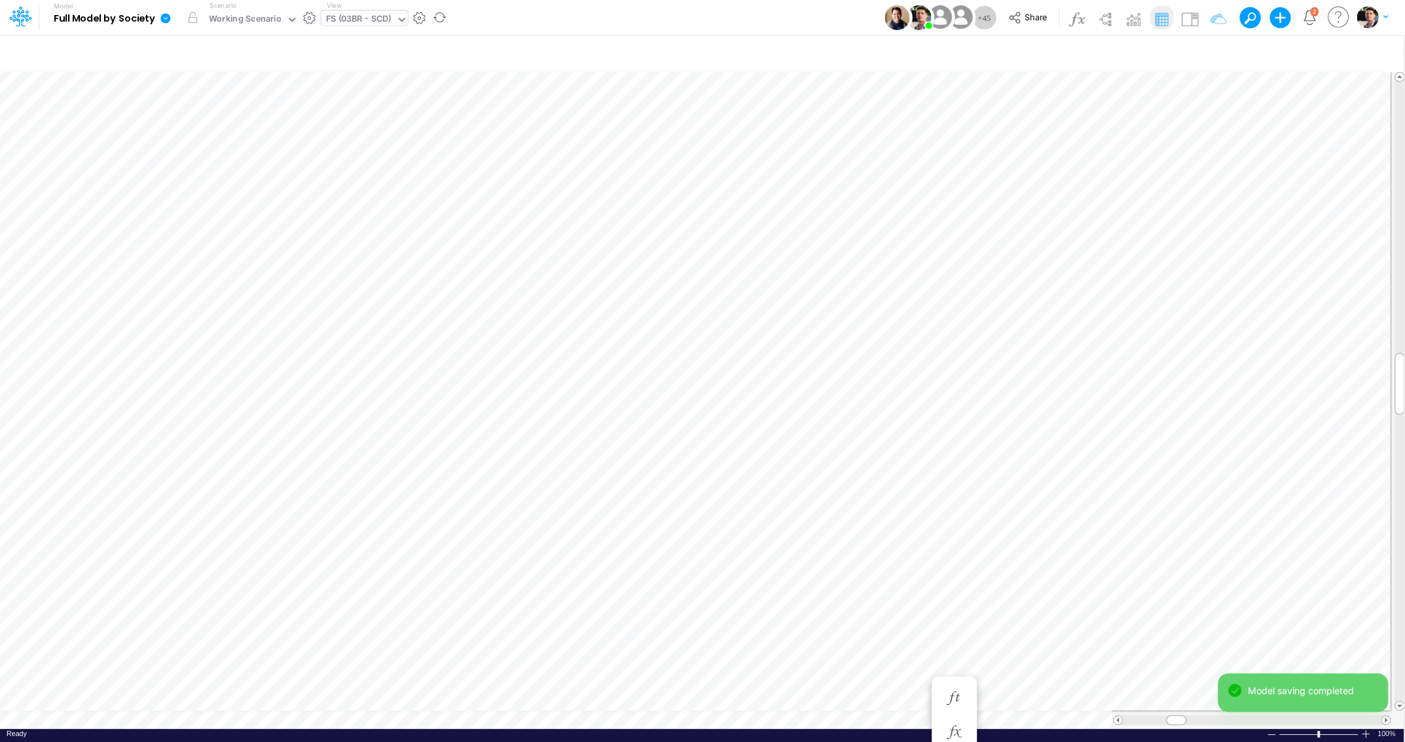
scroll to position [5, 18]
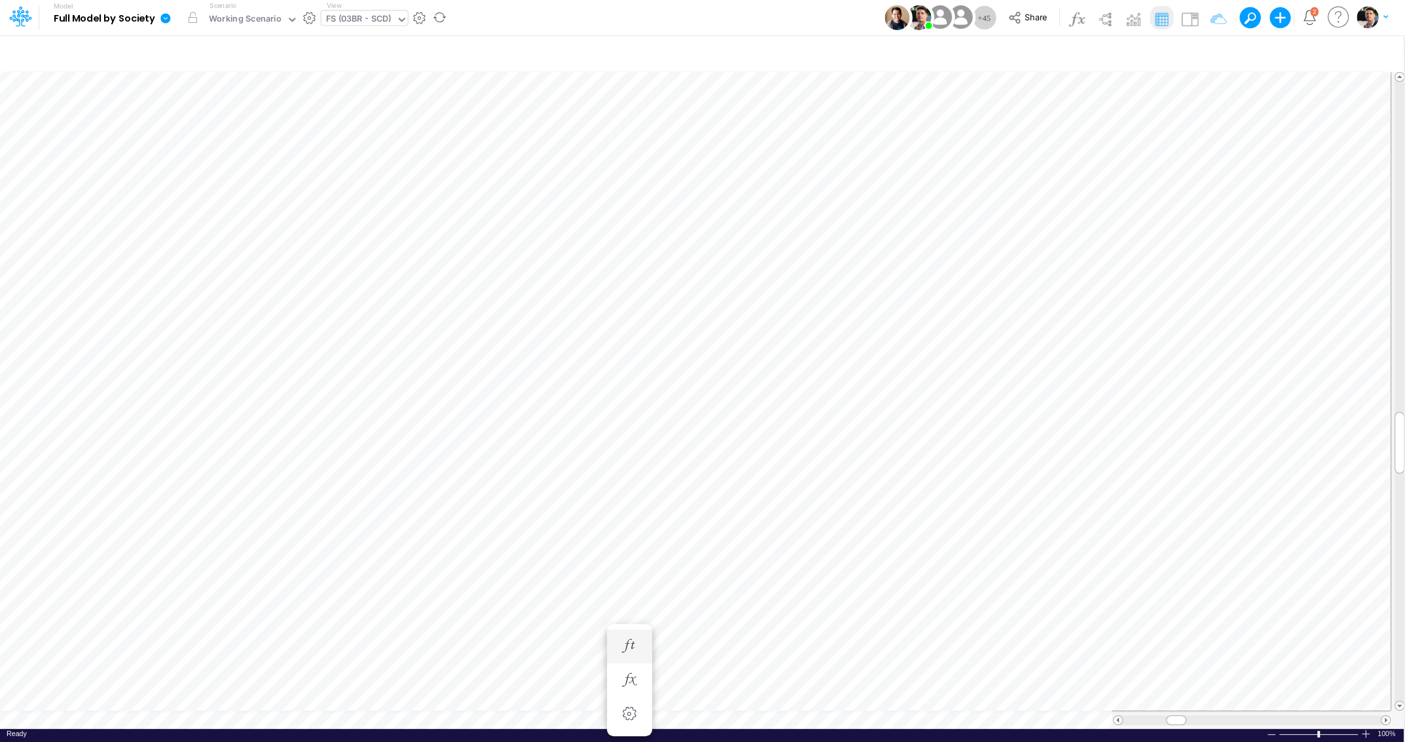
scroll to position [5, 3]
click at [1259, 58] on icon "button" at bounding box center [1258, 55] width 20 height 14
click at [990, 141] on icon "button" at bounding box center [987, 138] width 9 height 9
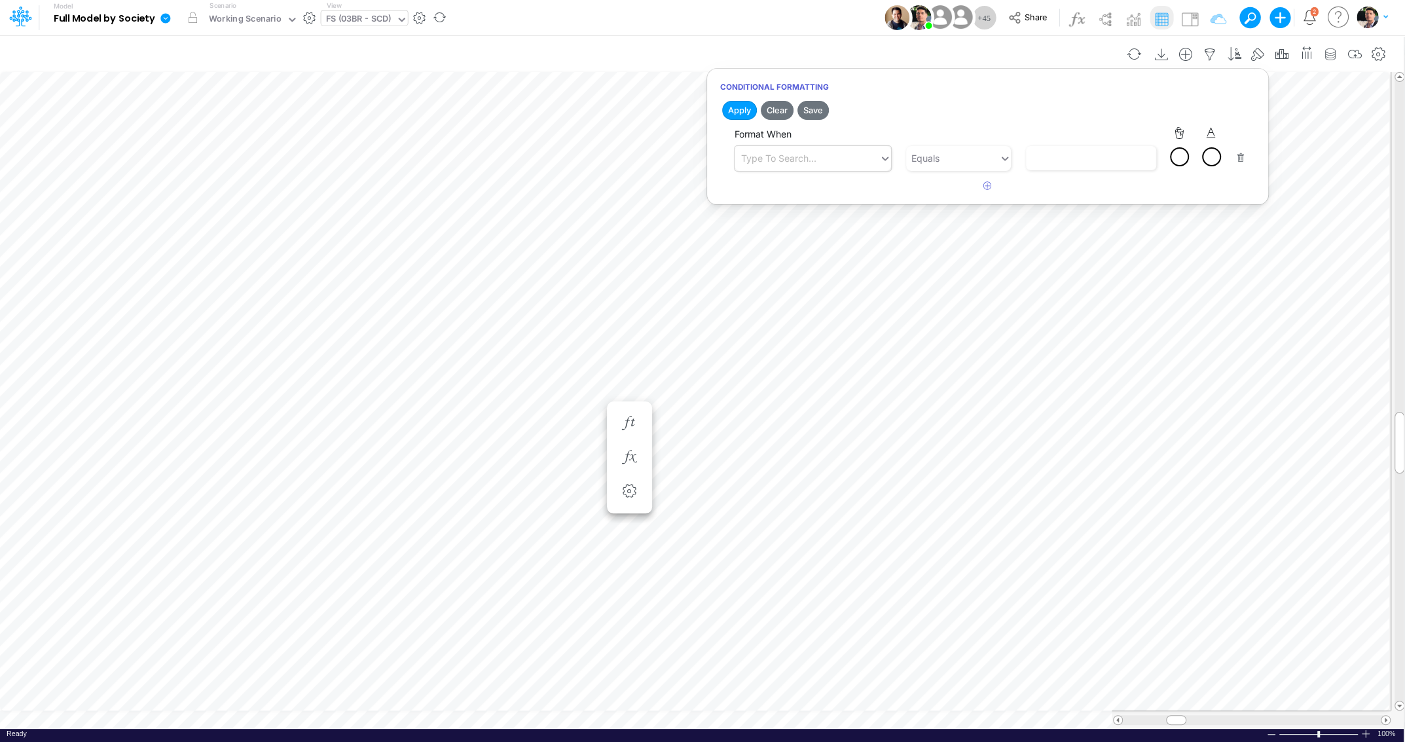
click at [763, 158] on div "Type to search..." at bounding box center [778, 158] width 75 height 14
type input "cash & B"
click at [985, 159] on div "Equals" at bounding box center [952, 158] width 92 height 22
type input "le"
type input "100000"
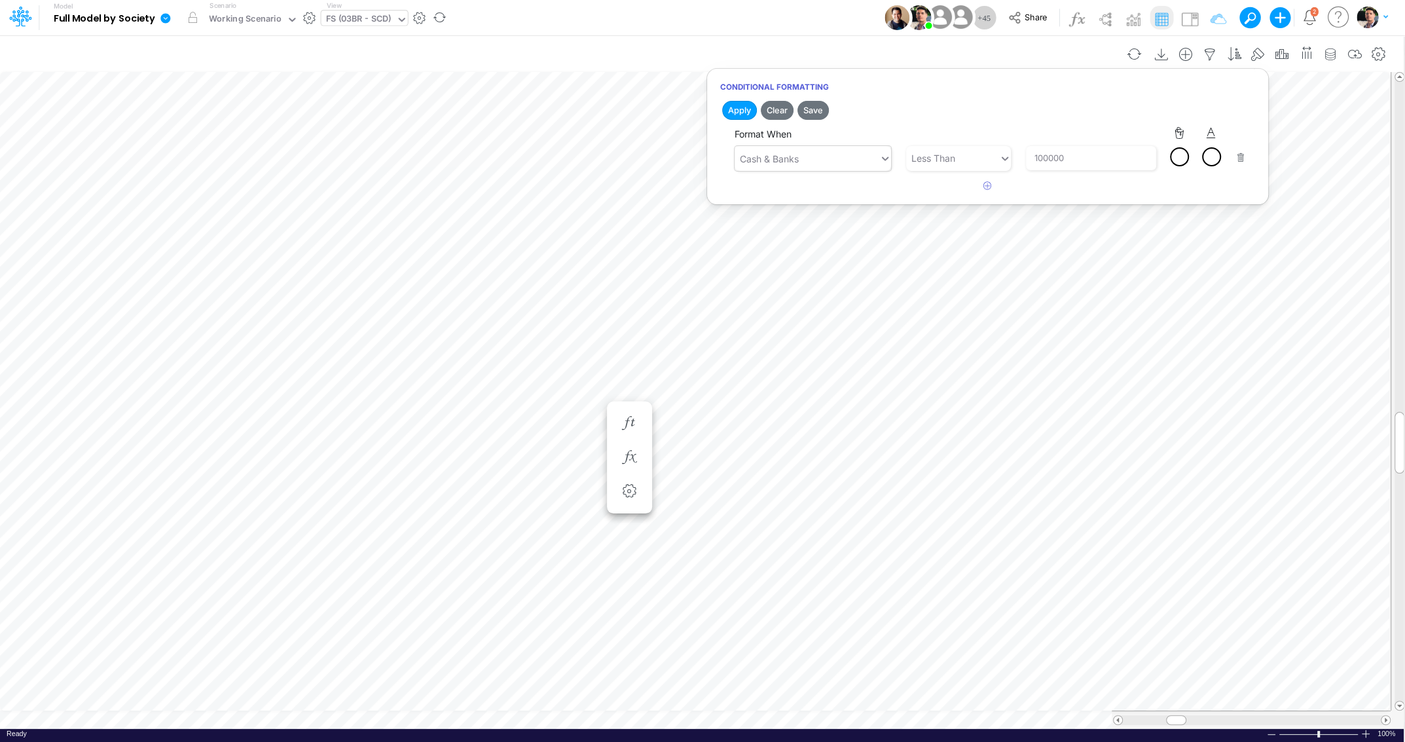
click at [1215, 156] on div at bounding box center [1211, 157] width 16 height 16
click at [1222, 176] on div at bounding box center [1218, 176] width 16 height 16
click at [819, 109] on button "Save" at bounding box center [812, 110] width 31 height 19
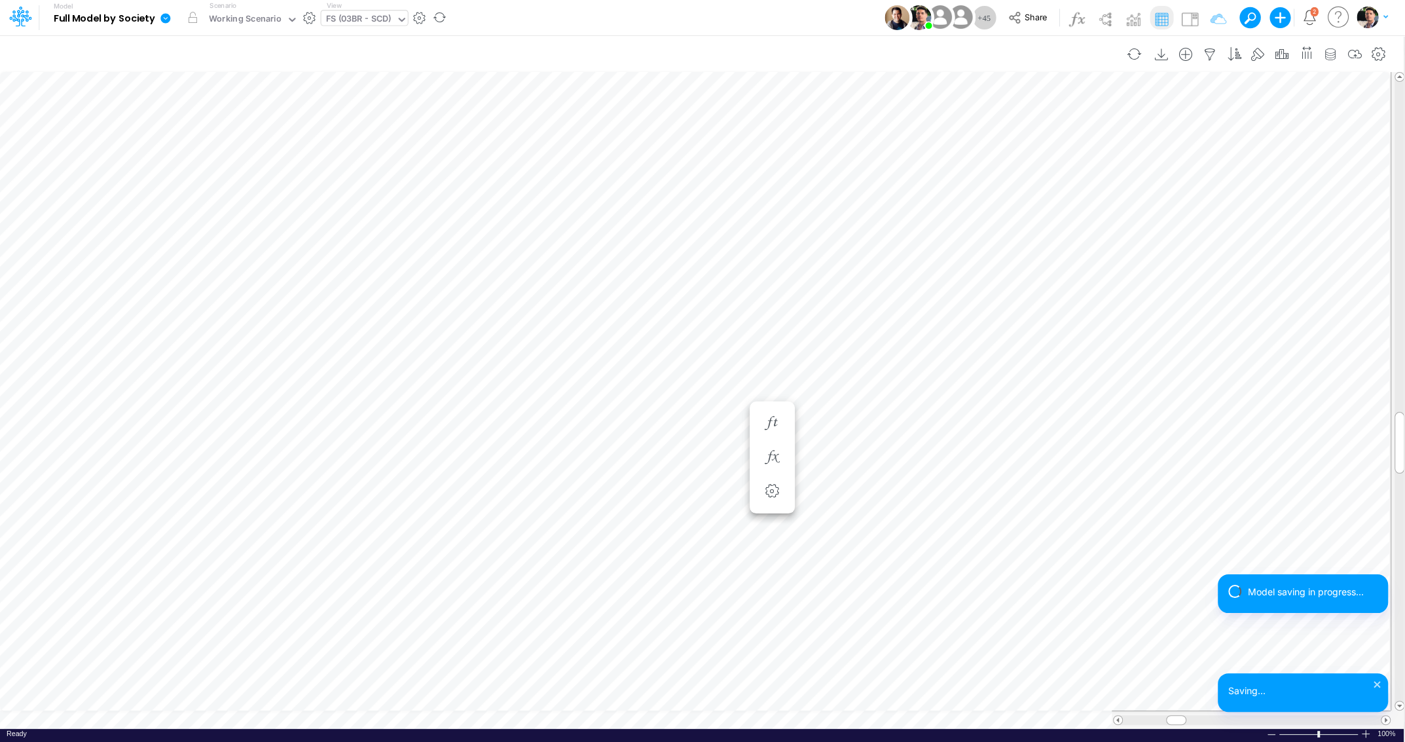
scroll to position [5, 21]
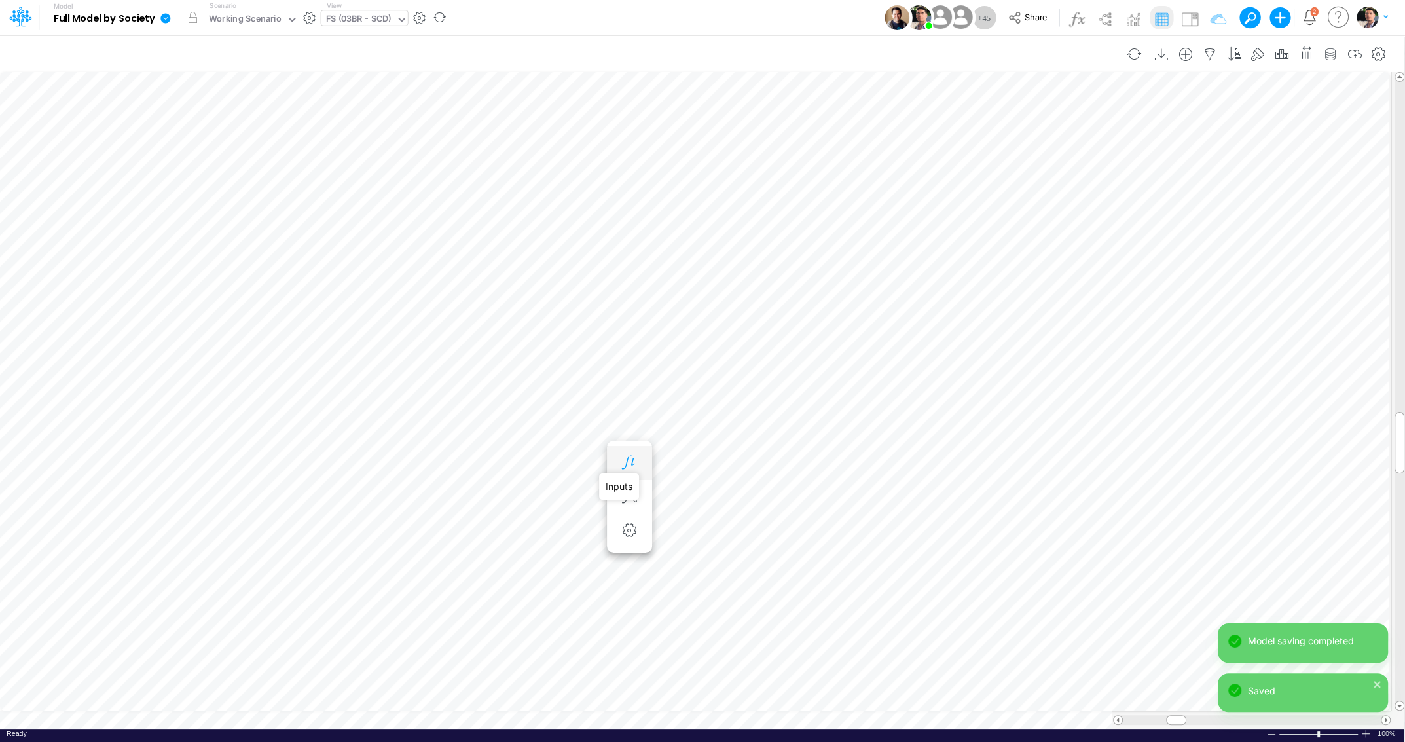
click at [630, 465] on icon "button" at bounding box center [629, 463] width 20 height 14
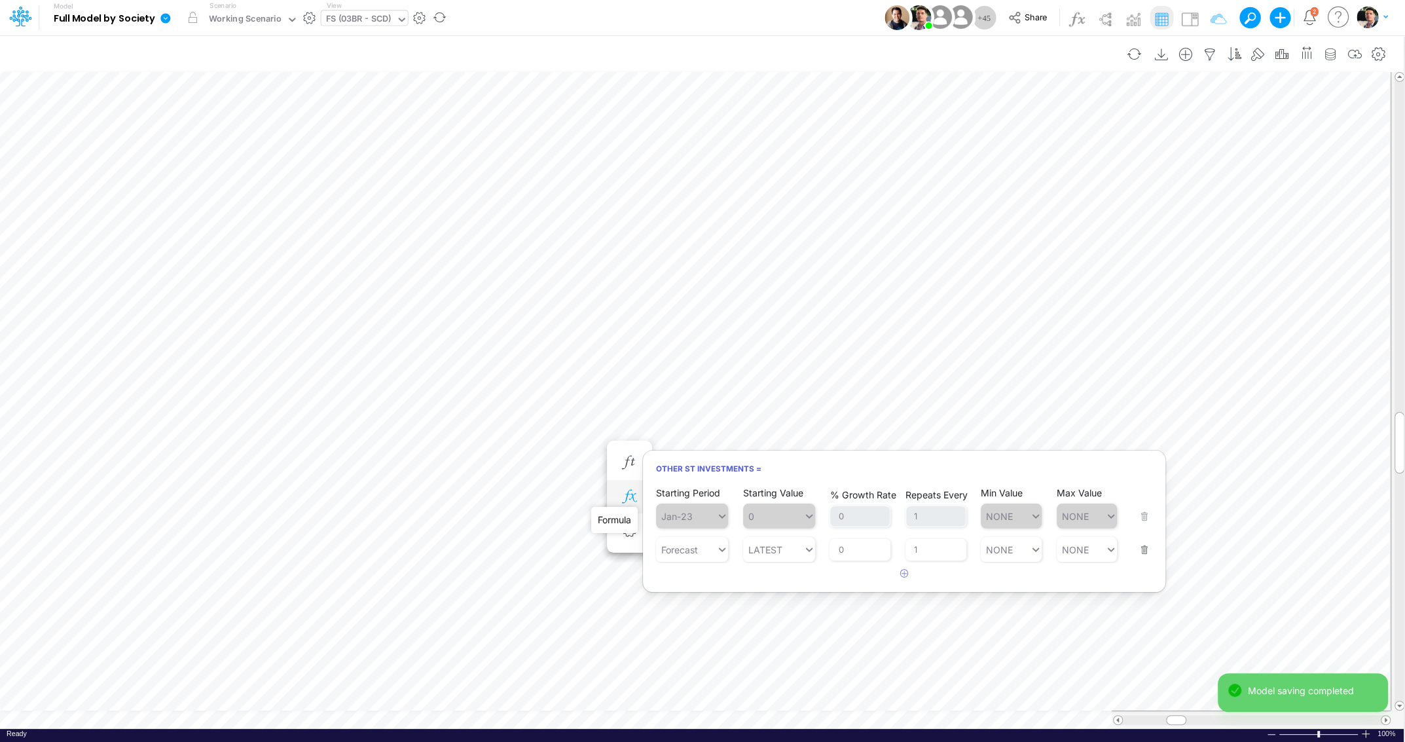
click at [634, 496] on icon "button" at bounding box center [629, 497] width 20 height 14
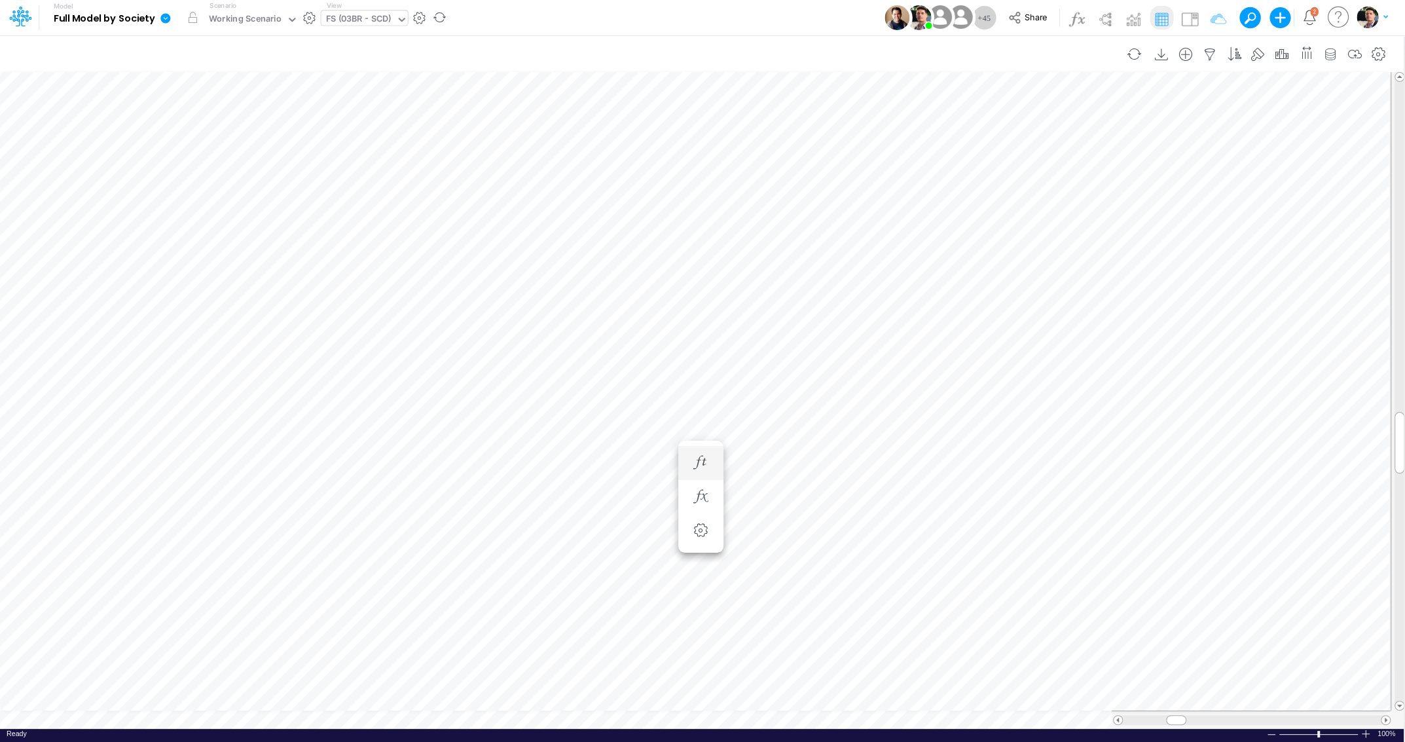
scroll to position [5, 21]
click at [626, 456] on icon "button" at bounding box center [629, 463] width 20 height 14
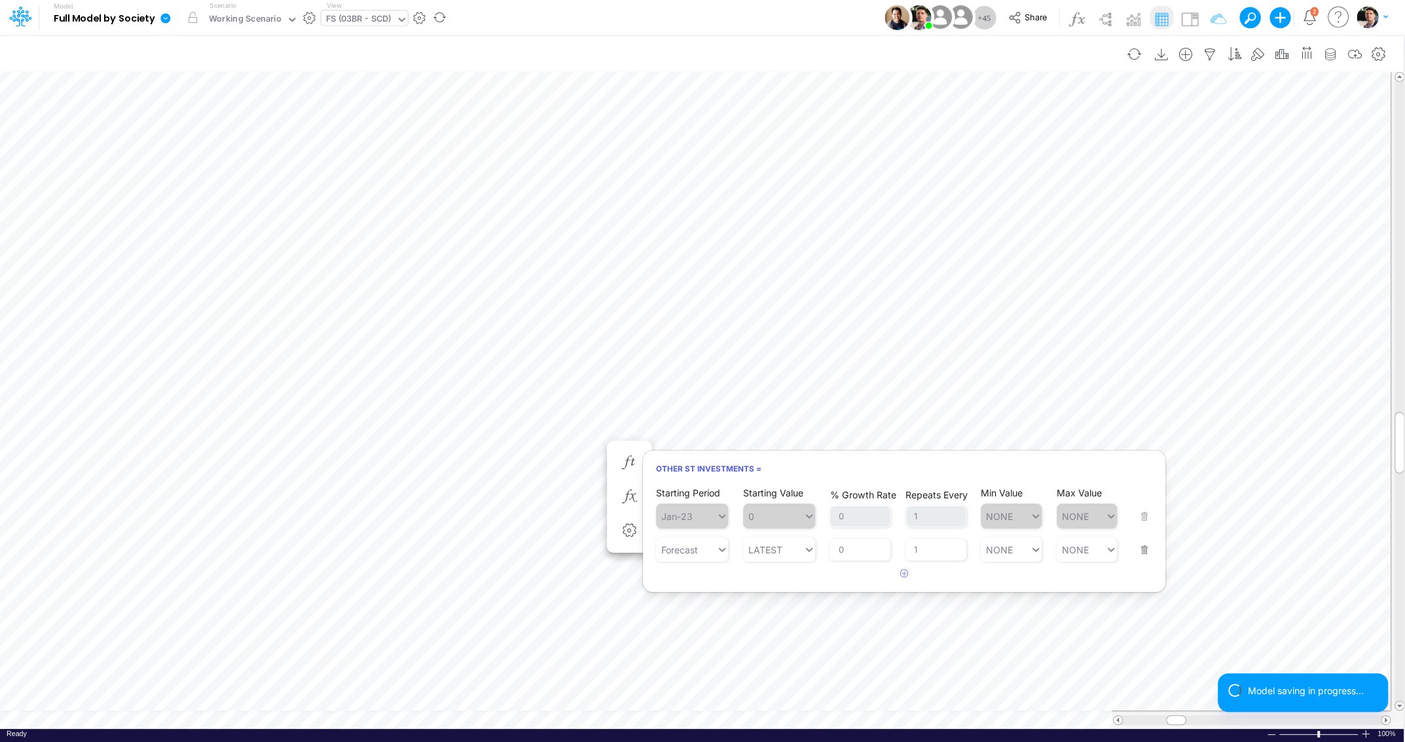
click at [1146, 555] on button "button" at bounding box center [1140, 541] width 17 height 35
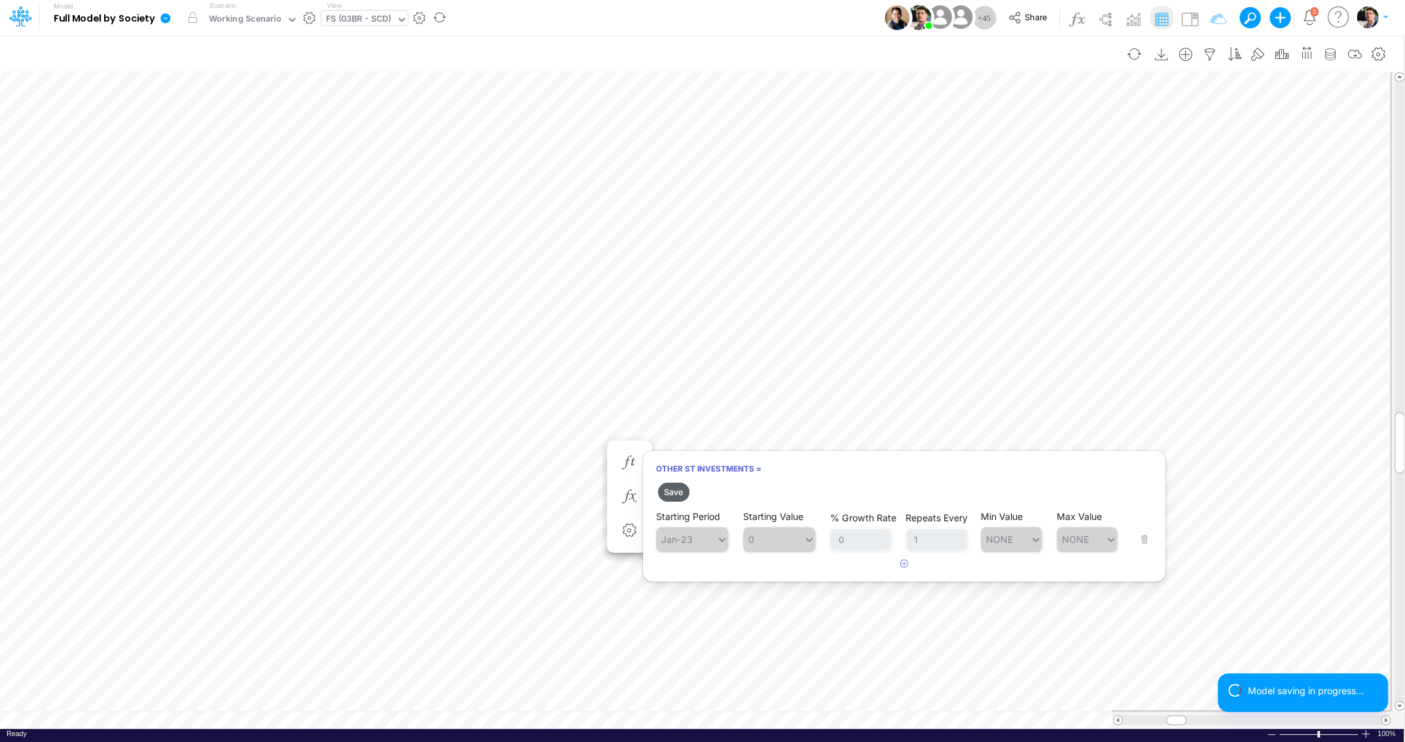
click at [670, 491] on button "Save" at bounding box center [673, 491] width 31 height 19
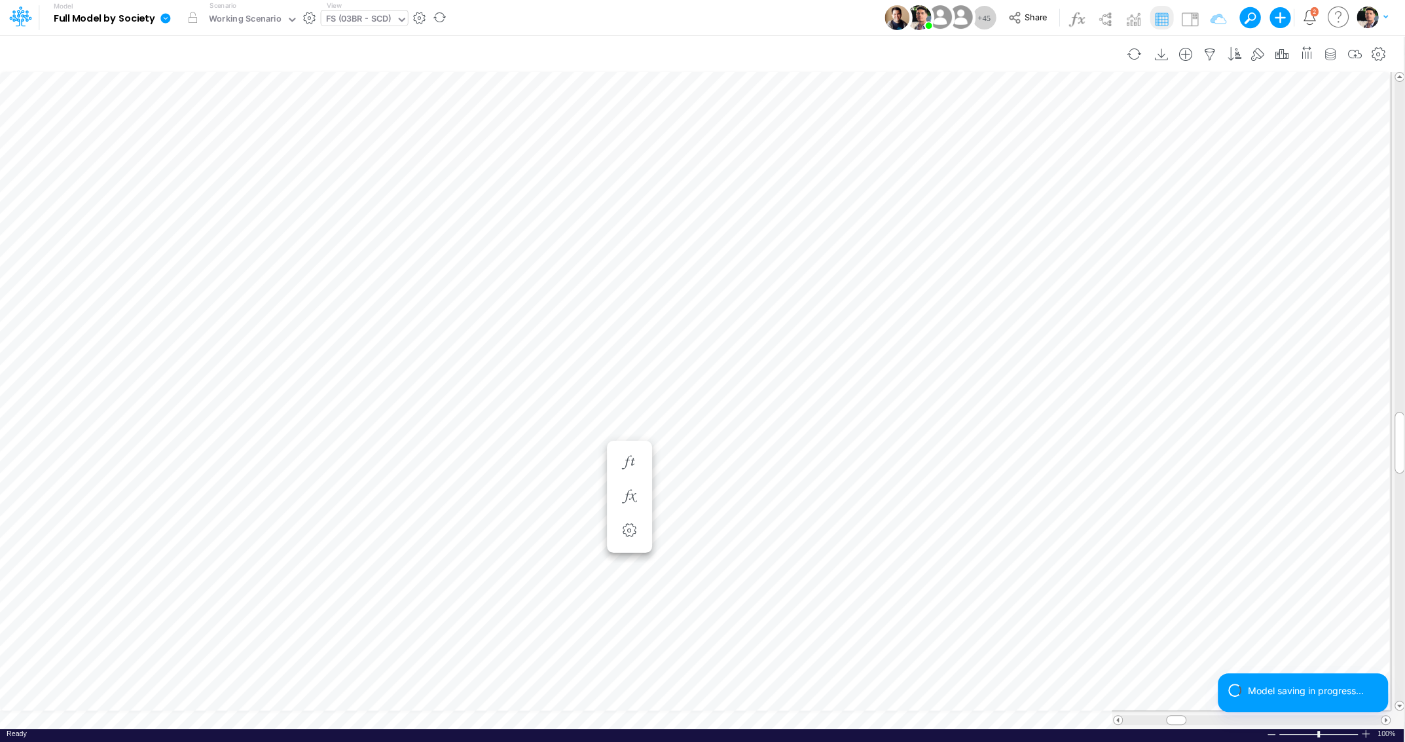
scroll to position [5, 40]
click at [623, 477] on icon "button" at bounding box center [629, 476] width 20 height 14
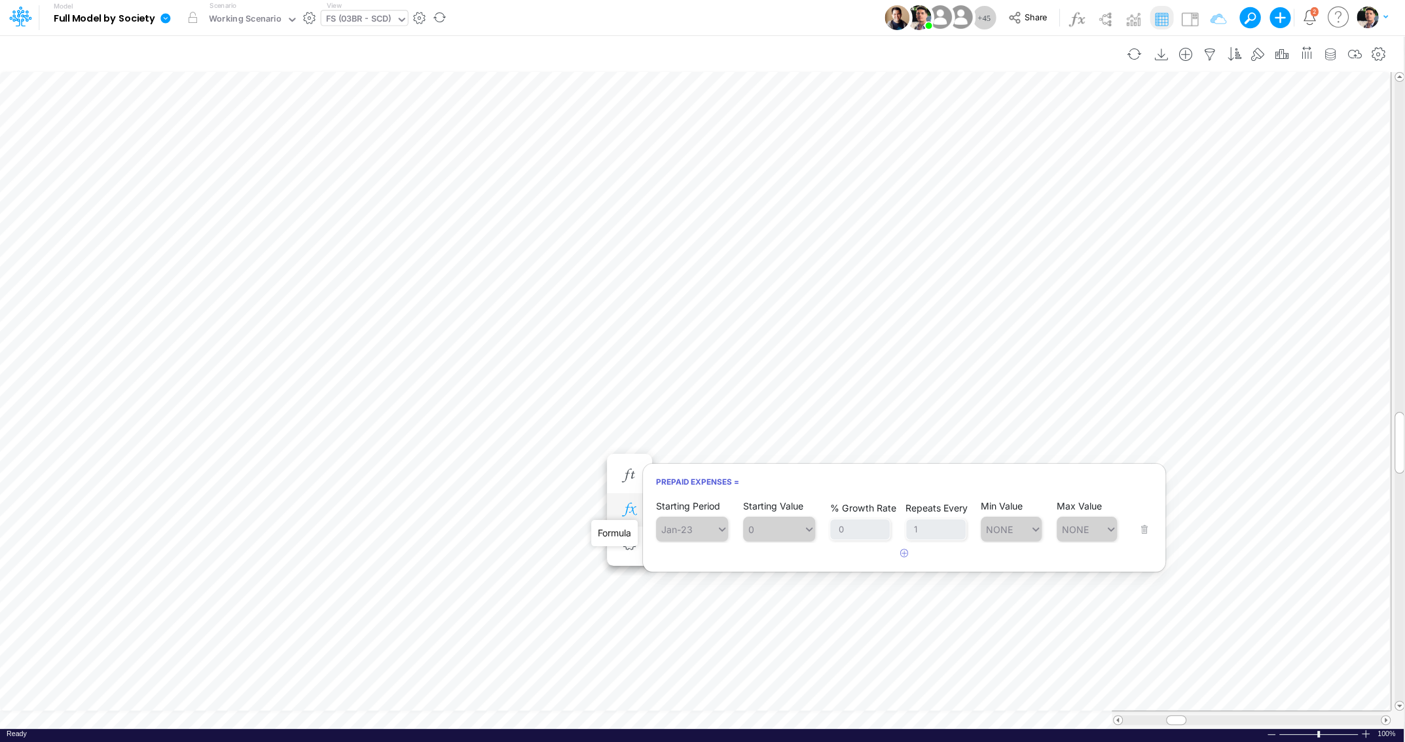
click at [638, 513] on icon "button" at bounding box center [629, 510] width 20 height 14
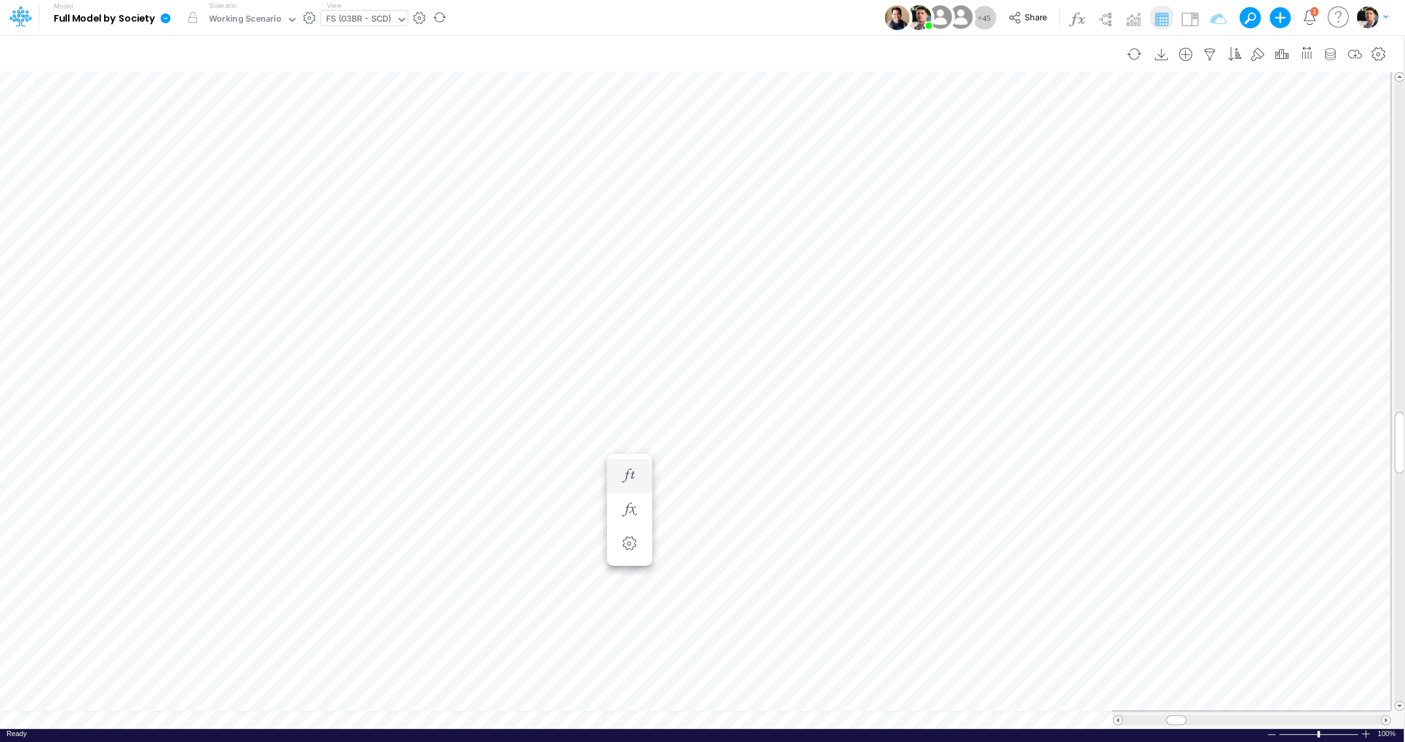
scroll to position [5, 40]
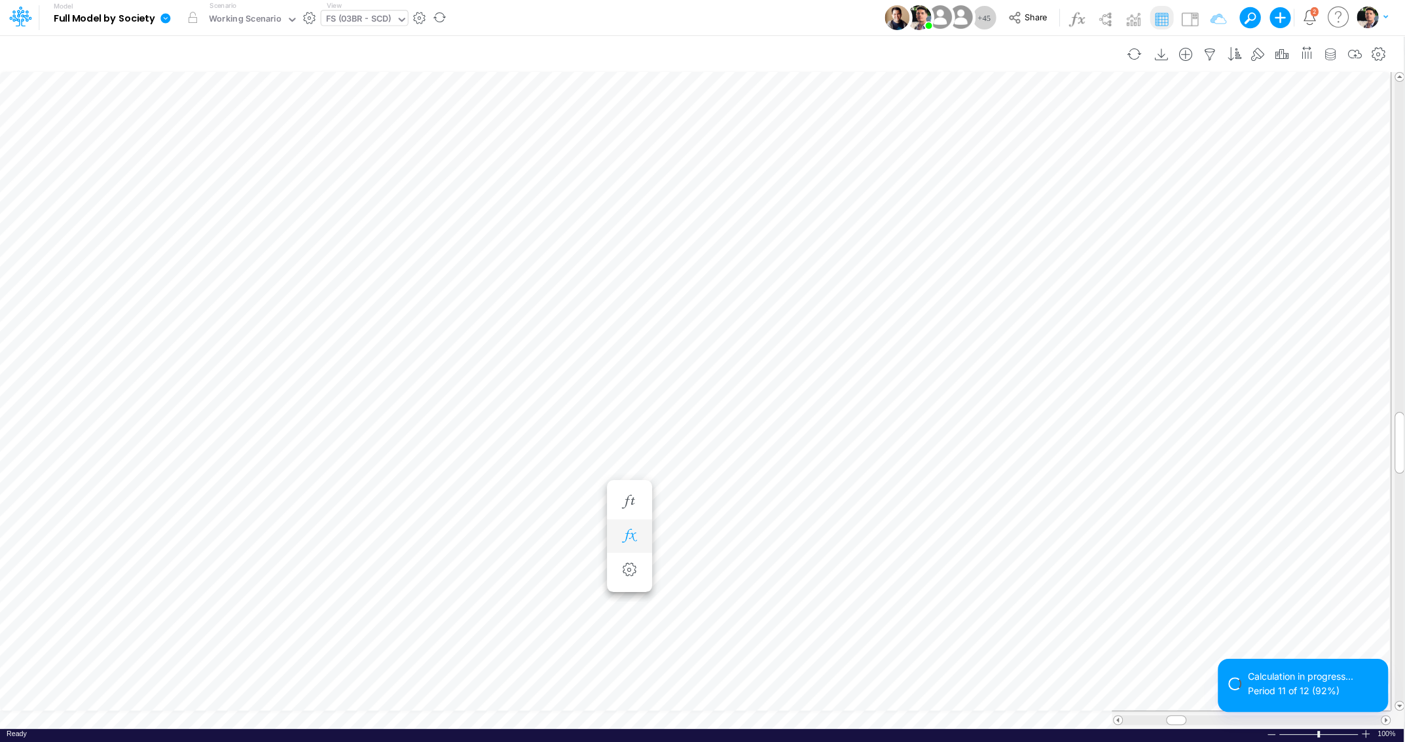
scroll to position [5, 15]
click at [626, 535] on icon "button" at bounding box center [629, 536] width 20 height 14
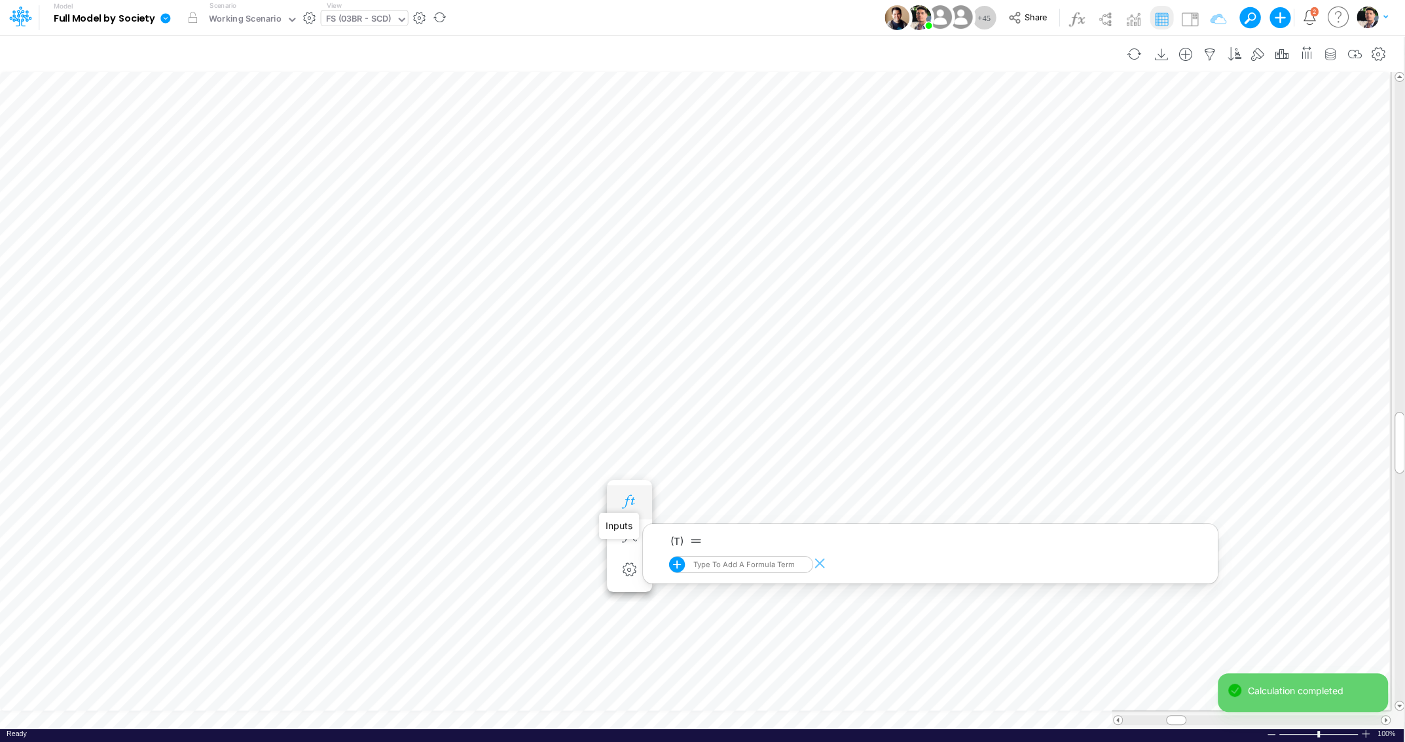
click at [635, 505] on icon "button" at bounding box center [629, 502] width 20 height 14
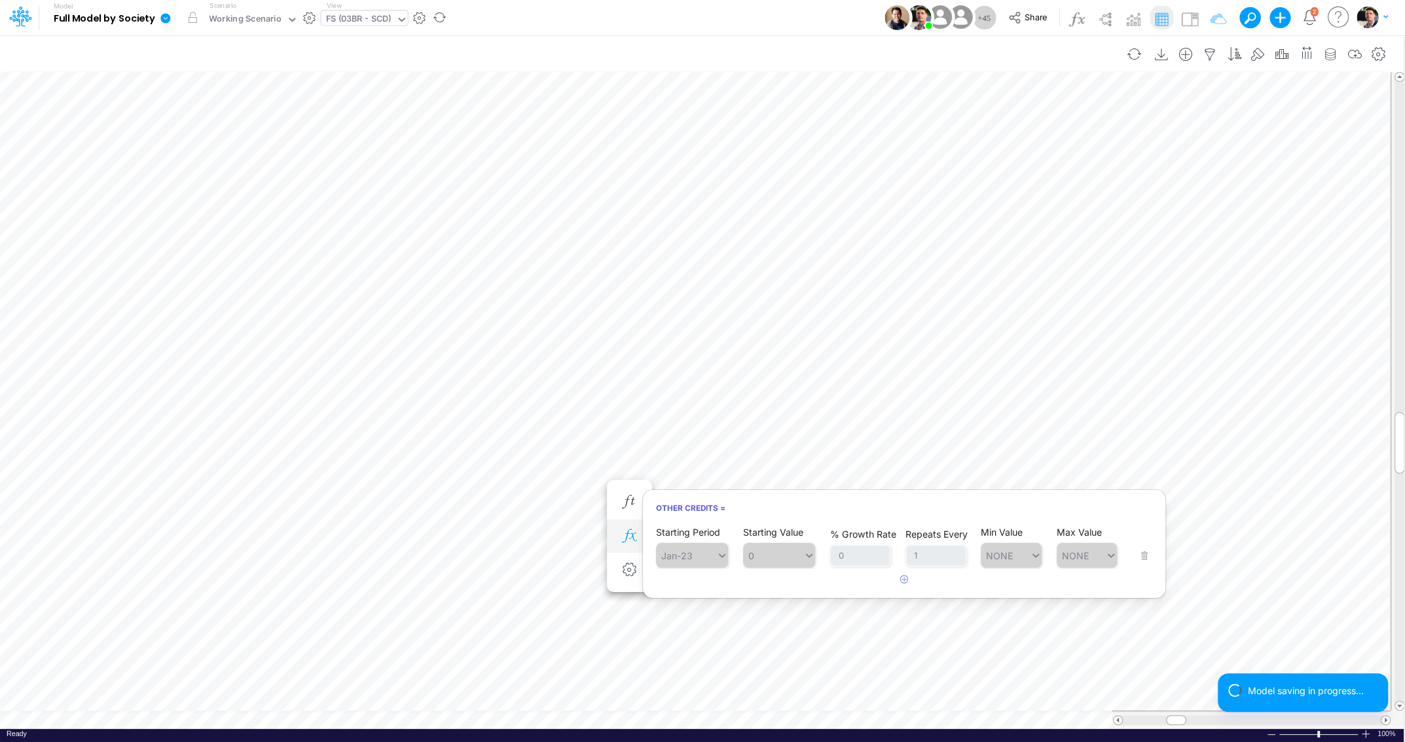
click at [627, 533] on icon "button" at bounding box center [629, 536] width 20 height 14
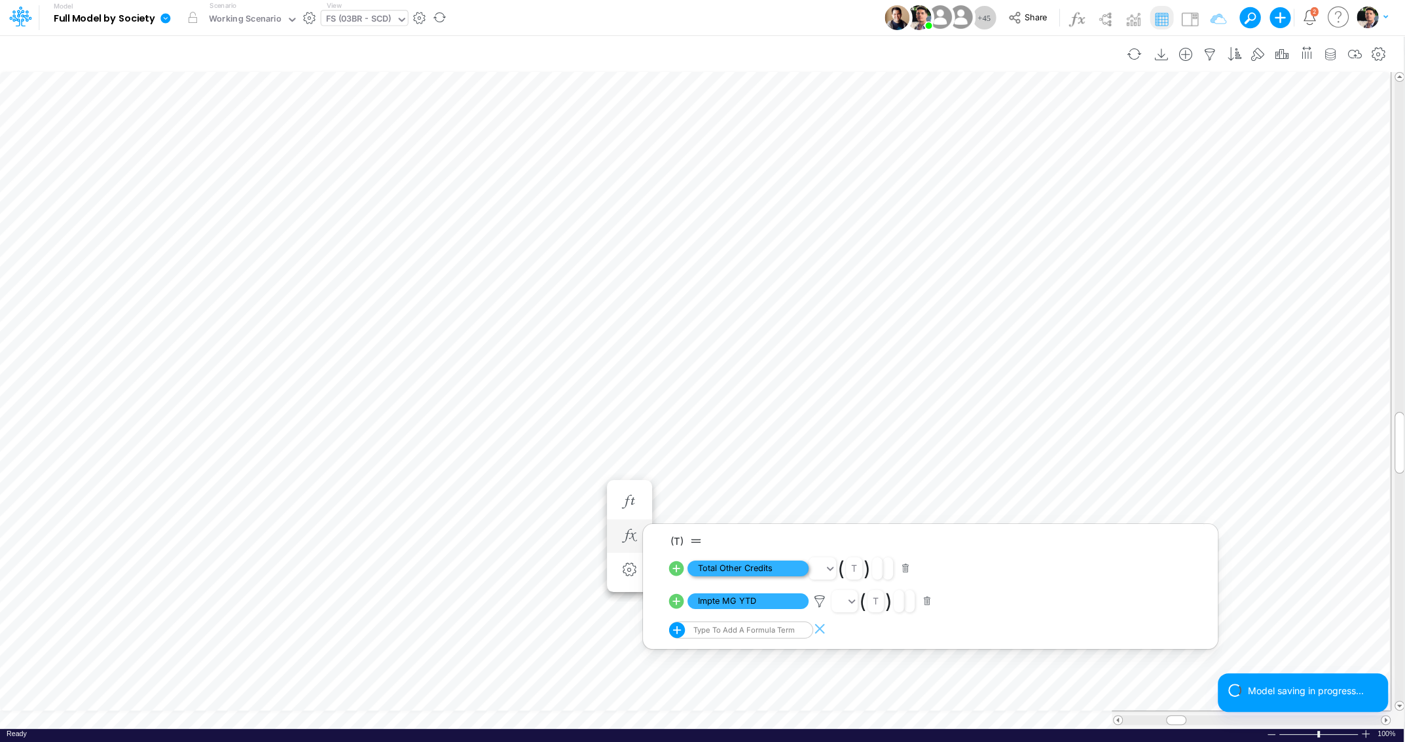
click at [718, 570] on span "Total Other Credits" at bounding box center [747, 568] width 121 height 16
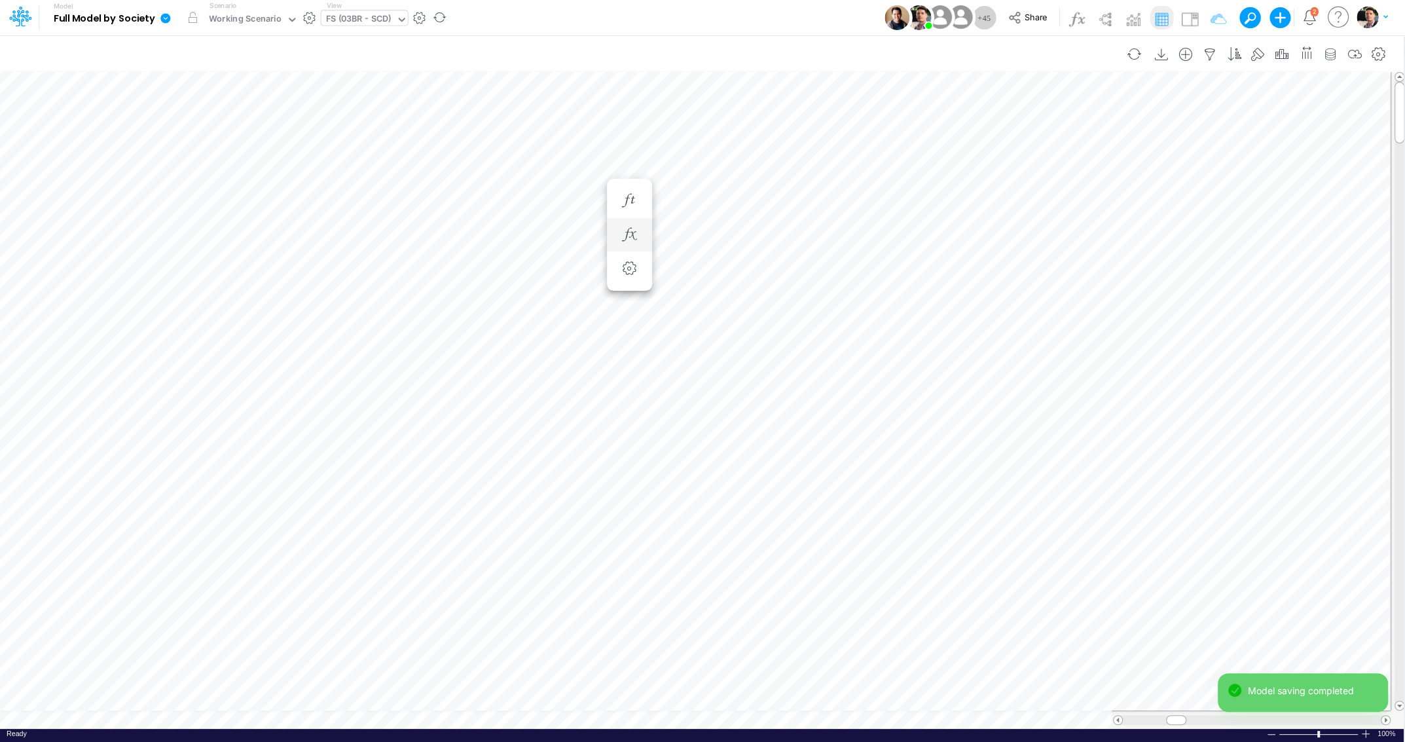
click at [365, 23] on div "FS (03BR - SCD)" at bounding box center [358, 19] width 65 height 15
type input "03br"
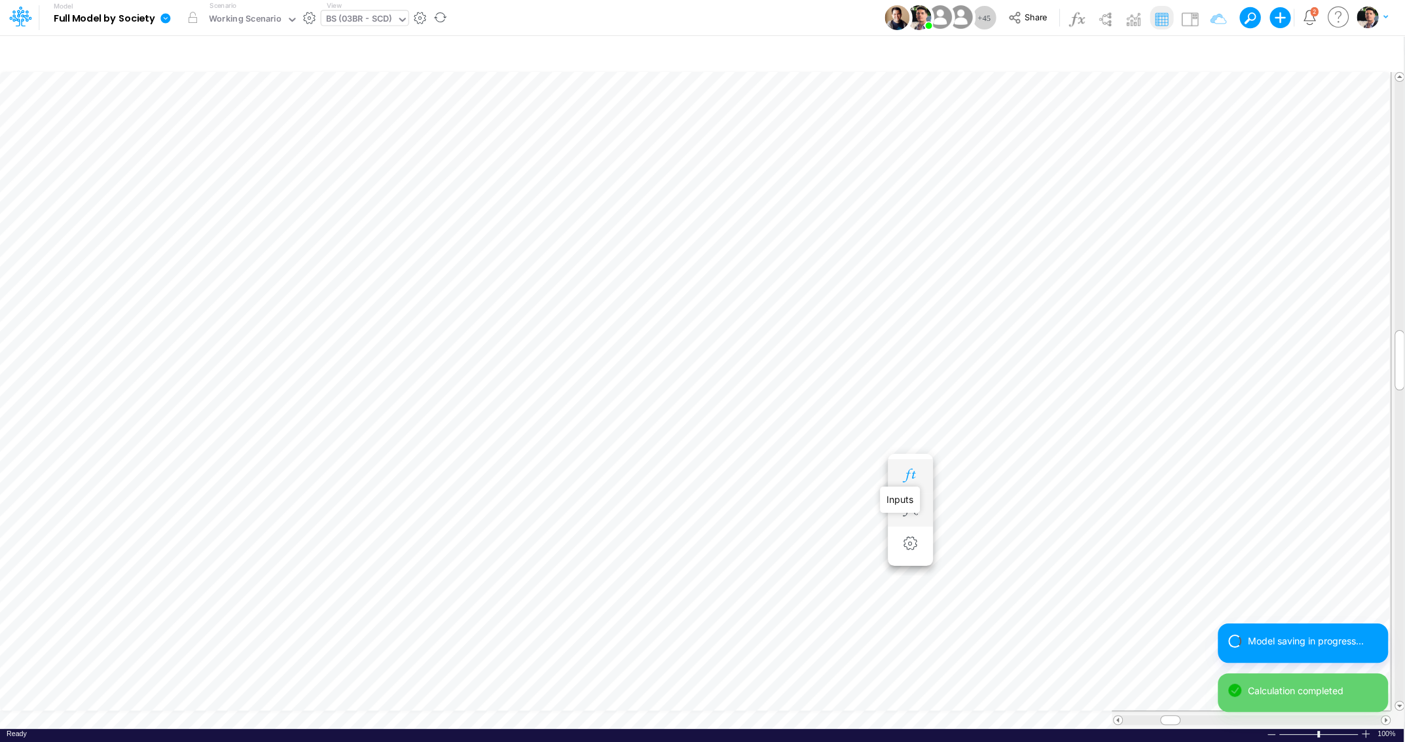
click at [903, 475] on icon "button" at bounding box center [910, 476] width 20 height 14
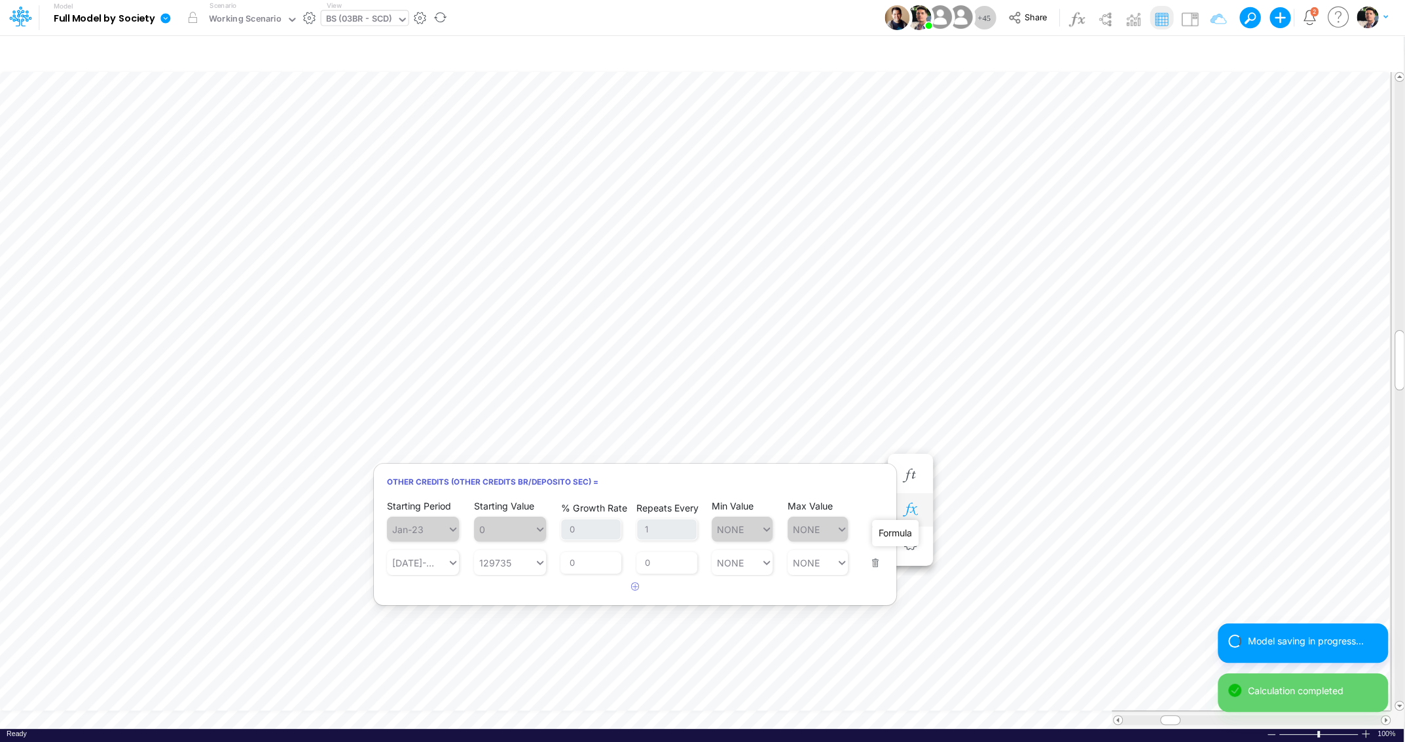
click at [908, 506] on icon "button" at bounding box center [910, 510] width 20 height 14
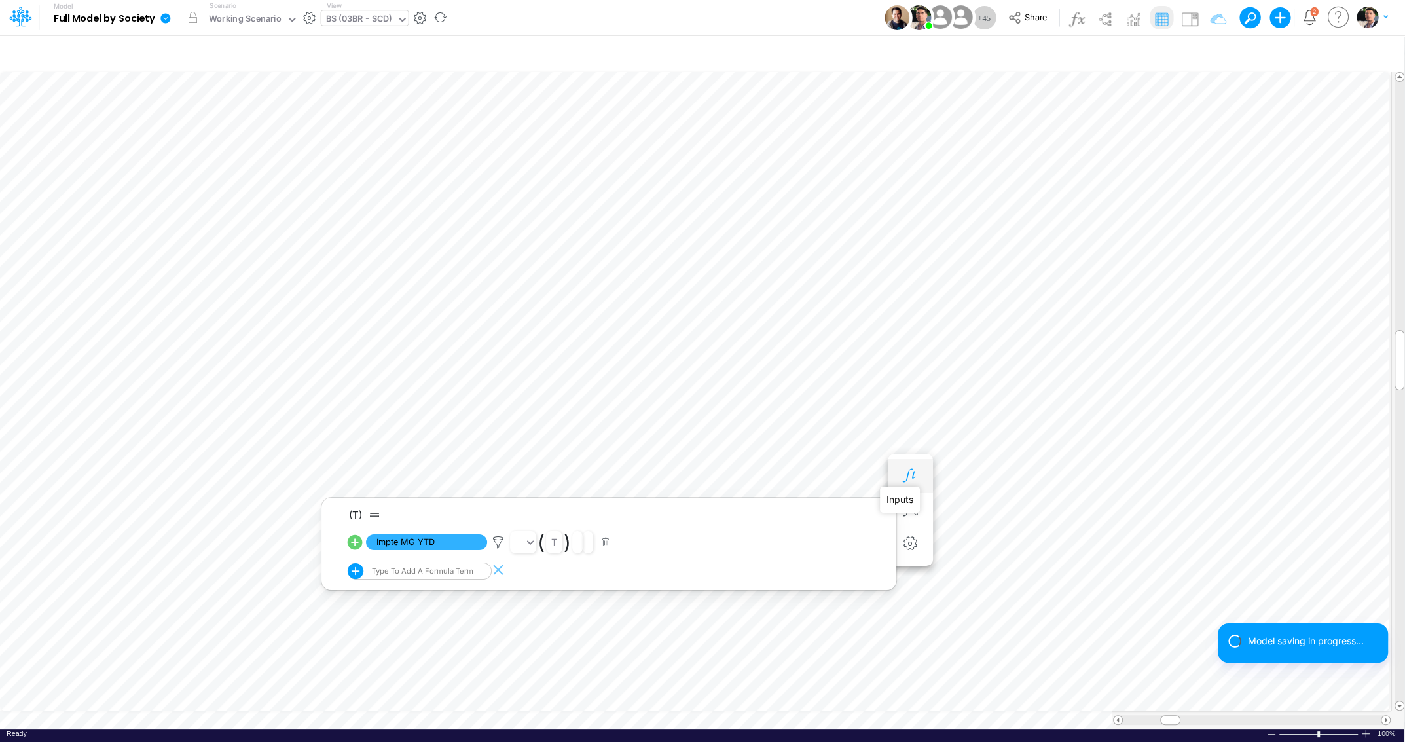
click at [910, 477] on icon "button" at bounding box center [910, 476] width 20 height 14
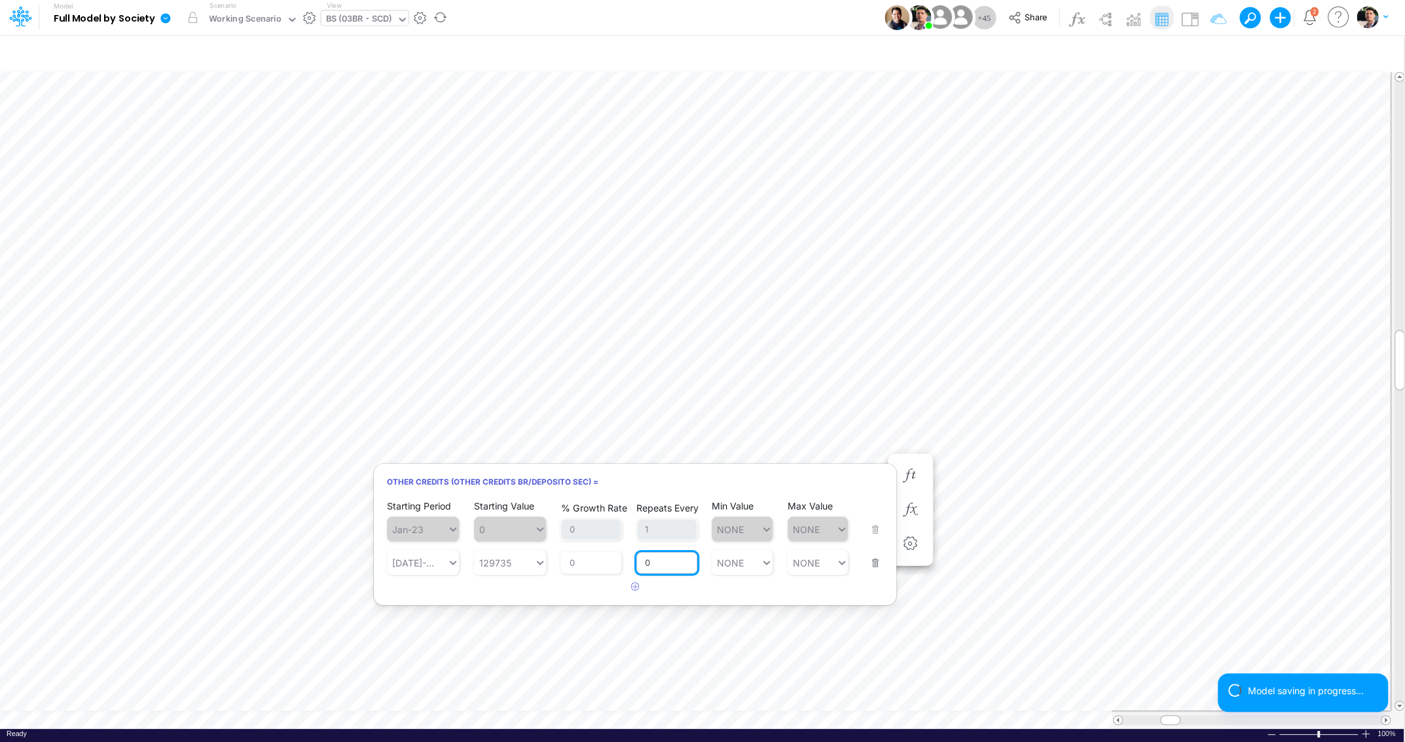
click at [666, 566] on input "0" at bounding box center [666, 563] width 61 height 22
type input "1"
type input "NONE"
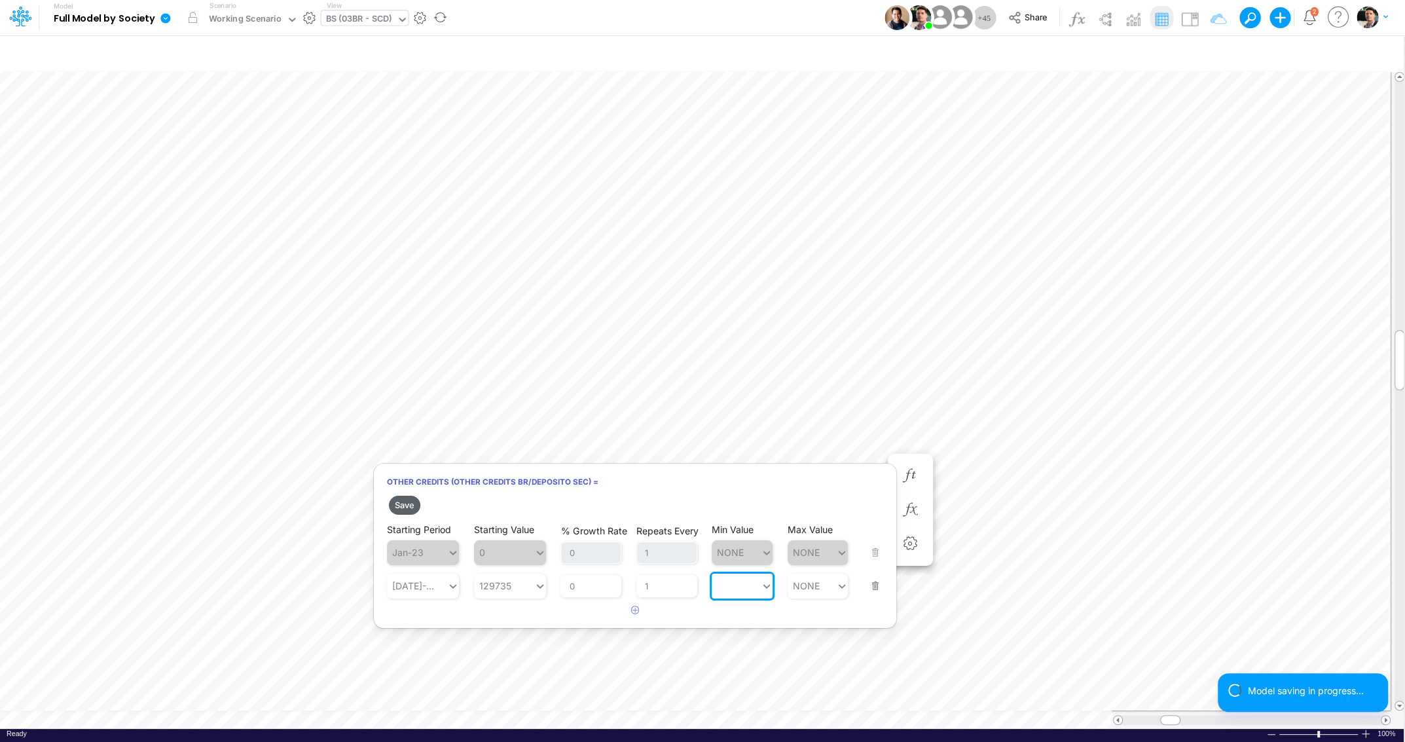
click at [419, 505] on button "Save" at bounding box center [404, 505] width 31 height 19
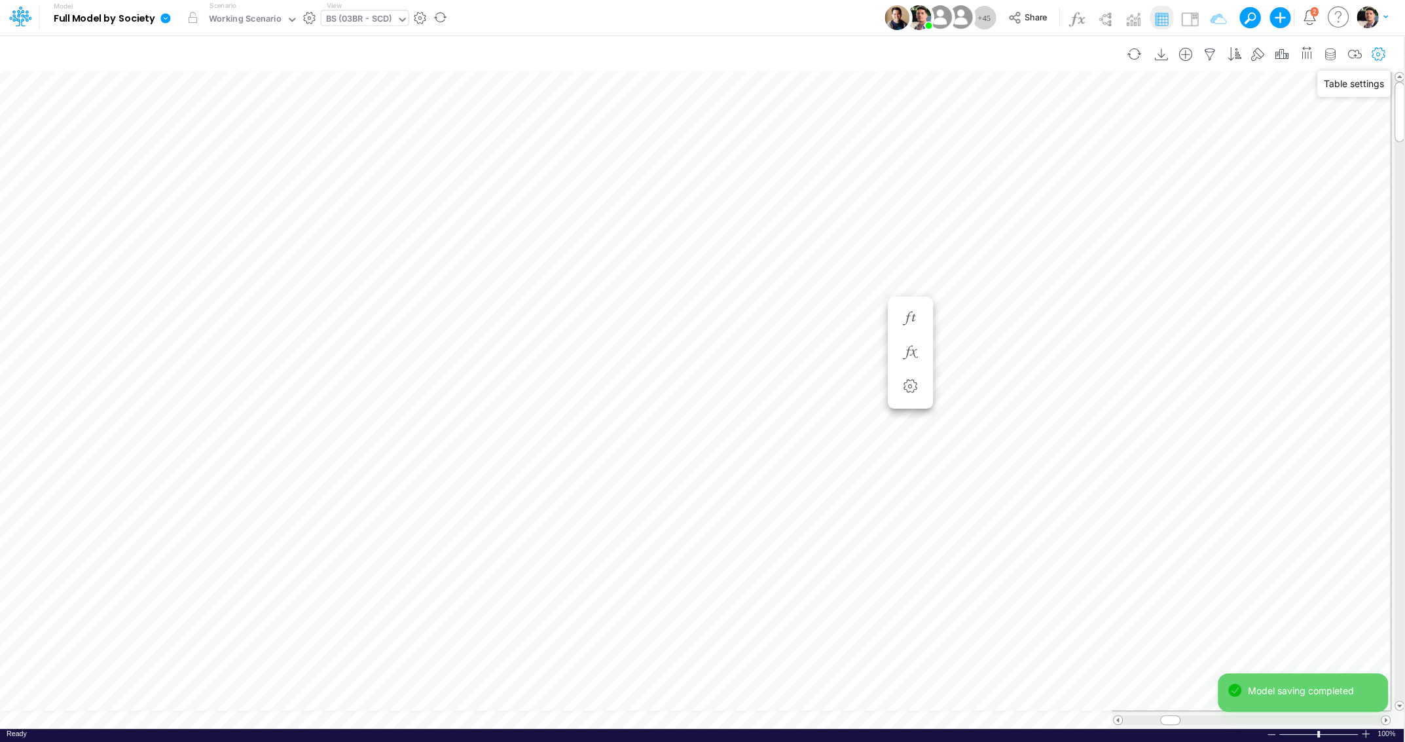
click at [1375, 55] on icon "button" at bounding box center [1379, 55] width 20 height 14
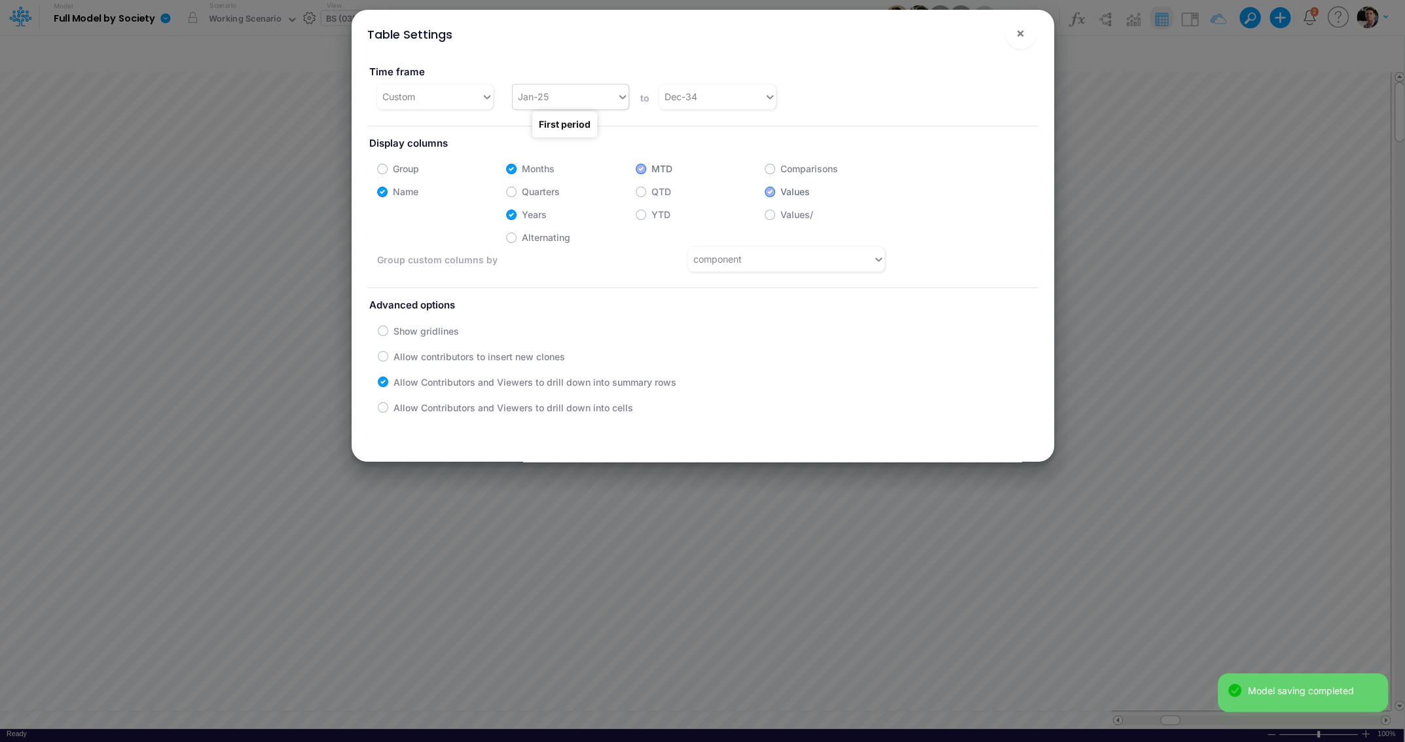
click at [585, 90] on div "Jan-25" at bounding box center [565, 97] width 104 height 22
type input "apr"
click at [566, 91] on div "Apr-23" at bounding box center [565, 97] width 104 height 22
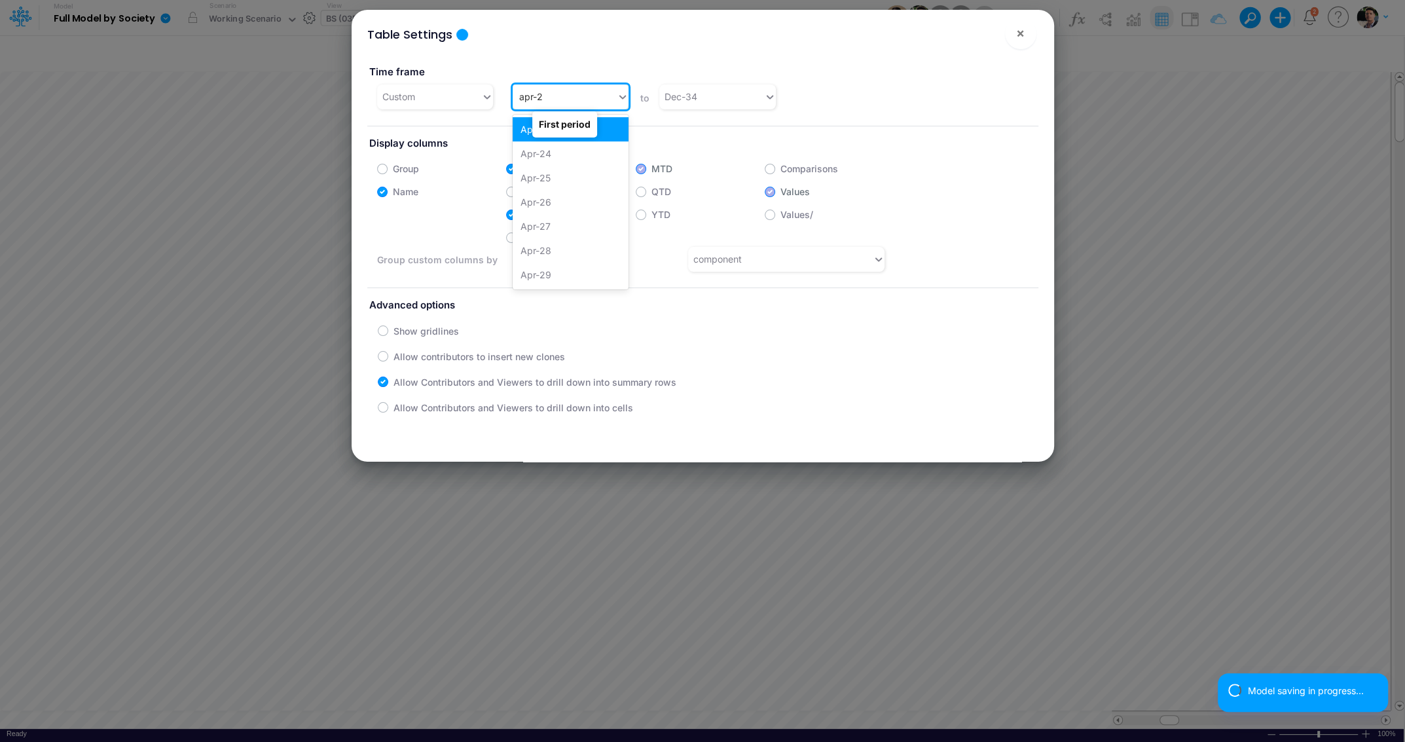
type input "apr-25"
click at [524, 130] on div "Apr-25" at bounding box center [571, 129] width 116 height 24
click at [1023, 41] on span "×" at bounding box center [1020, 33] width 9 height 16
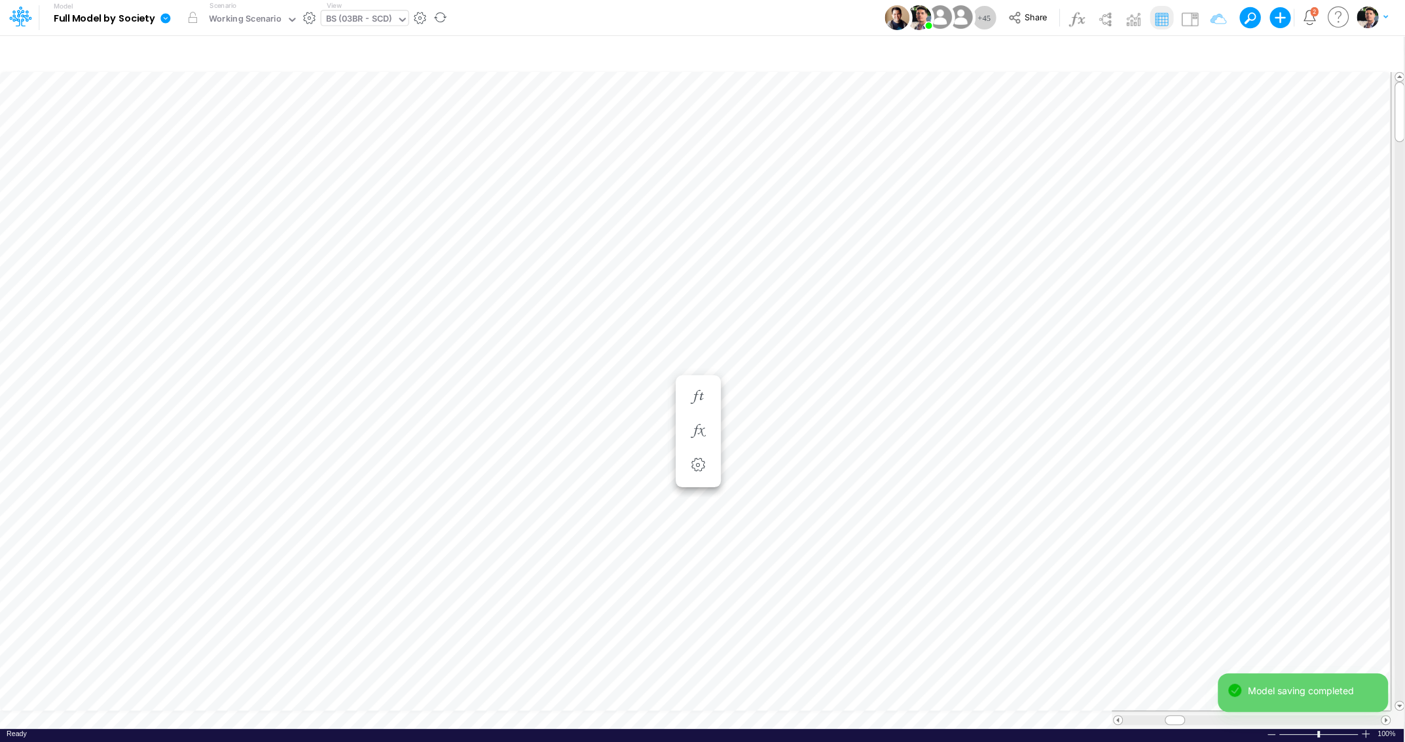
click at [354, 19] on div "BS (03BR - SCD)" at bounding box center [359, 19] width 66 height 15
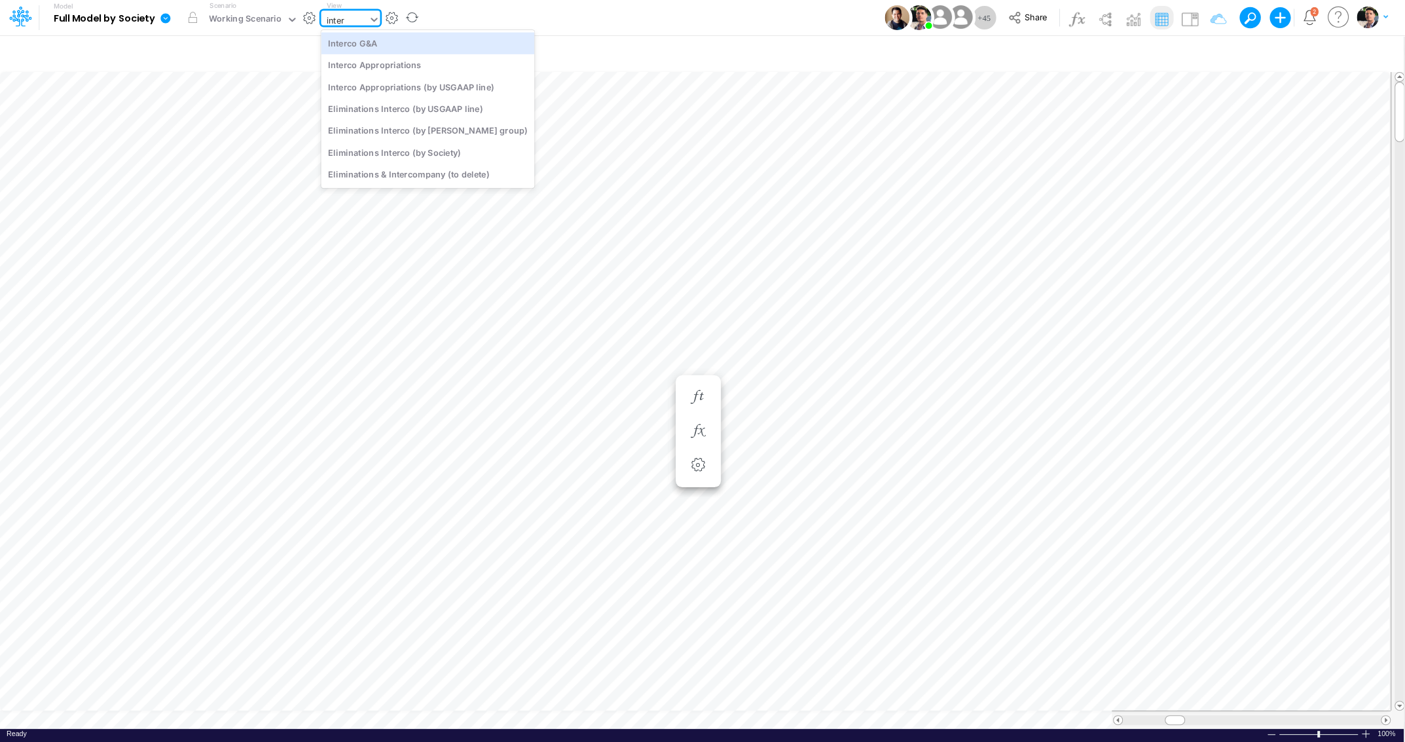
type input "interc"
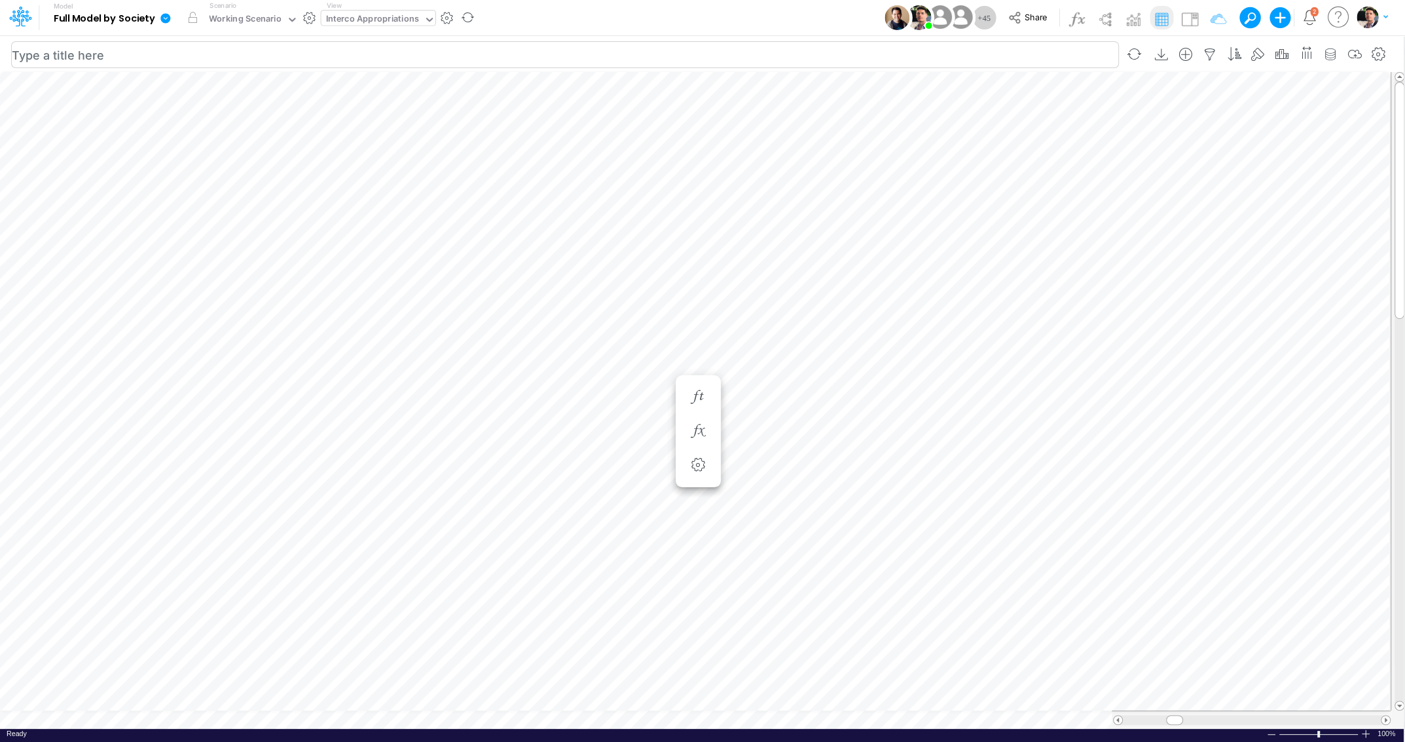
scroll to position [5, 3]
click at [1383, 56] on icon "button" at bounding box center [1379, 55] width 20 height 14
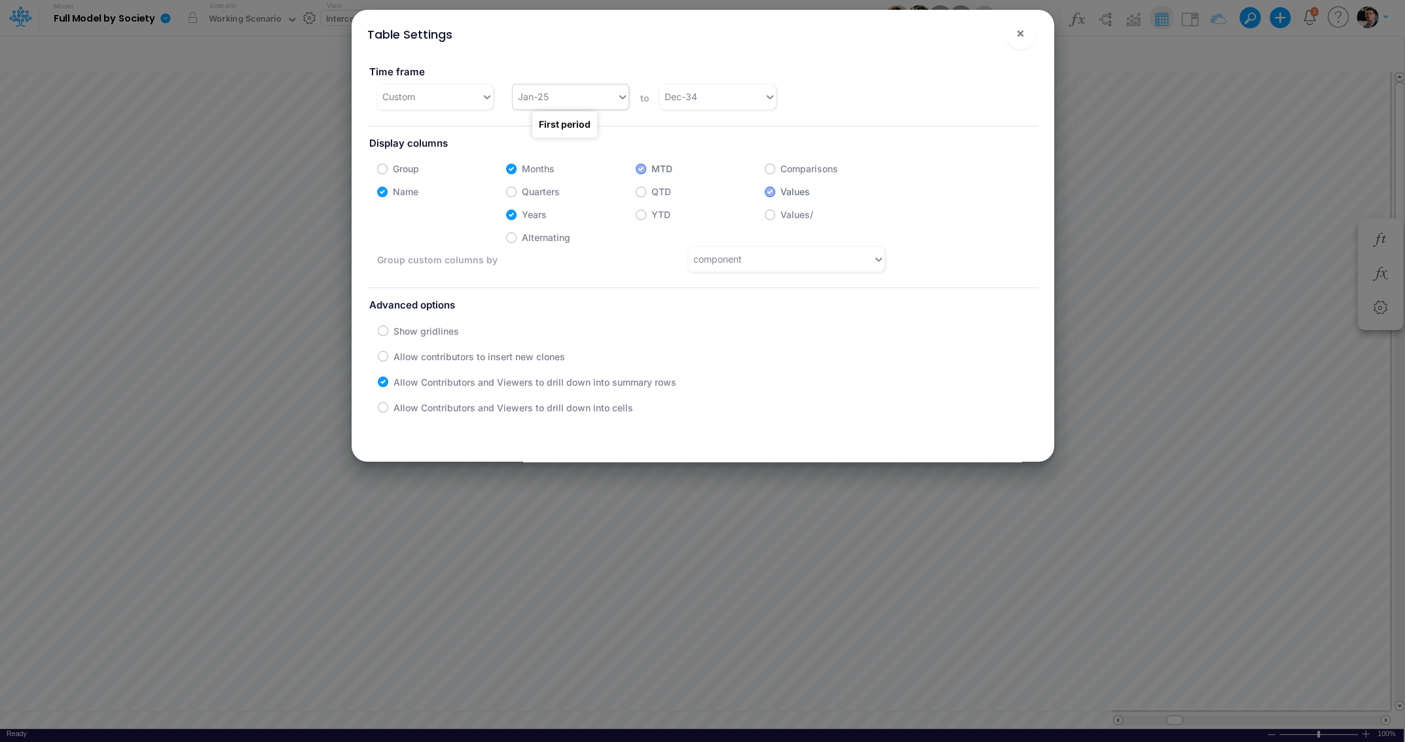
click at [556, 85] on div "Jan-25" at bounding box center [571, 96] width 116 height 25
type input "apr-25"
click at [609, 130] on div "Apr-25" at bounding box center [571, 129] width 116 height 24
click at [1022, 35] on span "×" at bounding box center [1020, 33] width 9 height 16
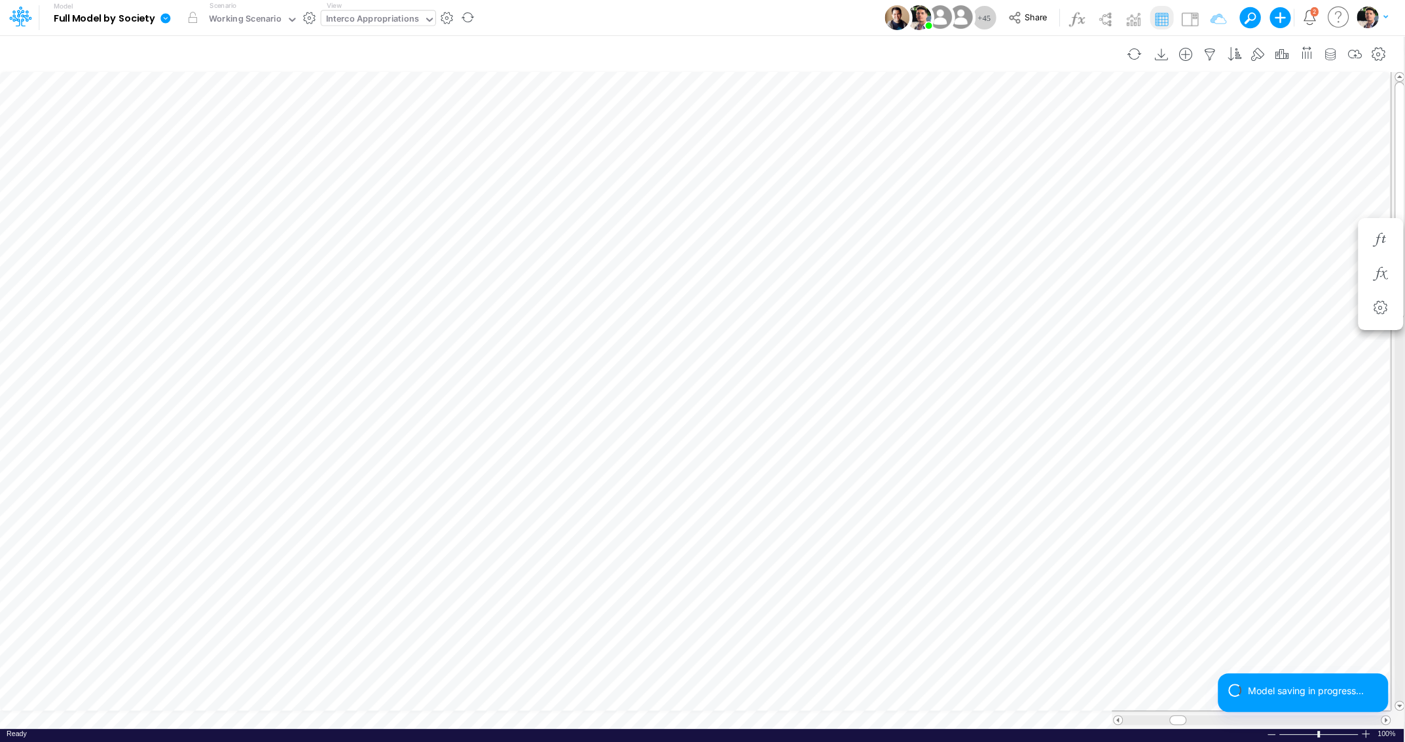
scroll to position [5, 43]
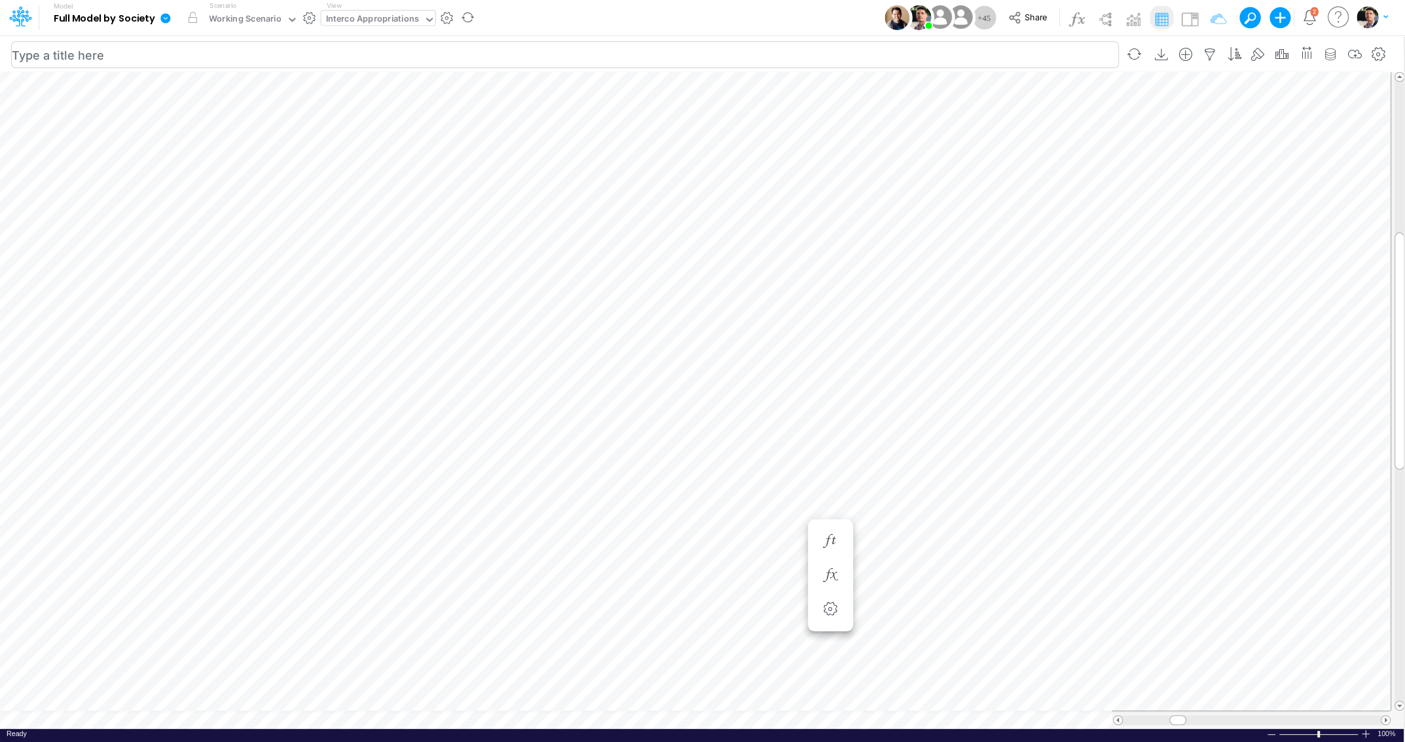
scroll to position [5, 19]
click at [1234, 54] on icon "button" at bounding box center [1234, 55] width 20 height 14
click at [911, 135] on icon "button" at bounding box center [911, 138] width 9 height 9
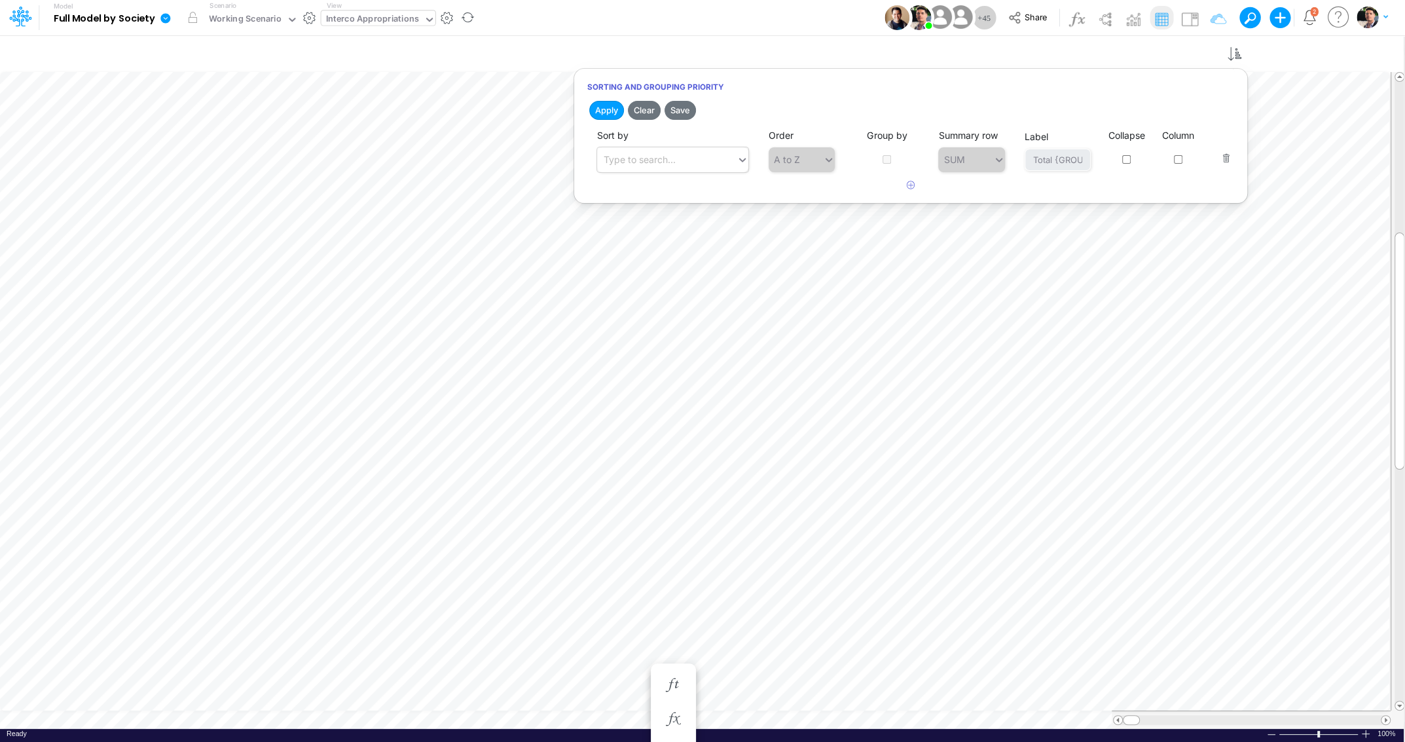
click at [670, 160] on div "Type to search..." at bounding box center [640, 160] width 72 height 14
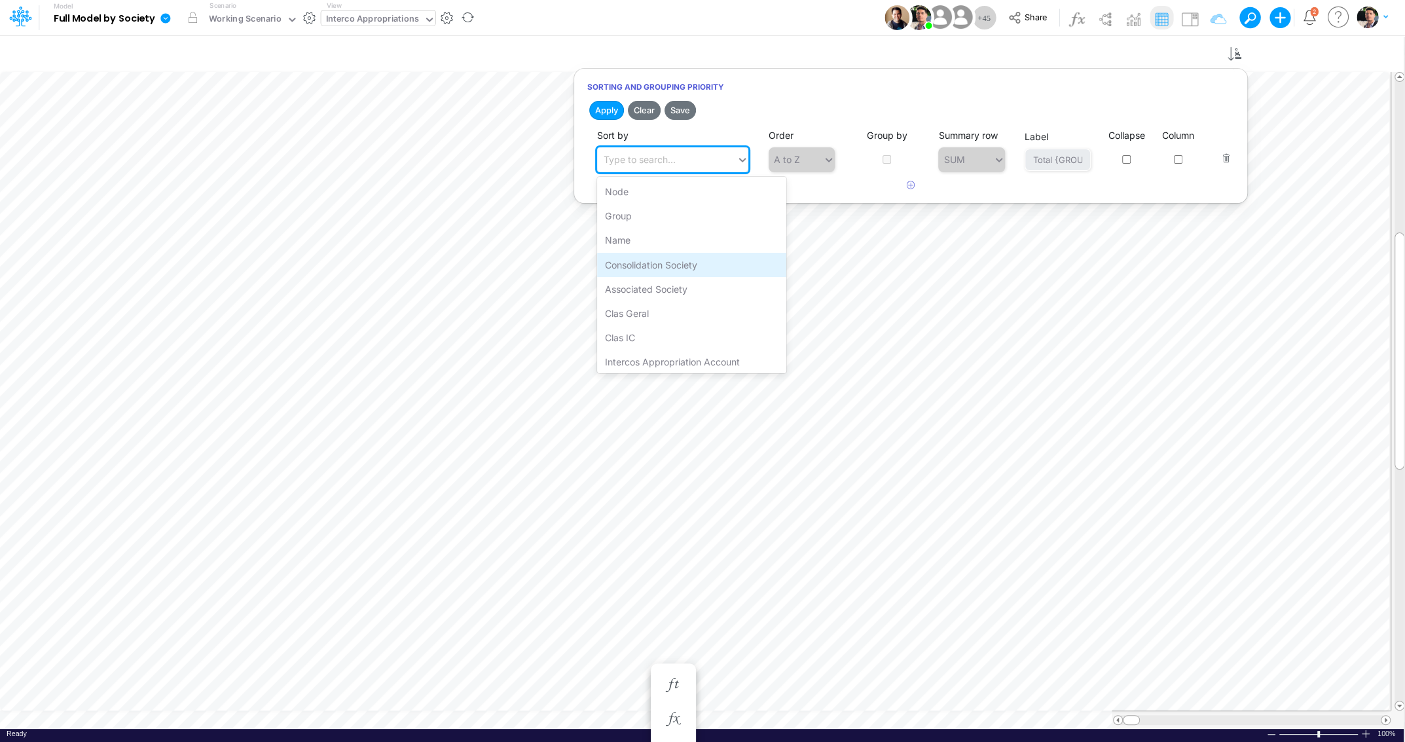
click at [682, 261] on div "Consolidation Society" at bounding box center [691, 265] width 189 height 24
click at [886, 160] on input "checkbox" at bounding box center [886, 159] width 9 height 9
checkbox input "true"
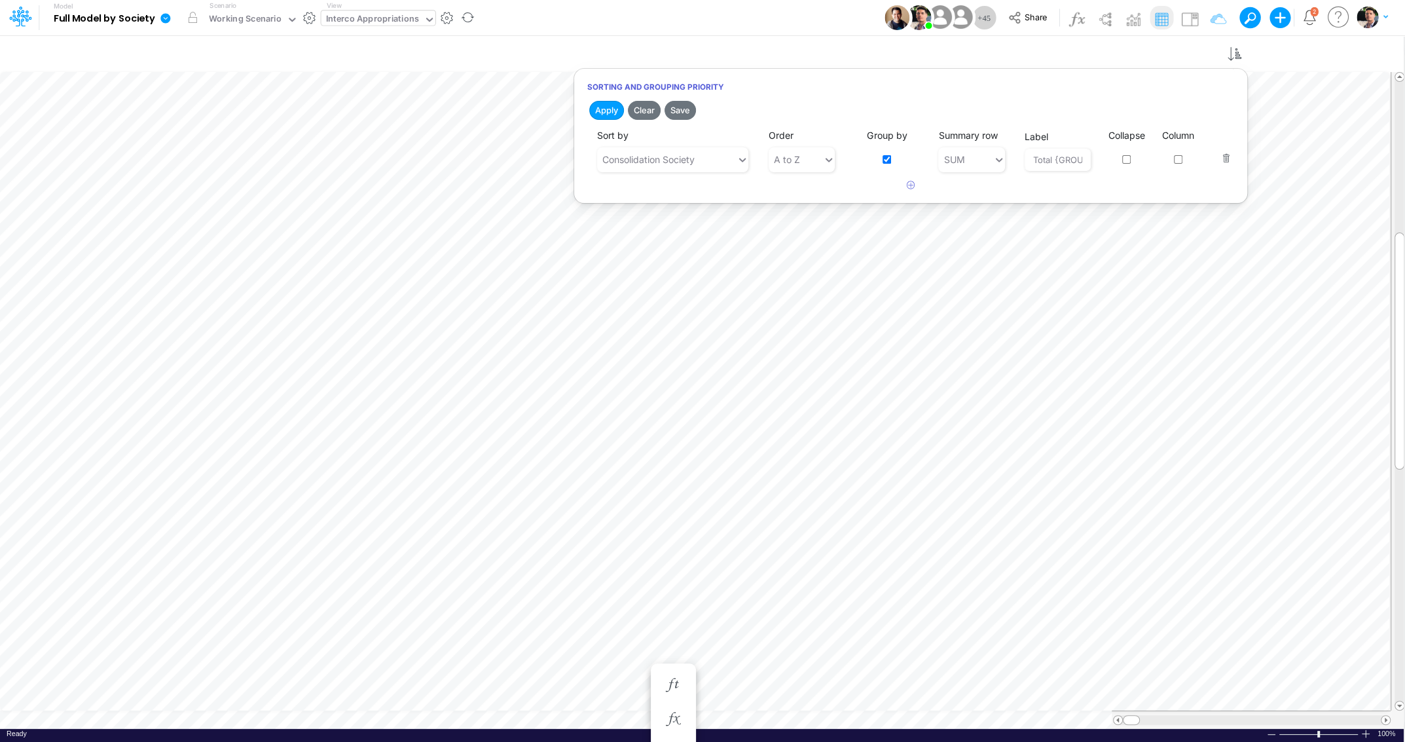
click at [1126, 156] on input "checkbox" at bounding box center [1126, 159] width 9 height 9
checkbox input "true"
click at [611, 110] on button "Apply" at bounding box center [606, 110] width 35 height 19
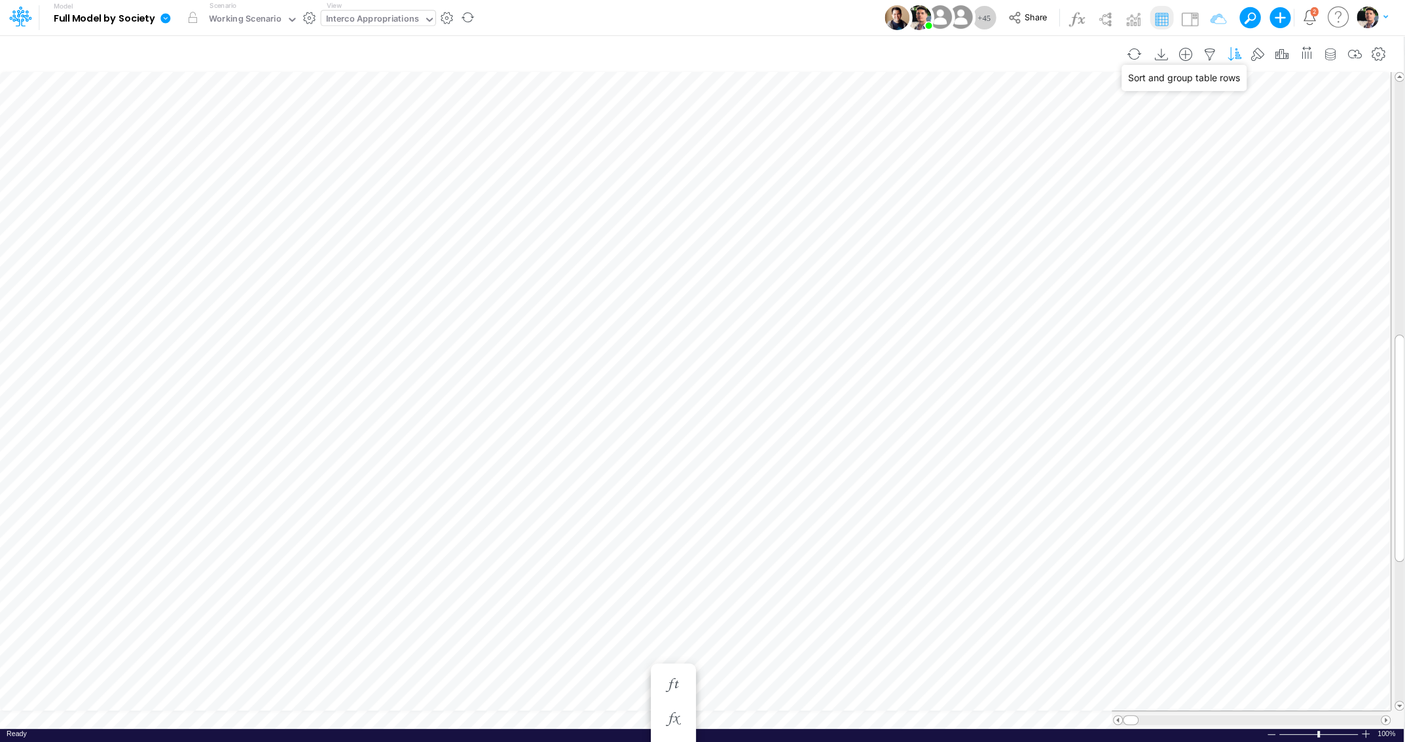
click at [1236, 54] on icon "button" at bounding box center [1234, 55] width 20 height 14
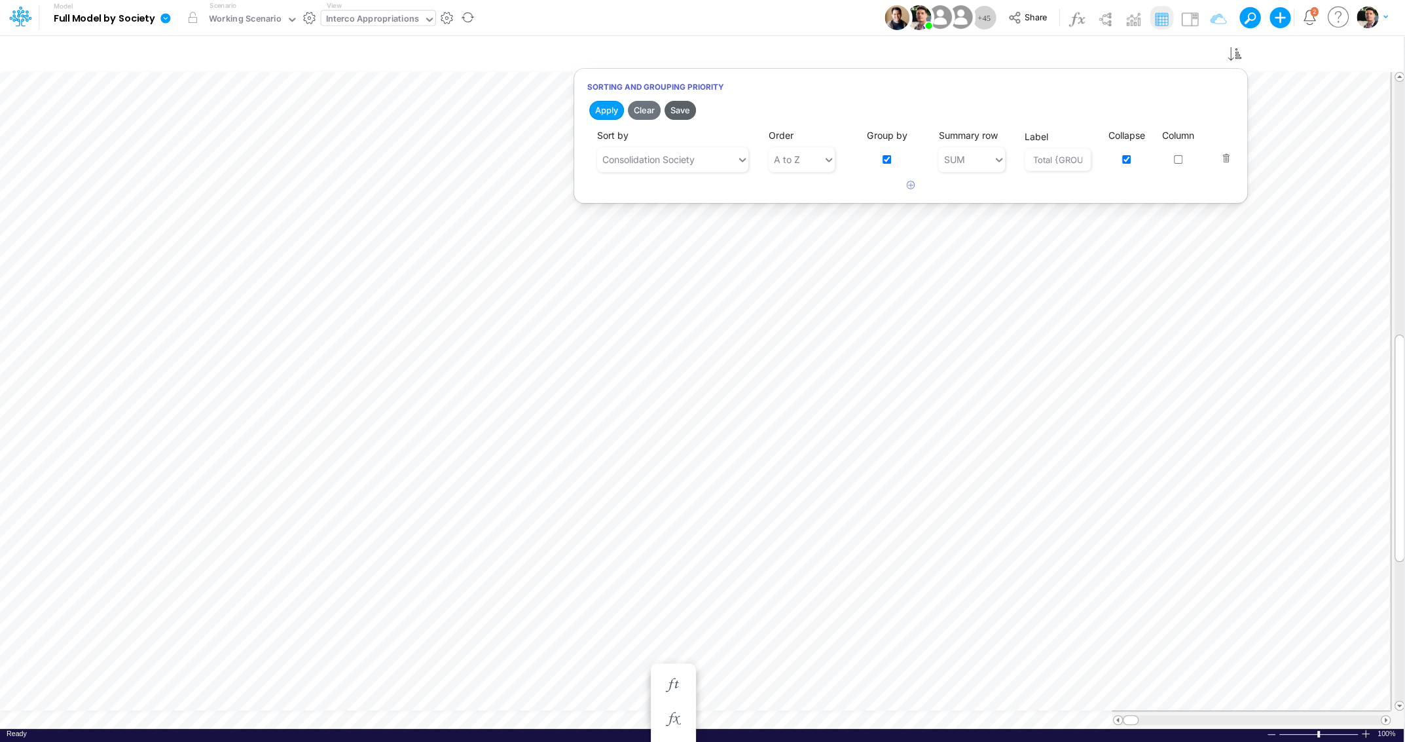
click at [687, 108] on button "Save" at bounding box center [679, 110] width 31 height 19
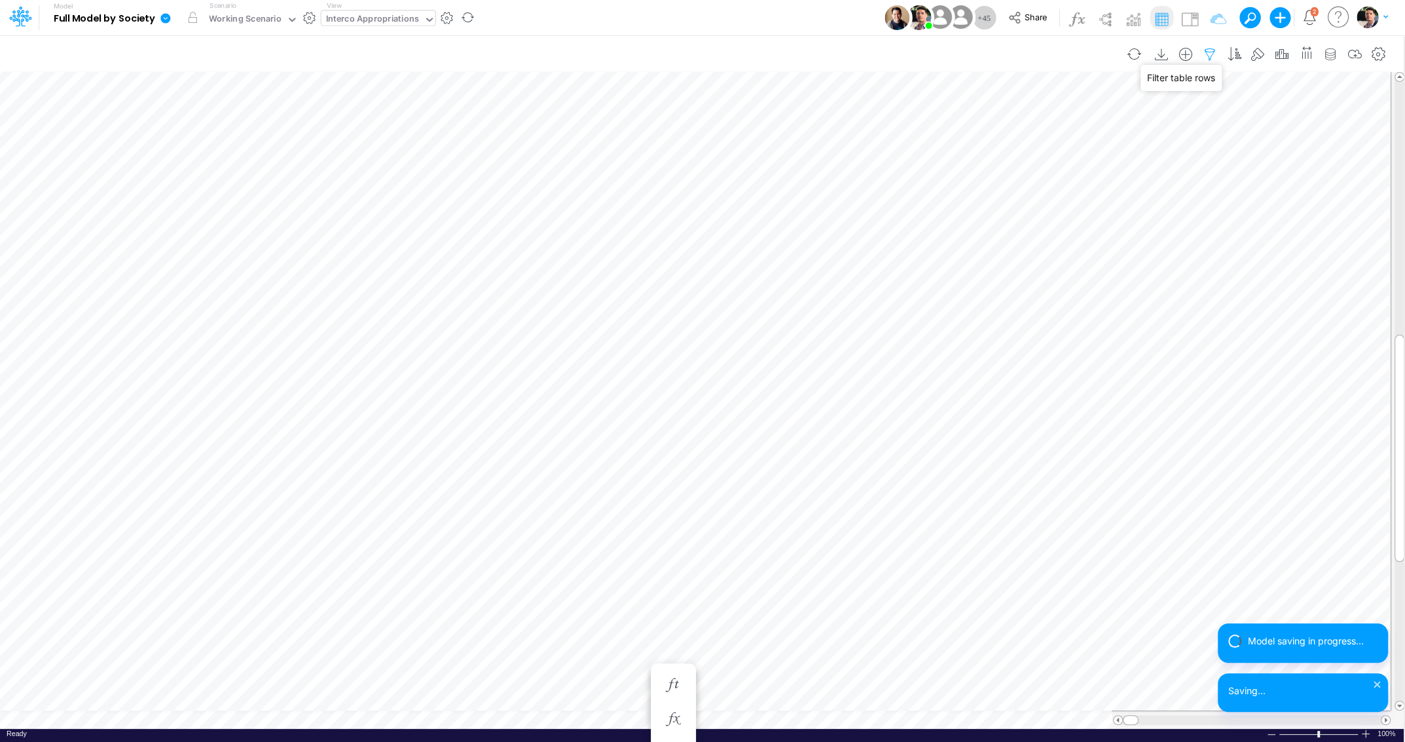
click at [1212, 50] on icon "button" at bounding box center [1210, 55] width 20 height 14
select select "notEqual"
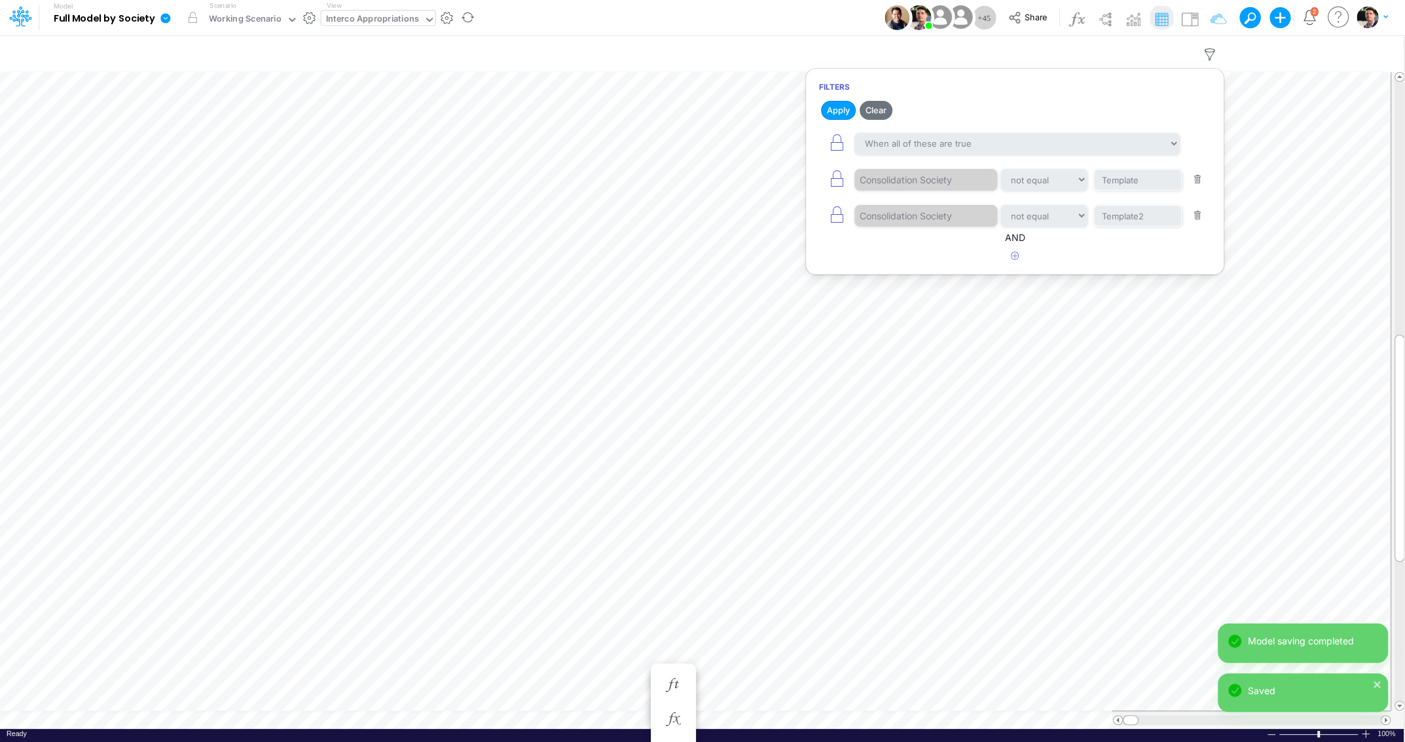
click at [1197, 213] on button "button" at bounding box center [1198, 216] width 26 height 18
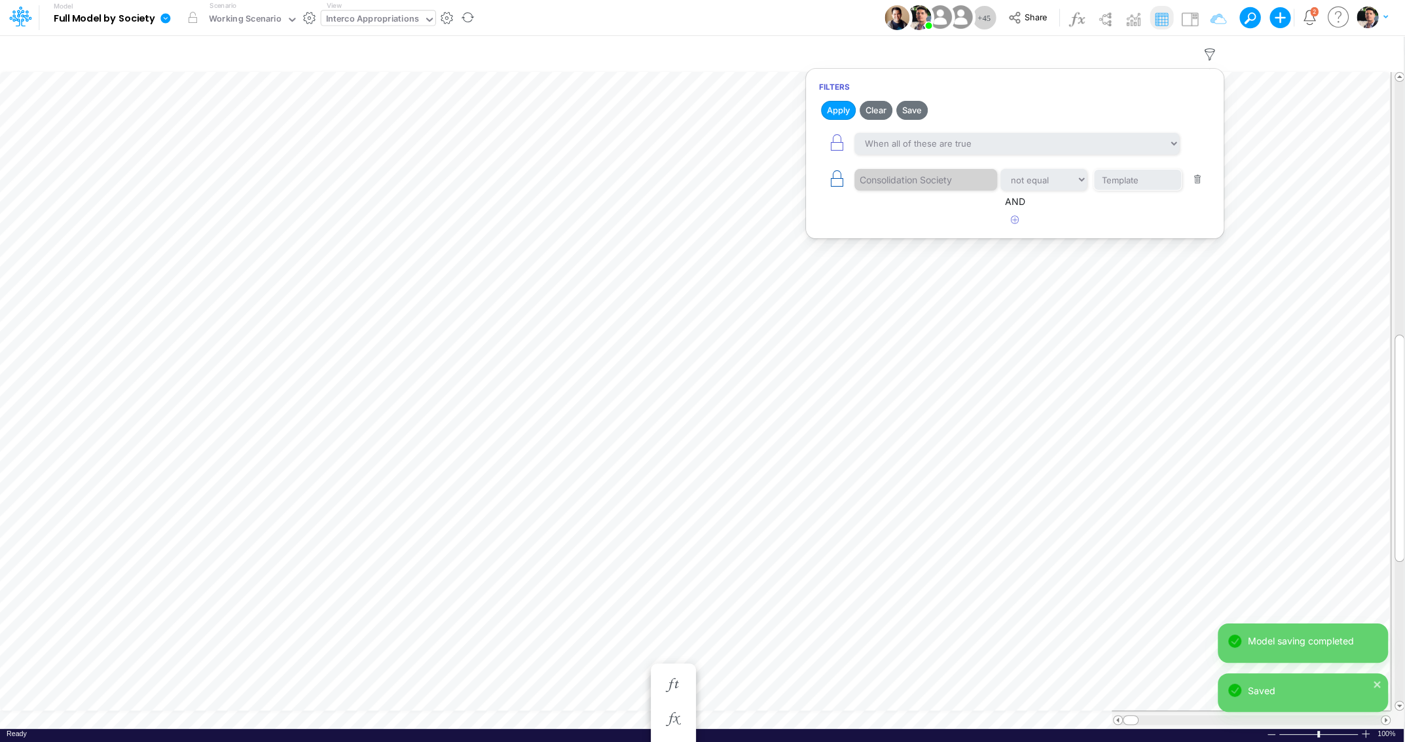
click at [833, 178] on icon "button" at bounding box center [836, 179] width 18 height 18
select select "tableSearchOR"
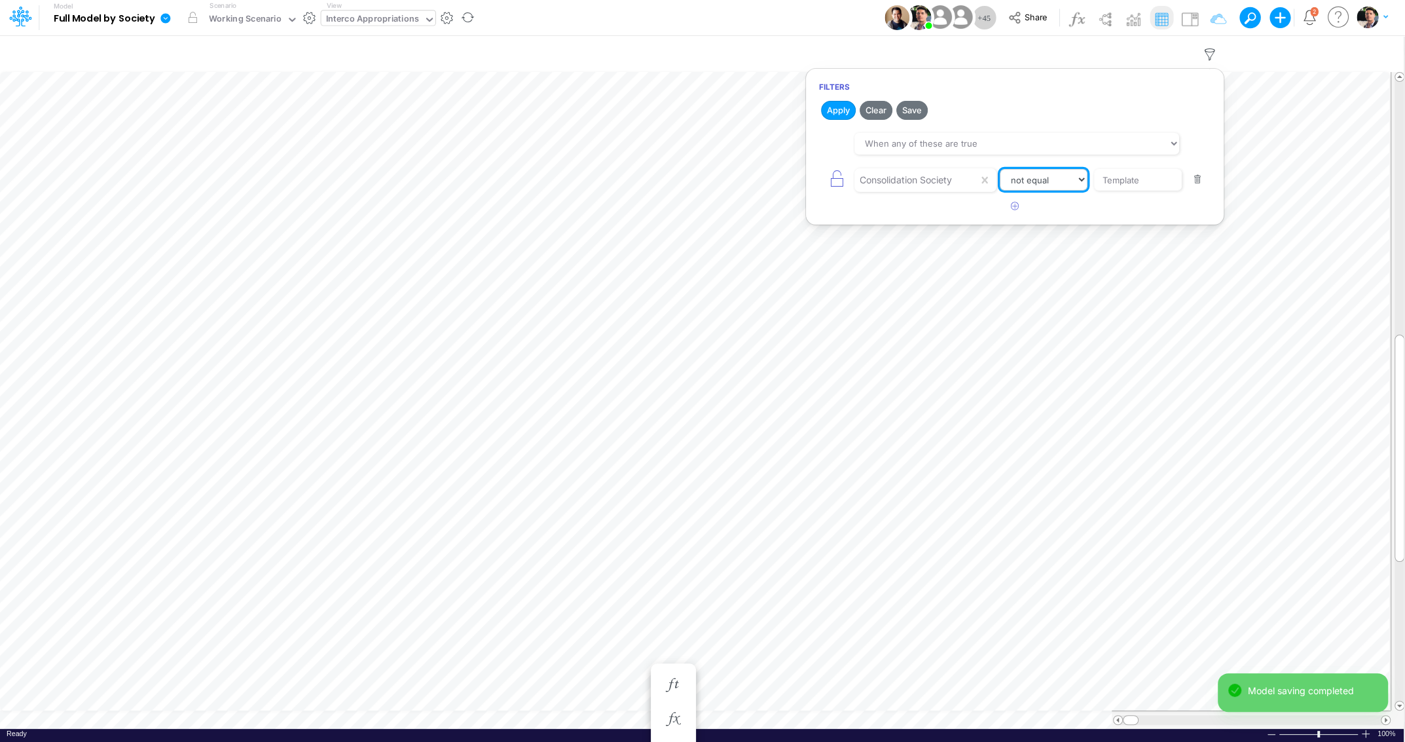
select select "equals"
click option "equals" at bounding box center [0, 0] width 0 height 0
click at [836, 111] on button "Apply" at bounding box center [838, 110] width 35 height 19
click at [1195, 177] on button "button" at bounding box center [1198, 180] width 26 height 18
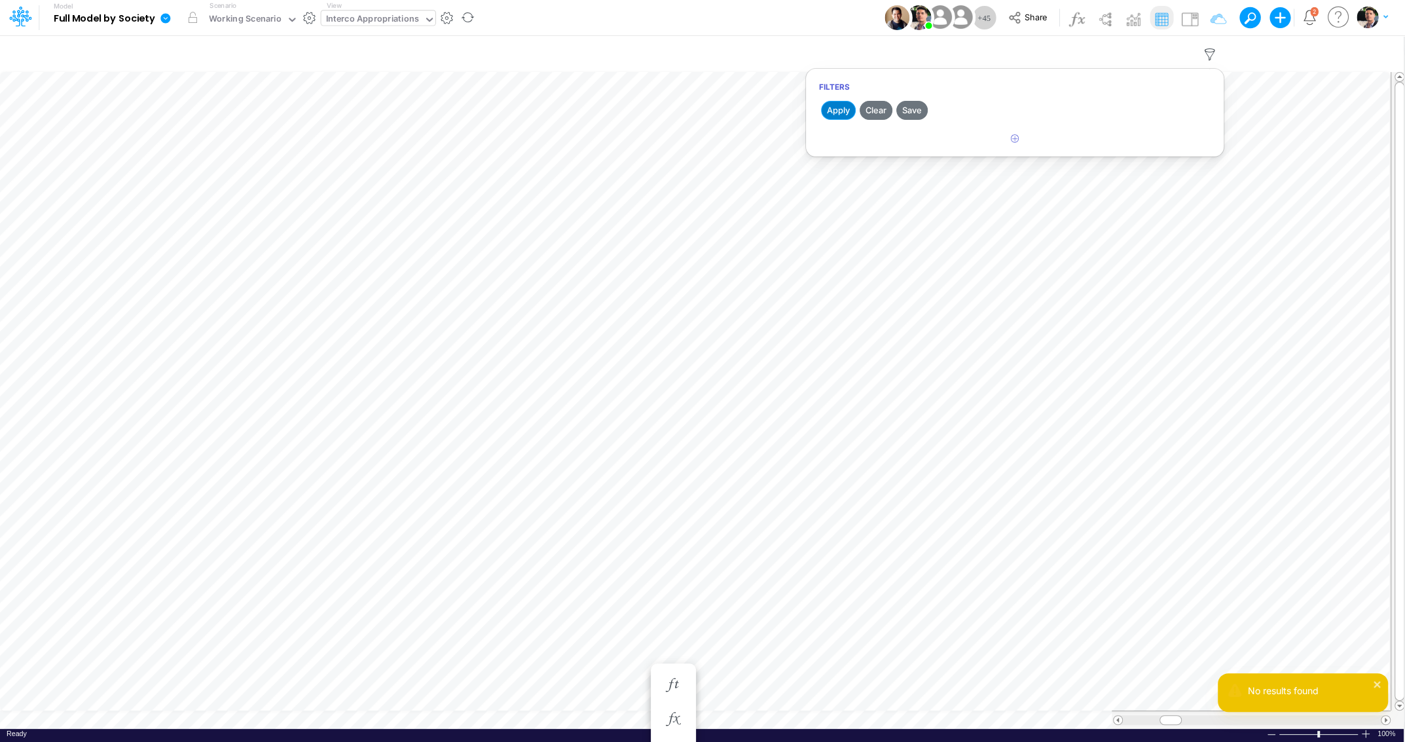
click at [835, 114] on button "Apply" at bounding box center [838, 110] width 35 height 19
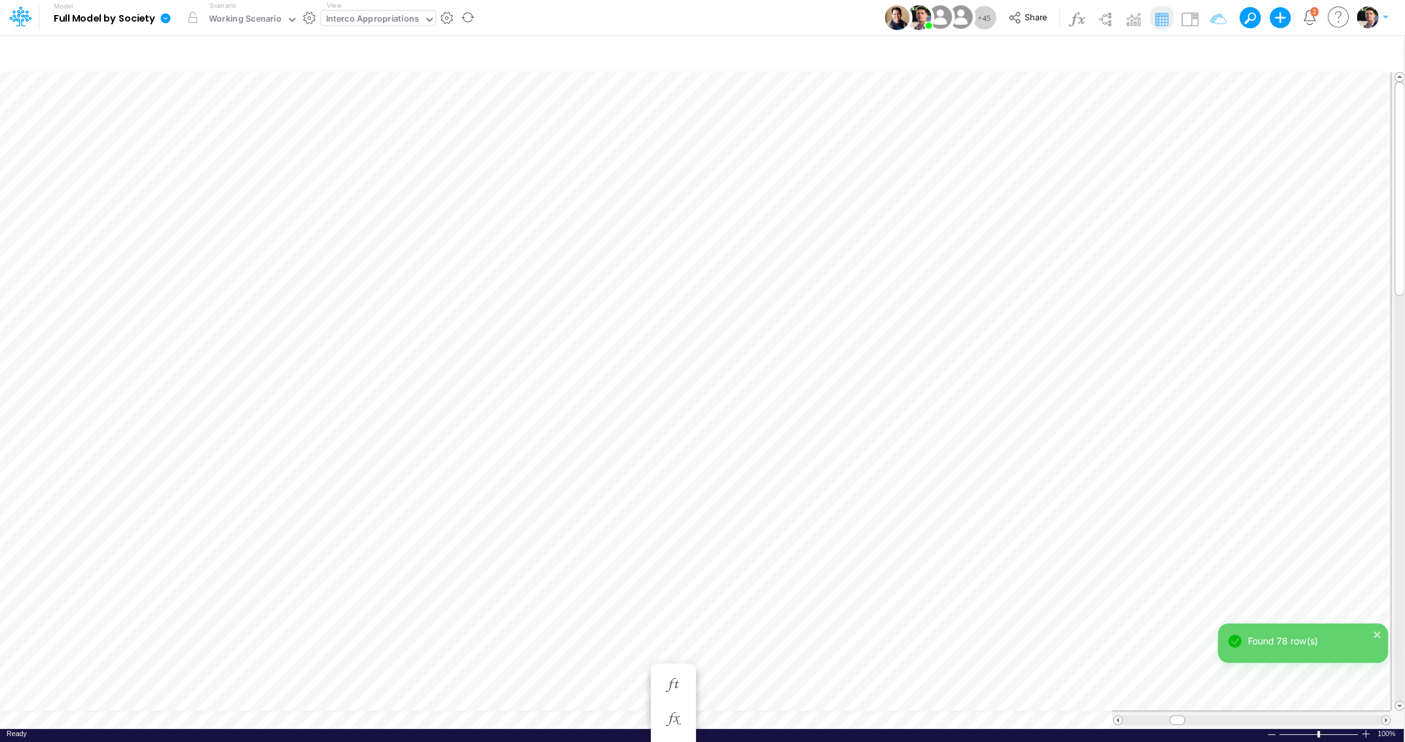
scroll to position [5, 48]
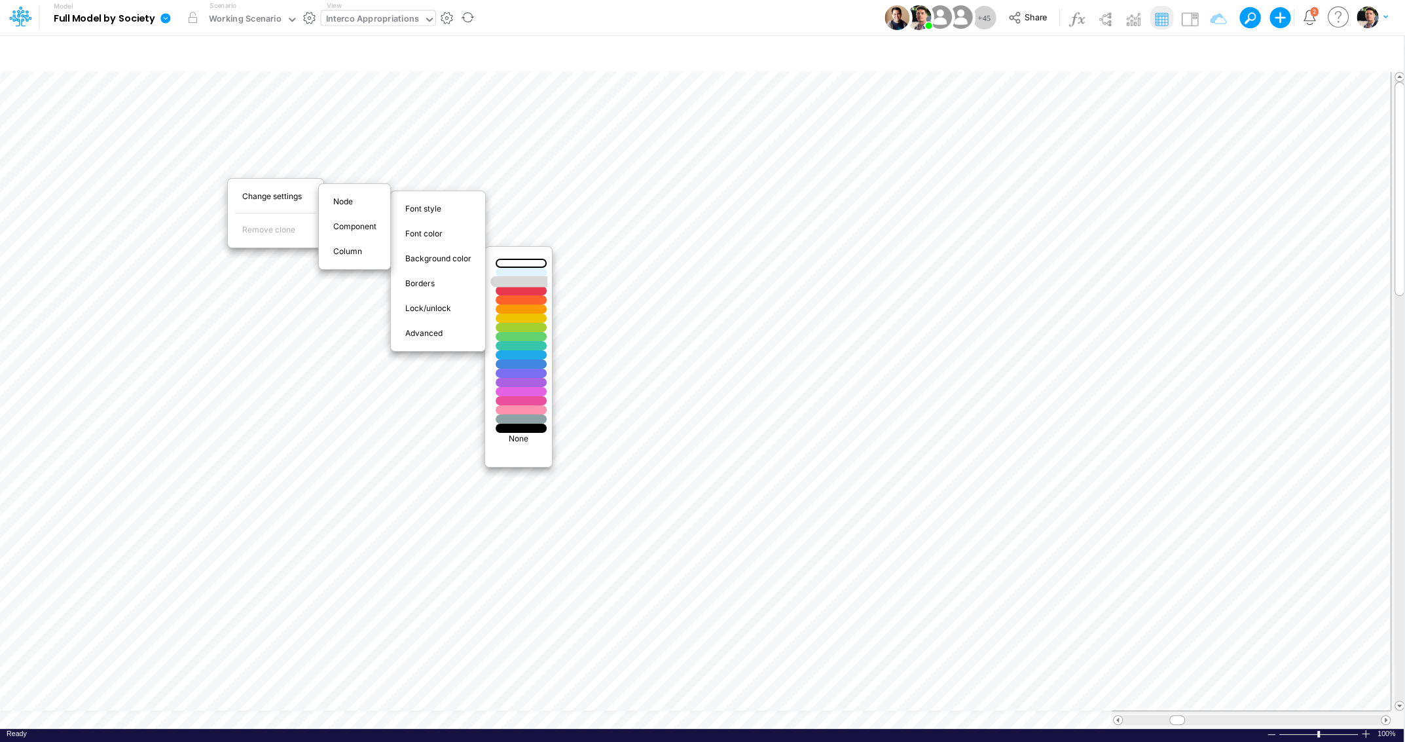
click at [513, 281] on div at bounding box center [521, 281] width 62 height 11
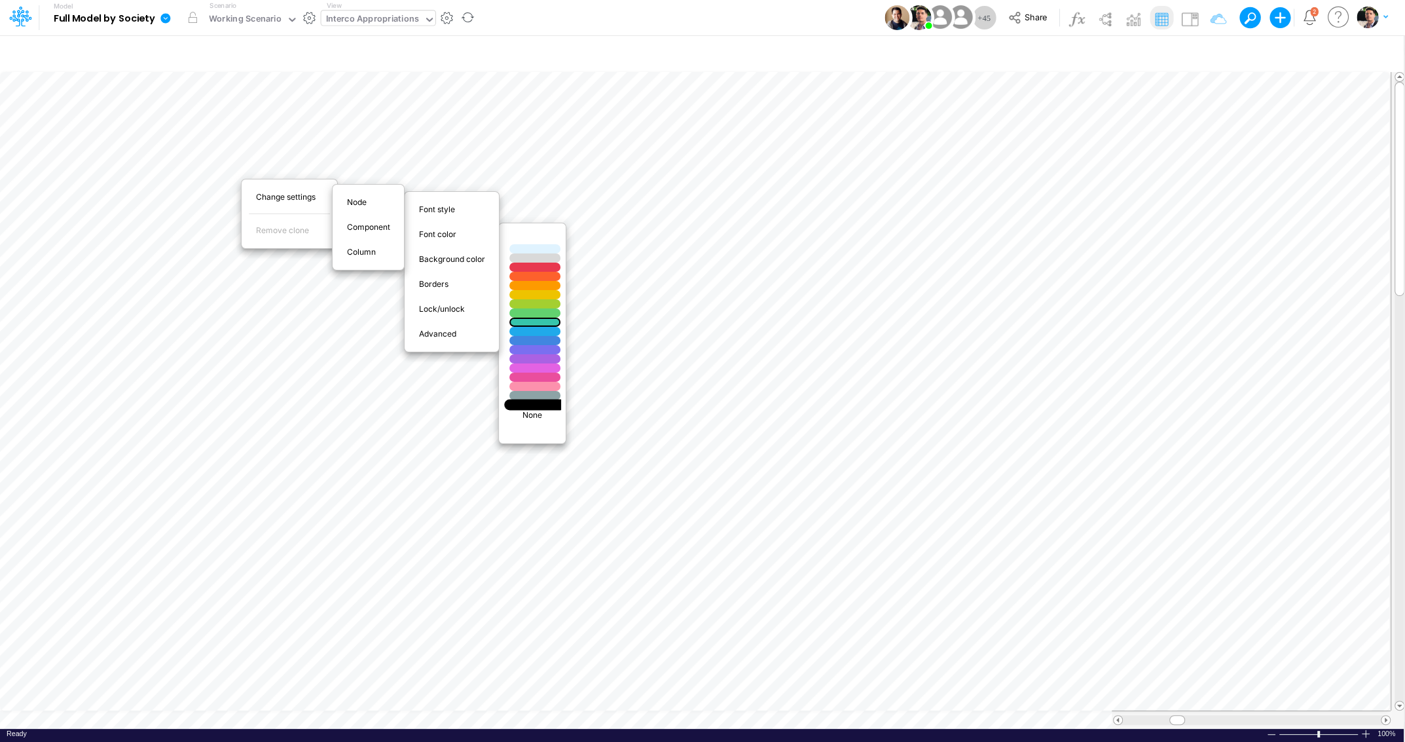
click at [535, 403] on div at bounding box center [535, 404] width 62 height 11
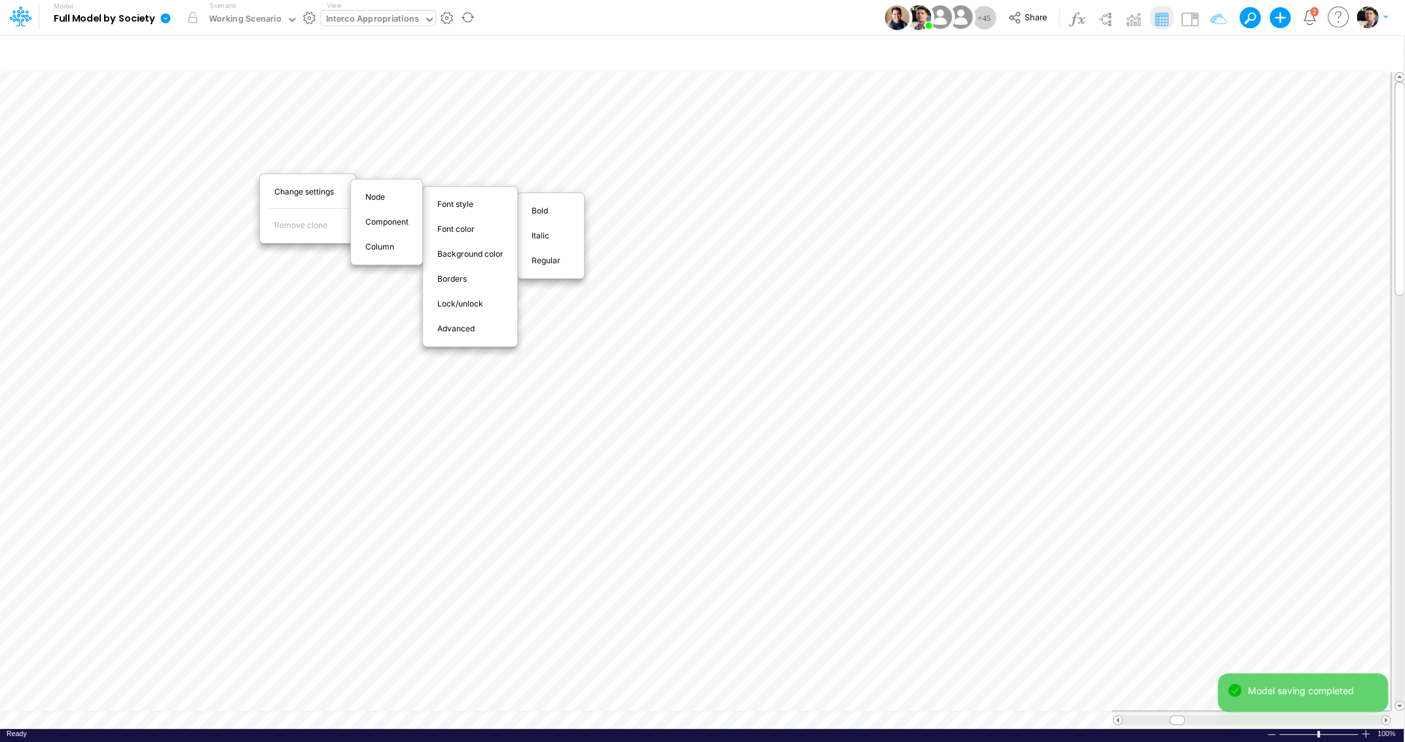
click at [543, 215] on span "Bold" at bounding box center [547, 211] width 31 height 12
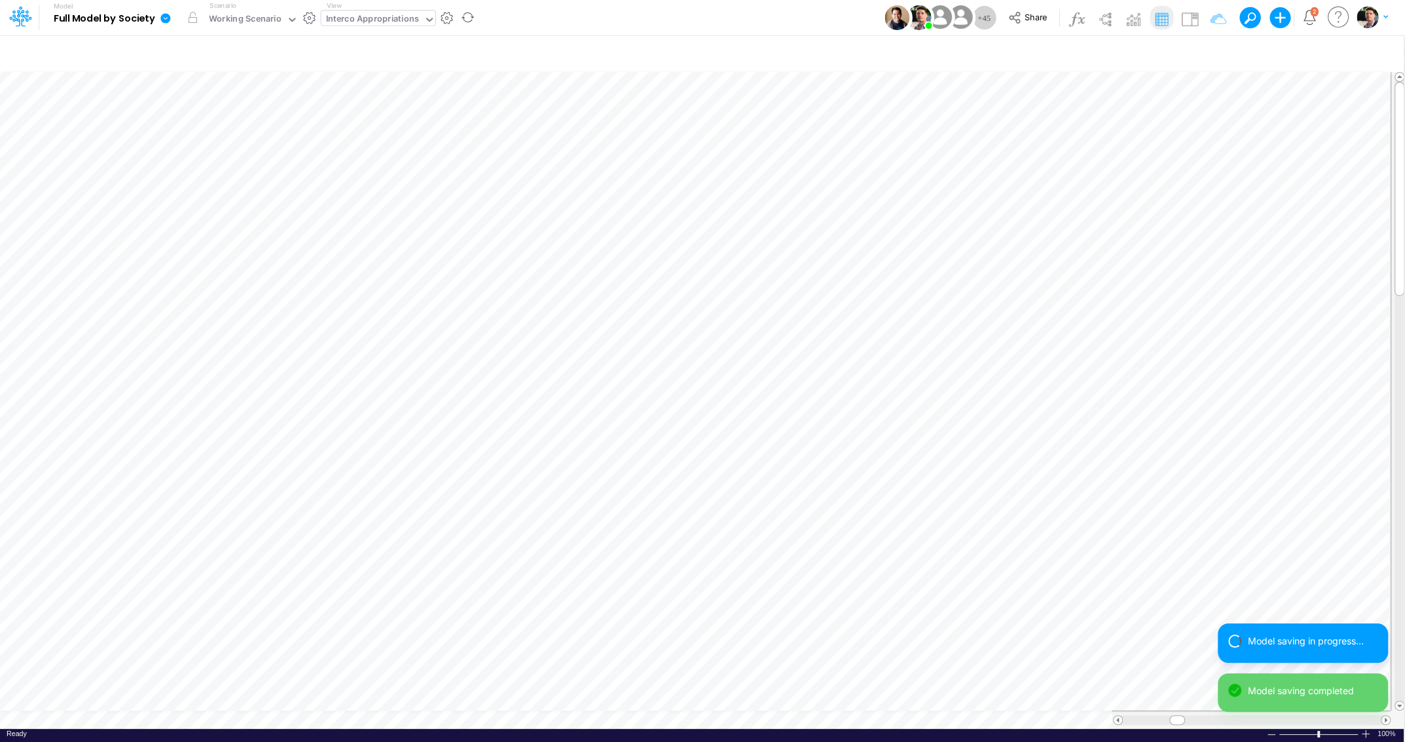
scroll to position [10, 33]
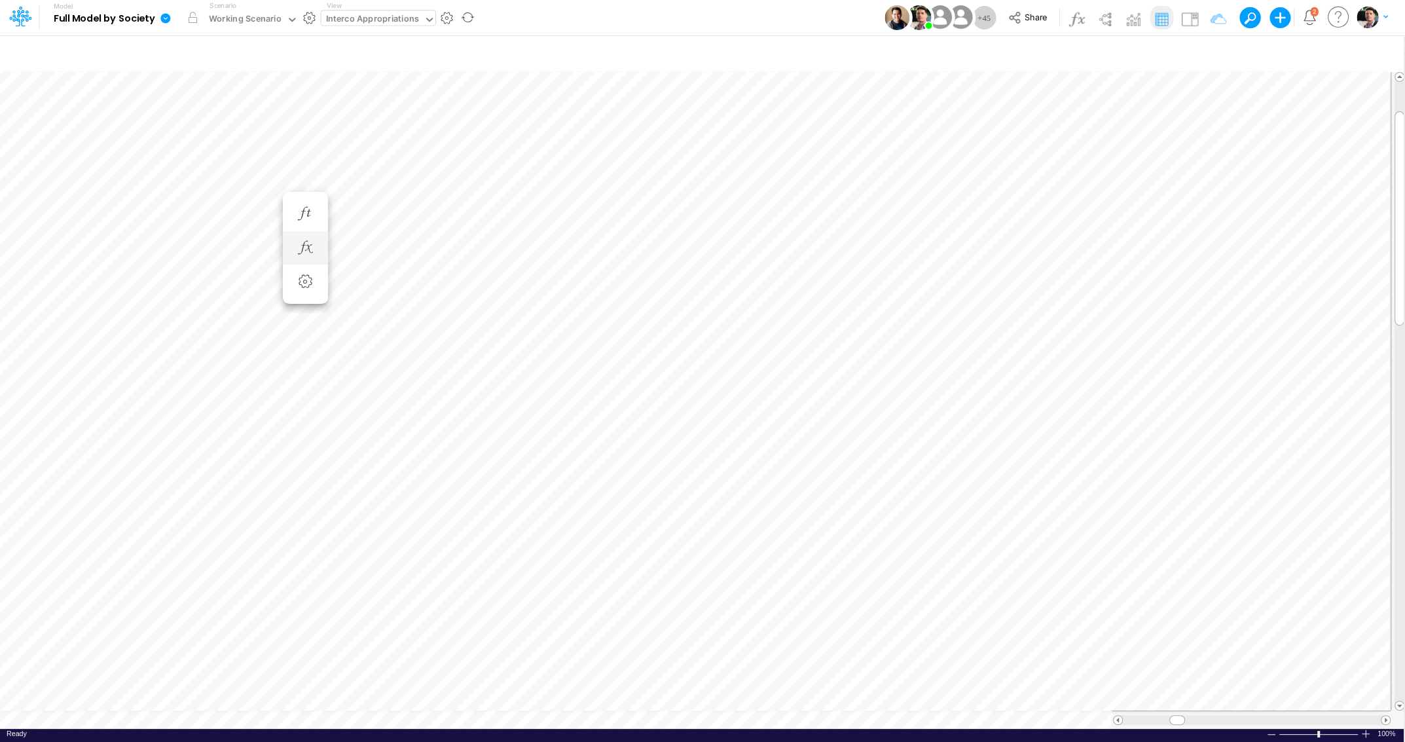
scroll to position [5, 11]
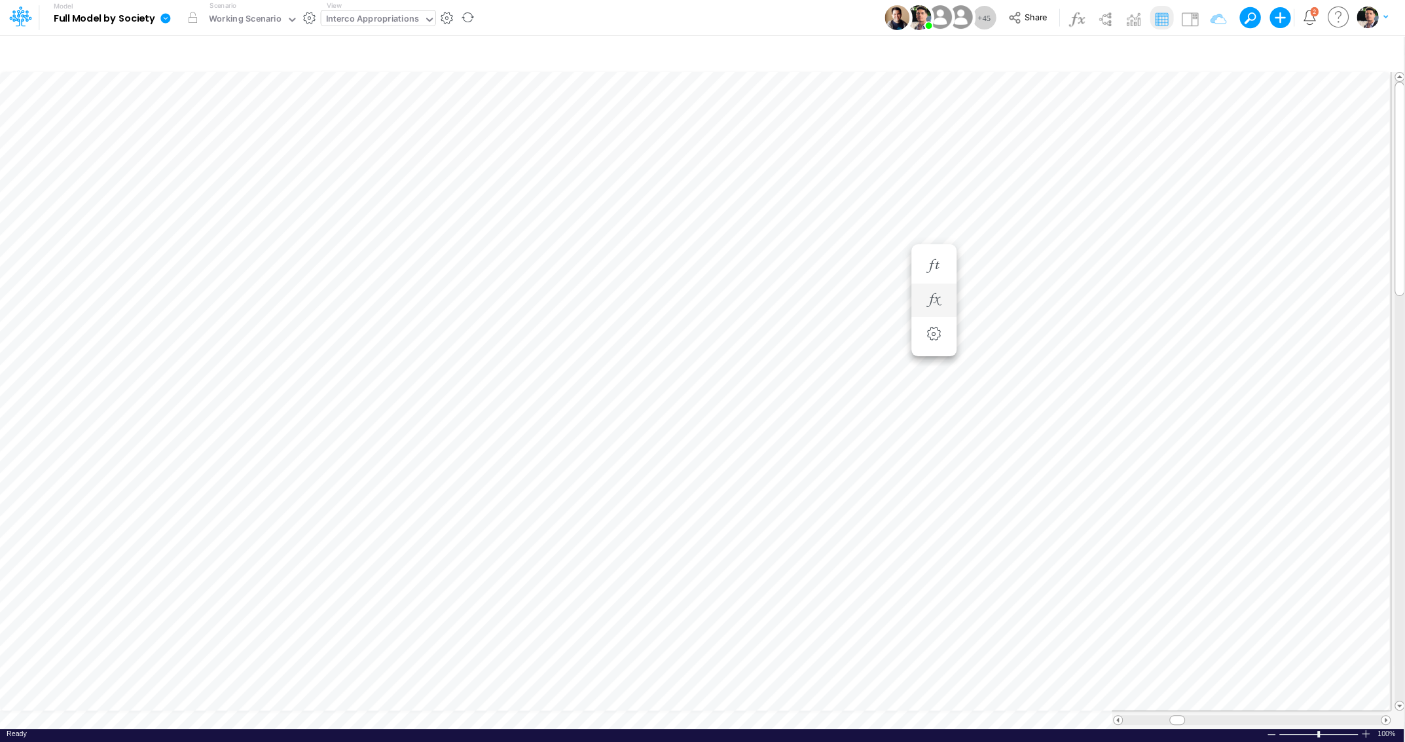
scroll to position [5, 48]
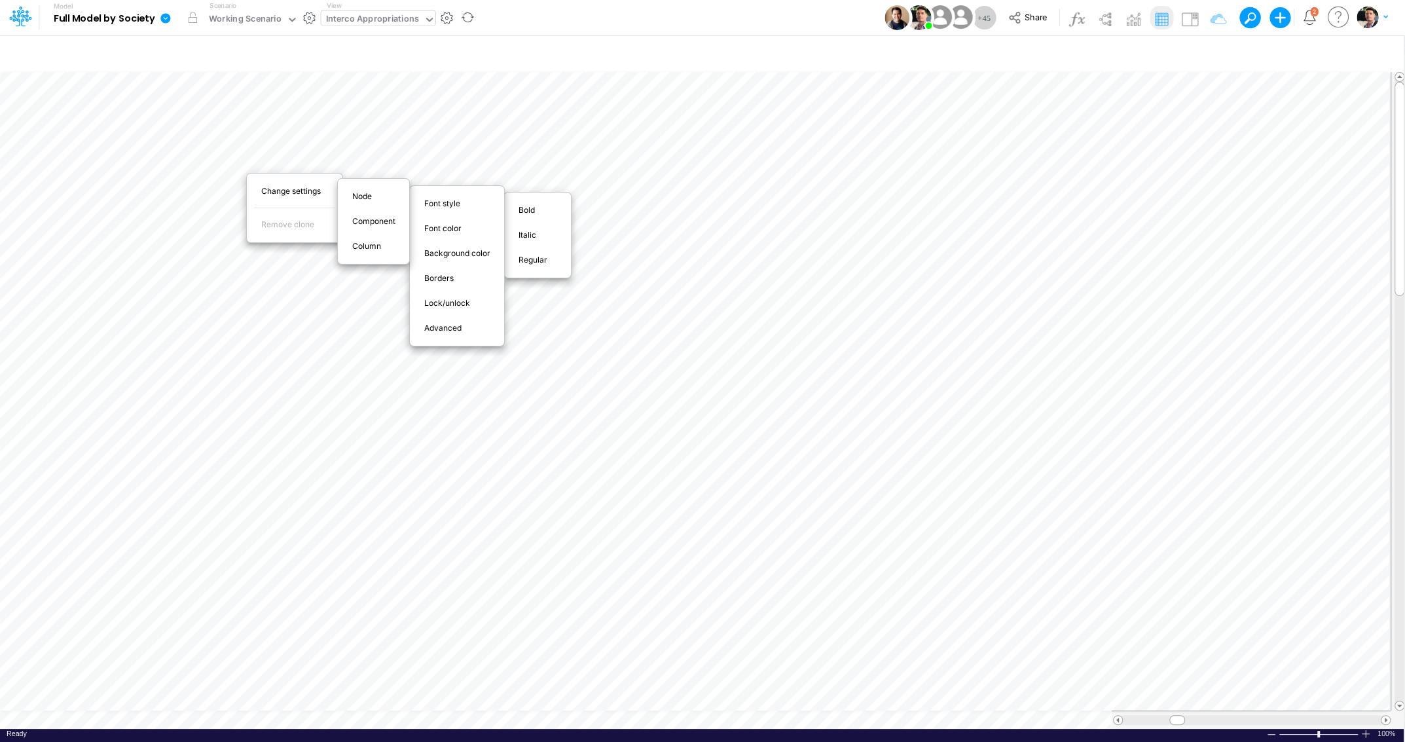
click at [524, 209] on span "Bold" at bounding box center [533, 210] width 31 height 12
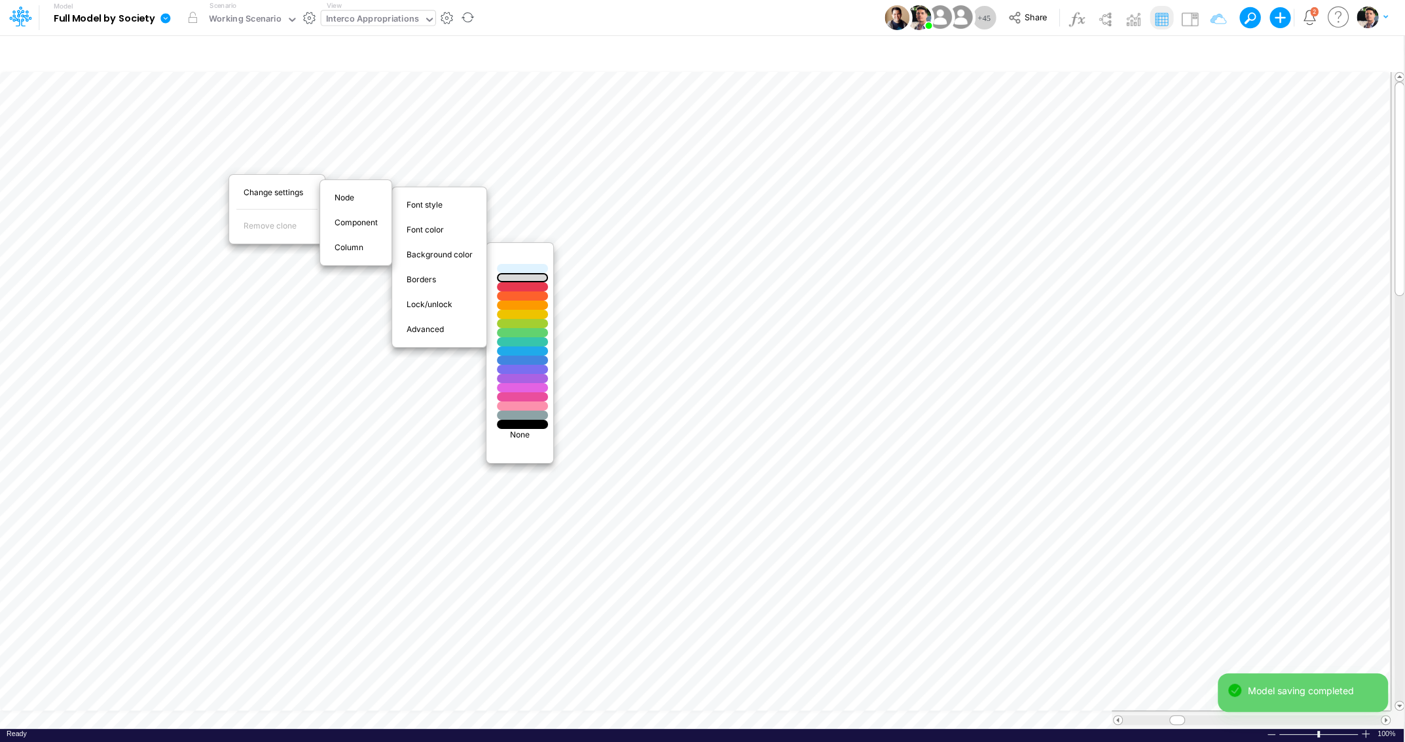
click at [516, 433] on p "None" at bounding box center [520, 435] width 54 height 12
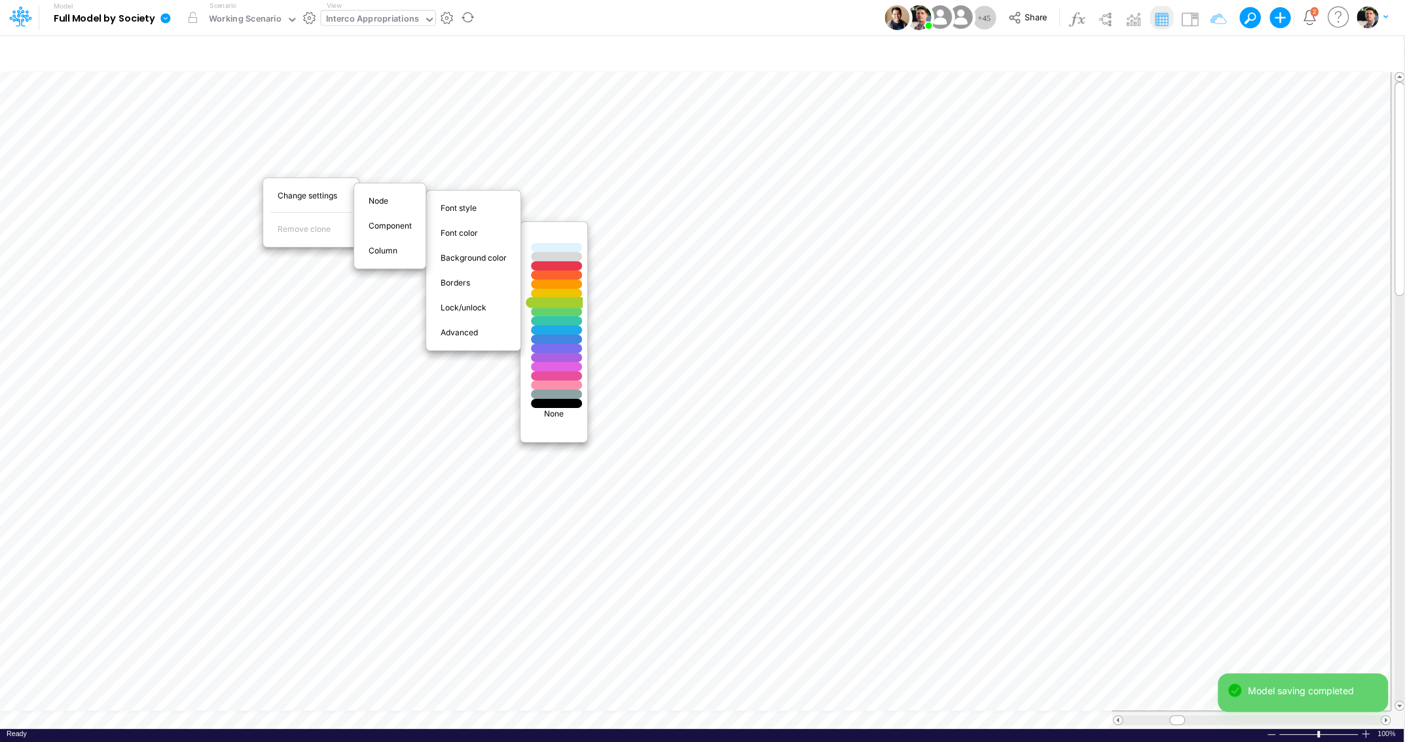
click at [560, 304] on div at bounding box center [557, 302] width 62 height 11
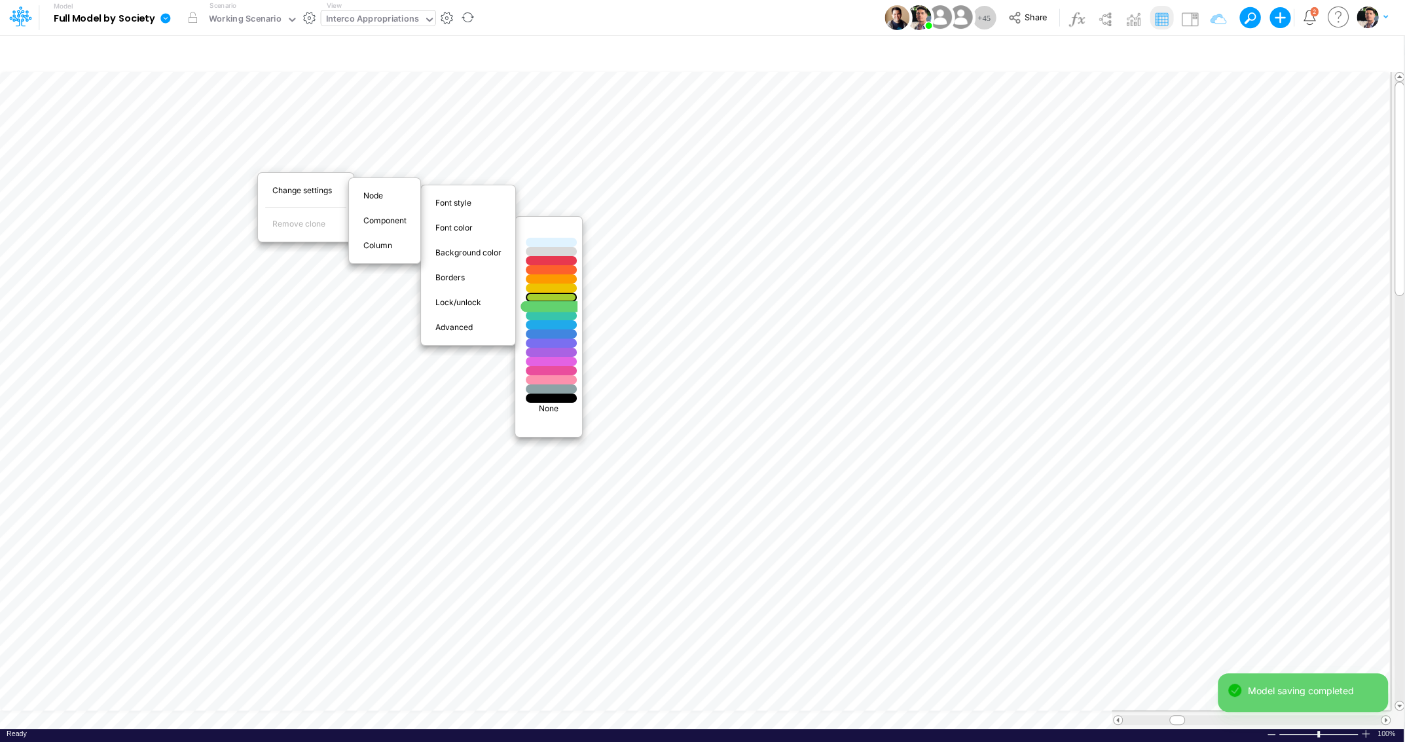
click at [560, 306] on div at bounding box center [551, 305] width 62 height 11
click at [565, 314] on div at bounding box center [547, 315] width 62 height 11
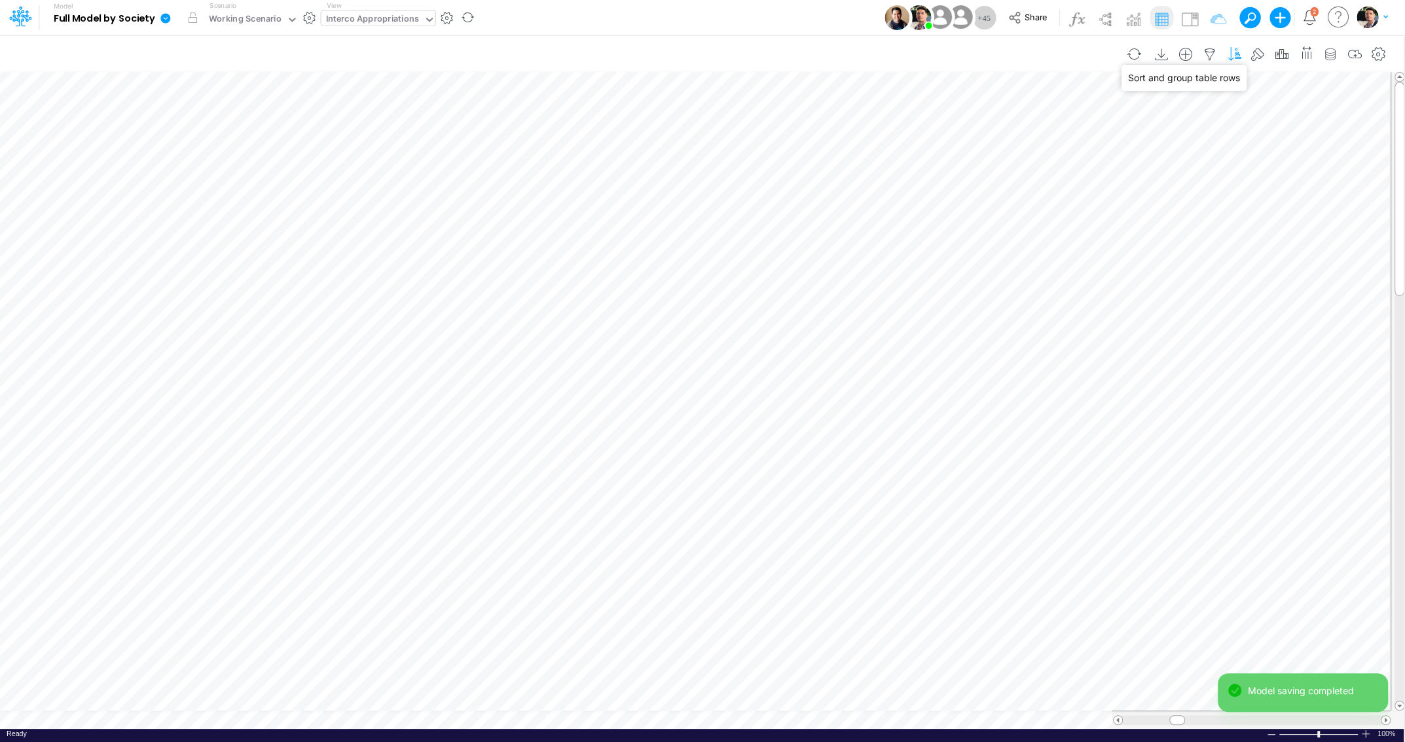
click at [1240, 55] on icon "button" at bounding box center [1234, 55] width 20 height 14
click at [1146, 54] on button "button" at bounding box center [1134, 54] width 31 height 23
click at [1238, 52] on icon "button" at bounding box center [1234, 55] width 20 height 14
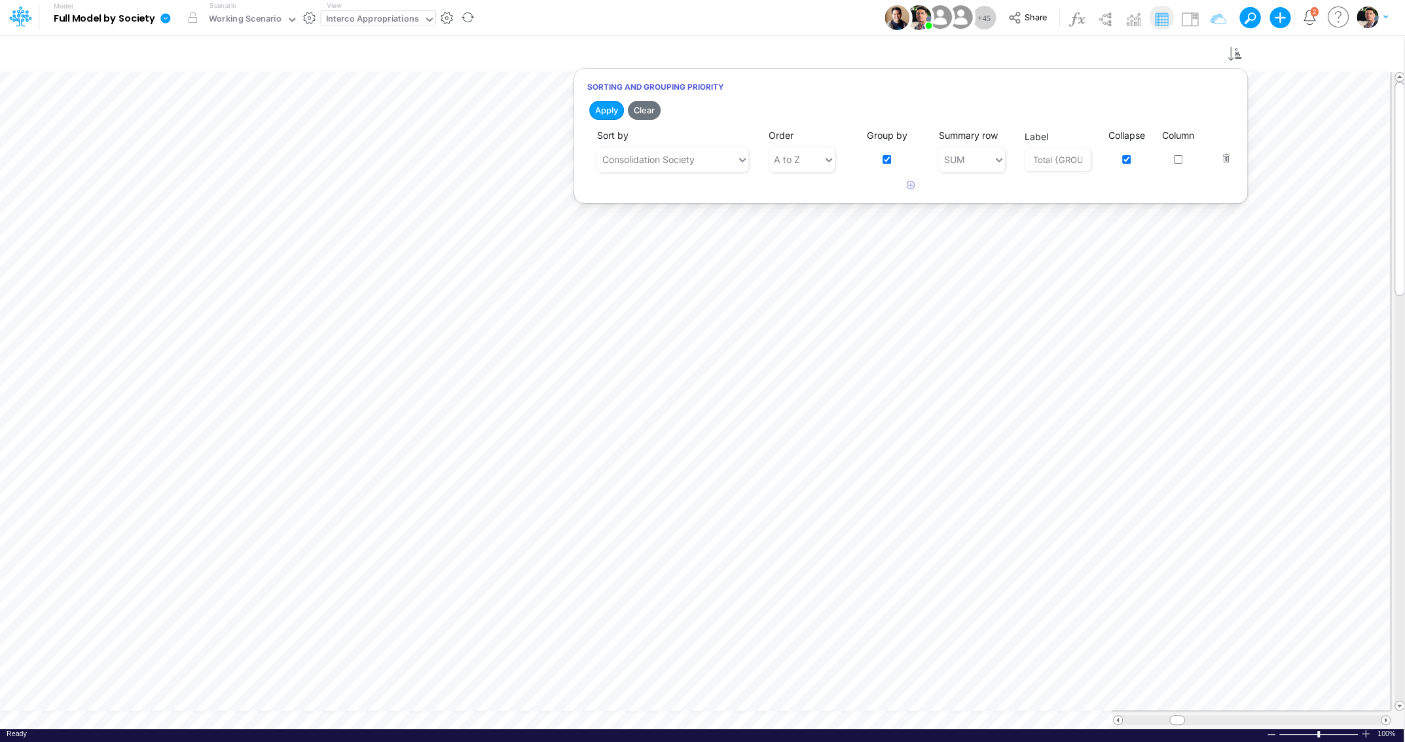
click at [884, 160] on input "checkbox" at bounding box center [886, 159] width 9 height 9
checkbox input "false"
click at [611, 109] on button "Apply" at bounding box center [606, 110] width 35 height 19
click at [1223, 161] on button "button" at bounding box center [1222, 149] width 17 height 35
click at [604, 110] on button "Apply" at bounding box center [606, 110] width 35 height 19
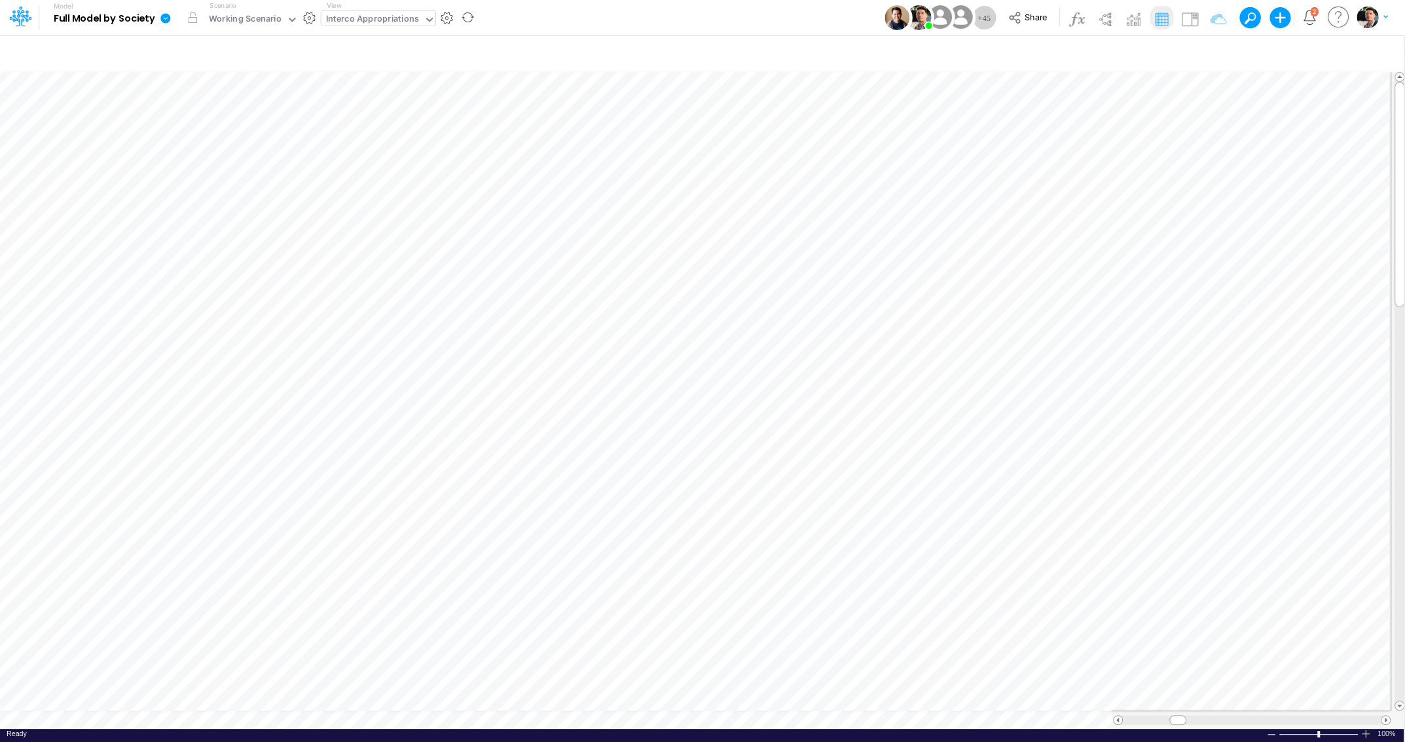
scroll to position [5, 18]
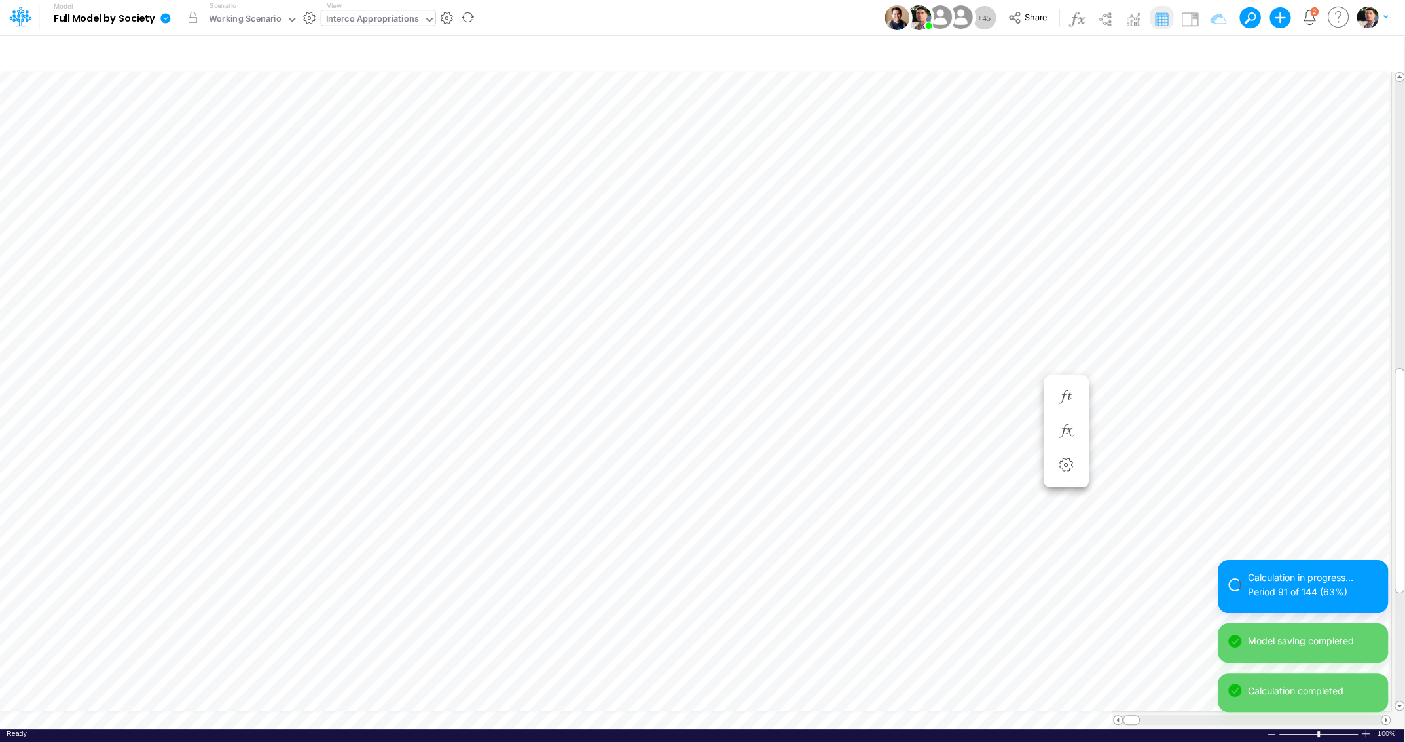
scroll to position [5, 23]
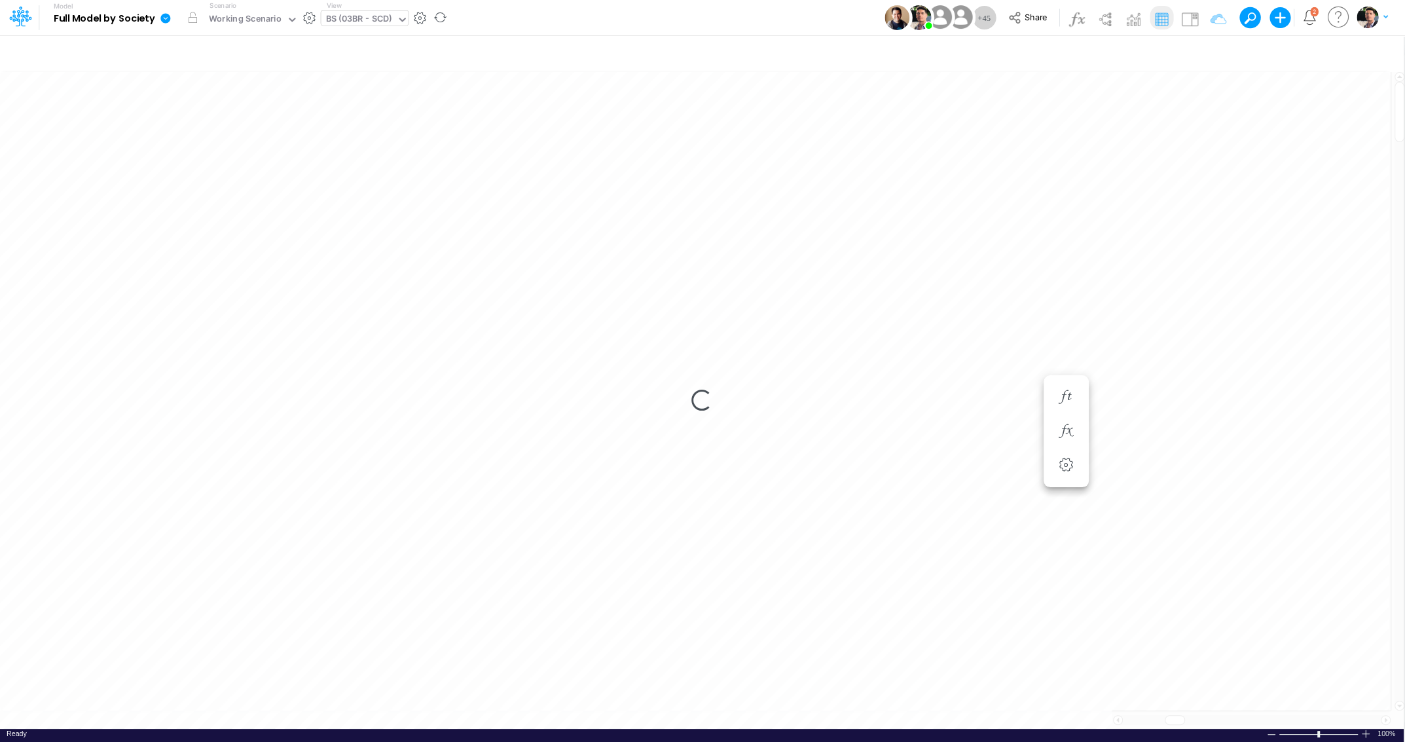
scroll to position [5, 21]
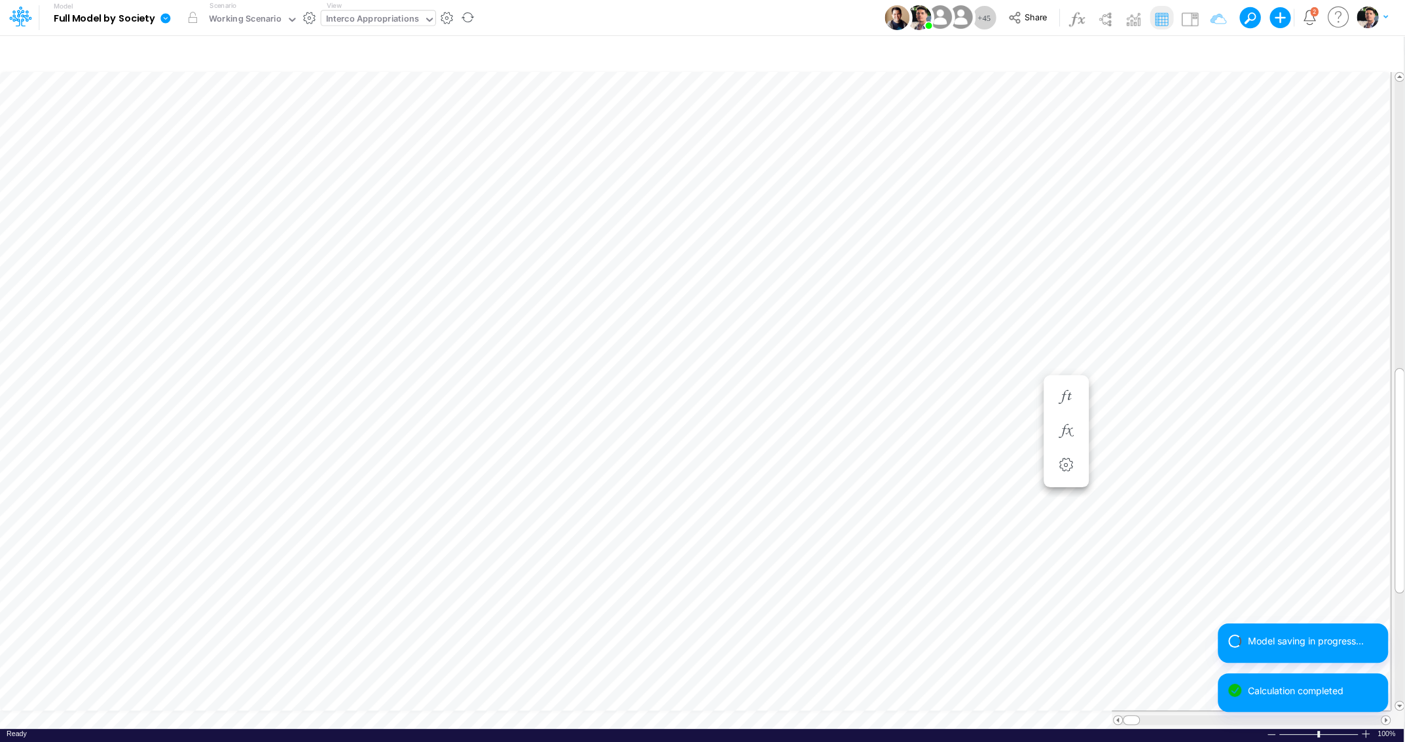
scroll to position [5, 21]
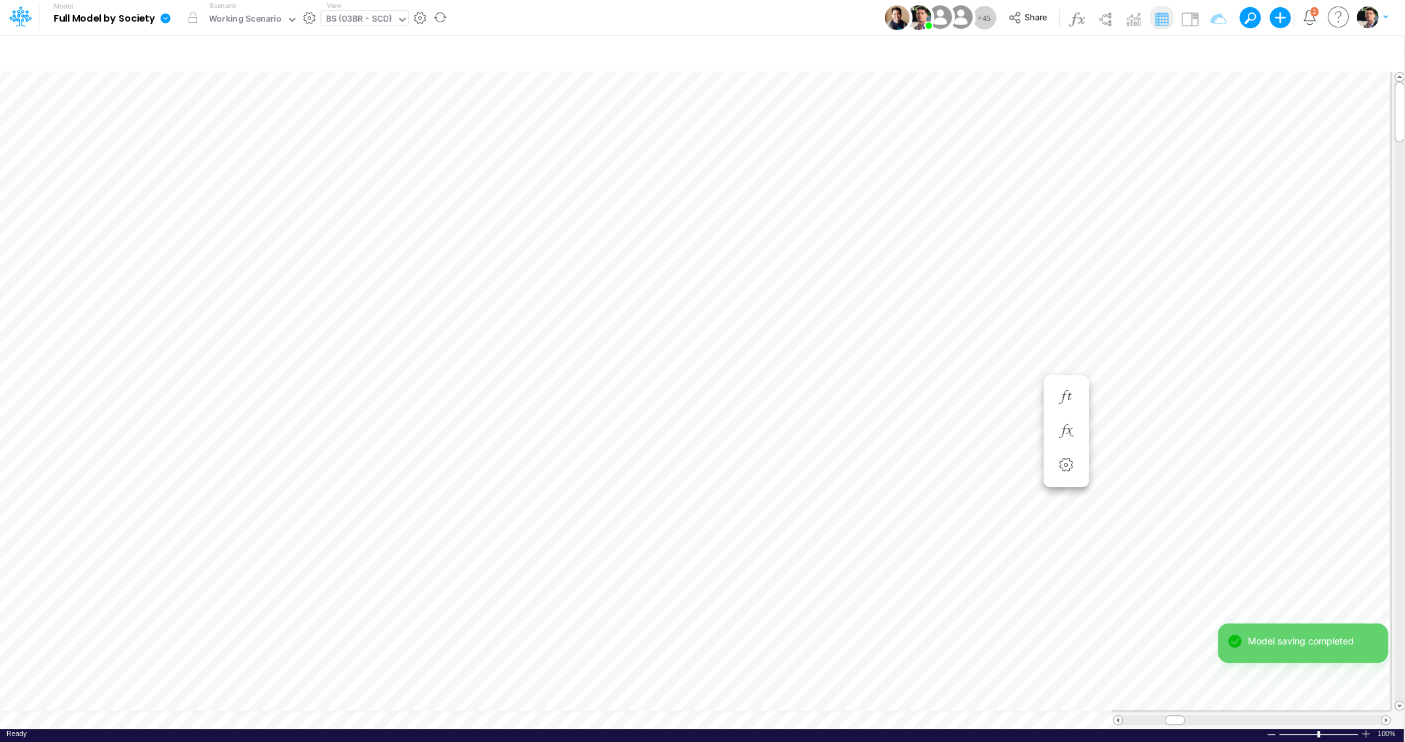
scroll to position [5, 40]
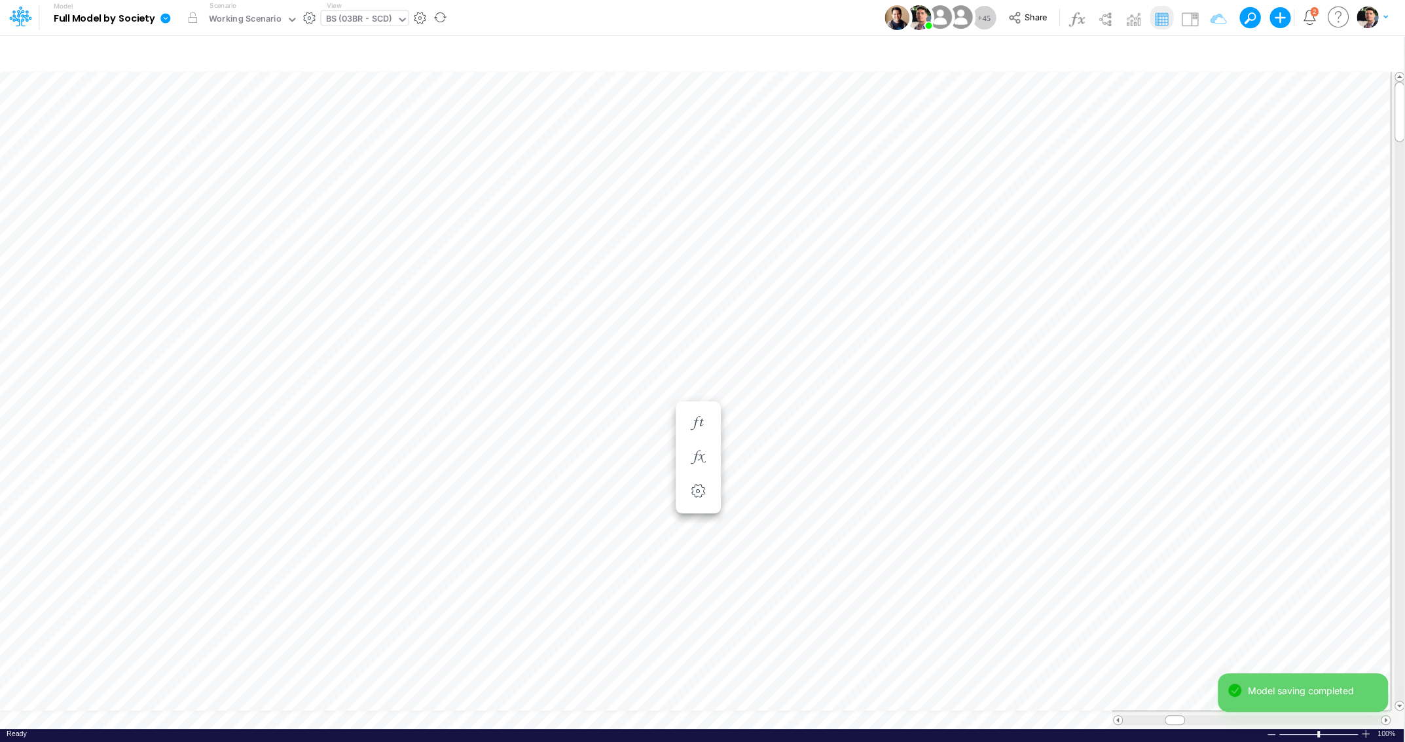
scroll to position [5, 43]
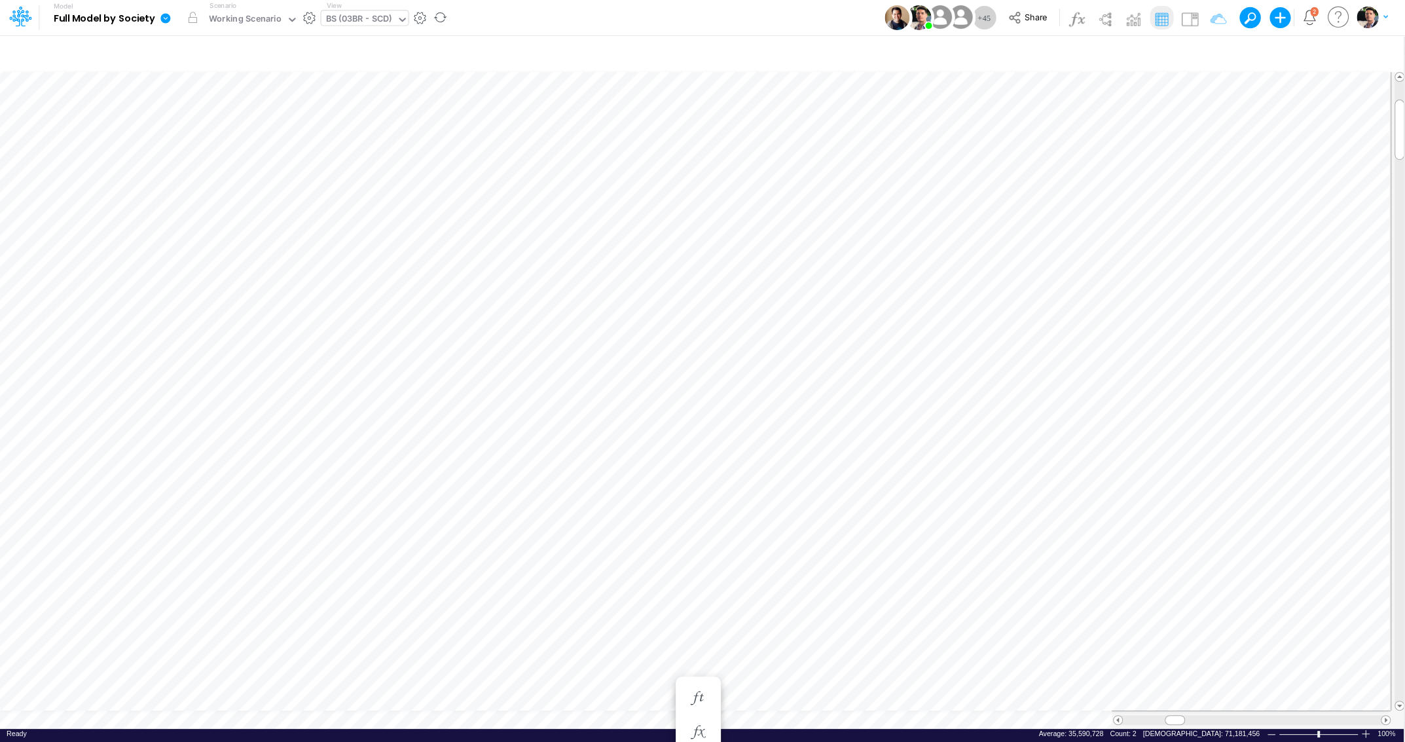
scroll to position [5, 40]
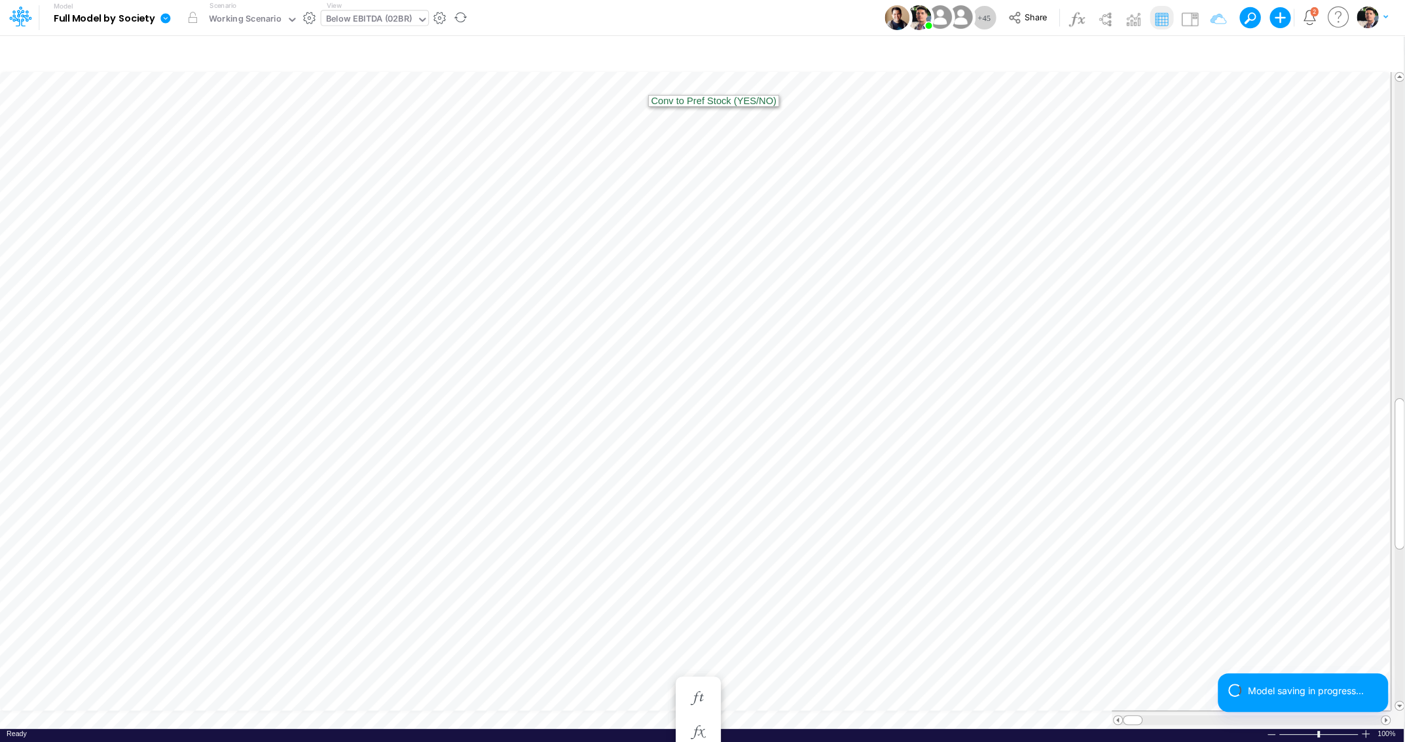
click at [355, 19] on div "Below EBITDA (02BR)" at bounding box center [369, 19] width 86 height 15
type input "03br"
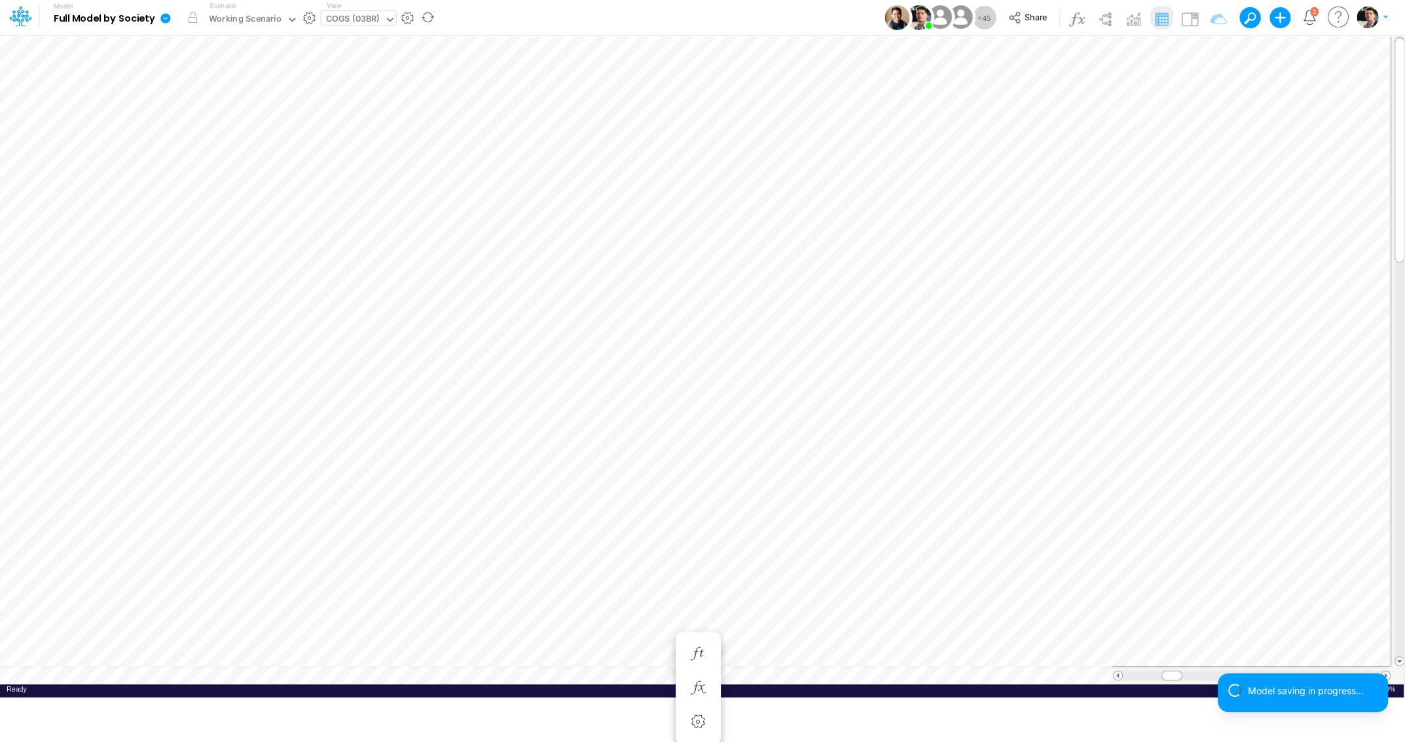
scroll to position [5, 3]
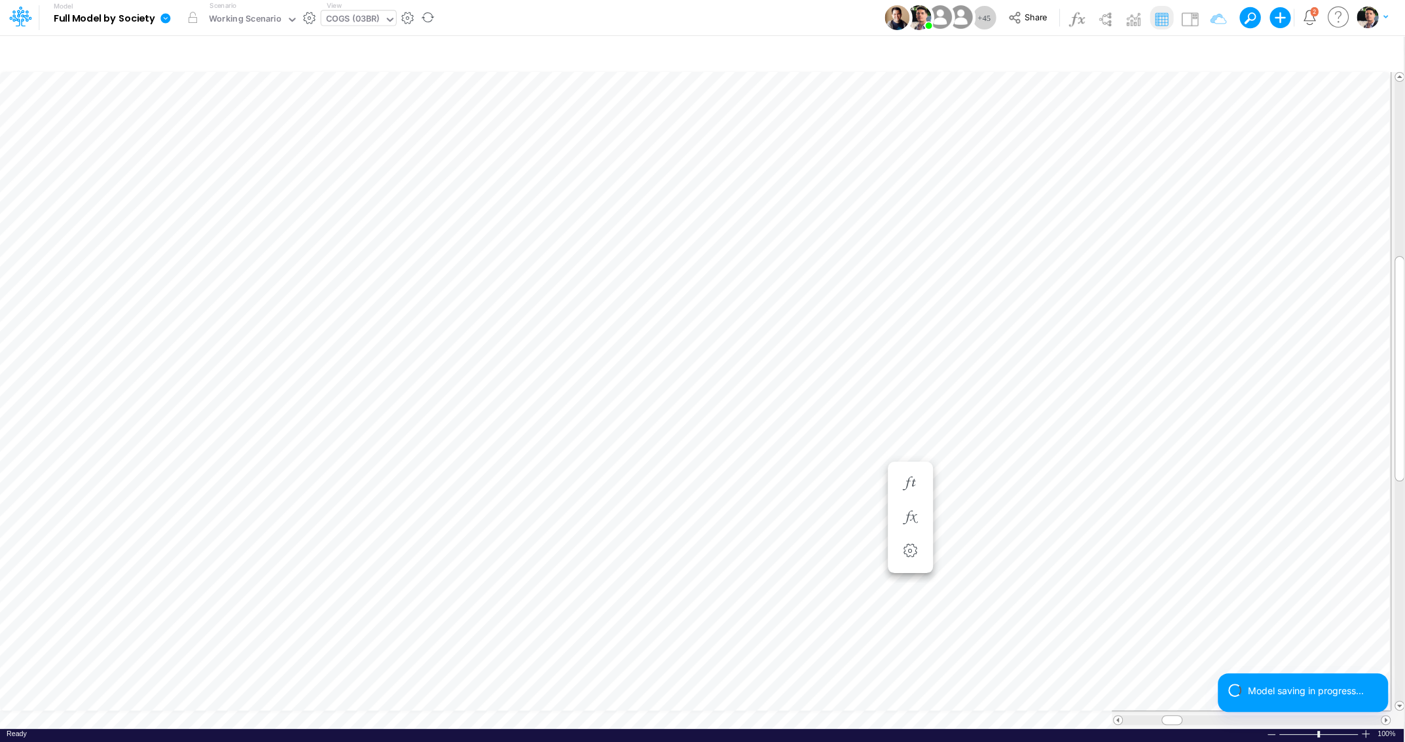
scroll to position [5, 3]
click at [916, 442] on button "button" at bounding box center [910, 450] width 24 height 26
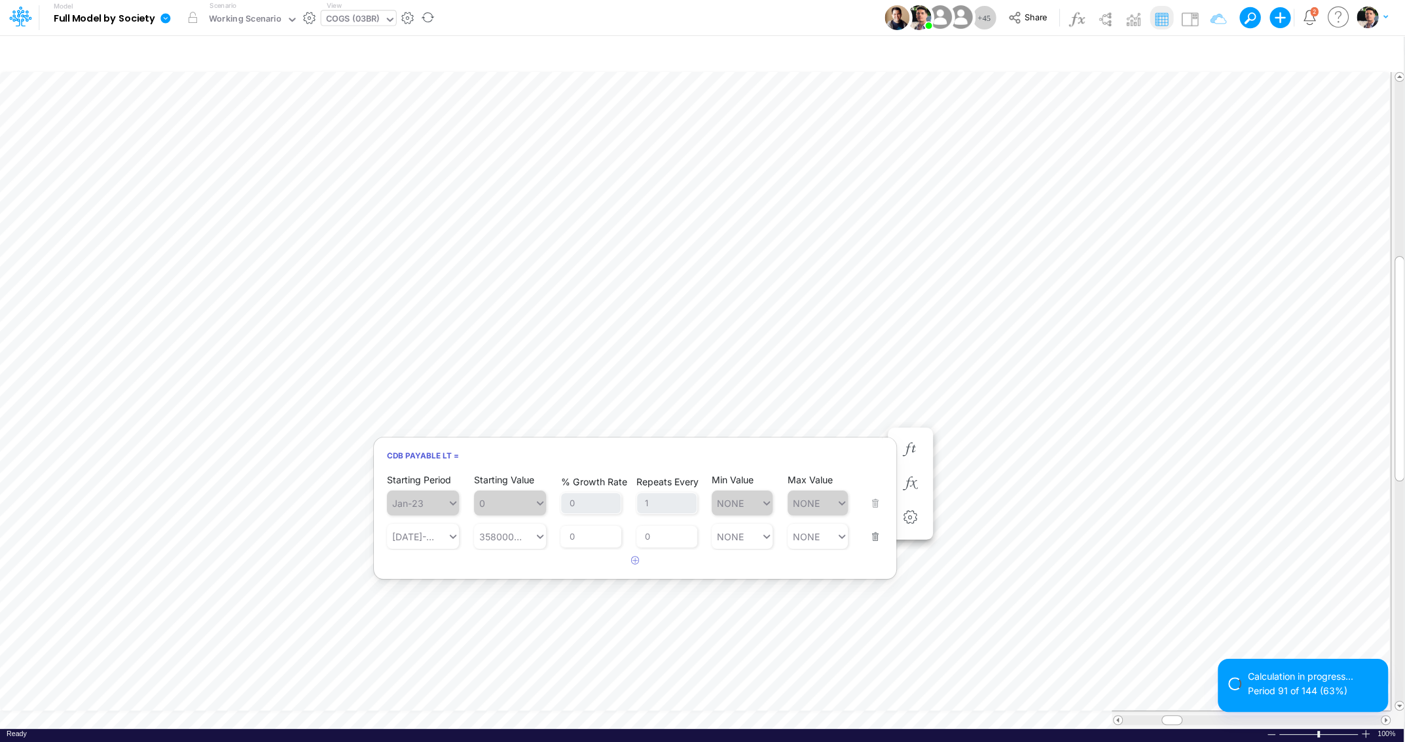
click at [876, 541] on button "button" at bounding box center [871, 528] width 17 height 35
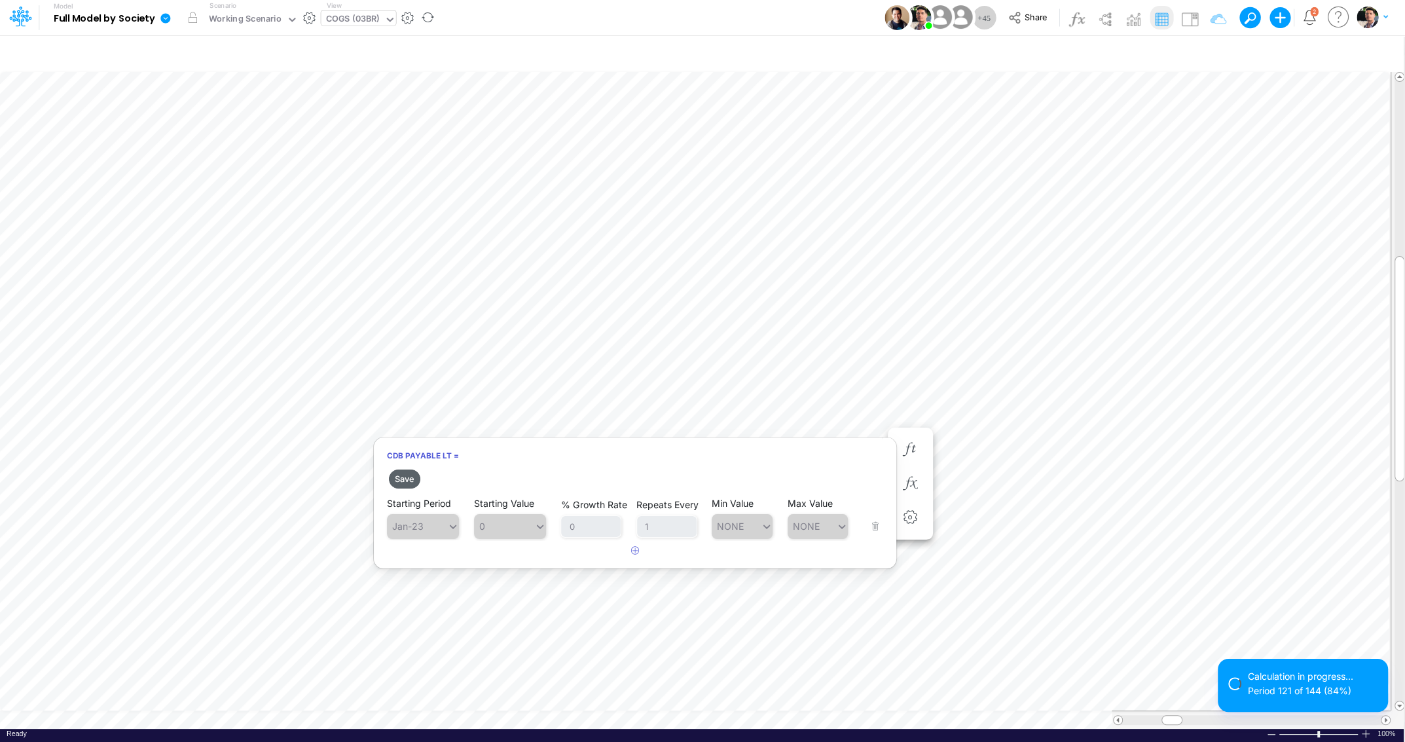
click at [405, 486] on button "Save" at bounding box center [404, 478] width 31 height 19
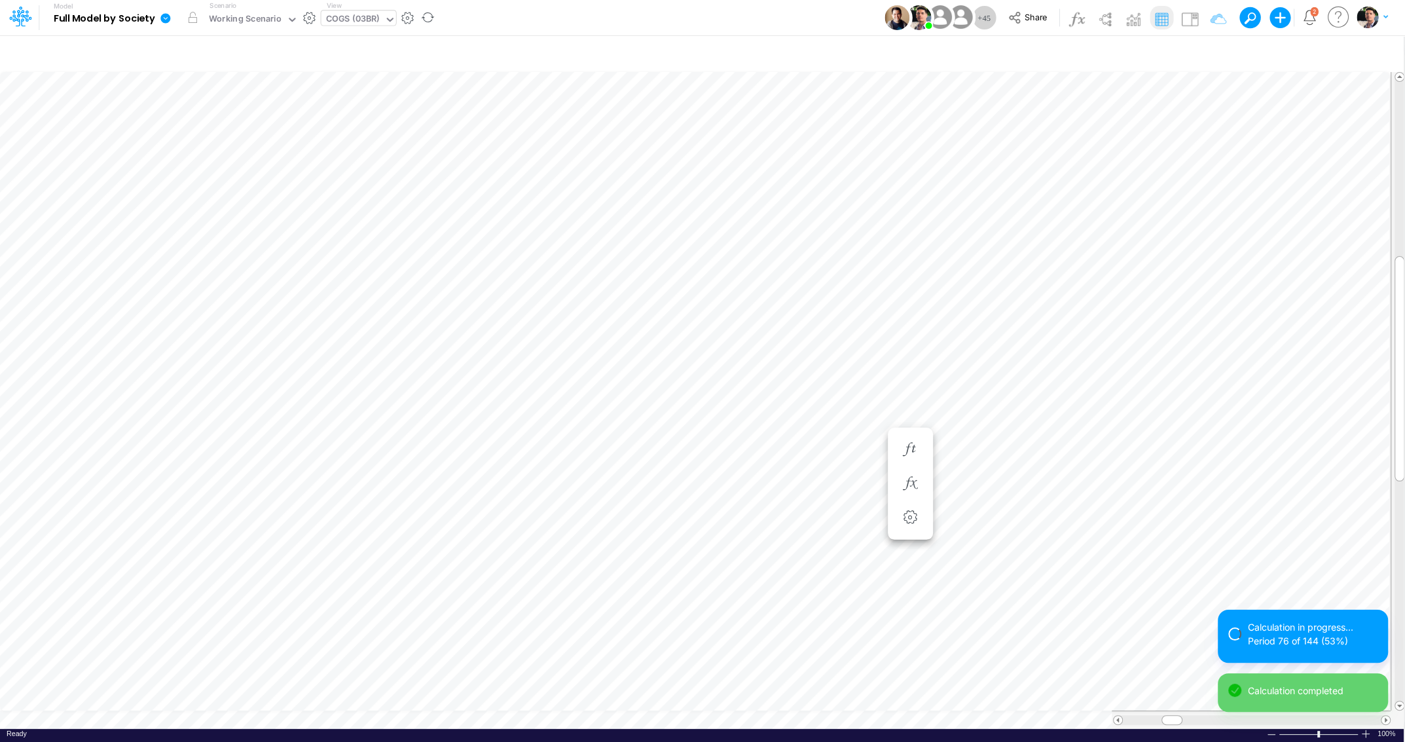
scroll to position [5, 40]
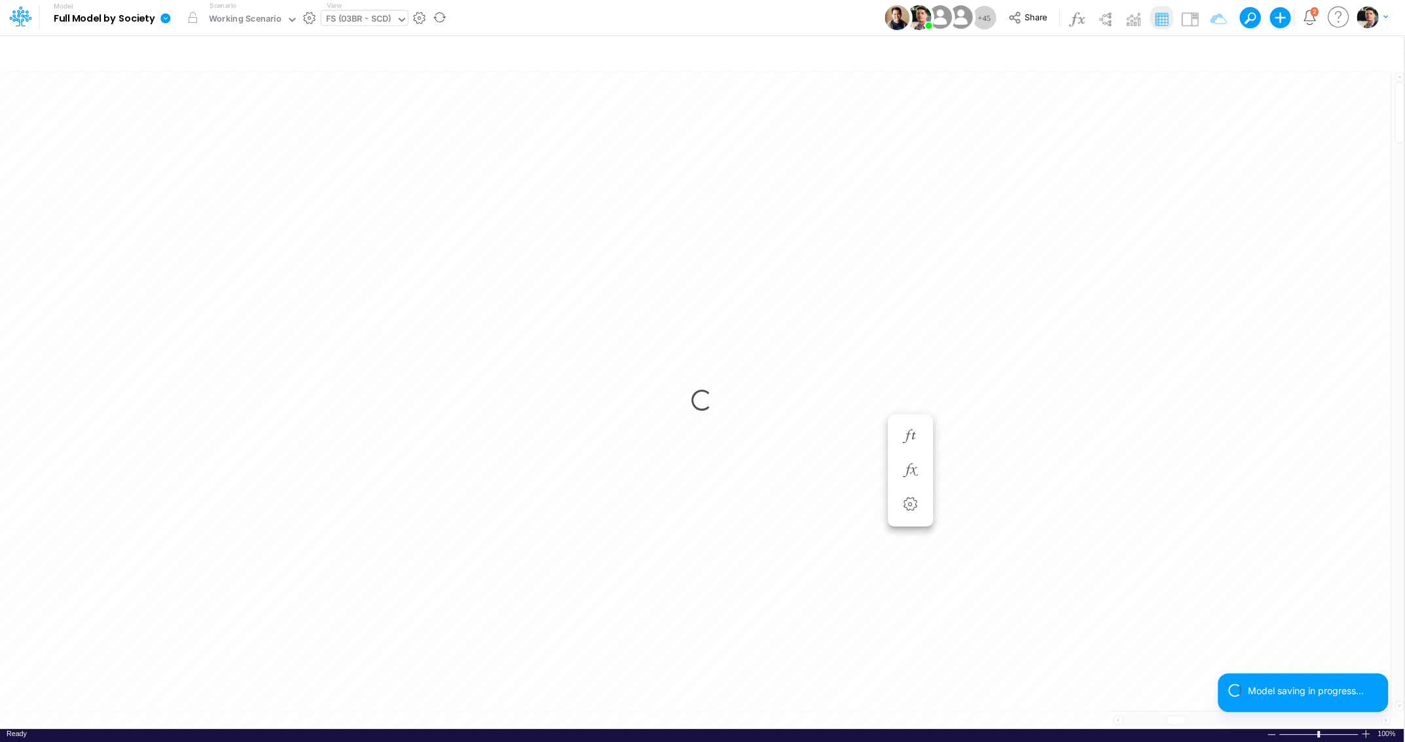
scroll to position [5, 3]
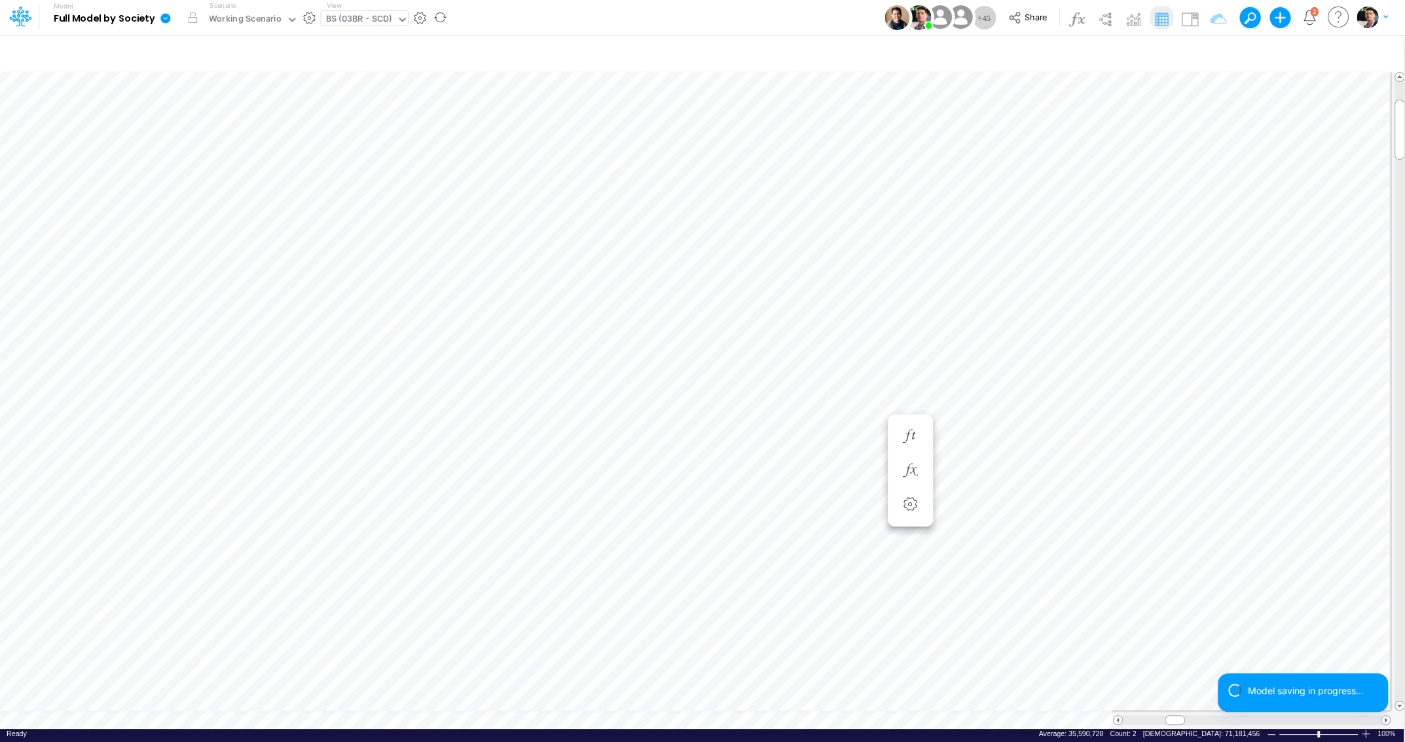
scroll to position [5, 40]
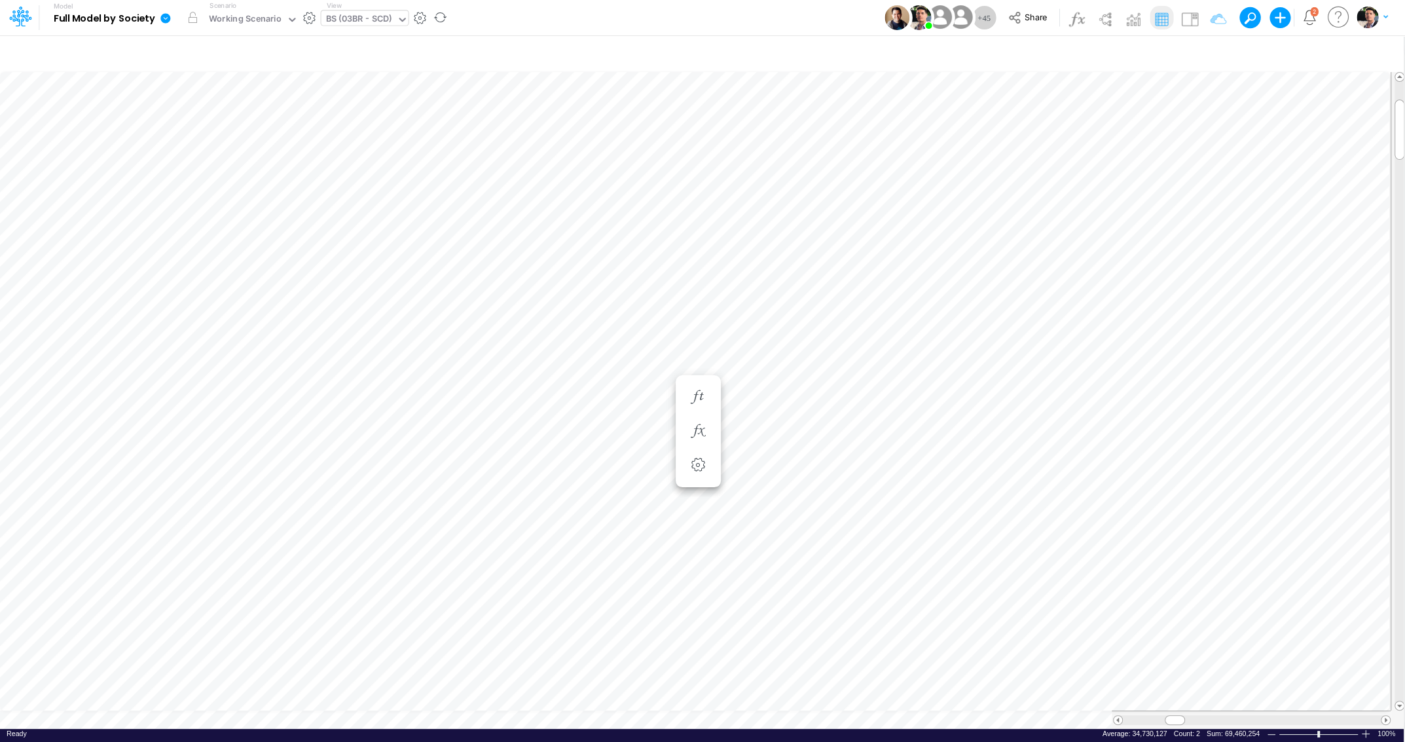
scroll to position [5, 26]
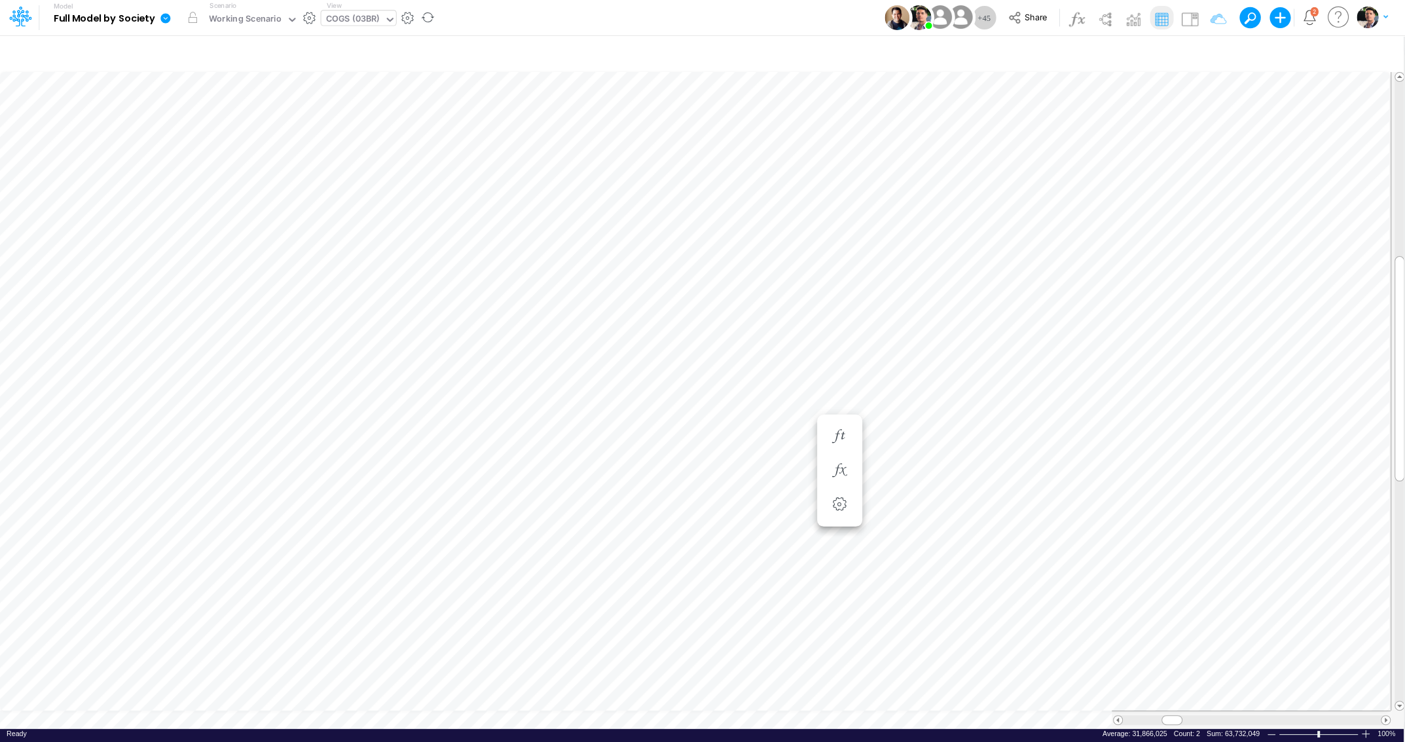
scroll to position [5, 26]
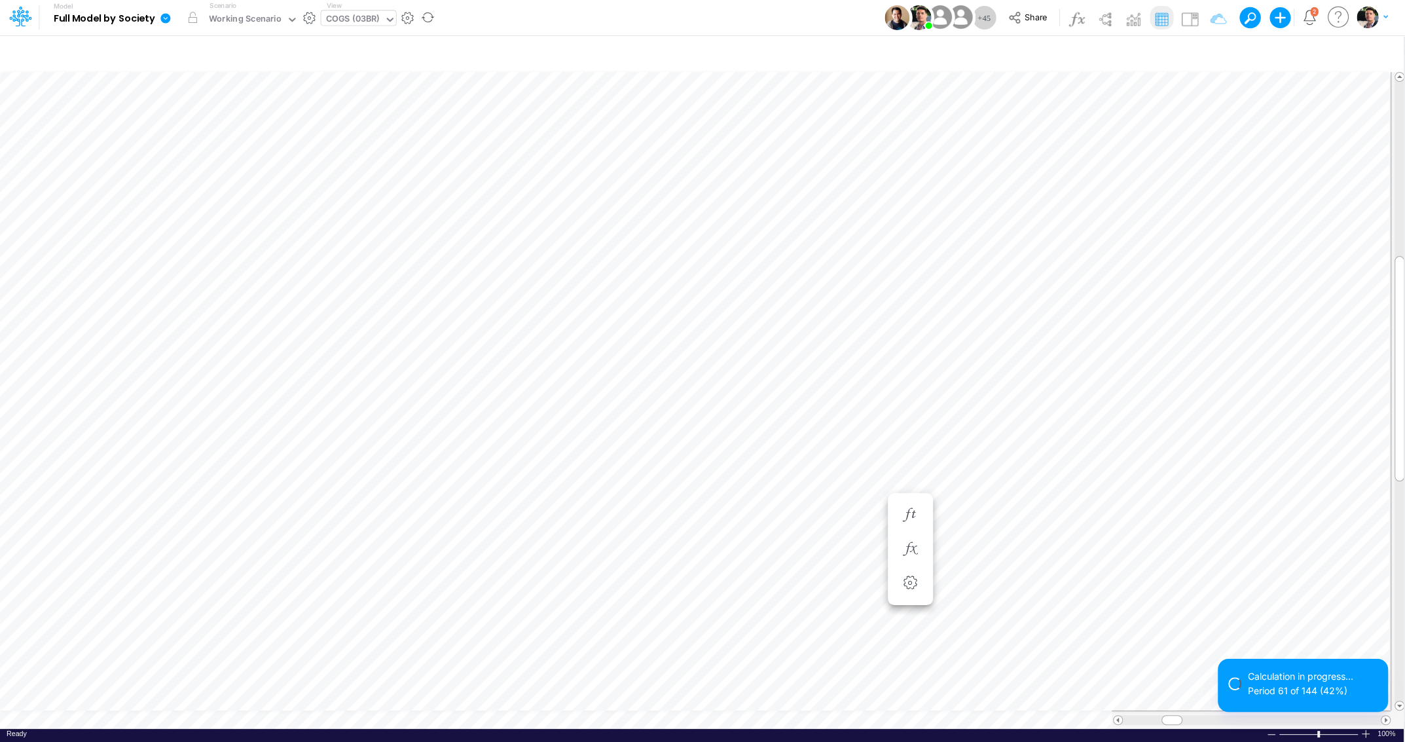
scroll to position [5, 3]
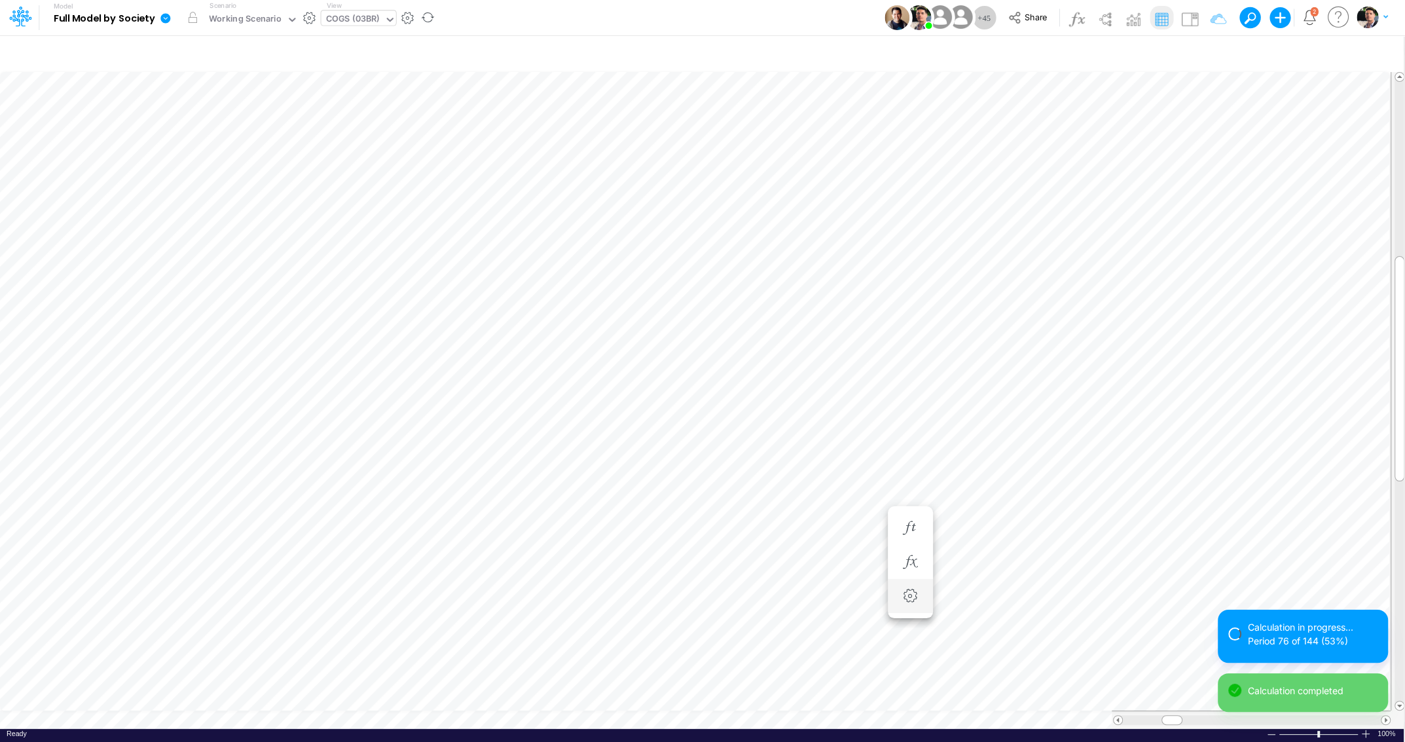
scroll to position [5, 3]
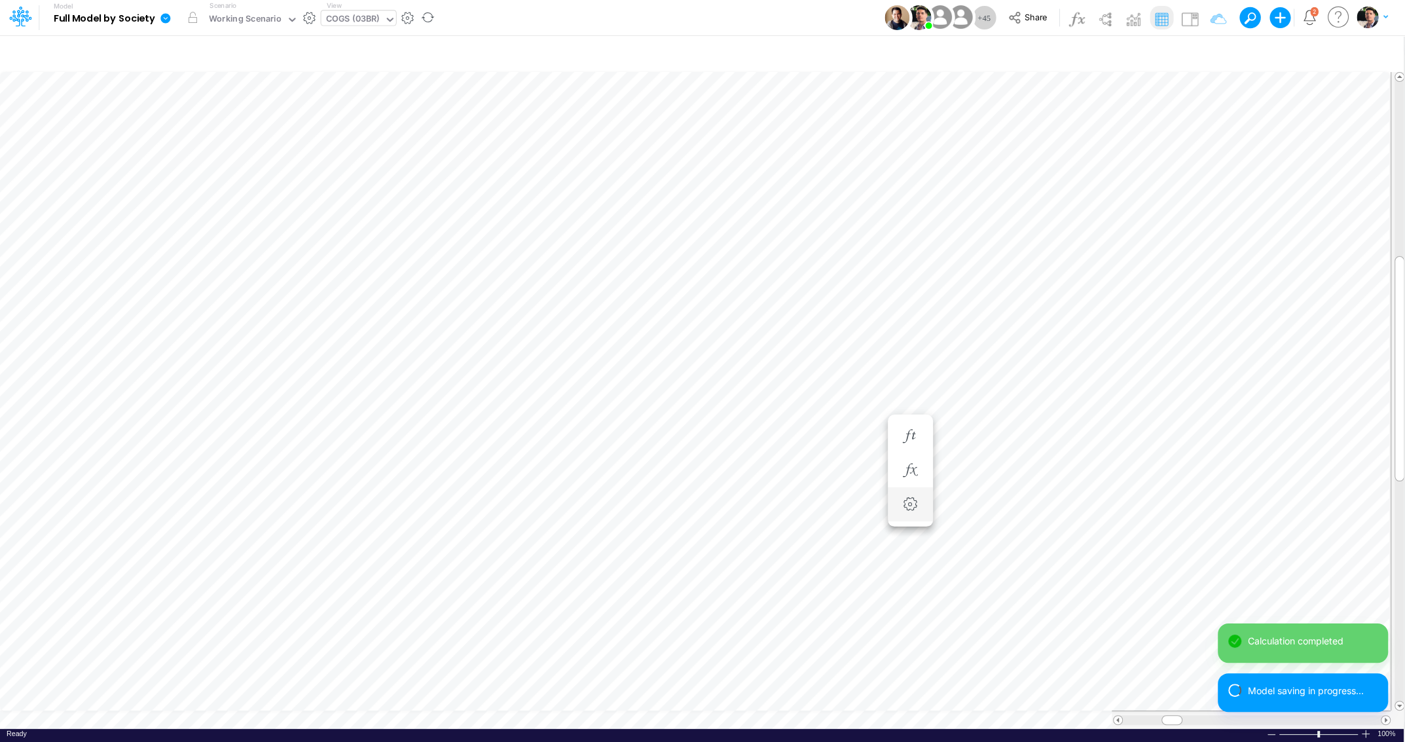
scroll to position [5, 17]
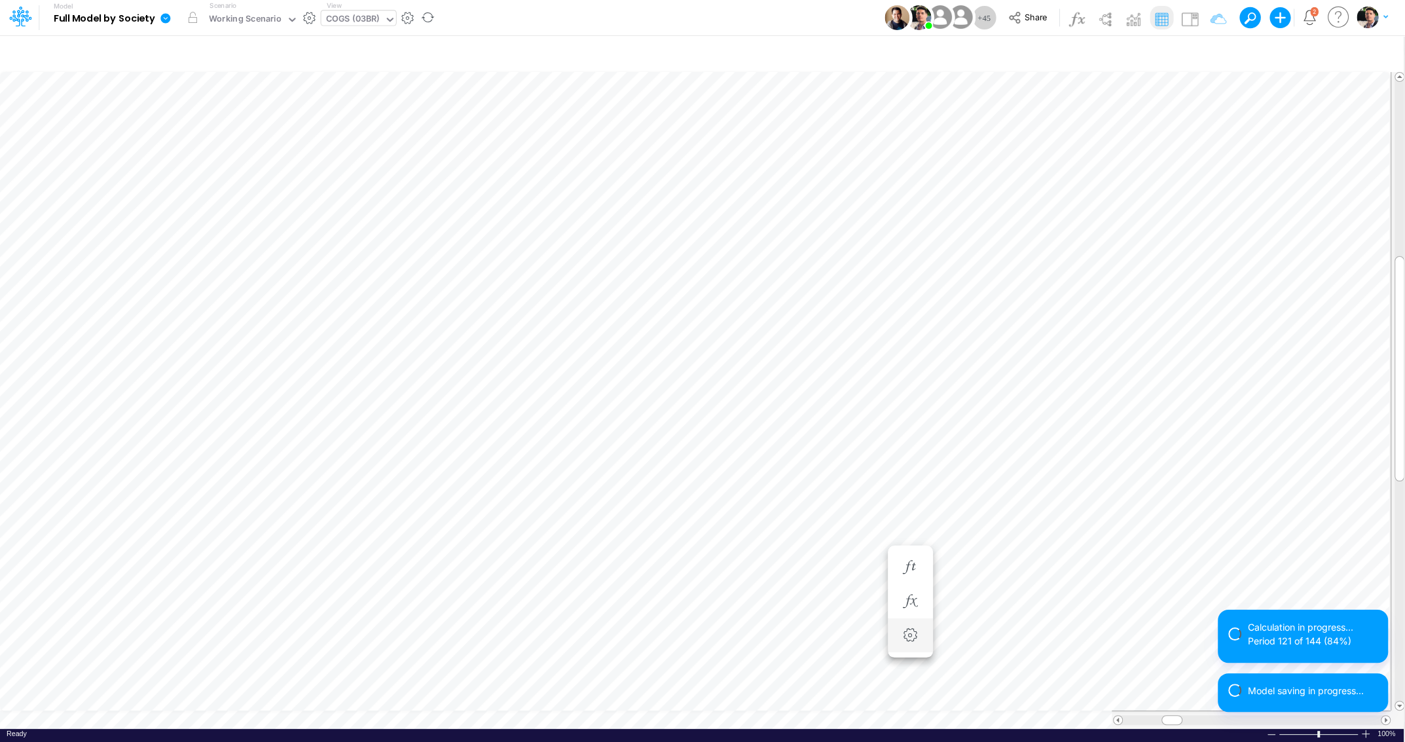
scroll to position [5, 3]
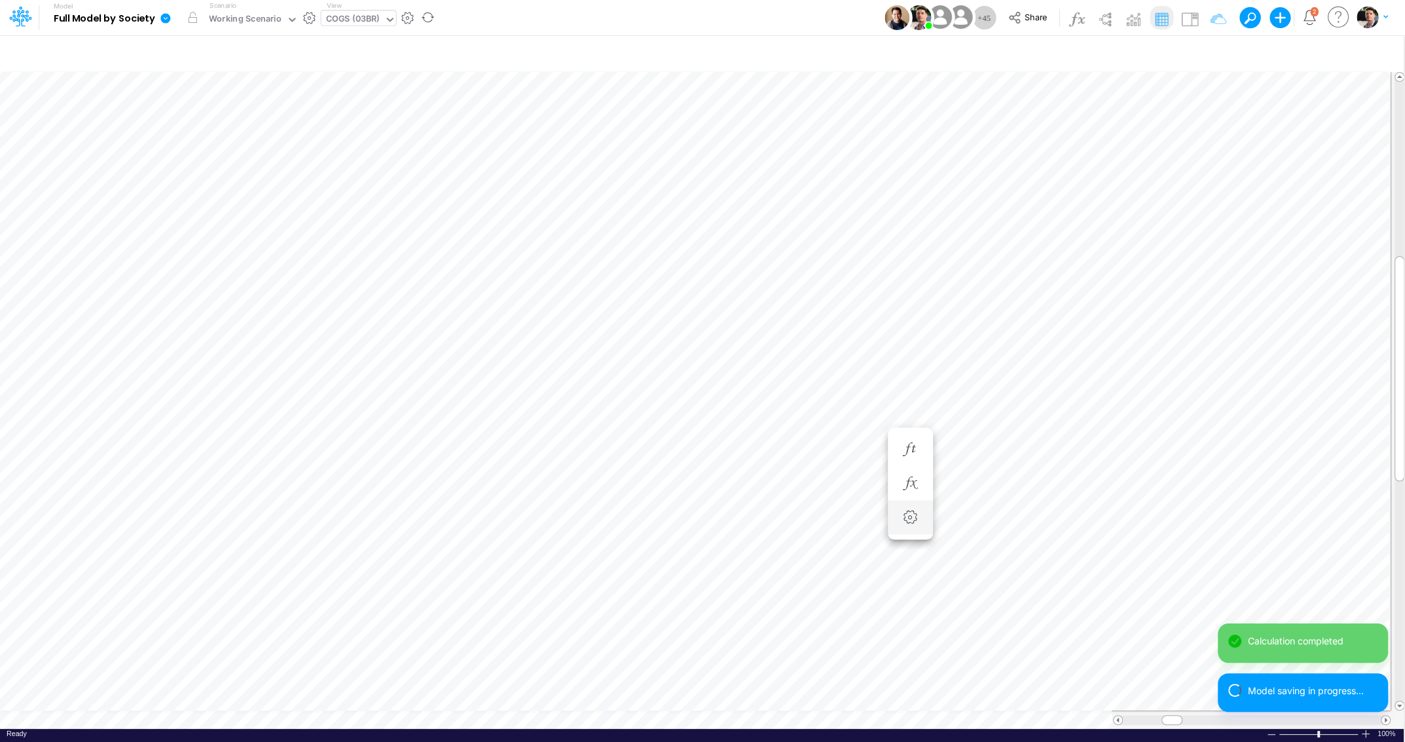
scroll to position [5, 40]
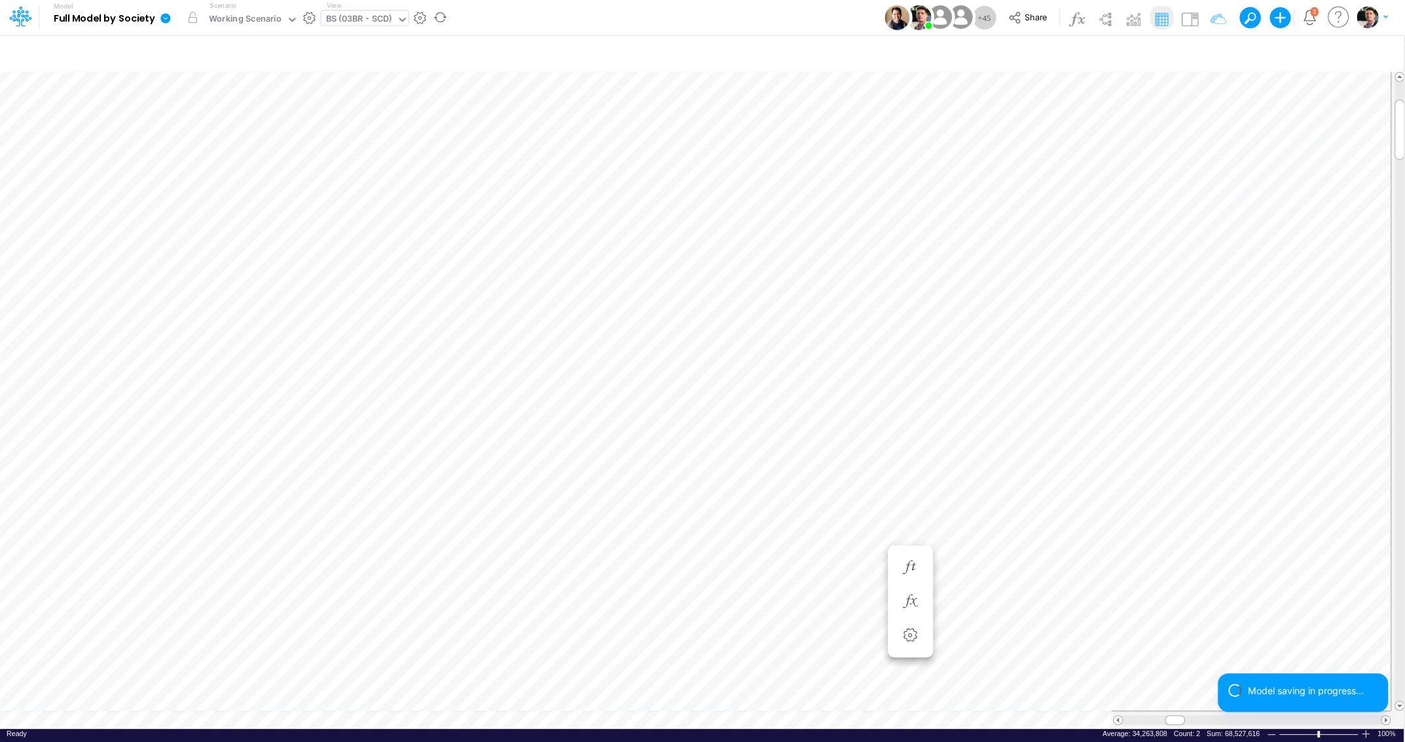
scroll to position [5, 26]
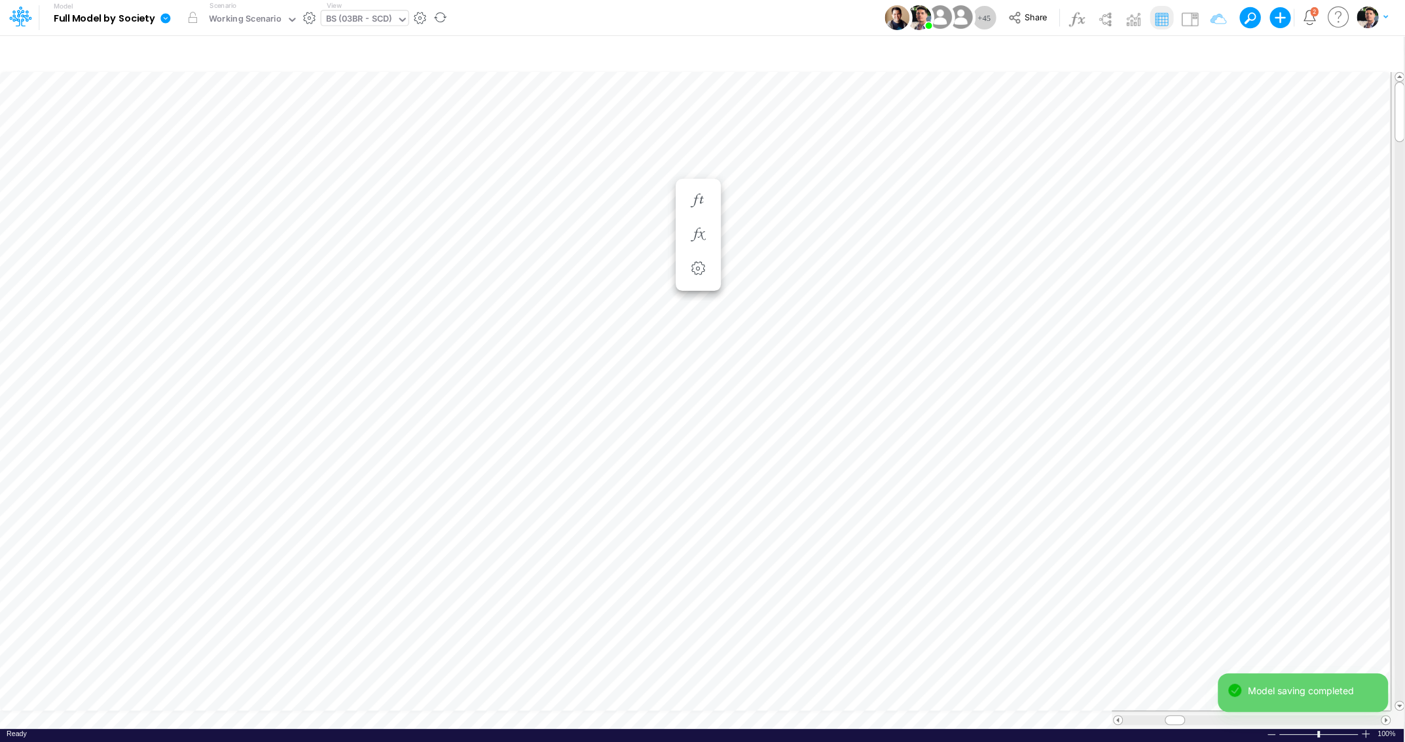
scroll to position [5, 3]
click at [385, 22] on div "BS (03BR - SCD)" at bounding box center [359, 19] width 66 height 15
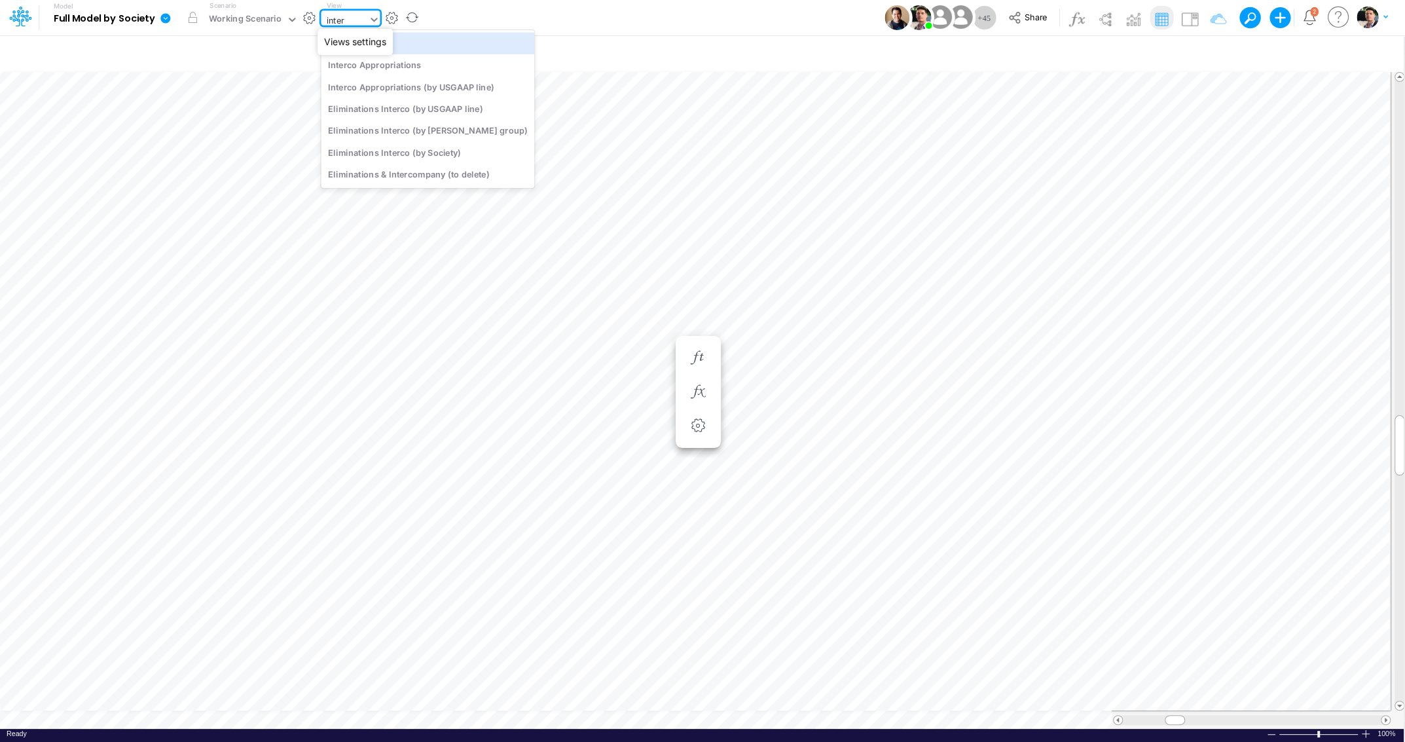
type input "interc"
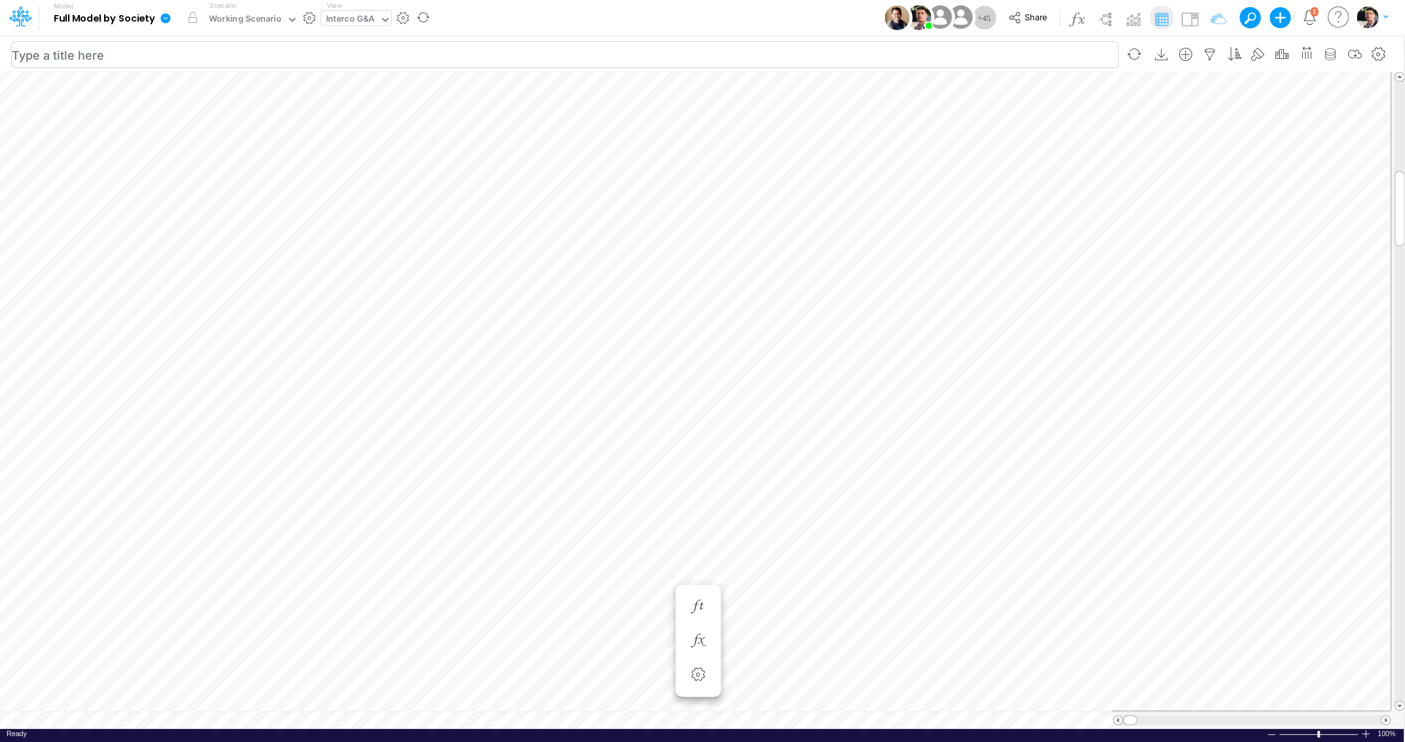
scroll to position [5, 3]
click at [1214, 52] on icon "button" at bounding box center [1210, 55] width 20 height 14
select select "notEqual"
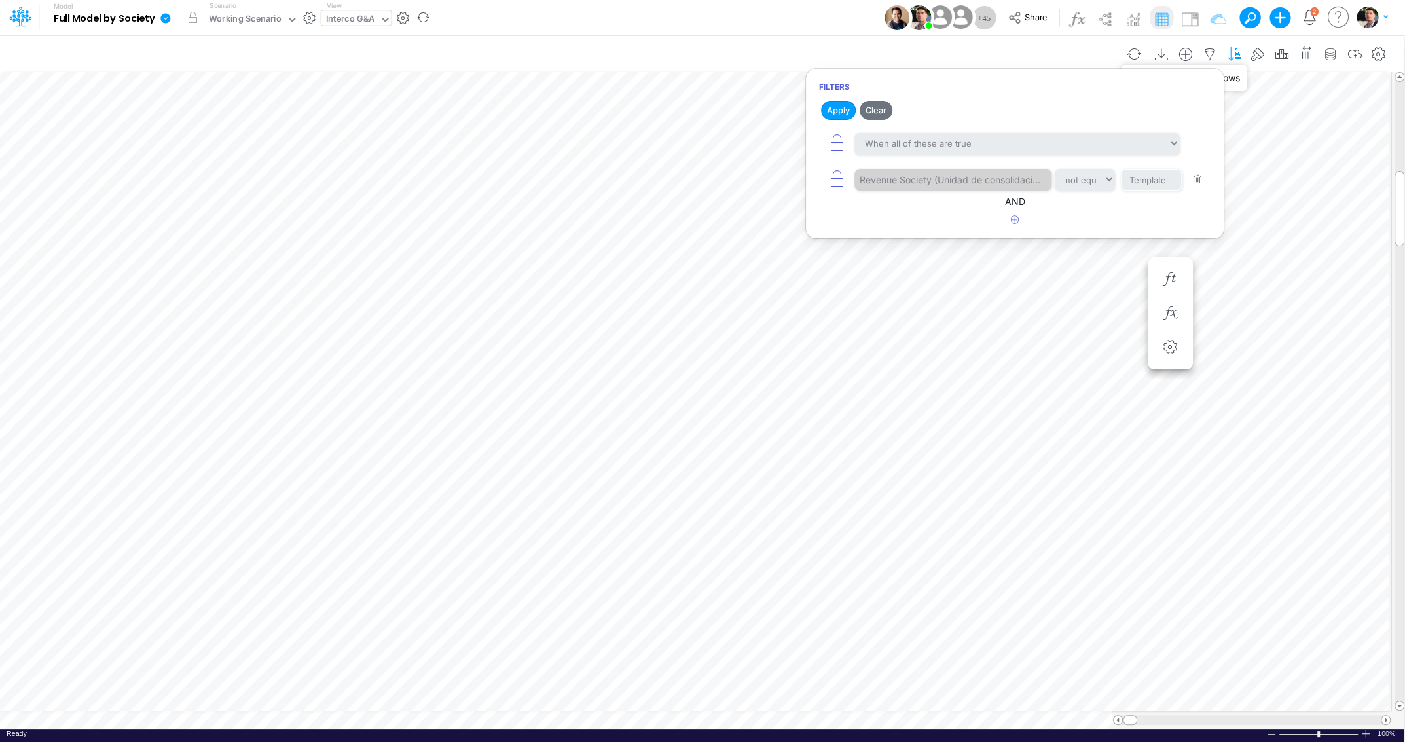
click at [1243, 52] on icon "button" at bounding box center [1234, 55] width 20 height 14
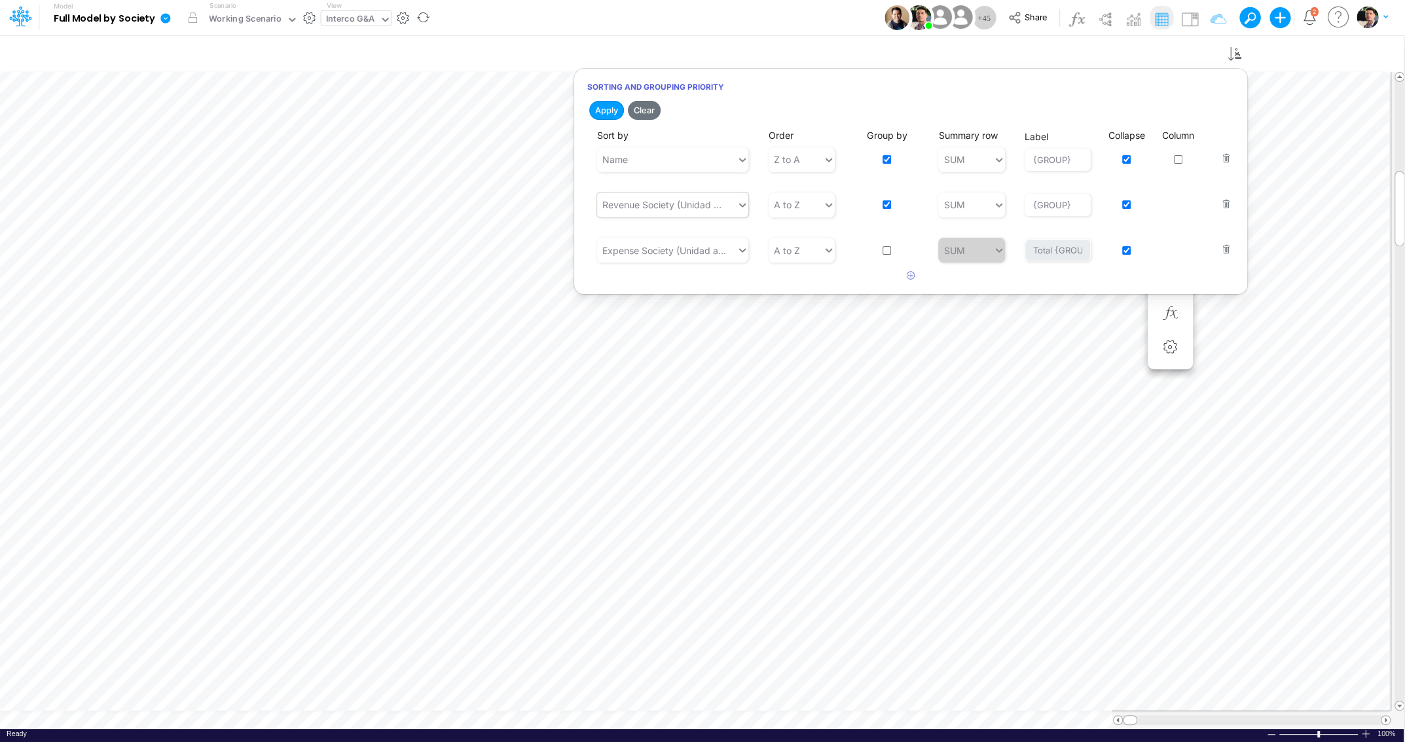
click at [705, 208] on div "Revenue Society (Unidad de consolidacion)" at bounding box center [664, 205] width 124 height 14
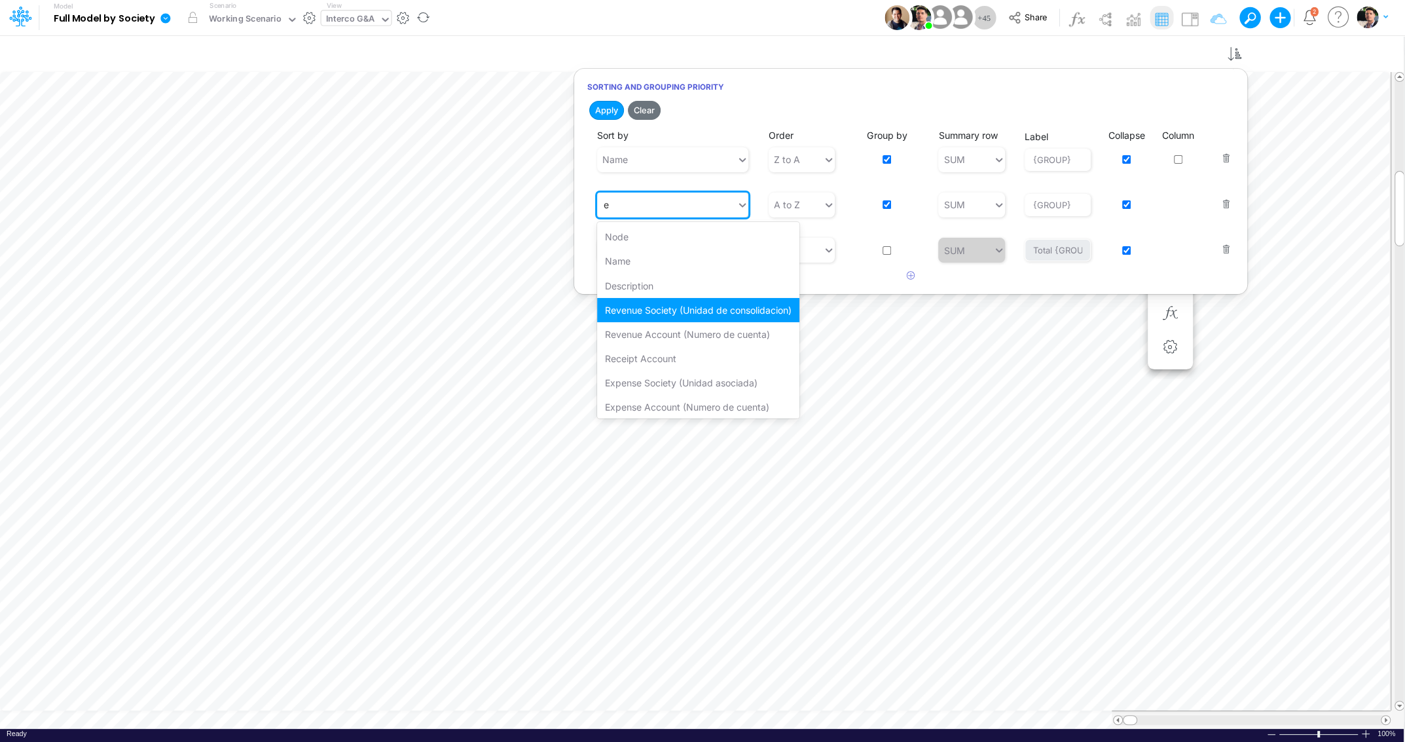
type input "ex"
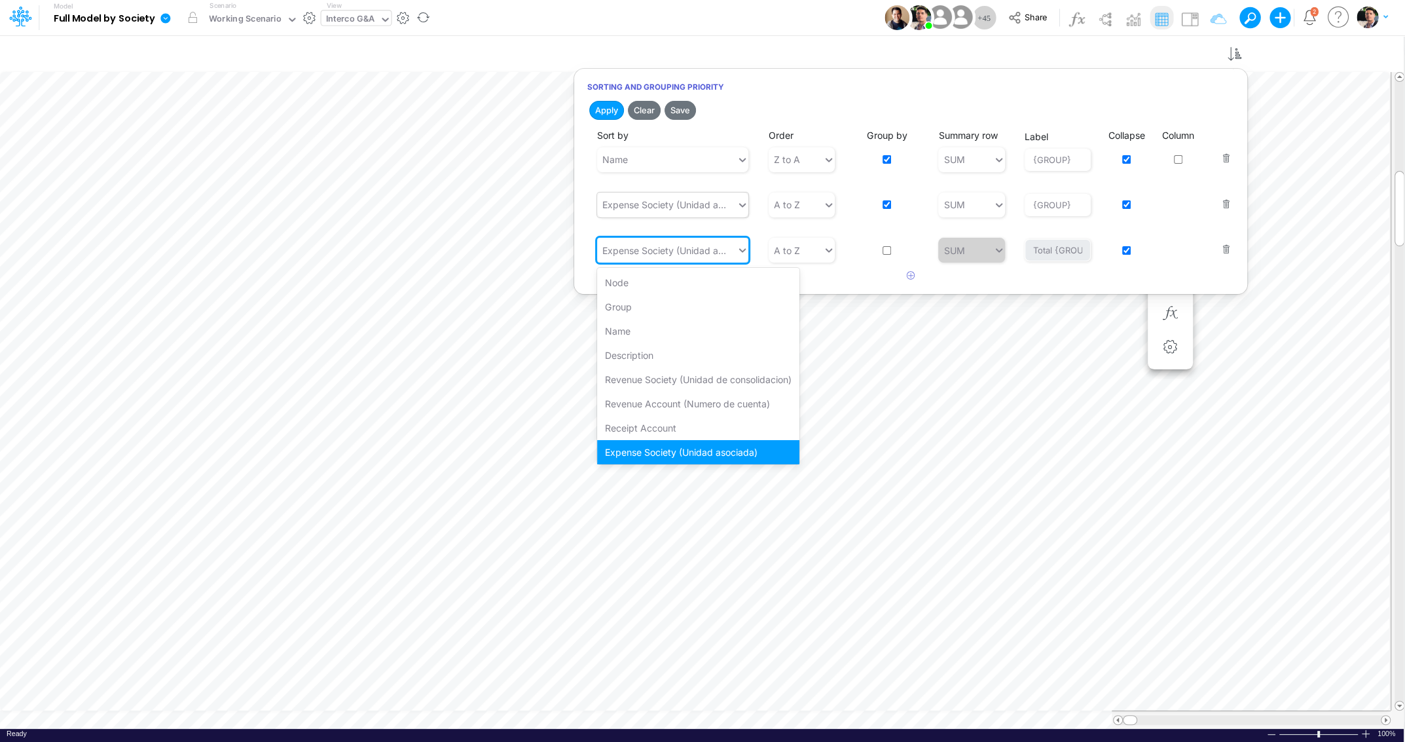
click at [693, 252] on div "Expense Society (Unidad asociada)" at bounding box center [664, 251] width 124 height 14
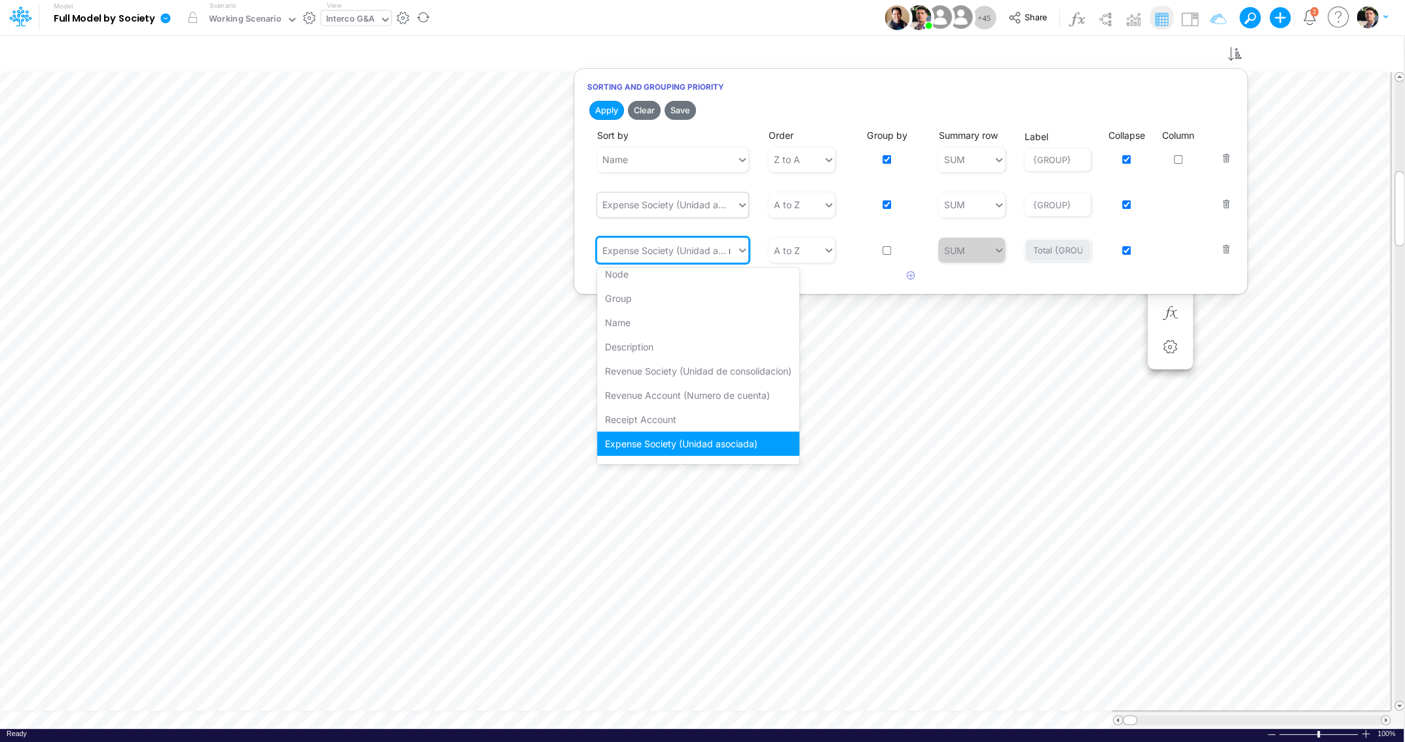
scroll to position [3, 0]
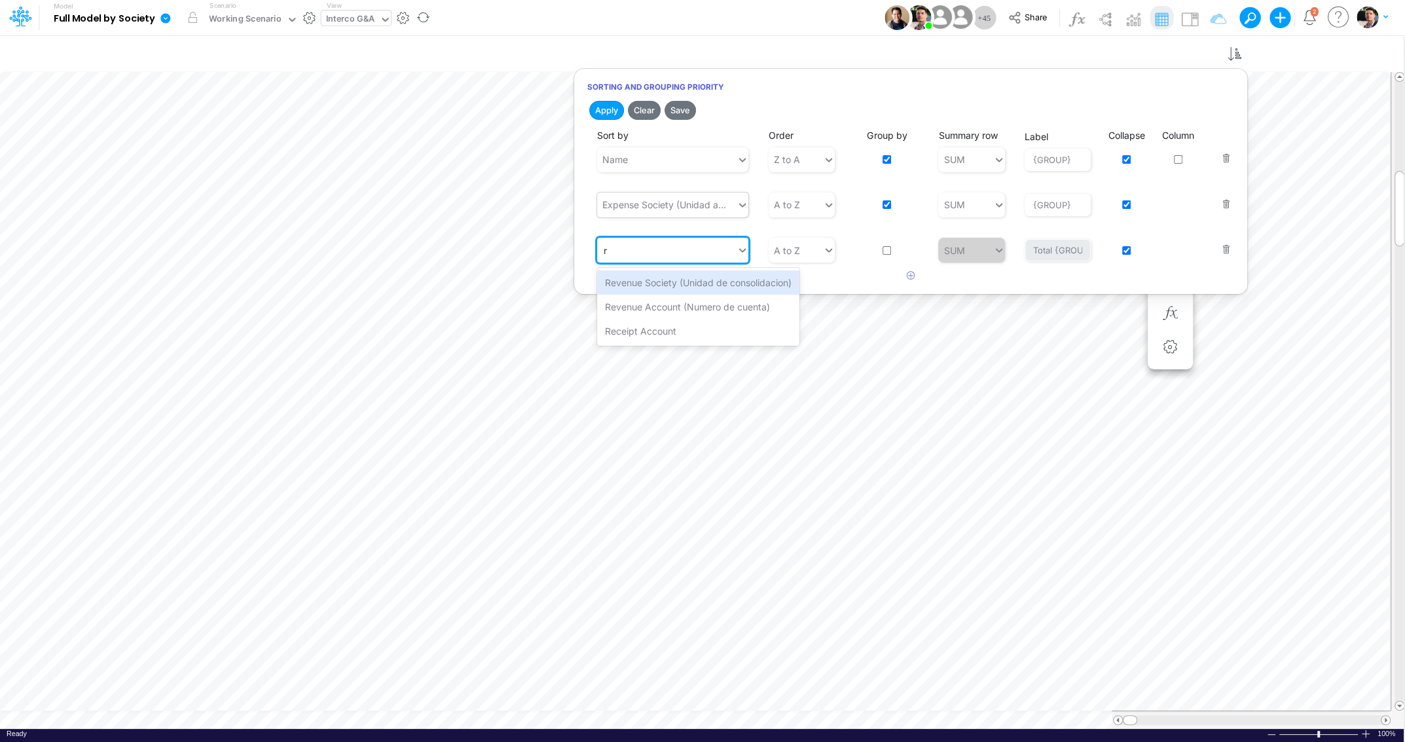
type input "re"
click at [663, 282] on div "Revenue Society (Unidad de consolidacion)" at bounding box center [698, 282] width 202 height 24
click at [609, 115] on button "Apply" at bounding box center [606, 110] width 35 height 19
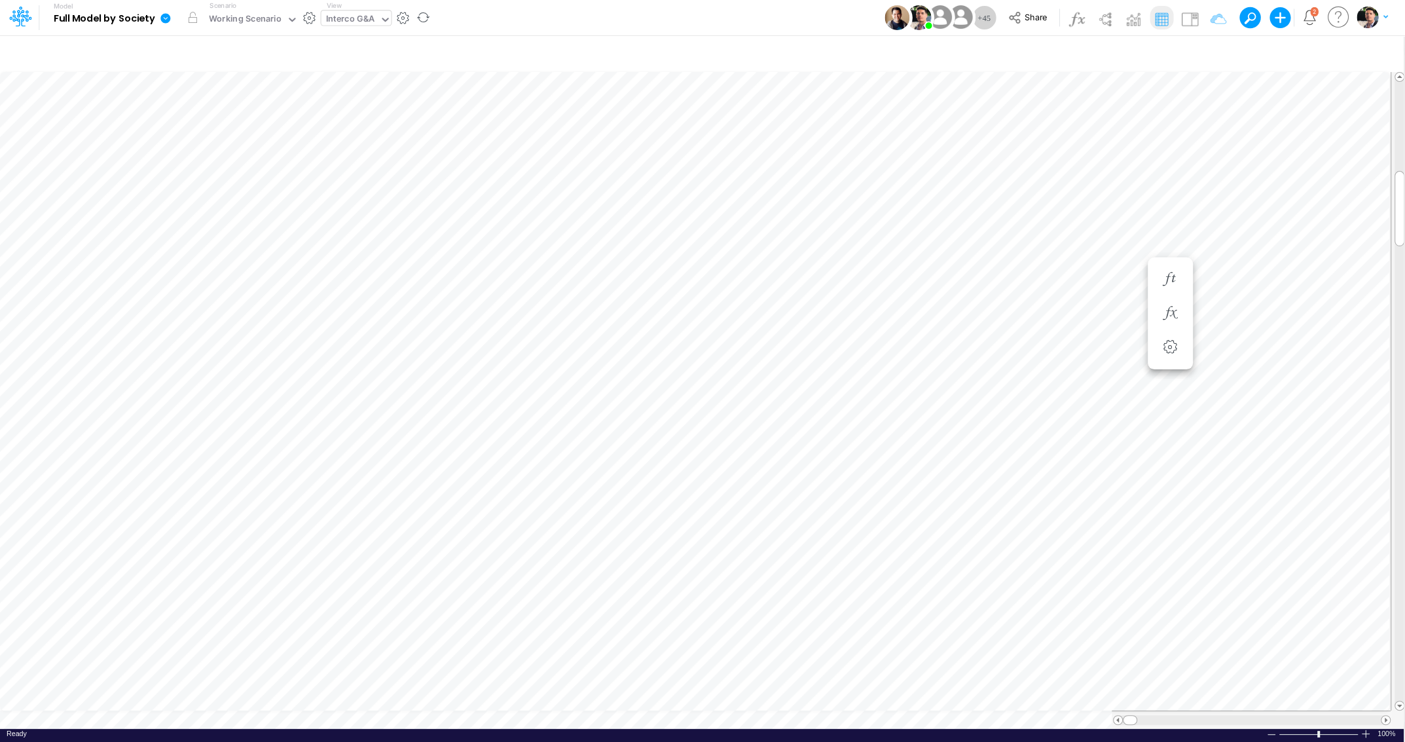
scroll to position [5, 12]
click at [1238, 57] on icon "button" at bounding box center [1234, 55] width 20 height 14
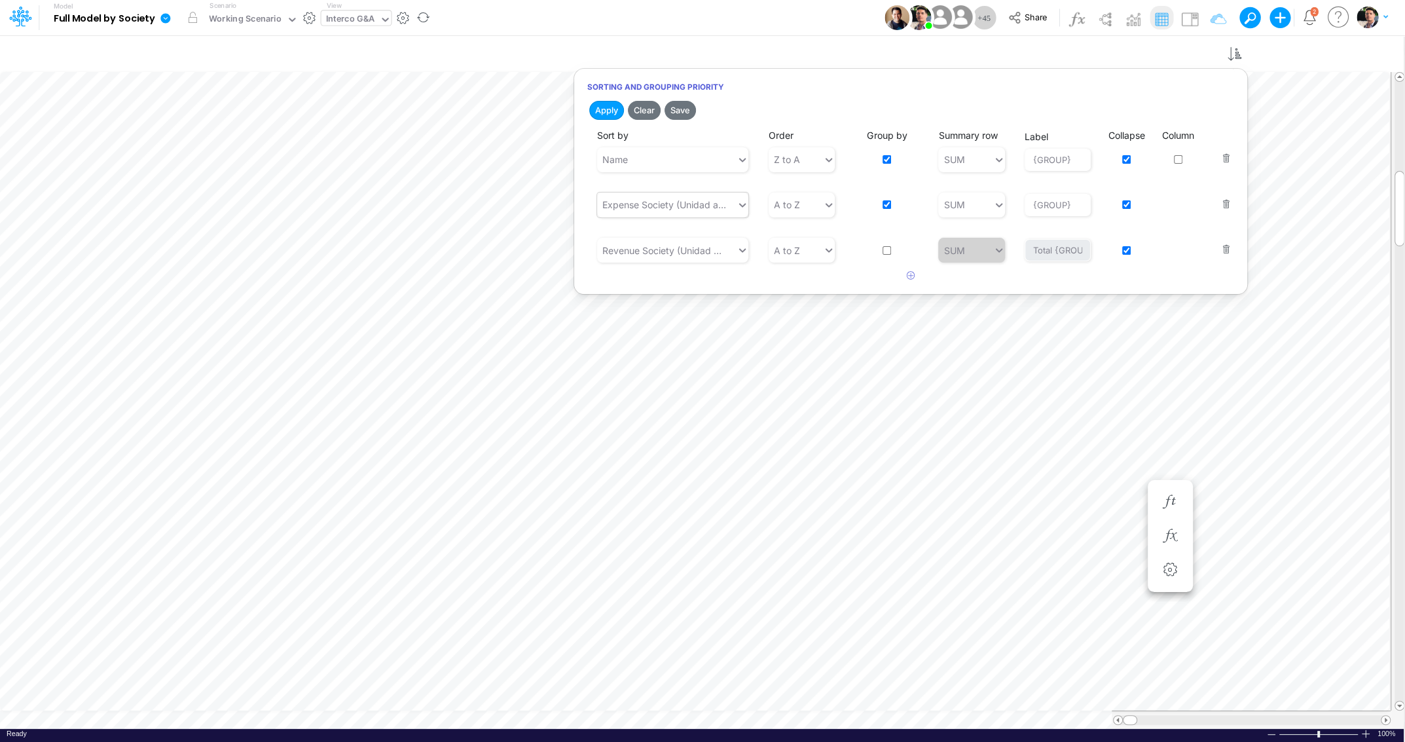
click at [691, 209] on div "Expense Society (Unidad asociada)" at bounding box center [664, 205] width 124 height 14
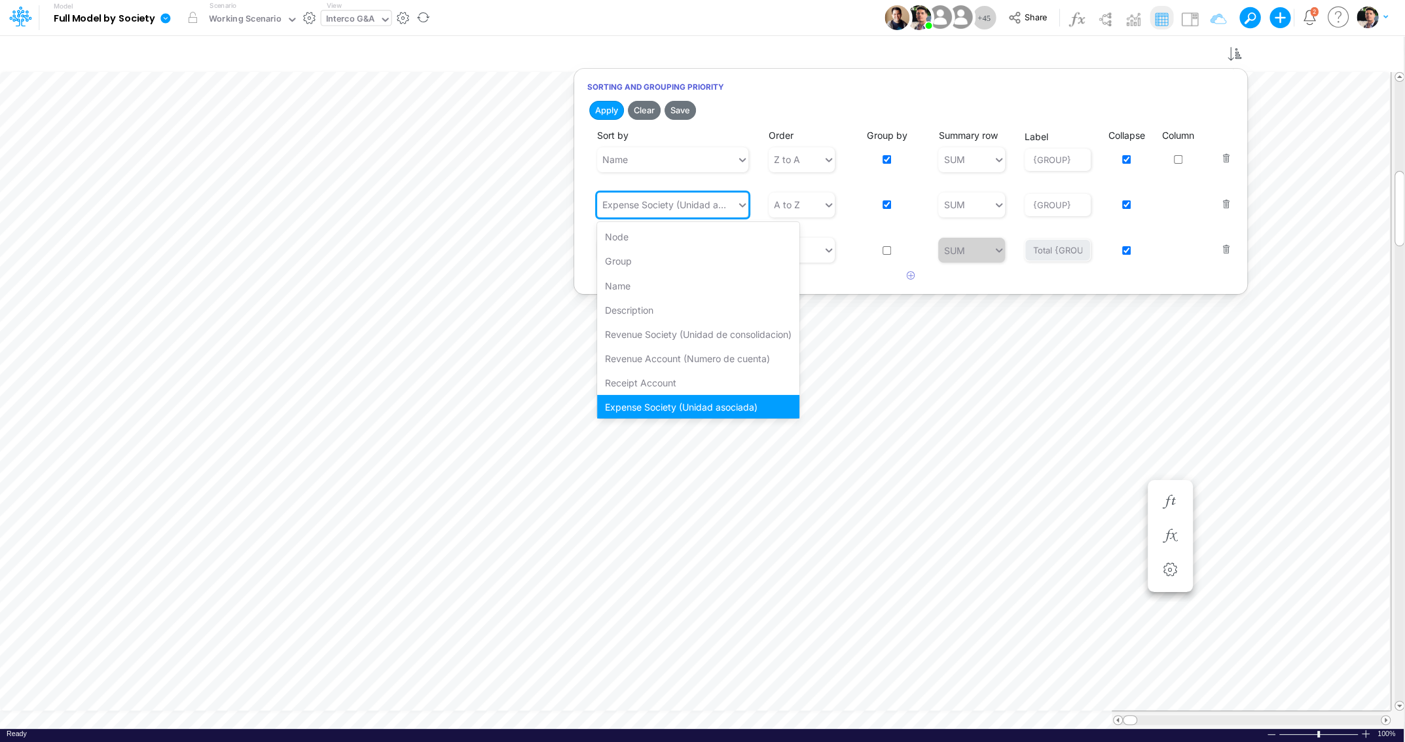
scroll to position [3, 0]
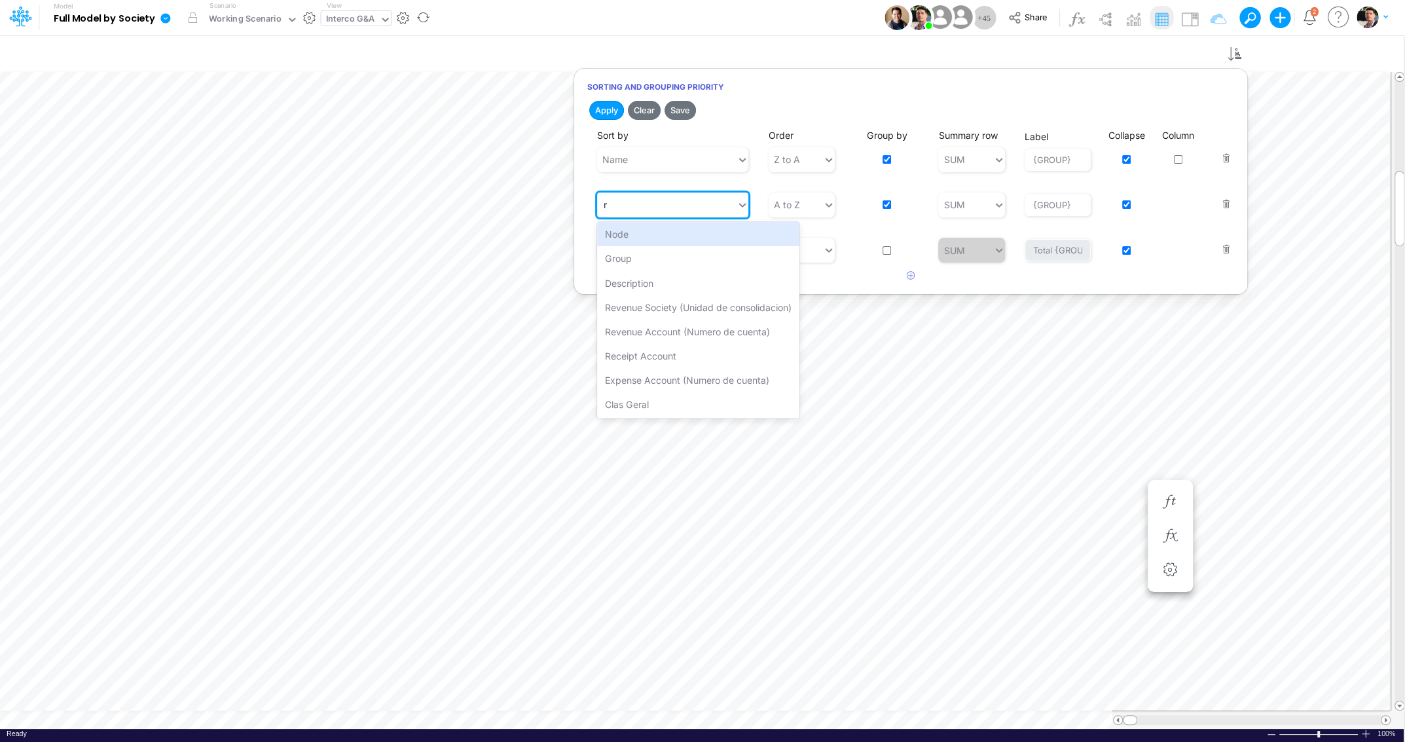
type input "re"
click at [1238, 57] on icon "button" at bounding box center [1234, 55] width 20 height 14
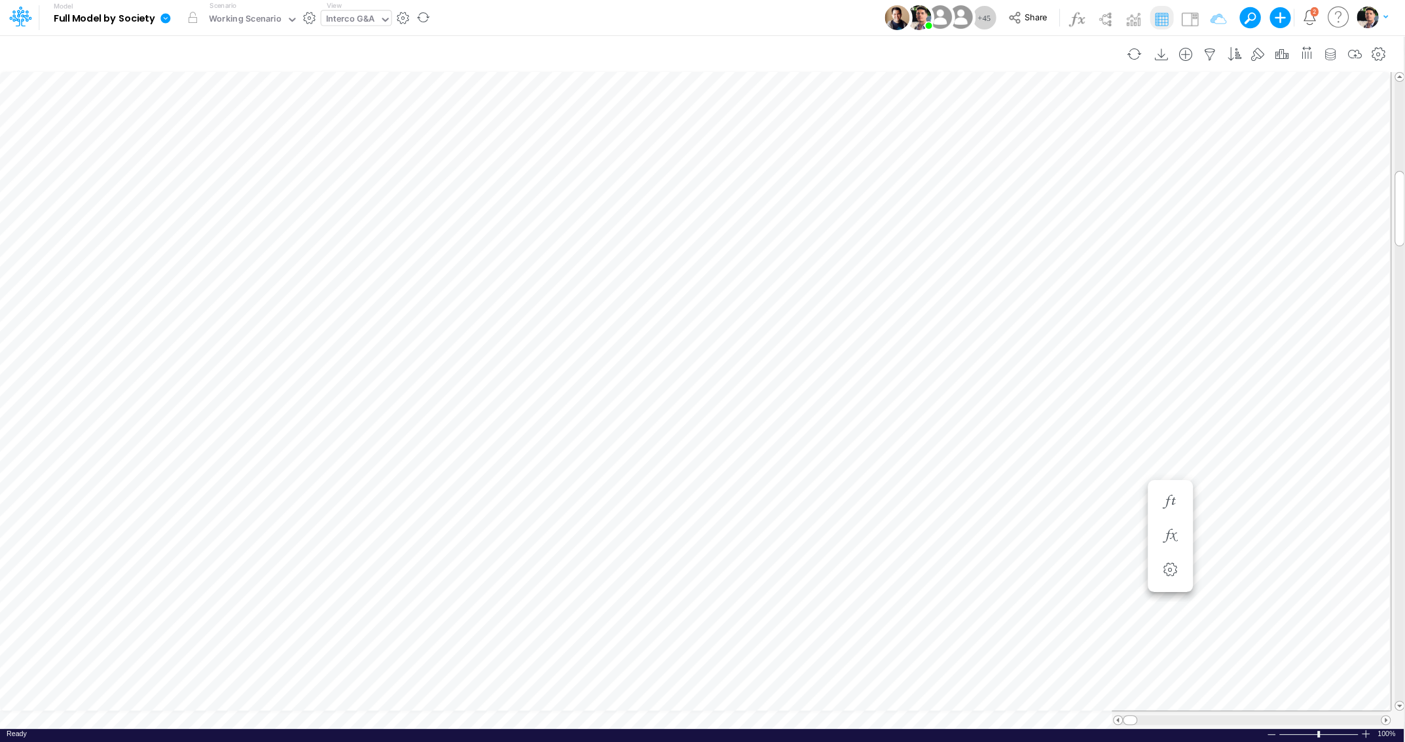
scroll to position [5, 16]
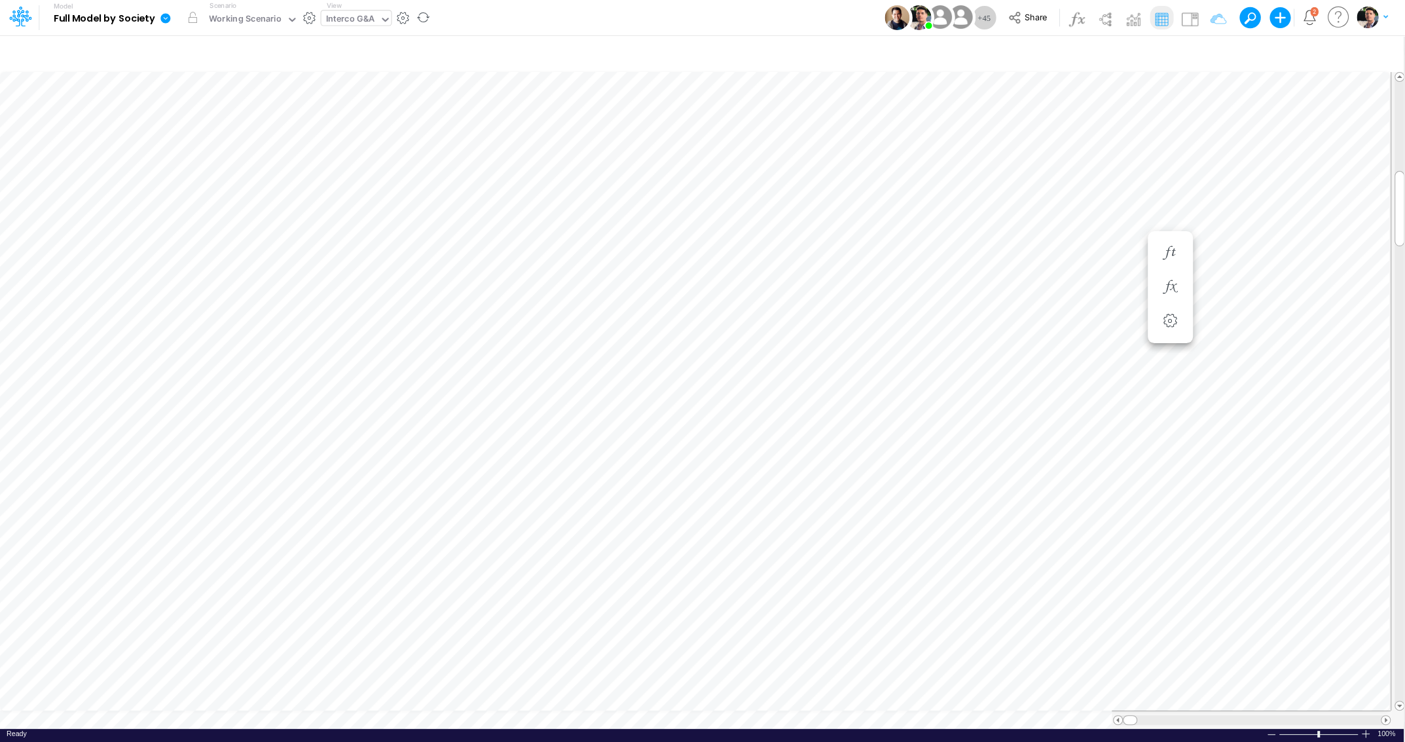
scroll to position [5, 3]
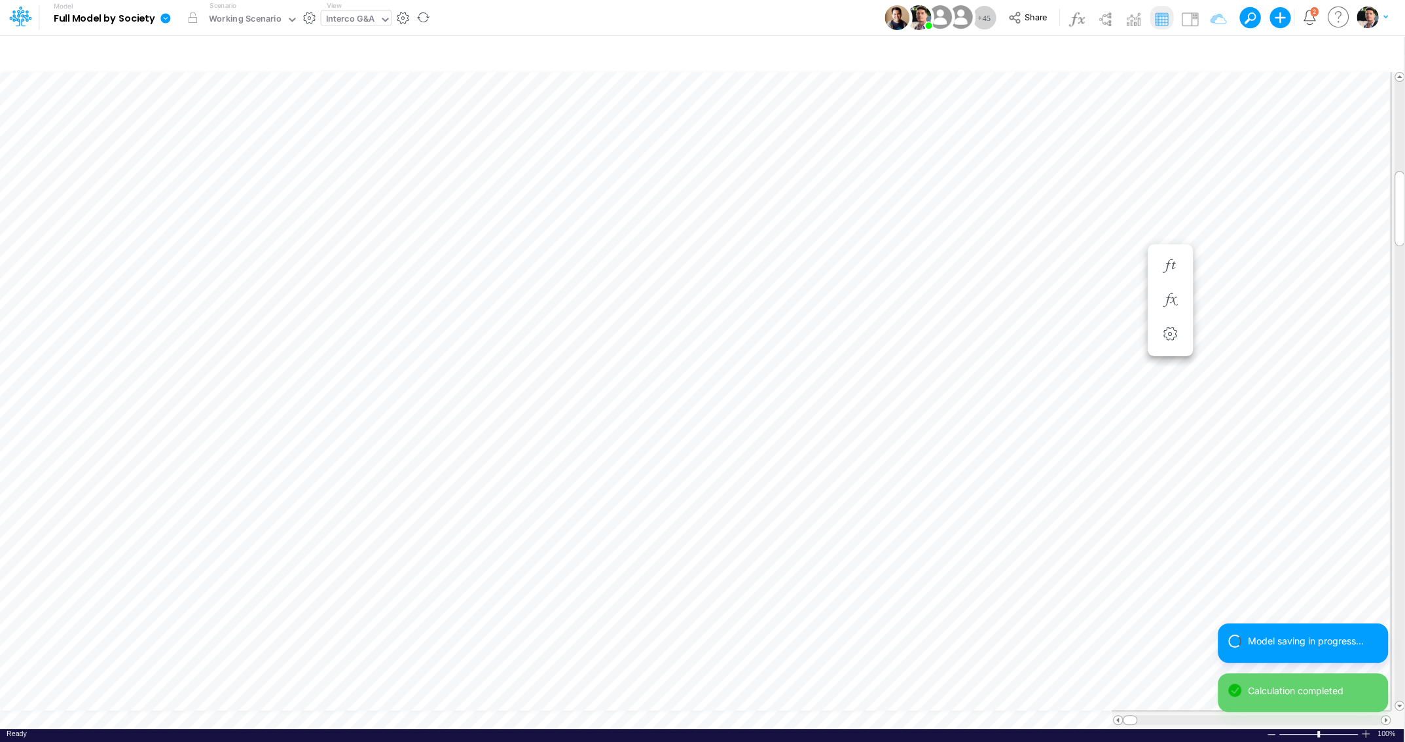
scroll to position [5, 16]
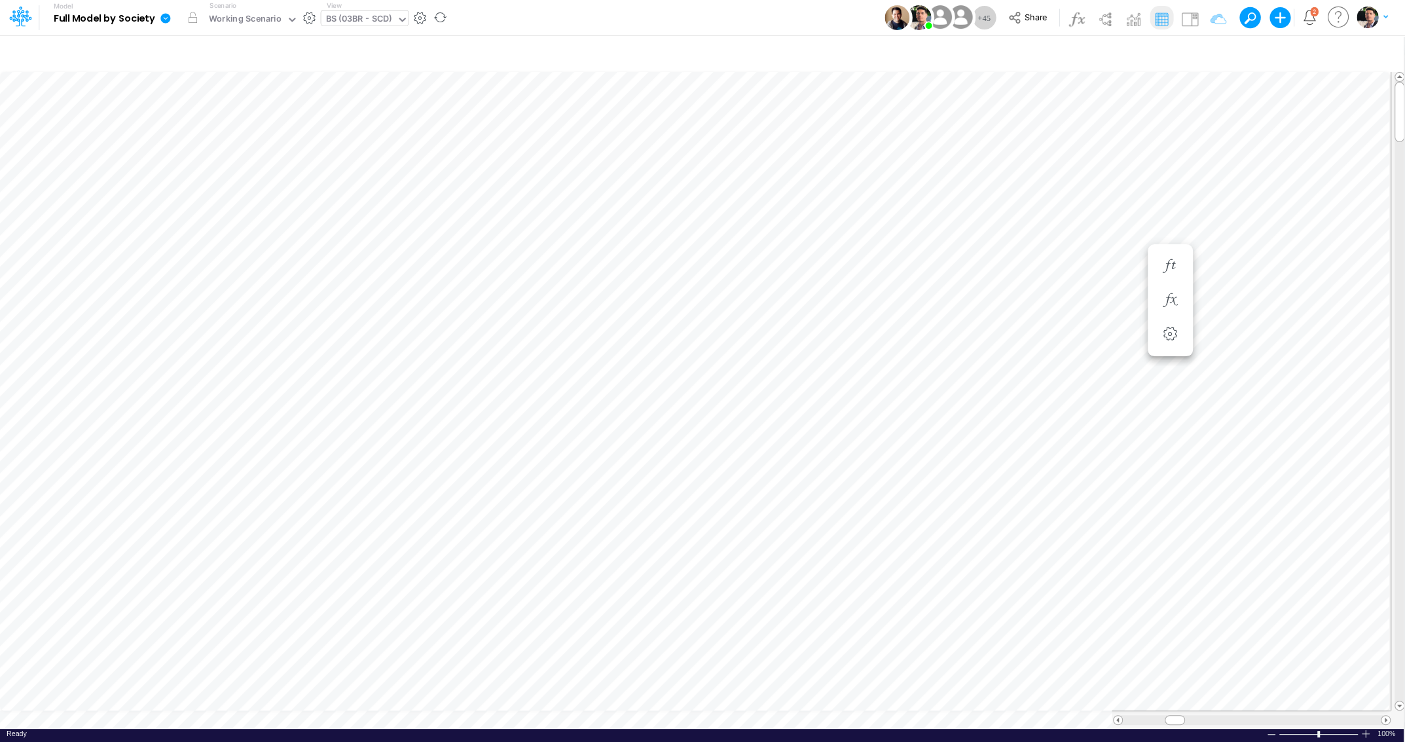
scroll to position [5, 43]
click at [363, 24] on div "BS (03BR - SCD)" at bounding box center [359, 19] width 66 height 15
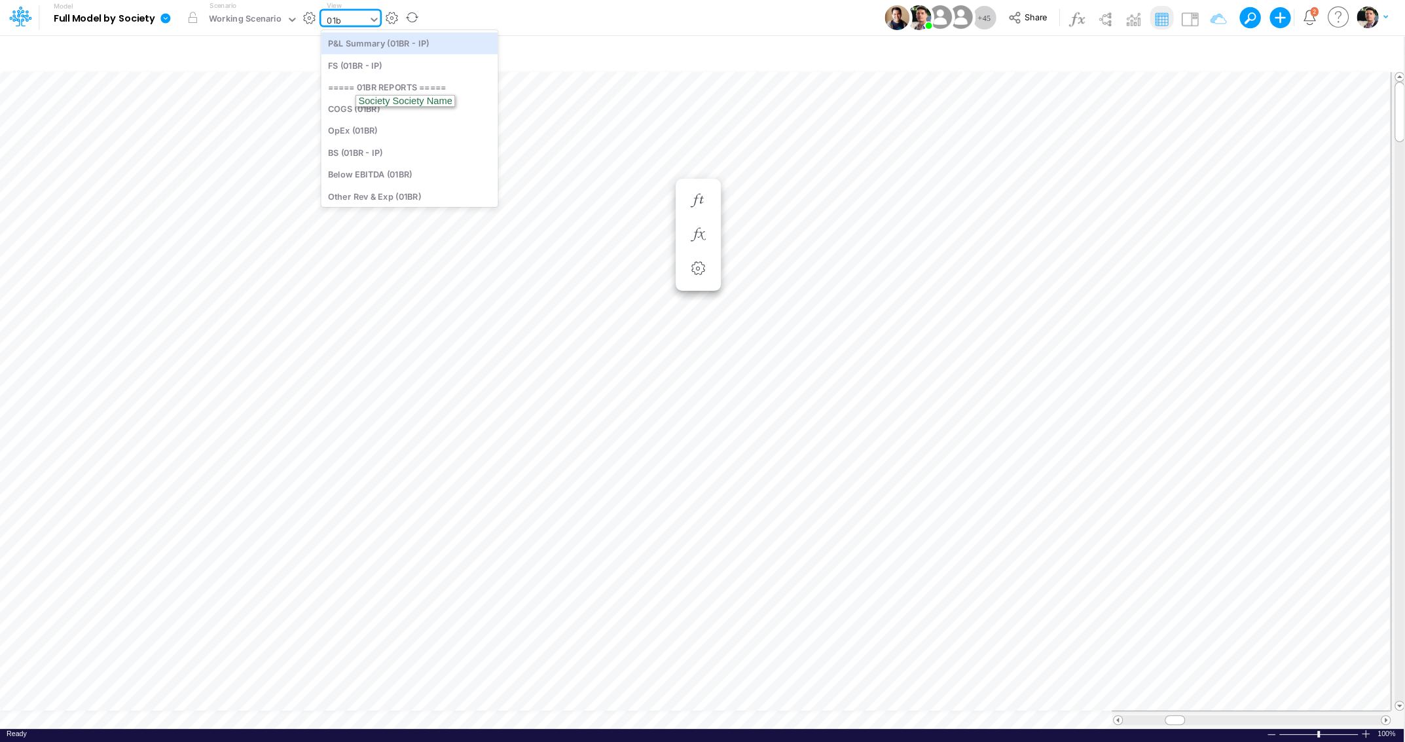
type input "01br"
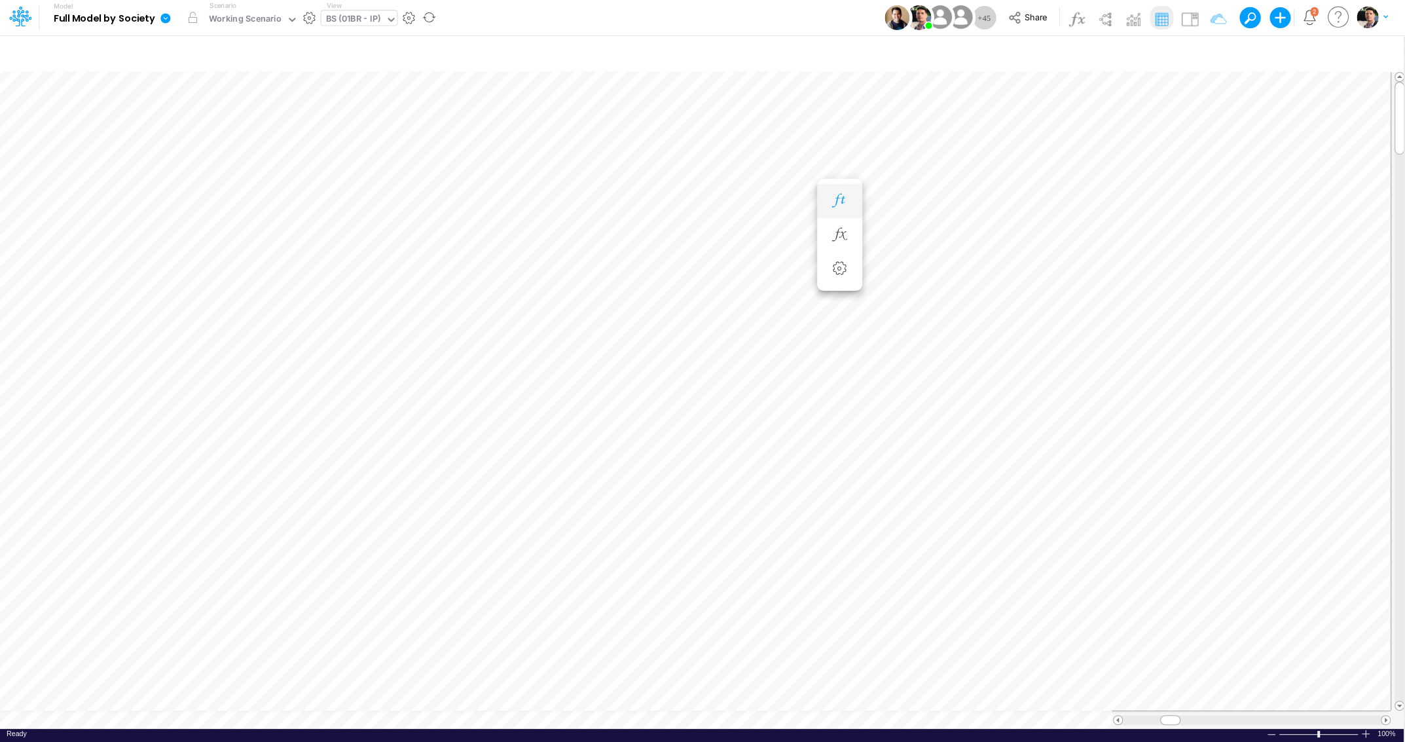
scroll to position [5, 28]
click at [363, 22] on div "BS (01BR - IP)" at bounding box center [353, 19] width 55 height 15
click at [164, 17] on icon at bounding box center [165, 18] width 10 height 10
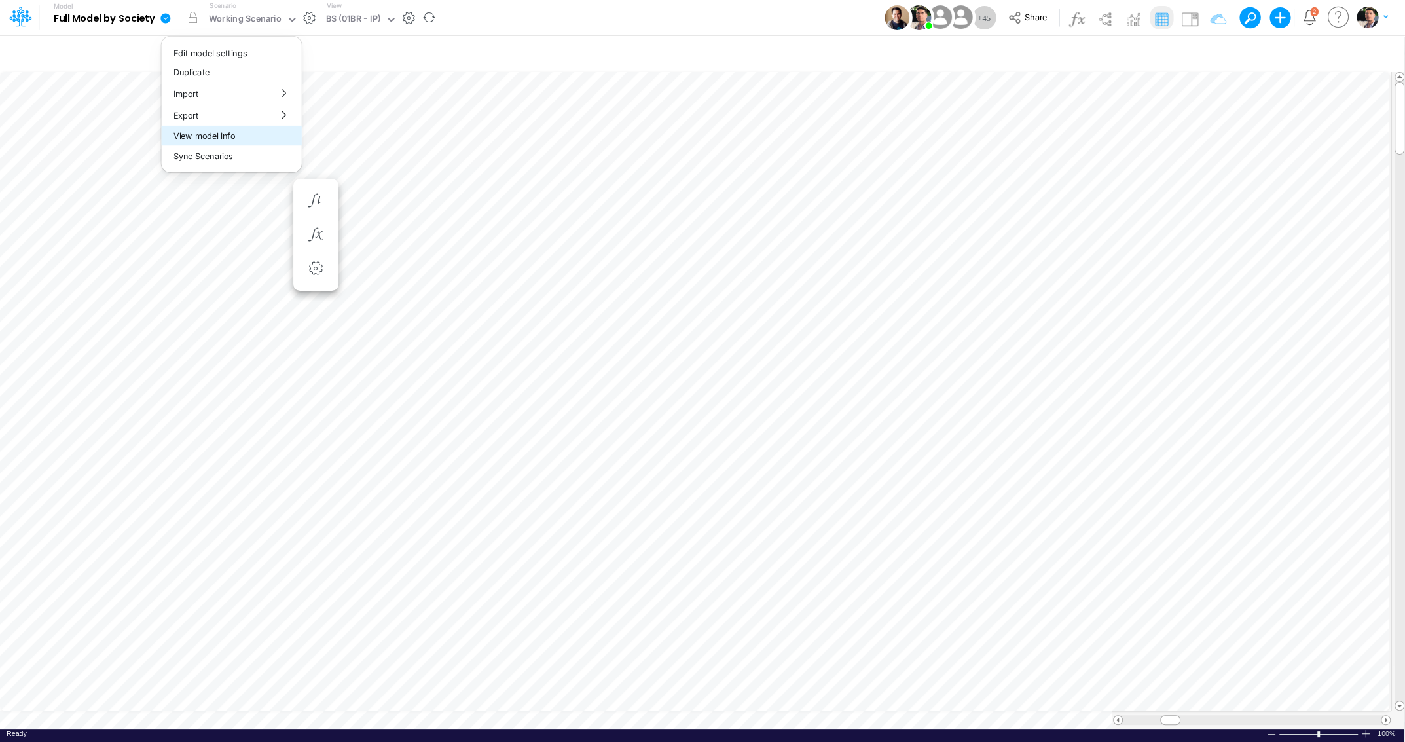
click at [219, 137] on button "View model info" at bounding box center [232, 136] width 140 height 20
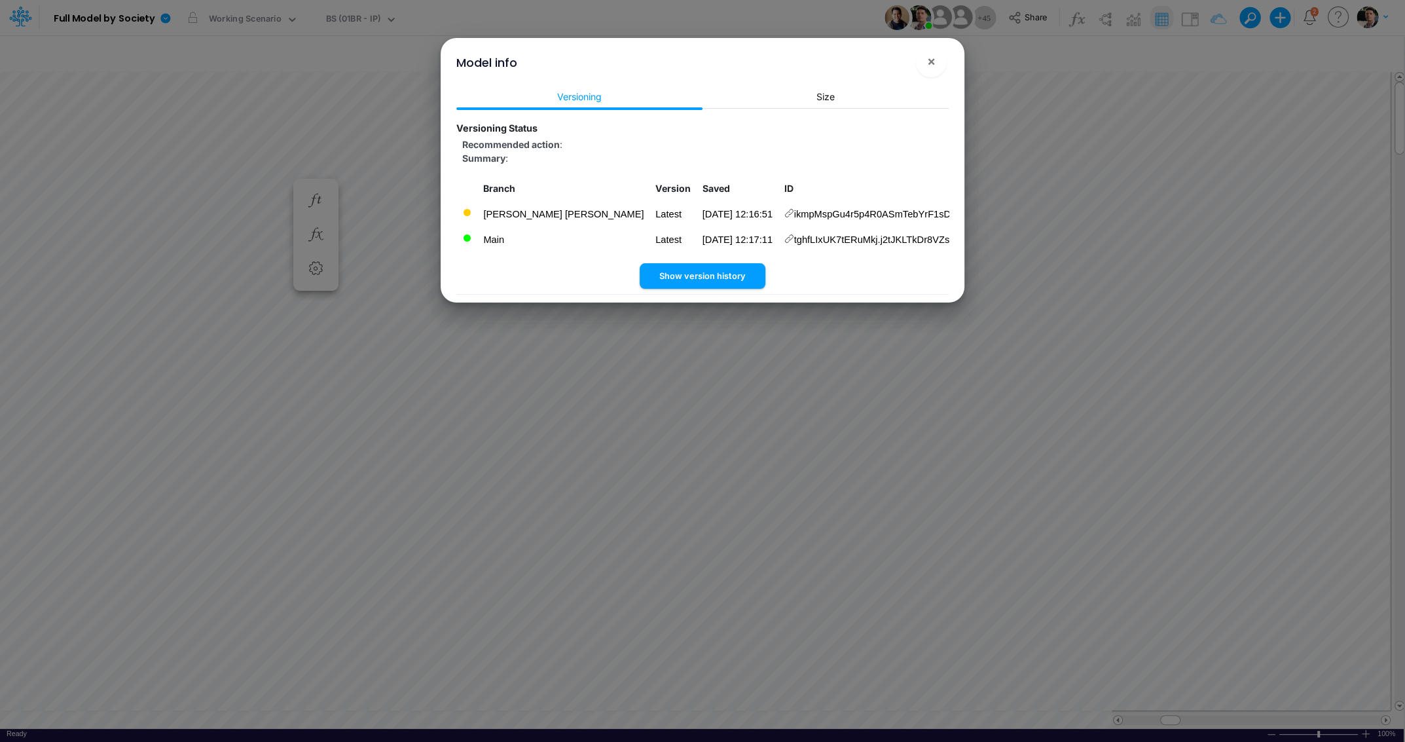
click at [784, 235] on icon at bounding box center [789, 239] width 10 height 10
click at [930, 56] on span "×" at bounding box center [931, 61] width 9 height 16
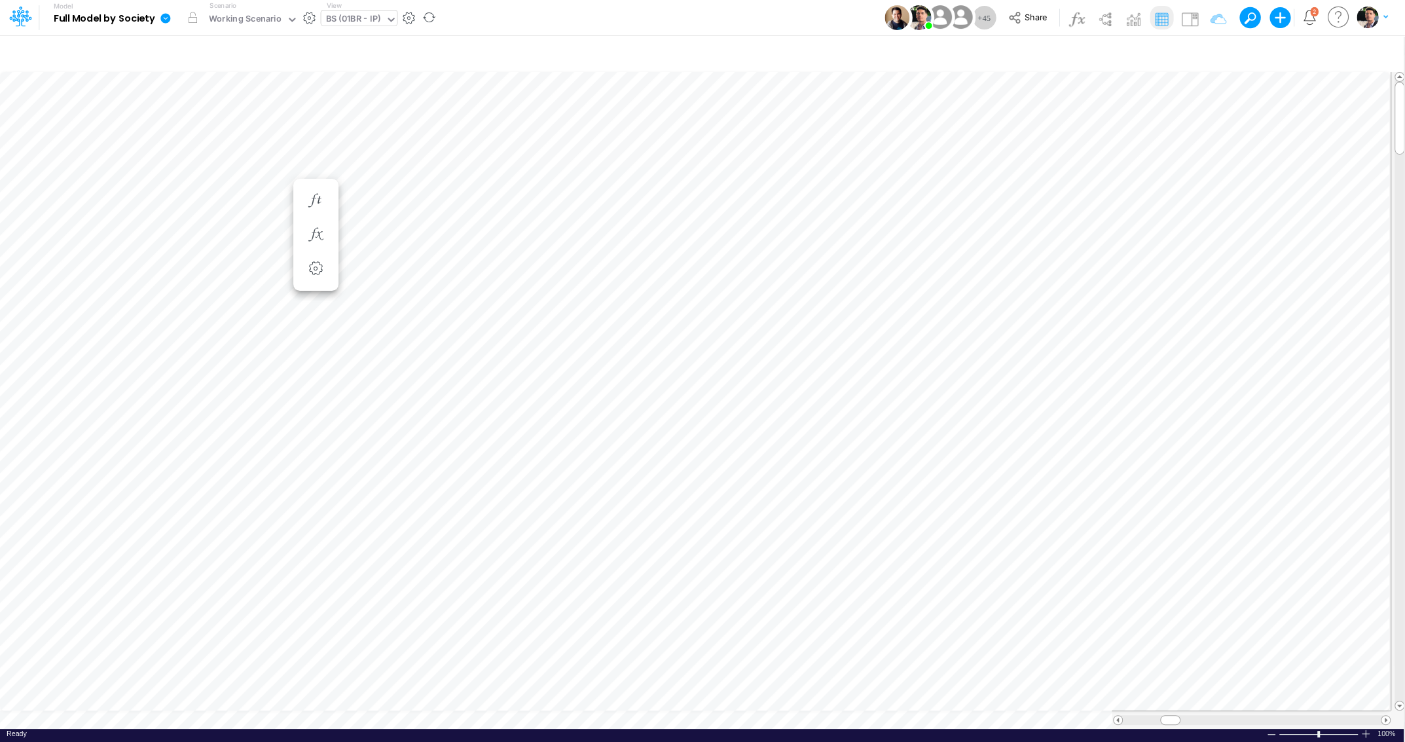
click at [348, 27] on div "BS (01BR - IP)" at bounding box center [353, 19] width 55 height 15
type input "us"
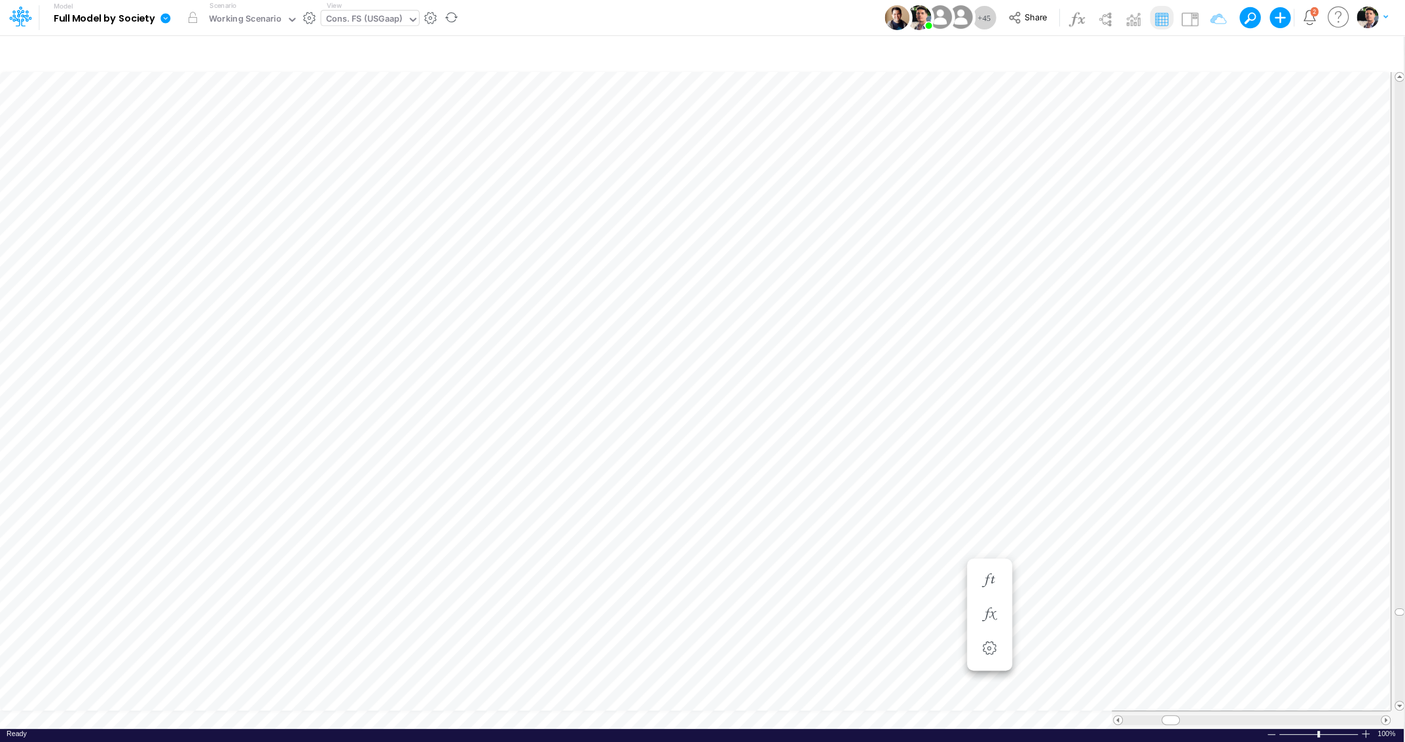
scroll to position [5, 41]
